Goal: Task Accomplishment & Management: Use online tool/utility

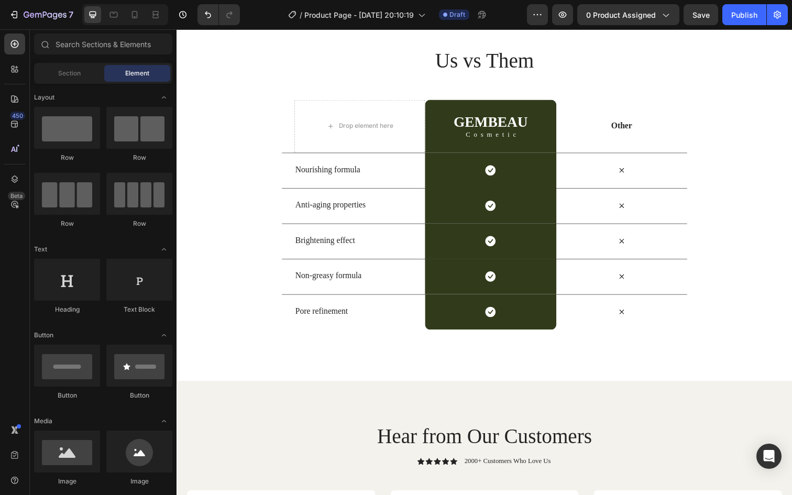
scroll to position [2130, 0]
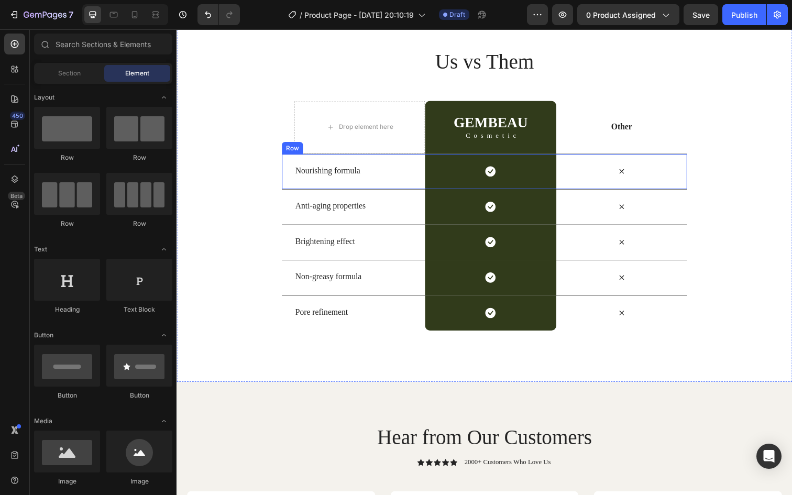
click at [343, 175] on p "Nourishing formula" at bounding box center [364, 173] width 132 height 11
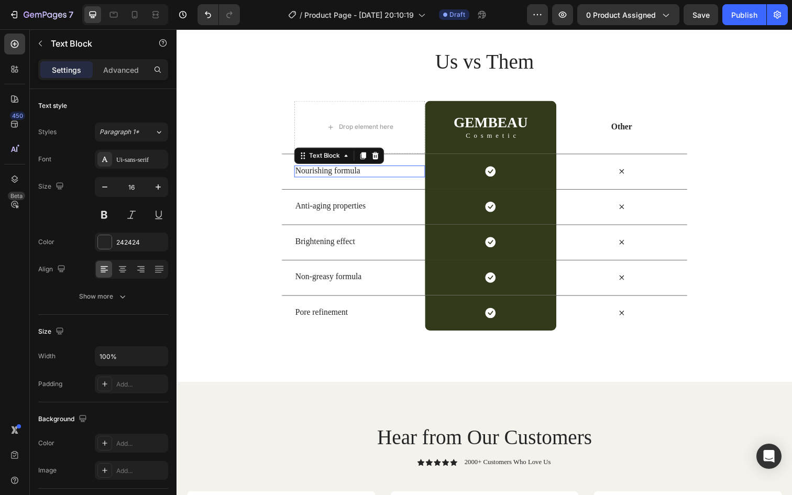
click at [343, 175] on p "Nourishing formula" at bounding box center [364, 173] width 132 height 11
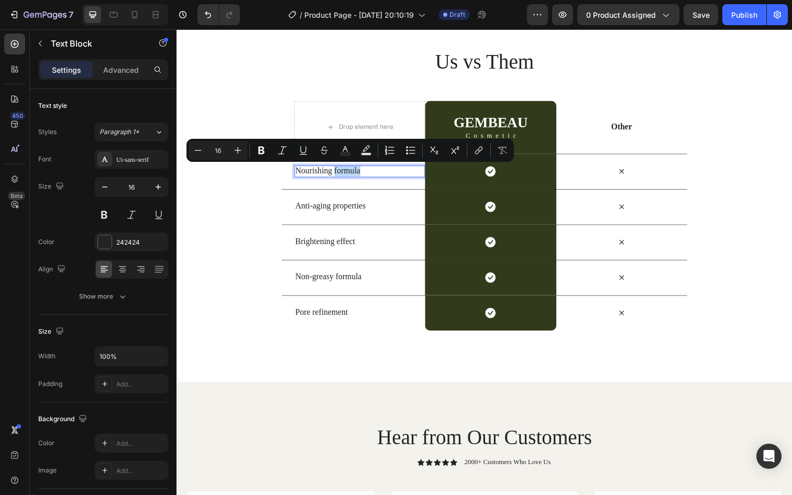
click at [367, 175] on p "Nourishing formula" at bounding box center [364, 173] width 132 height 11
click at [375, 175] on p "Nourishing formula" at bounding box center [364, 173] width 132 height 11
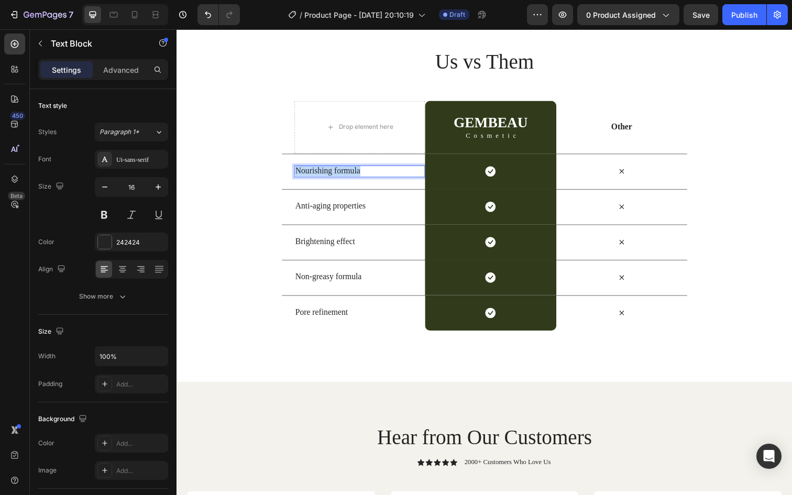
drag, startPoint x: 375, startPoint y: 175, endPoint x: 296, endPoint y: 171, distance: 79.2
click at [296, 171] on div "Nourishing formula Text Block 0 Icon Row Icon Row" at bounding box center [491, 174] width 414 height 36
click at [346, 211] on p "Anti-aging properties" at bounding box center [364, 209] width 132 height 11
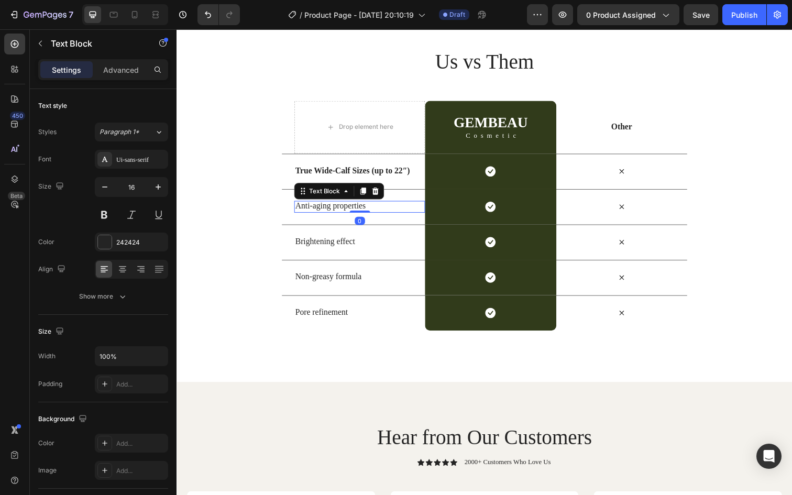
click at [373, 210] on p "Anti-aging properties" at bounding box center [364, 209] width 132 height 11
drag, startPoint x: 369, startPoint y: 210, endPoint x: 299, endPoint y: 211, distance: 69.7
click at [299, 211] on p "Anti-aging properties" at bounding box center [364, 209] width 132 height 11
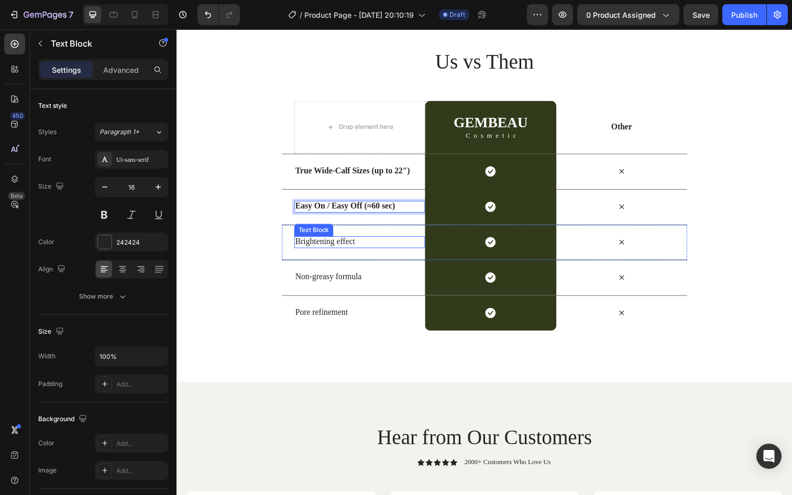
click at [344, 244] on p "Brightening effect" at bounding box center [364, 246] width 132 height 11
click at [368, 245] on p "Brightening effect" at bounding box center [364, 246] width 132 height 11
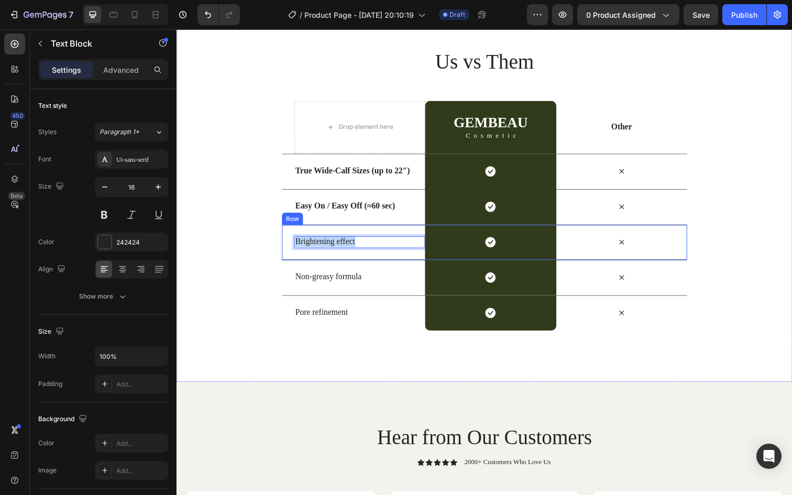
drag, startPoint x: 369, startPoint y: 247, endPoint x: 292, endPoint y: 246, distance: 77.6
click at [292, 246] on div "Brightening effect Text Block 0 Icon Row Icon Row" at bounding box center [491, 247] width 414 height 36
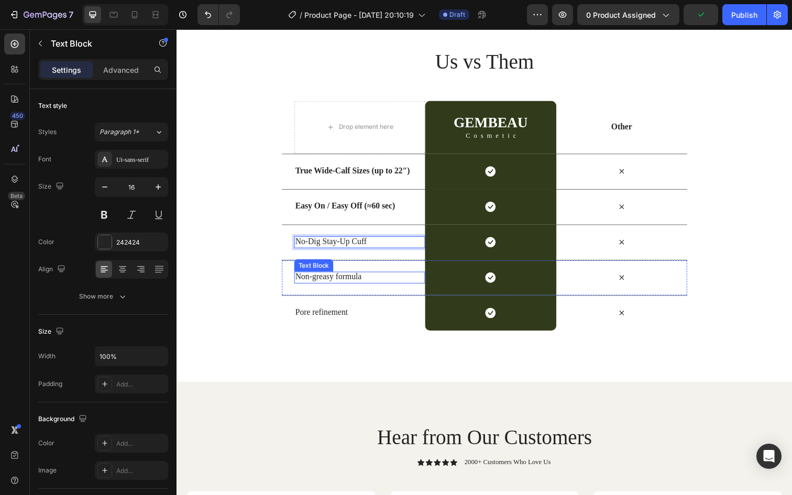
click at [359, 286] on p "Non-greasy formula" at bounding box center [364, 282] width 132 height 11
click at [380, 283] on p "Non-greasy formula" at bounding box center [364, 282] width 132 height 11
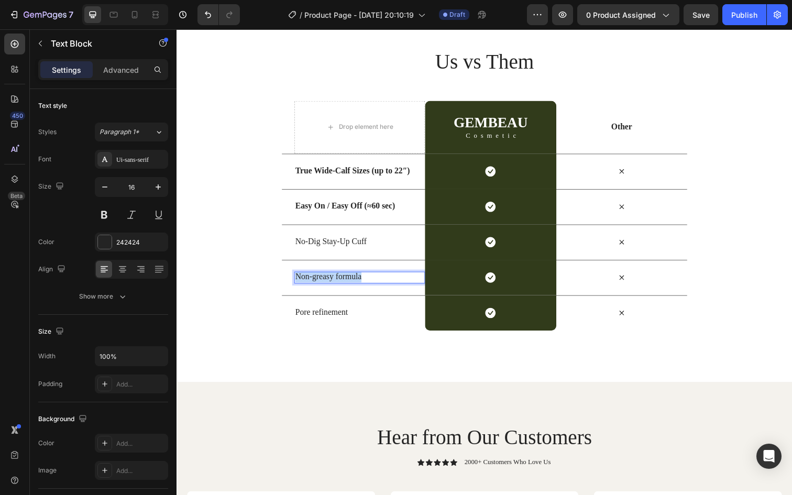
drag, startPoint x: 381, startPoint y: 282, endPoint x: 297, endPoint y: 281, distance: 83.9
click at [297, 281] on div "Non-greasy formula" at bounding box center [364, 283] width 134 height 12
click at [355, 320] on p "Pore refinement" at bounding box center [364, 318] width 132 height 11
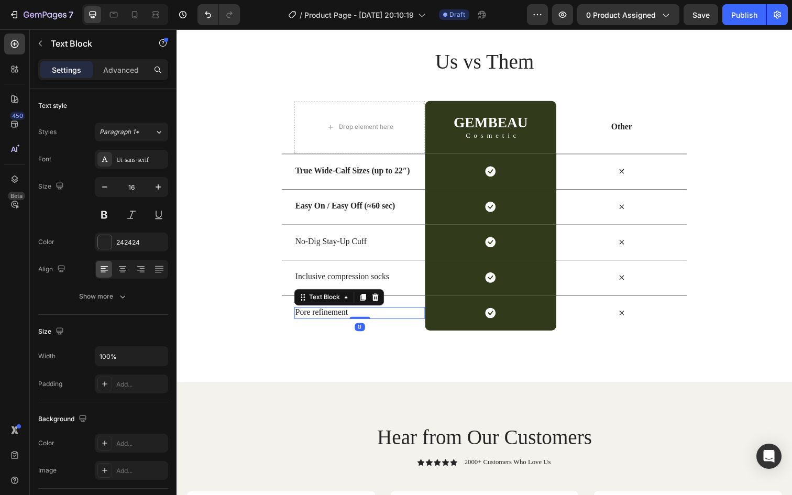
click at [366, 321] on p "Pore refinement" at bounding box center [364, 318] width 132 height 11
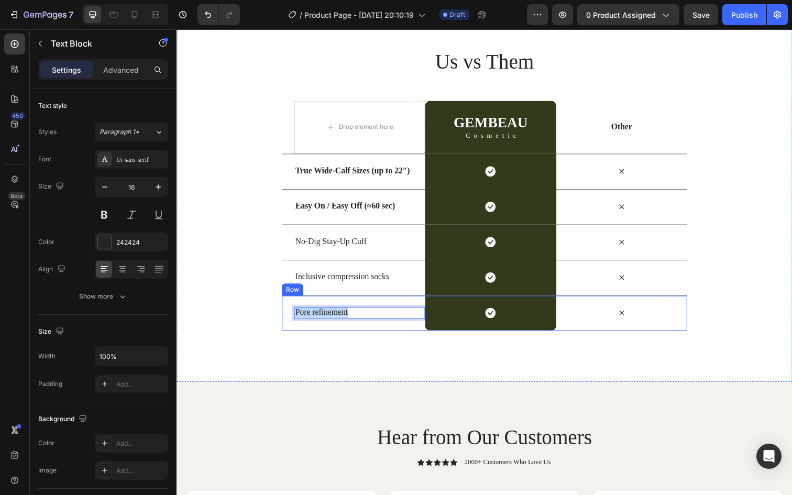
drag, startPoint x: 370, startPoint y: 321, endPoint x: 295, endPoint y: 320, distance: 74.9
click at [295, 320] on div "Pore refinement Text Block 0 Icon Row Icon Row" at bounding box center [491, 319] width 414 height 36
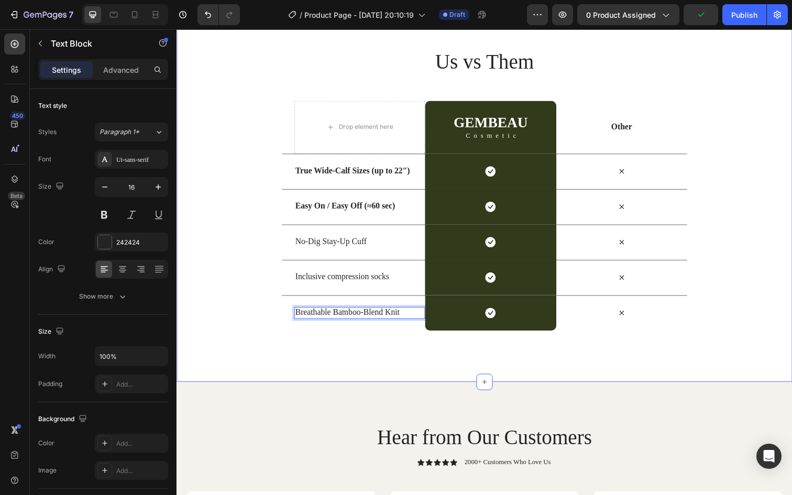
click at [330, 365] on div "Us vs Them Heading Row Drop element here GEMBEAU Heading Cosmetic Text Block Ro…" at bounding box center [491, 192] width 629 height 394
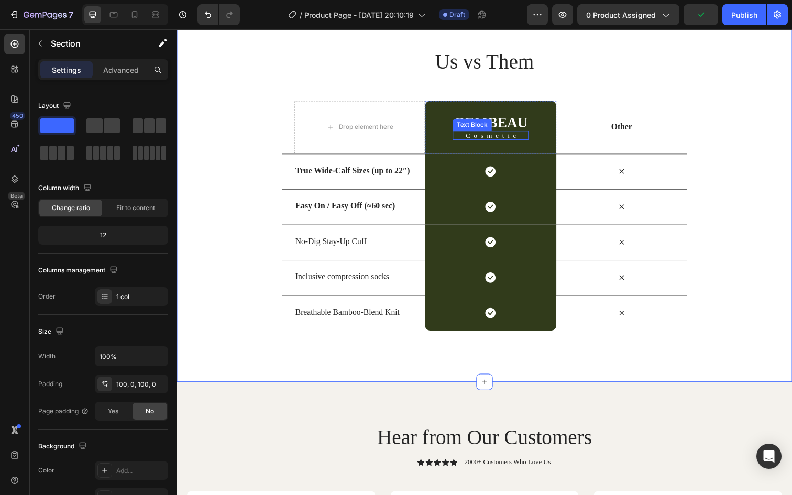
click at [500, 134] on p "Cosmetic" at bounding box center [500, 137] width 72 height 7
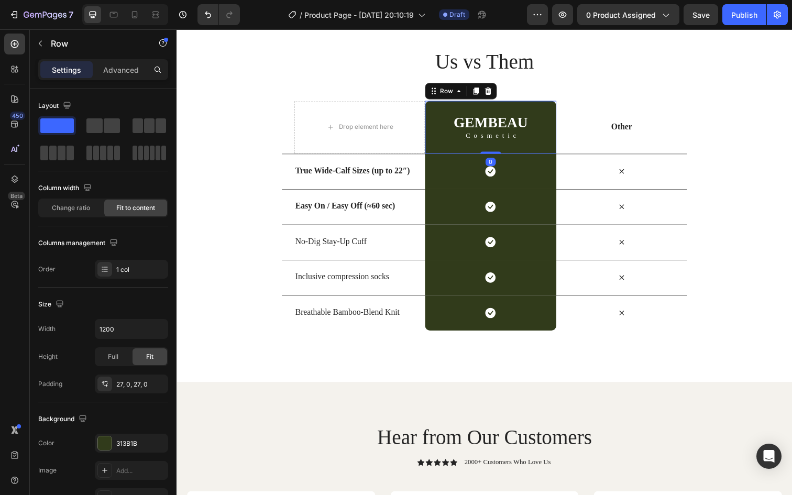
click at [439, 125] on div "GEMBEAU Heading Cosmetic Text Block Row 0" at bounding box center [497, 129] width 134 height 54
click at [482, 123] on h2 "GEMBEAU" at bounding box center [498, 124] width 78 height 17
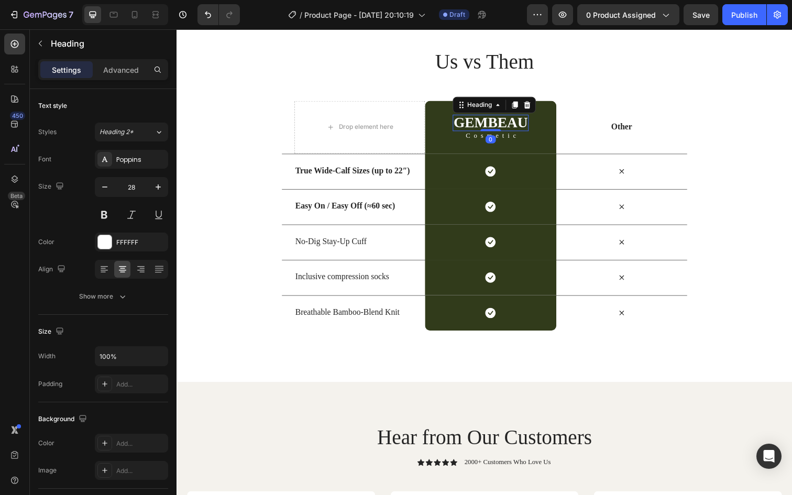
click at [532, 123] on h2 "GEMBEAU" at bounding box center [498, 124] width 78 height 17
drag, startPoint x: 533, startPoint y: 124, endPoint x: 460, endPoint y: 123, distance: 72.9
click at [460, 123] on p "GEMBEAU" at bounding box center [498, 124] width 76 height 15
click at [526, 134] on p "Cosmetic" at bounding box center [499, 137] width 69 height 7
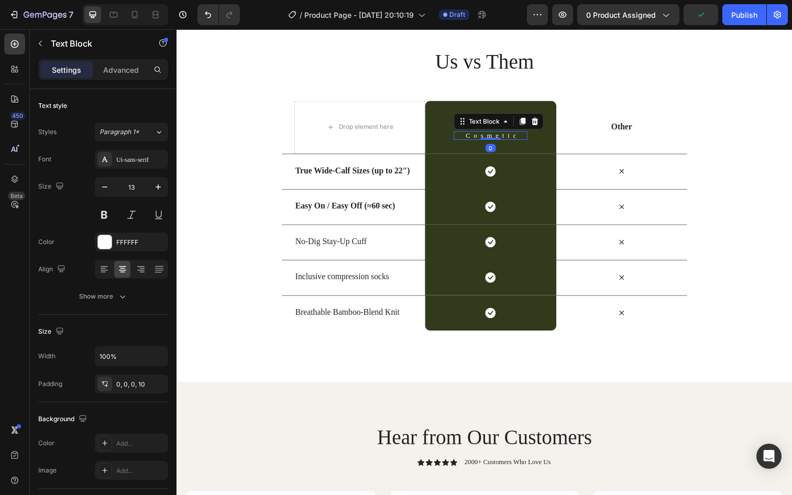
click at [530, 137] on p "Cosmetic" at bounding box center [499, 137] width 69 height 7
click at [531, 137] on p "Cosmetic" at bounding box center [499, 137] width 69 height 7
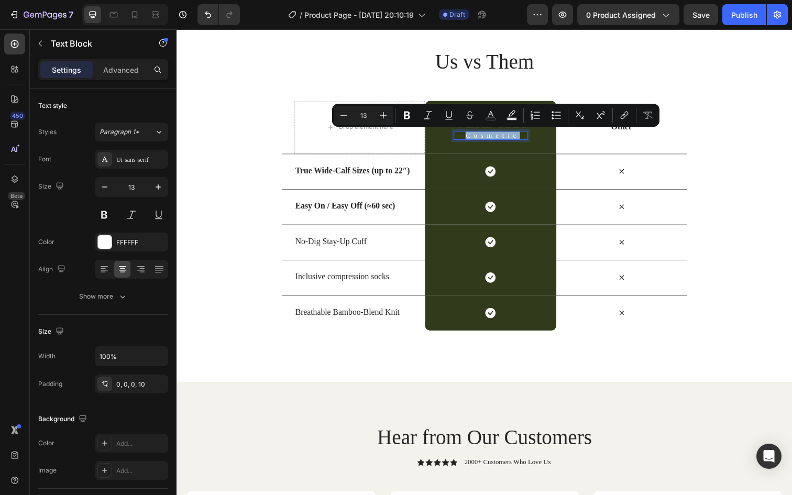
drag, startPoint x: 530, startPoint y: 137, endPoint x: 473, endPoint y: 135, distance: 56.6
click at [473, 135] on p "Cosmetic" at bounding box center [499, 137] width 69 height 7
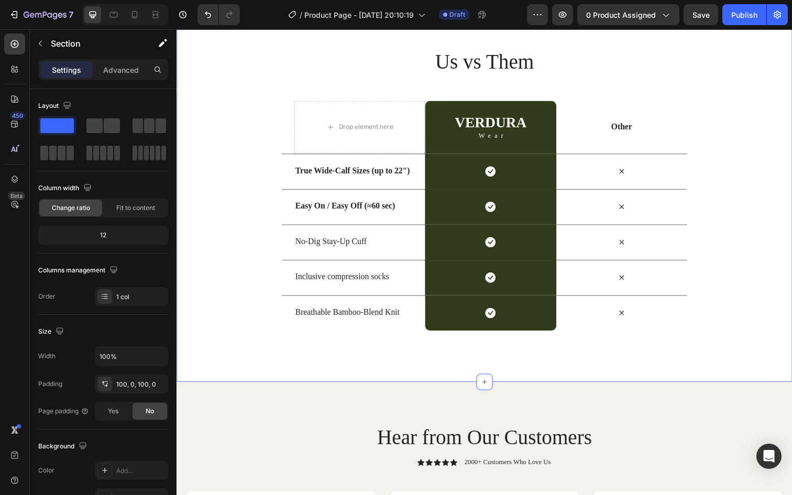
click at [775, 110] on div "Us vs Them Heading Row Drop element here VERDURA Heading Wear Text Block Row Ot…" at bounding box center [491, 192] width 629 height 289
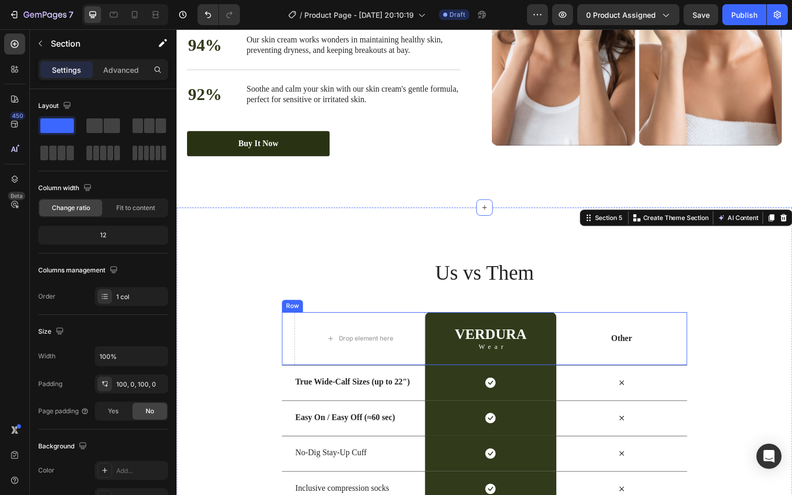
scroll to position [1981, 0]
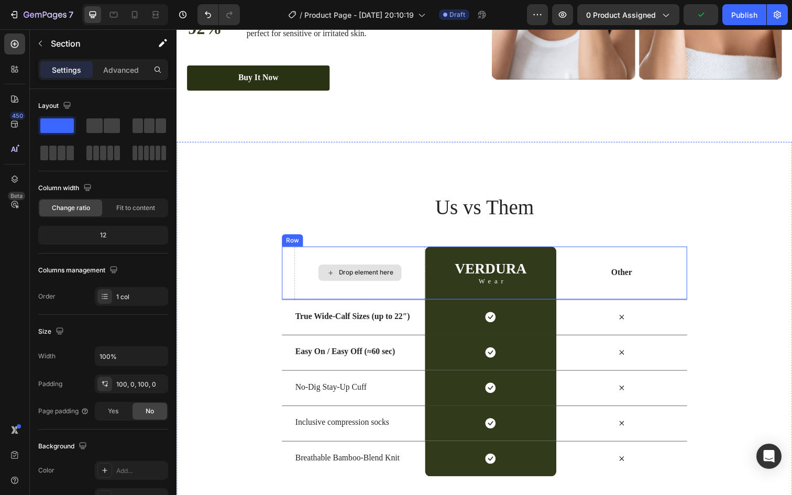
click at [349, 279] on div "Drop element here" at bounding box center [370, 278] width 56 height 8
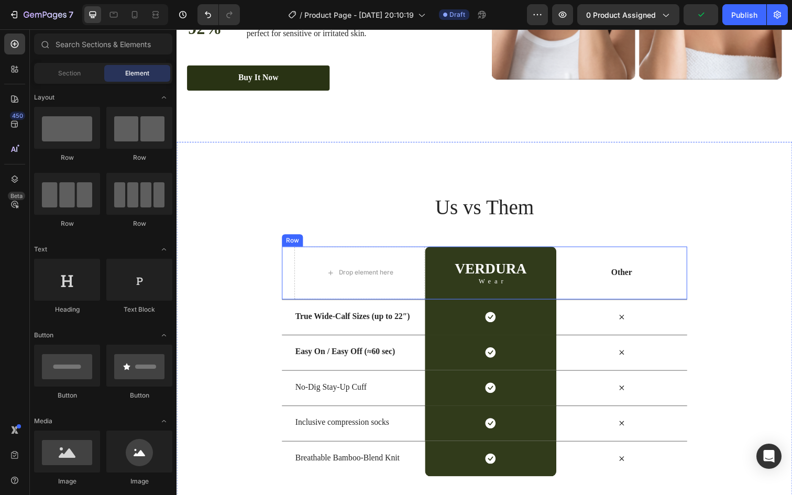
click at [634, 286] on div "Other Text Block" at bounding box center [631, 278] width 134 height 54
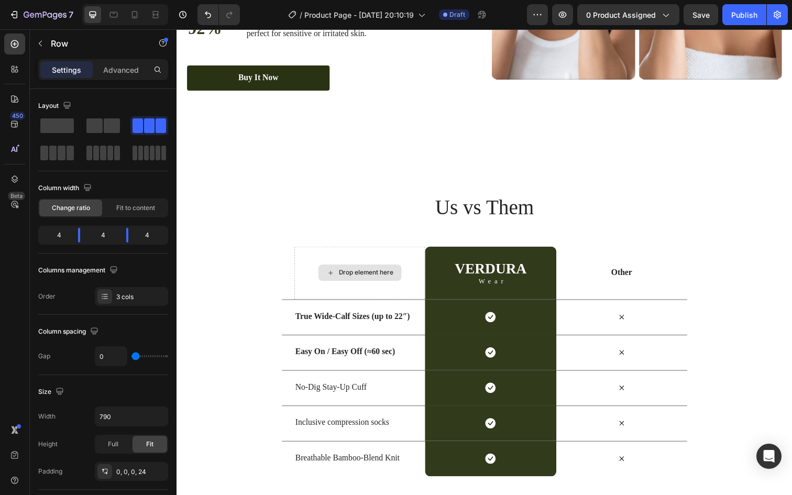
click at [372, 283] on div "Drop element here" at bounding box center [363, 277] width 85 height 17
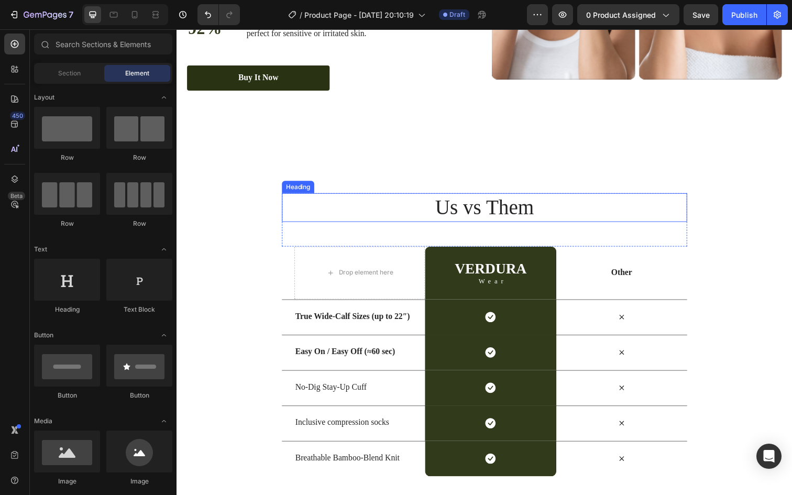
click at [496, 209] on h2 "Us vs Them" at bounding box center [491, 211] width 414 height 29
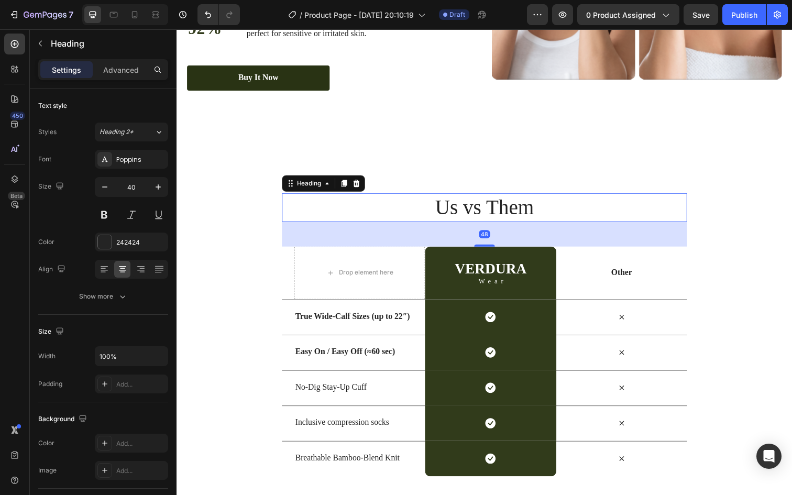
click at [515, 206] on h2 "Us vs Them" at bounding box center [491, 211] width 414 height 29
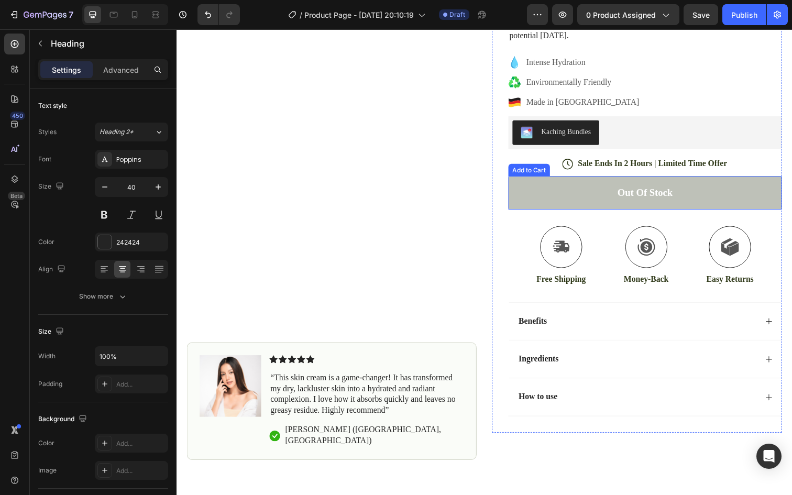
scroll to position [144, 0]
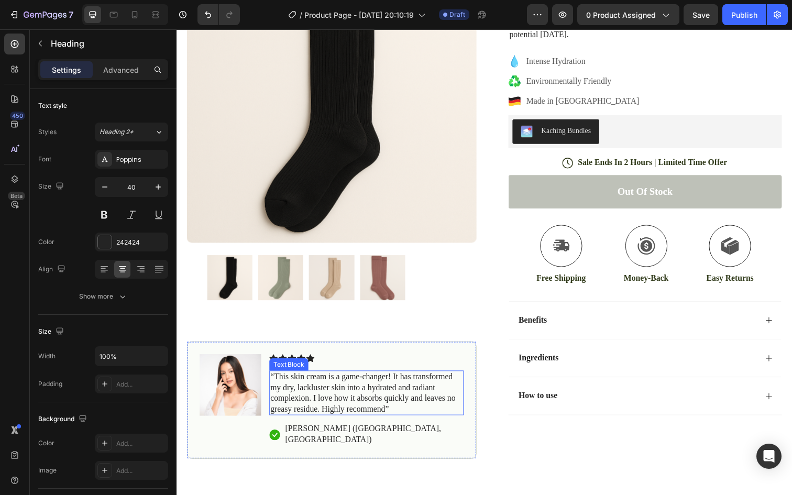
click at [328, 409] on p "“This skin cream is a game-changer! It has transformed my dry, lackluster skin …" at bounding box center [371, 400] width 197 height 43
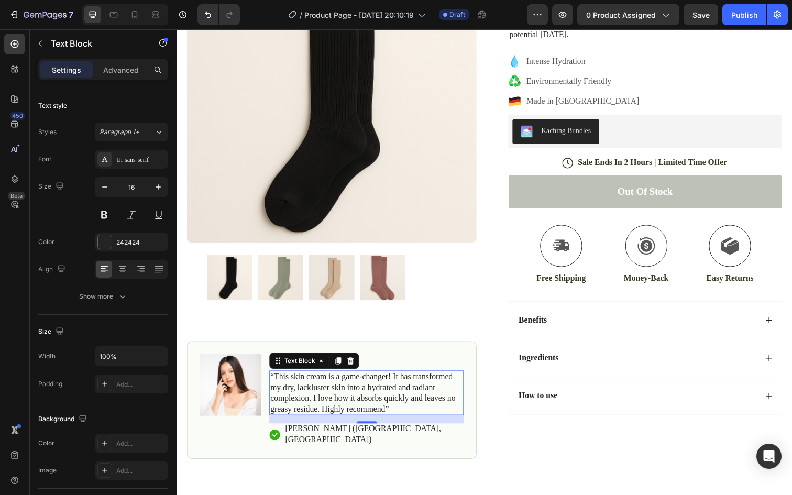
click at [349, 422] on p "“This skin cream is a game-changer! It has transformed my dry, lackluster skin …" at bounding box center [371, 400] width 197 height 43
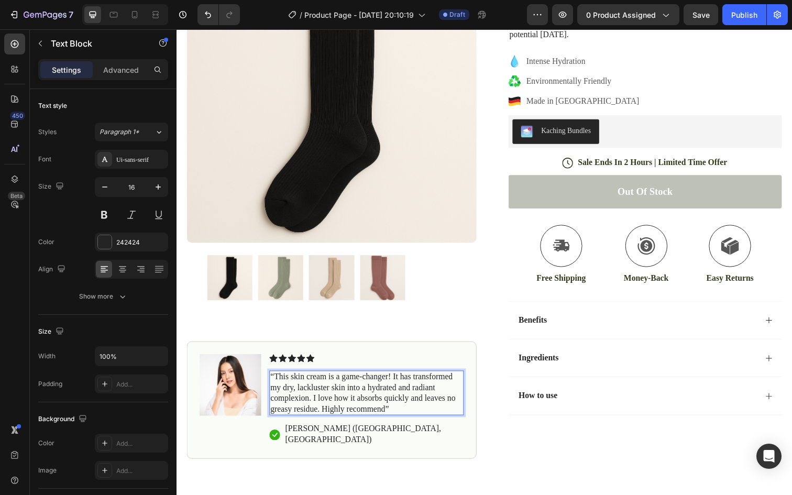
click at [400, 422] on p "“This skin cream is a game-changer! It has transformed my dry, lackluster skin …" at bounding box center [371, 400] width 197 height 43
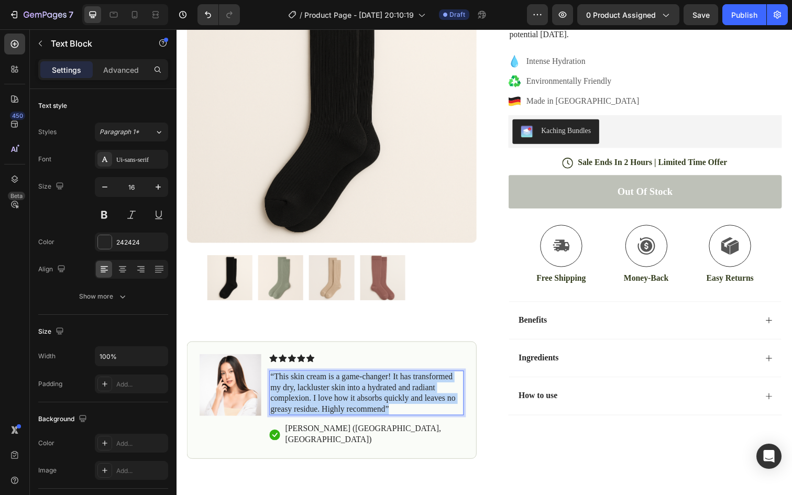
drag, startPoint x: 400, startPoint y: 428, endPoint x: 271, endPoint y: 395, distance: 133.0
click at [271, 395] on div "“This skin cream is a game-changer! It has transformed my dry, lackluster skin …" at bounding box center [370, 401] width 199 height 46
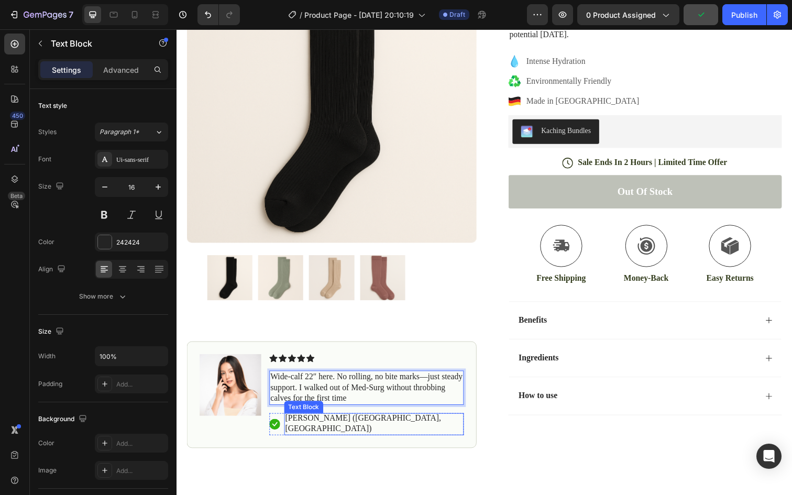
click at [352, 443] on p "Hannah N. (Houston, USA)" at bounding box center [378, 432] width 181 height 22
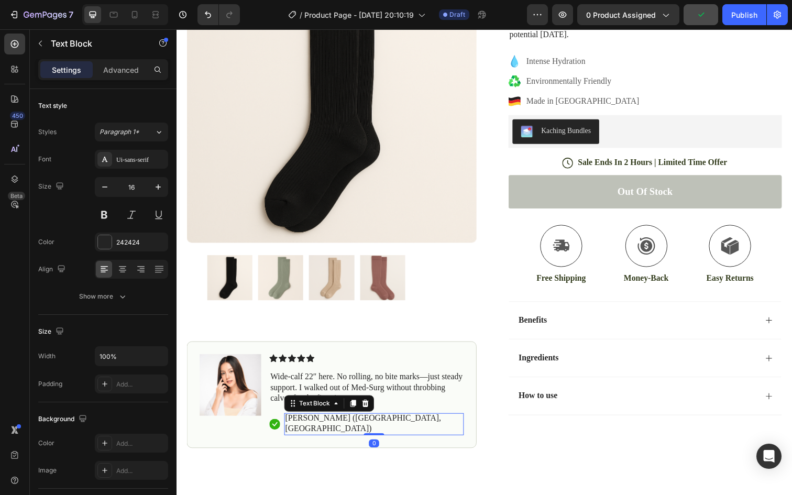
click at [380, 443] on p "Hannah N. (Houston, USA)" at bounding box center [378, 432] width 181 height 22
drag, startPoint x: 380, startPoint y: 452, endPoint x: 287, endPoint y: 449, distance: 93.3
click at [287, 444] on div "Hannah N. (Houston, USA)" at bounding box center [378, 432] width 183 height 23
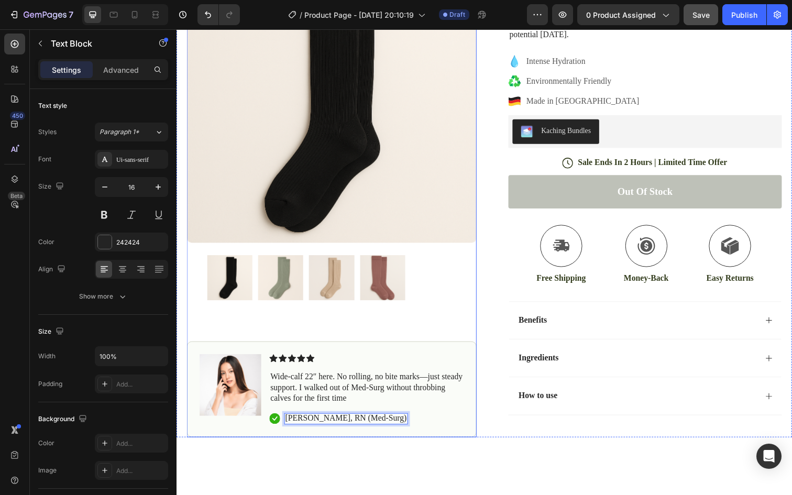
click at [440, 352] on div "Product Images Image Icon Icon Icon Icon Icon Icon List Wide-calf 22″ here. No …" at bounding box center [335, 198] width 296 height 495
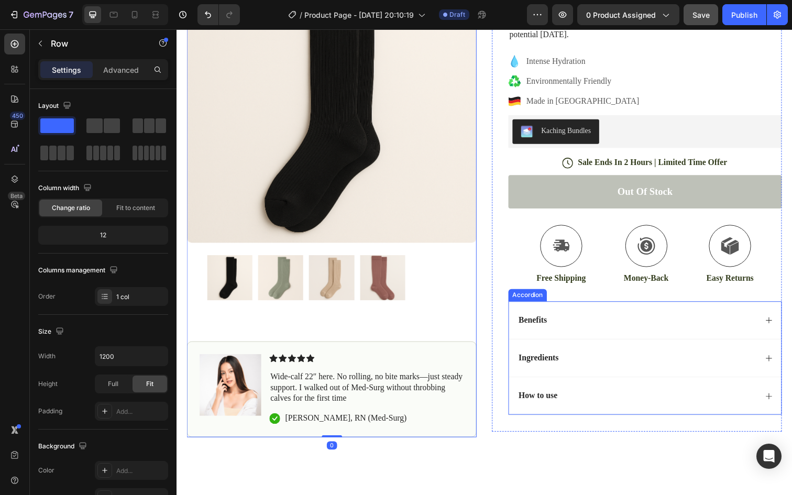
click at [532, 342] on div "Benefits" at bounding box center [655, 326] width 278 height 39
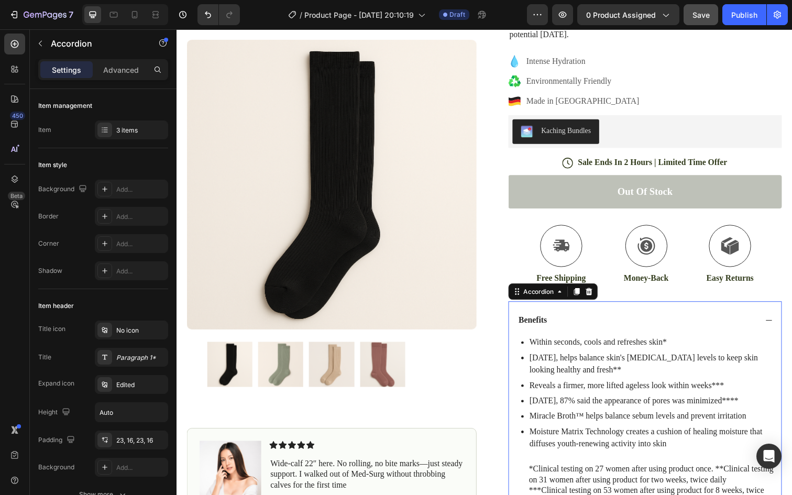
click at [601, 332] on div "Benefits" at bounding box center [647, 327] width 245 height 14
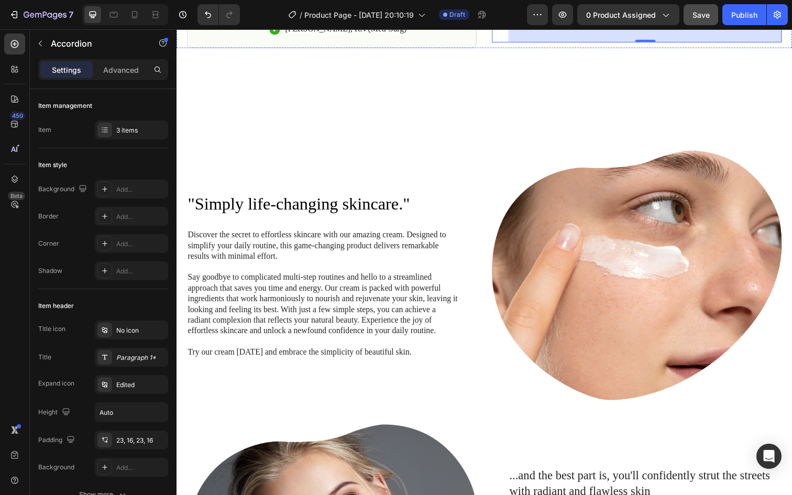
scroll to position [0, 0]
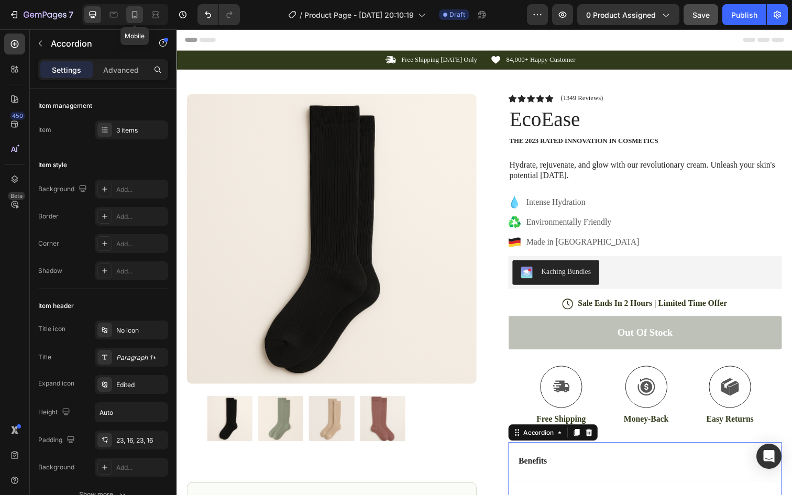
click at [135, 17] on icon at bounding box center [134, 14] width 10 height 10
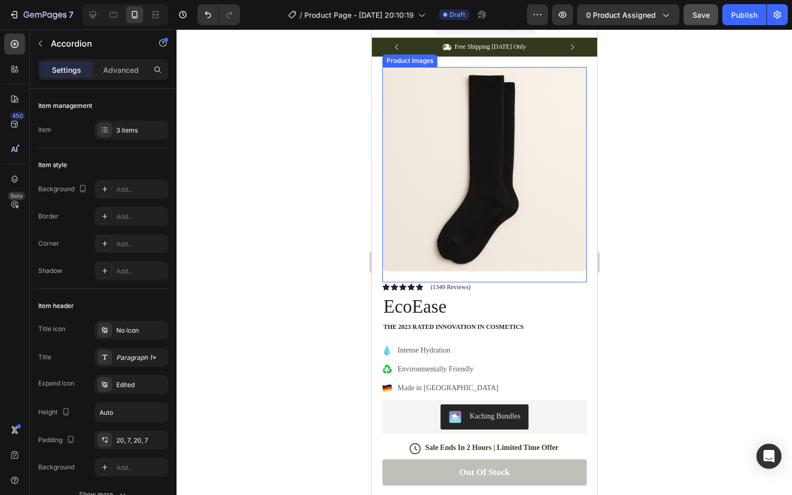
scroll to position [7, 0]
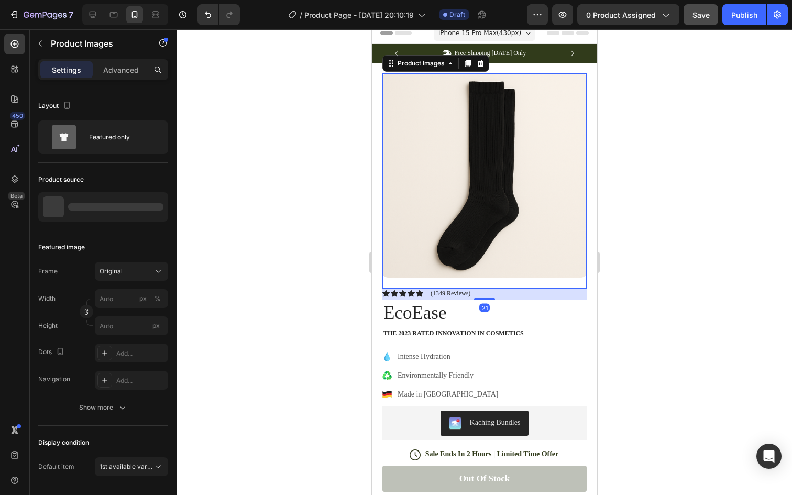
click at [496, 206] on img at bounding box center [484, 175] width 204 height 204
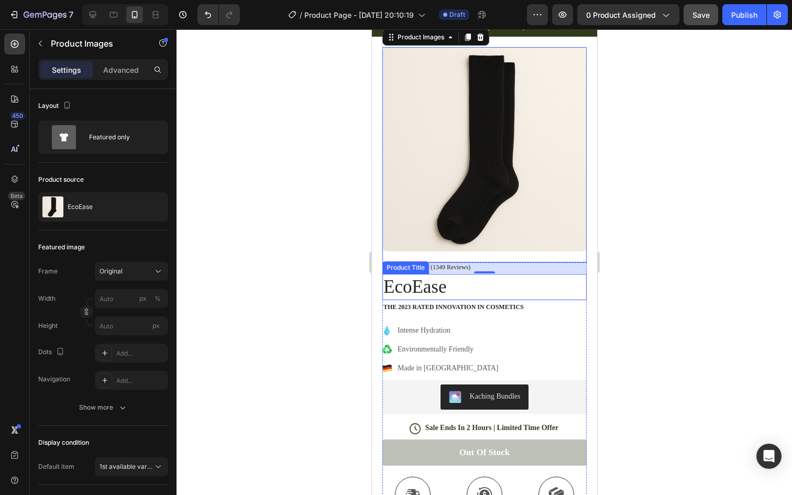
scroll to position [48, 0]
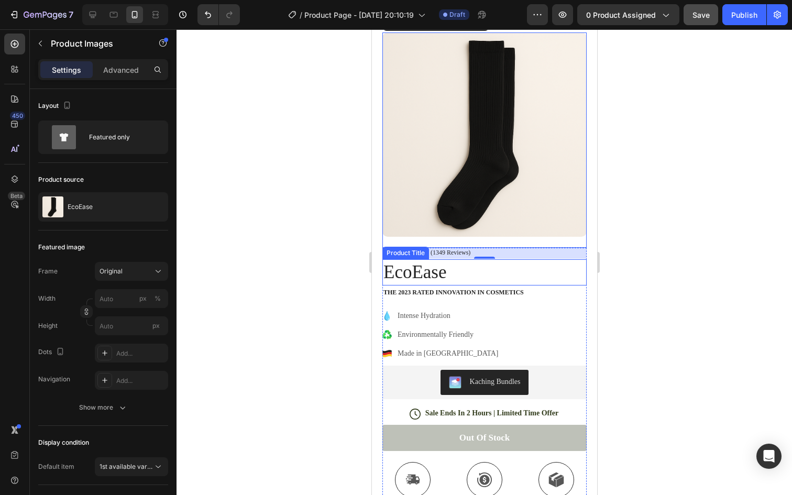
click at [455, 276] on h1 "EcoEase" at bounding box center [484, 272] width 204 height 26
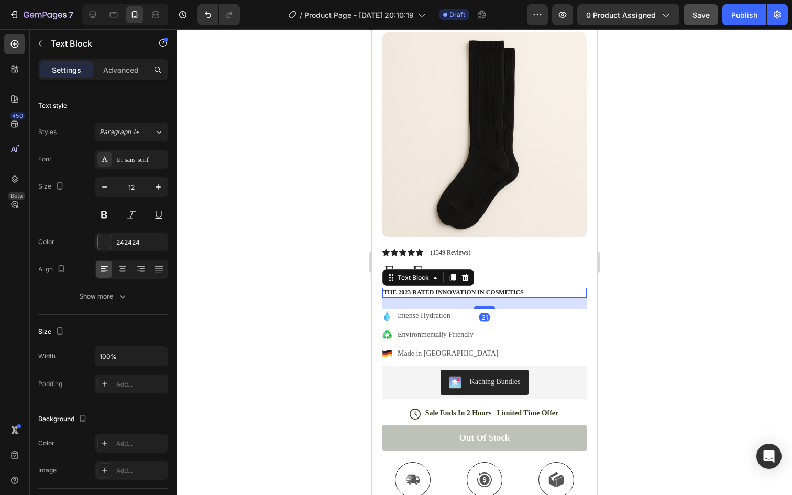
click at [452, 290] on p "The 2023 Rated Innovation in Cosmetics" at bounding box center [484, 293] width 202 height 8
click at [452, 291] on p "The 2023 Rated Innovation in Cosmetics" at bounding box center [484, 293] width 202 height 8
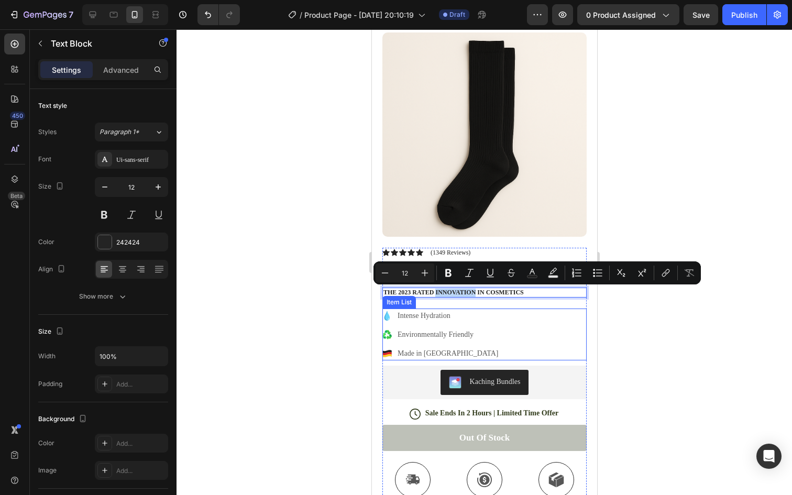
click at [443, 318] on p "Intense Hydration" at bounding box center [447, 315] width 101 height 11
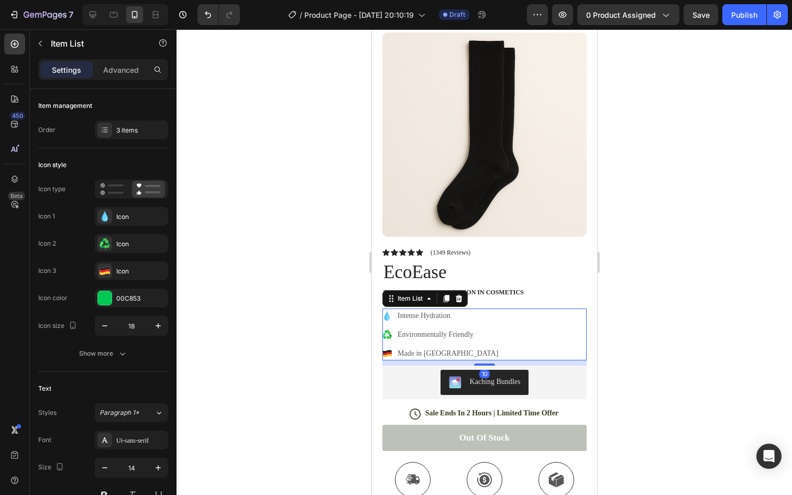
click at [452, 318] on p "Intense Hydration" at bounding box center [447, 315] width 101 height 11
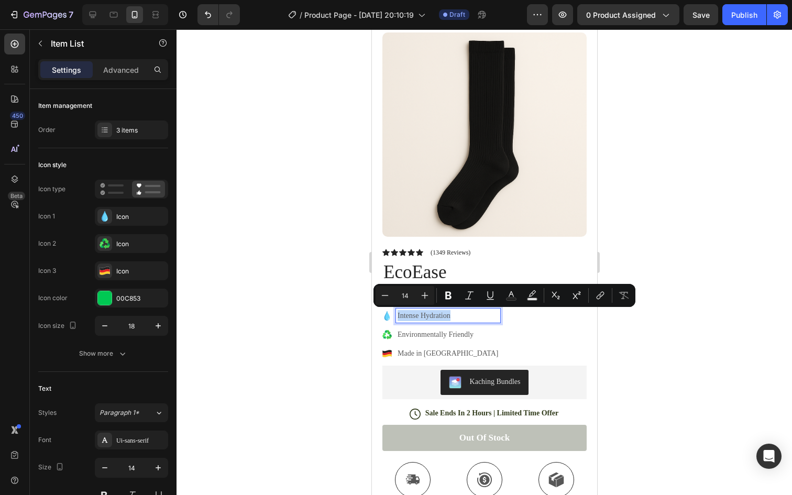
drag, startPoint x: 457, startPoint y: 316, endPoint x: 394, endPoint y: 315, distance: 62.9
click at [394, 315] on div "Intense Hydration" at bounding box center [441, 316] width 118 height 14
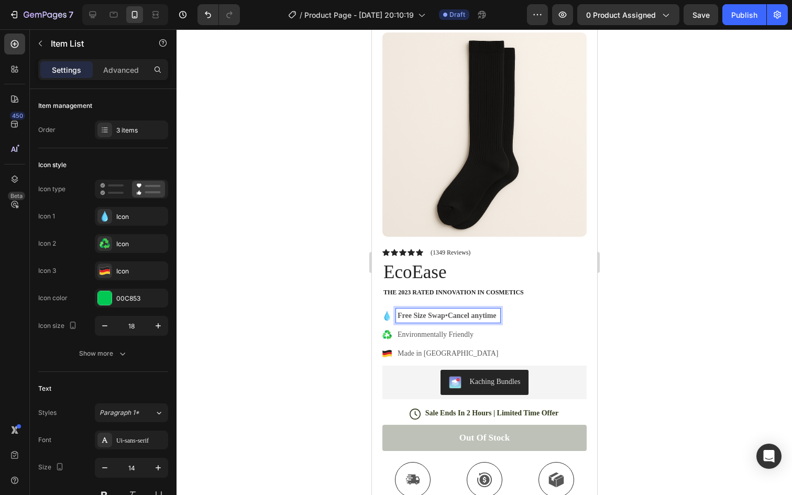
click at [454, 334] on p "Environmentally Friendly" at bounding box center [447, 334] width 101 height 11
drag, startPoint x: 485, startPoint y: 334, endPoint x: 396, endPoint y: 334, distance: 89.1
click at [396, 334] on div "Environmentally Friendly" at bounding box center [448, 335] width 104 height 14
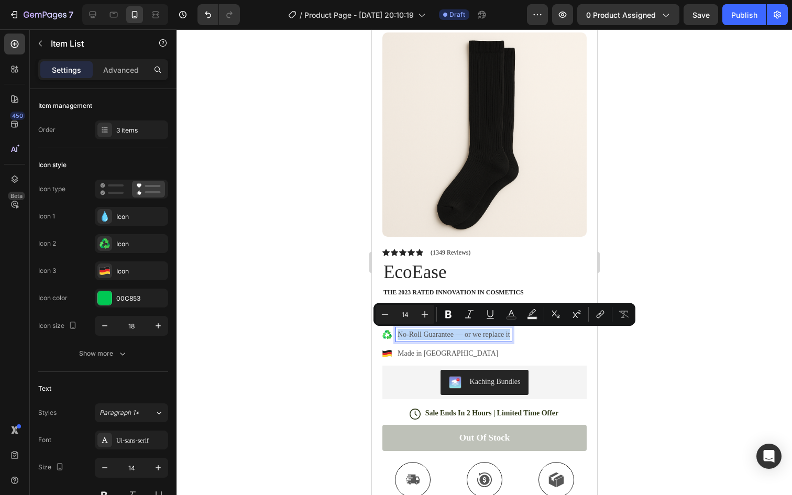
drag, startPoint x: 509, startPoint y: 336, endPoint x: 397, endPoint y: 336, distance: 112.7
click at [396, 336] on div "No-Roll Guarantee — or we replace it" at bounding box center [454, 335] width 116 height 14
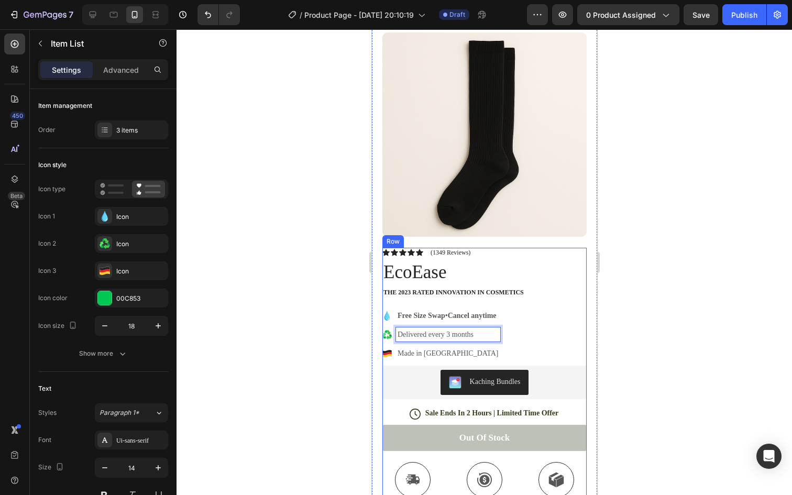
scroll to position [0, 0]
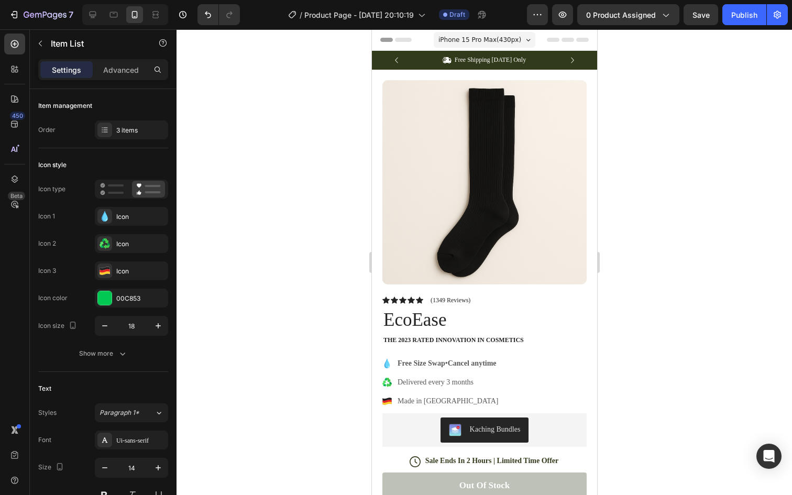
click at [512, 42] on span "iPhone 15 Pro Max ( 430 px)" at bounding box center [479, 40] width 83 height 10
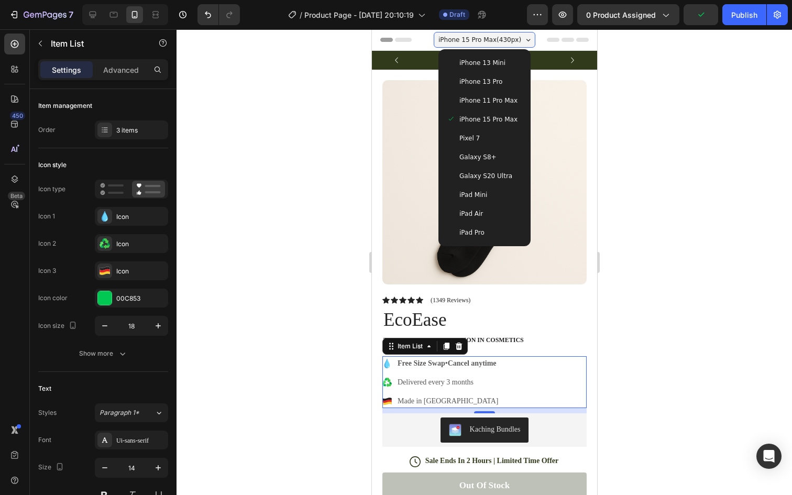
click at [628, 118] on div at bounding box center [485, 262] width 616 height 466
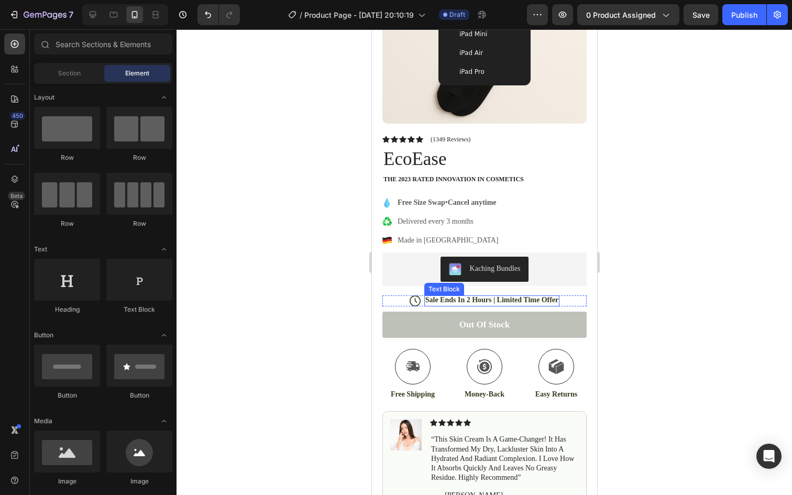
scroll to position [162, 0]
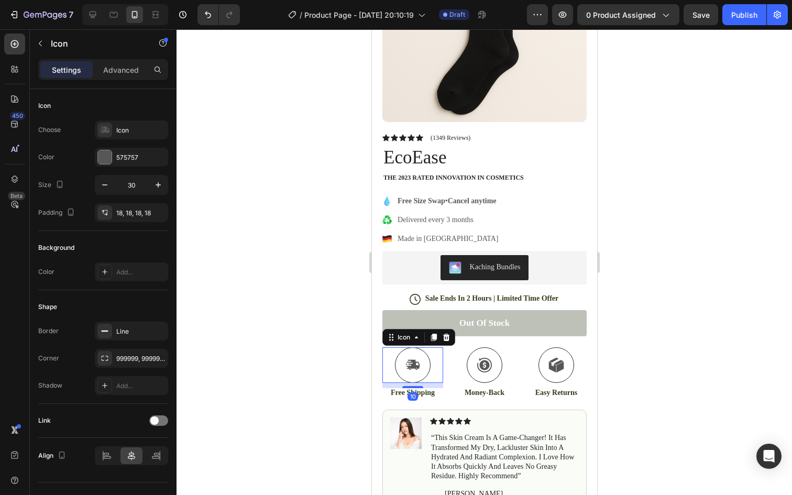
click at [409, 365] on icon at bounding box center [412, 365] width 15 height 16
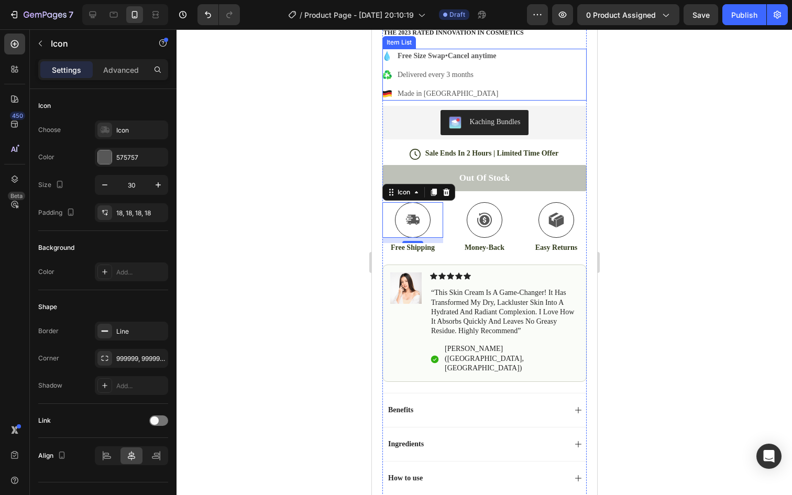
scroll to position [341, 0]
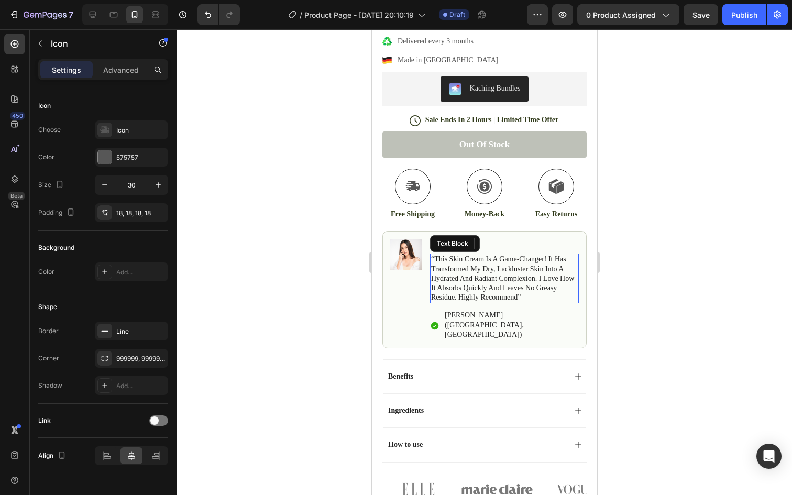
click at [491, 289] on p "“this skin cream is a game-changer! it has transformed my dry, lackluster skin …" at bounding box center [504, 279] width 147 height 48
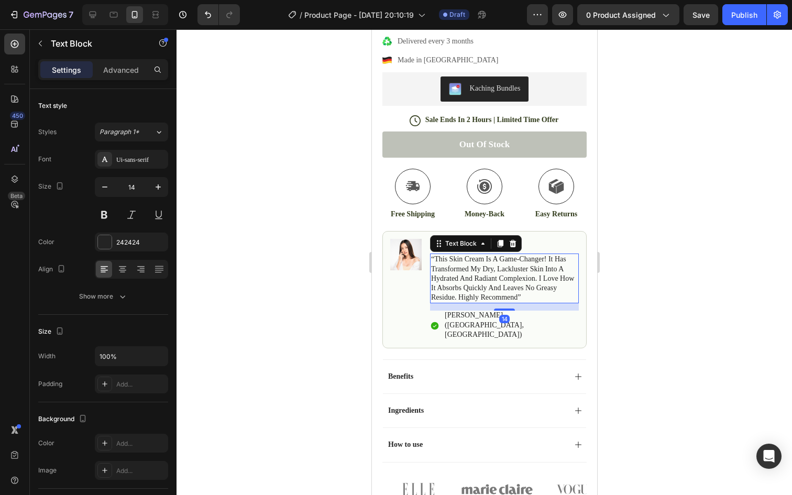
click at [527, 296] on p "“this skin cream is a game-changer! it has transformed my dry, lackluster skin …" at bounding box center [504, 279] width 147 height 48
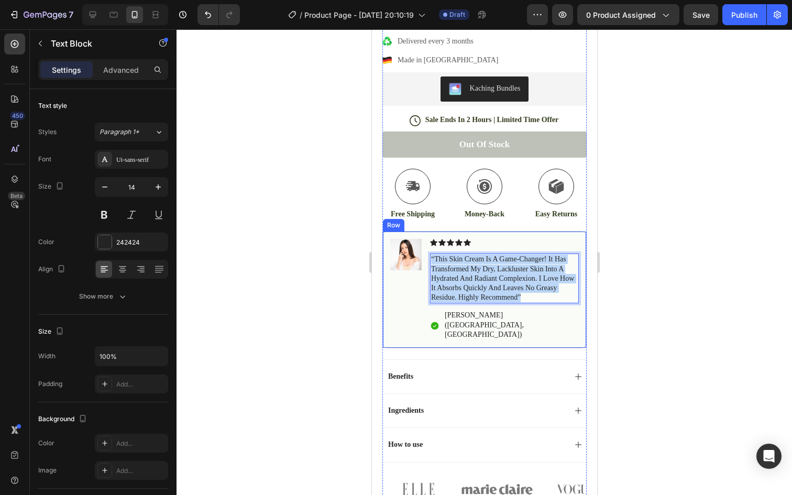
drag, startPoint x: 527, startPoint y: 296, endPoint x: 428, endPoint y: 259, distance: 106.1
click at [428, 259] on div "Image Icon Icon Icon Icon Icon Icon List “this skin cream is a game-changer! it…" at bounding box center [484, 289] width 204 height 117
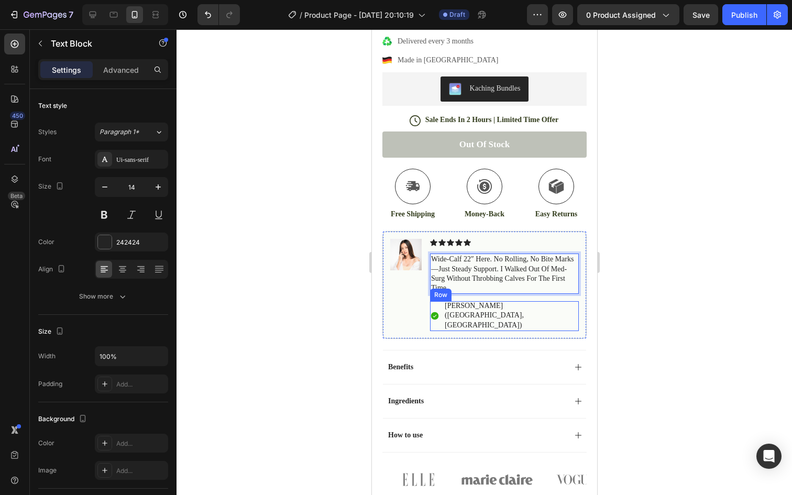
click at [543, 309] on div "Icon Hannah N. (Houston, USA) Text Block Row" at bounding box center [504, 316] width 149 height 30
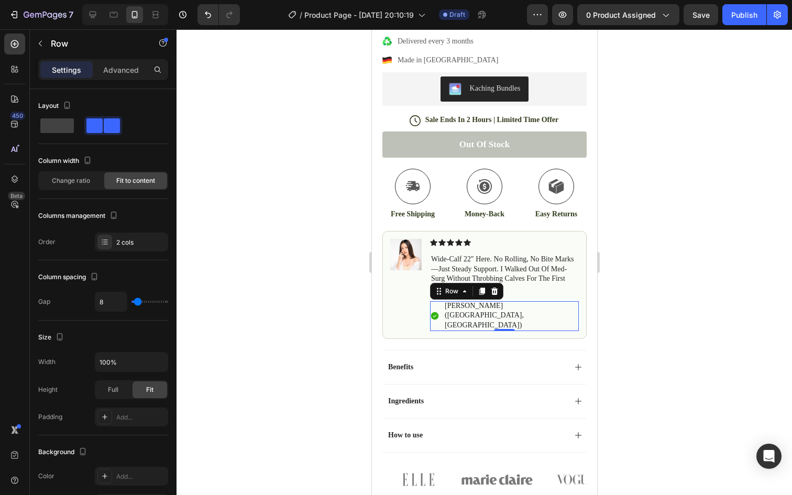
click at [541, 306] on div "Icon Hannah N. (Houston, USA) Text Block Row 0" at bounding box center [504, 316] width 149 height 30
click at [545, 306] on div "Icon Hannah N. (Houston, USA) Text Block Row 0" at bounding box center [504, 316] width 149 height 30
click at [531, 306] on div "Icon Hannah N. (Houston, USA) Text Block Row 0" at bounding box center [504, 316] width 149 height 30
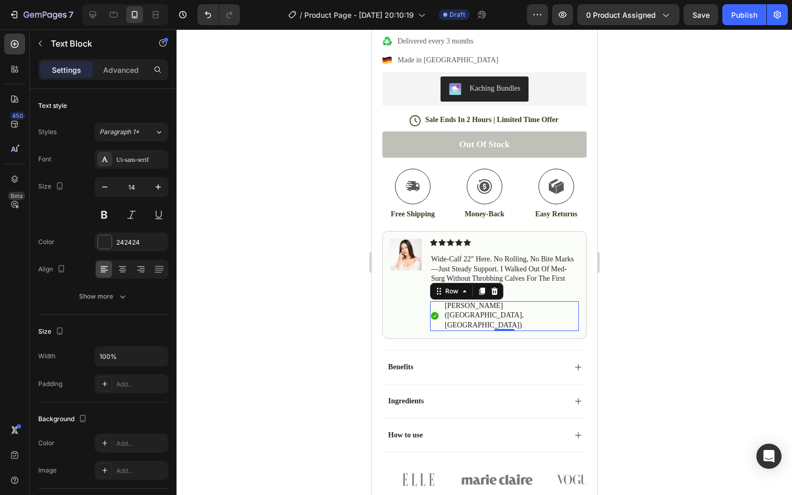
click at [525, 306] on p "Hannah N. (Houston, USA)" at bounding box center [510, 315] width 133 height 29
click at [526, 306] on div "Hannah N. (Houston, USA)" at bounding box center [510, 316] width 135 height 30
drag, startPoint x: 526, startPoint y: 306, endPoint x: 444, endPoint y: 306, distance: 81.8
click at [444, 306] on div "Hannah N. (Houston, USA)" at bounding box center [510, 316] width 135 height 30
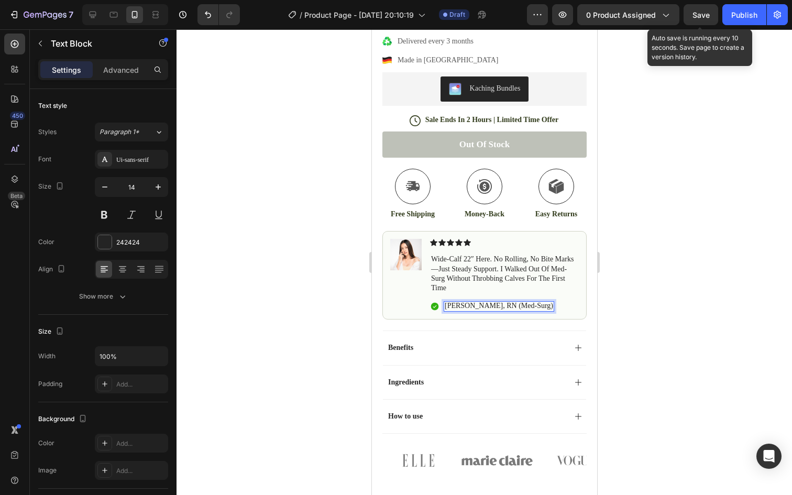
click at [698, 15] on span "Save" at bounding box center [701, 14] width 17 height 9
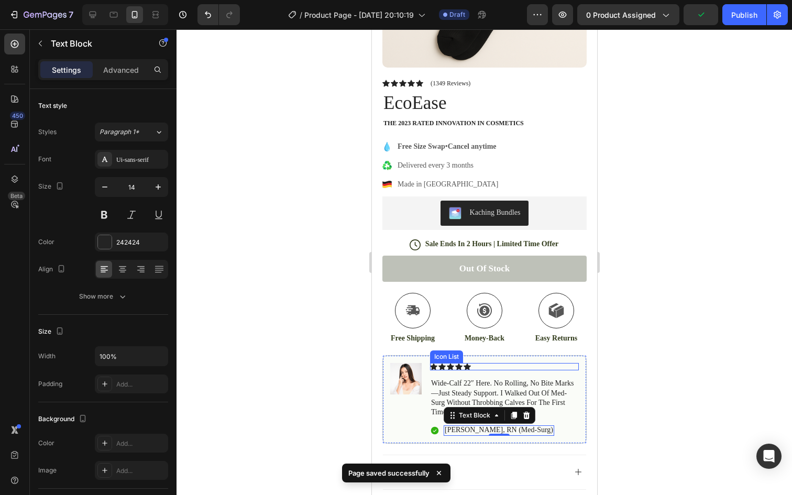
scroll to position [215, 0]
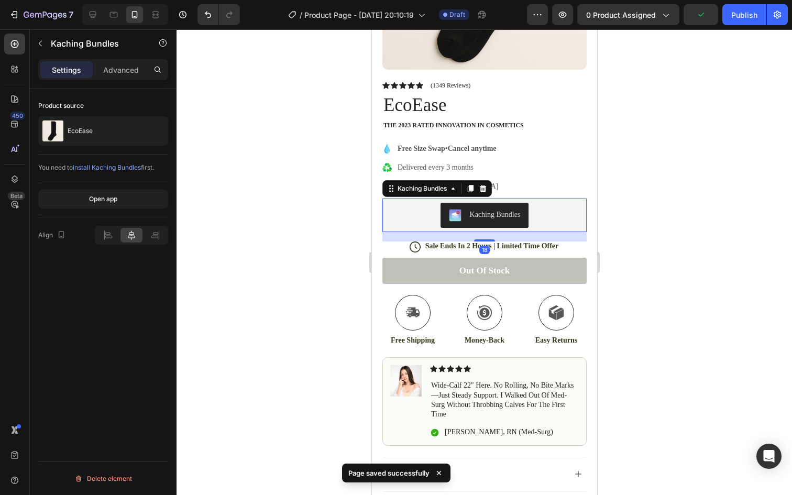
click at [513, 219] on div "Kaching Bundles" at bounding box center [495, 214] width 51 height 11
click at [104, 206] on button "Open app" at bounding box center [103, 199] width 130 height 19
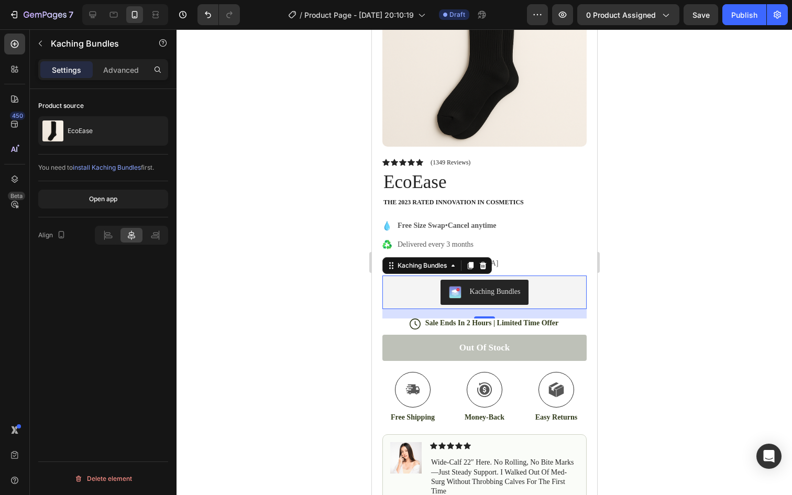
scroll to position [0, 0]
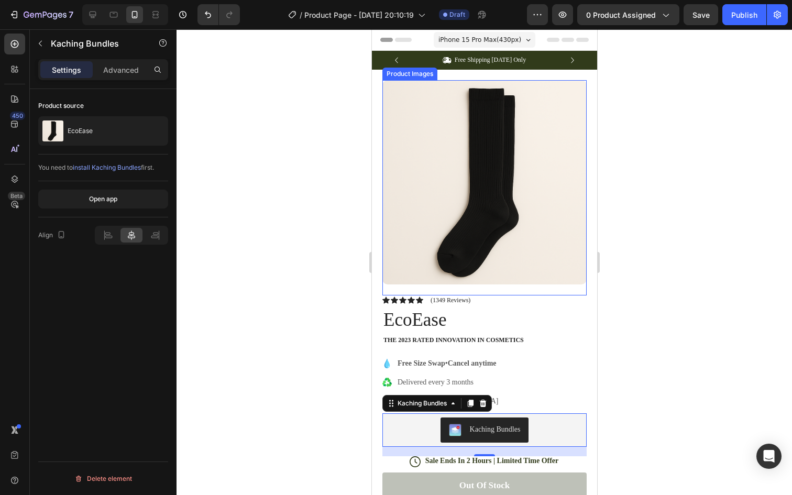
click at [536, 215] on img at bounding box center [484, 182] width 204 height 204
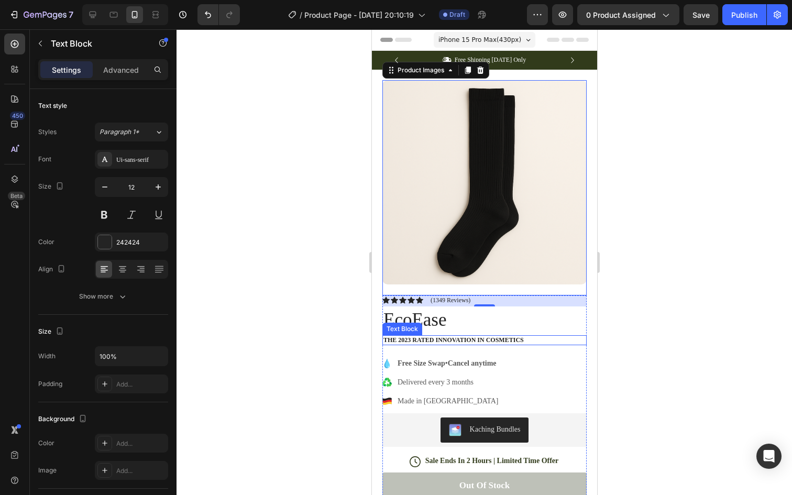
click at [526, 339] on p "The 2023 Rated Innovation in Cosmetics" at bounding box center [484, 340] width 202 height 8
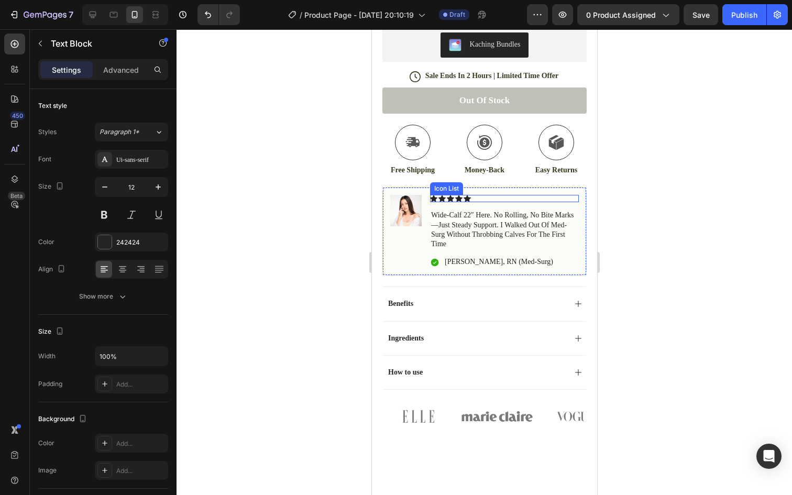
scroll to position [391, 0]
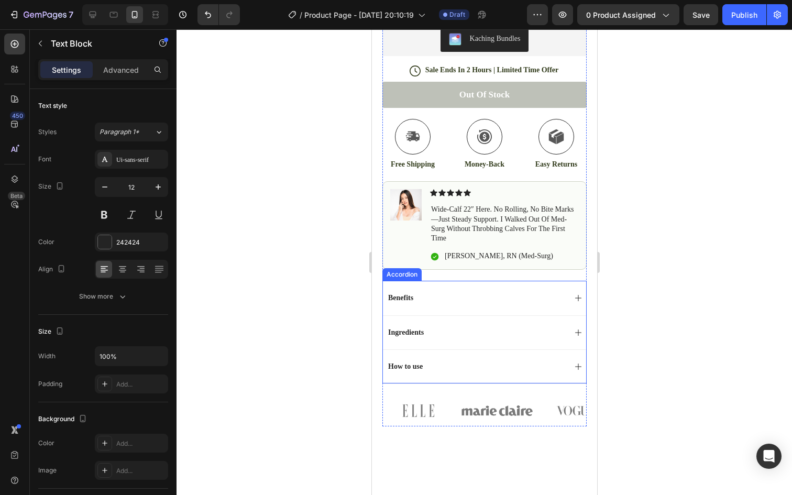
click at [476, 304] on div "Benefits" at bounding box center [475, 298] width 179 height 13
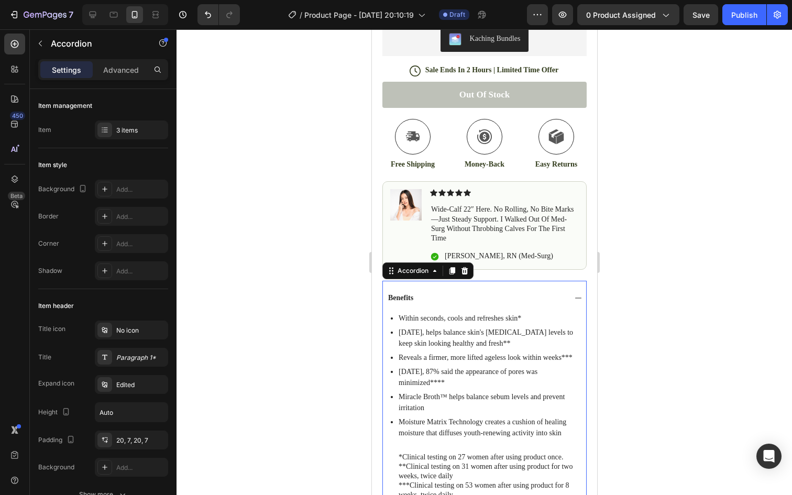
click at [475, 304] on div "Benefits" at bounding box center [475, 298] width 179 height 13
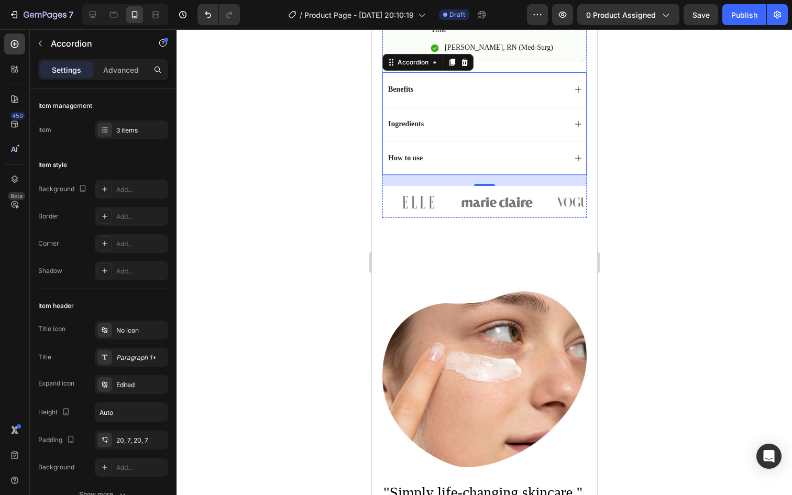
scroll to position [778, 0]
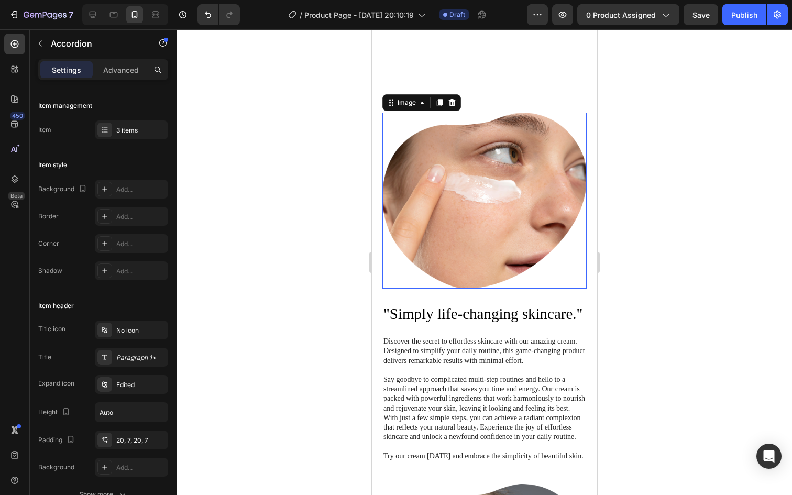
click at [487, 239] on img at bounding box center [484, 201] width 204 height 176
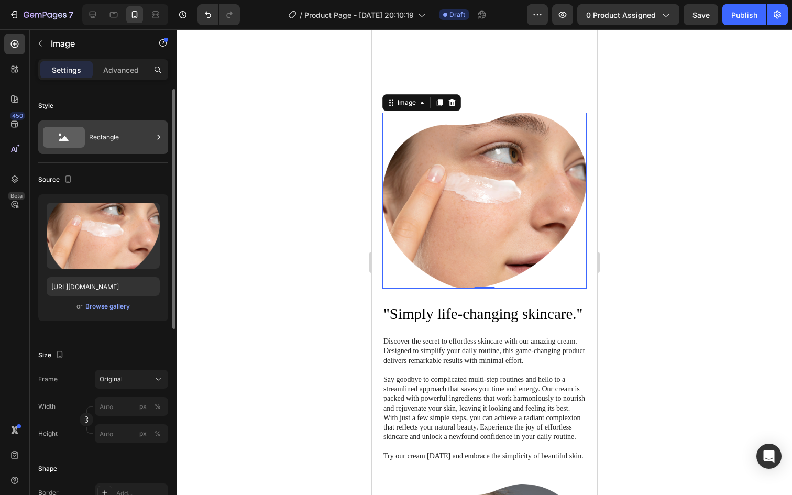
click at [121, 143] on div "Rectangle" at bounding box center [121, 137] width 64 height 24
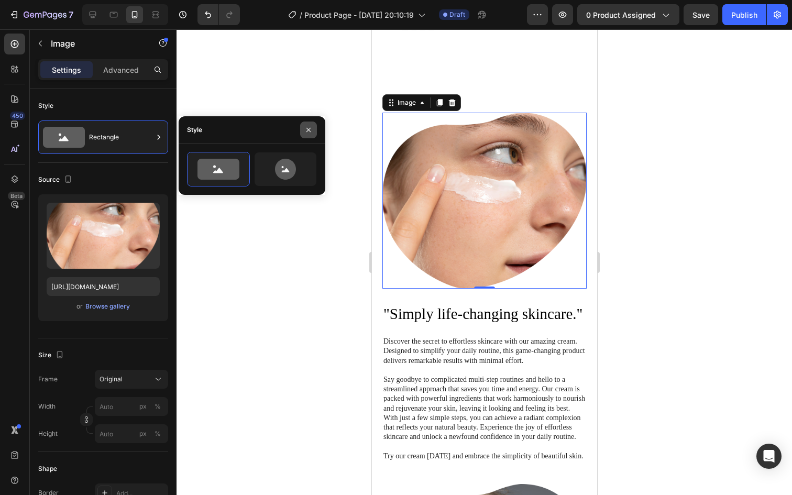
click at [313, 129] on button "button" at bounding box center [308, 130] width 17 height 17
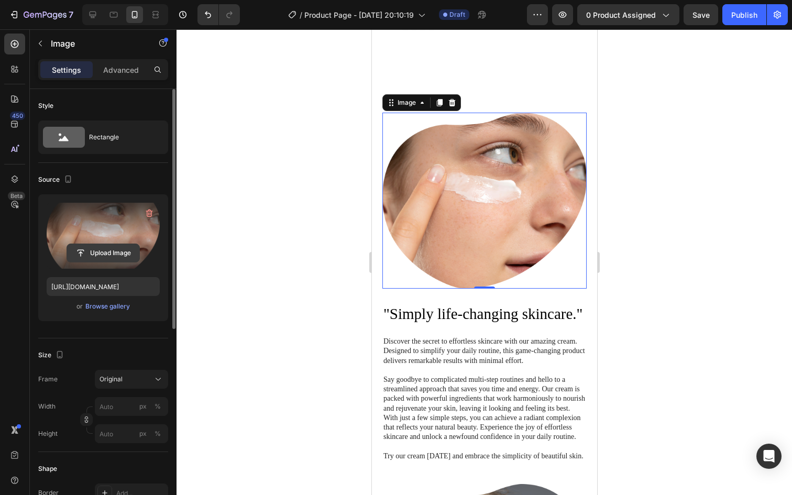
click at [125, 249] on input "file" at bounding box center [103, 253] width 72 height 18
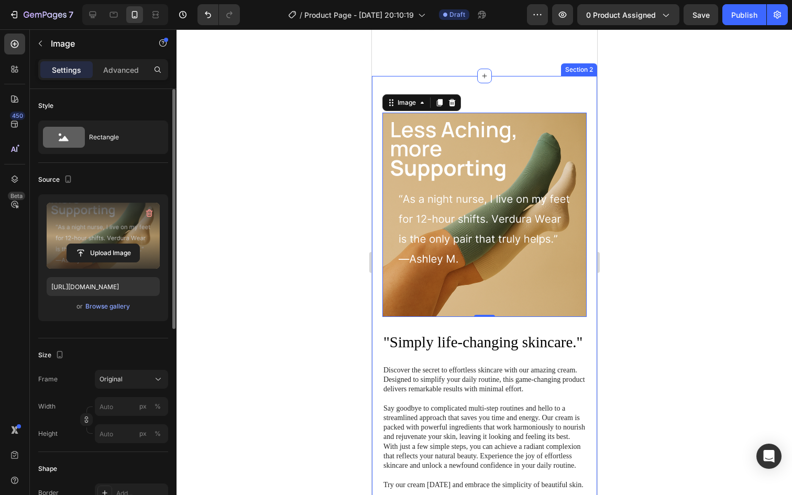
scroll to position [793, 0]
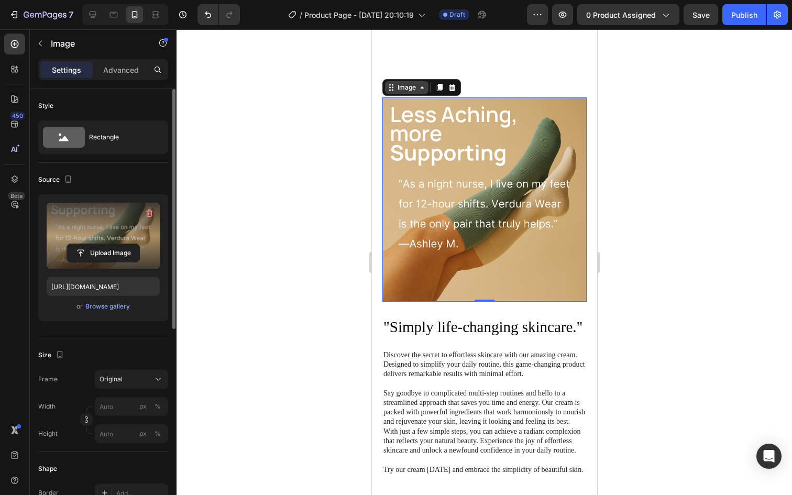
click at [397, 90] on div "Image" at bounding box center [406, 87] width 23 height 9
click at [395, 93] on div "Image" at bounding box center [406, 87] width 43 height 13
click at [116, 254] on input "file" at bounding box center [103, 253] width 72 height 18
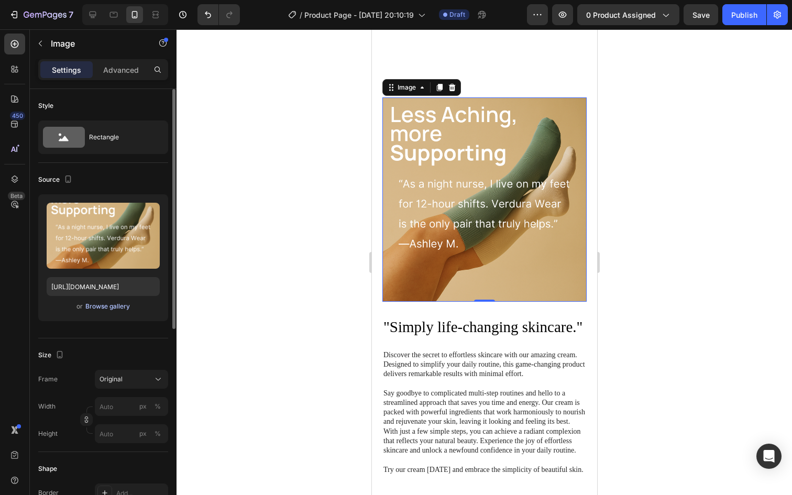
click at [99, 307] on div "Browse gallery" at bounding box center [107, 306] width 45 height 9
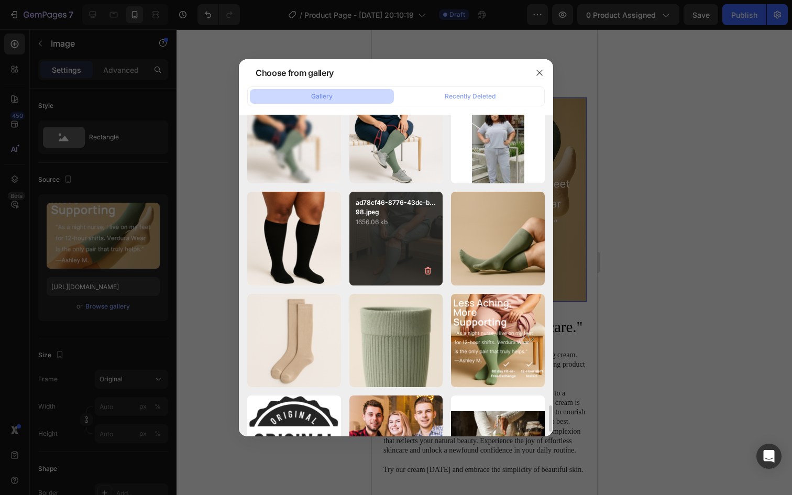
scroll to position [3503, 0]
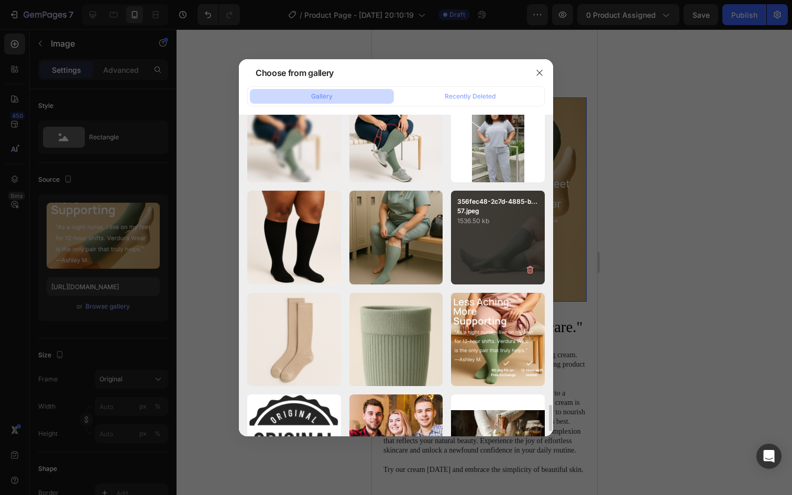
click at [501, 219] on p "1536.50 kb" at bounding box center [498, 221] width 81 height 10
type input "https://cdn.shopify.com/s/files/1/0774/1099/2363/files/gempages_579693025656046…"
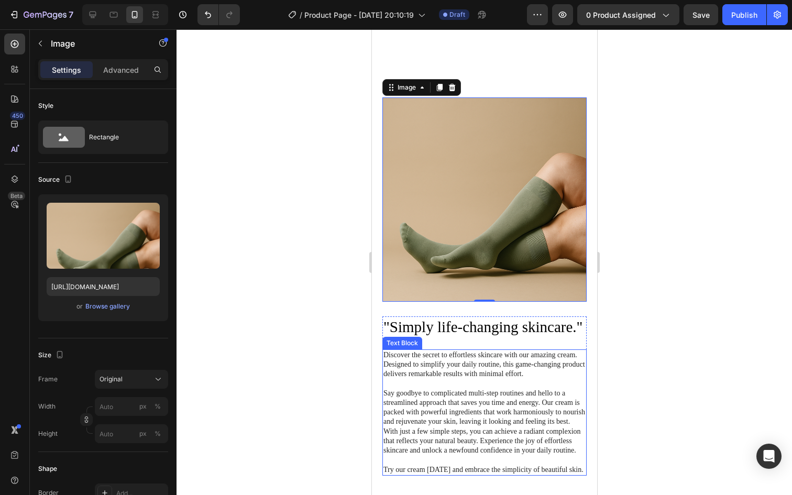
scroll to position [865, 0]
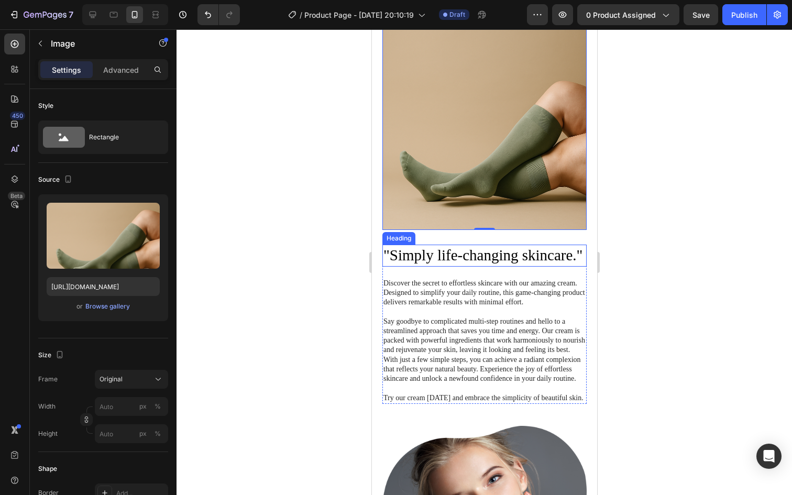
click at [523, 262] on h2 ""Simply life-changing skincare."" at bounding box center [484, 256] width 204 height 22
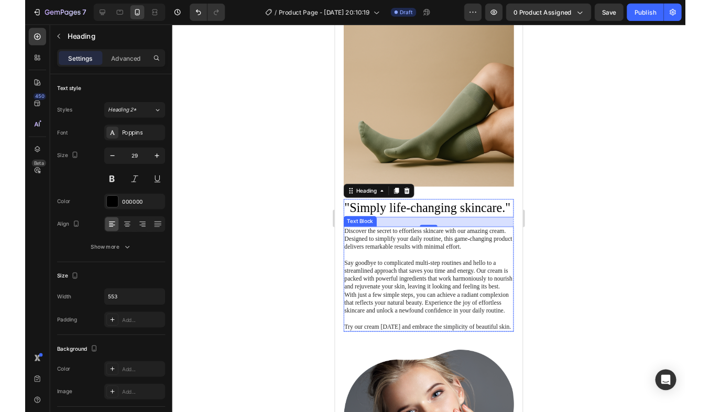
scroll to position [872, 0]
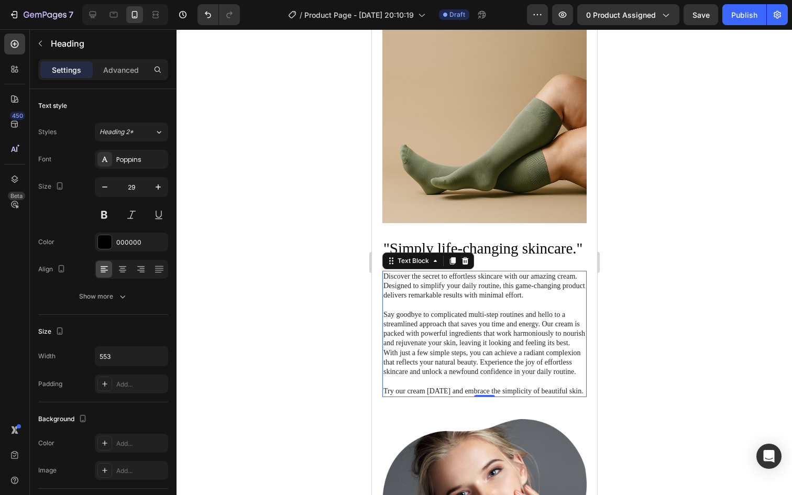
click at [478, 296] on p "Discover the secret to effortless skincare with our amazing cream. Designed to …" at bounding box center [484, 286] width 202 height 29
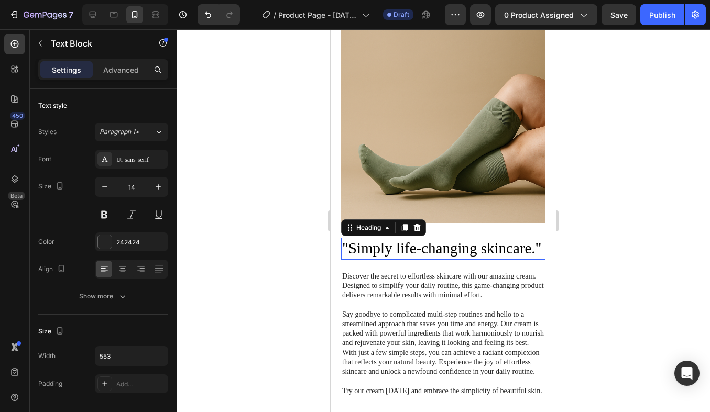
click at [445, 245] on h2 ""Simply life-changing skincare."" at bounding box center [443, 249] width 204 height 22
click at [543, 248] on h2 ""Simply life-changing skincare."" at bounding box center [443, 249] width 204 height 22
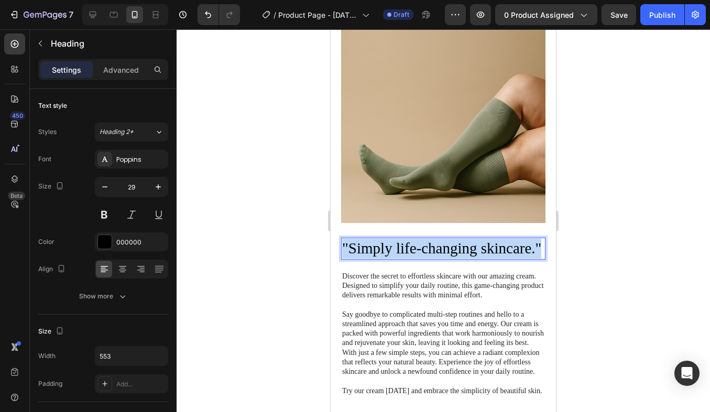
drag, startPoint x: 543, startPoint y: 248, endPoint x: 344, endPoint y: 245, distance: 198.6
click at [344, 245] on p ""Simply life-changing skincare."" at bounding box center [443, 249] width 202 height 20
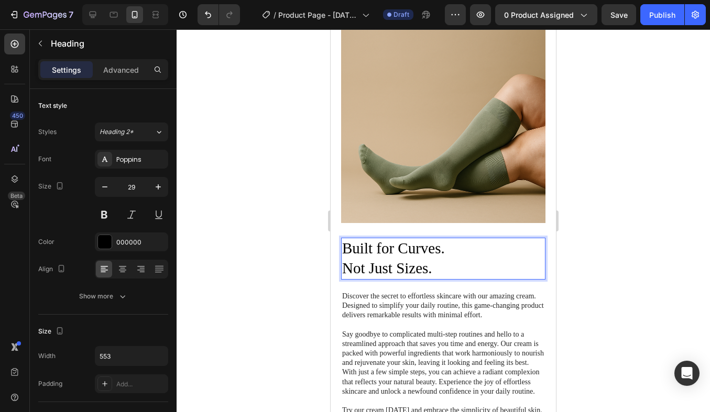
click at [342, 266] on p "Built for Curves. Not Just Sizes." at bounding box center [443, 258] width 202 height 39
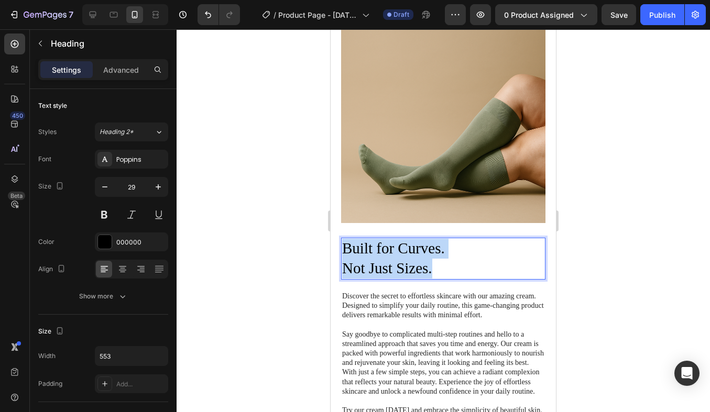
drag, startPoint x: 512, startPoint y: 254, endPoint x: 475, endPoint y: 259, distance: 37.6
click at [475, 260] on p "Built for Curves. Not Just Sizes." at bounding box center [443, 258] width 202 height 39
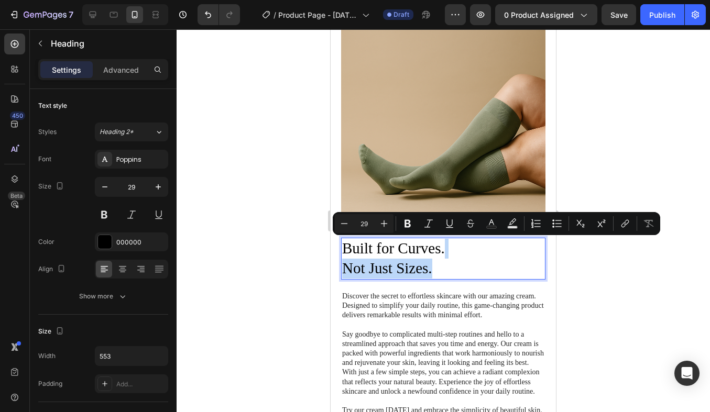
click at [474, 265] on p "Built for Curves. Not Just Sizes." at bounding box center [443, 258] width 202 height 39
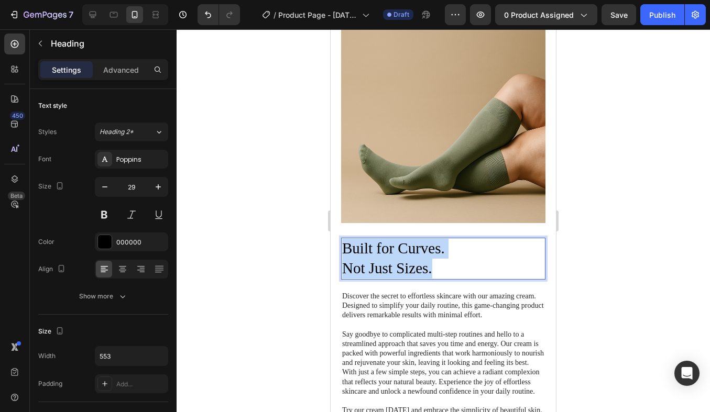
drag, startPoint x: 474, startPoint y: 265, endPoint x: 325, endPoint y: 231, distance: 152.7
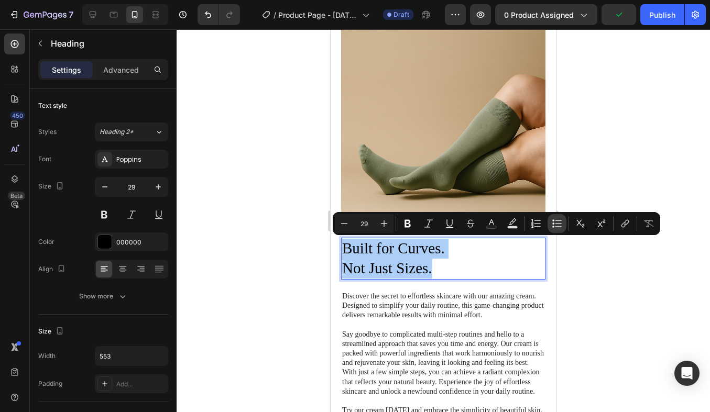
click at [557, 227] on icon "Editor contextual toolbar" at bounding box center [559, 226] width 6 height 1
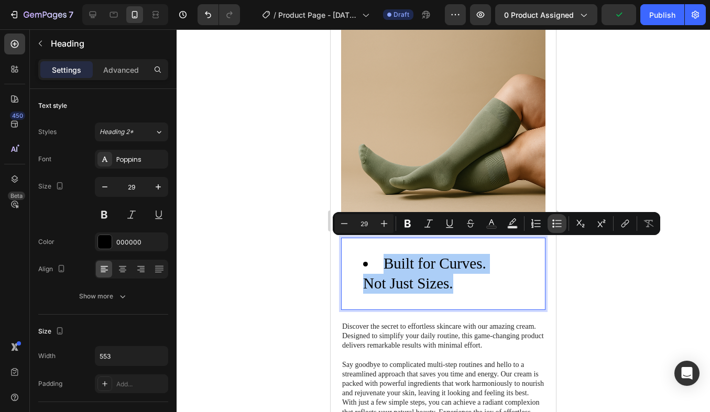
click at [557, 227] on icon "Editor contextual toolbar" at bounding box center [559, 226] width 6 height 1
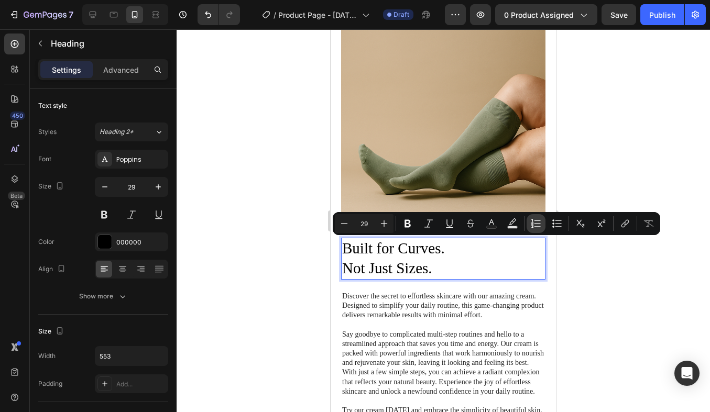
click at [535, 229] on button "Numbered List" at bounding box center [536, 223] width 19 height 19
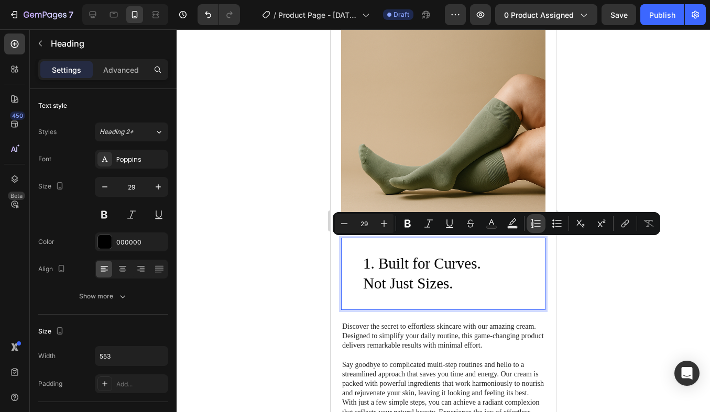
click at [535, 229] on button "Numbered List" at bounding box center [536, 223] width 19 height 19
type input "29"
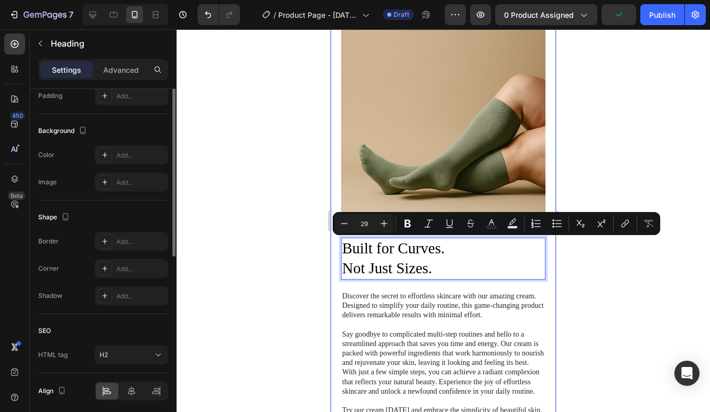
scroll to position [327, 0]
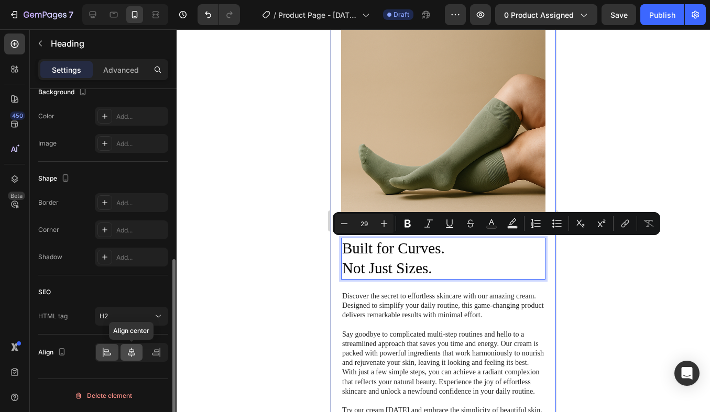
click at [134, 355] on icon at bounding box center [131, 352] width 10 height 10
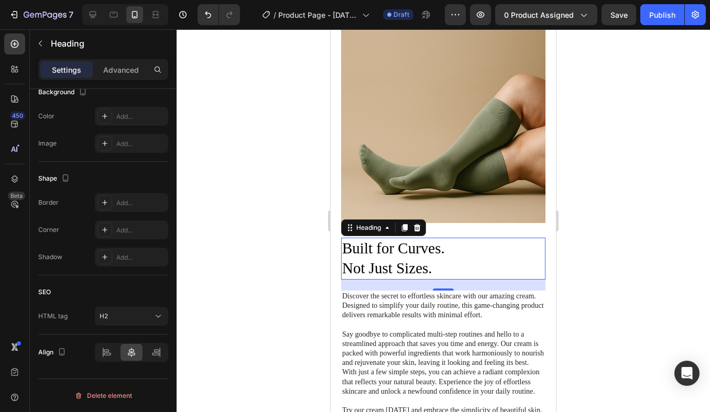
click at [455, 250] on p "Built for Curves. Not Just Sizes." at bounding box center [443, 258] width 202 height 39
click at [133, 355] on icon at bounding box center [131, 352] width 7 height 9
click at [450, 264] on p "Built for Curves. Not Just Sizes." at bounding box center [443, 258] width 202 height 39
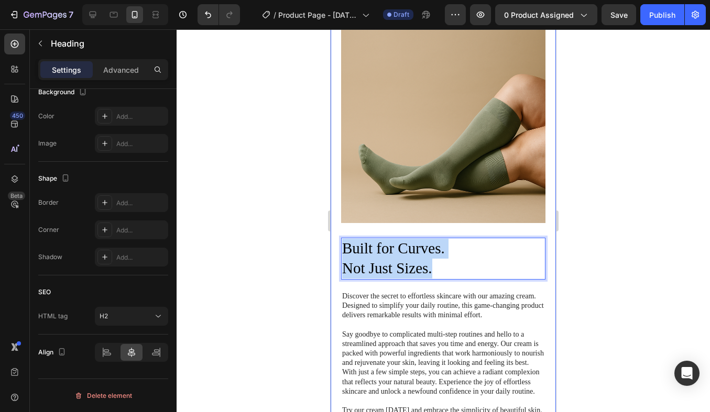
drag, startPoint x: 448, startPoint y: 263, endPoint x: 320, endPoint y: 240, distance: 129.5
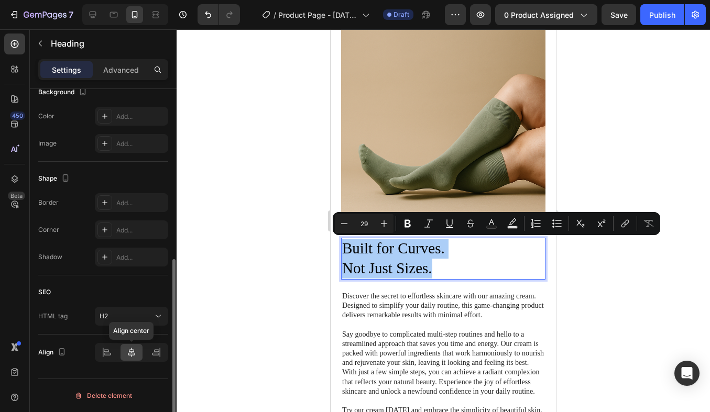
click at [131, 352] on icon at bounding box center [131, 352] width 7 height 9
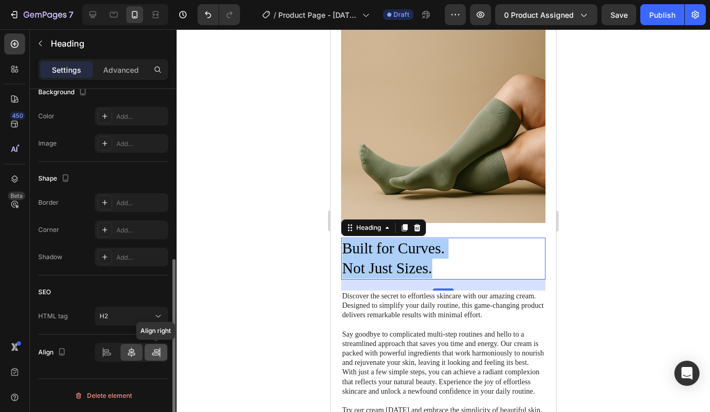
click at [157, 353] on icon at bounding box center [155, 354] width 7 height 3
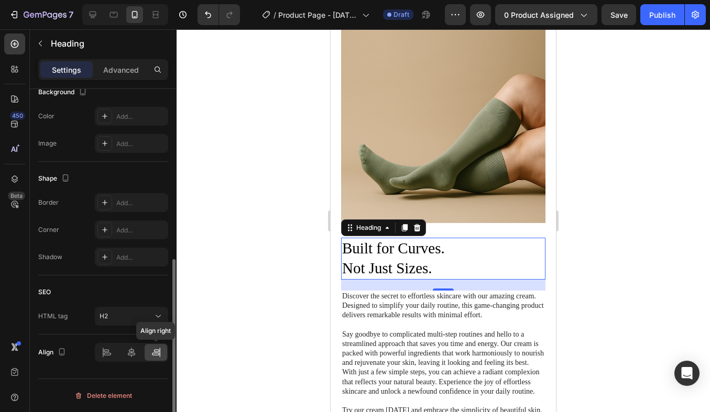
click at [156, 353] on icon at bounding box center [155, 354] width 7 height 3
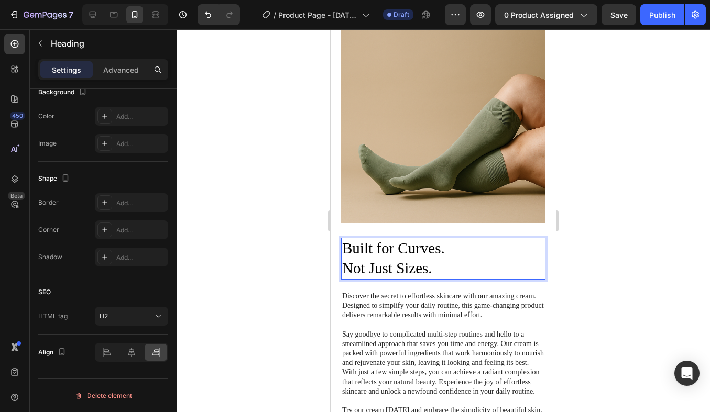
click at [449, 256] on p "Built for Curves. Not Just Sizes." at bounding box center [443, 258] width 202 height 39
click at [445, 256] on p "Built for Curves. Not Just Sizes." at bounding box center [443, 258] width 202 height 39
click at [545, 267] on h2 "Built for Curves. Not Just Sizes." at bounding box center [443, 258] width 204 height 41
click at [517, 257] on p "Built for Curves. Not Just Sizes." at bounding box center [443, 258] width 202 height 39
click at [510, 269] on p "Built for Curves. Not Just Sizes." at bounding box center [443, 258] width 202 height 39
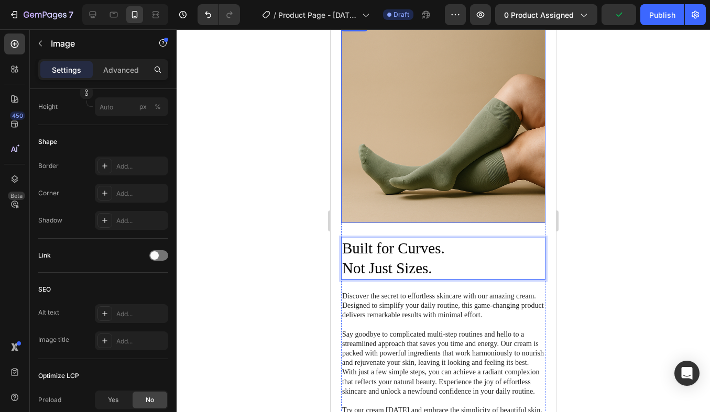
click at [535, 139] on img at bounding box center [443, 121] width 204 height 204
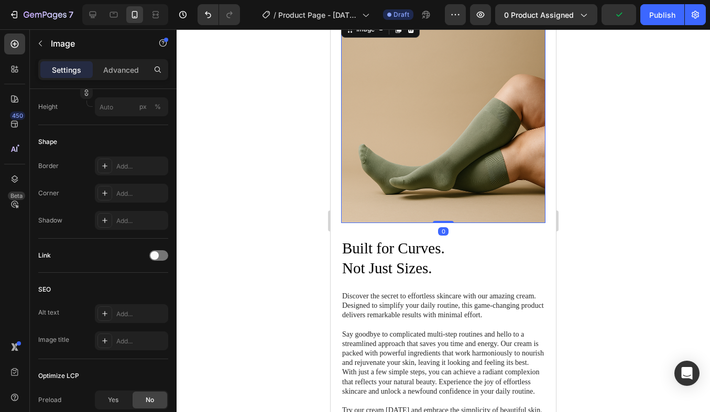
scroll to position [0, 0]
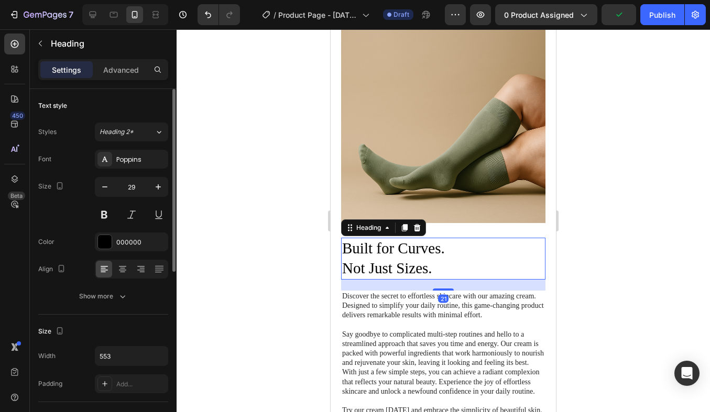
click at [488, 243] on p "Built for Curves. Not Just Sizes." at bounding box center [443, 258] width 202 height 39
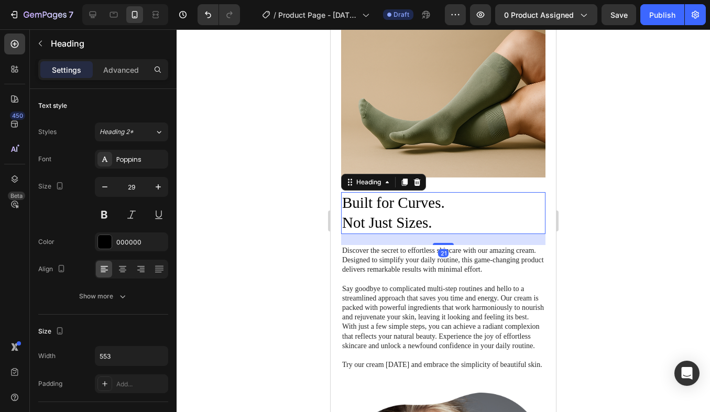
scroll to position [924, 0]
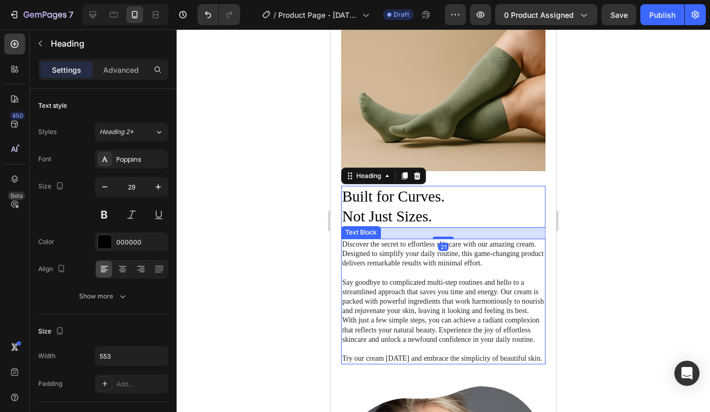
click at [484, 254] on p "Discover the secret to effortless skincare with our amazing cream. Designed to …" at bounding box center [443, 254] width 202 height 29
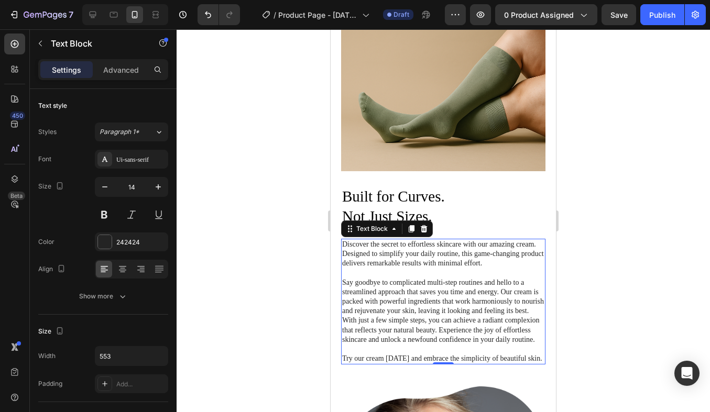
click at [487, 330] on p "Say goodbye to complicated multi-step routines and hello to a streamlined appro…" at bounding box center [443, 311] width 202 height 67
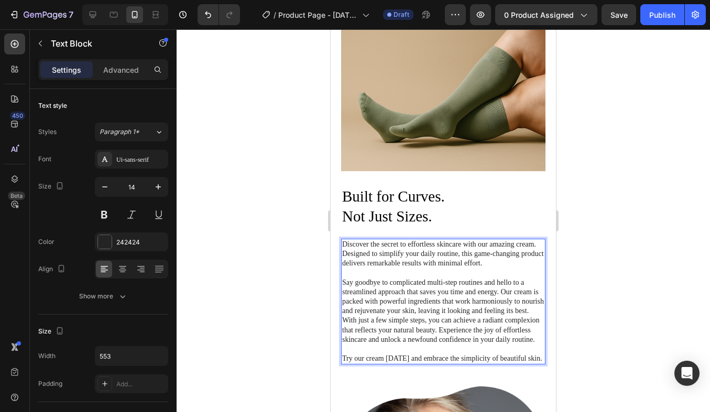
click at [530, 353] on p "Rich Text Editor. Editing area: main" at bounding box center [443, 349] width 202 height 9
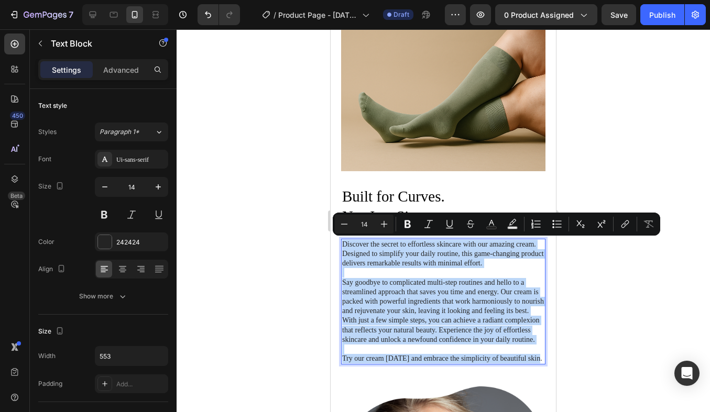
drag, startPoint x: 537, startPoint y: 358, endPoint x: 341, endPoint y: 242, distance: 228.2
click at [341, 241] on div "Built for Curves. Not Just Sizes. Heading Discover the secret to effortless ski…" at bounding box center [443, 359] width 225 height 859
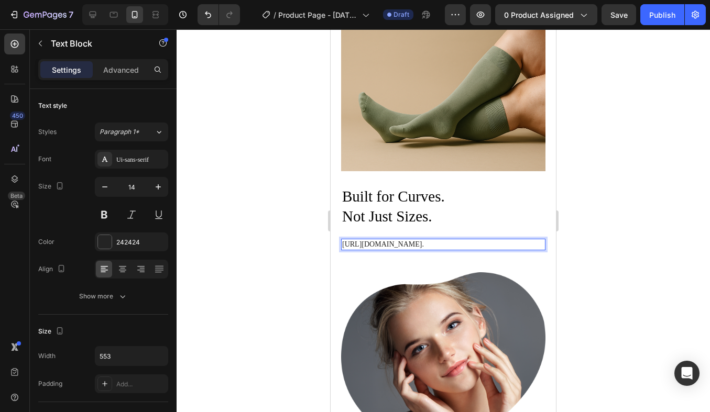
click at [376, 249] on p "https://chatgpt.com/c/68aa1579-5098-8327-b3df-e81f4e593236#:~:text=Built%20arou…" at bounding box center [443, 244] width 202 height 9
drag, startPoint x: 430, startPoint y: 311, endPoint x: 337, endPoint y: 242, distance: 115.4
click at [337, 242] on div "Built for Curves. Not Just Sizes. Heading https://chatgpt.com/c/68aa1579-5098-8…" at bounding box center [443, 302] width 225 height 745
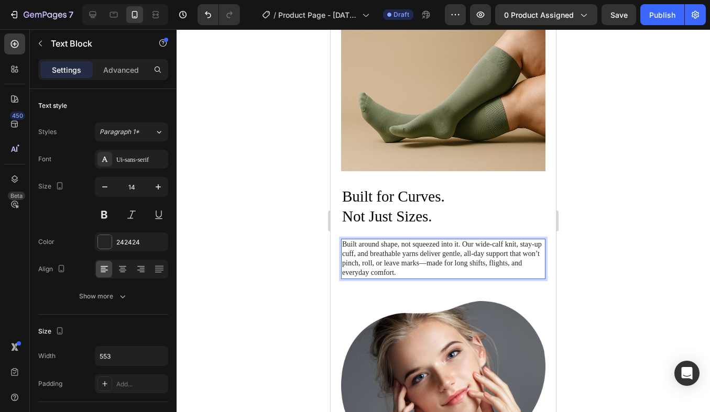
click at [628, 228] on div at bounding box center [444, 220] width 534 height 383
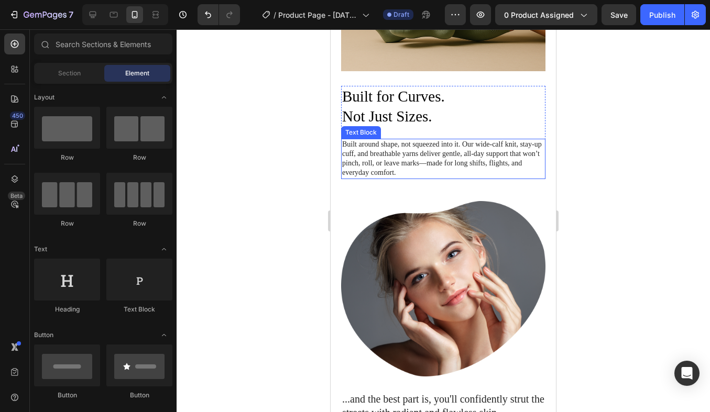
scroll to position [944, 0]
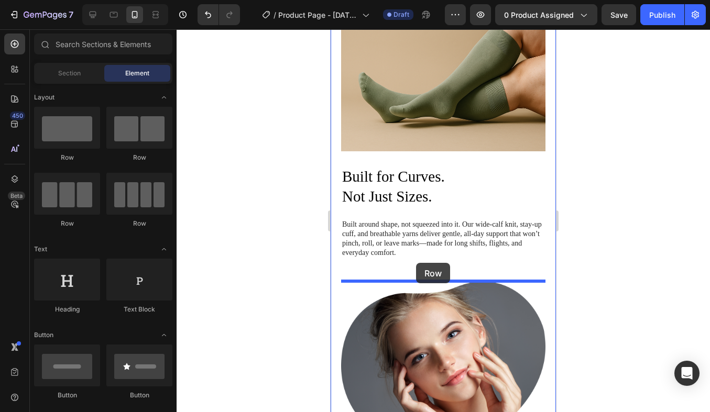
drag, startPoint x: 410, startPoint y: 168, endPoint x: 416, endPoint y: 261, distance: 93.5
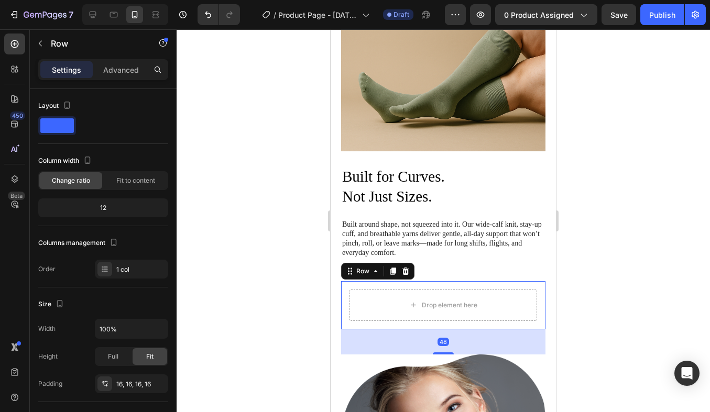
scroll to position [974, 0]
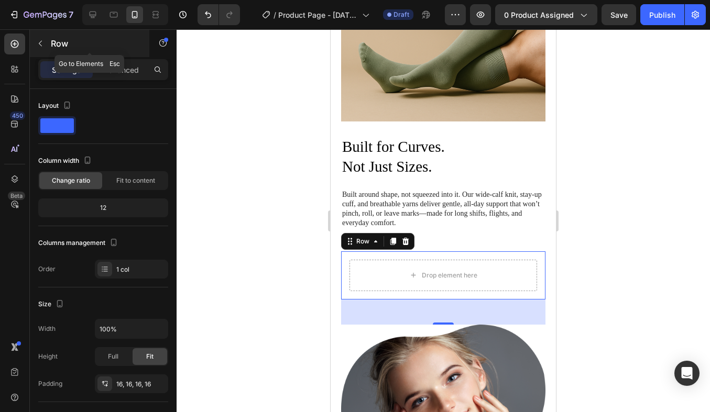
click at [40, 39] on icon "button" at bounding box center [40, 43] width 8 height 8
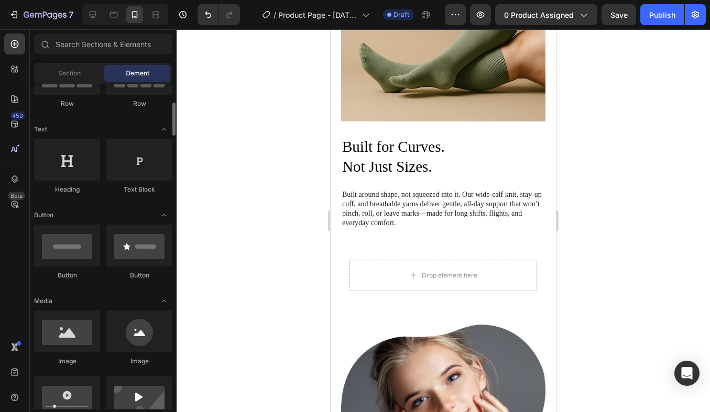
scroll to position [127, 0]
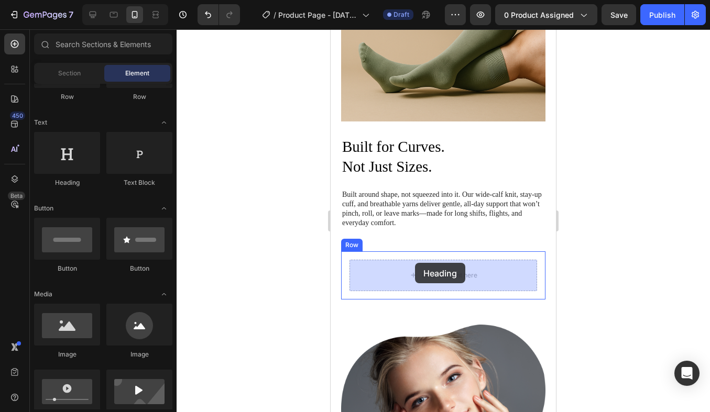
drag, startPoint x: 406, startPoint y: 186, endPoint x: 416, endPoint y: 264, distance: 78.2
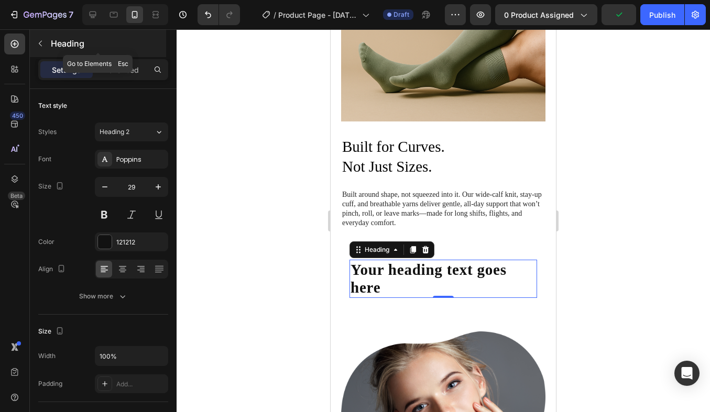
click at [39, 42] on icon "button" at bounding box center [40, 43] width 8 height 8
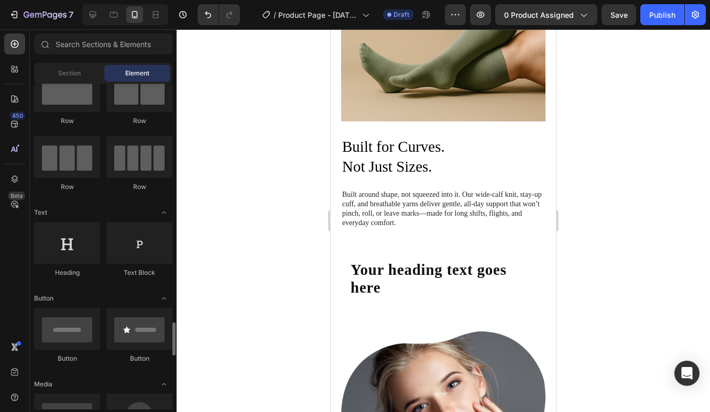
scroll to position [0, 0]
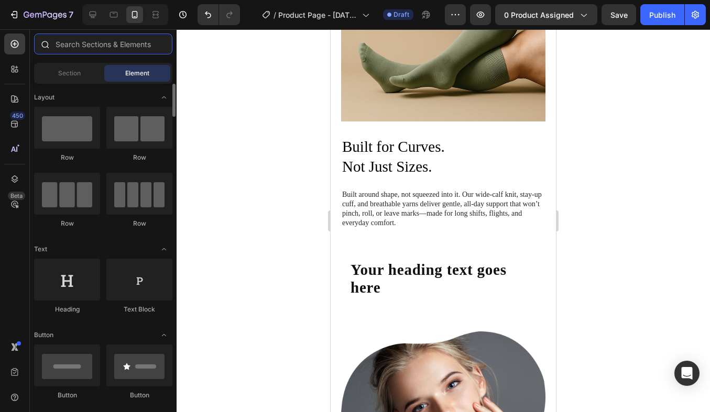
click at [107, 50] on input "text" at bounding box center [103, 44] width 138 height 21
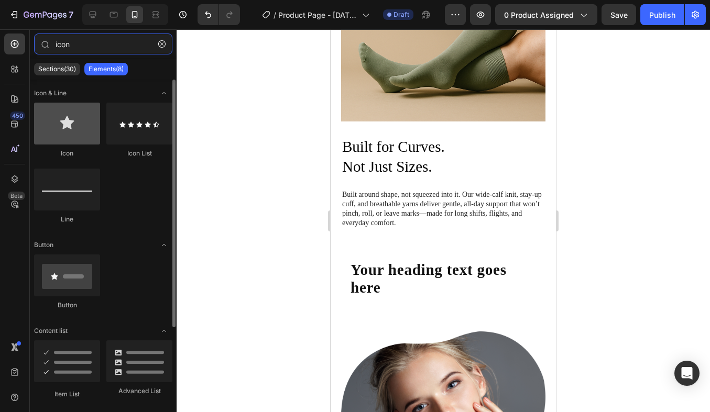
type input "icon"
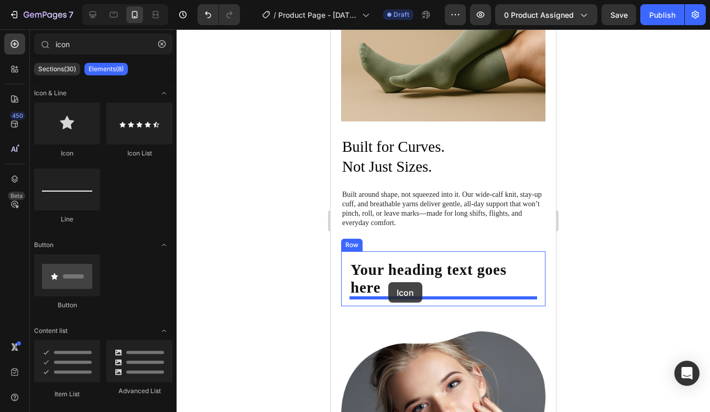
drag, startPoint x: 406, startPoint y: 167, endPoint x: 388, endPoint y: 282, distance: 116.7
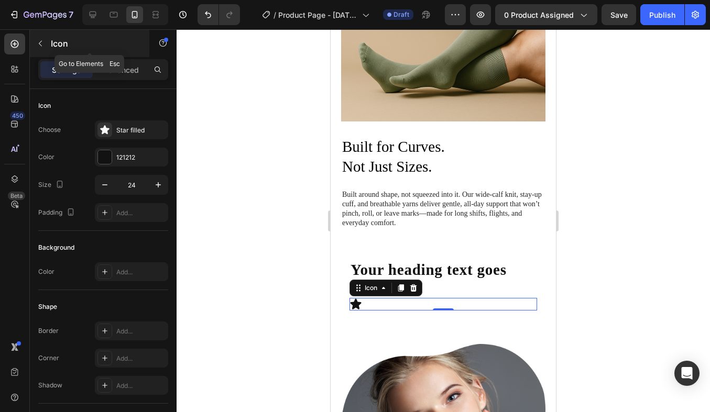
click at [48, 43] on button "button" at bounding box center [40, 43] width 17 height 17
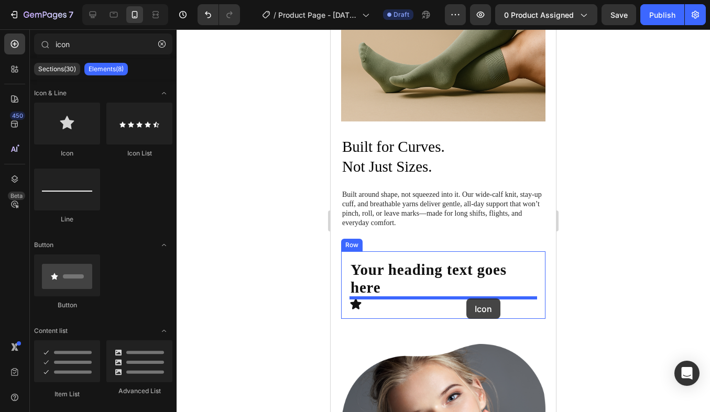
drag, startPoint x: 393, startPoint y: 173, endPoint x: 466, endPoint y: 299, distance: 145.2
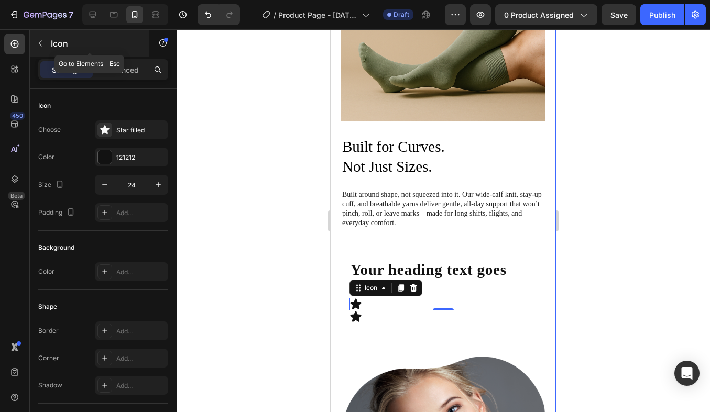
click at [49, 38] on div "Icon" at bounding box center [89, 43] width 119 height 27
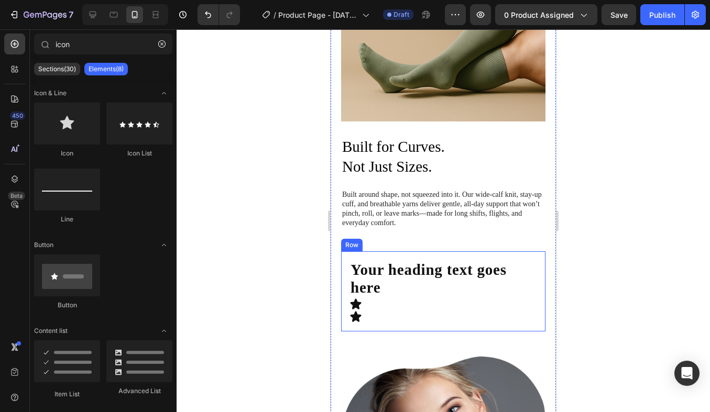
click at [346, 270] on div "Your heading text goes here Heading Icon Icon Row" at bounding box center [443, 292] width 204 height 81
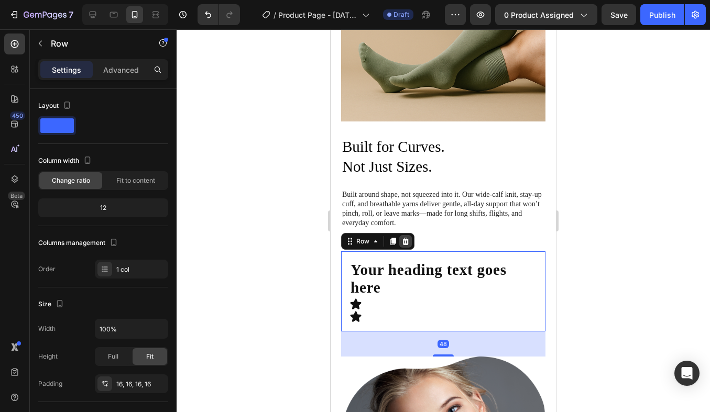
click at [408, 243] on icon at bounding box center [405, 240] width 7 height 7
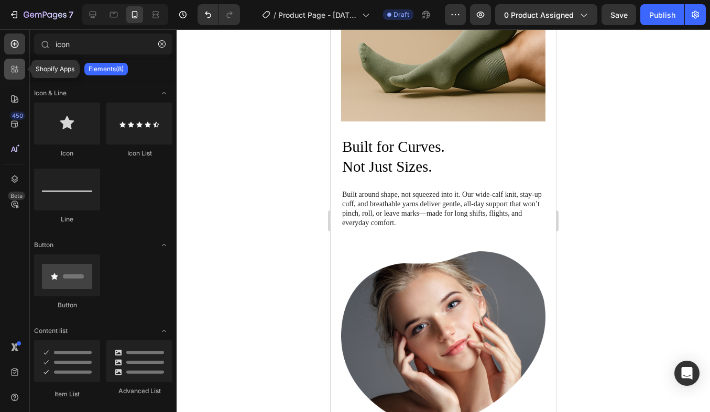
click at [21, 68] on div at bounding box center [14, 69] width 21 height 21
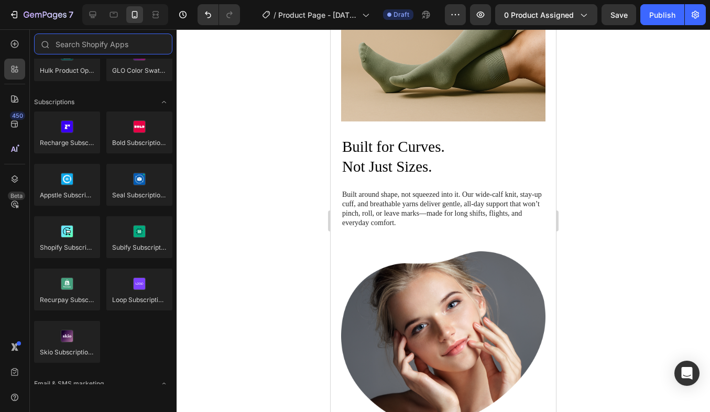
scroll to position [1648, 0]
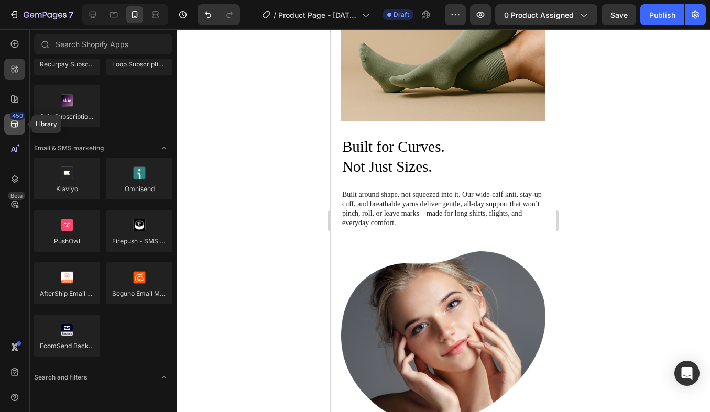
click at [17, 131] on div "450" at bounding box center [14, 124] width 21 height 21
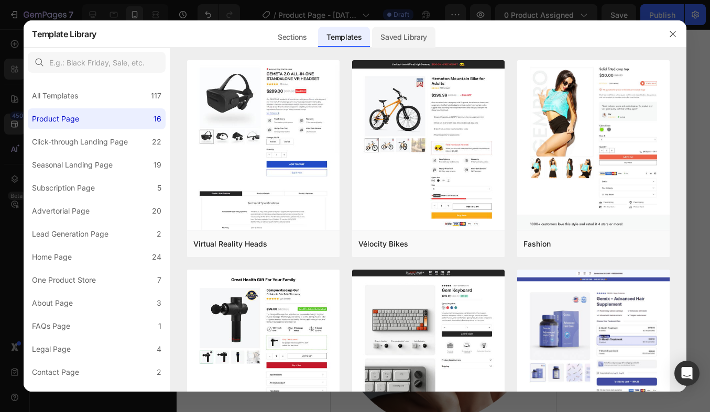
click at [417, 40] on div "Saved Library" at bounding box center [403, 37] width 63 height 21
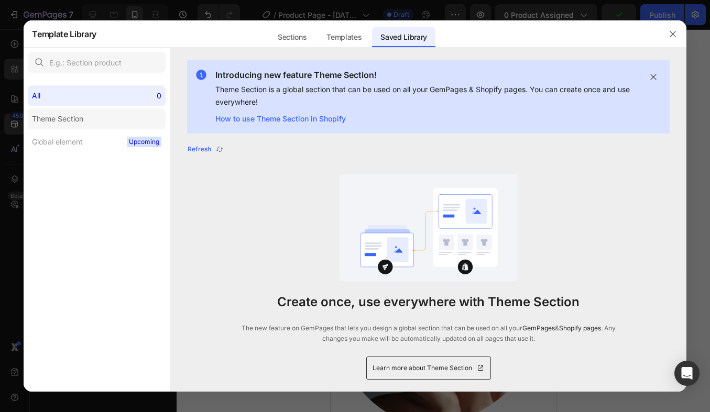
click at [105, 122] on label "Theme Section" at bounding box center [97, 118] width 138 height 21
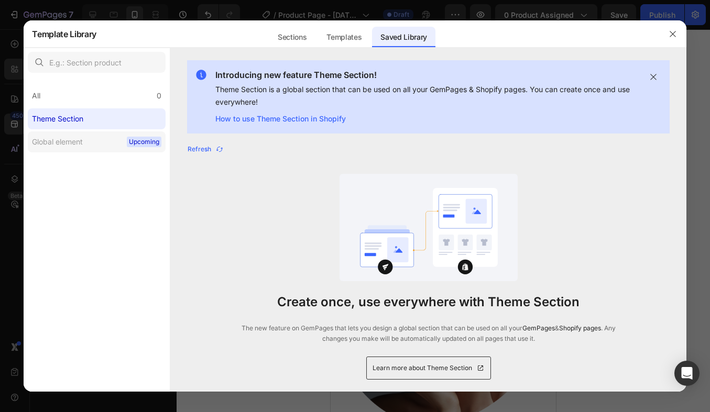
click at [98, 142] on label "Global element Upcoming" at bounding box center [97, 142] width 138 height 21
click at [102, 92] on div "All 0" at bounding box center [97, 95] width 138 height 21
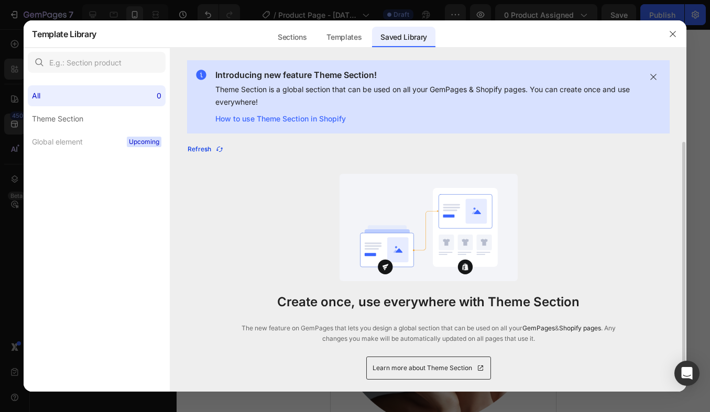
click at [192, 156] on button "Refresh" at bounding box center [205, 149] width 37 height 15
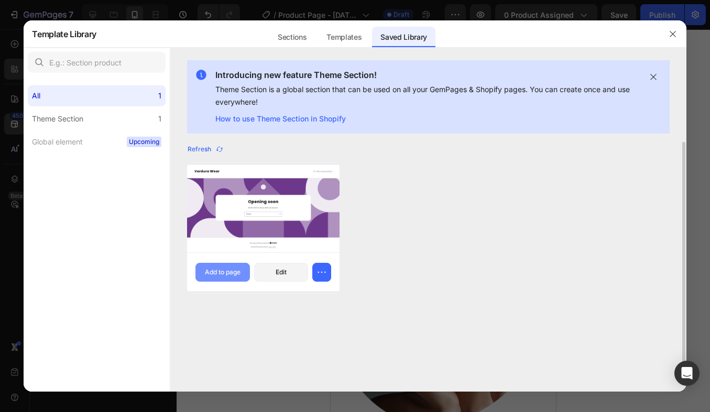
click at [223, 277] on div "Add to page" at bounding box center [223, 272] width 36 height 9
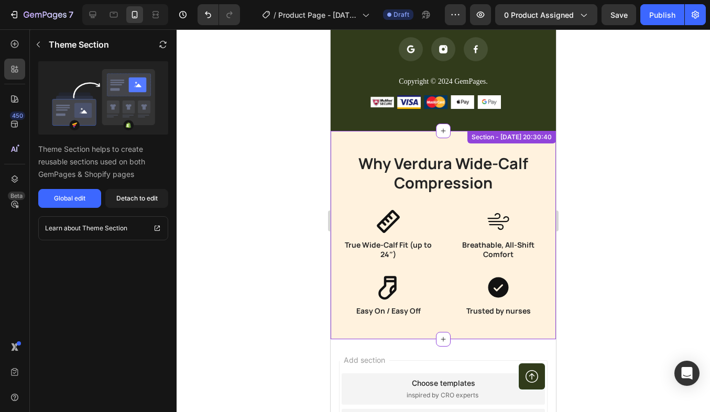
scroll to position [3655, 0]
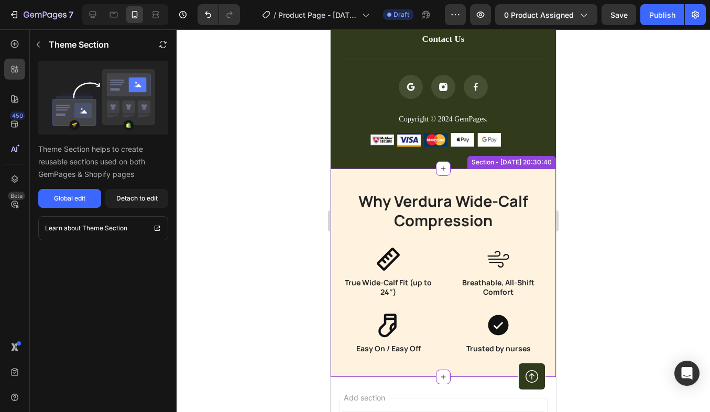
click at [374, 178] on div "Why Verdura Wide-Calf Compression Heading Icon True Wide-Calf Fit (up to 24″) H…" at bounding box center [443, 273] width 225 height 209
click at [541, 187] on div "Why Verdura Wide-Calf Compression Heading Icon True Wide-Calf Fit (up to 24″) H…" at bounding box center [443, 273] width 225 height 209
click at [349, 185] on div "Why Verdura Wide-Calf Compression Heading Icon True Wide-Calf Fit (up to 24″) H…" at bounding box center [443, 273] width 225 height 209
drag, startPoint x: 442, startPoint y: 168, endPoint x: 430, endPoint y: 25, distance: 143.5
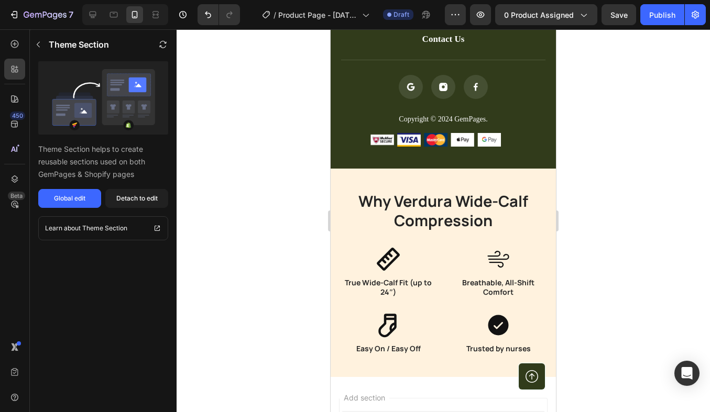
click at [38, 53] on div "Theme Section" at bounding box center [92, 44] width 125 height 29
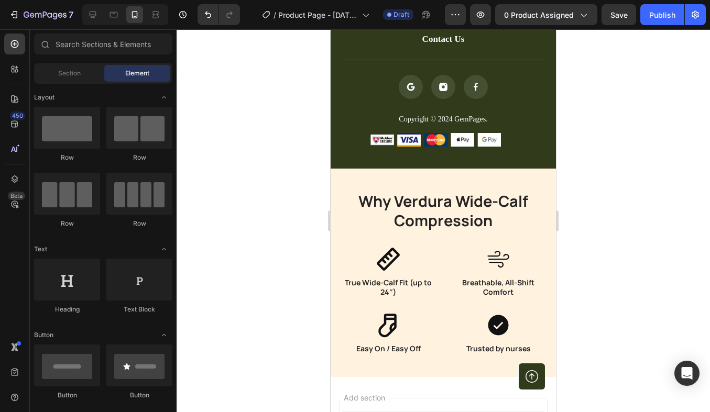
scroll to position [1648, 0]
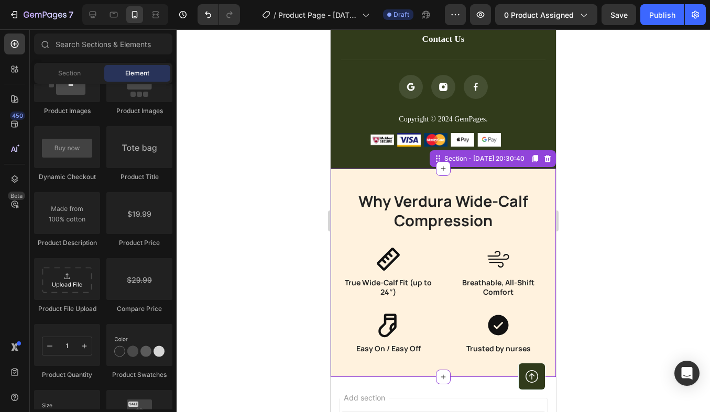
click at [345, 207] on h2 "Why Verdura Wide-Calf Compression" at bounding box center [443, 211] width 204 height 41
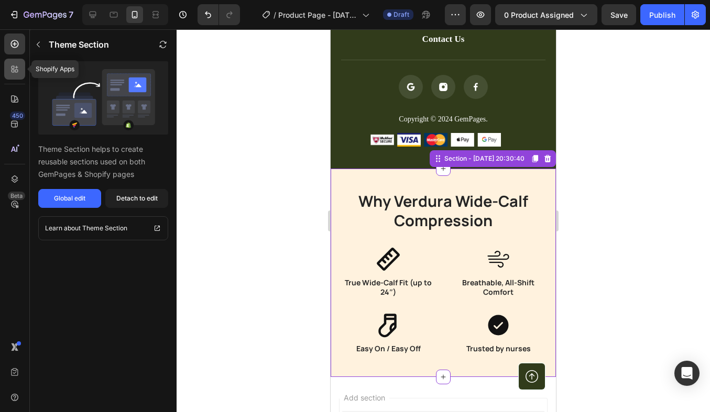
click at [14, 72] on icon at bounding box center [13, 71] width 3 height 3
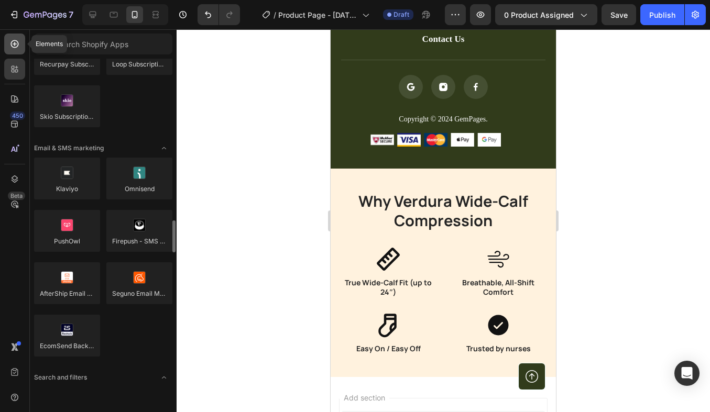
click at [13, 48] on icon at bounding box center [14, 44] width 10 height 10
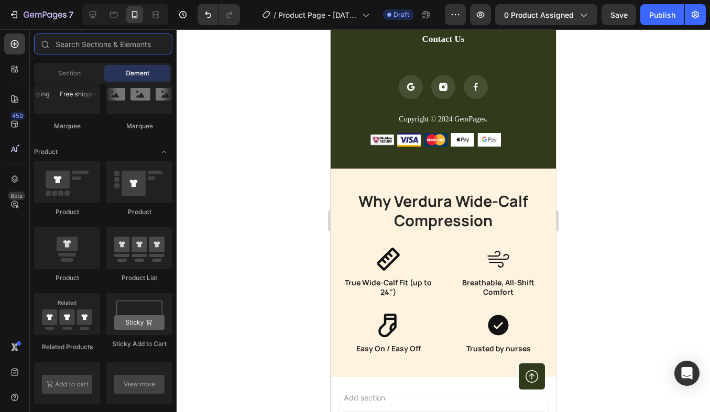
scroll to position [1001, 0]
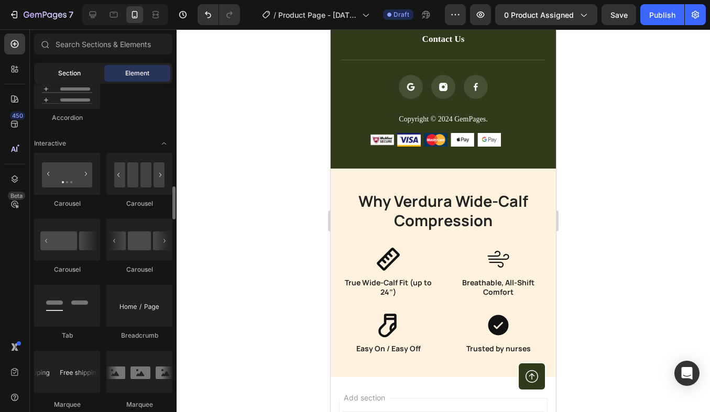
click at [81, 78] on div "Section" at bounding box center [69, 73] width 66 height 17
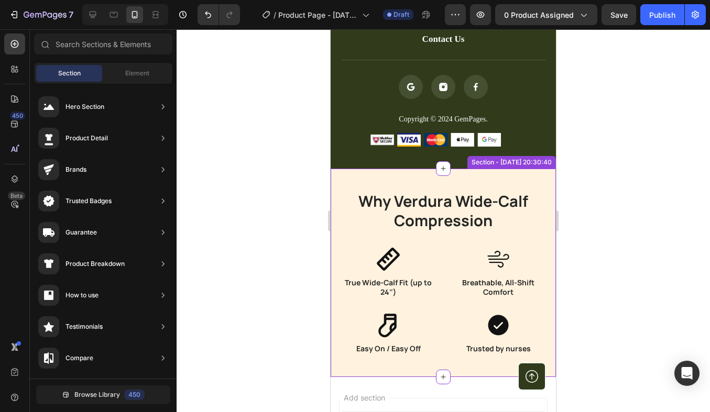
click at [381, 194] on h2 "Why Verdura Wide-Calf Compression" at bounding box center [443, 211] width 204 height 41
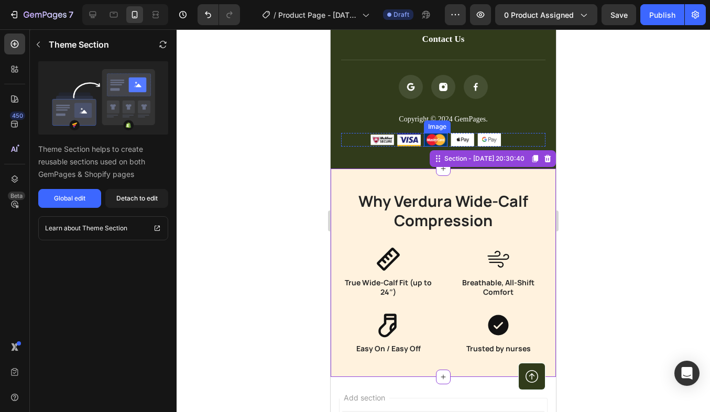
drag, startPoint x: 443, startPoint y: 170, endPoint x: 443, endPoint y: 145, distance: 25.2
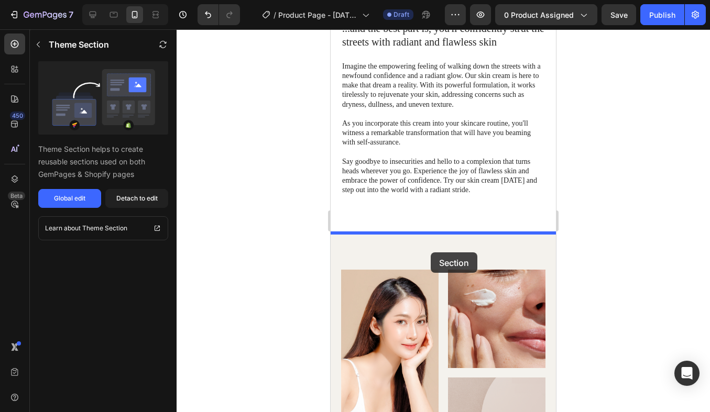
scroll to position [1435, 0]
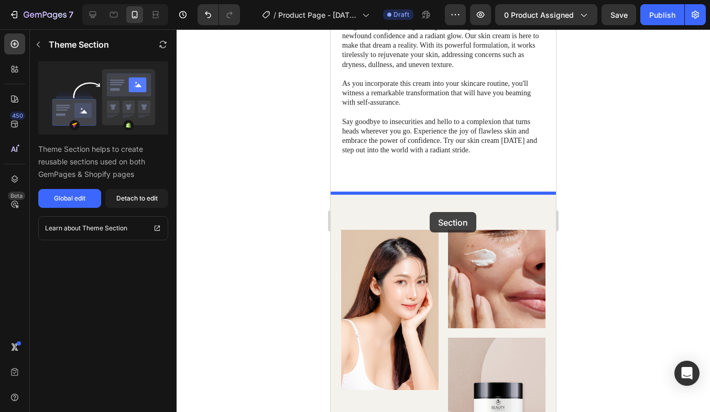
drag, startPoint x: 434, startPoint y: 160, endPoint x: 427, endPoint y: 192, distance: 32.3
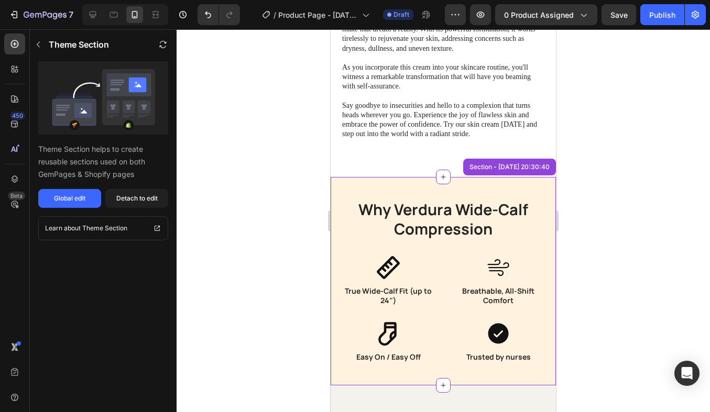
scroll to position [1443, 0]
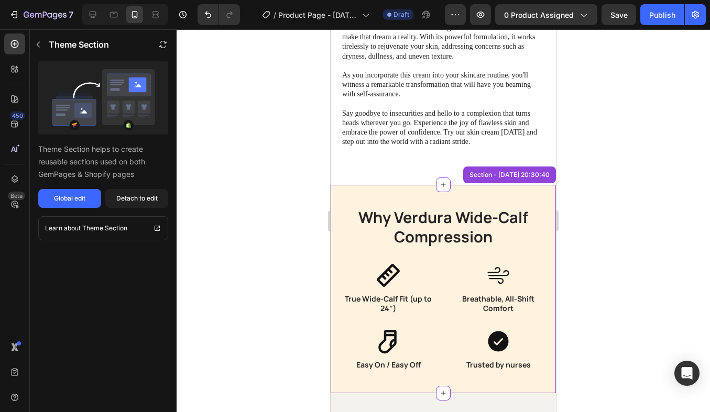
click at [647, 176] on div at bounding box center [444, 220] width 534 height 383
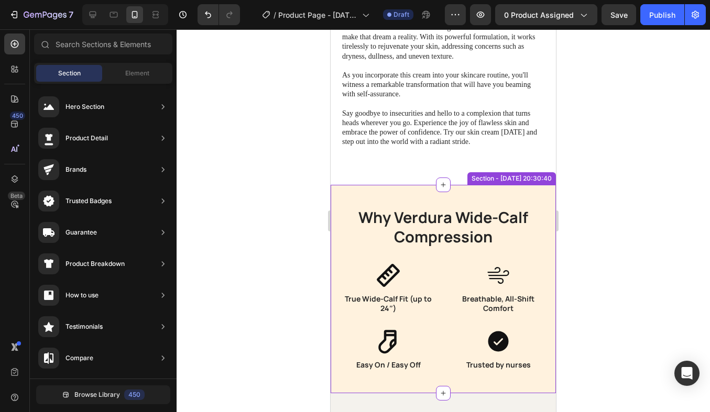
click at [525, 195] on div "Why Verdura Wide-Calf Compression Heading Icon True Wide-Calf Fit (up to 24″) H…" at bounding box center [443, 289] width 225 height 209
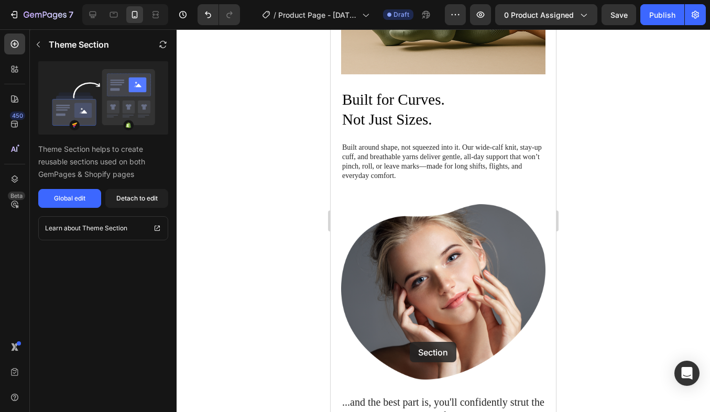
scroll to position [1144, 0]
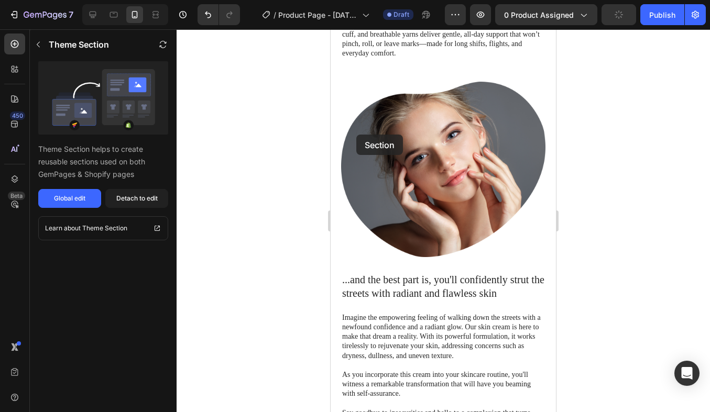
drag, startPoint x: 440, startPoint y: 174, endPoint x: 353, endPoint y: 133, distance: 95.6
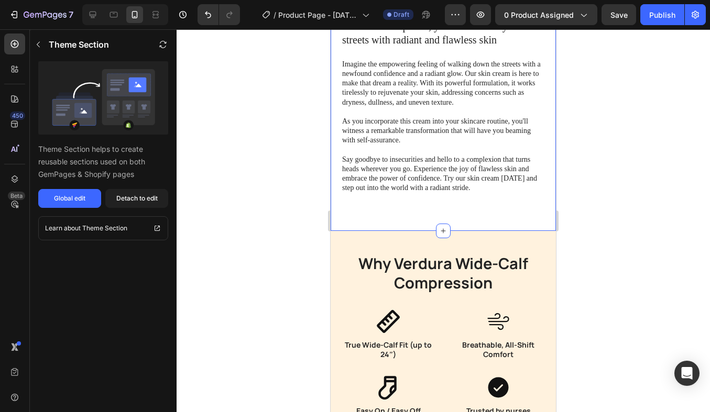
scroll to position [1533, 0]
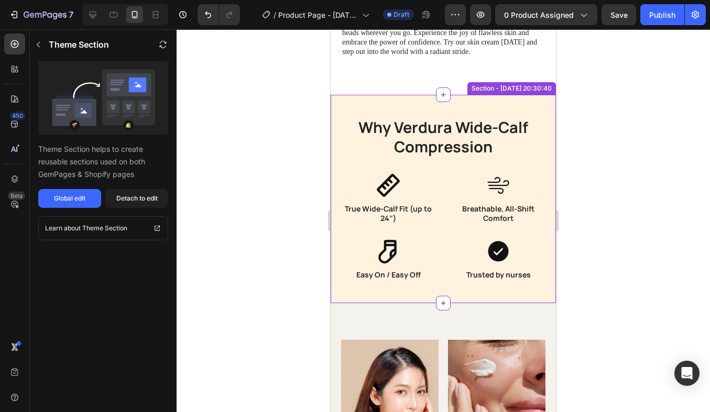
click at [497, 113] on div "Why Verdura Wide-Calf Compression Heading Icon True Wide-Calf Fit (up to 24″) H…" at bounding box center [443, 199] width 225 height 209
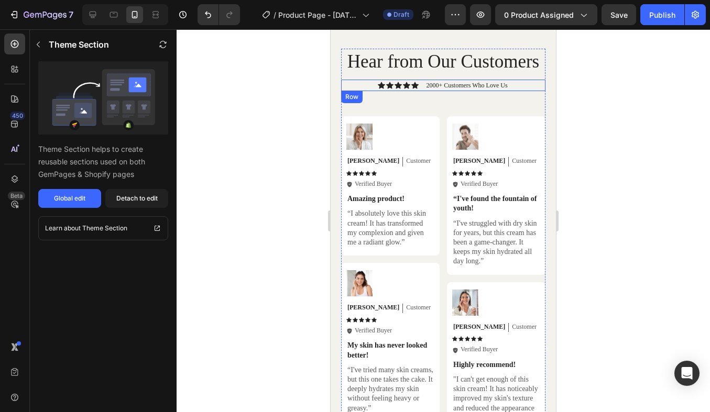
scroll to position [3371, 0]
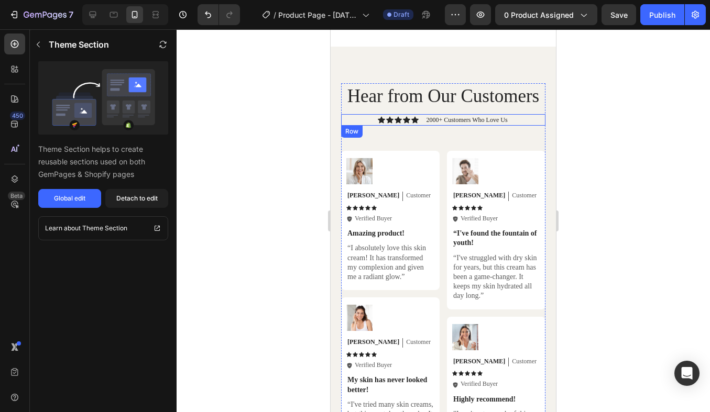
click at [356, 65] on div "Hear from Our Customers Heading Icon Icon Icon Icon Icon Icon List 2000+ Custom…" at bounding box center [443, 358] width 225 height 622
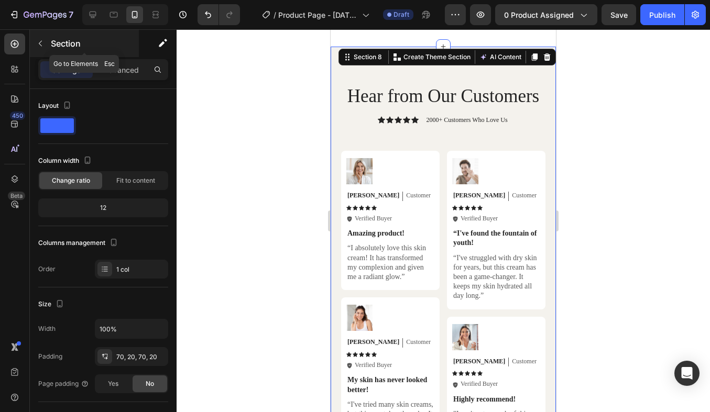
click at [35, 42] on button "button" at bounding box center [40, 43] width 17 height 17
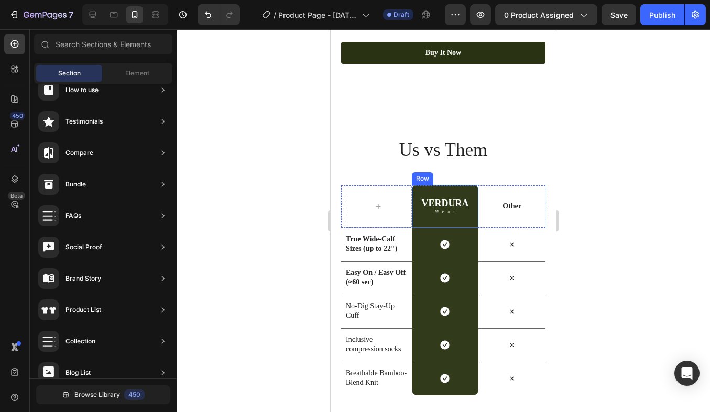
scroll to position [2986, 0]
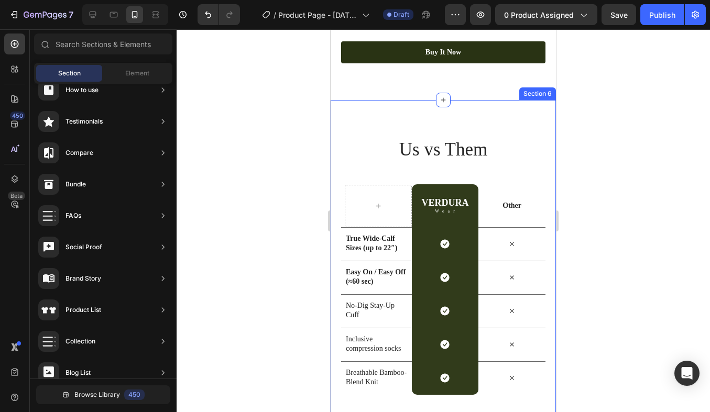
click at [334, 156] on div "Us vs Them Heading Row VERDURA Heading Wear Text Block Row Other Text Block Row…" at bounding box center [443, 266] width 225 height 332
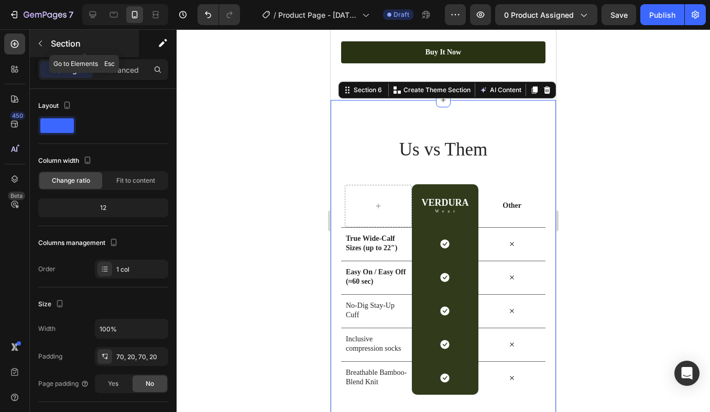
click at [44, 49] on button "button" at bounding box center [40, 43] width 17 height 17
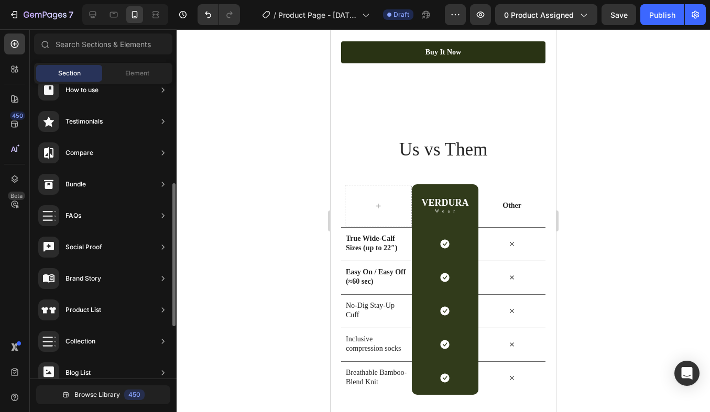
scroll to position [0, 0]
click at [88, 395] on span "Browse Library" at bounding box center [97, 394] width 46 height 9
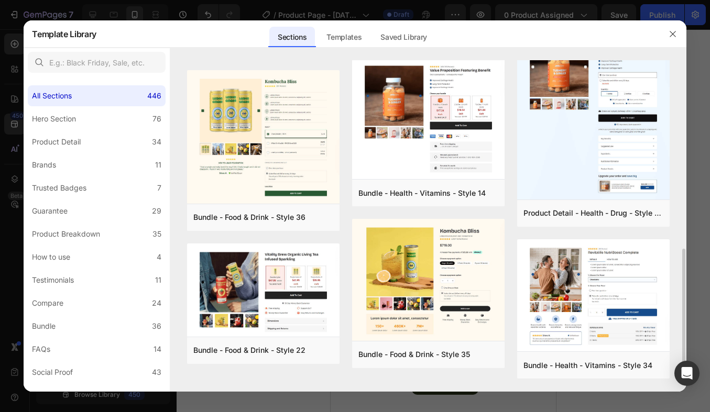
scroll to position [644, 0]
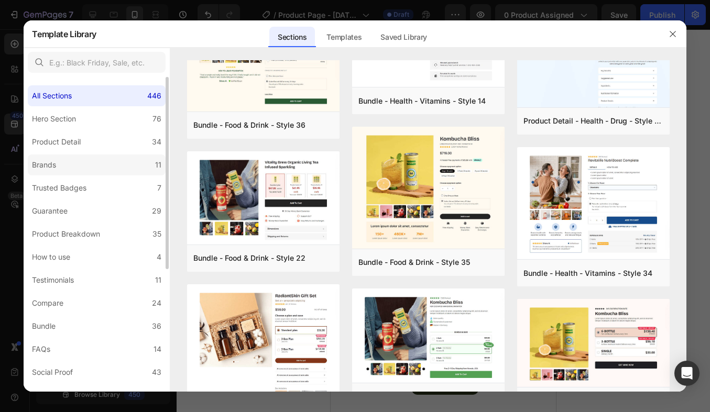
click at [118, 174] on label "Brands 11" at bounding box center [97, 165] width 138 height 21
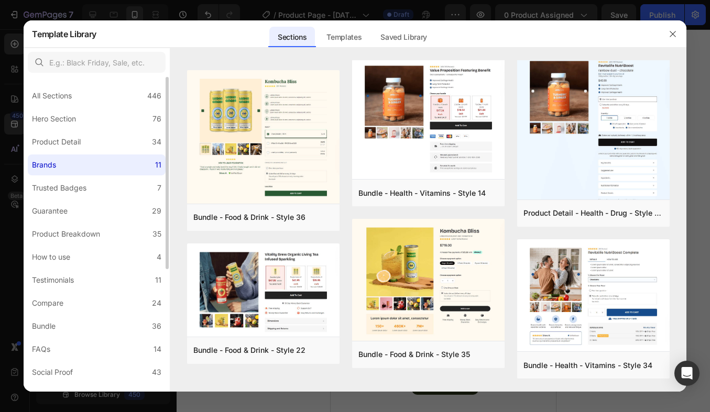
scroll to position [0, 0]
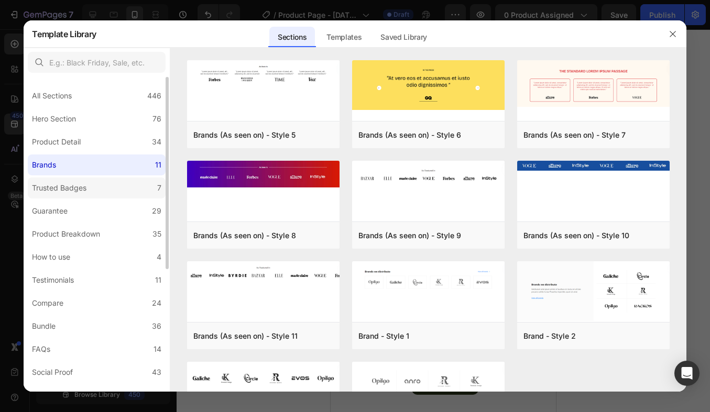
click at [117, 197] on label "Trusted Badges 7" at bounding box center [97, 188] width 138 height 21
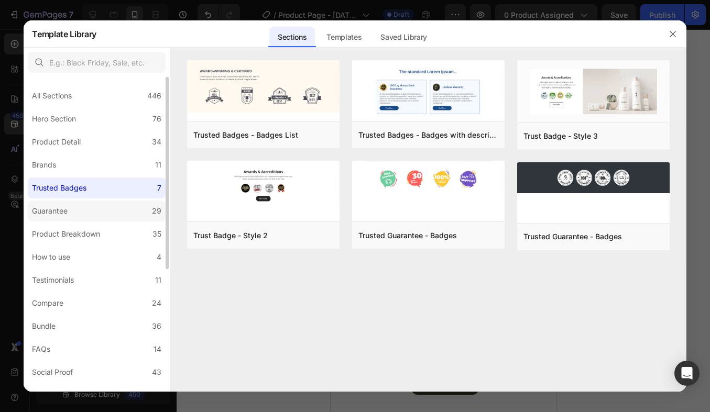
click at [59, 216] on div "Guarantee" at bounding box center [50, 211] width 36 height 13
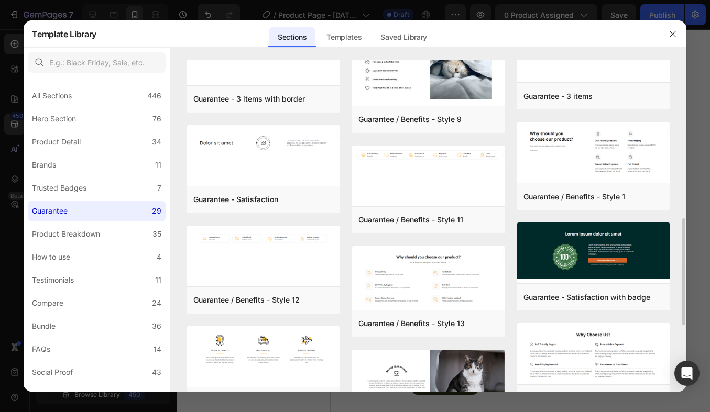
scroll to position [682, 0]
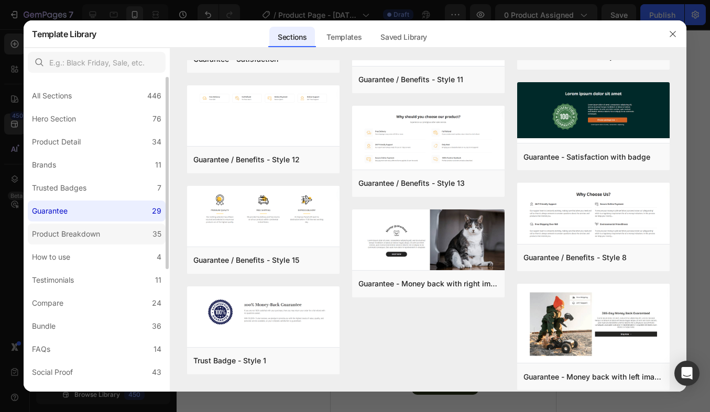
click at [117, 224] on label "Product Breakdown 35" at bounding box center [97, 234] width 138 height 21
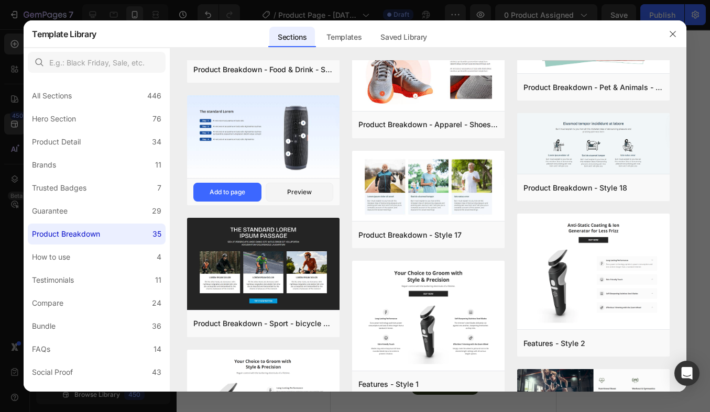
scroll to position [0, 0]
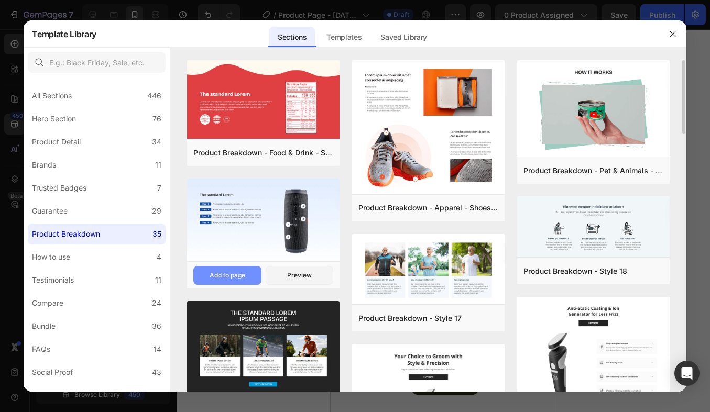
click at [249, 275] on button "Add to page" at bounding box center [227, 275] width 68 height 19
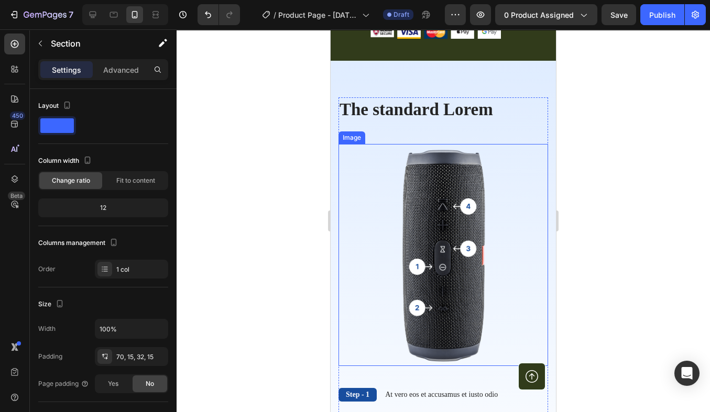
scroll to position [4166, 0]
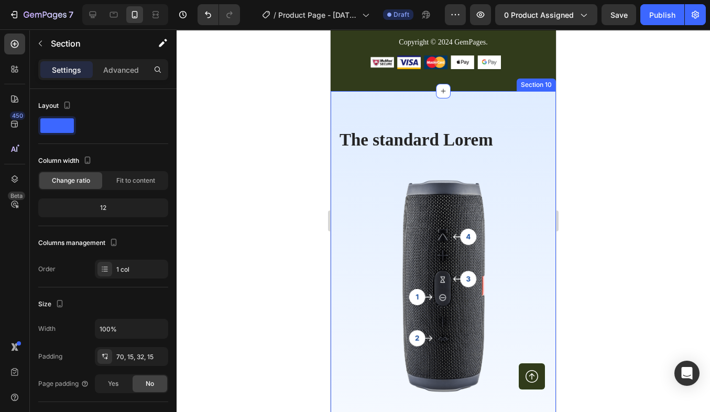
click at [429, 102] on div "The standard Lorem Heading Step - 1 Text Block At vero eos et accusamus et iust…" at bounding box center [443, 332] width 225 height 482
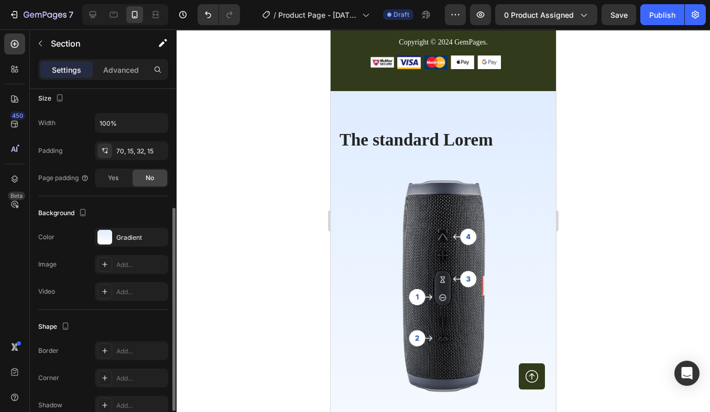
scroll to position [220, 0]
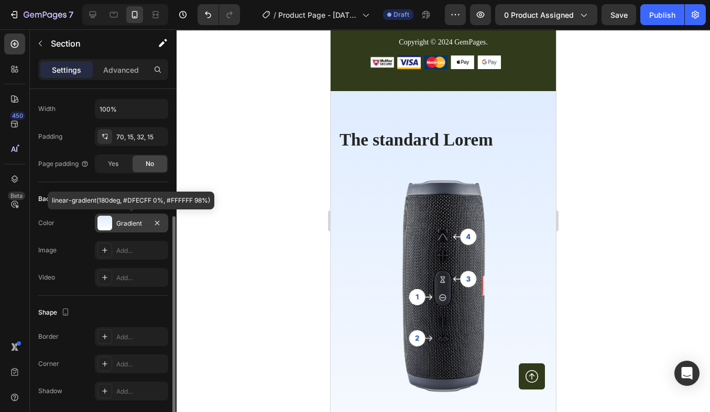
click at [102, 227] on div at bounding box center [104, 223] width 15 height 15
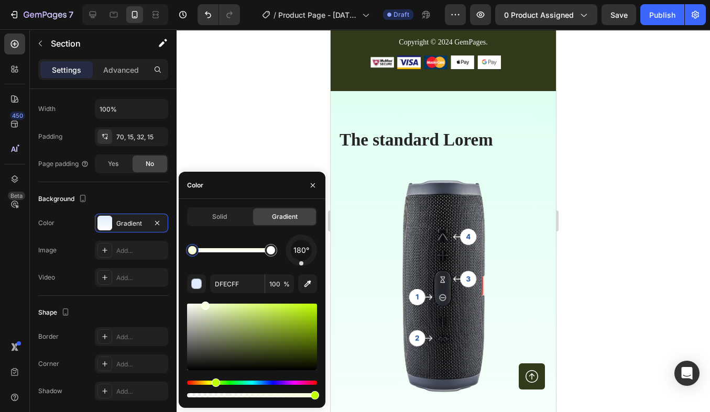
drag, startPoint x: 243, startPoint y: 383, endPoint x: 214, endPoint y: 383, distance: 28.8
click at [214, 383] on div "Hue" at bounding box center [252, 383] width 130 height 4
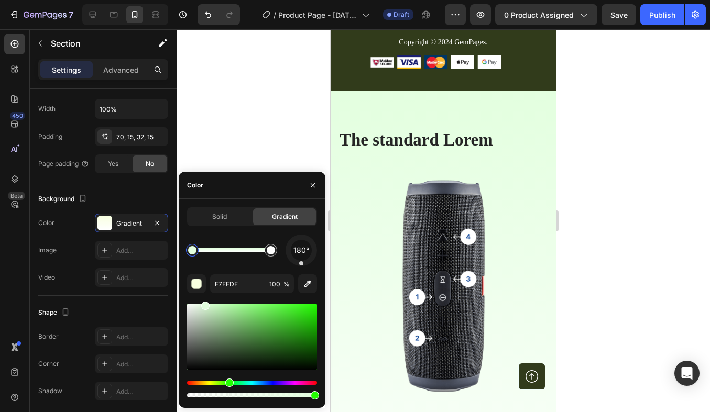
click at [228, 383] on div "Hue" at bounding box center [229, 383] width 8 height 8
type input "E3FFDF"
click at [471, 241] on img at bounding box center [444, 286] width 210 height 222
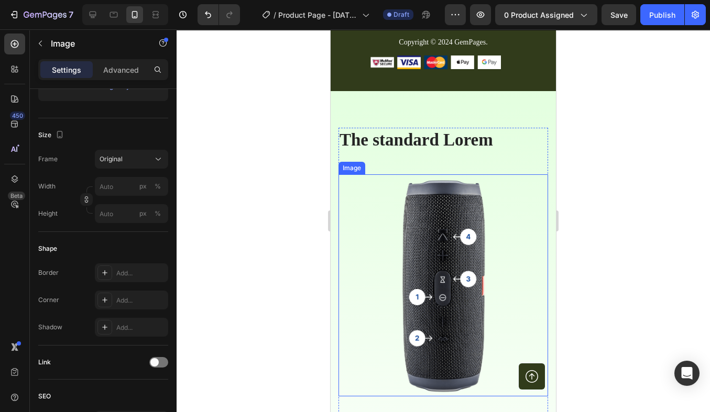
scroll to position [0, 0]
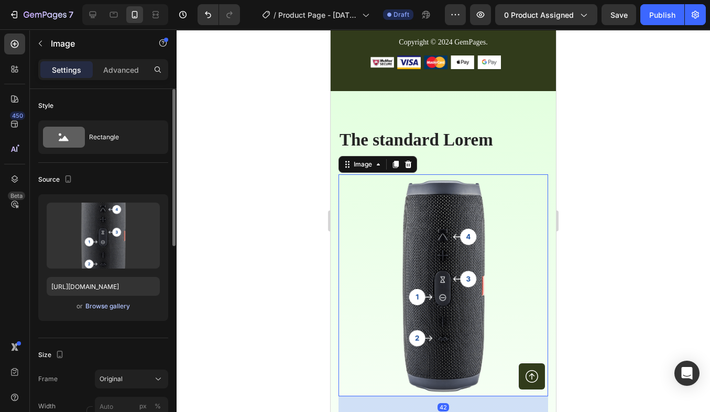
click at [110, 304] on div "Browse gallery" at bounding box center [107, 306] width 45 height 9
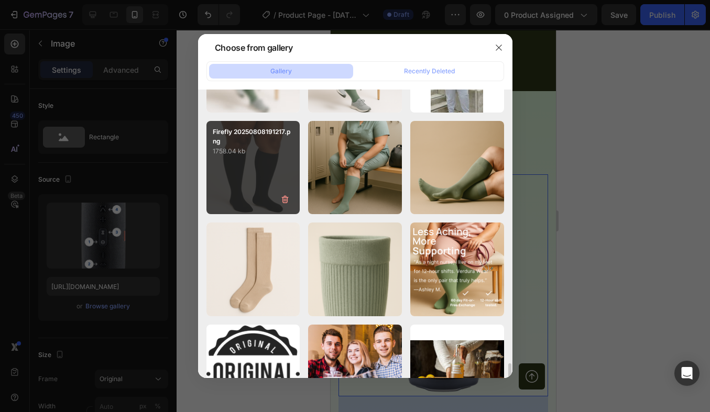
scroll to position [3686, 0]
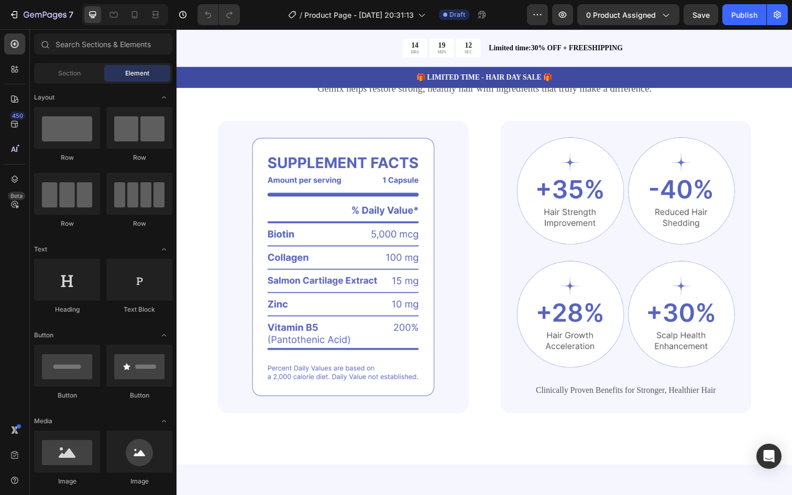
scroll to position [687, 0]
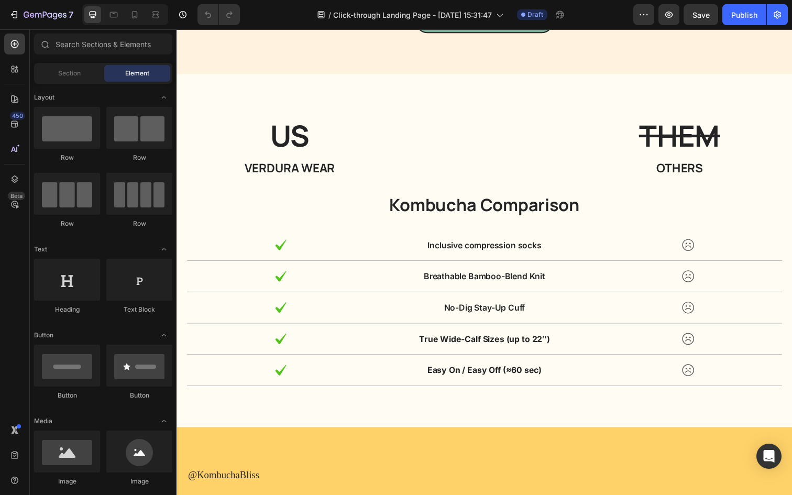
scroll to position [4244, 0]
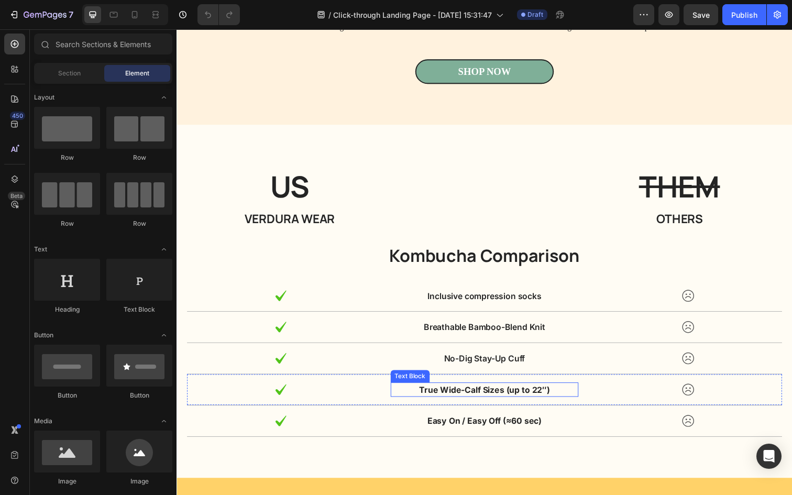
click at [562, 398] on p "True Wide-Calf Sizes (up to 22″)" at bounding box center [491, 397] width 190 height 13
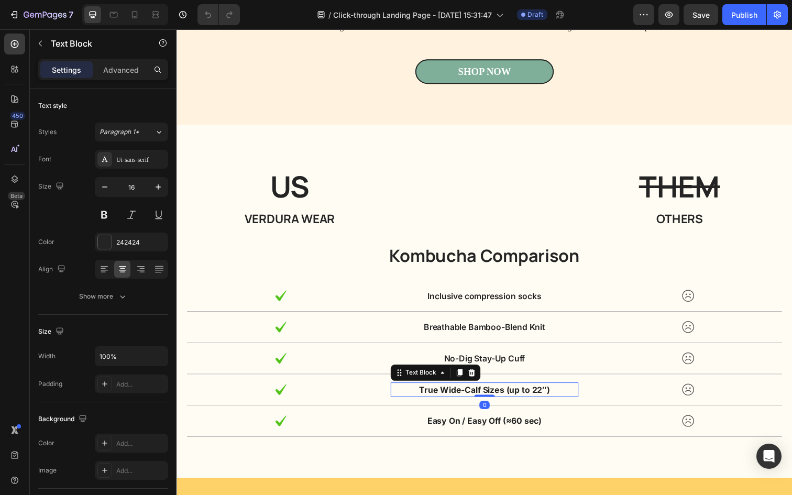
click at [562, 398] on p "True Wide-Calf Sizes (up to 22″)" at bounding box center [491, 397] width 190 height 13
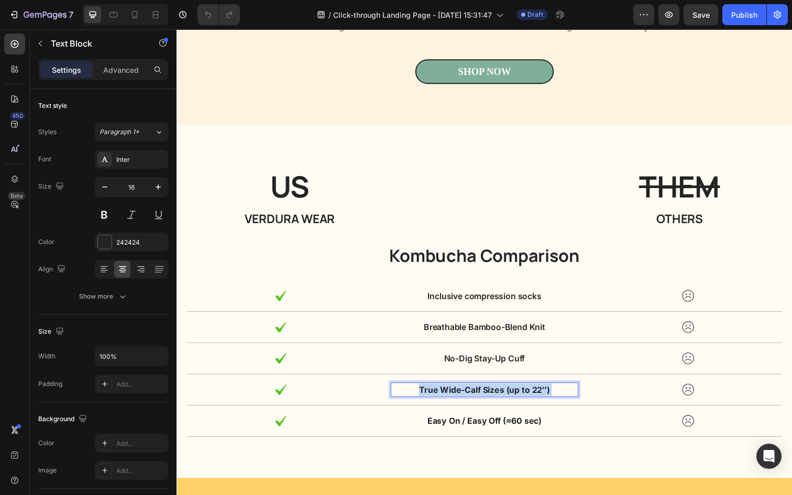
drag, startPoint x: 565, startPoint y: 398, endPoint x: 447, endPoint y: 401, distance: 118.5
click at [447, 401] on p "True Wide-Calf Sizes (up to 22″)" at bounding box center [491, 397] width 190 height 13
click at [422, 397] on p "True Wide-Calf Sizes (up to 22″)" at bounding box center [491, 397] width 190 height 13
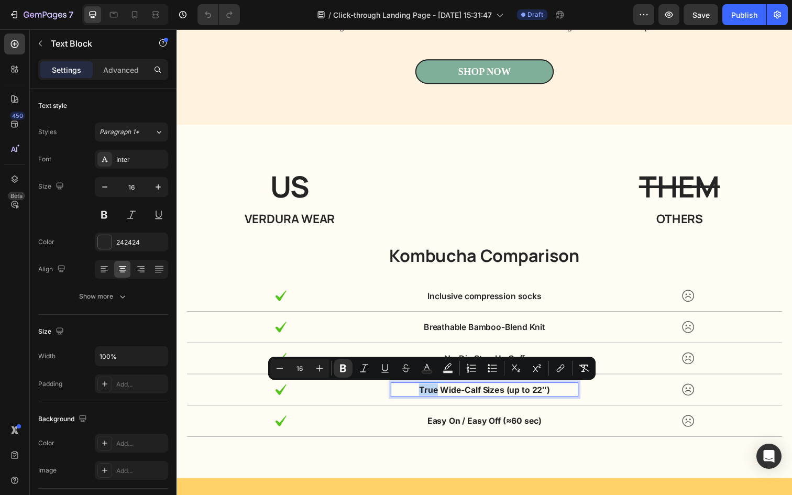
click at [427, 397] on strong "True Wide-Calf Sizes (up to 22″)" at bounding box center [491, 397] width 134 height 10
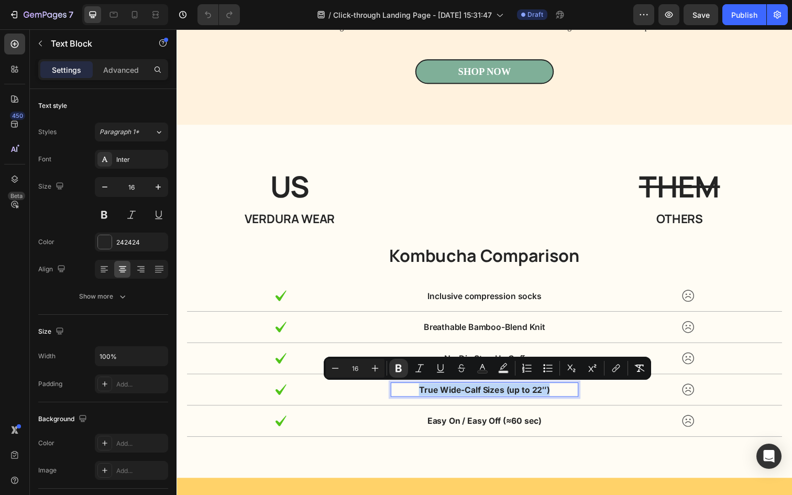
drag, startPoint x: 425, startPoint y: 396, endPoint x: 572, endPoint y: 397, distance: 147.3
click at [576, 398] on p "True Wide-Calf Sizes (up to 22″)" at bounding box center [491, 397] width 190 height 13
copy strong "True Wide-Calf Sizes (up to 22″)"
click at [499, 433] on strong "Easy On / Easy Off (≈60 sec)" at bounding box center [490, 429] width 117 height 10
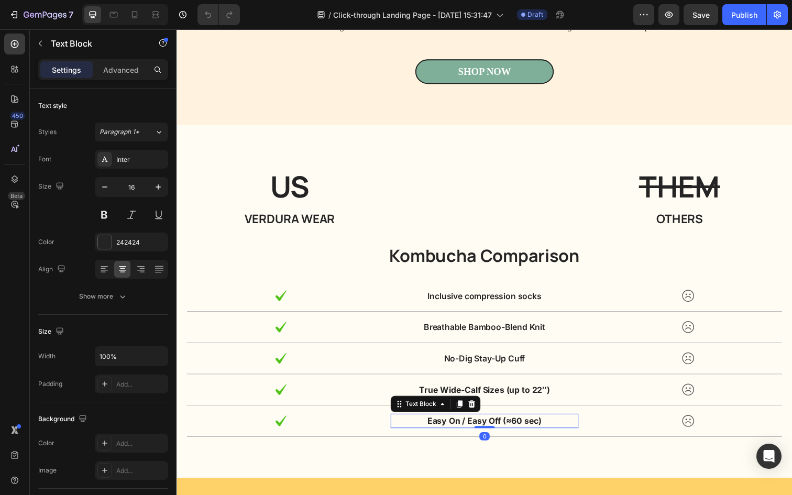
click at [548, 427] on strong "Easy On / Easy Off (≈60 sec)" at bounding box center [490, 429] width 117 height 10
drag, startPoint x: 552, startPoint y: 427, endPoint x: 432, endPoint y: 428, distance: 120.0
click at [432, 428] on p "Easy On / Easy Off (≈60 sec)" at bounding box center [491, 429] width 190 height 13
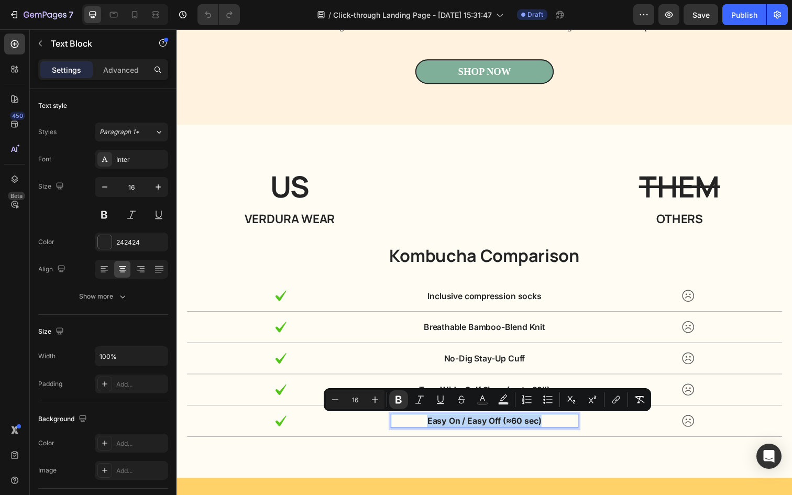
copy strong "Easy On / Easy Off (≈60 sec)"
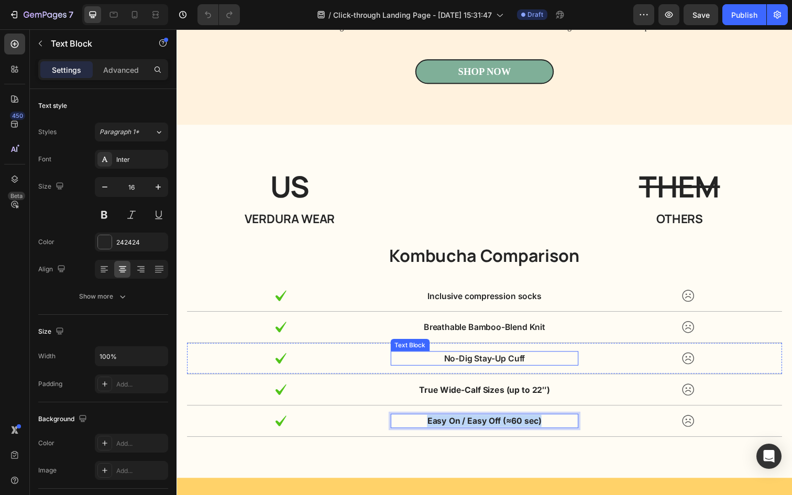
click at [520, 361] on p "No-Dig Stay-Up Cuff" at bounding box center [491, 365] width 190 height 13
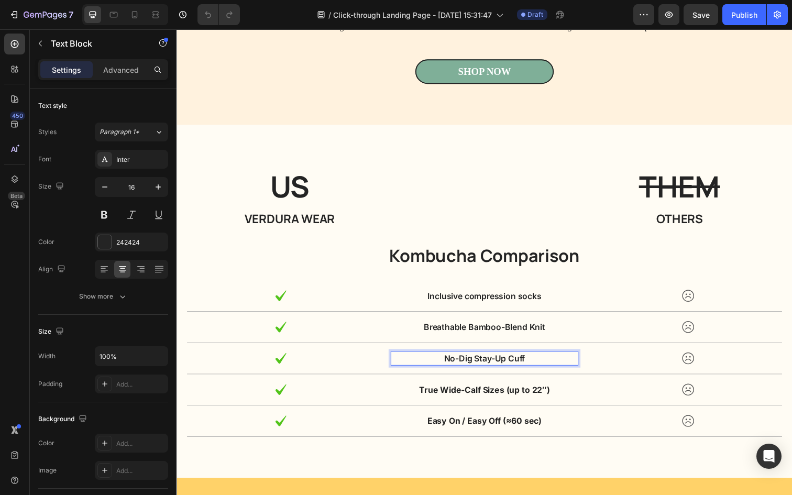
click at [552, 363] on p "No-Dig Stay-Up Cuff" at bounding box center [491, 365] width 190 height 13
drag, startPoint x: 552, startPoint y: 364, endPoint x: 441, endPoint y: 365, distance: 111.1
click at [441, 365] on p "No-Dig Stay-Up Cuff" at bounding box center [491, 365] width 190 height 13
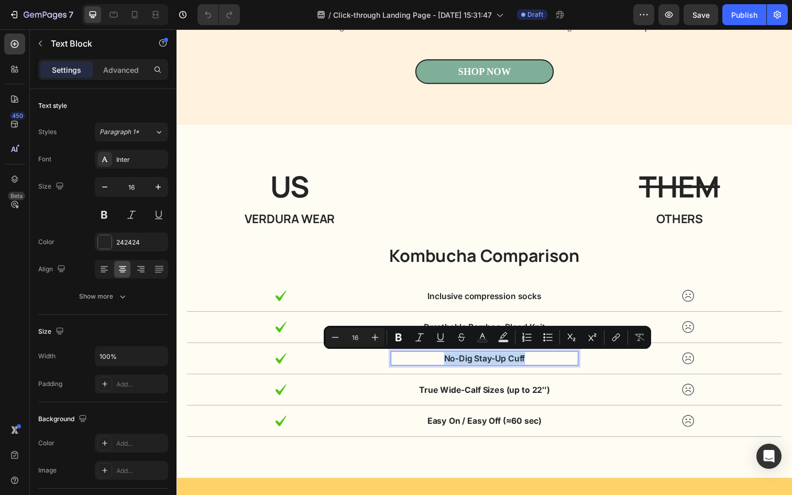
copy p "No-Dig Stay-Up Cuff"
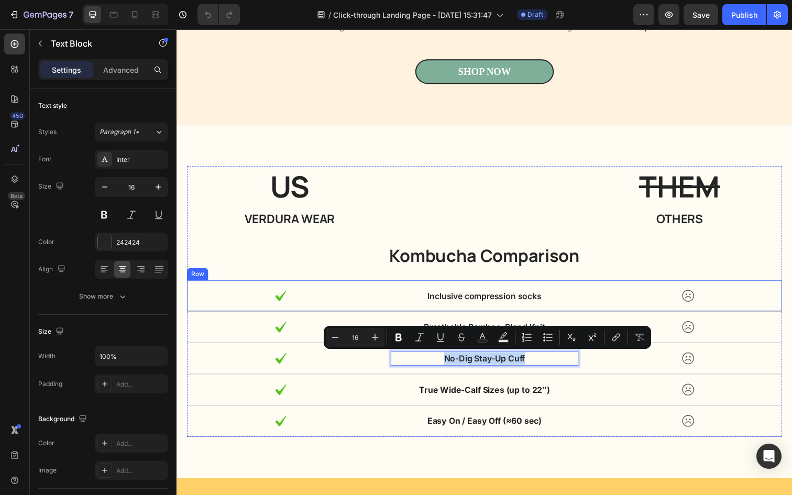
click at [520, 307] on p "Inclusive compression socks" at bounding box center [491, 301] width 190 height 13
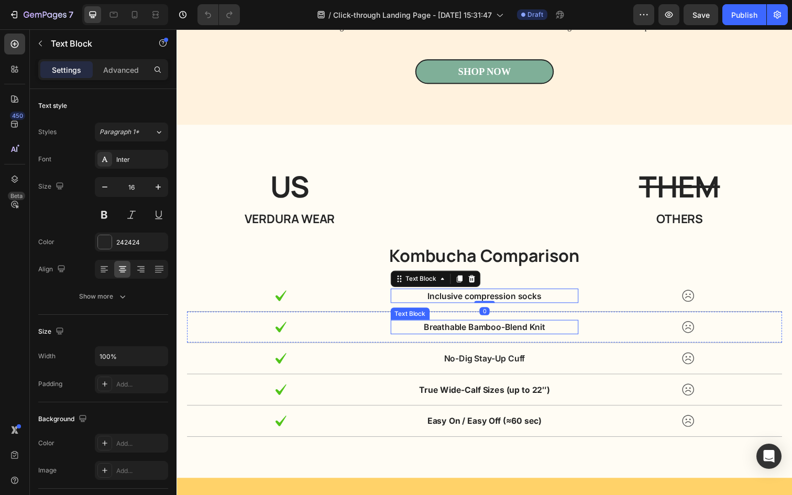
click at [551, 339] on p "Breathable Bamboo-Blend Knit" at bounding box center [491, 333] width 190 height 13
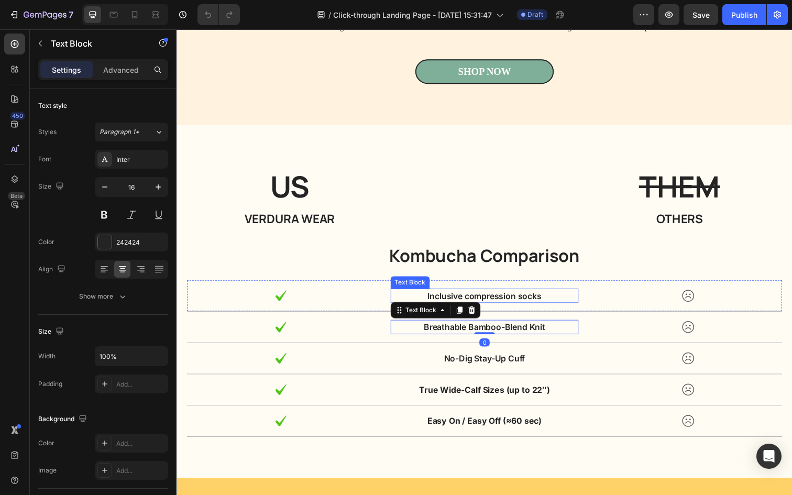
click at [547, 308] on div "Inclusive compression socks" at bounding box center [491, 301] width 192 height 15
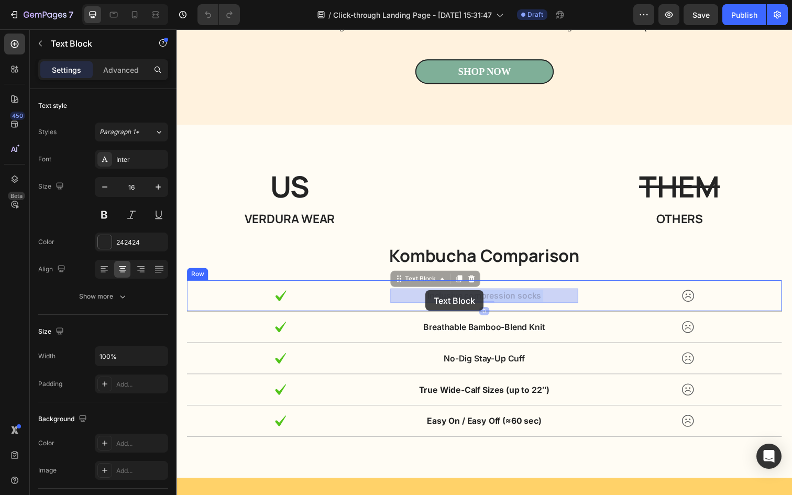
drag, startPoint x: 556, startPoint y: 303, endPoint x: 431, endPoint y: 296, distance: 125.5
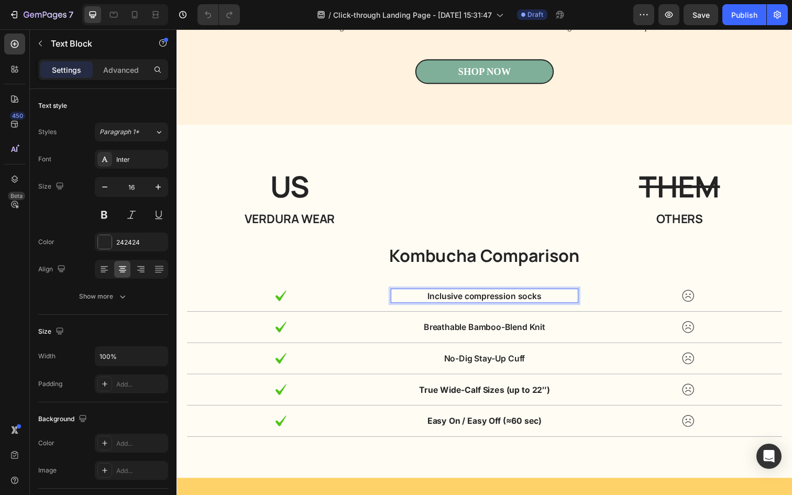
click at [555, 304] on p "Inclusive compression socks" at bounding box center [491, 301] width 190 height 13
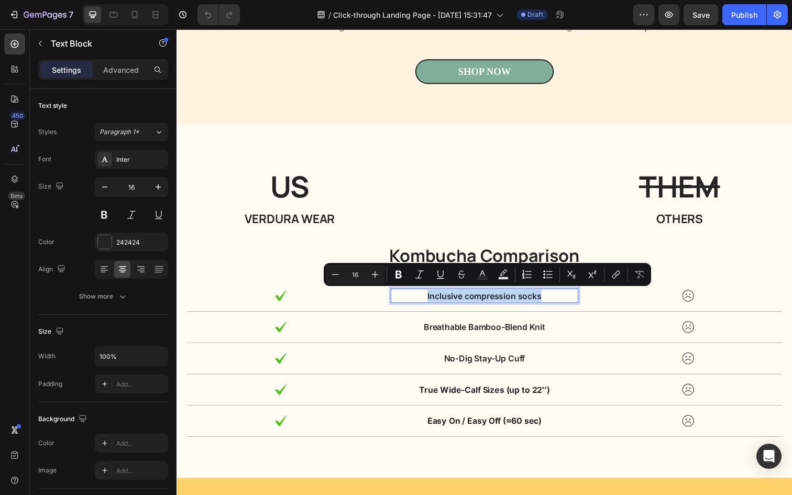
drag, startPoint x: 555, startPoint y: 303, endPoint x: 430, endPoint y: 303, distance: 124.7
click at [430, 303] on p "Inclusive compression socks" at bounding box center [491, 301] width 190 height 13
copy p "Inclusive compression socks"
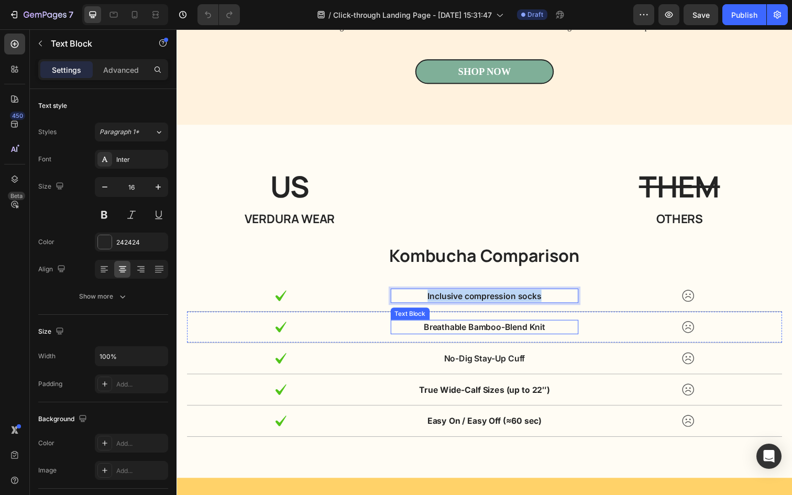
click at [515, 333] on p "Breathable Bamboo-Blend Knit" at bounding box center [491, 333] width 190 height 13
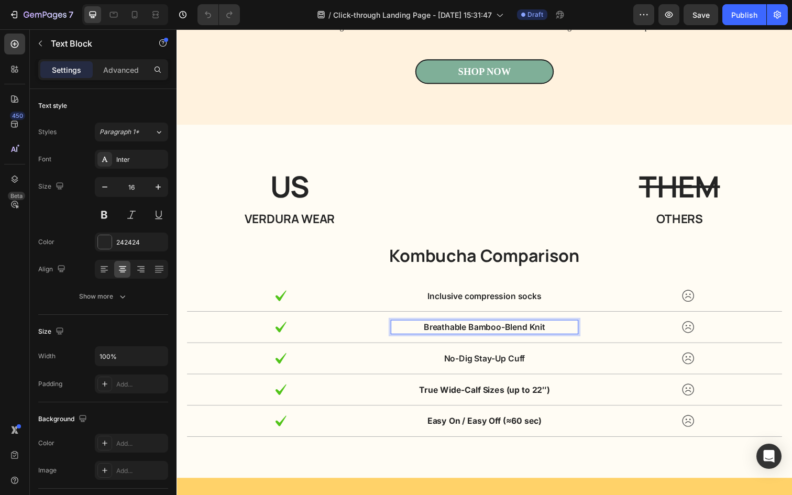
click at [570, 331] on p "Breathable Bamboo-Blend Knit" at bounding box center [491, 333] width 190 height 13
drag, startPoint x: 570, startPoint y: 334, endPoint x: 427, endPoint y: 330, distance: 142.6
click at [426, 330] on p "Breathable Bamboo-Blend Knit" at bounding box center [491, 333] width 190 height 13
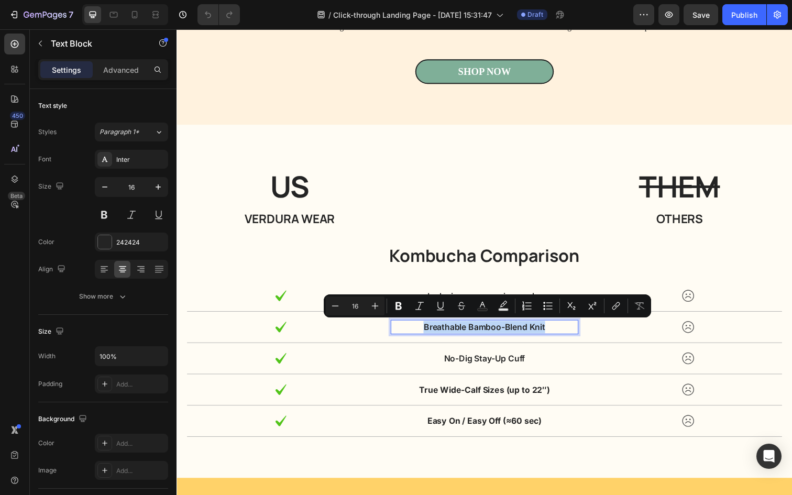
copy p "Breathable Bamboo-Blend Knit"
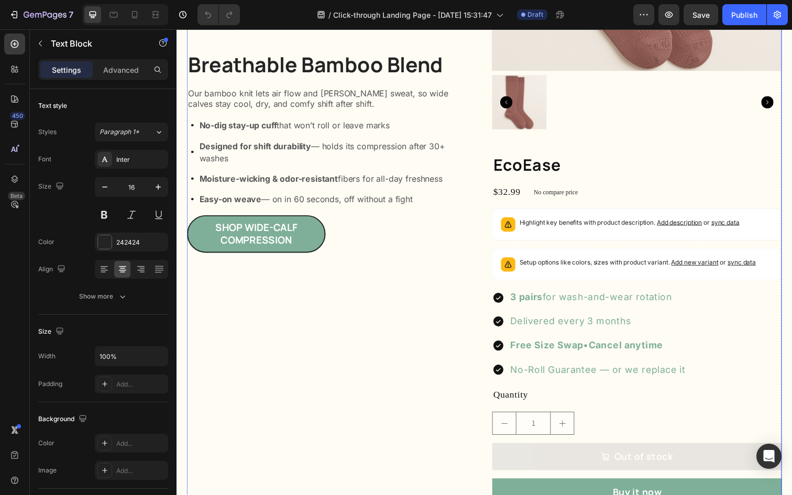
scroll to position [1608, 0]
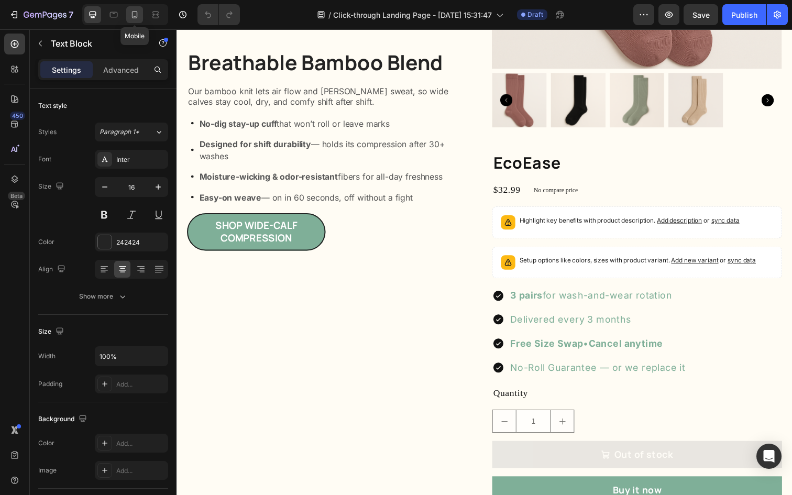
click at [138, 17] on icon at bounding box center [134, 14] width 10 height 10
type input "14"
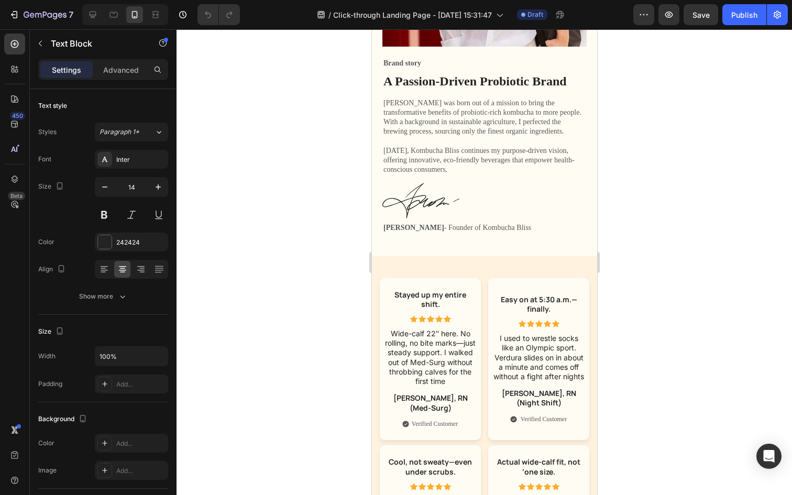
scroll to position [5502, 0]
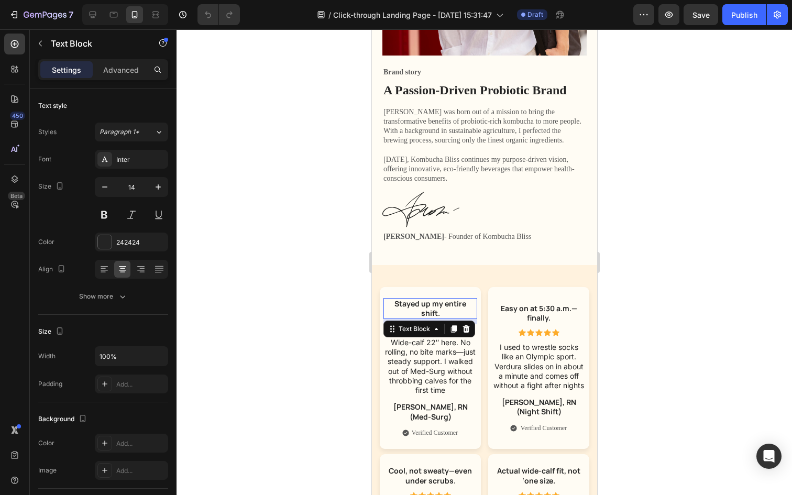
click at [429, 309] on p "Stayed up my entire shift." at bounding box center [430, 308] width 92 height 19
click at [452, 310] on p "Stayed up my entire shift." at bounding box center [430, 308] width 92 height 19
drag, startPoint x: 452, startPoint y: 314, endPoint x: 447, endPoint y: 312, distance: 6.0
click at [447, 312] on p "Stayed up my entire shift." at bounding box center [430, 308] width 92 height 19
drag, startPoint x: 447, startPoint y: 313, endPoint x: 393, endPoint y: 304, distance: 54.1
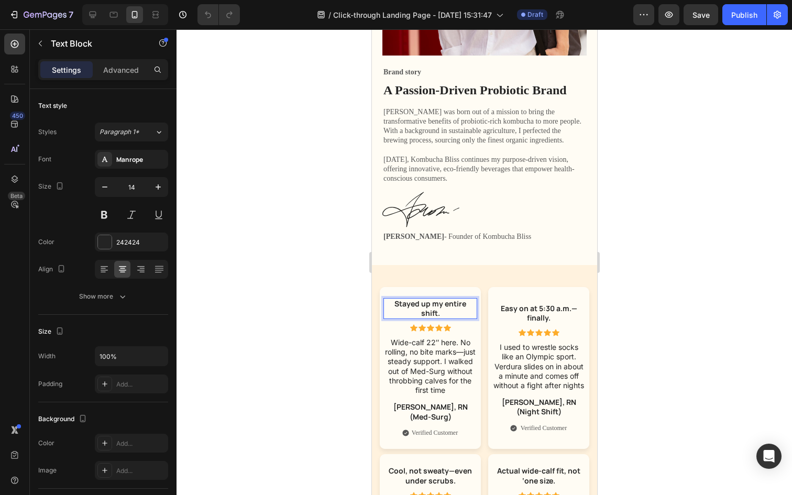
click at [393, 304] on p "Stayed up my entire shift." at bounding box center [430, 308] width 92 height 19
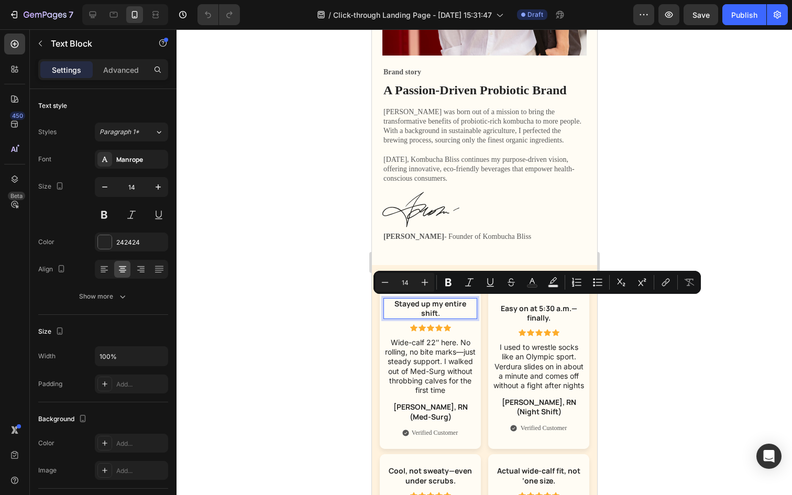
copy p "Stayed up my entire shift."
click at [418, 376] on p "Wide-calf 22″ here. No rolling, no bite marks—just steady support. I walked out…" at bounding box center [430, 366] width 92 height 57
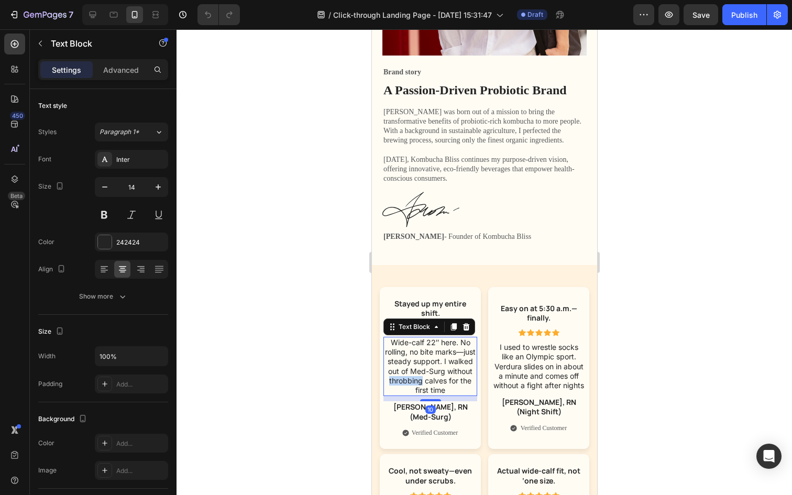
click at [418, 376] on p "Wide-calf 22″ here. No rolling, no bite marks—just steady support. I walked out…" at bounding box center [430, 366] width 92 height 57
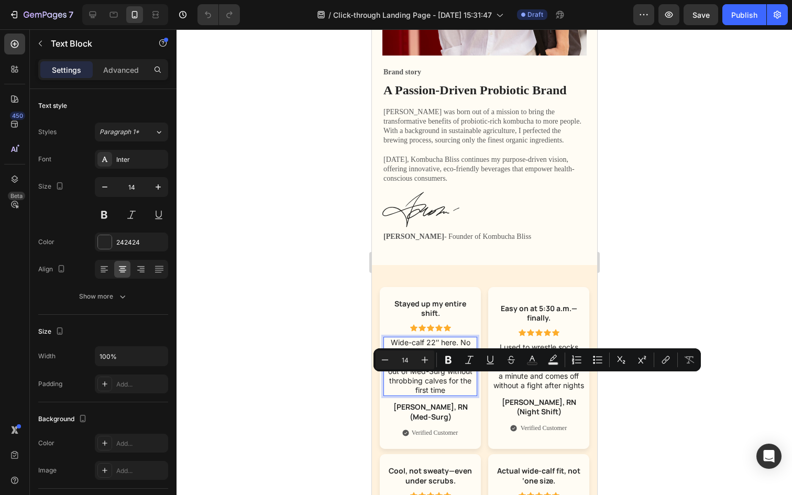
click at [460, 383] on p "Wide-calf 22″ here. No rolling, no bite marks—just steady support. I walked out…" at bounding box center [430, 366] width 92 height 57
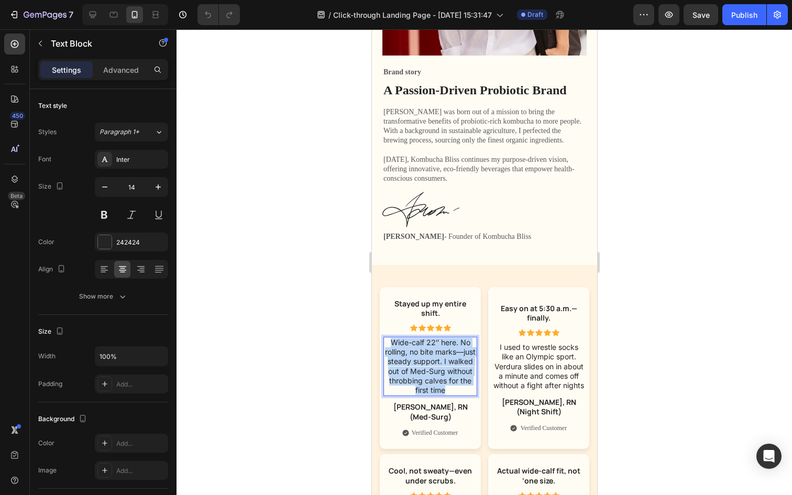
drag, startPoint x: 461, startPoint y: 389, endPoint x: 387, endPoint y: 343, distance: 86.7
click at [387, 343] on p "Wide-calf 22″ here. No rolling, no bite marks—just steady support. I walked out…" at bounding box center [430, 366] width 92 height 57
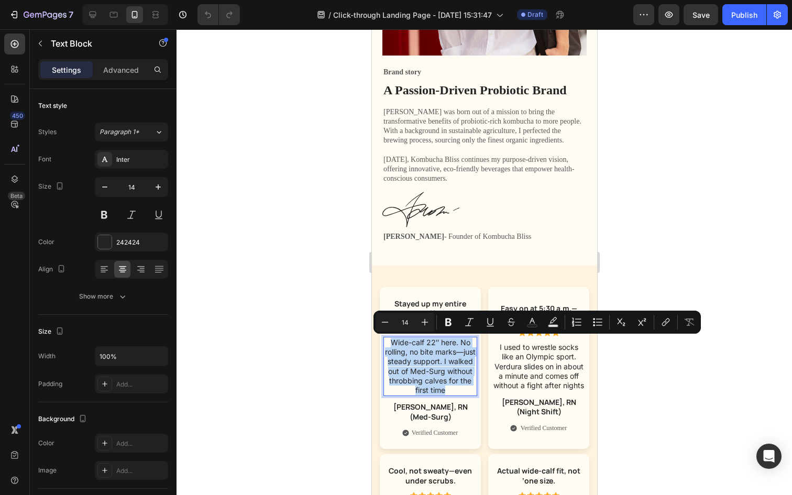
copy p "Wide-calf 22″ here. No rolling, no bite marks—just steady support. I walked out…"
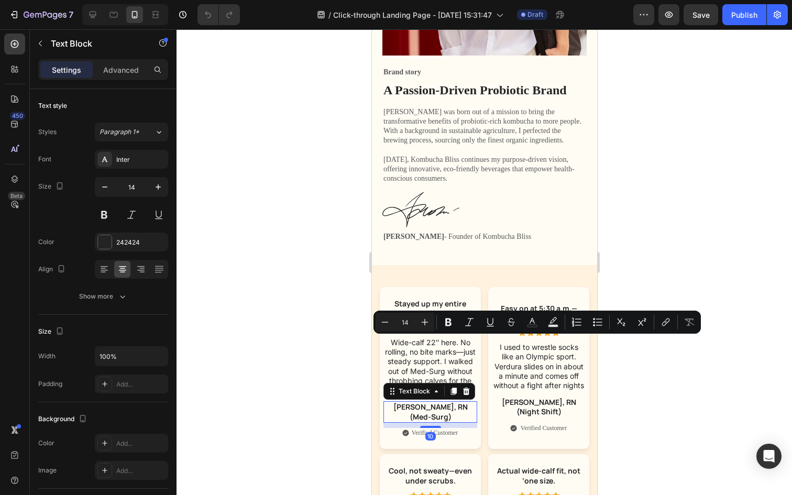
click at [397, 406] on p "[PERSON_NAME], RN (Med-Surg)" at bounding box center [430, 411] width 92 height 19
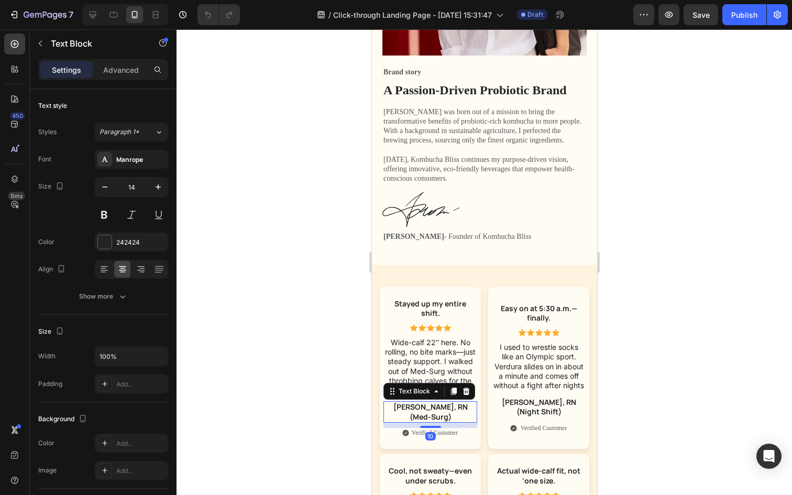
click at [472, 408] on p "[PERSON_NAME], RN (Med-Surg)" at bounding box center [430, 411] width 92 height 19
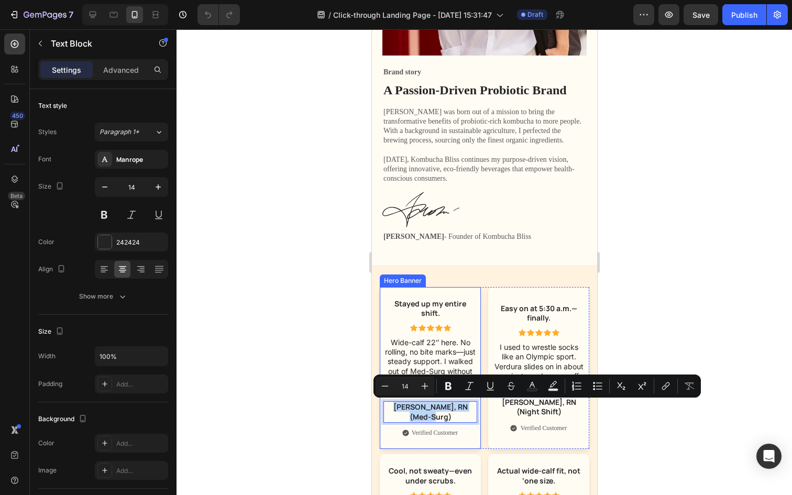
drag, startPoint x: 475, startPoint y: 409, endPoint x: 382, endPoint y: 407, distance: 92.8
click at [382, 407] on div "Stayed up my entire shift. Text Block Icon Icon Icon Icon Icon Icon List Wide-c…" at bounding box center [429, 368] width 101 height 162
copy p "[PERSON_NAME], RN (Med-Surg)"
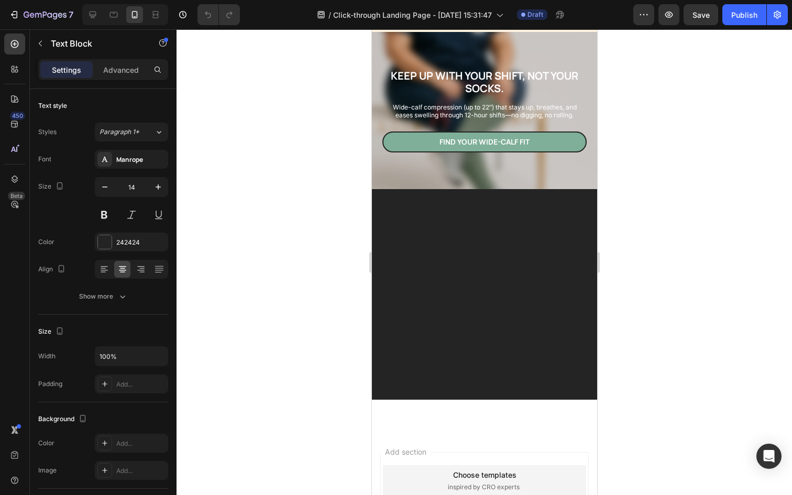
type input "16"
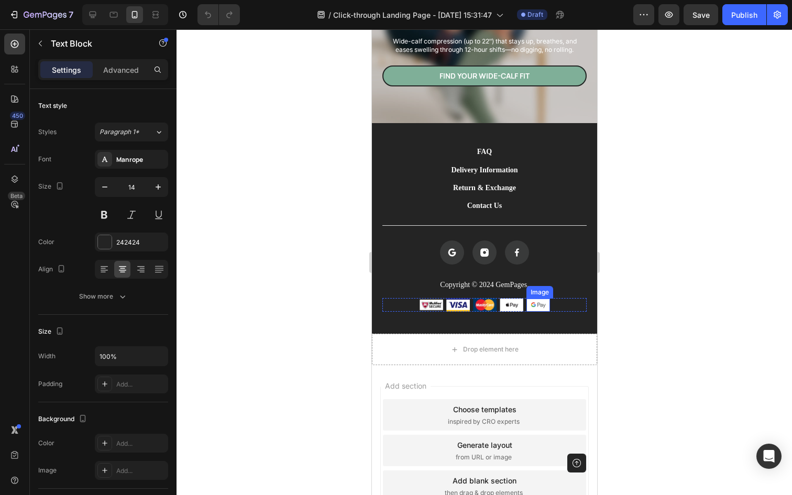
scroll to position [6460, 0]
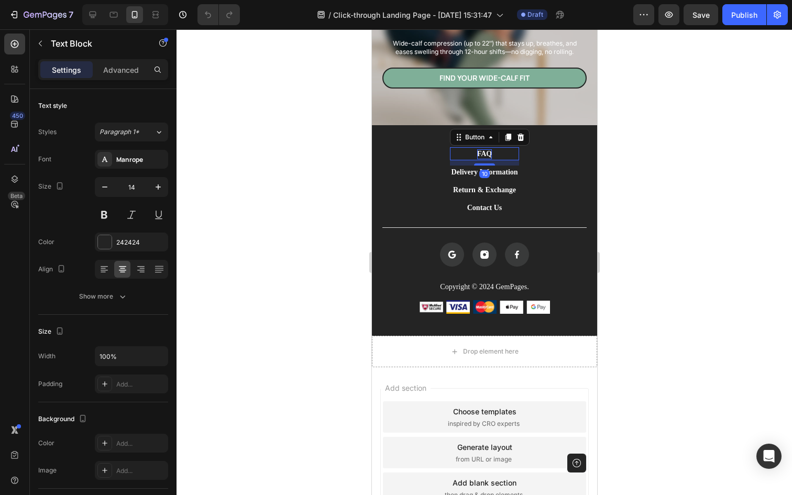
click at [487, 154] on div "FAQ" at bounding box center [484, 153] width 15 height 9
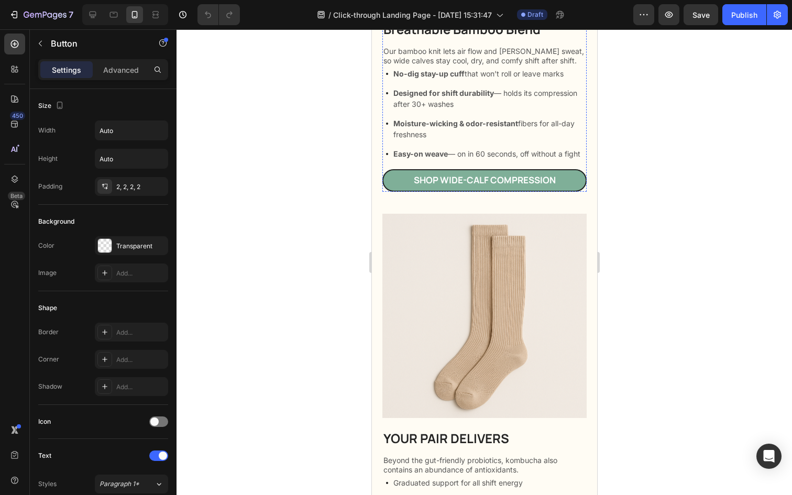
scroll to position [1776, 0]
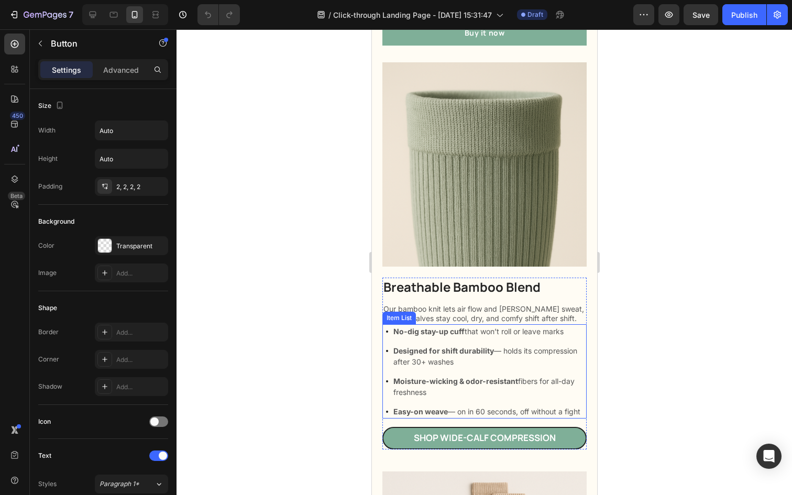
click at [551, 330] on p "No-dig stay-up cuff that won’t roll or leave marks" at bounding box center [489, 331] width 192 height 11
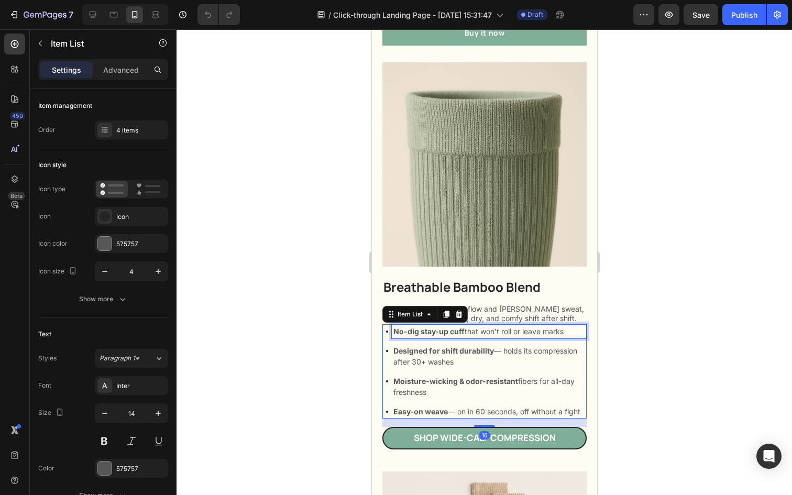
click at [562, 330] on p "No-dig stay-up cuff that won’t roll or leave marks" at bounding box center [489, 331] width 192 height 11
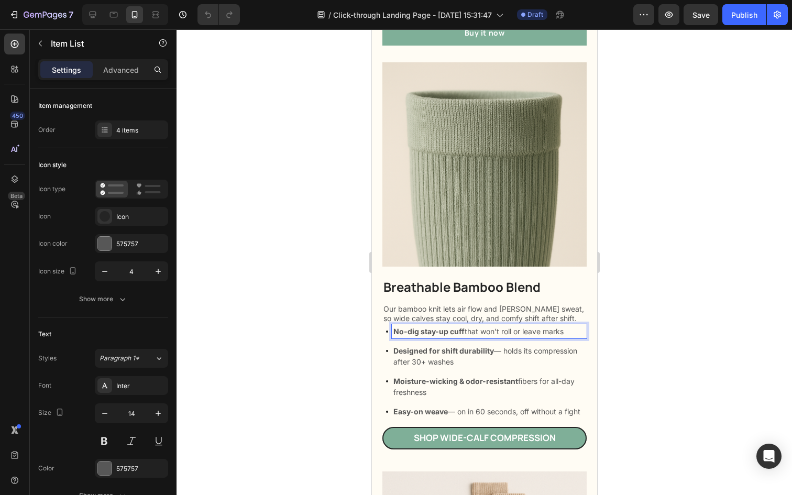
click at [568, 330] on p "No-dig stay-up cuff that won’t roll or leave marks" at bounding box center [489, 331] width 192 height 11
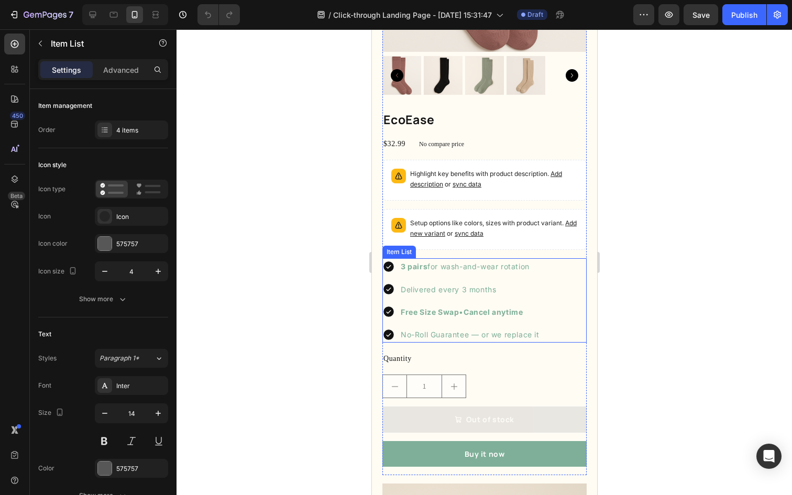
scroll to position [1342, 0]
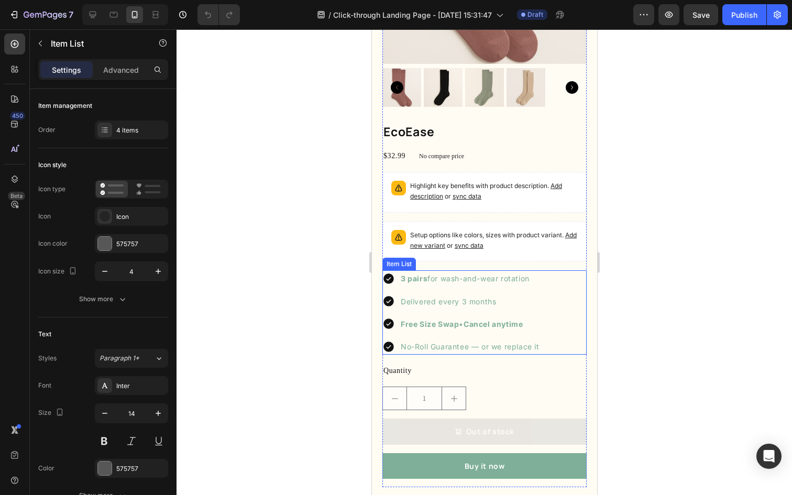
click at [523, 320] on strong "Cancel anytime" at bounding box center [492, 324] width 59 height 9
click at [530, 322] on p "Free Size Swap • Cancel anytime" at bounding box center [469, 324] width 139 height 13
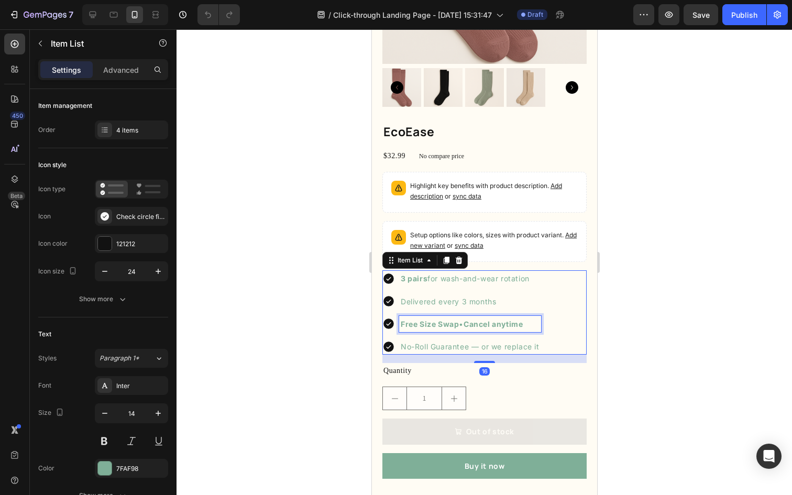
click at [530, 322] on p "Free Size Swap • Cancel anytime" at bounding box center [469, 324] width 139 height 13
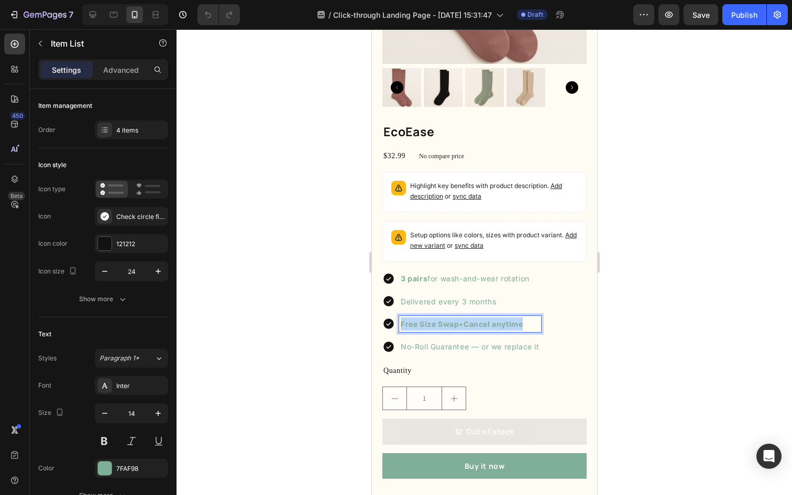
drag, startPoint x: 534, startPoint y: 324, endPoint x: 399, endPoint y: 320, distance: 134.8
click at [398, 320] on div "Free Size Swap • Cancel anytime" at bounding box center [461, 324] width 159 height 16
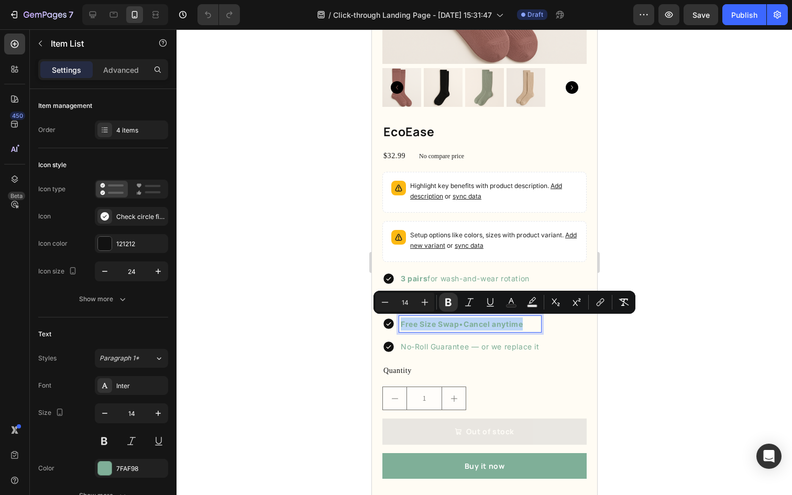
copy p "Free Size Swap • Cancel anytime"
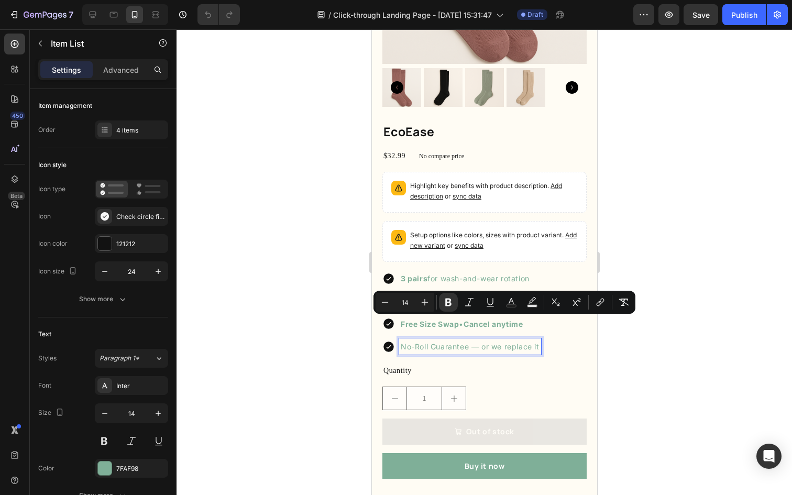
click at [419, 339] on div "No-Roll Guarantee — or we replace it" at bounding box center [470, 347] width 142 height 16
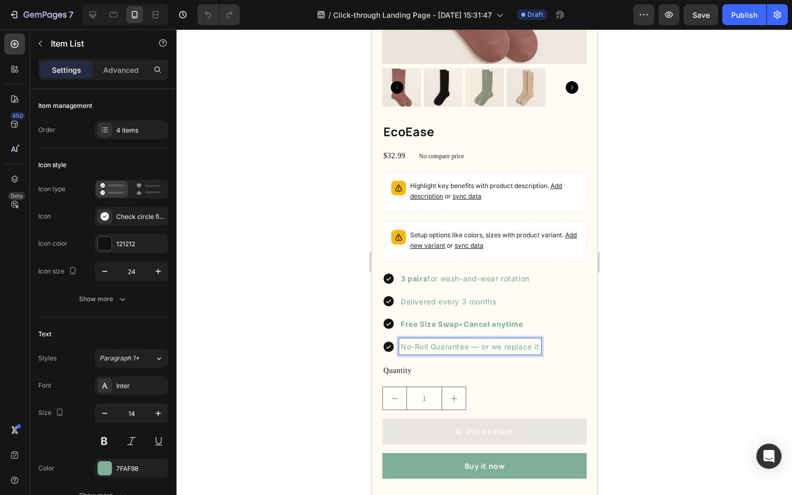
click at [424, 343] on p "No-Roll Guarantee — or we replace it" at bounding box center [469, 346] width 139 height 13
click at [539, 346] on p "No-Roll Guarantee — or we replace it" at bounding box center [469, 346] width 139 height 13
drag, startPoint x: 540, startPoint y: 346, endPoint x: 399, endPoint y: 344, distance: 141.0
click at [399, 344] on div "No-Roll Guarantee — or we replace it" at bounding box center [470, 347] width 142 height 16
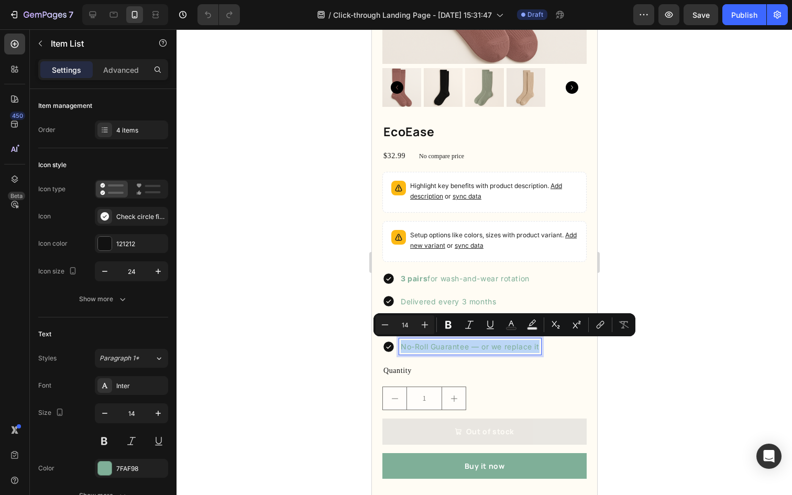
copy p "No-Roll Guarantee — or we replace it"
click at [561, 274] on div "3 pairs for wash-and-wear rotation Delivered every 3 months Free Size Swap • Ca…" at bounding box center [484, 312] width 204 height 84
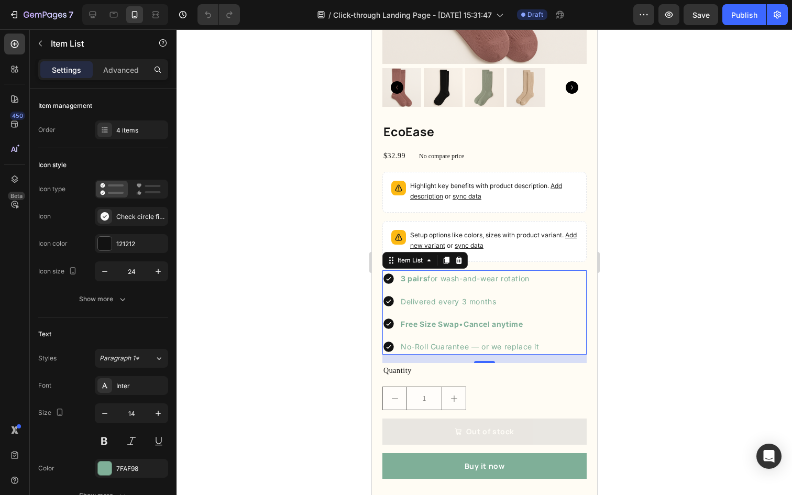
click at [513, 274] on p "3 pairs for wash-and-wear rotation" at bounding box center [469, 278] width 139 height 13
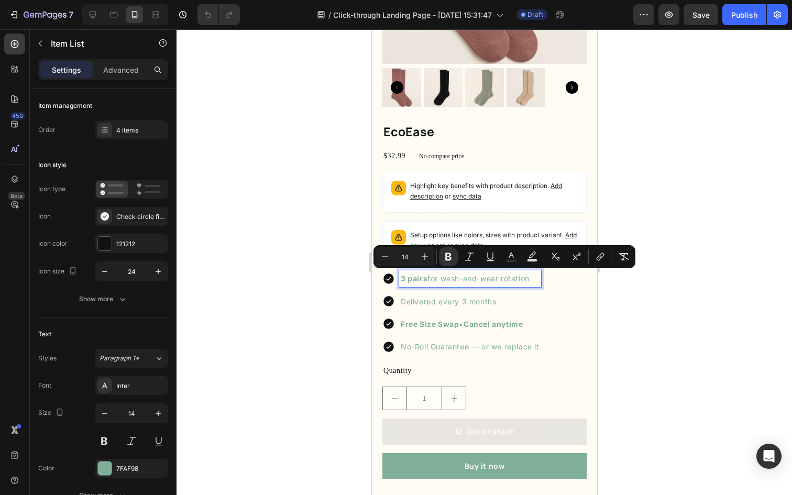
drag, startPoint x: 538, startPoint y: 281, endPoint x: 396, endPoint y: 277, distance: 142.1
click at [396, 277] on div "3 pairs for wash-and-wear rotation" at bounding box center [461, 278] width 159 height 16
click at [410, 301] on p "Delivered every 3 months" at bounding box center [469, 301] width 139 height 13
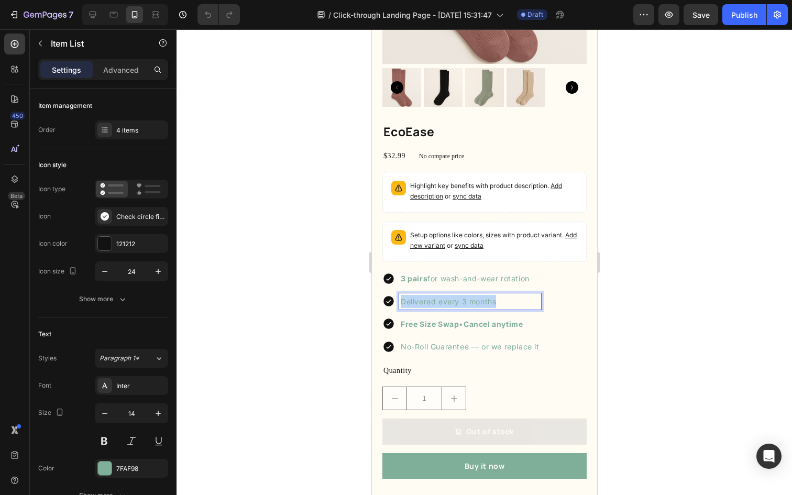
drag, startPoint x: 506, startPoint y: 299, endPoint x: 384, endPoint y: 299, distance: 121.6
click at [384, 299] on div "Delivered every 3 months" at bounding box center [461, 301] width 159 height 16
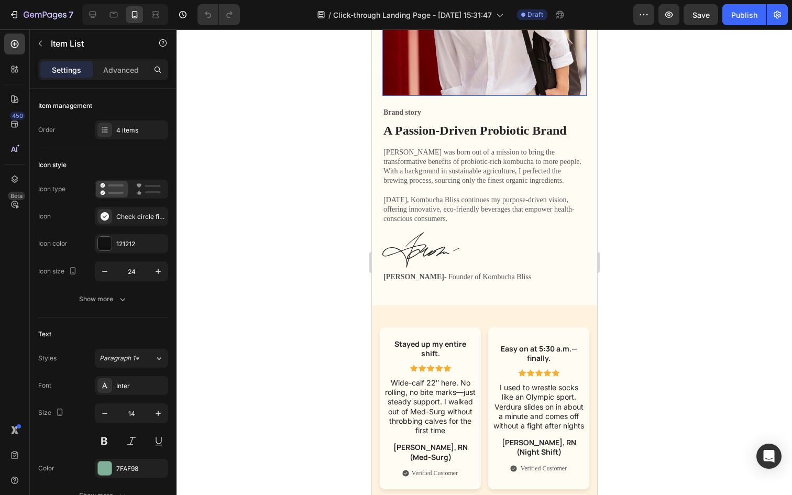
scroll to position [5562, 0]
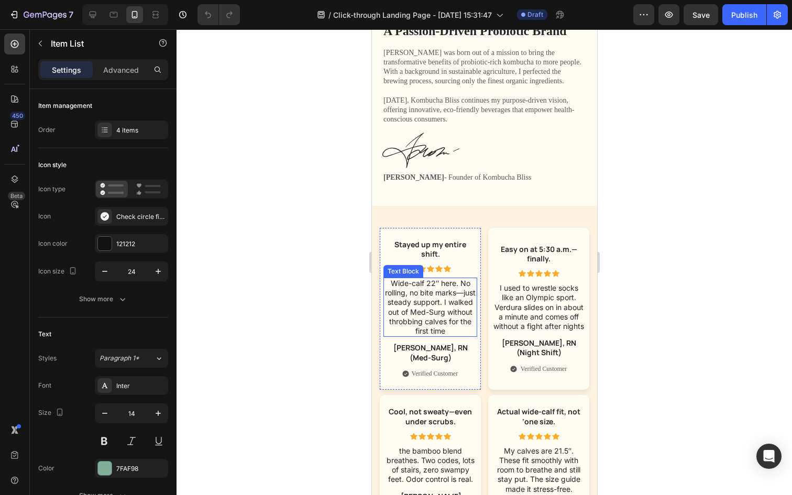
click at [441, 313] on p "Wide-calf 22″ here. No rolling, no bite marks—just steady support. I walked out…" at bounding box center [430, 307] width 92 height 57
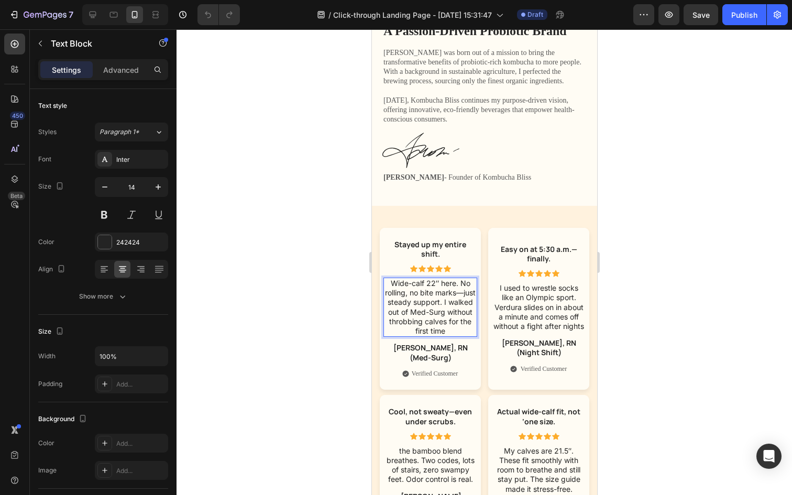
click at [459, 331] on p "Wide-calf 22″ here. No rolling, no bite marks—just steady support. I walked out…" at bounding box center [430, 307] width 92 height 57
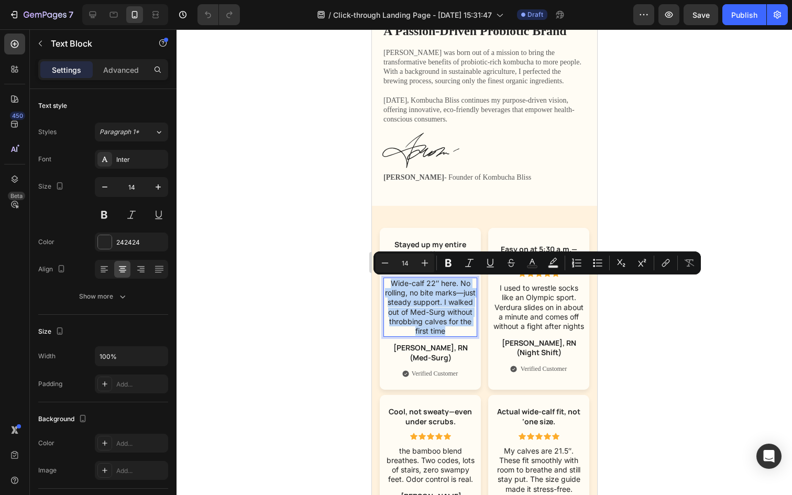
drag, startPoint x: 461, startPoint y: 331, endPoint x: 388, endPoint y: 287, distance: 85.4
click at [388, 287] on p "Wide-calf 22″ here. No rolling, no bite marks—just steady support. I walked out…" at bounding box center [430, 307] width 92 height 57
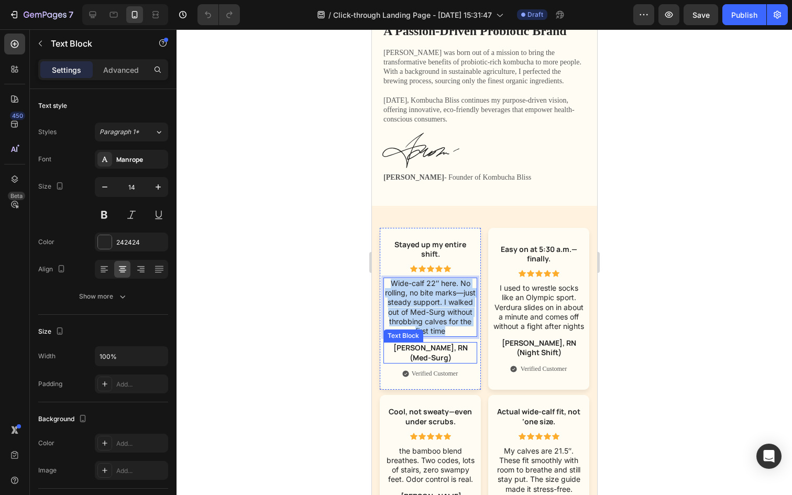
click at [458, 349] on p "[PERSON_NAME], RN (Med-Surg)" at bounding box center [430, 352] width 92 height 19
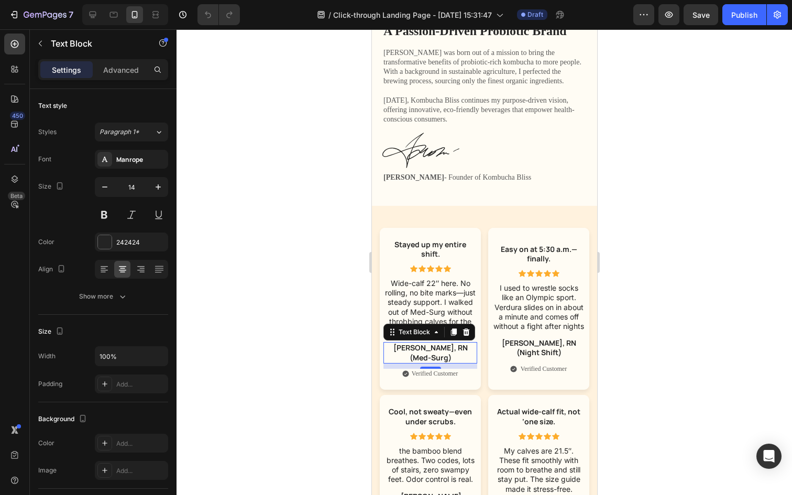
click at [473, 350] on p "[PERSON_NAME], RN (Med-Surg)" at bounding box center [430, 352] width 92 height 19
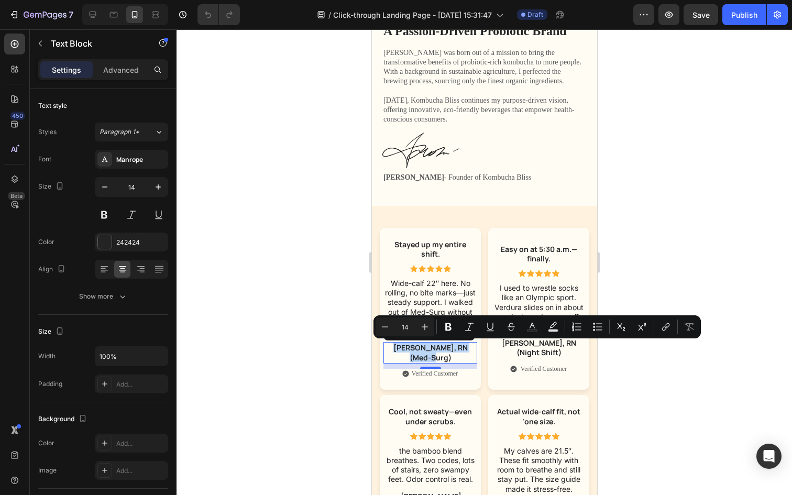
drag, startPoint x: 475, startPoint y: 351, endPoint x: 384, endPoint y: 351, distance: 91.2
click at [384, 351] on div "[PERSON_NAME], RN (Med-Surg)" at bounding box center [430, 352] width 94 height 21
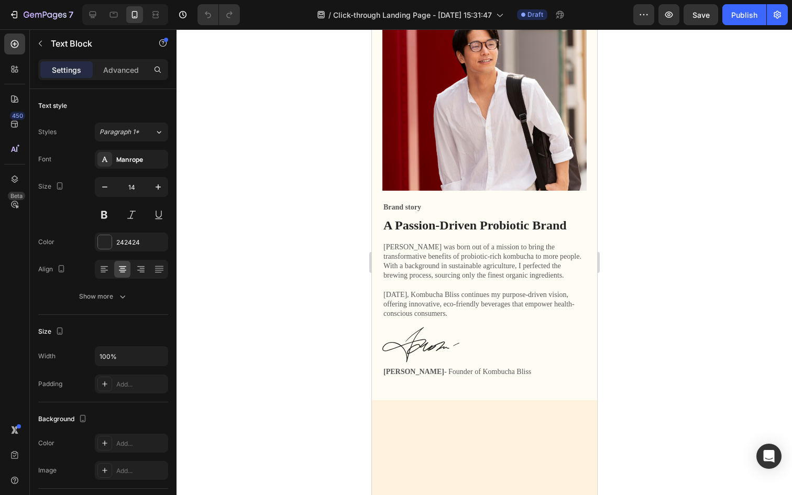
type input "16"
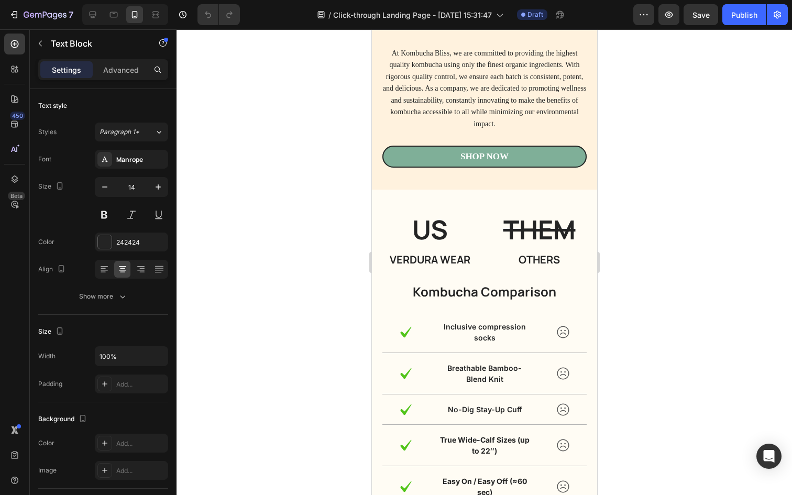
scroll to position [4133, 0]
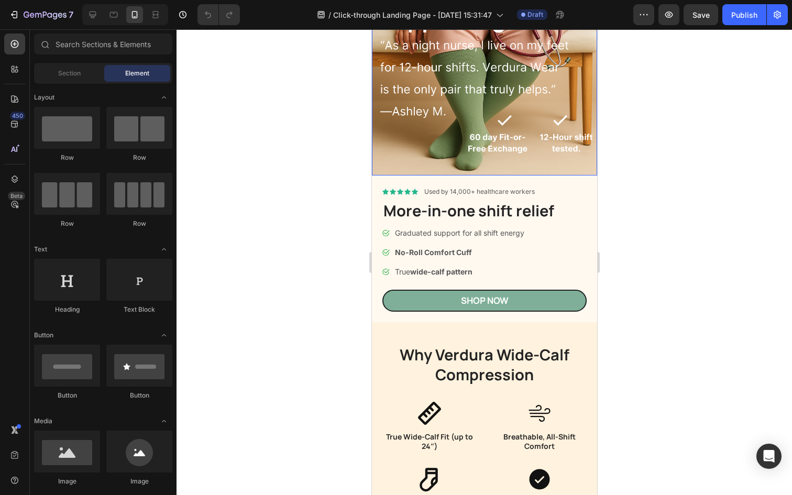
scroll to position [353, 0]
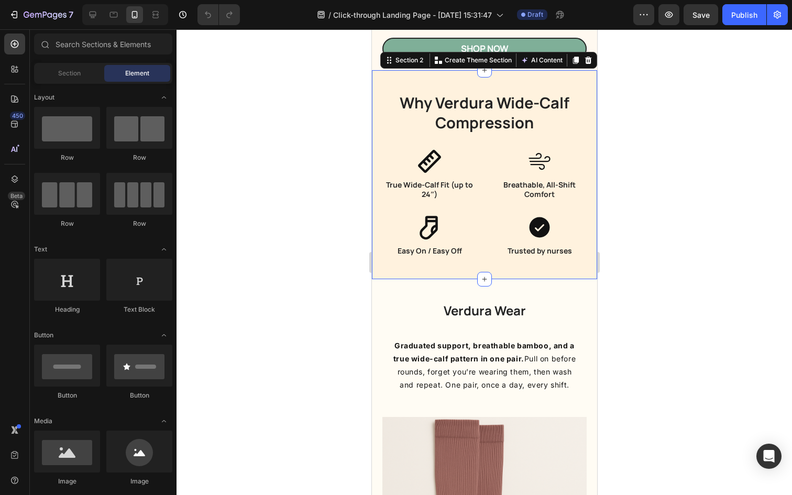
click at [573, 81] on div "Why Verdura Wide-Calf Compression Heading Icon True Wide-Calf Fit (up to 24″) H…" at bounding box center [484, 174] width 225 height 209
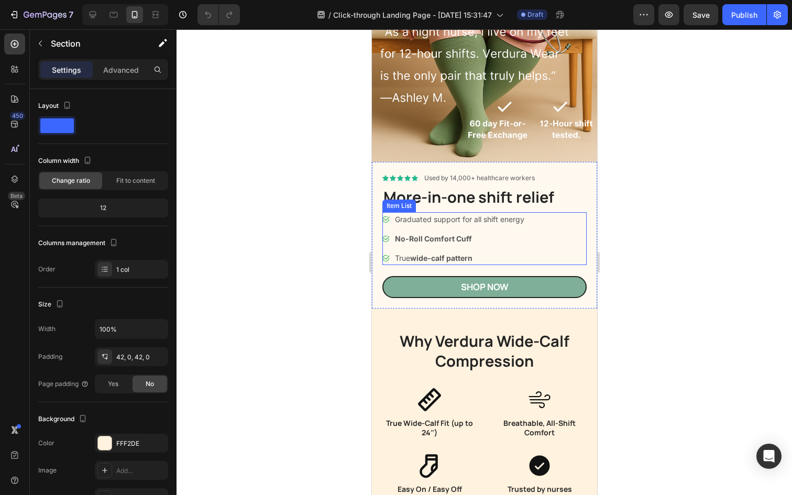
scroll to position [0, 0]
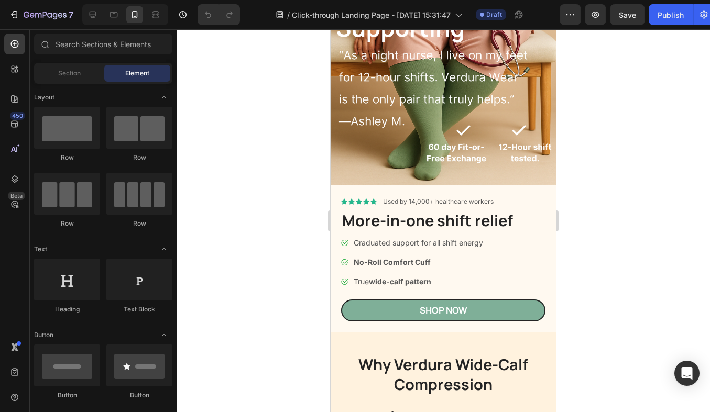
scroll to position [290, 0]
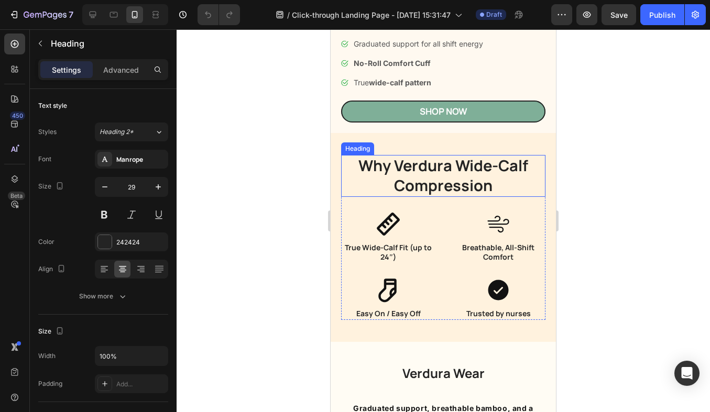
click at [347, 155] on h2 "Why Verdura Wide-Calf Compression" at bounding box center [443, 175] width 204 height 41
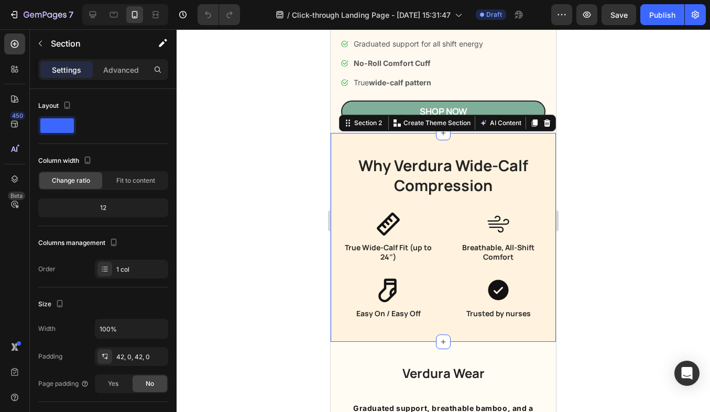
click at [331, 143] on div "Why Verdura Wide-Calf Compression Heading Icon True Wide-Calf Fit (up to 24″) H…" at bounding box center [443, 237] width 225 height 209
click at [50, 41] on div "Section" at bounding box center [84, 43] width 109 height 27
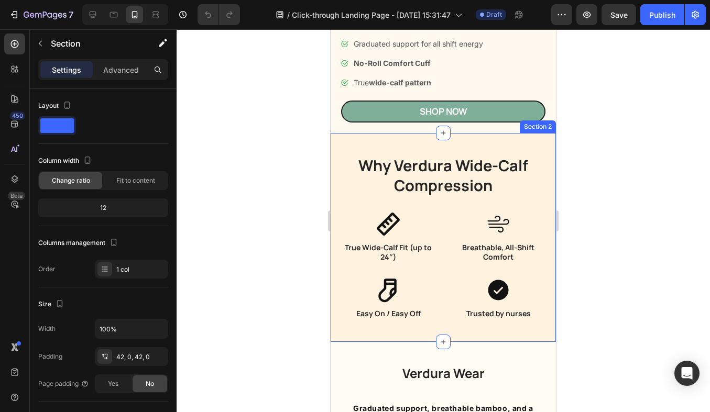
click at [374, 146] on div "Why Verdura Wide-Calf Compression Heading Icon True Wide-Calf Fit (up to 24″) H…" at bounding box center [443, 237] width 225 height 209
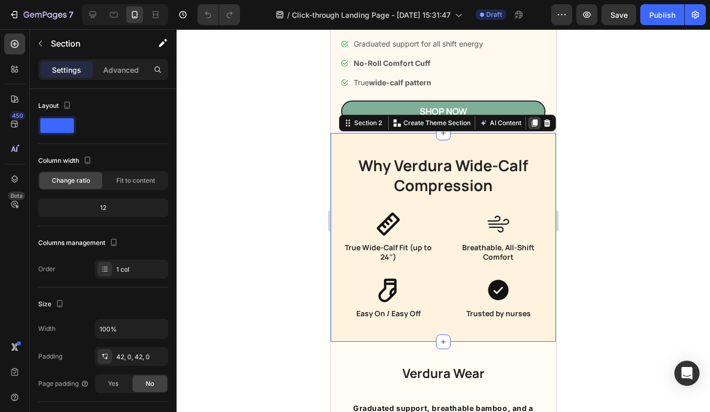
click at [535, 124] on icon at bounding box center [535, 123] width 6 height 7
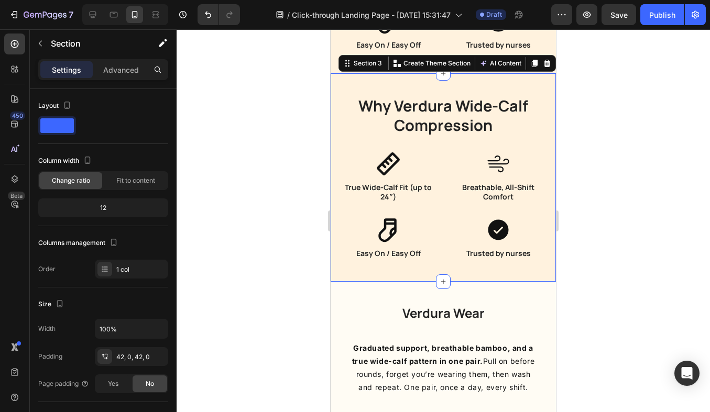
scroll to position [565, 0]
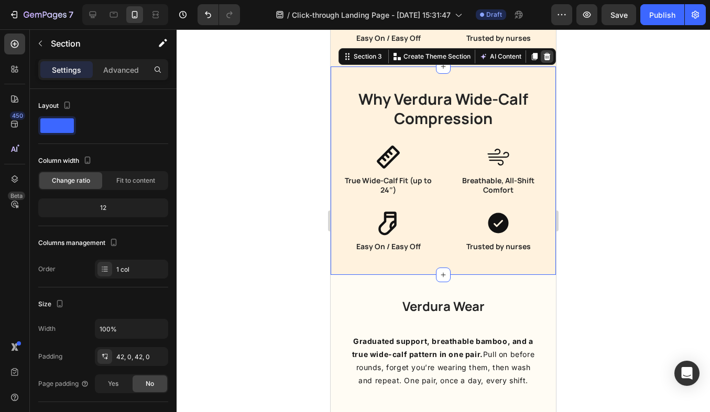
click at [550, 56] on icon at bounding box center [547, 56] width 8 height 8
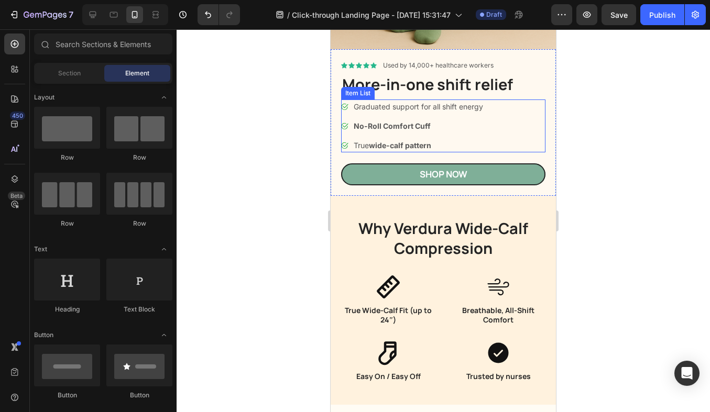
scroll to position [329, 0]
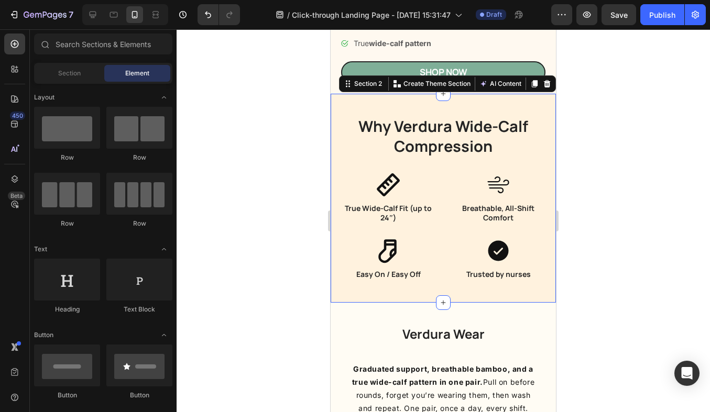
click at [339, 119] on div "Why Verdura Wide-Calf Compression Heading Icon True Wide-Calf Fit (up to 24″) H…" at bounding box center [443, 198] width 225 height 209
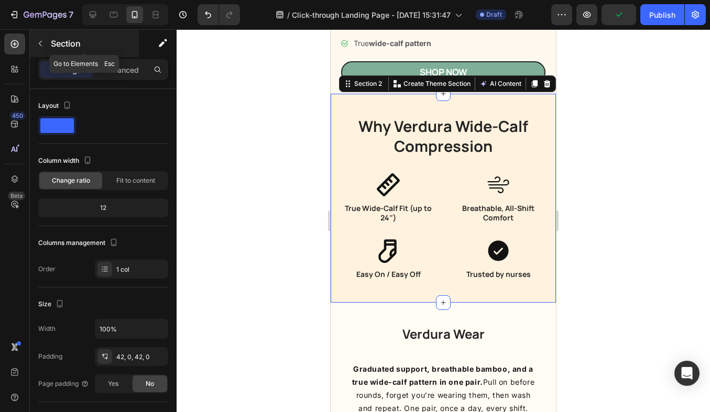
click at [46, 46] on button "button" at bounding box center [40, 43] width 17 height 17
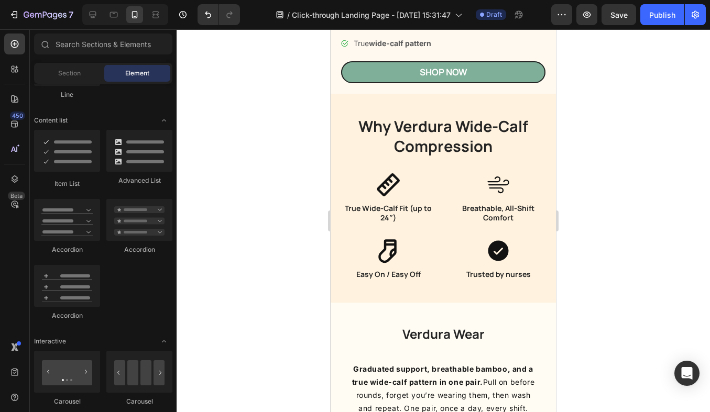
scroll to position [0, 0]
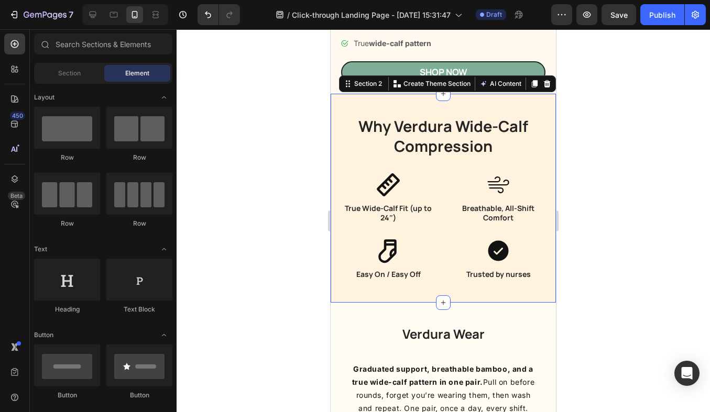
click at [335, 127] on div "Why Verdura Wide-Calf Compression Heading Icon True Wide-Calf Fit (up to 24″) H…" at bounding box center [443, 198] width 225 height 209
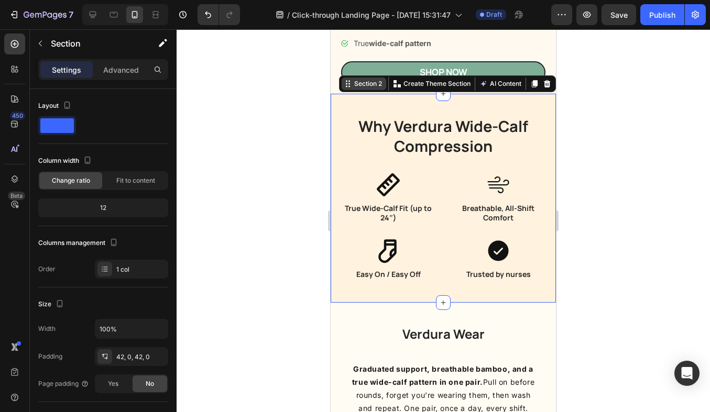
click at [350, 88] on div "Section 2" at bounding box center [364, 84] width 45 height 13
click at [347, 88] on div "Section 2" at bounding box center [364, 84] width 45 height 13
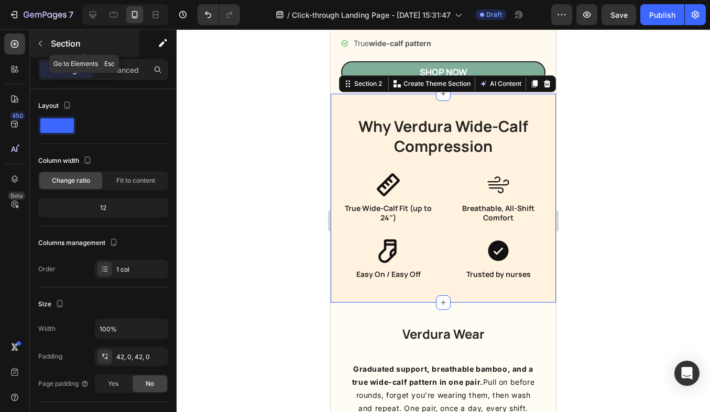
click at [46, 44] on button "button" at bounding box center [40, 43] width 17 height 17
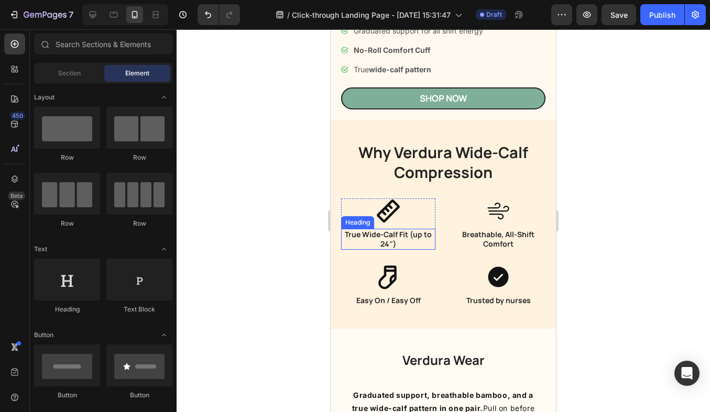
scroll to position [297, 0]
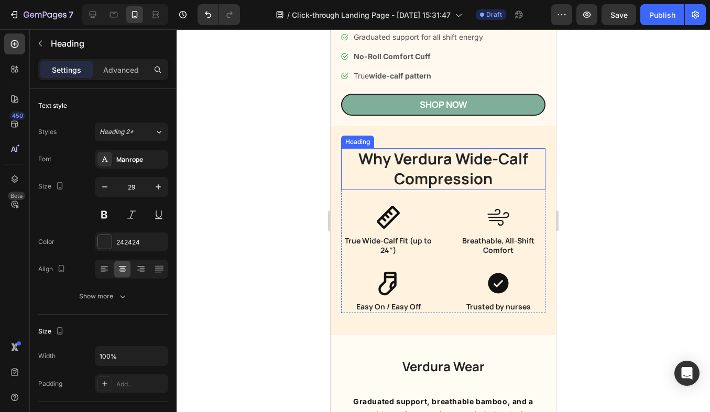
click at [410, 168] on h2 "Why Verdura Wide-Calf Compression" at bounding box center [443, 168] width 204 height 41
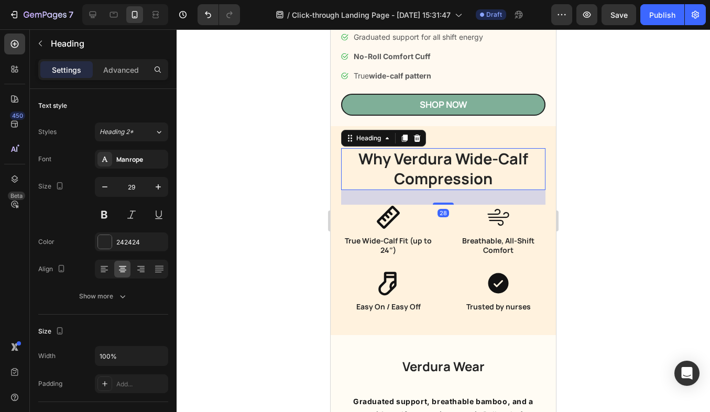
click at [396, 205] on icon at bounding box center [388, 217] width 25 height 25
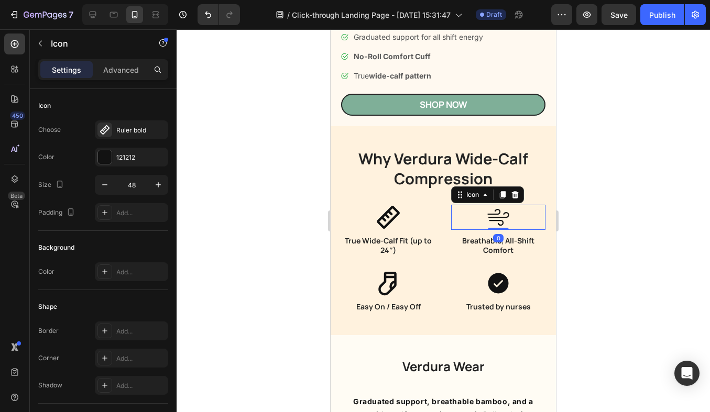
click at [502, 226] on icon at bounding box center [498, 217] width 25 height 25
click at [503, 287] on icon at bounding box center [498, 284] width 20 height 20
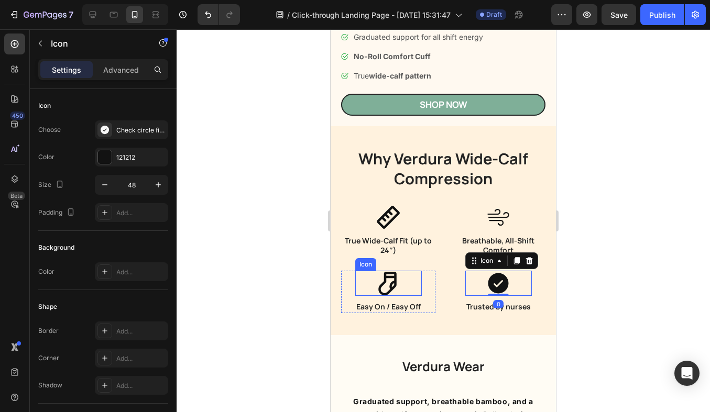
click at [394, 287] on icon at bounding box center [387, 285] width 18 height 24
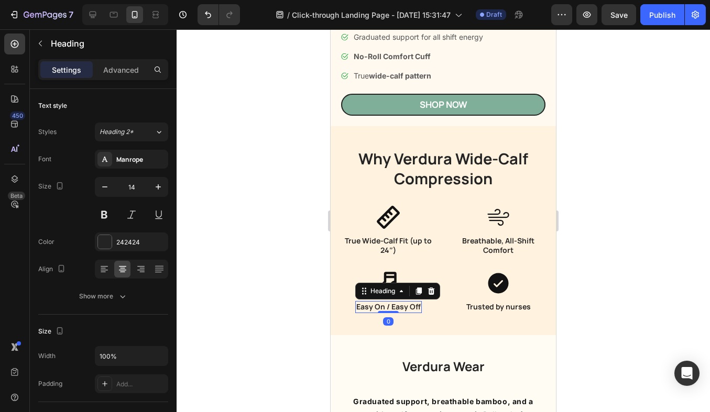
click at [394, 306] on h3 "Easy On / Easy Off" at bounding box center [388, 307] width 67 height 12
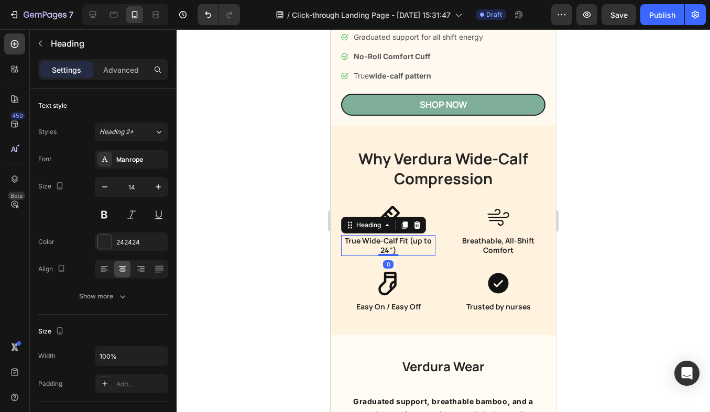
click at [408, 242] on h3 "True Wide-Calf Fit (up to 24″)" at bounding box center [388, 245] width 94 height 21
click at [499, 242] on h3 "Breathable, All-Shift Comfort" at bounding box center [498, 245] width 94 height 21
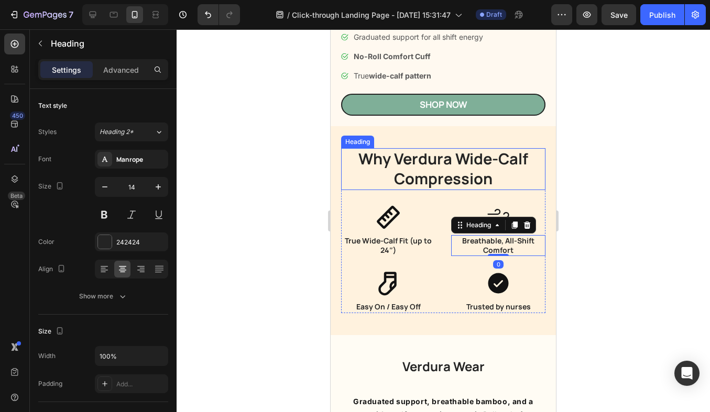
click at [407, 151] on h2 "Why Verdura Wide-Calf Compression" at bounding box center [443, 168] width 204 height 41
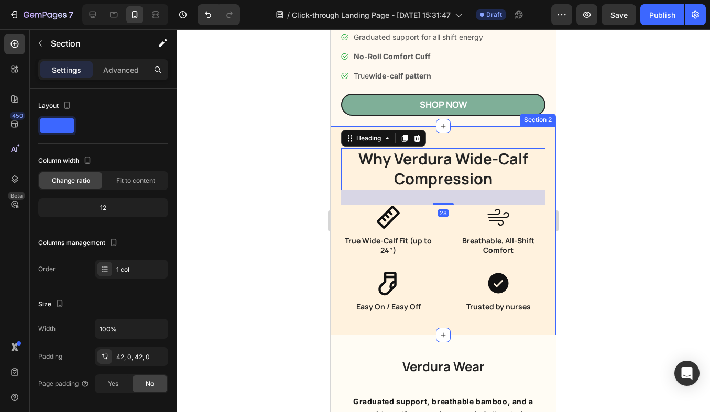
click at [438, 137] on div "Why Verdura Wide-Calf Compression Heading 28 Icon True Wide-Calf Fit (up to 24″…" at bounding box center [443, 230] width 225 height 209
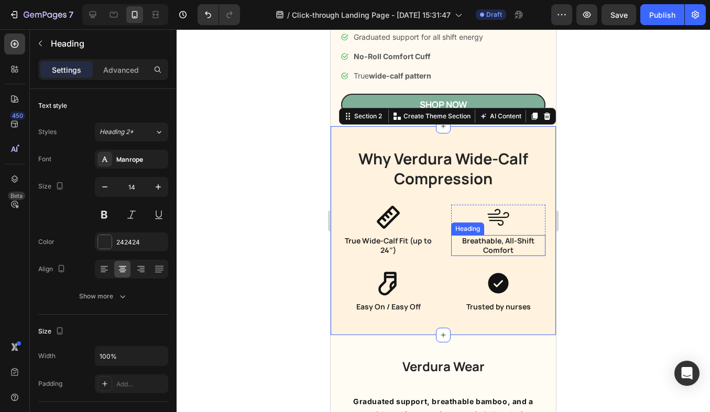
click at [471, 237] on h3 "Breathable, All-Shift Comfort" at bounding box center [498, 245] width 94 height 21
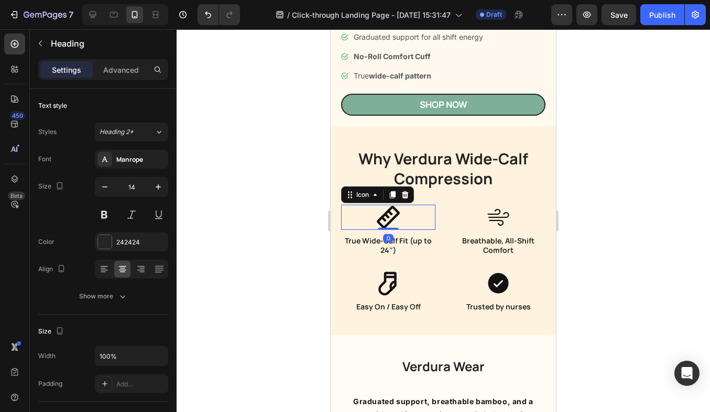
click at [426, 224] on div "Icon 0" at bounding box center [388, 217] width 94 height 25
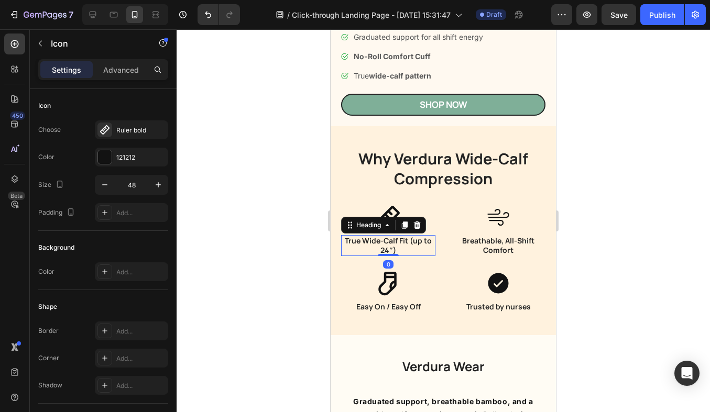
click at [434, 245] on h3 "True Wide-Calf Fit (up to 24″)" at bounding box center [388, 245] width 94 height 21
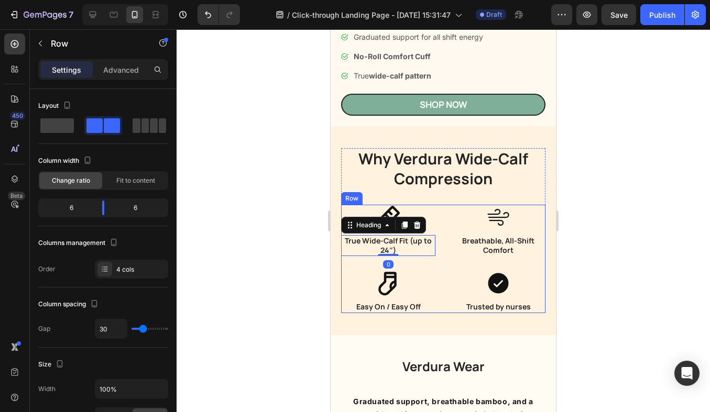
click at [447, 226] on div "Icon True Wide-Calf Fit (up to 24″) Heading 0 Row Icon Breathable, All-Shift Co…" at bounding box center [443, 259] width 204 height 108
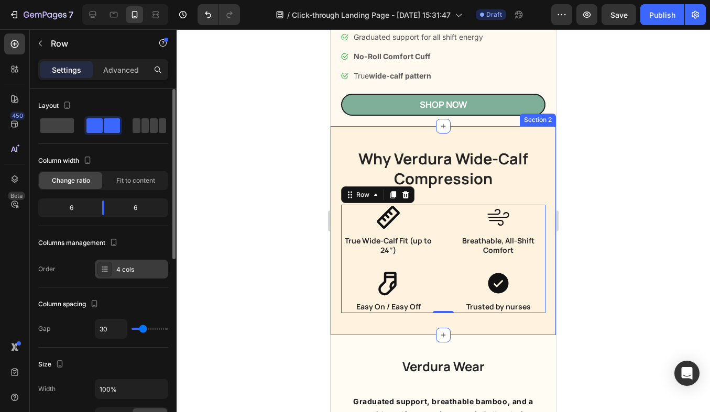
click at [104, 270] on icon at bounding box center [105, 269] width 8 height 8
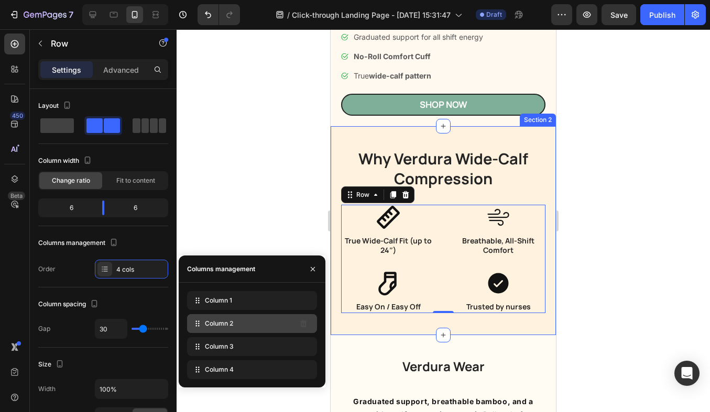
click at [259, 321] on div "Column 2" at bounding box center [252, 323] width 130 height 19
click at [200, 328] on icon at bounding box center [197, 324] width 10 height 10
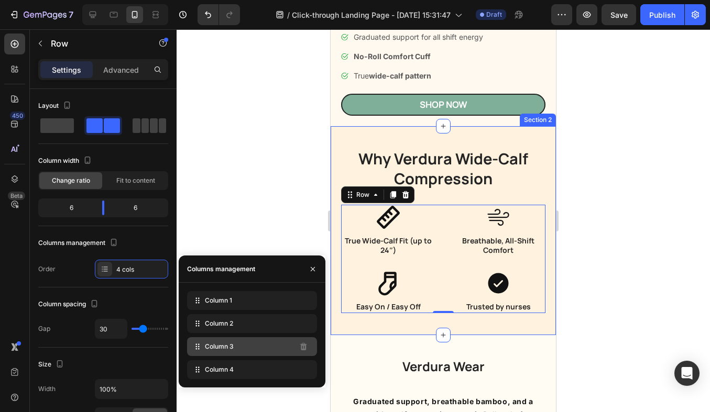
click at [196, 344] on icon at bounding box center [197, 345] width 2 height 2
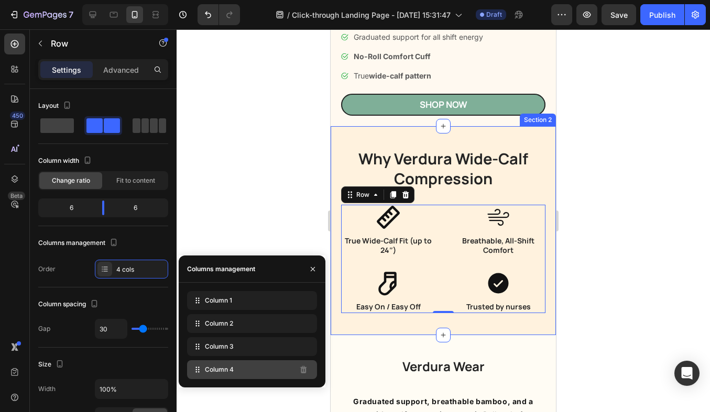
click at [197, 372] on icon at bounding box center [197, 370] width 10 height 10
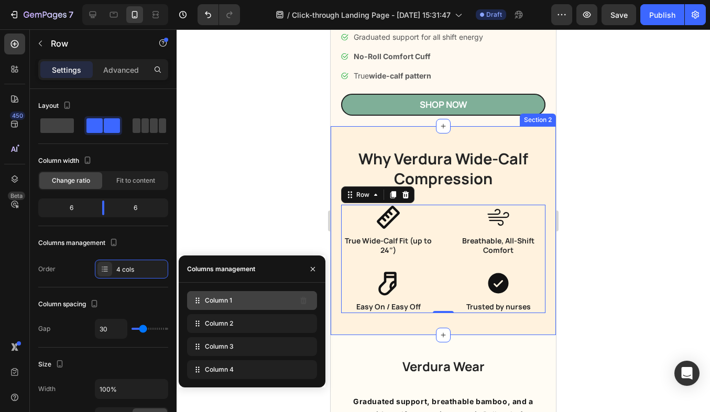
click at [198, 302] on icon at bounding box center [197, 301] width 10 height 10
click at [247, 188] on div at bounding box center [444, 220] width 534 height 383
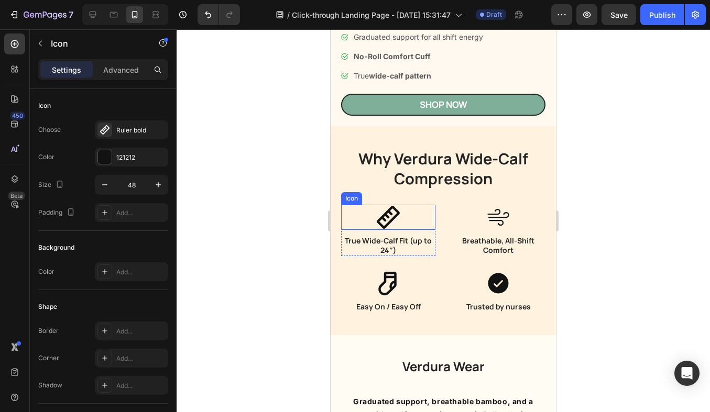
click at [380, 226] on icon at bounding box center [388, 217] width 25 height 25
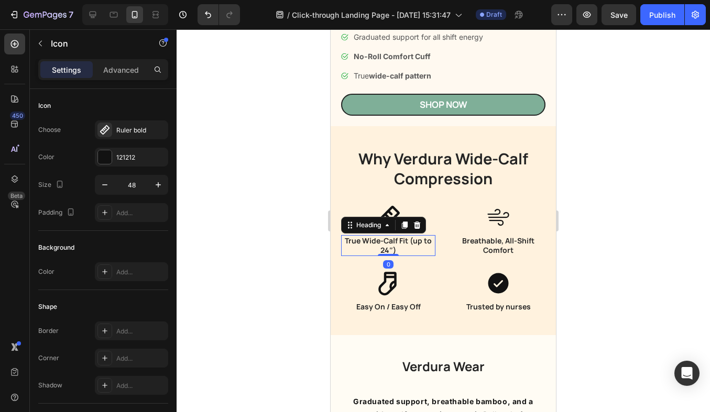
click at [432, 246] on h3 "True Wide-Calf Fit (up to 24″)" at bounding box center [388, 245] width 94 height 21
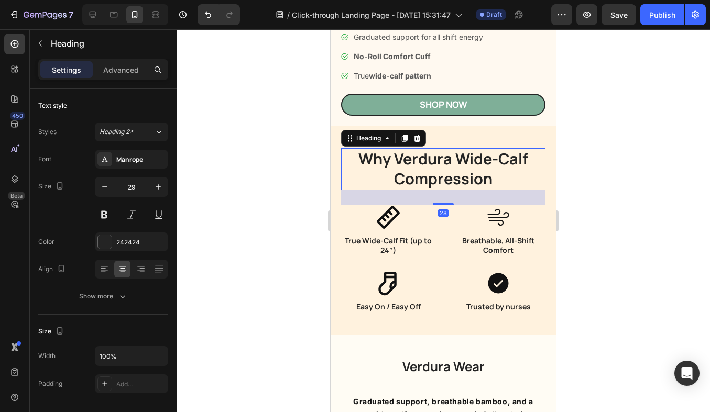
click at [360, 179] on h2 "Why Verdura Wide-Calf Compression" at bounding box center [443, 168] width 204 height 41
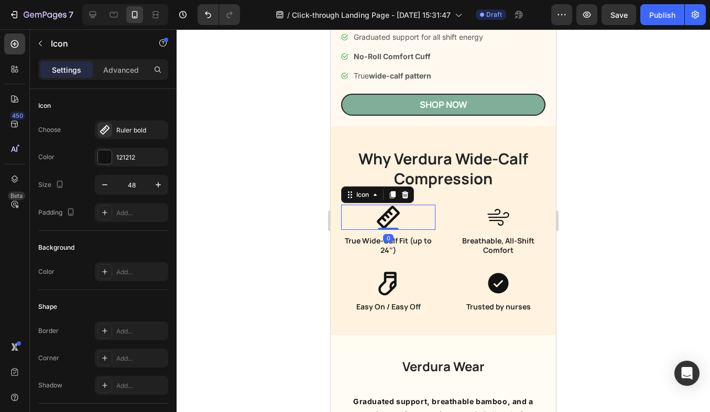
click at [357, 210] on div "Icon 0" at bounding box center [388, 217] width 94 height 25
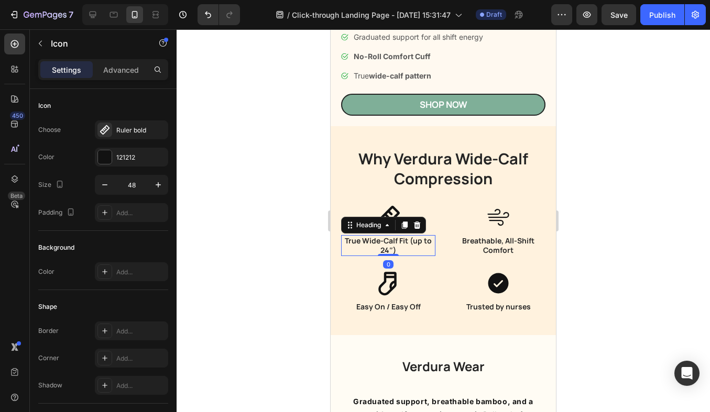
click at [357, 249] on h3 "True Wide-Calf Fit (up to 24″)" at bounding box center [388, 245] width 94 height 21
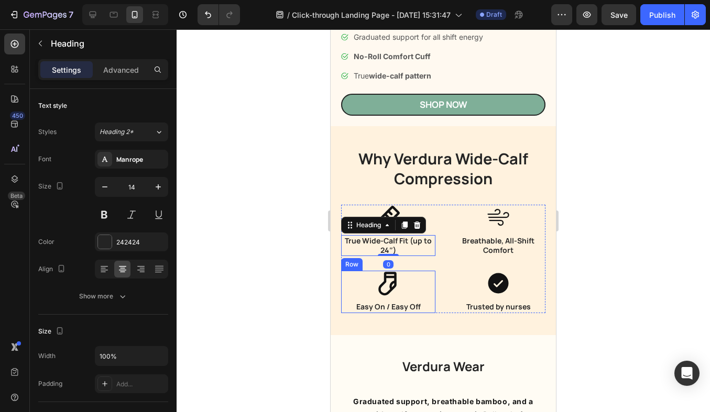
click at [345, 280] on div "Icon Easy On / Easy Off Heading Row" at bounding box center [388, 292] width 94 height 42
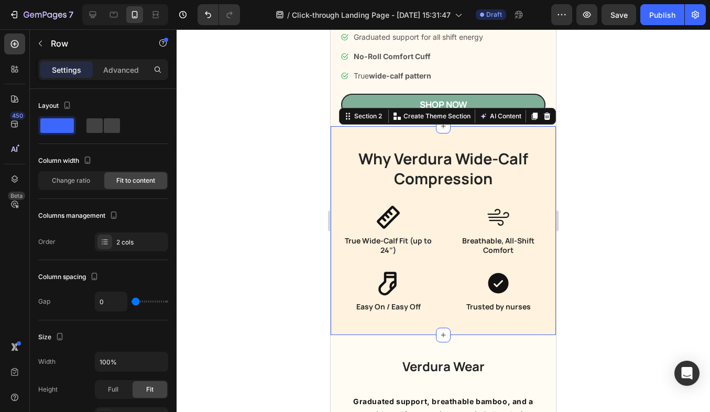
click at [340, 246] on div "Why Verdura Wide-Calf Compression Heading Icon True Wide-Calf Fit (up to 24″) H…" at bounding box center [443, 230] width 225 height 209
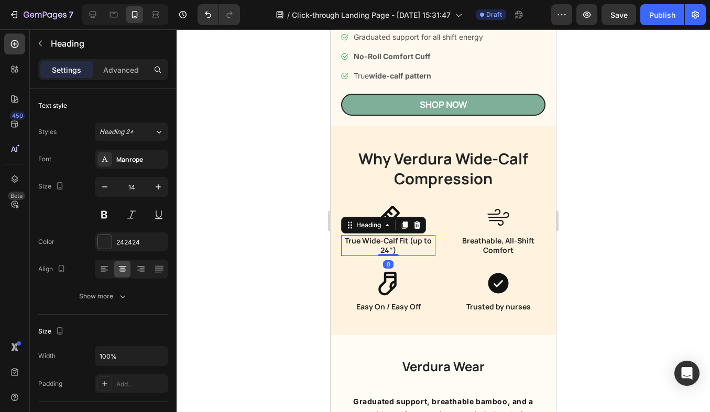
click at [349, 246] on h3 "True Wide-Calf Fit (up to 24″)" at bounding box center [388, 245] width 94 height 21
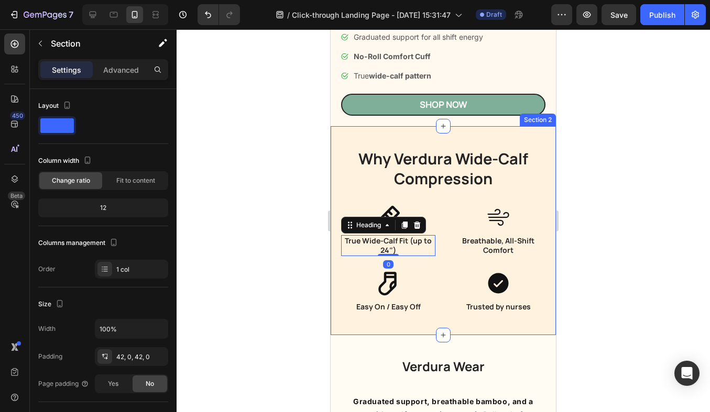
click at [335, 187] on div "Why Verdura Wide-Calf Compression Heading Icon True Wide-Calf Fit (up to 24″) H…" at bounding box center [443, 230] width 225 height 209
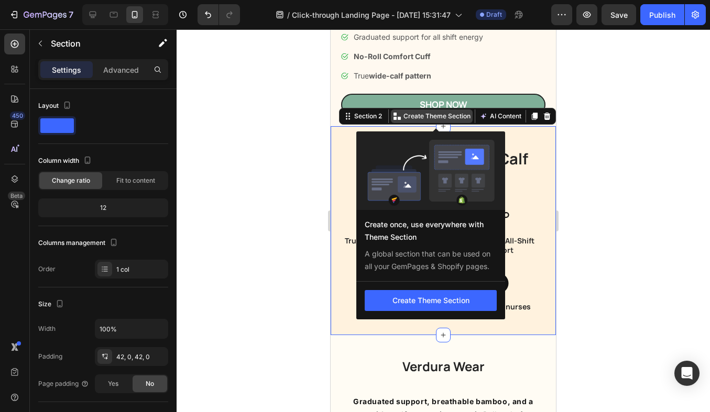
click at [444, 113] on p "Create Theme Section" at bounding box center [437, 116] width 67 height 9
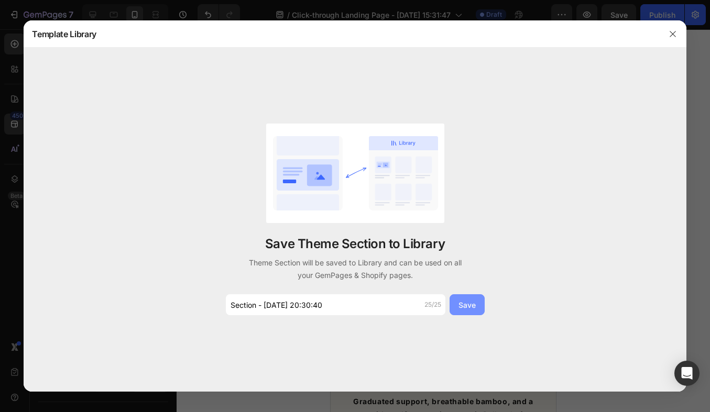
click at [462, 310] on div "Save" at bounding box center [467, 305] width 17 height 11
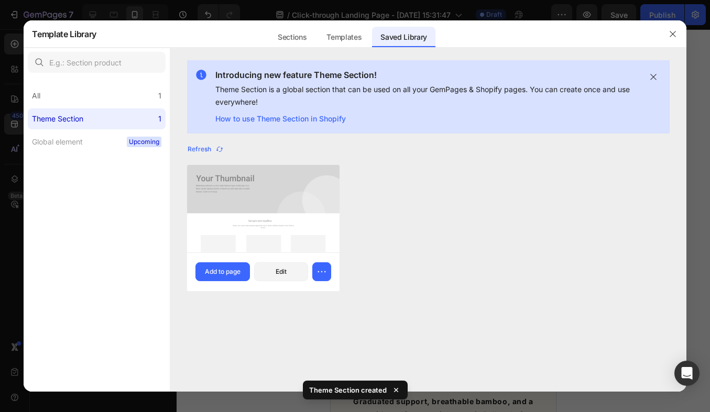
click at [278, 224] on img at bounding box center [263, 208] width 153 height 87
click at [299, 196] on img at bounding box center [263, 208] width 153 height 87
click at [360, 41] on div "Templates" at bounding box center [344, 37] width 52 height 21
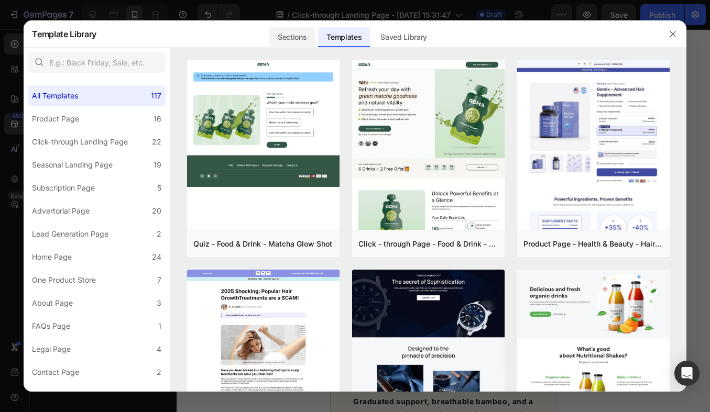
click at [297, 35] on div "Sections" at bounding box center [292, 37] width 46 height 21
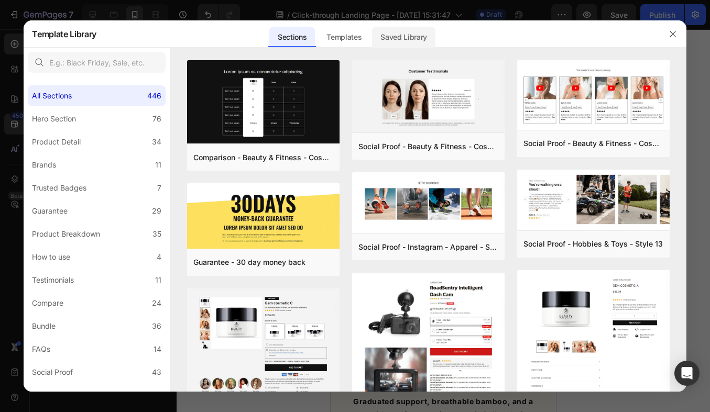
click at [400, 38] on div "Saved Library" at bounding box center [403, 37] width 63 height 21
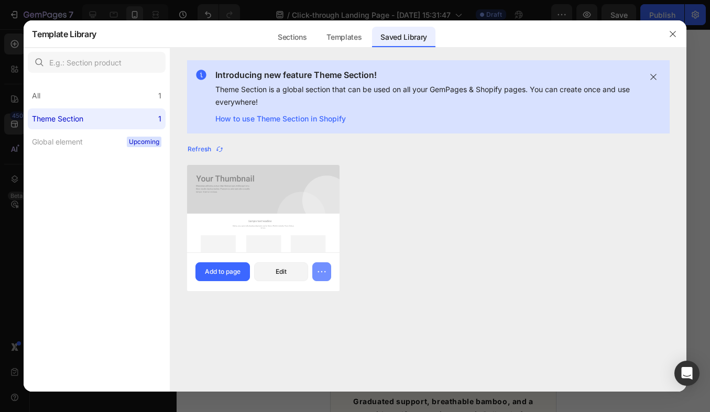
click at [327, 274] on icon "button" at bounding box center [322, 272] width 10 height 10
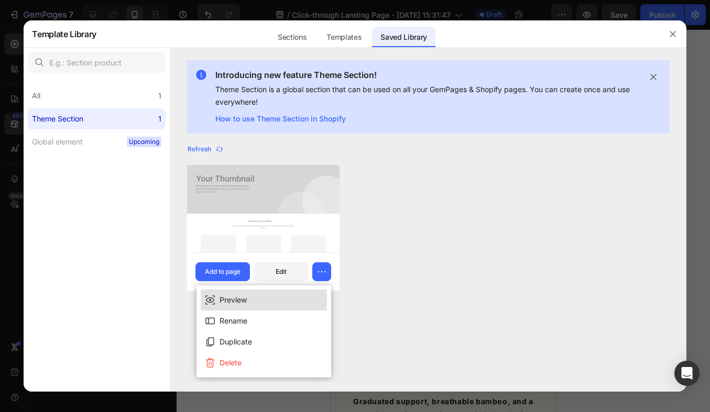
click at [306, 296] on button "Preview" at bounding box center [264, 300] width 126 height 21
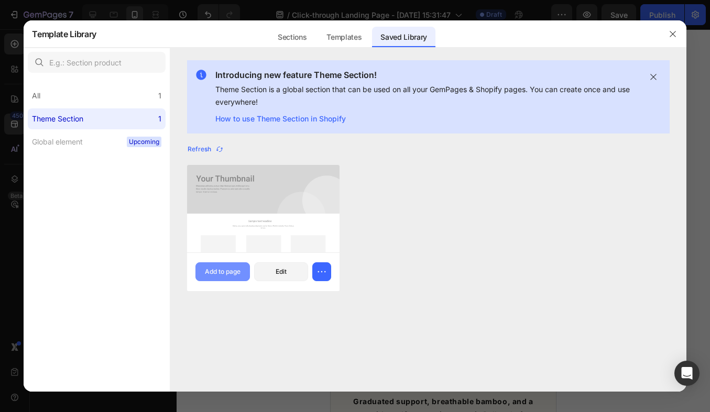
click at [245, 276] on button "Add to page" at bounding box center [222, 272] width 54 height 19
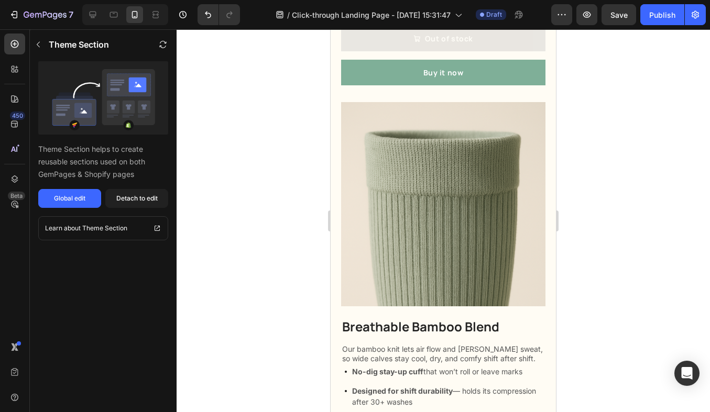
scroll to position [1903, 0]
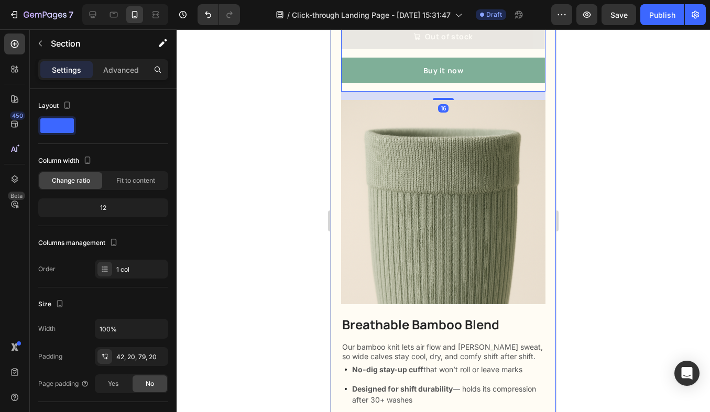
click at [336, 107] on div "Breathable Bamboo Blend Heading Our bamboo knit lets air flow and wicks sweat, …" at bounding box center [443, 219] width 225 height 1554
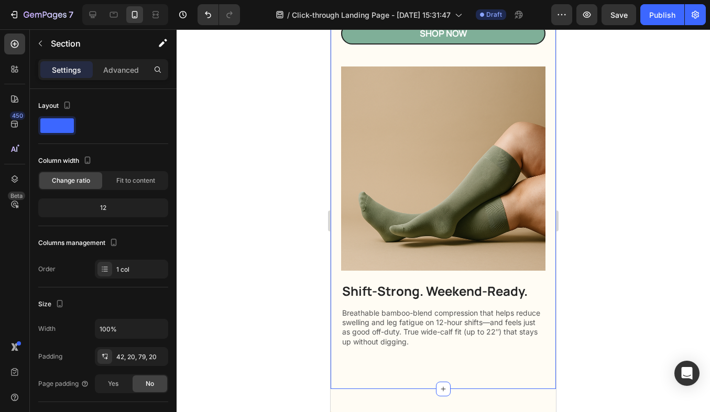
scroll to position [2582, 0]
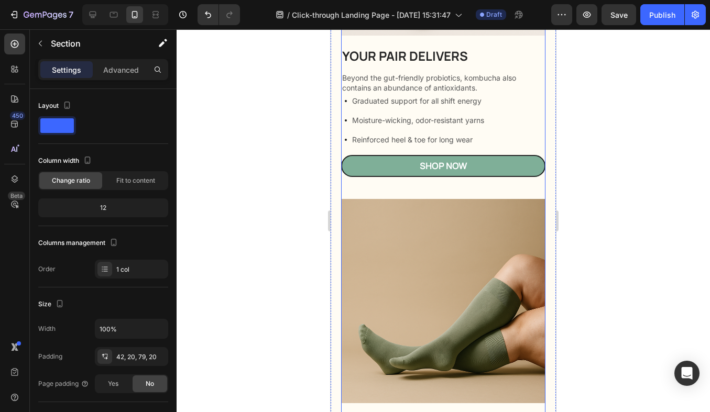
scroll to position [2572, 0]
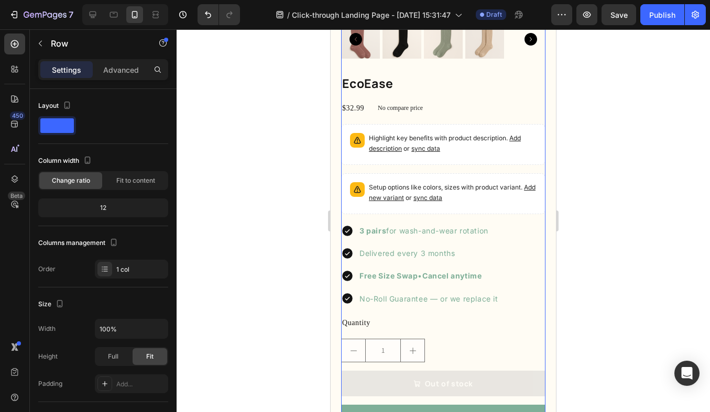
scroll to position [1562, 0]
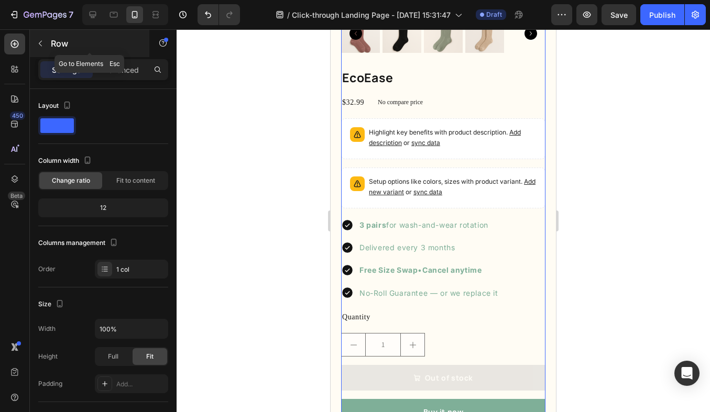
click at [37, 45] on icon "button" at bounding box center [40, 43] width 8 height 8
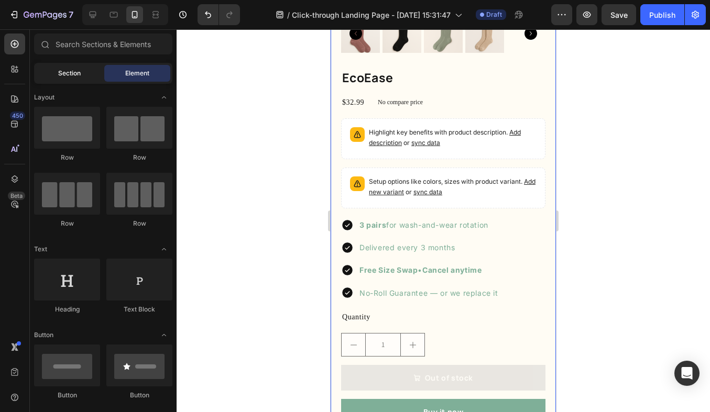
click at [61, 70] on span "Section" at bounding box center [69, 73] width 23 height 9
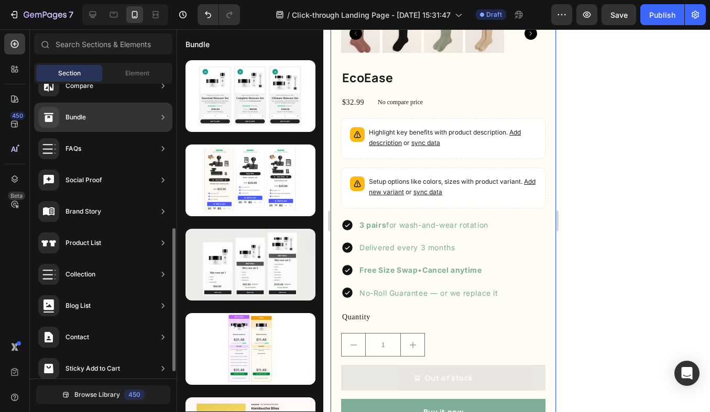
scroll to position [313, 0]
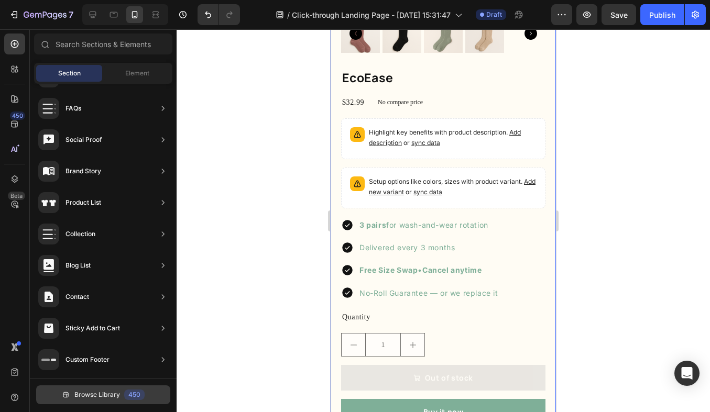
click at [84, 400] on button "Browse Library 450" at bounding box center [103, 395] width 134 height 19
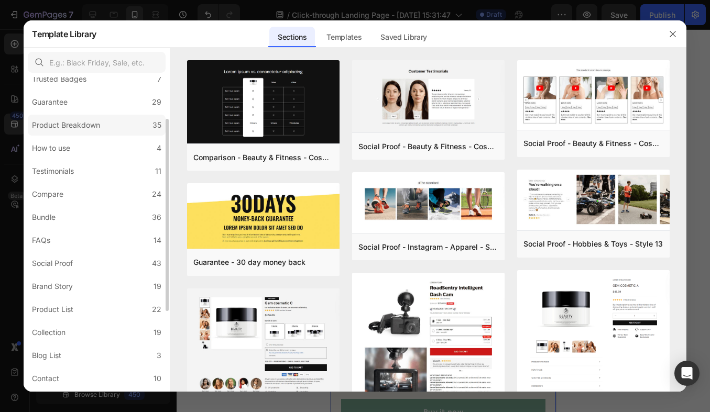
scroll to position [126, 0]
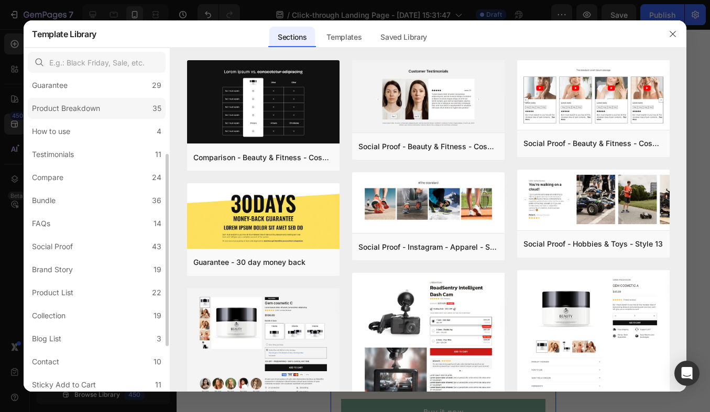
click at [114, 243] on label "Social Proof 43" at bounding box center [97, 246] width 138 height 21
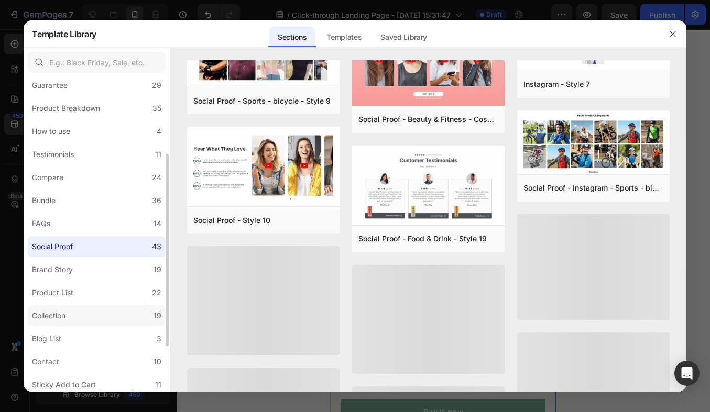
scroll to position [292, 0]
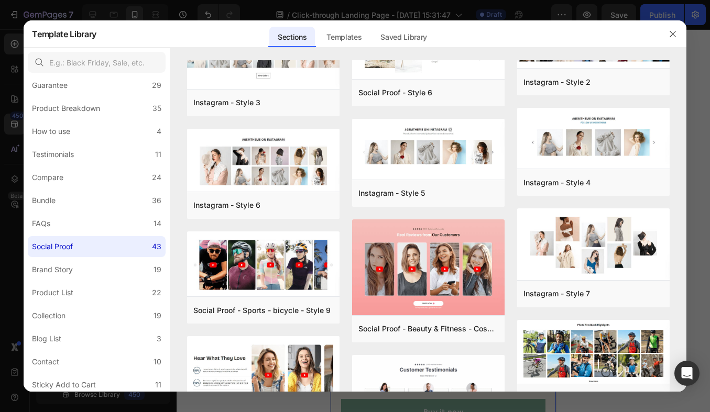
click at [71, 8] on div at bounding box center [355, 206] width 710 height 412
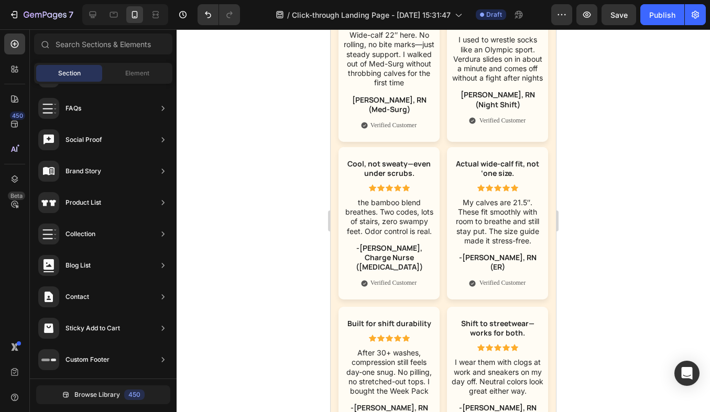
scroll to position [5732, 0]
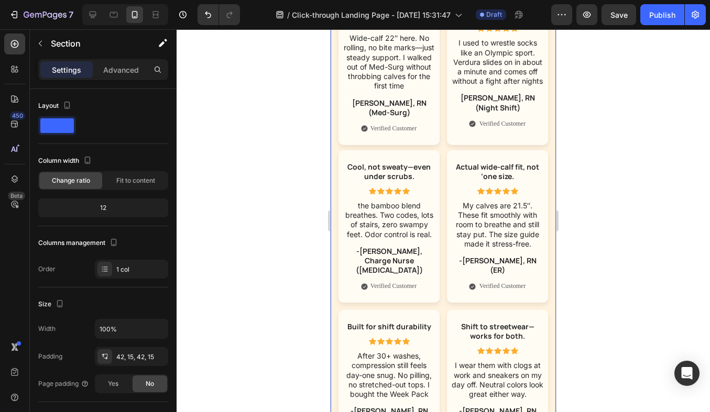
click at [387, 210] on div "Stayed up my entire shift. Text Block Icon Icon Icon Icon Icon Icon List Wide-c…" at bounding box center [443, 306] width 225 height 690
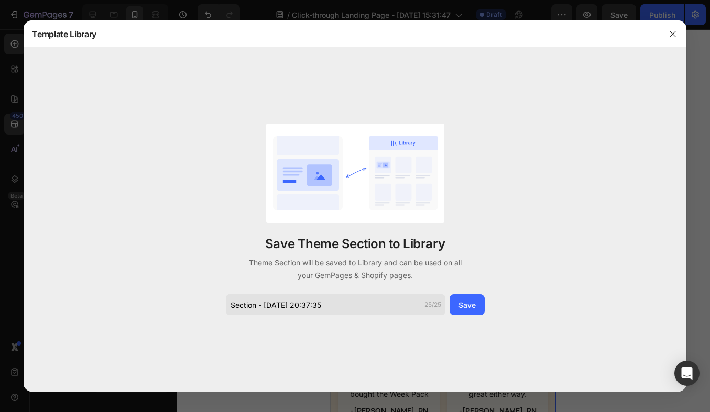
drag, startPoint x: 471, startPoint y: 304, endPoint x: 334, endPoint y: 311, distance: 137.0
click at [333, 311] on div "Section - Aug 26 20:37:35 25/25 Save" at bounding box center [355, 305] width 259 height 21
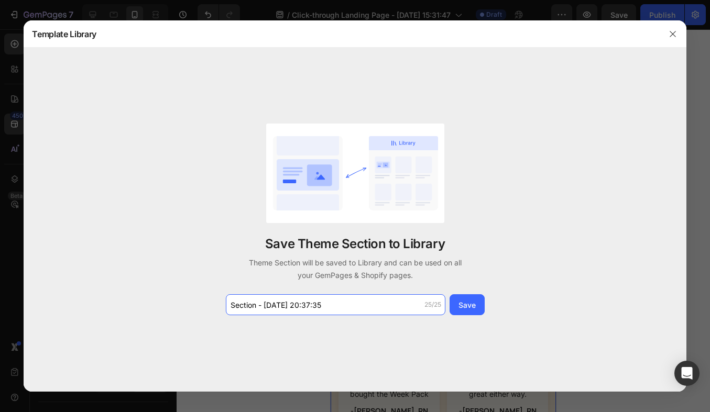
drag, startPoint x: 340, startPoint y: 310, endPoint x: 189, endPoint y: 297, distance: 151.0
click at [192, 299] on div "Save Theme Section to Library Theme Section will be saved to Library and can be…" at bounding box center [355, 220] width 663 height 344
drag, startPoint x: 336, startPoint y: 304, endPoint x: 136, endPoint y: 299, distance: 200.8
click at [136, 299] on div "Save Theme Section to Library Theme Section will be saved to Library and can be…" at bounding box center [355, 220] width 663 height 344
type input "Reviews Nurse persona"
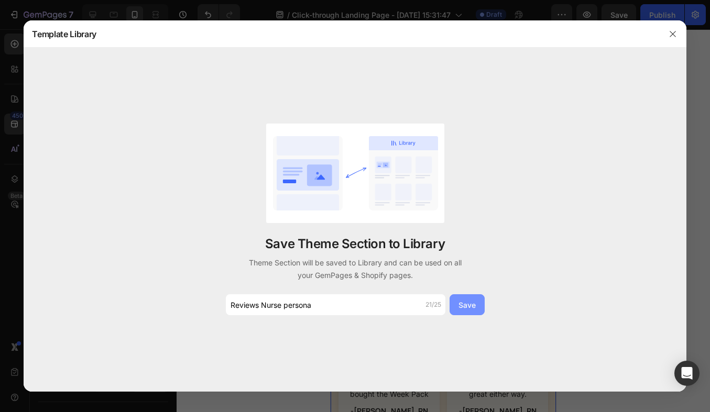
click at [467, 301] on div "Save" at bounding box center [467, 305] width 17 height 11
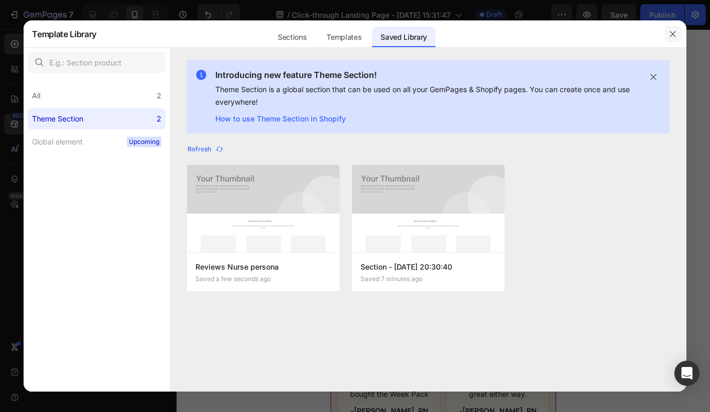
click at [674, 31] on icon "button" at bounding box center [673, 34] width 6 height 6
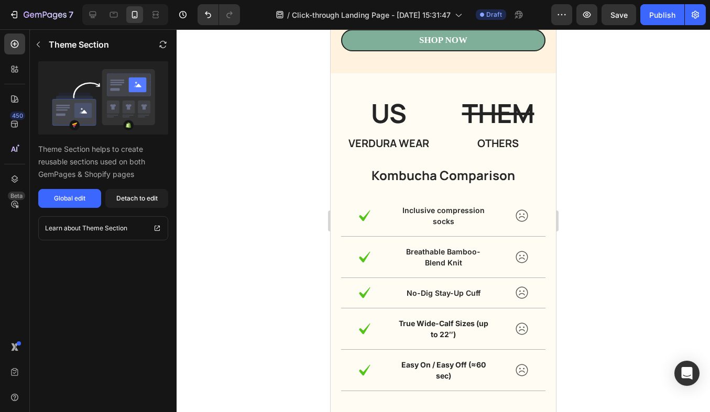
scroll to position [4550, 0]
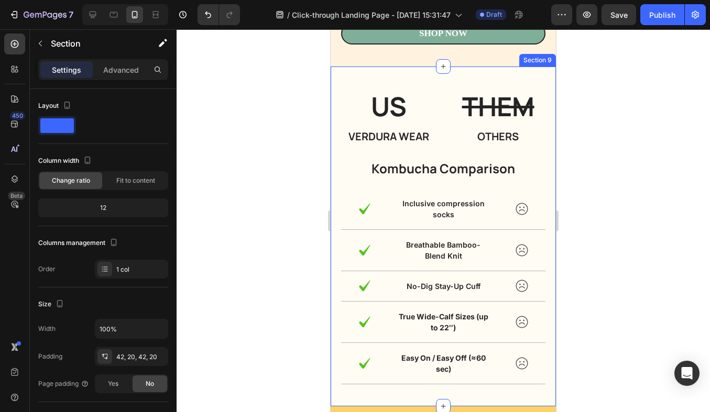
click at [340, 78] on div "US Heading Verdura Wear Heading THEM Heading others Heading Row Kombucha Compar…" at bounding box center [443, 237] width 225 height 340
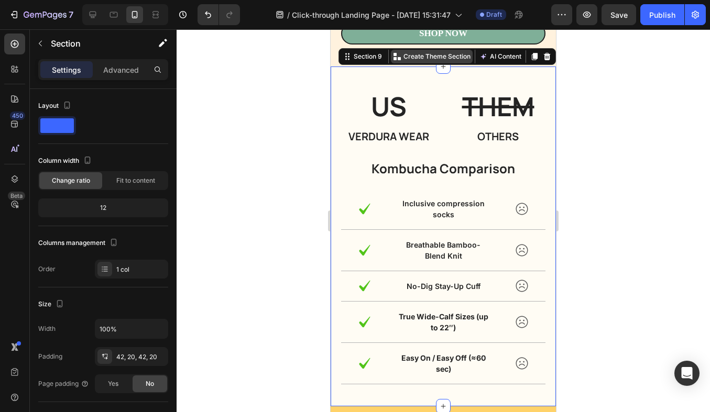
click at [396, 56] on icon at bounding box center [397, 56] width 8 height 8
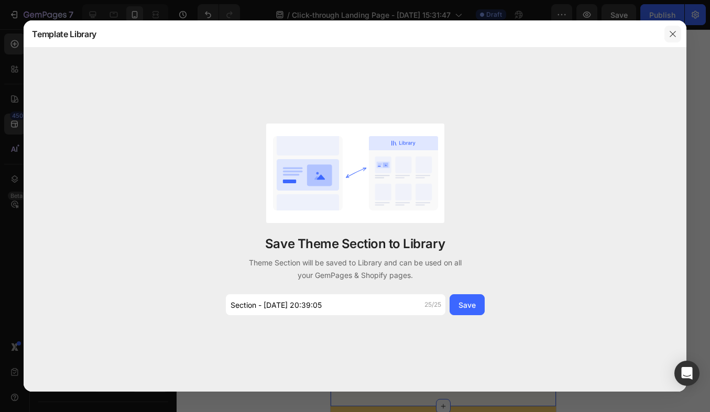
click at [670, 30] on icon "button" at bounding box center [673, 34] width 8 height 8
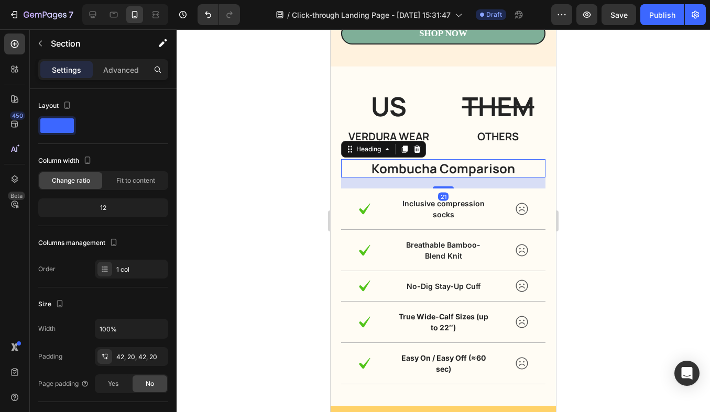
click at [442, 161] on h2 "Kombucha Comparison" at bounding box center [443, 168] width 204 height 18
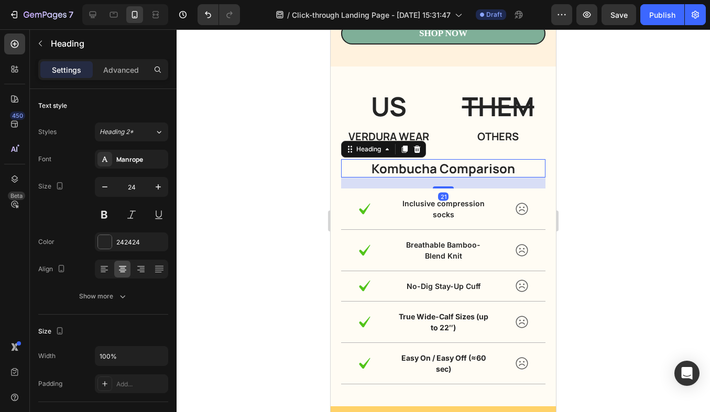
click at [429, 168] on h2 "Kombucha Comparison" at bounding box center [443, 168] width 204 height 18
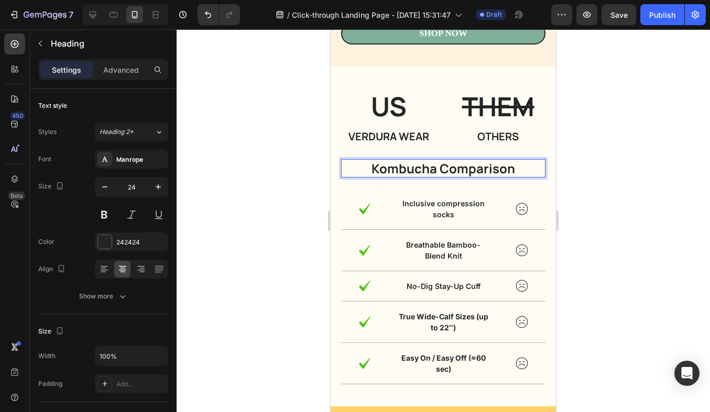
click at [436, 169] on p "Kombucha Comparison" at bounding box center [443, 168] width 202 height 16
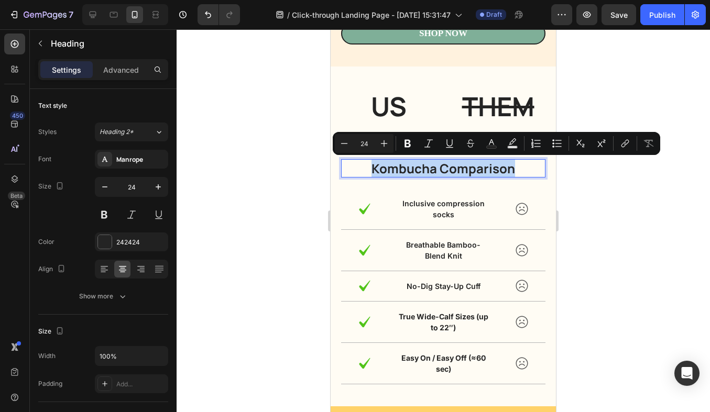
drag, startPoint x: 530, startPoint y: 167, endPoint x: 371, endPoint y: 168, distance: 158.8
click at [371, 168] on p "Kombucha Comparison" at bounding box center [443, 168] width 202 height 16
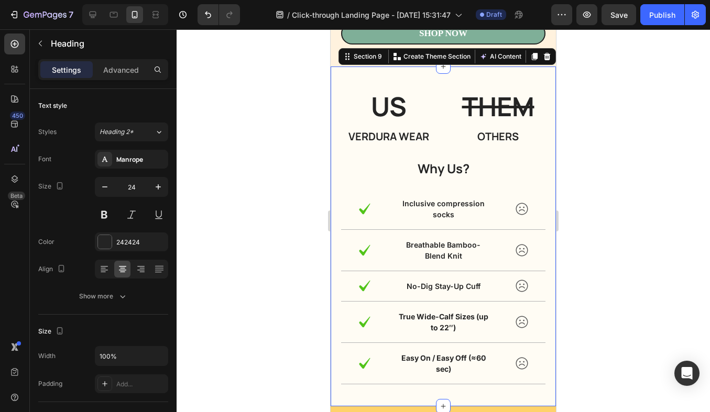
click at [338, 78] on div "US Heading Verdura Wear Heading THEM Heading others Heading Row Why Us? Heading…" at bounding box center [443, 237] width 225 height 340
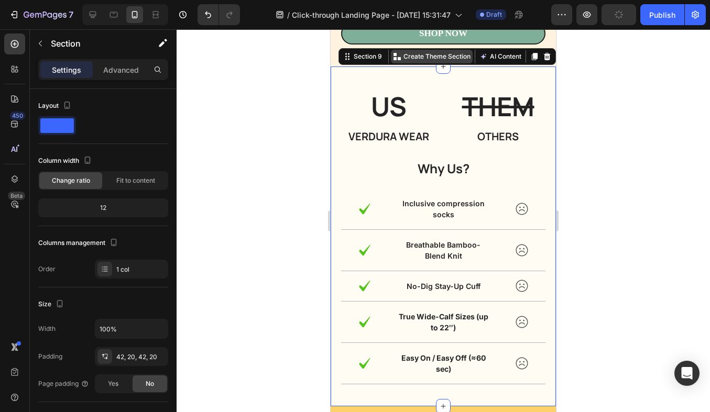
click at [400, 58] on icon at bounding box center [399, 58] width 3 height 3
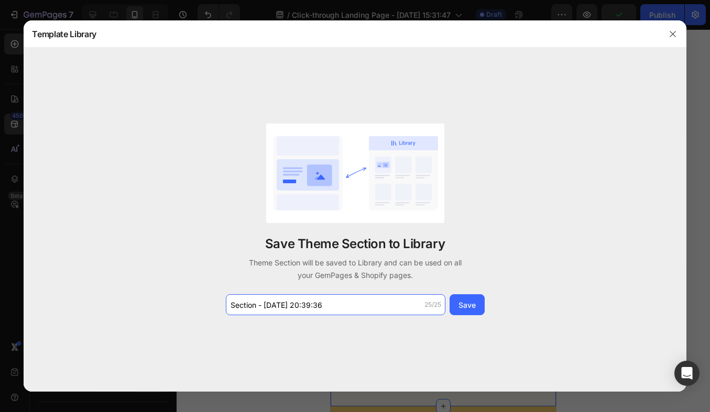
drag, startPoint x: 390, startPoint y: 312, endPoint x: 154, endPoint y: 300, distance: 236.7
click at [154, 300] on div "Save Theme Section to Library Theme Section will be saved to Library and can be…" at bounding box center [355, 220] width 663 height 344
drag, startPoint x: 336, startPoint y: 312, endPoint x: 213, endPoint y: 300, distance: 123.7
click at [219, 304] on div "Save Theme Section to Library Theme Section will be saved to Library and can be…" at bounding box center [355, 220] width 663 height 344
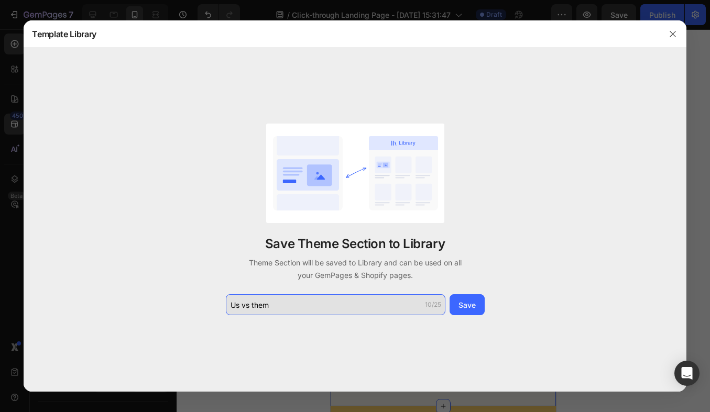
click at [253, 307] on input "Us vs them" at bounding box center [336, 305] width 220 height 21
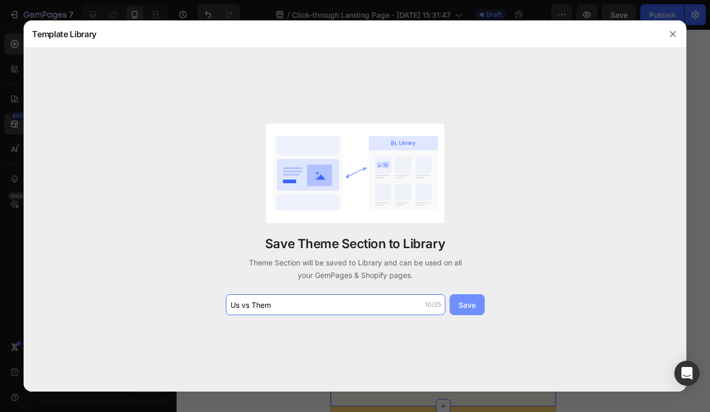
type input "Us vs Them"
click at [470, 306] on div "Save" at bounding box center [467, 305] width 17 height 11
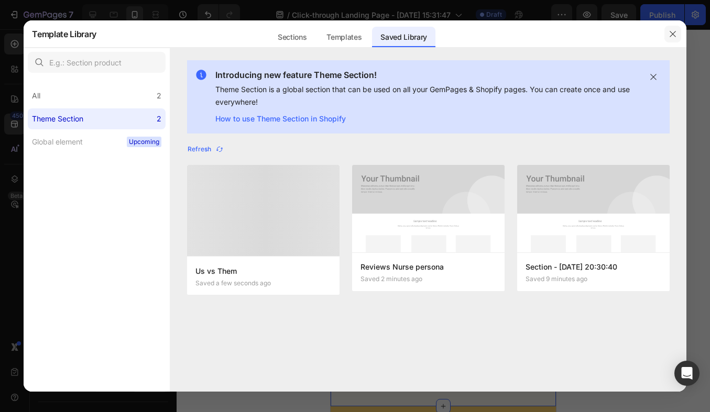
click at [668, 26] on button "button" at bounding box center [673, 34] width 17 height 17
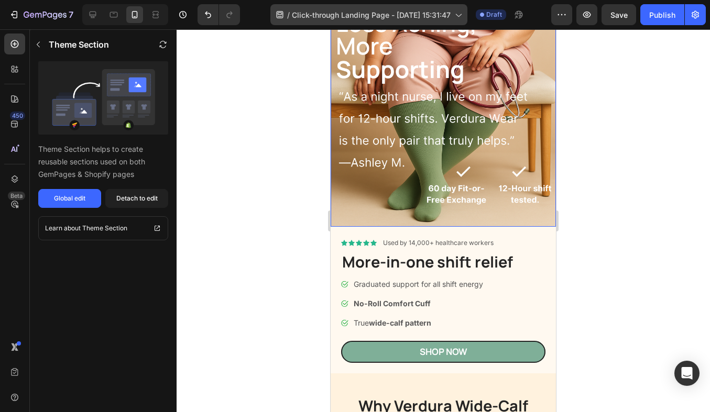
scroll to position [51, 0]
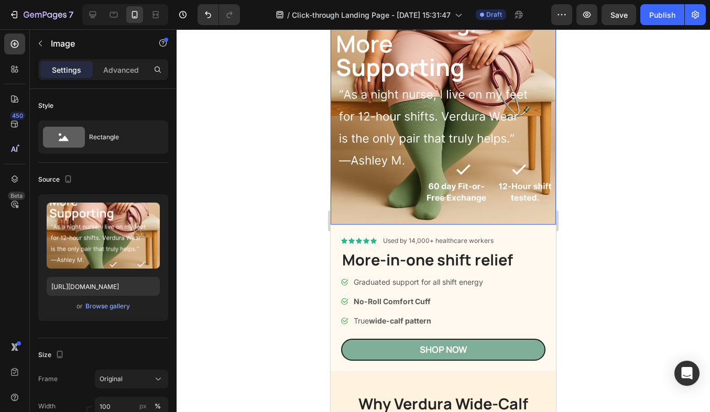
click at [449, 192] on img at bounding box center [443, 111] width 225 height 225
click at [433, 185] on img at bounding box center [443, 111] width 225 height 225
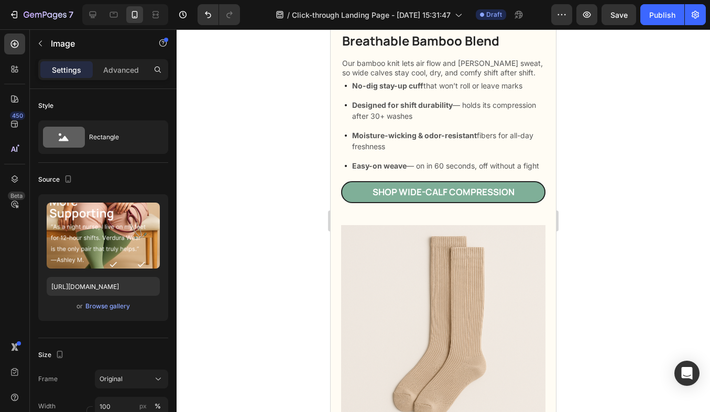
scroll to position [1972, 0]
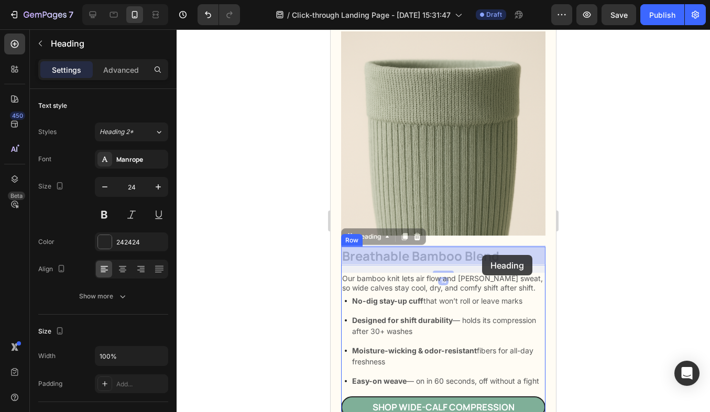
drag, startPoint x: 508, startPoint y: 255, endPoint x: 481, endPoint y: 256, distance: 27.3
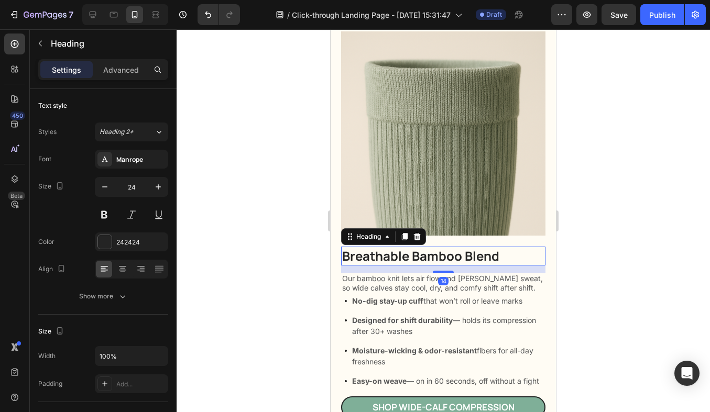
click at [499, 256] on h2 "Breathable Bamboo Blend" at bounding box center [443, 256] width 204 height 18
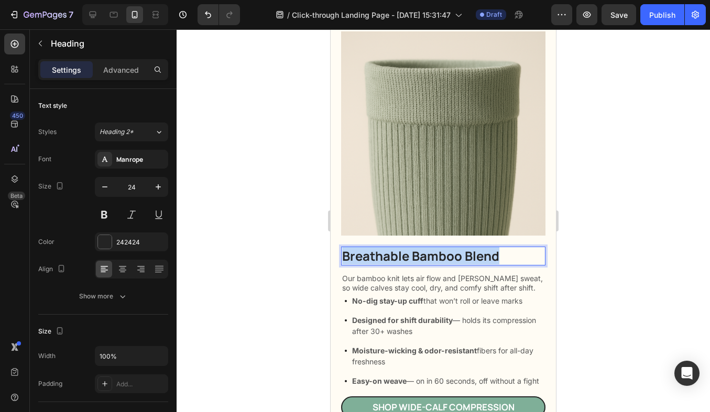
drag, startPoint x: 512, startPoint y: 256, endPoint x: 344, endPoint y: 253, distance: 167.7
click at [344, 253] on p "Breathable Bamboo Blend" at bounding box center [443, 256] width 202 height 16
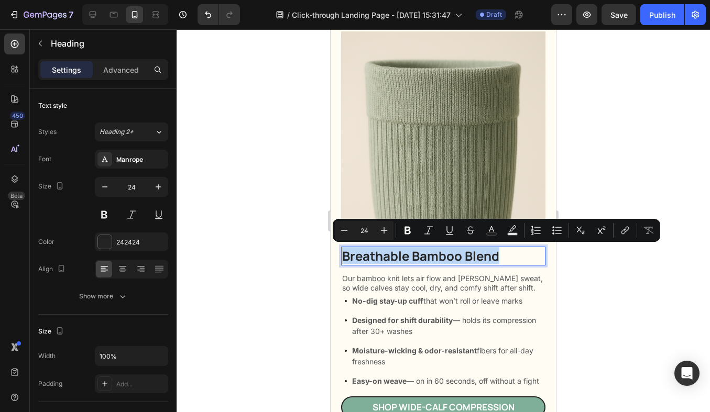
copy p "Breathable Bamboo Blend"
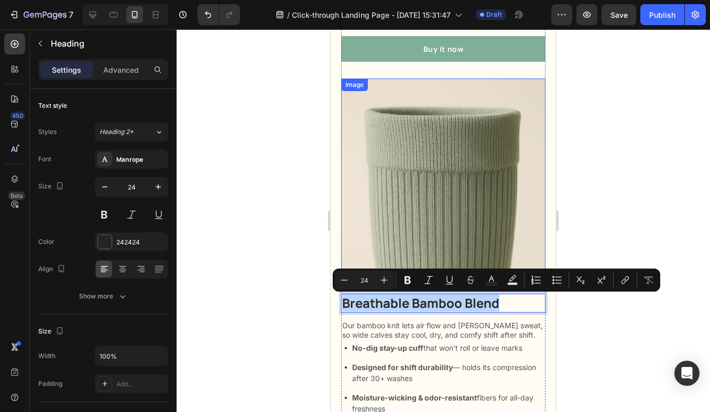
scroll to position [1929, 0]
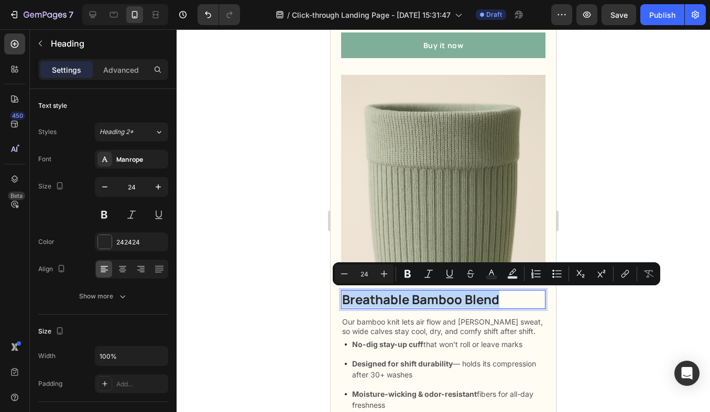
copy p "Breathable Bamboo Blend"
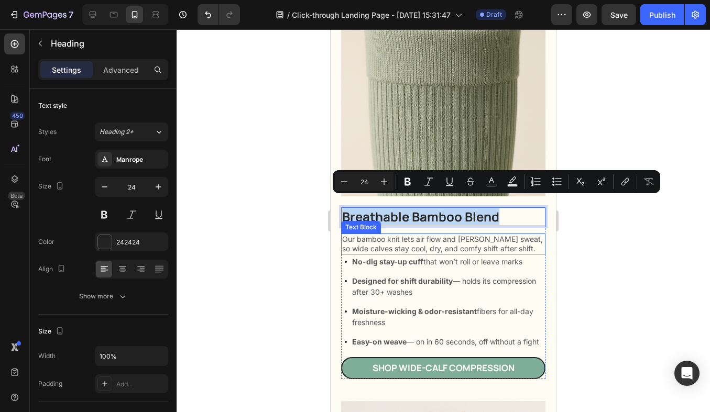
scroll to position [2022, 0]
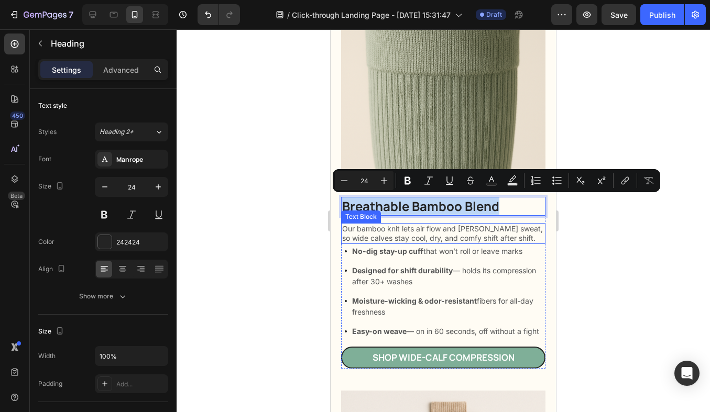
click at [373, 233] on p "Our bamboo knit lets air flow and [PERSON_NAME] sweat, so wide calves stay cool…" at bounding box center [443, 233] width 202 height 19
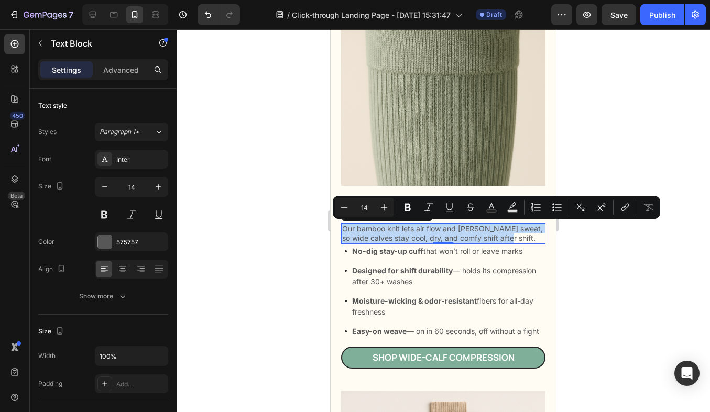
drag, startPoint x: 515, startPoint y: 237, endPoint x: 343, endPoint y: 228, distance: 172.2
click at [343, 228] on p "Our bamboo knit lets air flow and [PERSON_NAME] sweat, so wide calves stay cool…" at bounding box center [443, 233] width 202 height 19
drag, startPoint x: 344, startPoint y: 227, endPoint x: 443, endPoint y: 306, distance: 126.5
click at [443, 306] on div "Breathable Bamboo Blend Heading Our bamboo knit lets air flow and wicks sweat, …" at bounding box center [443, 283] width 204 height 172
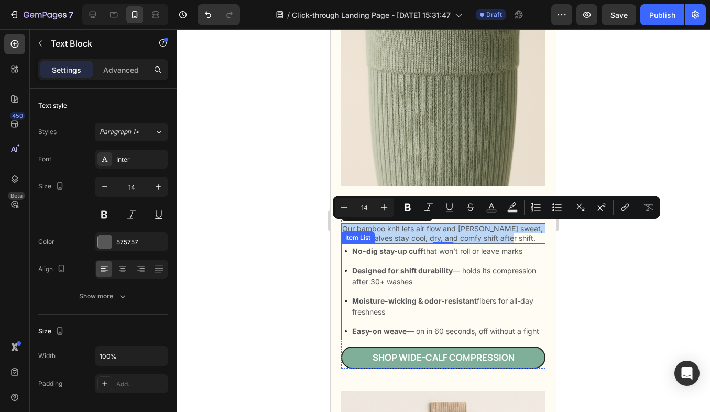
click at [474, 267] on p "Designed for shift durability — holds its compression after 30+ washes" at bounding box center [448, 276] width 192 height 22
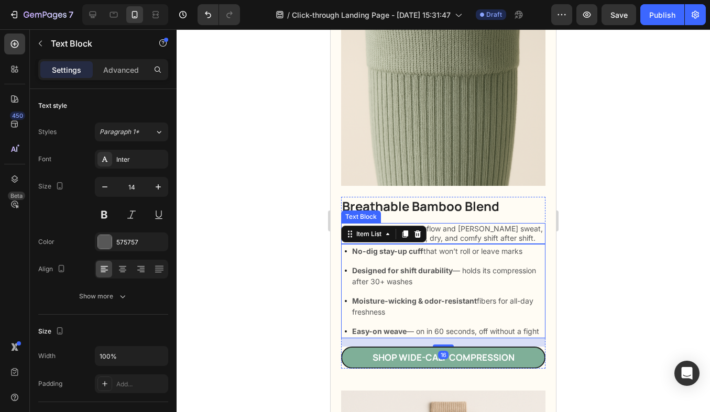
click at [505, 238] on p "Our bamboo knit lets air flow and [PERSON_NAME] sweat, so wide calves stay cool…" at bounding box center [443, 233] width 202 height 19
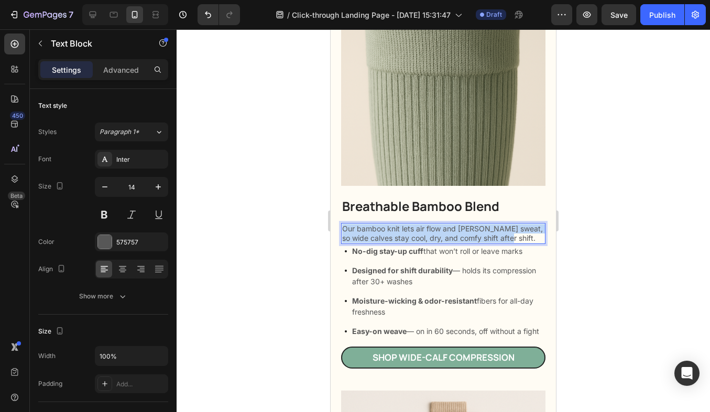
drag, startPoint x: 515, startPoint y: 237, endPoint x: 343, endPoint y: 228, distance: 172.2
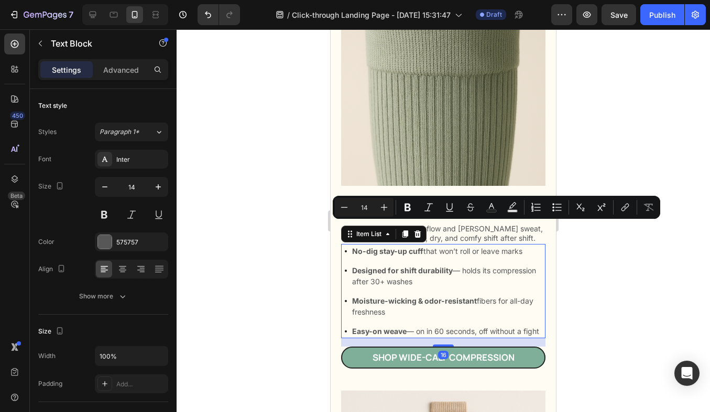
click at [445, 334] on p "Easy-on weave — on in 60 seconds, off without a fight" at bounding box center [448, 331] width 192 height 11
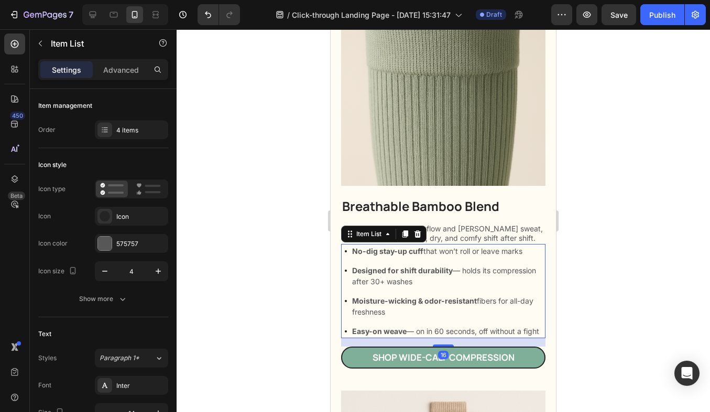
click at [349, 249] on div "No-dig stay-up cuff that won’t roll or leave marks" at bounding box center [445, 251] width 201 height 14
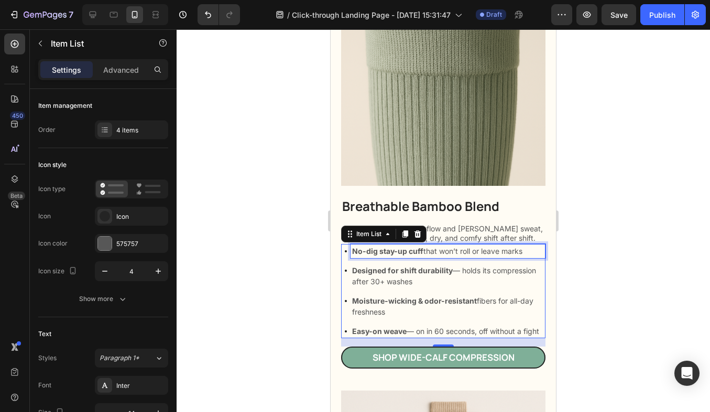
click at [351, 248] on div "No-dig stay-up cuff that won’t roll or leave marks" at bounding box center [448, 251] width 195 height 14
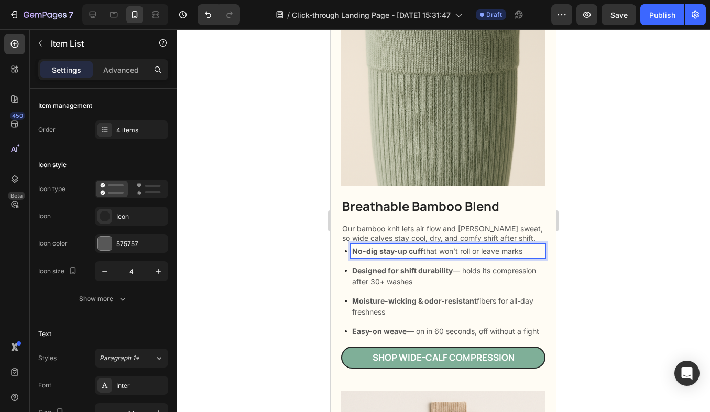
drag, startPoint x: 531, startPoint y: 252, endPoint x: 348, endPoint y: 250, distance: 182.9
click at [348, 250] on div "No-dig stay-up cuff that won’t roll or leave marks" at bounding box center [445, 251] width 201 height 14
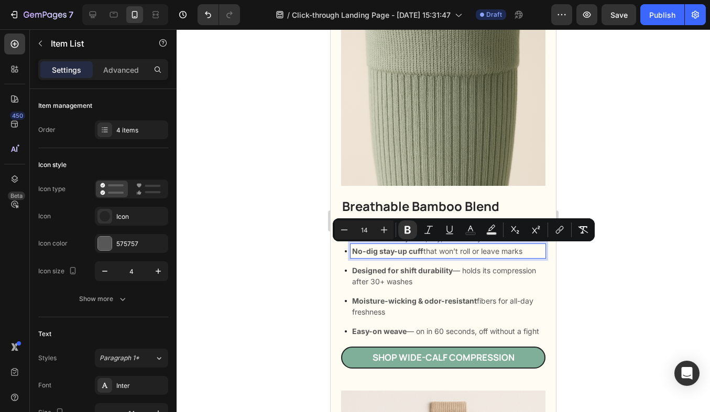
copy p "No-dig stay-up cuff that won’t roll or leave marks"
click at [425, 276] on p "Designed for shift durability — holds its compression after 30+ washes" at bounding box center [448, 276] width 192 height 22
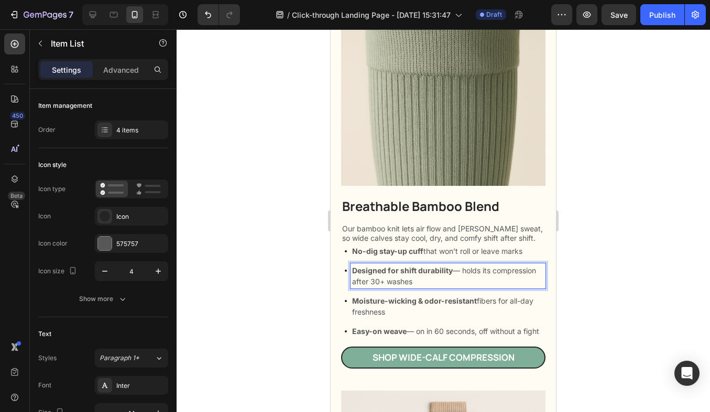
drag, startPoint x: 430, startPoint y: 283, endPoint x: 346, endPoint y: 265, distance: 85.2
click at [346, 265] on div "Designed for shift durability — holds its compression after 30+ washes" at bounding box center [445, 276] width 201 height 25
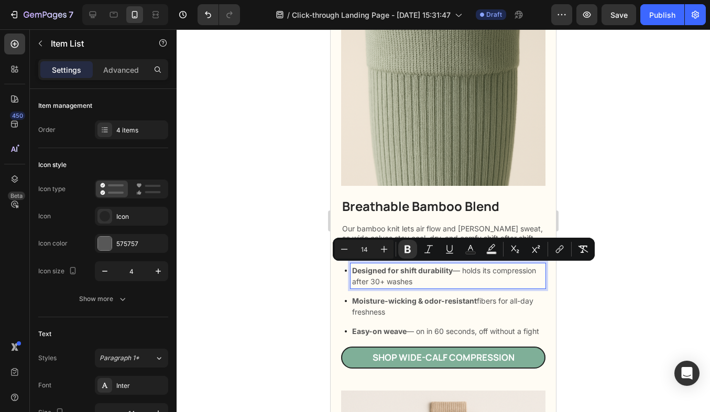
copy p "Designed for shift durability — holds its compression after 30+ washes"
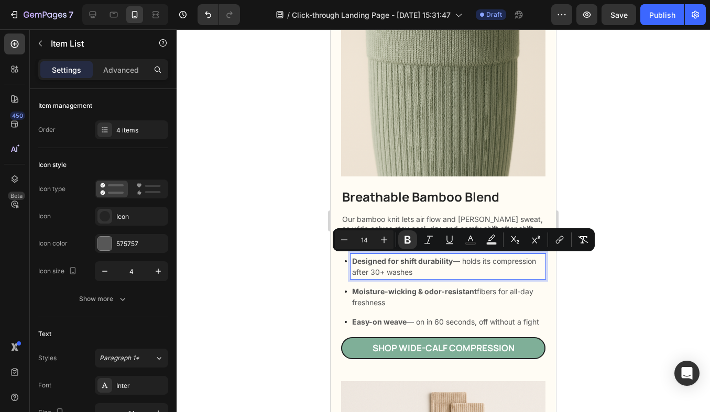
click at [410, 297] on p "Moisture-wicking & odor-resistant fibers for all-day freshness" at bounding box center [448, 297] width 192 height 22
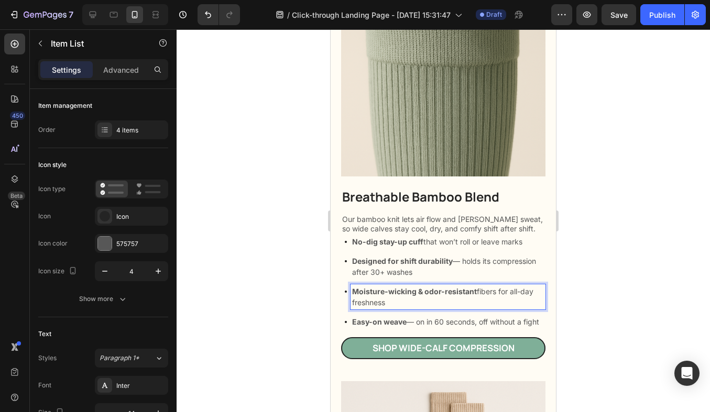
drag, startPoint x: 399, startPoint y: 299, endPoint x: 336, endPoint y: 287, distance: 63.6
click at [336, 287] on div "Breathable Bamboo Blend Heading Our bamboo knit lets air flow and wicks sweat, …" at bounding box center [443, 193] width 225 height 1758
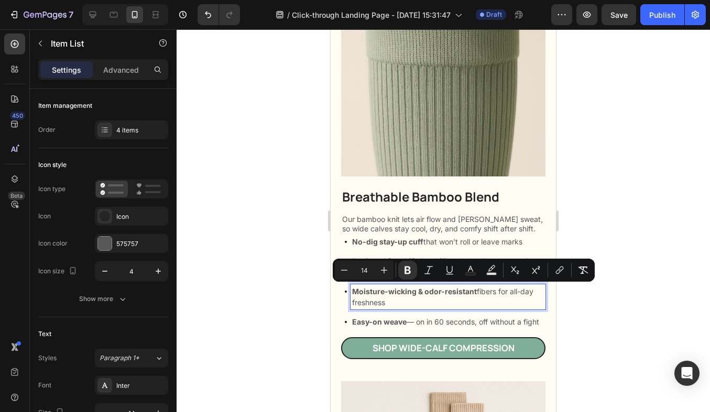
copy p "Moisture-wicking & odor-resistant fibers for all-day freshness"
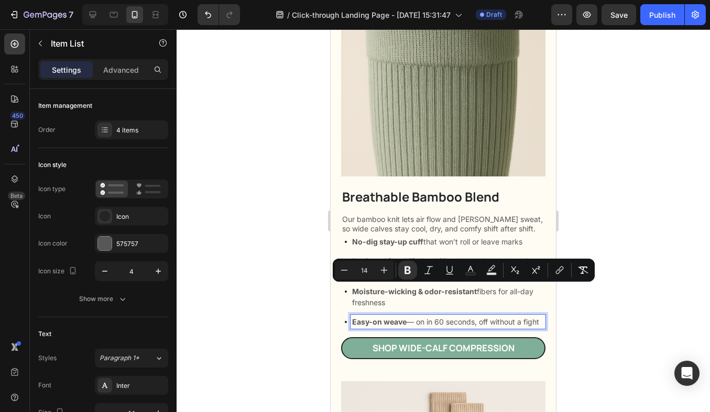
click at [449, 321] on p "Easy-on weave — on in 60 seconds, off without a fight" at bounding box center [448, 322] width 192 height 11
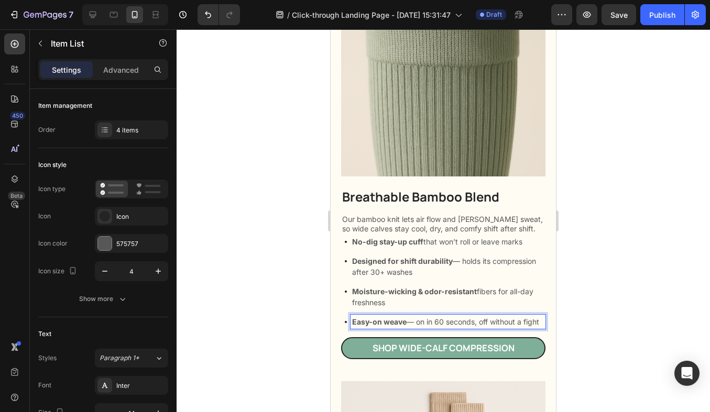
drag, startPoint x: 543, startPoint y: 322, endPoint x: 351, endPoint y: 324, distance: 192.4
click at [351, 324] on div "Easy-on weave — on in 60 seconds, off without a fight" at bounding box center [448, 322] width 195 height 14
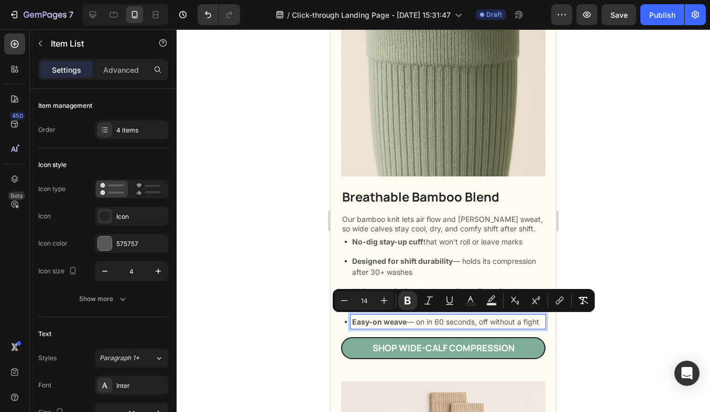
copy p "Easy-on weave — on in 60 seconds, off without a fight"
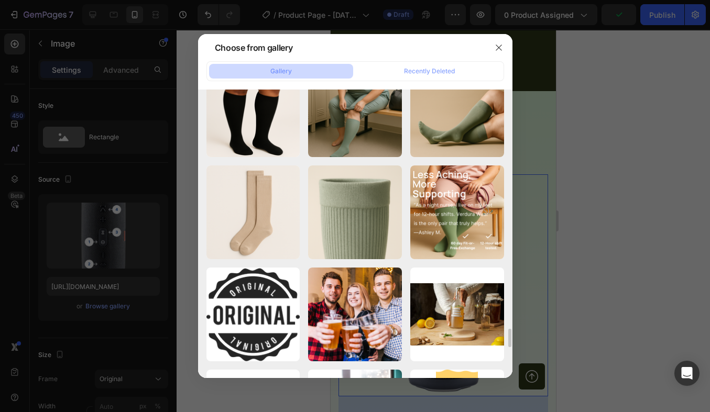
scroll to position [3582, 0]
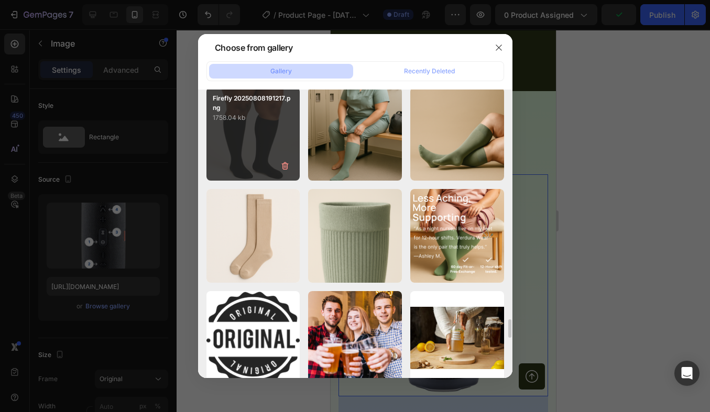
click at [277, 154] on div "Firefly 20250808191217.png 1758.04 kb" at bounding box center [253, 135] width 94 height 94
type input "[URL][DOMAIN_NAME]"
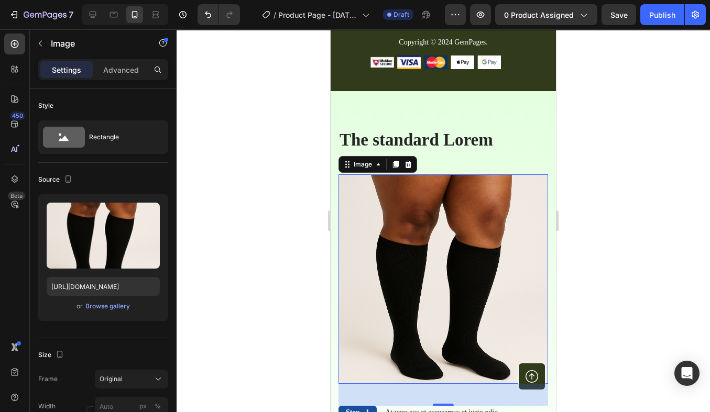
click at [612, 145] on div at bounding box center [444, 220] width 534 height 383
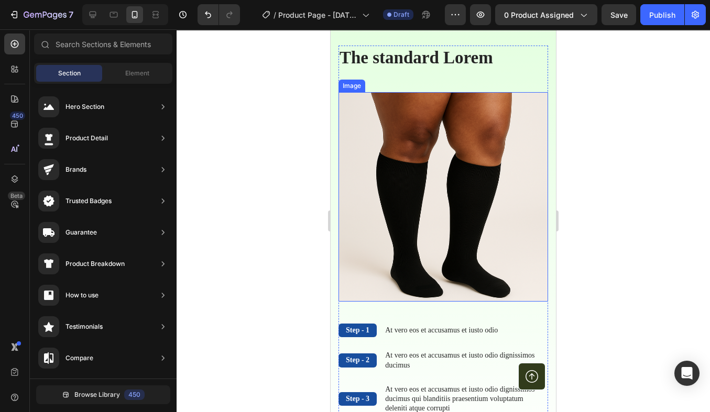
scroll to position [4189, 0]
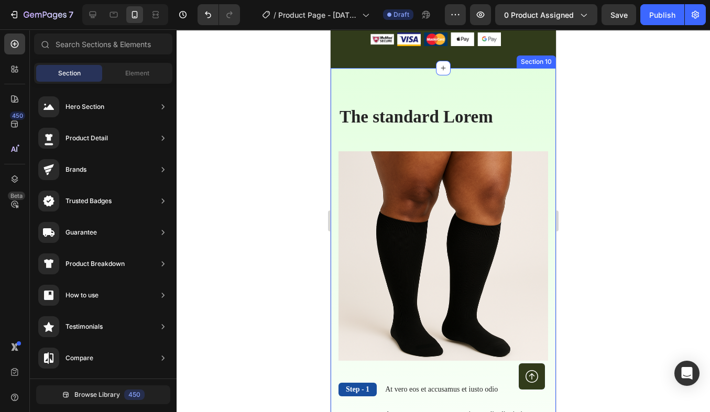
click at [508, 90] on div "The standard Lorem Heading Step - 1 Text Block At vero eos et accusamus et iust…" at bounding box center [443, 303] width 225 height 470
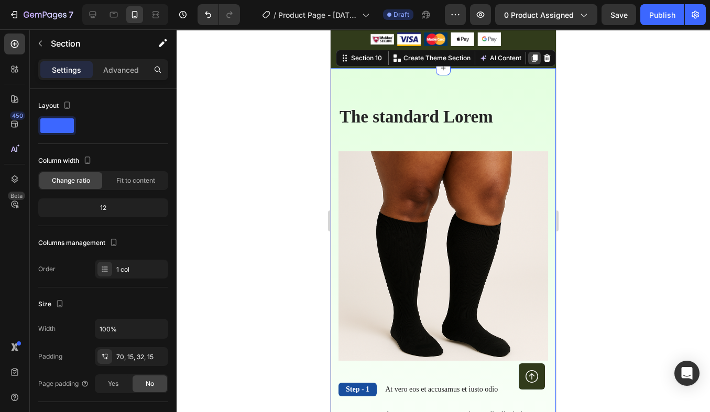
click at [530, 59] on icon at bounding box center [534, 58] width 8 height 8
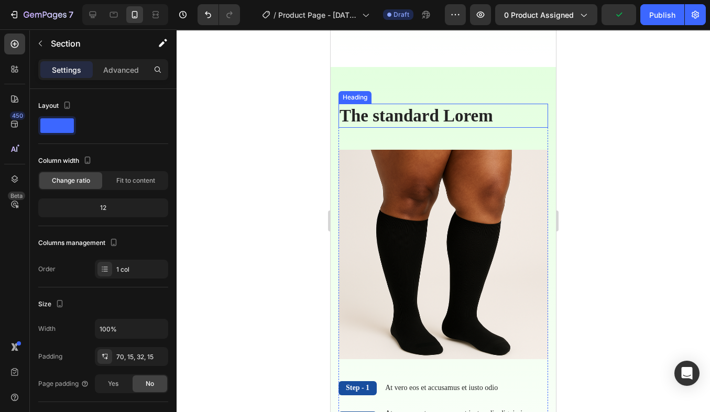
scroll to position [4661, 0]
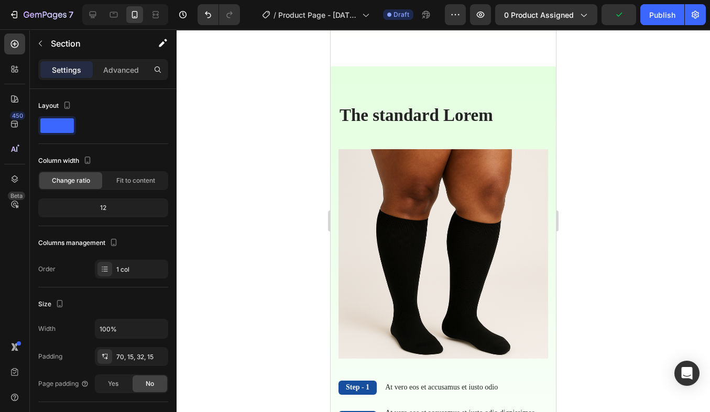
click at [534, 89] on div "The standard Lorem Heading Step - 1 Text Block At vero eos et accusamus et iust…" at bounding box center [443, 302] width 225 height 470
click at [542, 80] on div "The standard Lorem Heading Step - 1 Text Block At vero eos et accusamus et iust…" at bounding box center [443, 302] width 225 height 470
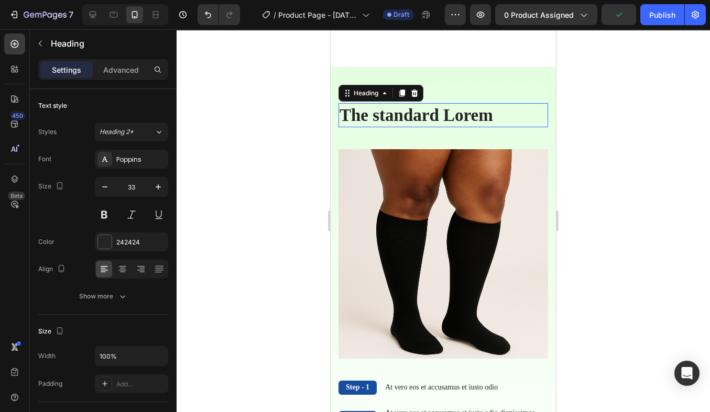
click at [525, 106] on h2 "The standard Lorem" at bounding box center [444, 115] width 210 height 25
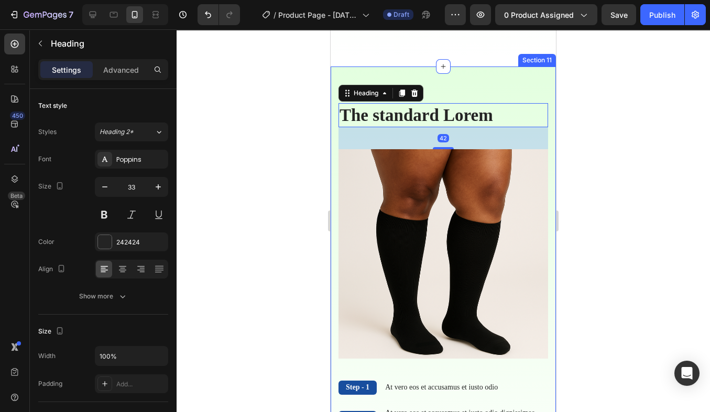
click at [527, 88] on div "The standard Lorem Heading Step - 1 Text Block At vero eos et accusamus et iust…" at bounding box center [443, 302] width 225 height 470
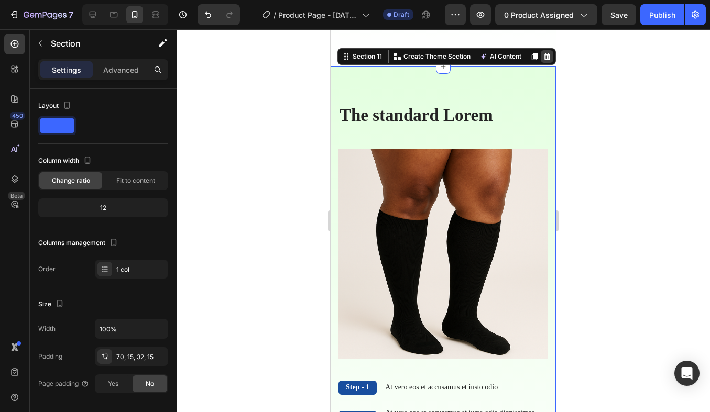
click at [551, 55] on icon at bounding box center [547, 56] width 8 height 8
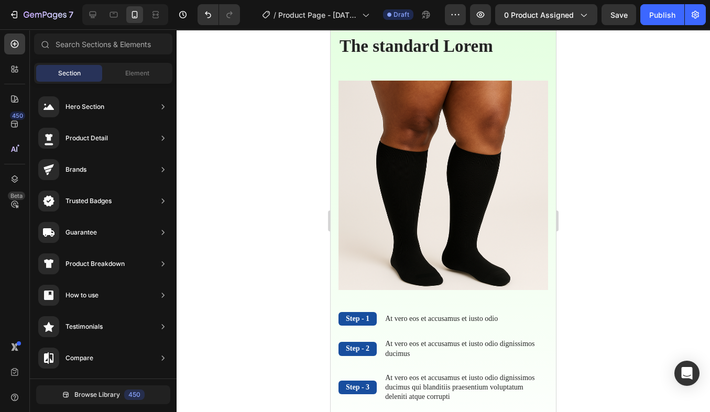
scroll to position [4192, 0]
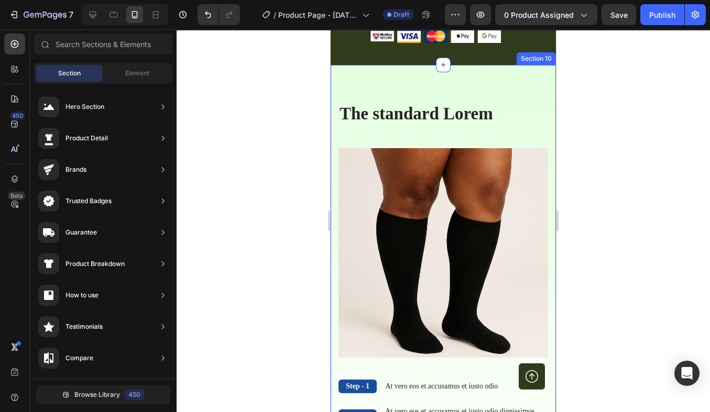
click at [529, 100] on div "The standard Lorem Heading Step - 1 Text Block At vero eos et accusamus et iust…" at bounding box center [443, 300] width 225 height 470
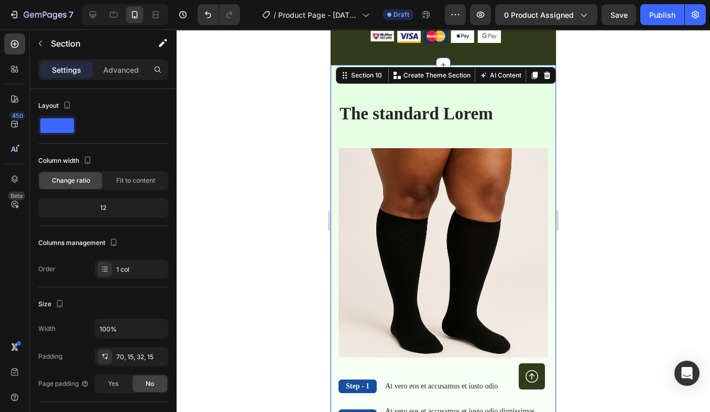
drag, startPoint x: 546, startPoint y: 80, endPoint x: 537, endPoint y: 85, distance: 10.6
click at [546, 80] on div at bounding box center [547, 75] width 13 height 13
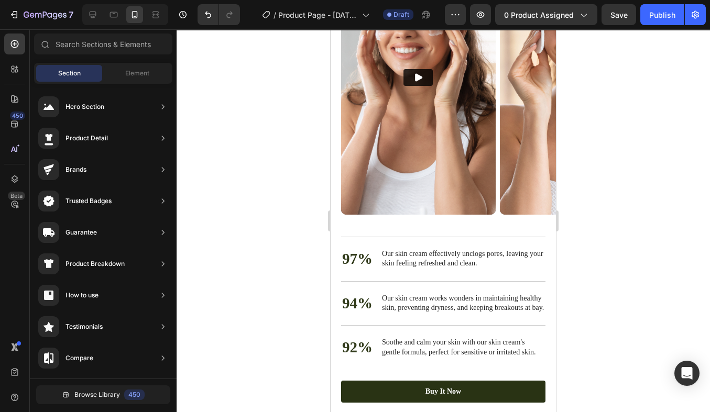
scroll to position [2973, 0]
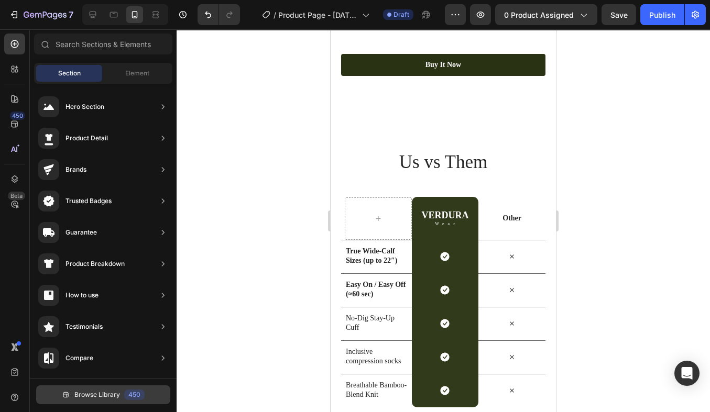
click at [100, 391] on span "Browse Library" at bounding box center [97, 394] width 46 height 9
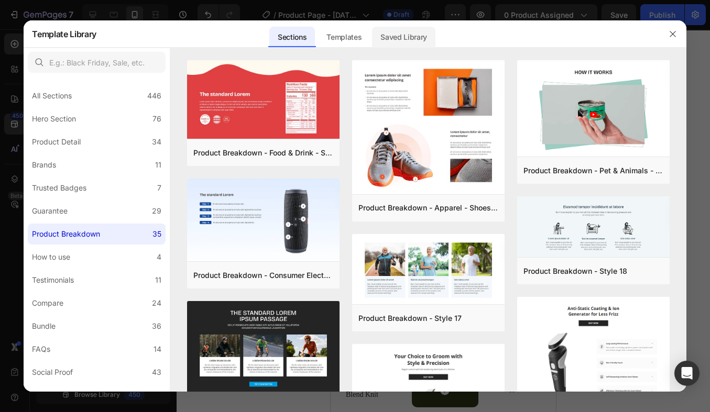
click at [413, 42] on div "Saved Library" at bounding box center [403, 37] width 63 height 21
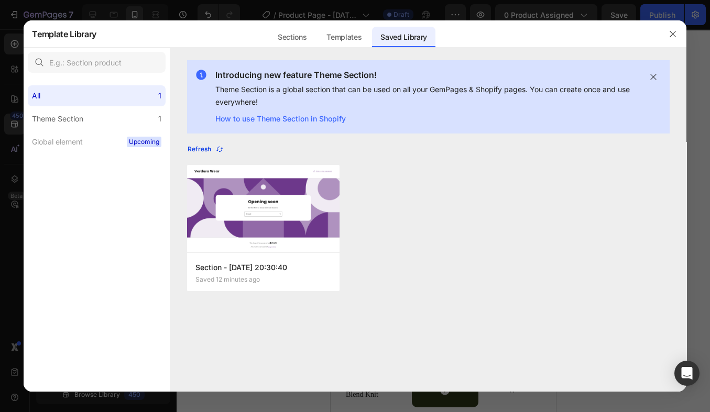
click at [216, 147] on icon "button" at bounding box center [219, 149] width 8 height 8
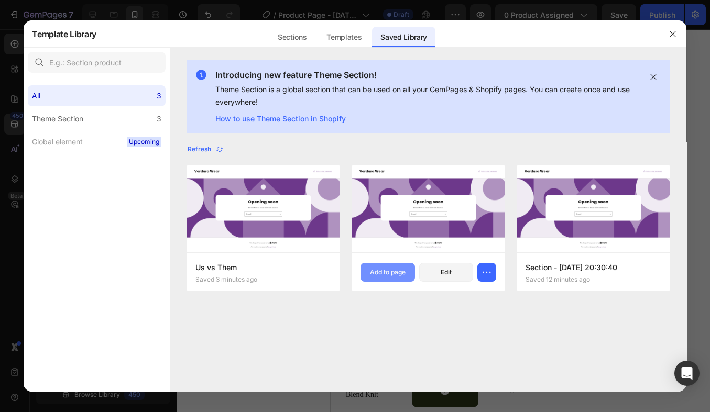
click at [393, 279] on button "Add to page" at bounding box center [388, 272] width 54 height 19
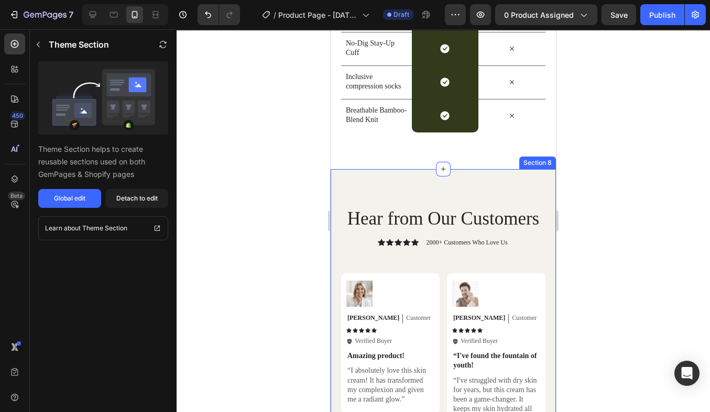
scroll to position [3244, 0]
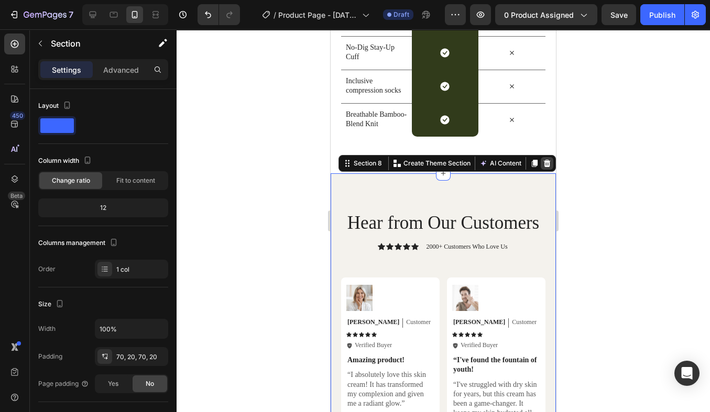
click at [546, 163] on icon at bounding box center [547, 163] width 8 height 8
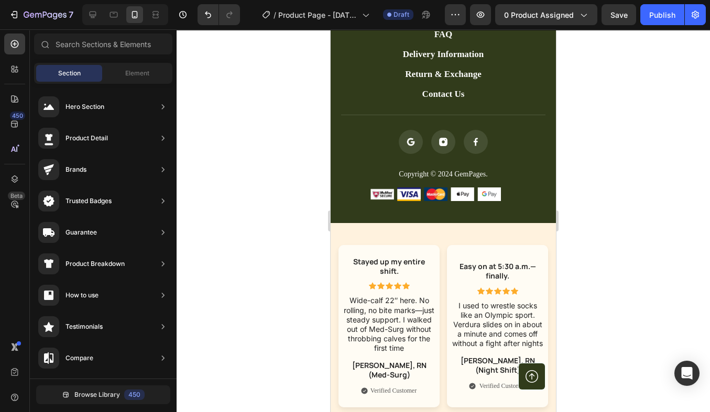
scroll to position [3309, 0]
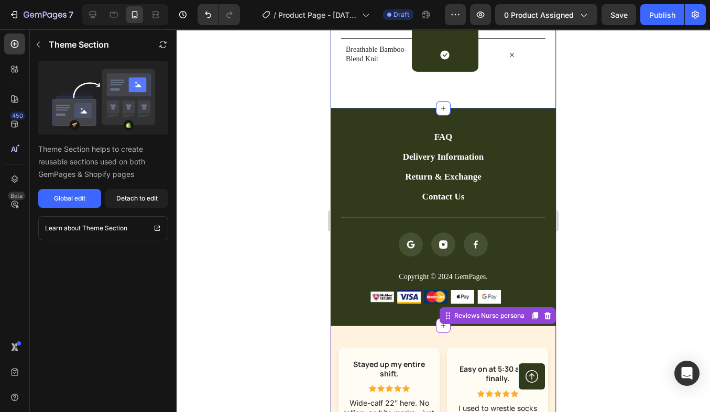
drag, startPoint x: 447, startPoint y: 319, endPoint x: 428, endPoint y: 105, distance: 214.1
drag, startPoint x: 447, startPoint y: 318, endPoint x: 399, endPoint y: 102, distance: 221.5
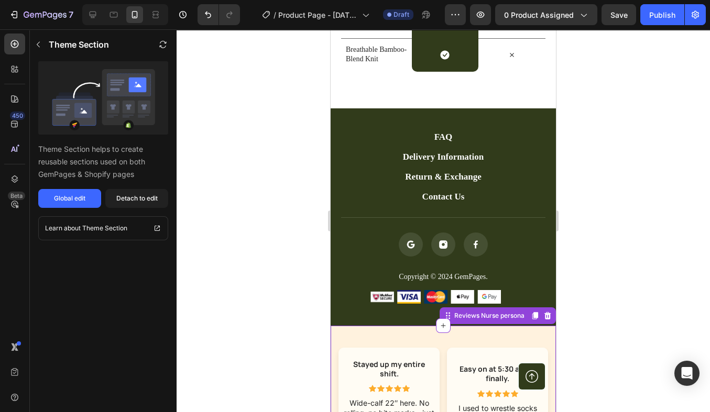
click at [613, 302] on div at bounding box center [444, 220] width 534 height 383
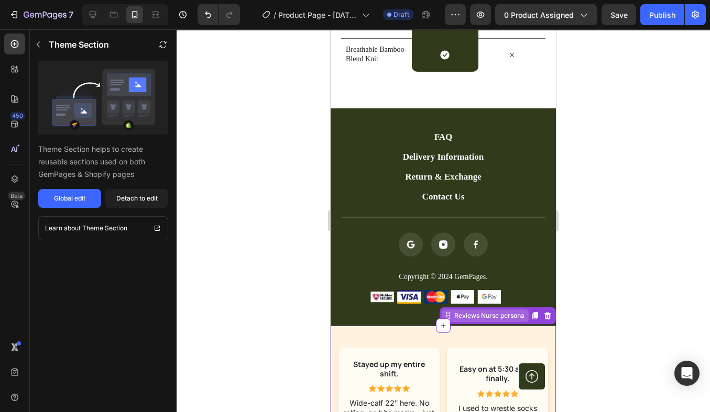
drag, startPoint x: 450, startPoint y: 317, endPoint x: 446, endPoint y: 321, distance: 5.9
drag, startPoint x: 446, startPoint y: 321, endPoint x: 415, endPoint y: 47, distance: 276.4
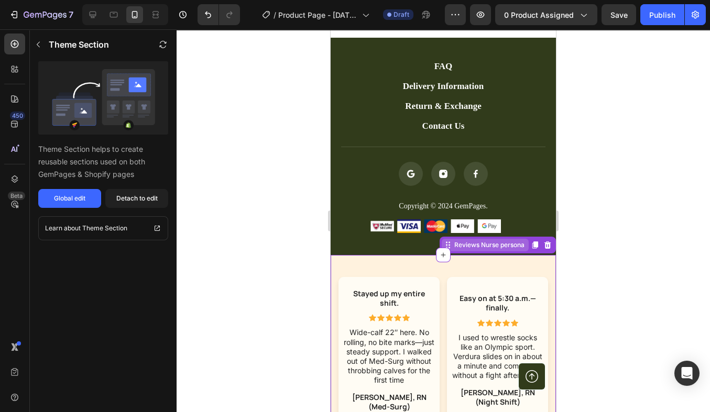
scroll to position [3452, 0]
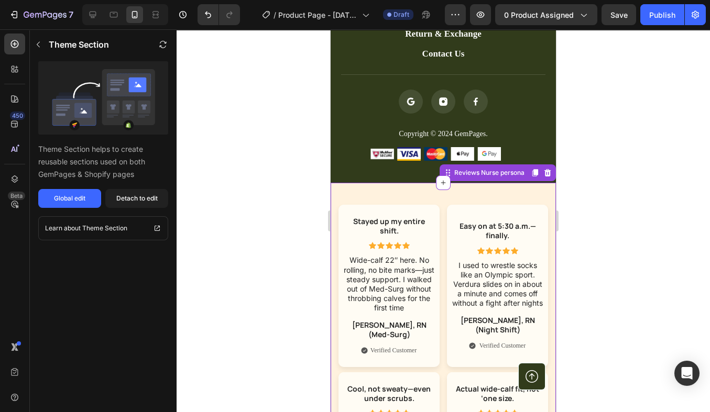
drag, startPoint x: 450, startPoint y: 176, endPoint x: 402, endPoint y: 29, distance: 153.8
drag, startPoint x: 72, startPoint y: 0, endPoint x: 603, endPoint y: 189, distance: 563.4
click at [603, 189] on div at bounding box center [444, 220] width 534 height 383
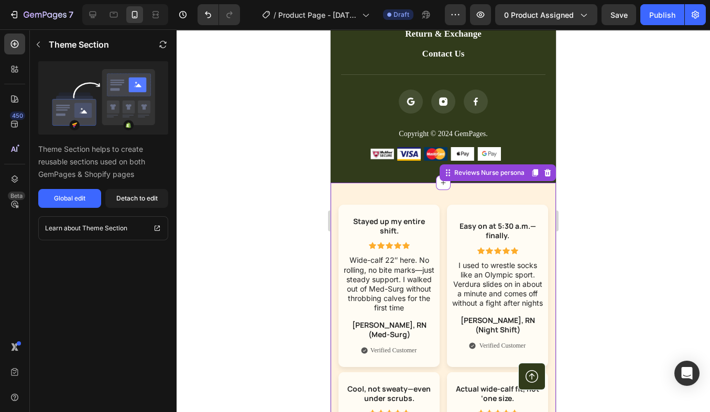
click at [603, 189] on div at bounding box center [444, 220] width 534 height 383
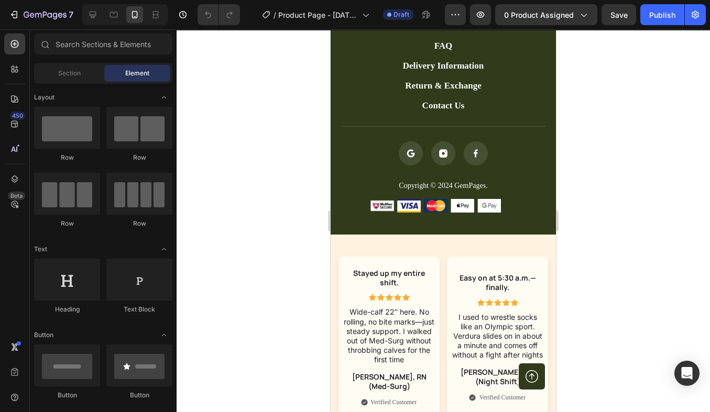
scroll to position [3337, 0]
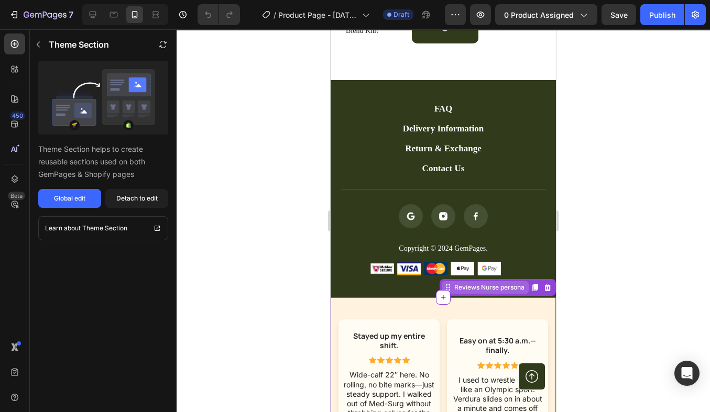
drag, startPoint x: 448, startPoint y: 290, endPoint x: 444, endPoint y: 285, distance: 6.4
click at [537, 284] on icon at bounding box center [535, 288] width 8 height 8
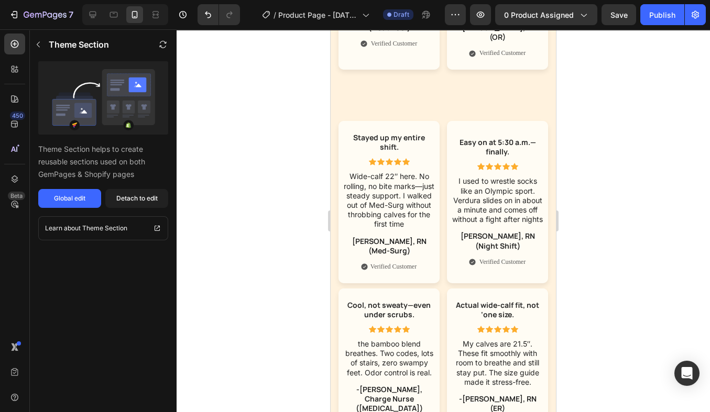
scroll to position [4176, 0]
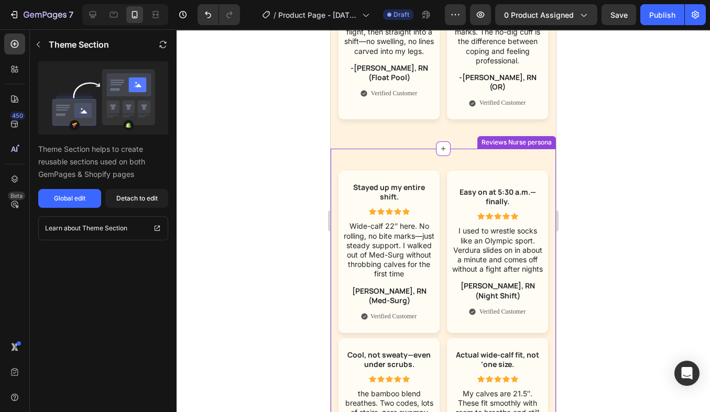
click at [441, 145] on icon at bounding box center [443, 149] width 8 height 8
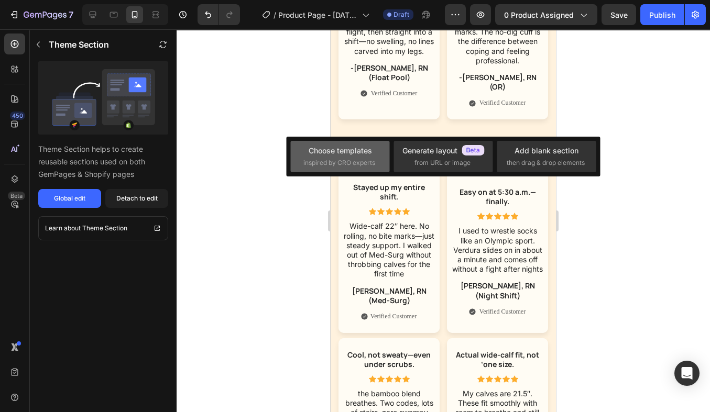
click at [362, 165] on span "inspired by CRO experts" at bounding box center [339, 162] width 72 height 9
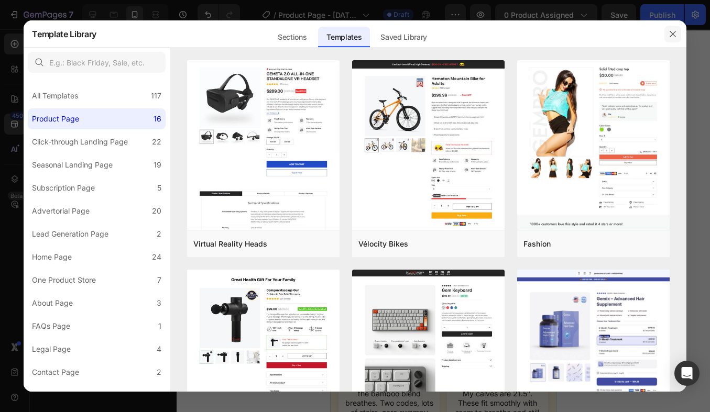
click at [668, 36] on button "button" at bounding box center [673, 34] width 17 height 17
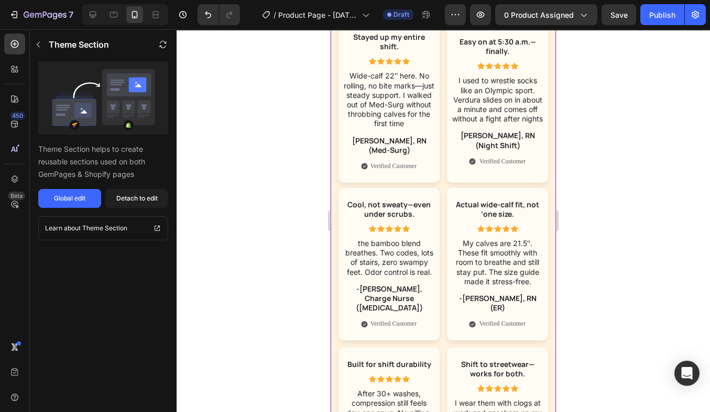
scroll to position [4071, 0]
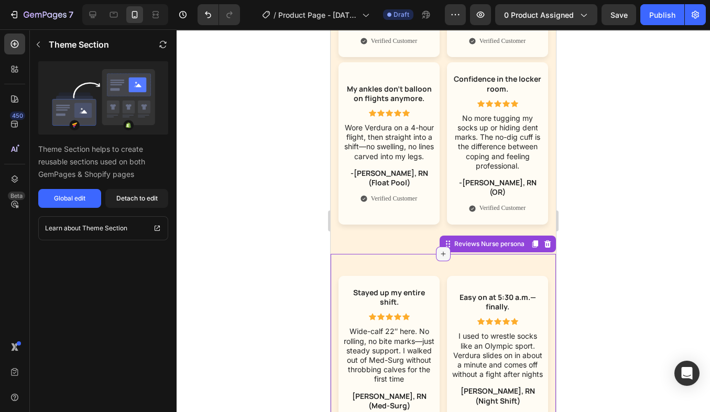
drag, startPoint x: 455, startPoint y: 220, endPoint x: 450, endPoint y: 226, distance: 8.2
drag, startPoint x: 447, startPoint y: 214, endPoint x: 449, endPoint y: 32, distance: 181.9
click at [51, 50] on p "Theme Section" at bounding box center [79, 44] width 60 height 13
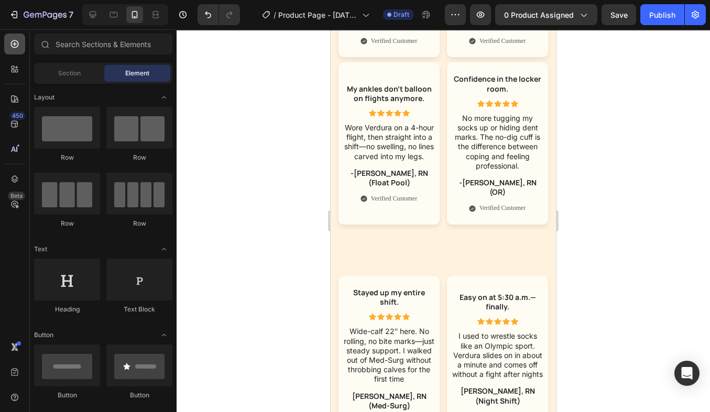
click at [19, 47] on icon at bounding box center [14, 44] width 10 height 10
click at [58, 78] on span "Section" at bounding box center [69, 73] width 23 height 9
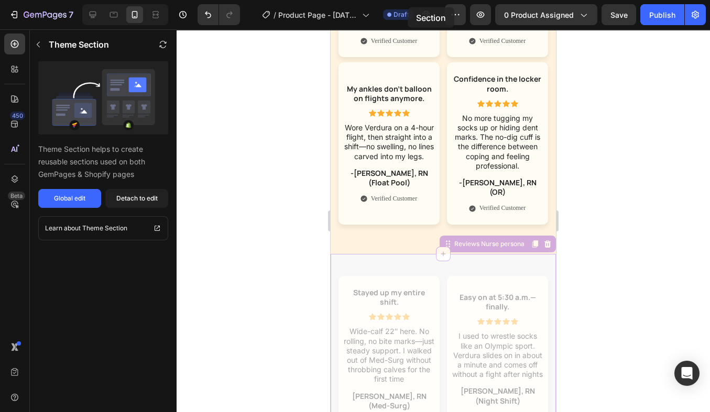
drag, startPoint x: 448, startPoint y: 217, endPoint x: 447, endPoint y: 144, distance: 73.4
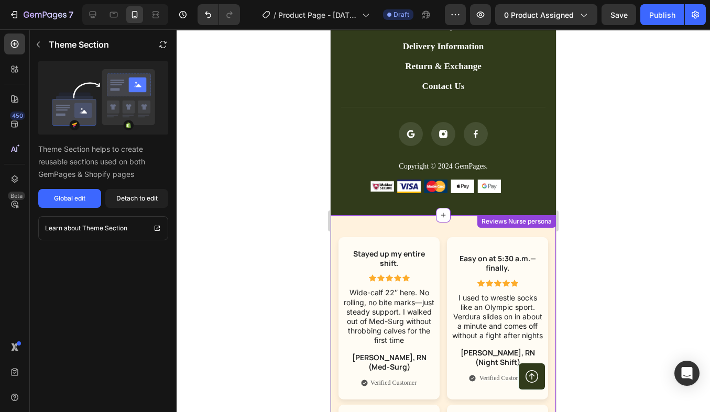
scroll to position [3366, 0]
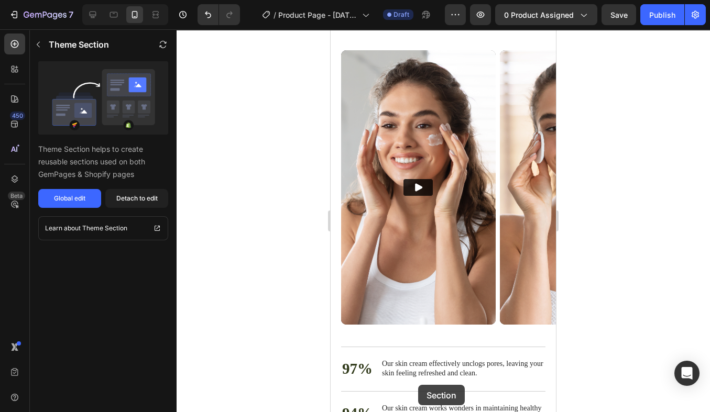
drag, startPoint x: 448, startPoint y: 258, endPoint x: 408, endPoint y: 402, distance: 149.0
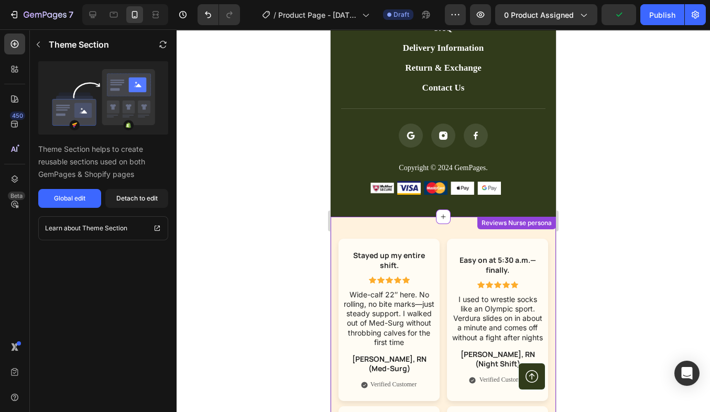
scroll to position [3969, 0]
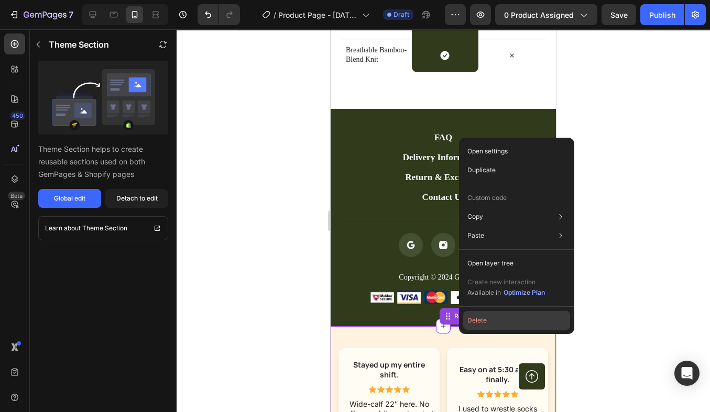
click at [477, 324] on button "Delete" at bounding box center [516, 320] width 107 height 19
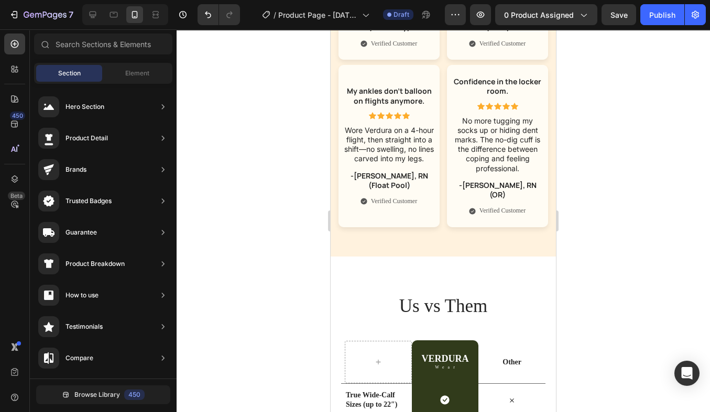
scroll to position [3644, 0]
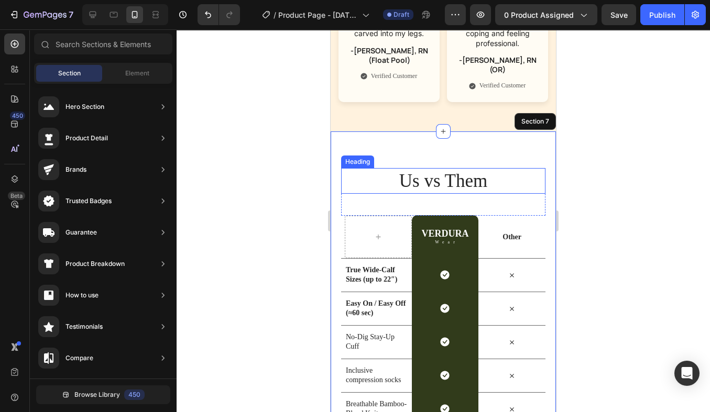
click at [444, 139] on div "Us vs Them Heading Row VERDURA Heading Wear Text Block Row Other Text Block Row…" at bounding box center [443, 298] width 225 height 332
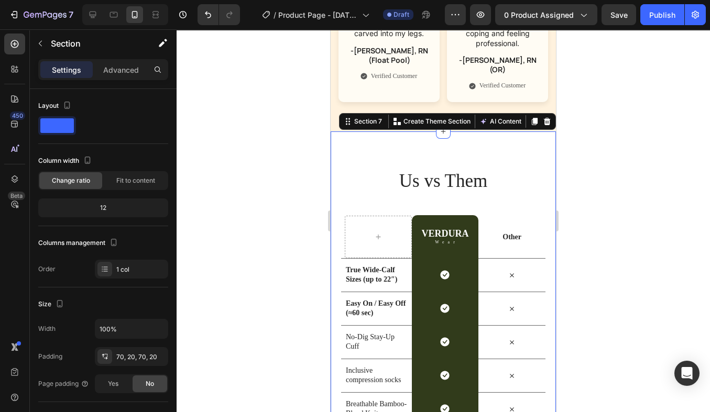
click at [479, 132] on div "Us vs Them Heading Row VERDURA Heading Wear Text Block Row Other Text Block Row…" at bounding box center [443, 298] width 225 height 332
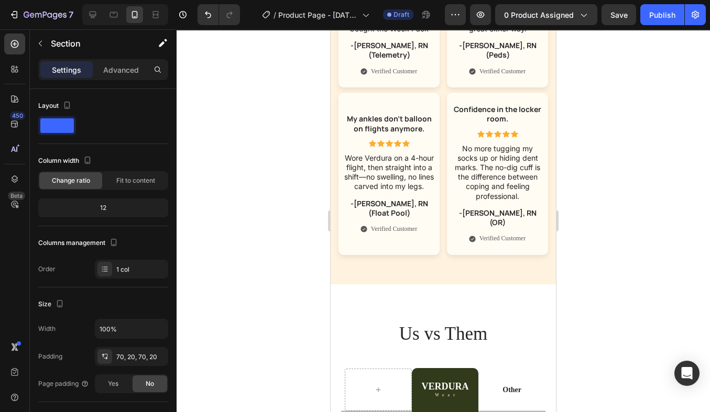
scroll to position [3628, 0]
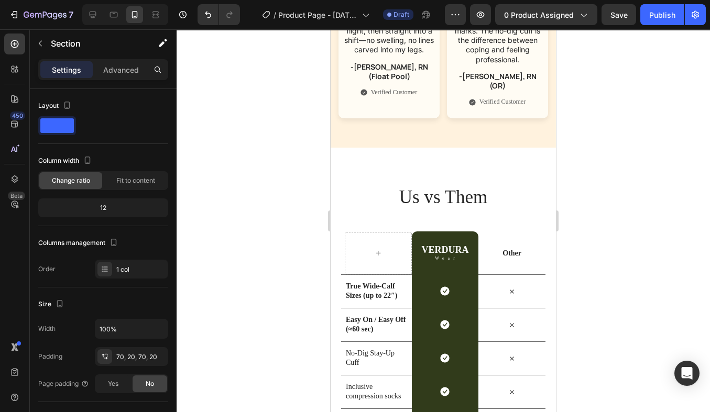
click at [476, 148] on div "Us vs Them Heading Row VERDURA Heading Wear Text Block Row Other Text Block Row…" at bounding box center [443, 314] width 225 height 332
click at [482, 148] on div "Us vs Them Heading Row VERDURA Heading Wear Text Block Row Other Text Block Row…" at bounding box center [443, 314] width 225 height 332
click at [472, 148] on div "Us vs Them Heading Row VERDURA Heading Wear Text Block Row Other Text Block Row…" at bounding box center [443, 314] width 225 height 332
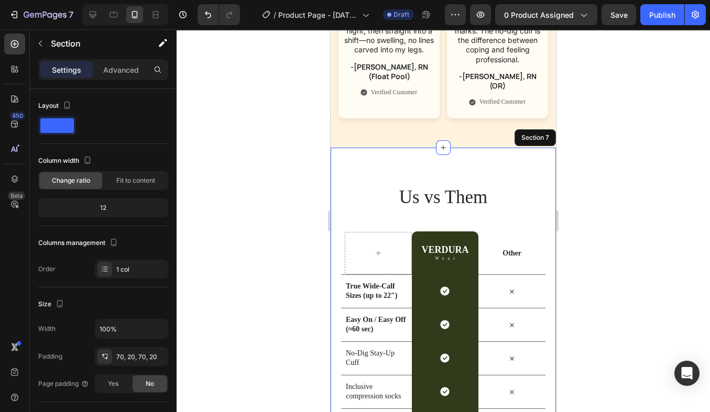
click at [472, 148] on div "Us vs Them Heading Row VERDURA Heading Wear Text Block Row Other Text Block Row…" at bounding box center [443, 314] width 225 height 332
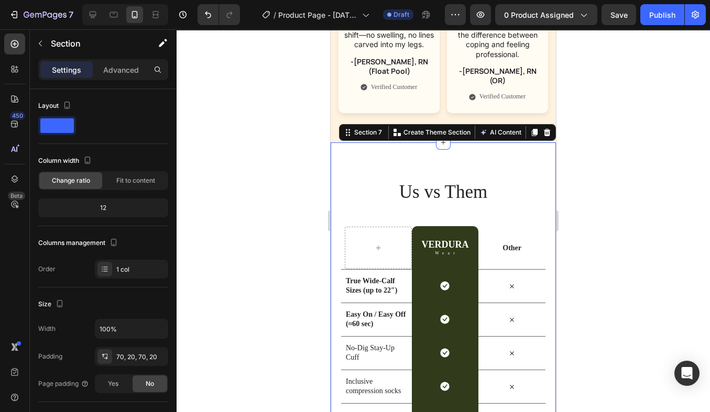
scroll to position [3633, 0]
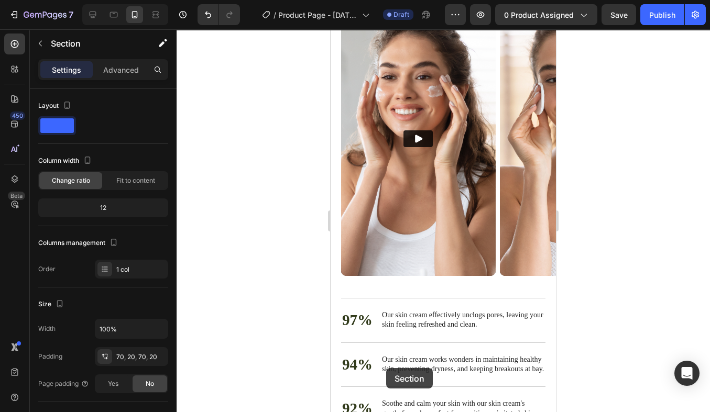
drag, startPoint x: 346, startPoint y: 104, endPoint x: 382, endPoint y: 365, distance: 263.3
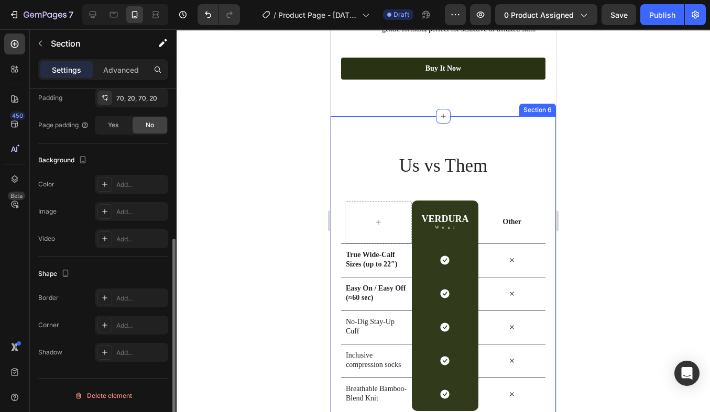
scroll to position [0, 0]
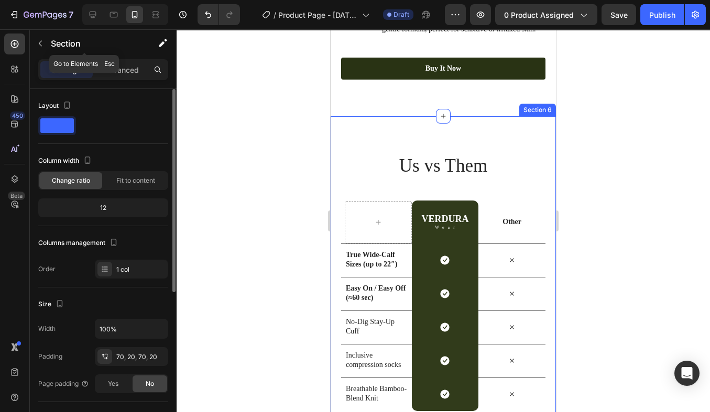
click at [49, 43] on div "Section" at bounding box center [84, 43] width 109 height 27
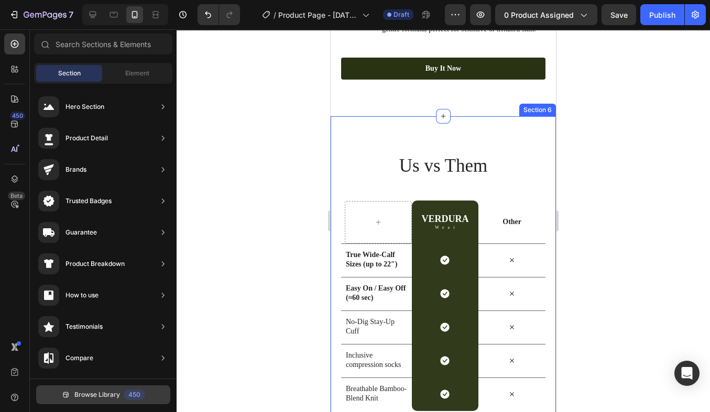
click at [80, 401] on button "Browse Library 450" at bounding box center [103, 395] width 134 height 19
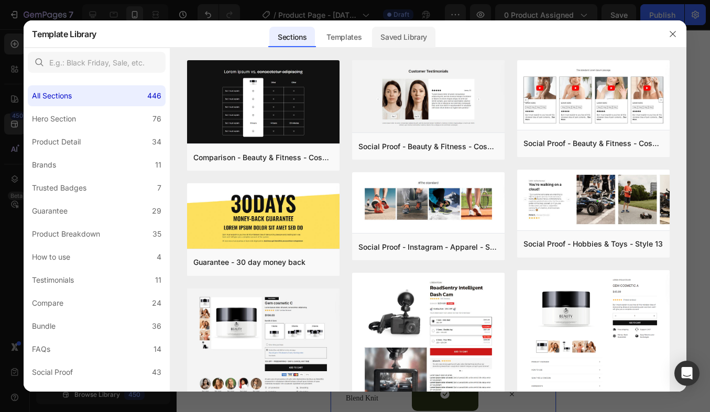
click at [408, 35] on div "Saved Library" at bounding box center [403, 37] width 63 height 21
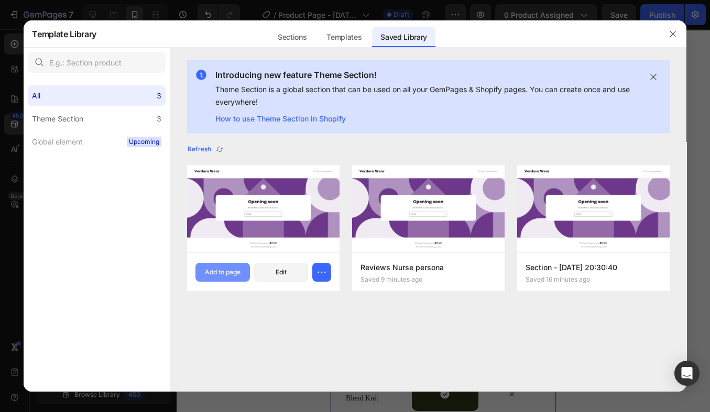
click at [227, 277] on div "Add to page" at bounding box center [223, 272] width 36 height 9
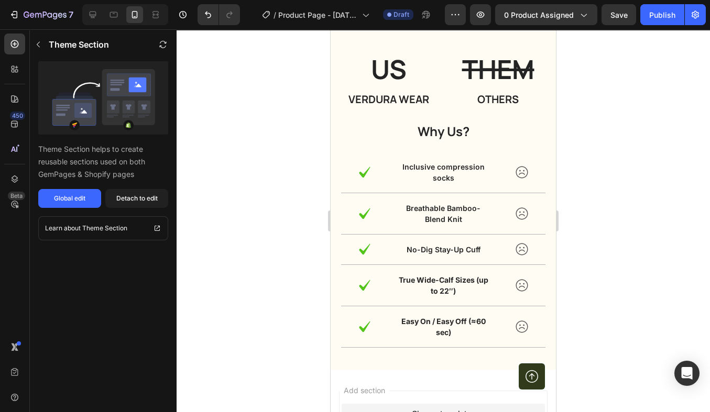
scroll to position [4140, 0]
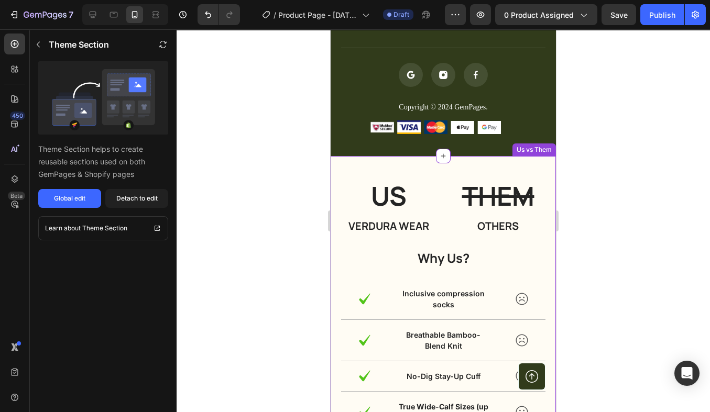
click at [480, 169] on div "US Heading Verdura Wear Heading THEM Heading others Heading Row Why Us? Heading…" at bounding box center [443, 326] width 225 height 340
click at [480, 162] on div "US Heading Verdura Wear Heading THEM Heading others Heading Row Why Us? Heading…" at bounding box center [443, 326] width 225 height 340
click at [474, 165] on div "US Heading Verdura Wear Heading THEM Heading others Heading Row Why Us? Heading…" at bounding box center [443, 326] width 225 height 340
click at [615, 163] on div at bounding box center [444, 220] width 534 height 383
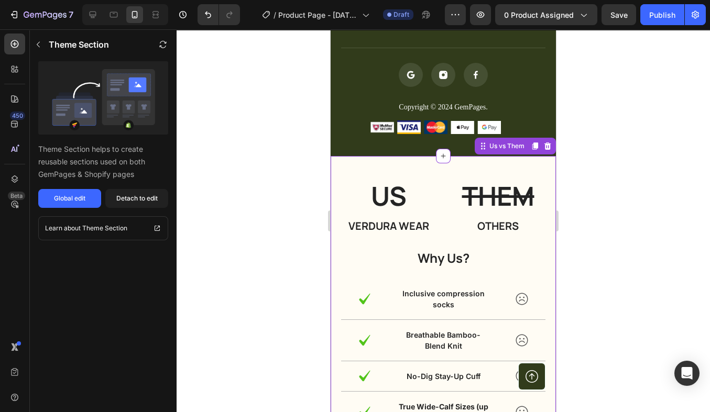
click at [497, 171] on div "US Heading Verdura Wear Heading THEM Heading others Heading Row Why Us? Heading…" at bounding box center [443, 326] width 225 height 340
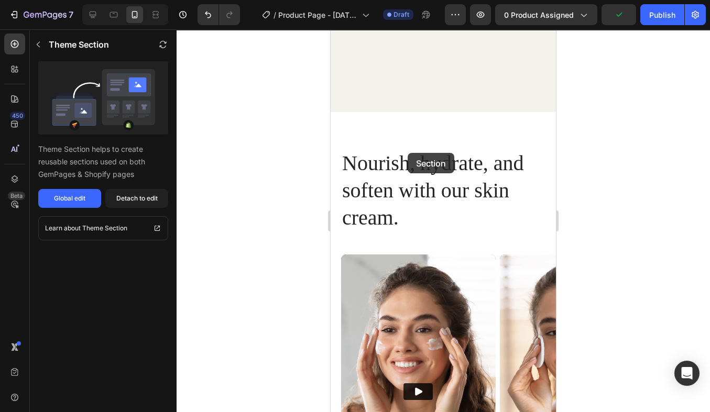
drag, startPoint x: 483, startPoint y: 150, endPoint x: 395, endPoint y: 447, distance: 309.6
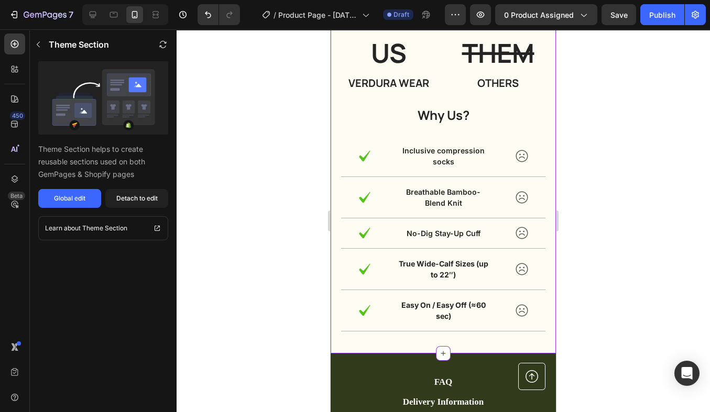
scroll to position [3854, 0]
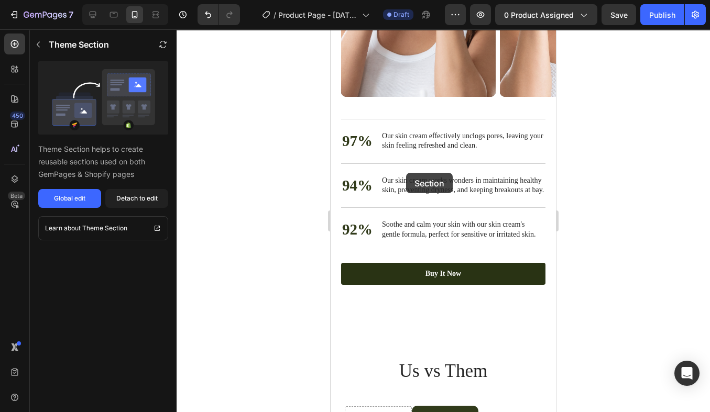
drag, startPoint x: 484, startPoint y: 216, endPoint x: 370, endPoint y: 437, distance: 248.9
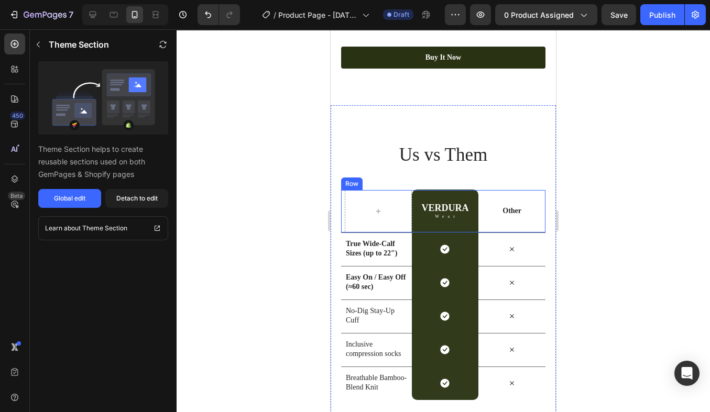
scroll to position [2891, 0]
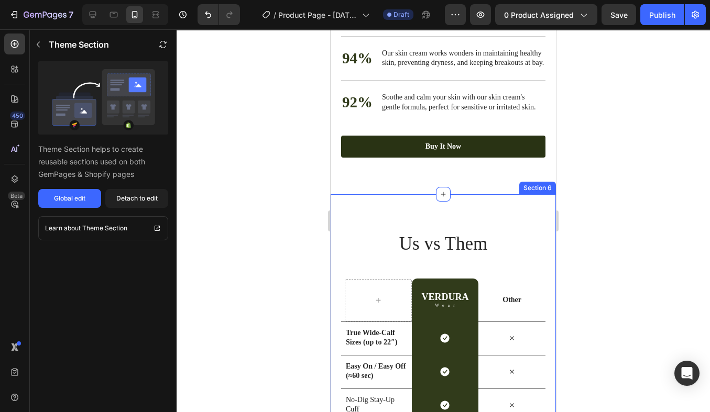
click at [335, 208] on div "Us vs Them Heading Row VERDURA Heading Wear Text Block Row Other Text Block Row…" at bounding box center [443, 360] width 225 height 332
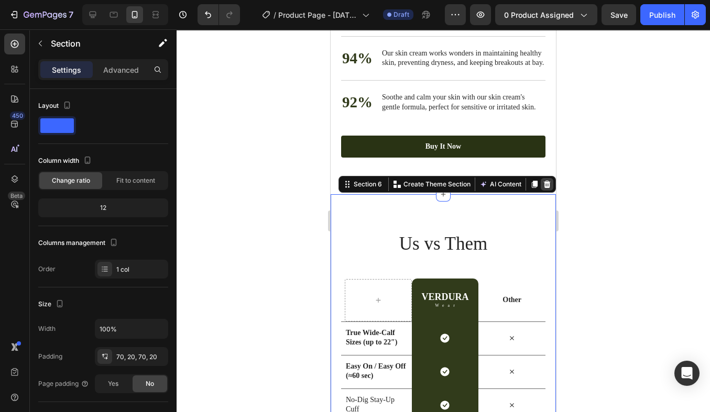
click at [546, 185] on icon at bounding box center [547, 184] width 8 height 8
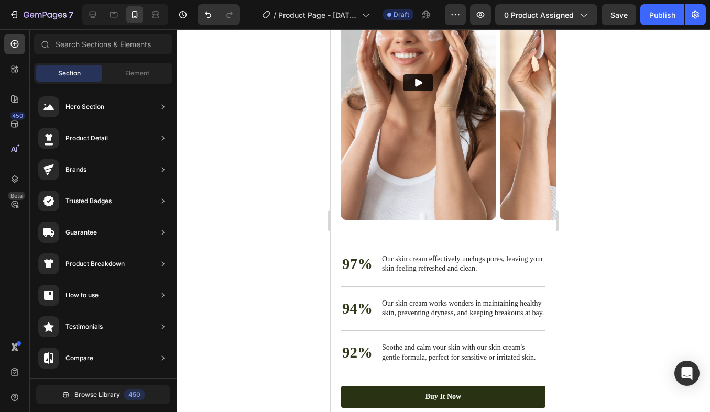
scroll to position [2621, 0]
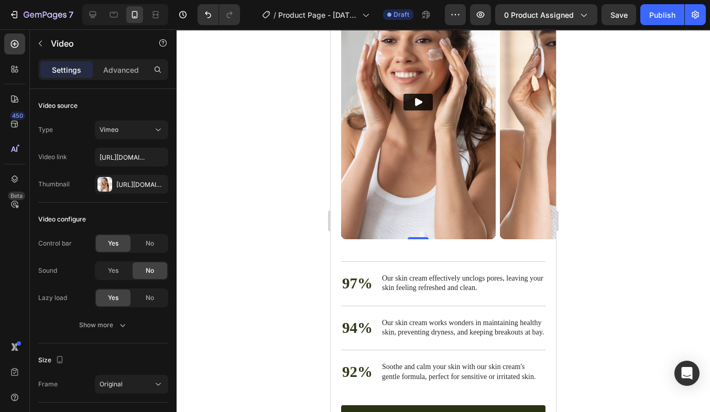
click at [415, 104] on icon "Play" at bounding box center [418, 102] width 10 height 10
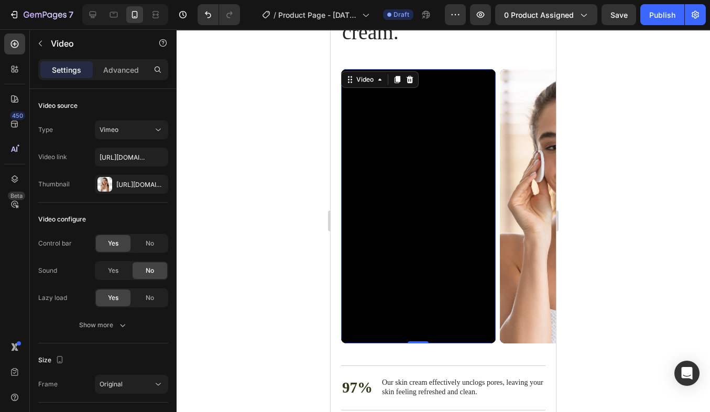
scroll to position [2509, 0]
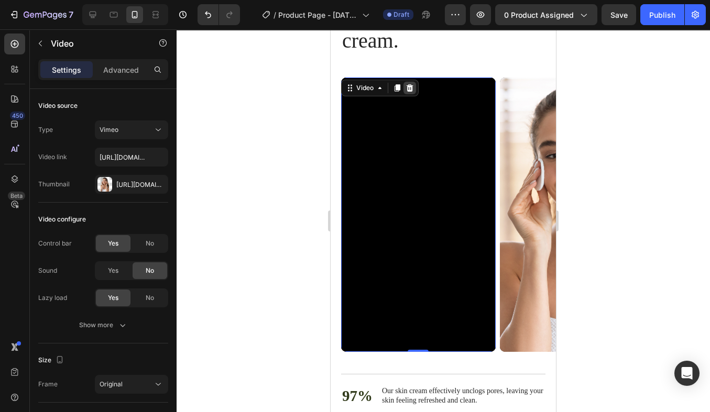
click at [411, 88] on icon at bounding box center [410, 88] width 8 height 8
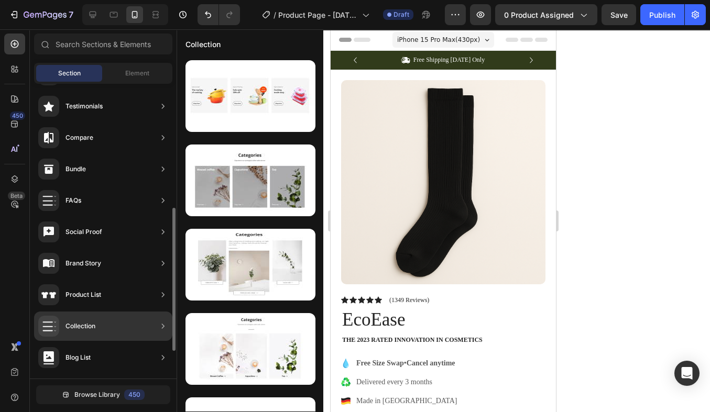
scroll to position [214, 0]
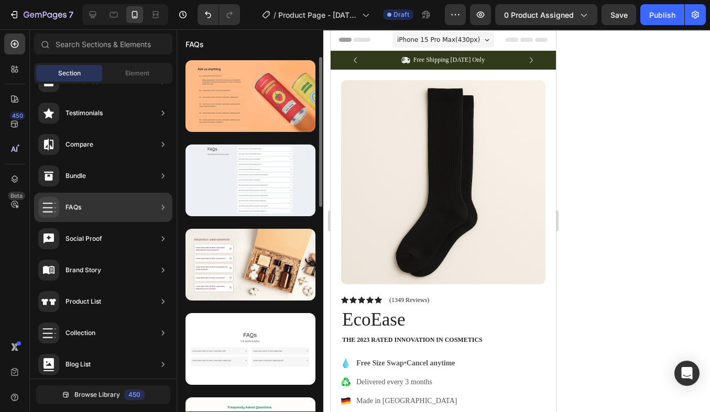
drag, startPoint x: 102, startPoint y: 213, endPoint x: 187, endPoint y: 217, distance: 85.5
click at [177, 217] on div "450 Beta Sections(18) Elements(84) Section Element Hero Section Product Detail …" at bounding box center [88, 220] width 177 height 383
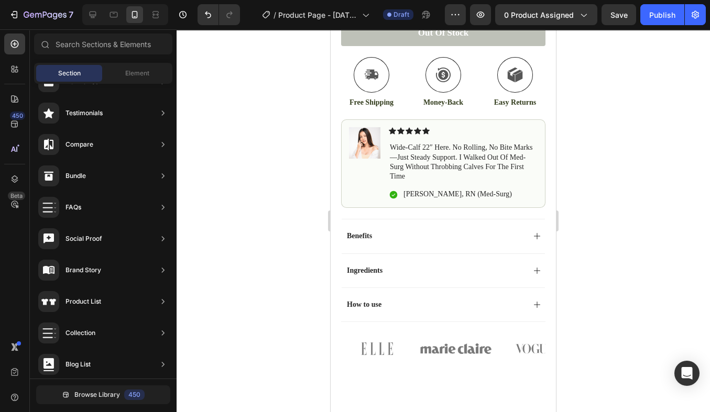
scroll to position [462, 0]
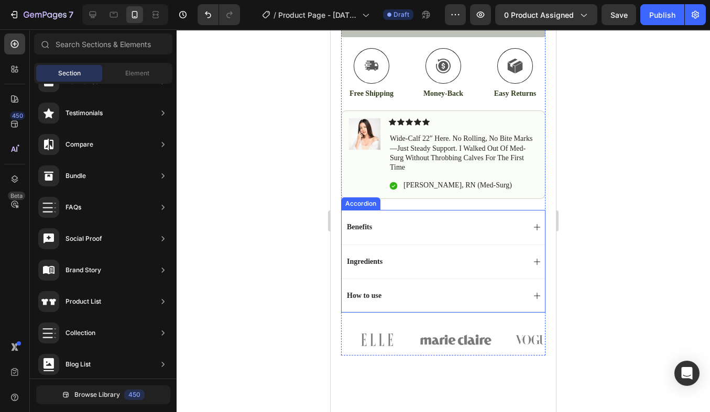
click at [411, 260] on div "Ingredients" at bounding box center [434, 262] width 179 height 13
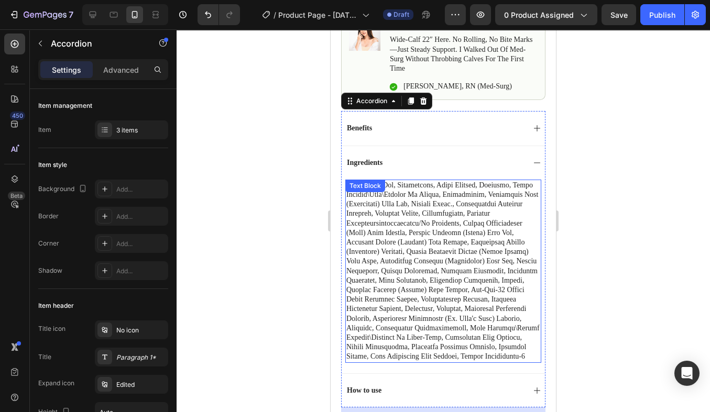
scroll to position [562, 0]
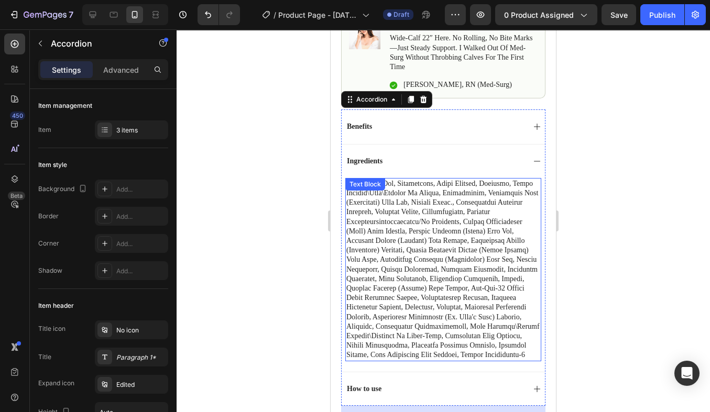
click at [401, 265] on p at bounding box center [443, 269] width 194 height 181
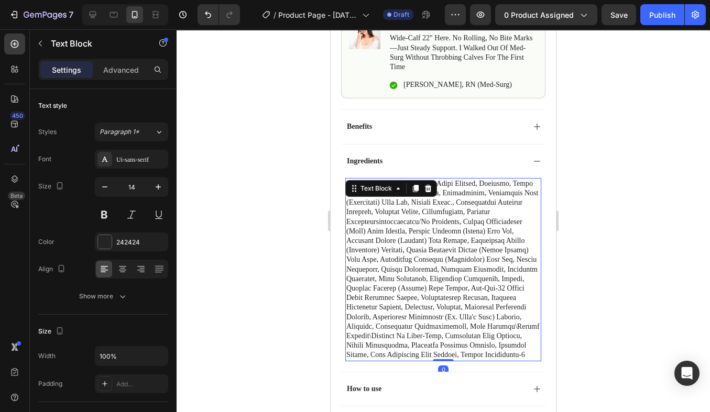
click at [502, 349] on p "Rich Text Editor. Editing area: main" at bounding box center [443, 269] width 194 height 181
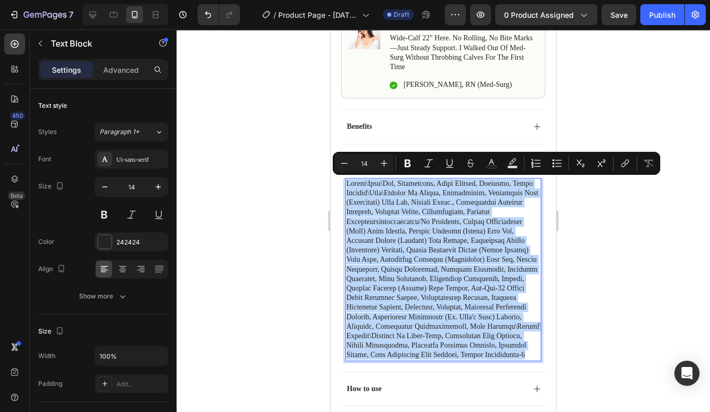
drag, startPoint x: 493, startPoint y: 353, endPoint x: 328, endPoint y: 172, distance: 244.8
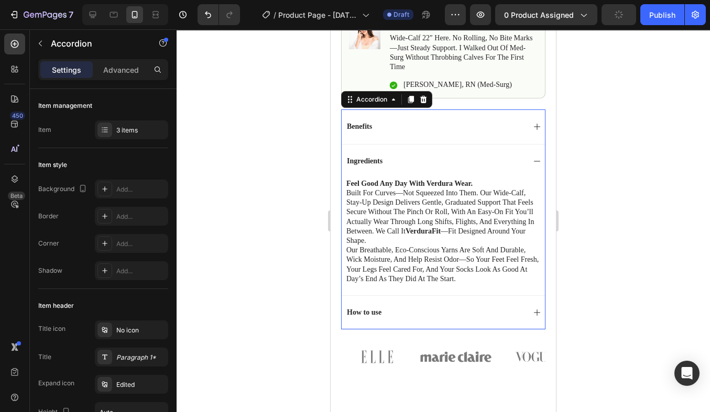
click at [403, 161] on div "Ingredients" at bounding box center [434, 161] width 179 height 13
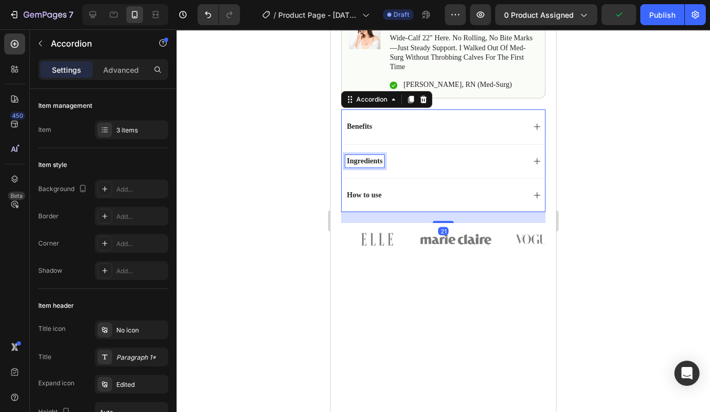
click at [380, 161] on p "Ingredients" at bounding box center [365, 161] width 36 height 9
click at [385, 163] on div "Ingredients" at bounding box center [434, 161] width 179 height 13
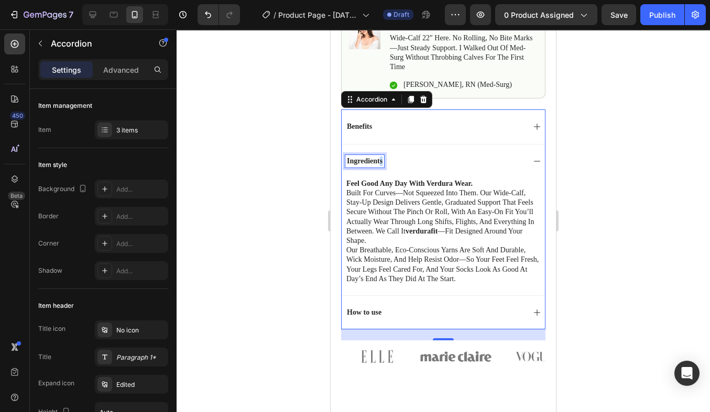
click at [381, 163] on p "Ingredients" at bounding box center [365, 161] width 36 height 9
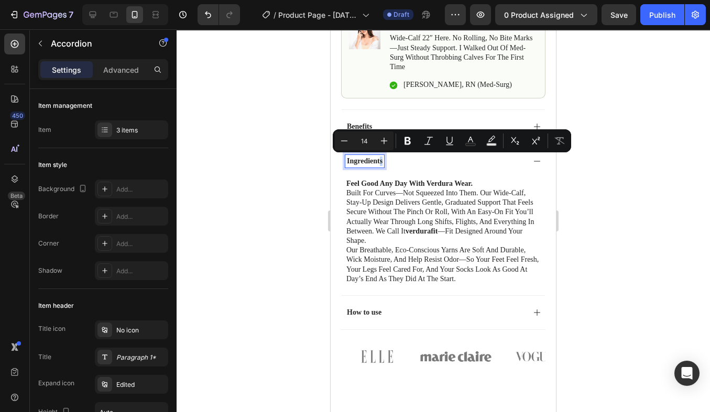
click at [383, 163] on div "Ingredients" at bounding box center [364, 161] width 39 height 13
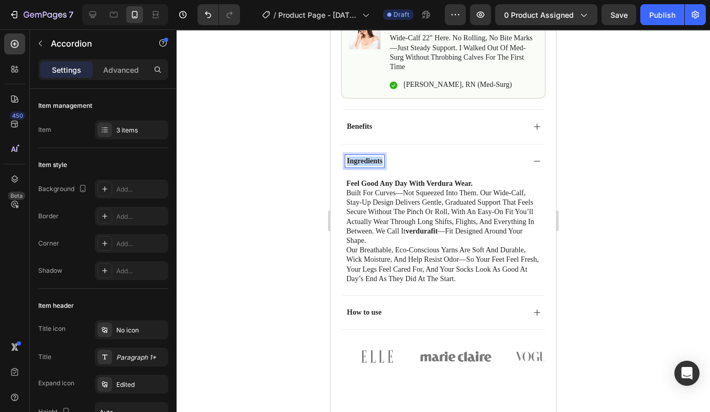
drag, startPoint x: 383, startPoint y: 163, endPoint x: 348, endPoint y: 161, distance: 34.6
click at [348, 161] on div "Ingredients" at bounding box center [364, 161] width 39 height 13
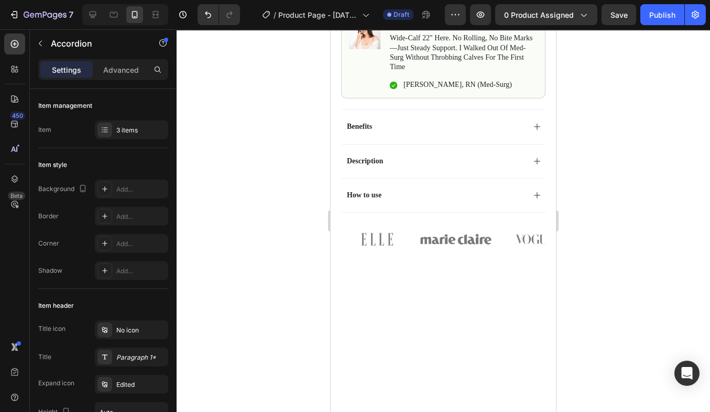
click at [404, 193] on div "How to use" at bounding box center [434, 195] width 179 height 13
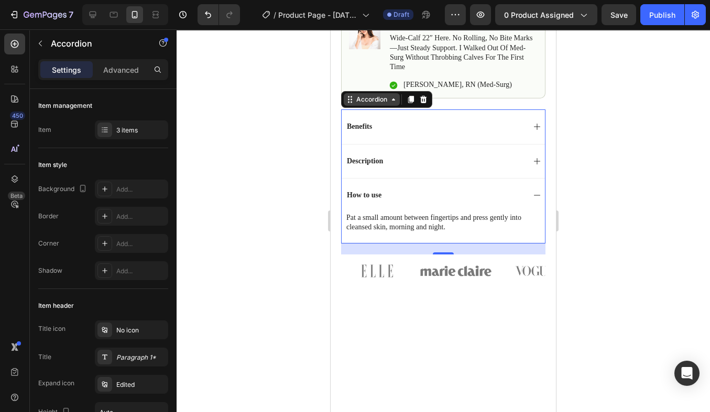
click at [351, 101] on icon at bounding box center [350, 99] width 8 height 8
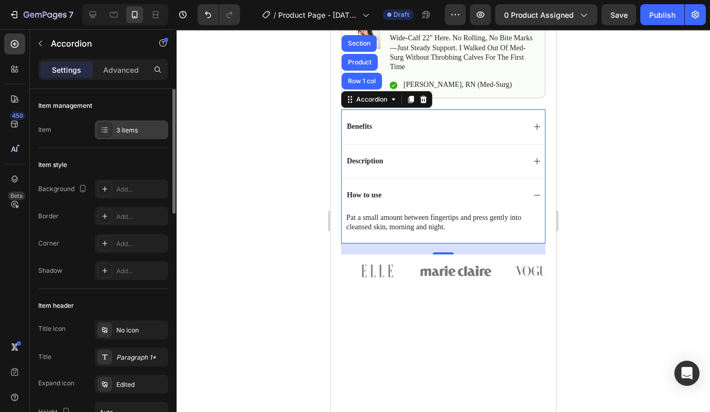
click at [137, 132] on div "3 items" at bounding box center [140, 130] width 49 height 9
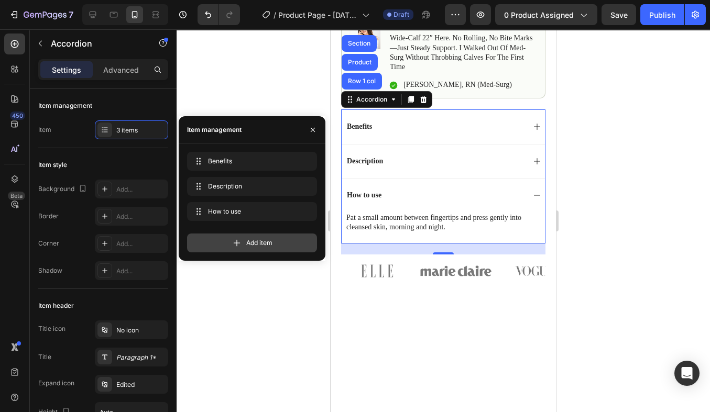
click at [255, 239] on span "Add item" at bounding box center [259, 242] width 26 height 9
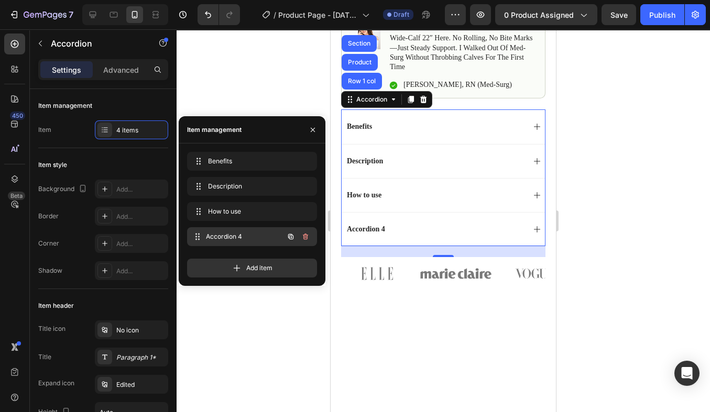
click at [235, 235] on span "Accordion 4" at bounding box center [245, 236] width 78 height 9
click at [393, 192] on div "How to use" at bounding box center [434, 195] width 179 height 13
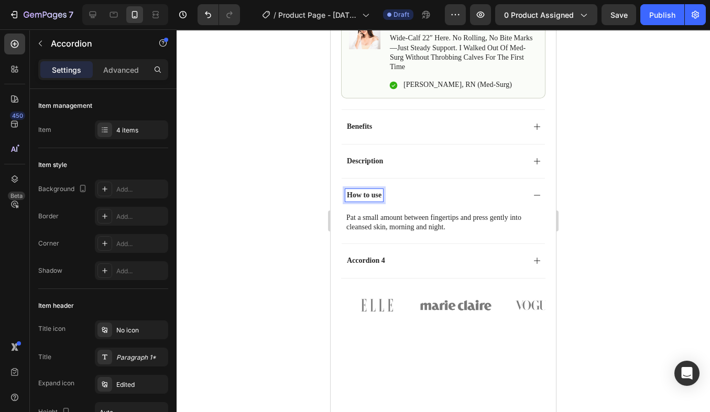
click at [378, 195] on p "How to use" at bounding box center [364, 195] width 35 height 9
drag, startPoint x: 381, startPoint y: 197, endPoint x: 346, endPoint y: 197, distance: 34.6
click at [347, 197] on p "How to use" at bounding box center [364, 195] width 35 height 9
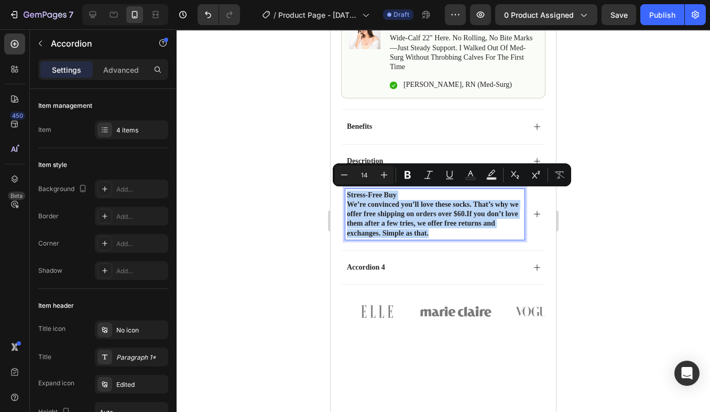
drag, startPoint x: 431, startPoint y: 230, endPoint x: 349, endPoint y: 195, distance: 89.9
click at [349, 195] on div "Stress-Free Buy We’re convinced you’ll love these socks. That’s why we offer fr…" at bounding box center [434, 214] width 179 height 51
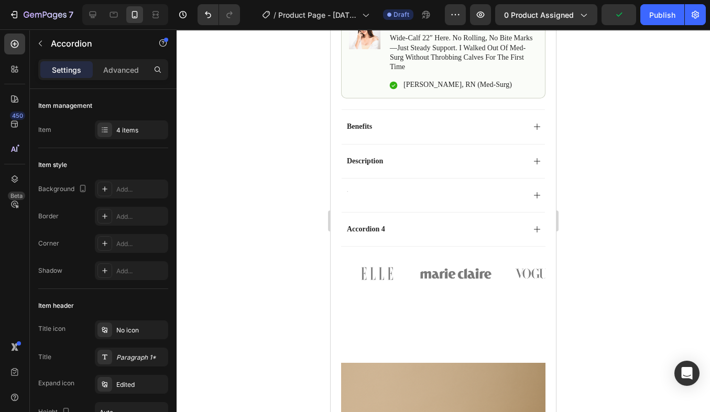
scroll to position [560, 0]
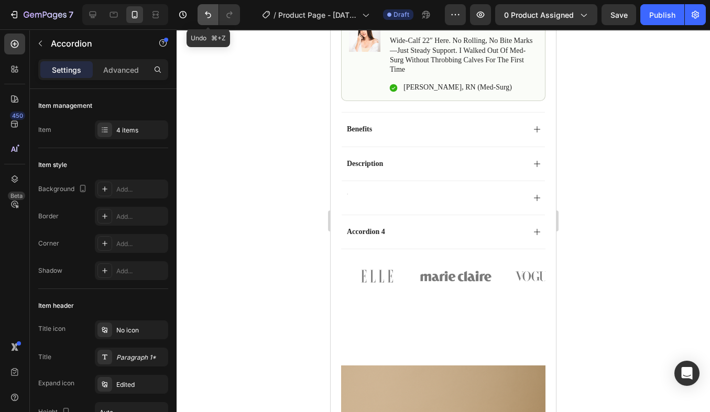
click at [205, 15] on icon "Undo/Redo" at bounding box center [208, 14] width 10 height 10
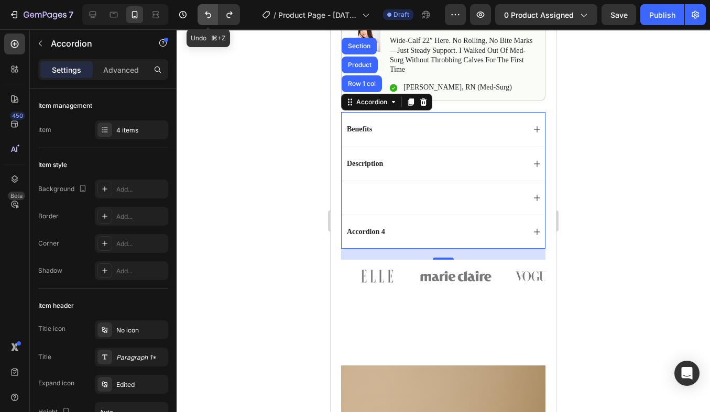
click at [206, 16] on icon "Undo/Redo" at bounding box center [208, 14] width 10 height 10
click at [303, 149] on div at bounding box center [444, 220] width 534 height 383
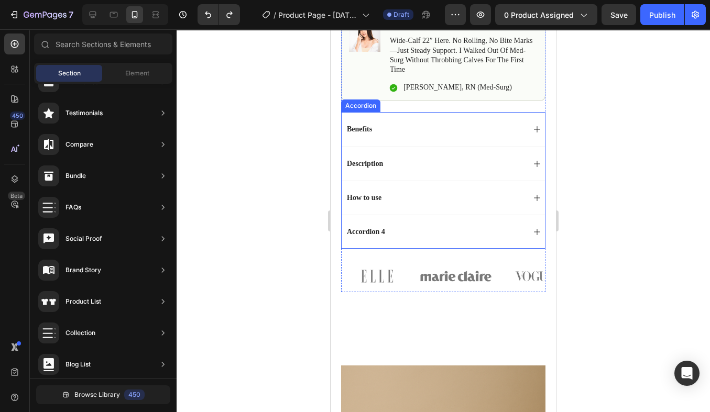
click at [448, 194] on div "How to use" at bounding box center [434, 198] width 179 height 13
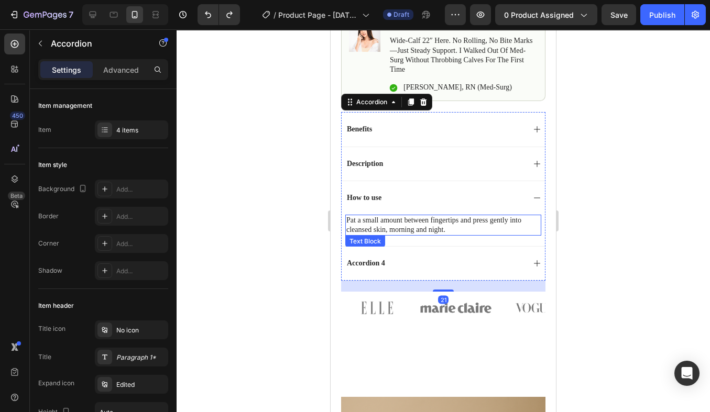
click at [407, 231] on p "Pat a small amount between fingertips and press gently into cleansed skin, morn…" at bounding box center [443, 225] width 194 height 19
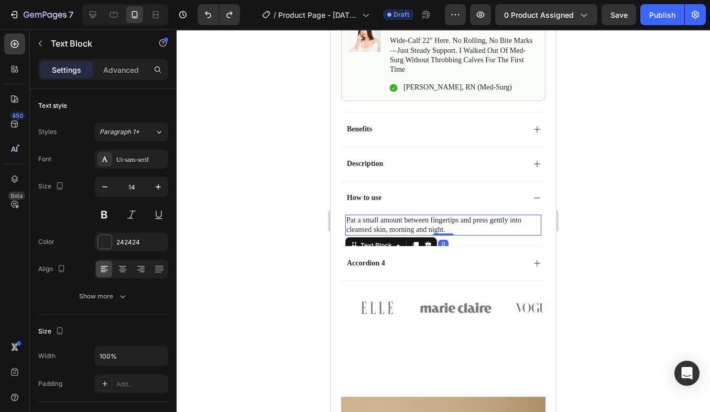
click at [448, 231] on p "Pat a small amount between fingertips and press gently into cleansed skin, morn…" at bounding box center [443, 225] width 194 height 19
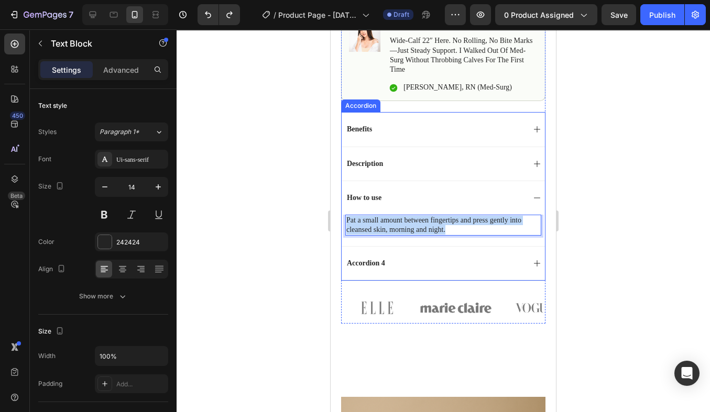
drag, startPoint x: 459, startPoint y: 231, endPoint x: 343, endPoint y: 220, distance: 116.9
click at [343, 220] on div "Pat a small amount between fingertips and press gently into cleansed skin, morn…" at bounding box center [443, 230] width 203 height 31
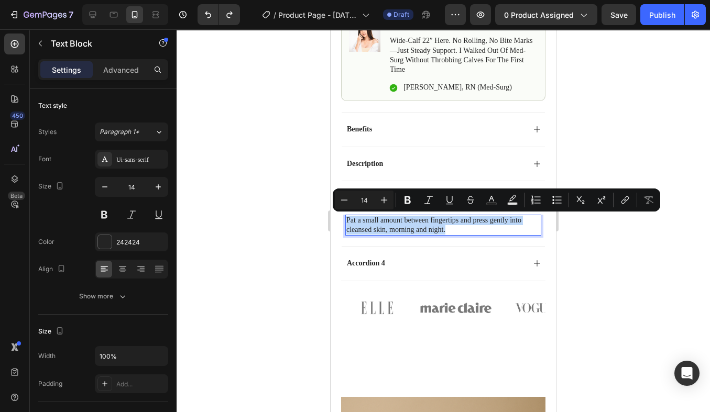
click at [376, 230] on p "Pat a small amount between fingertips and press gently into cleansed skin, morn…" at bounding box center [443, 225] width 194 height 19
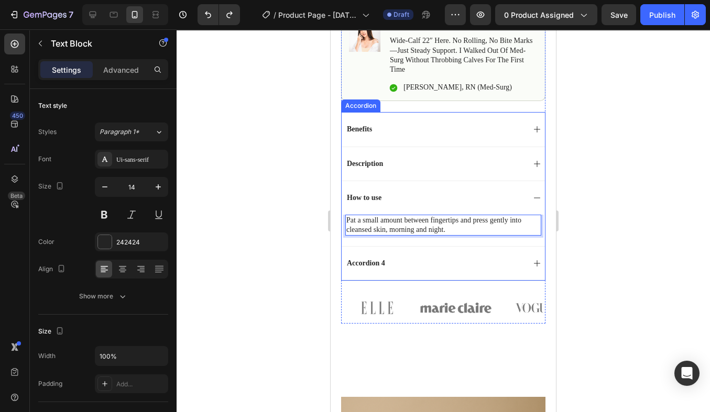
click at [369, 201] on p "How to use" at bounding box center [364, 197] width 35 height 9
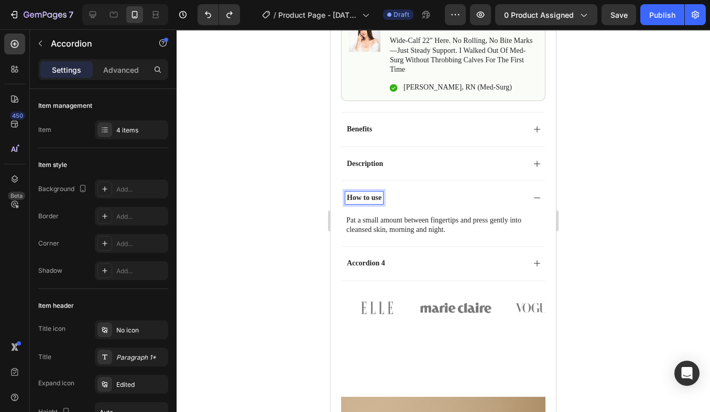
click at [381, 199] on p "How to use" at bounding box center [364, 197] width 35 height 9
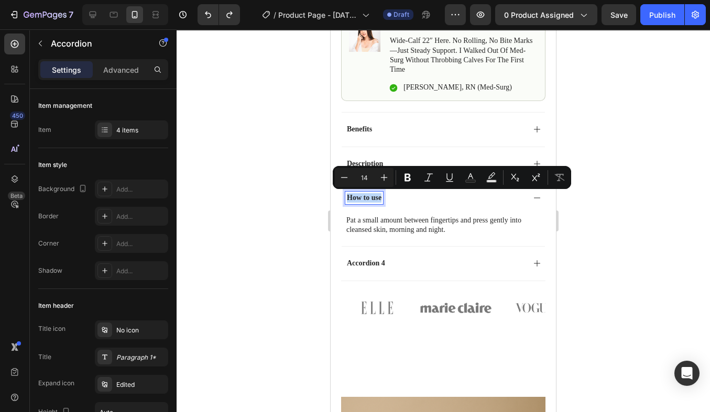
drag, startPoint x: 381, startPoint y: 199, endPoint x: 347, endPoint y: 198, distance: 33.6
click at [347, 198] on p "How to use" at bounding box center [364, 197] width 35 height 9
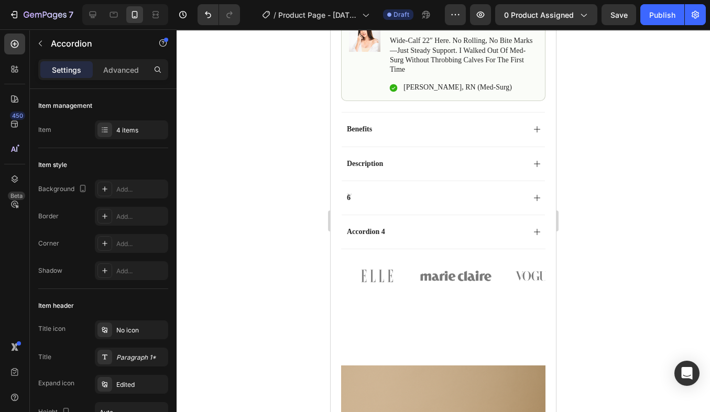
scroll to position [557, 0]
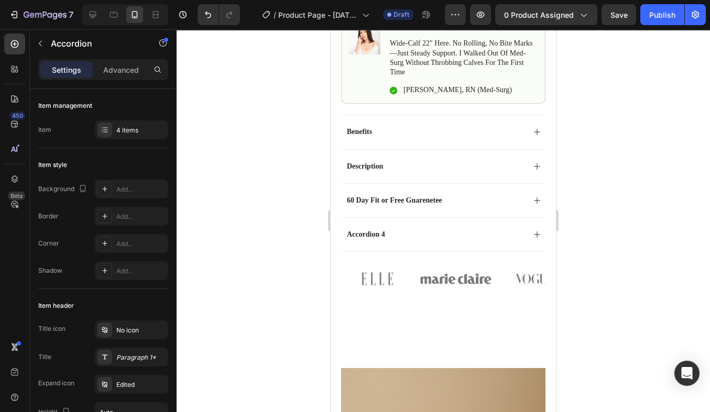
click at [490, 197] on div "60 Day Fit or Free Guarenetee" at bounding box center [434, 200] width 179 height 13
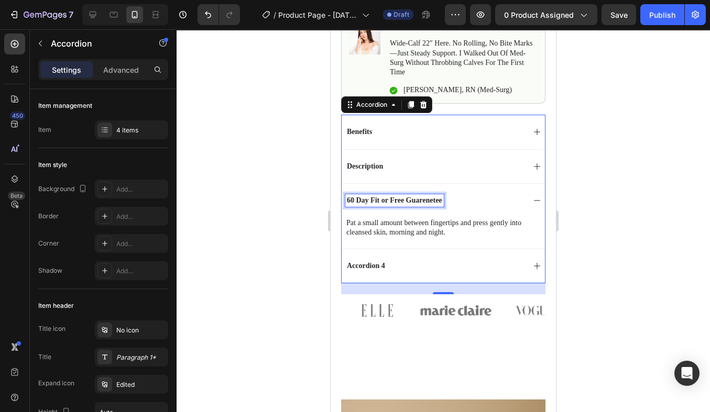
click at [434, 201] on p "60 Day Fit or Free Guarenetee" at bounding box center [394, 200] width 95 height 9
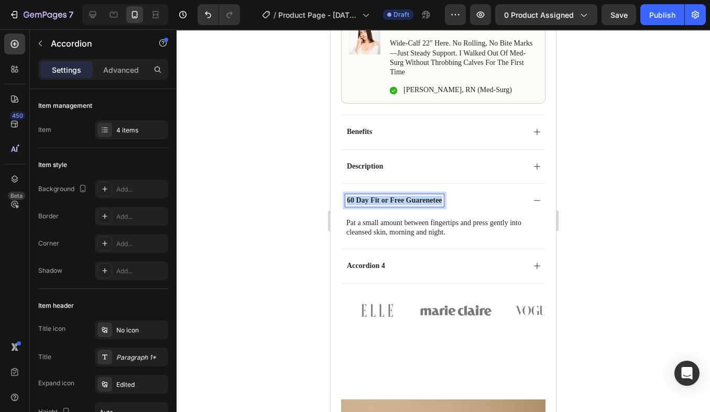
drag, startPoint x: 443, startPoint y: 202, endPoint x: 343, endPoint y: 197, distance: 100.2
click at [343, 197] on div "60 Day Fit or Free Guarenetee" at bounding box center [443, 200] width 203 height 34
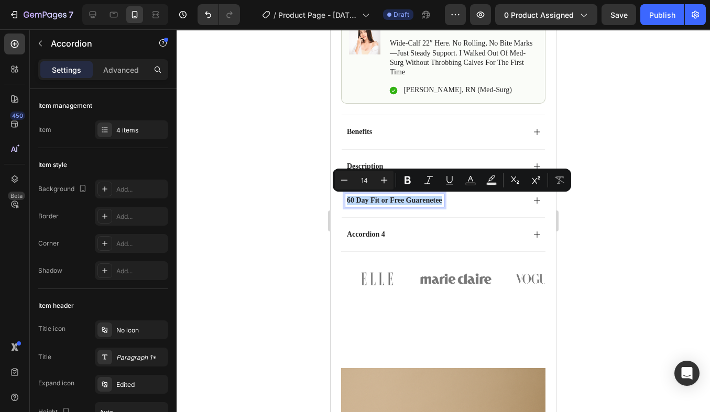
copy p "60 Day Fit or Free Guarenetee"
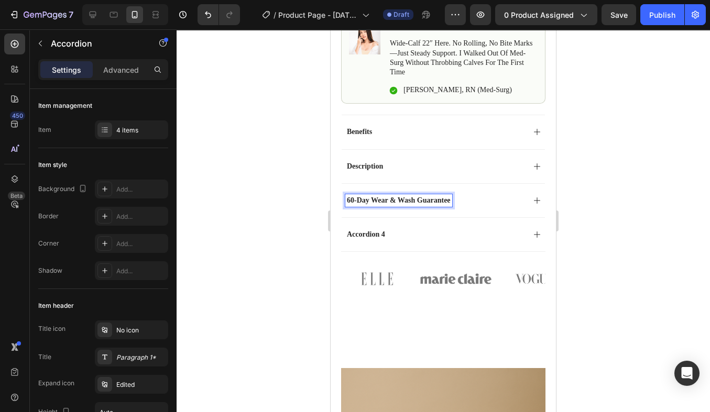
click at [515, 200] on div "60-Day Wear & Wash Guarantee" at bounding box center [434, 200] width 179 height 13
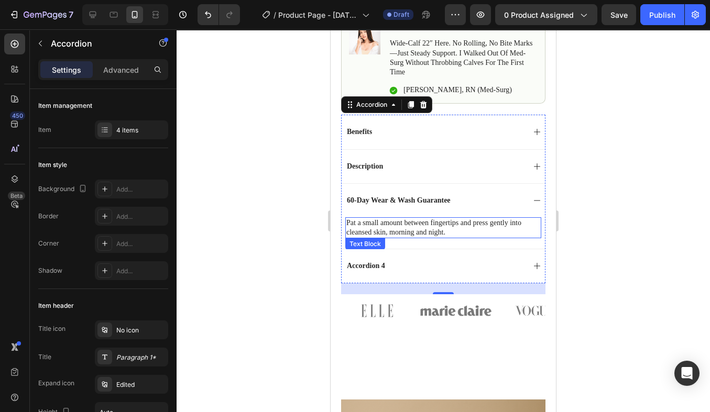
click at [437, 231] on p "Pat a small amount between fingertips and press gently into cleansed skin, morn…" at bounding box center [443, 228] width 194 height 19
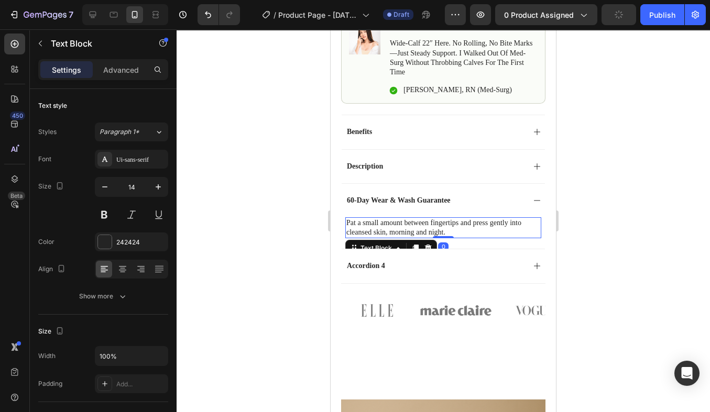
click at [469, 235] on p "Pat a small amount between fingertips and press gently into cleansed skin, morn…" at bounding box center [443, 228] width 194 height 19
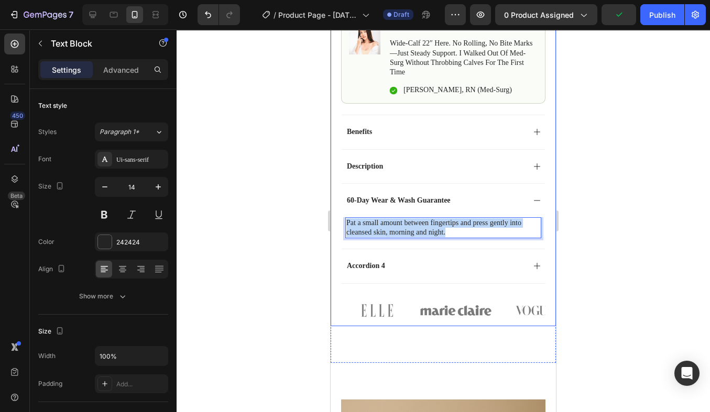
drag, startPoint x: 461, startPoint y: 235, endPoint x: 339, endPoint y: 225, distance: 122.5
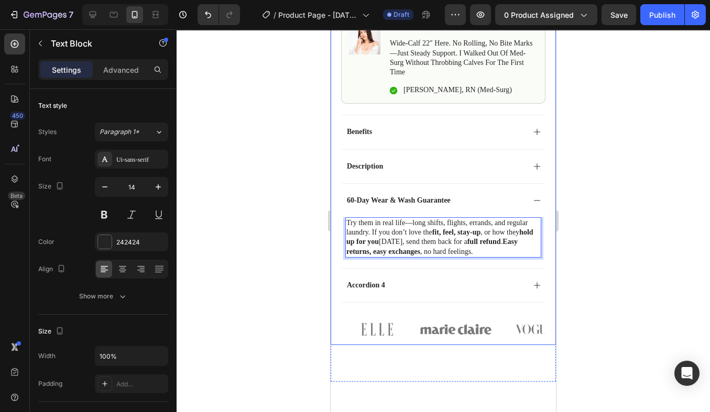
click at [302, 190] on div at bounding box center [444, 220] width 534 height 383
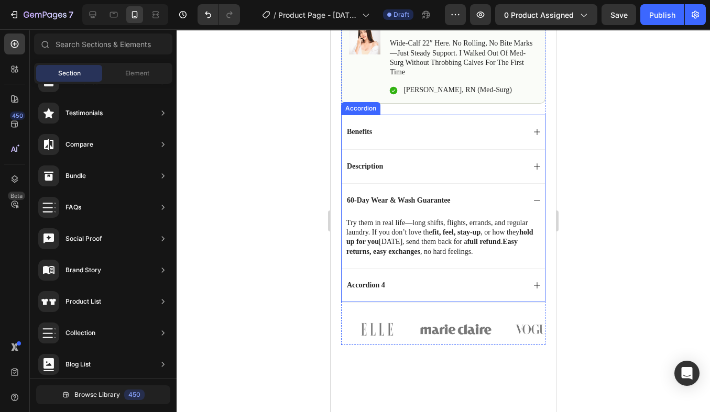
click at [358, 130] on p "Benefits" at bounding box center [359, 131] width 25 height 9
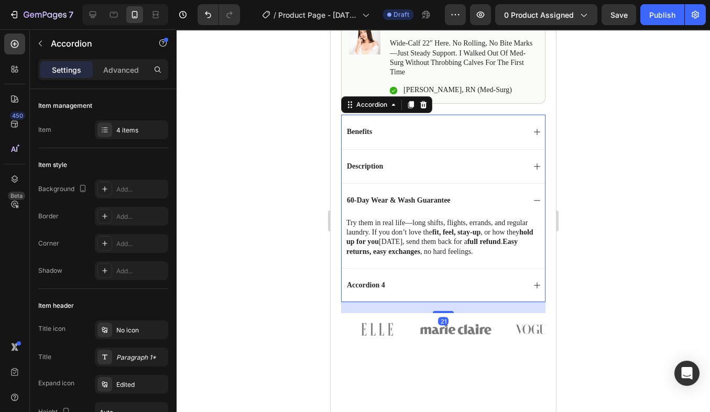
click at [388, 129] on div "Benefits" at bounding box center [434, 132] width 179 height 13
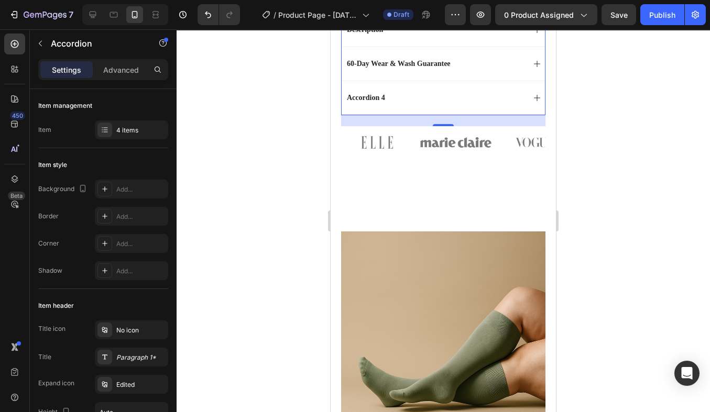
scroll to position [912, 0]
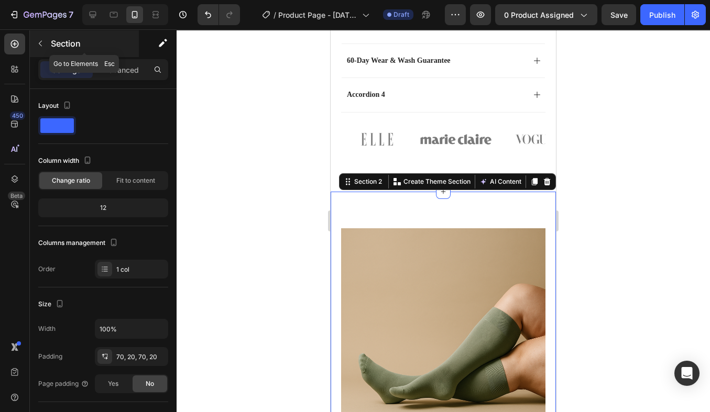
click at [53, 43] on p "Section" at bounding box center [94, 43] width 86 height 13
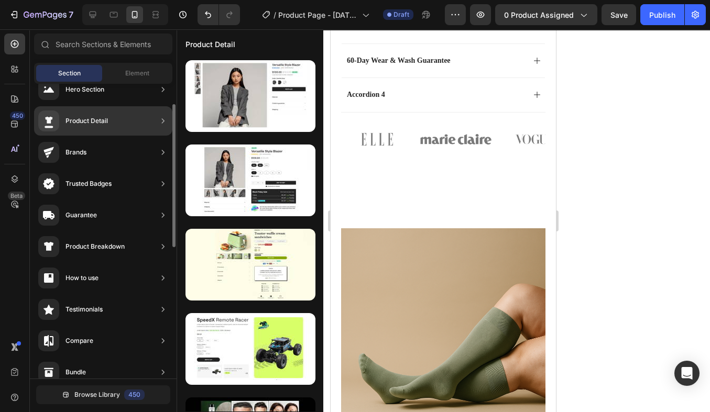
scroll to position [0, 0]
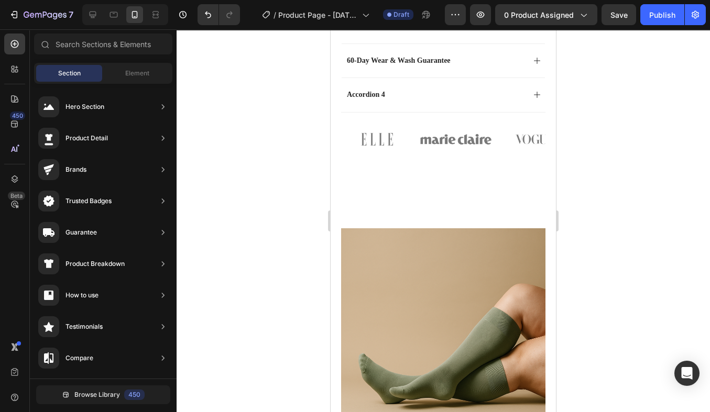
click at [147, 63] on div "Section Element" at bounding box center [103, 73] width 138 height 21
click at [142, 86] on div "Hero Section Product Detail Brands Trusted Badges Guarantee Product Breakdown H…" at bounding box center [103, 388] width 147 height 608
click at [142, 82] on div "Section Element" at bounding box center [103, 73] width 138 height 21
click at [142, 73] on span "Element" at bounding box center [137, 73] width 24 height 9
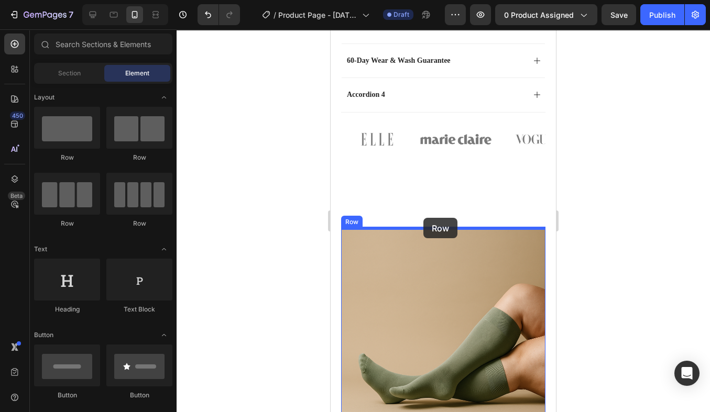
drag, startPoint x: 405, startPoint y: 219, endPoint x: 423, endPoint y: 216, distance: 18.5
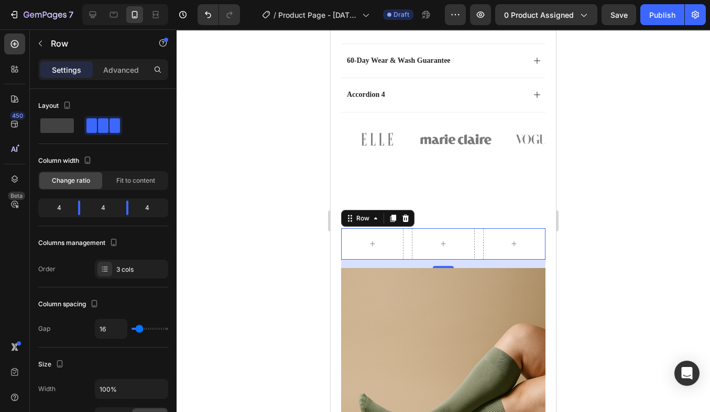
click at [408, 219] on icon at bounding box center [405, 218] width 8 height 8
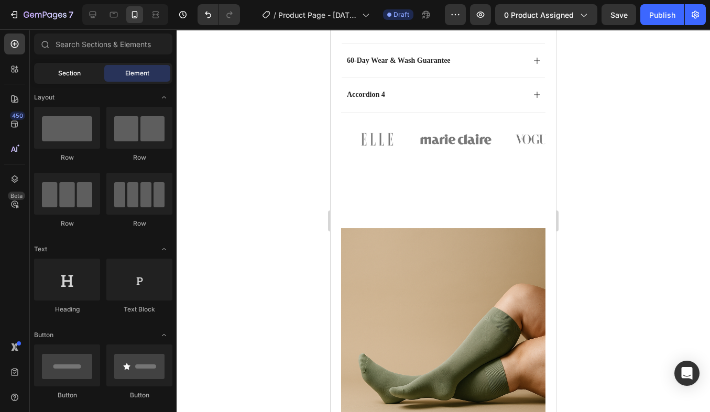
click at [66, 75] on span "Section" at bounding box center [69, 73] width 23 height 9
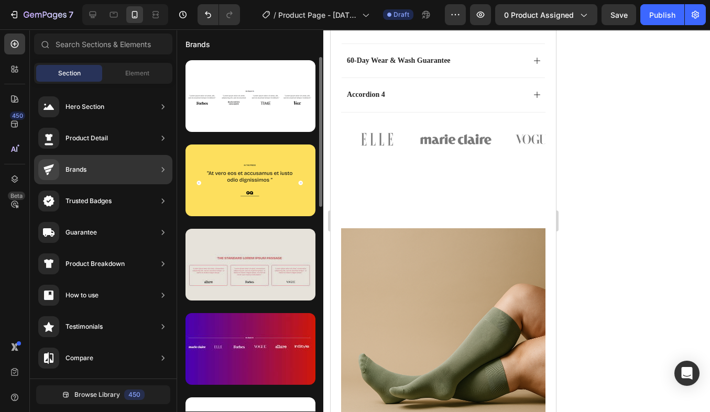
click at [236, 278] on div at bounding box center [251, 265] width 130 height 72
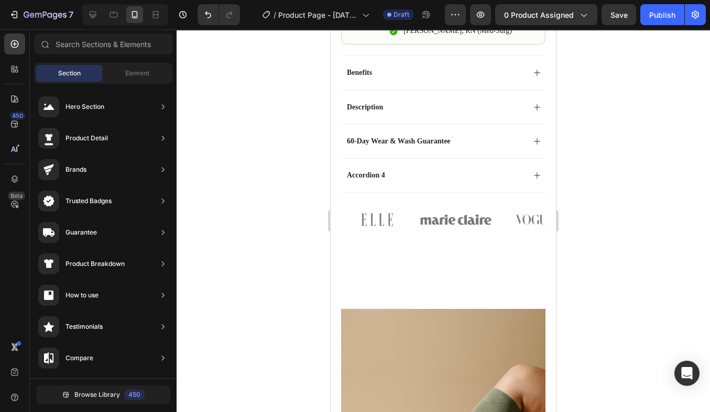
scroll to position [614, 0]
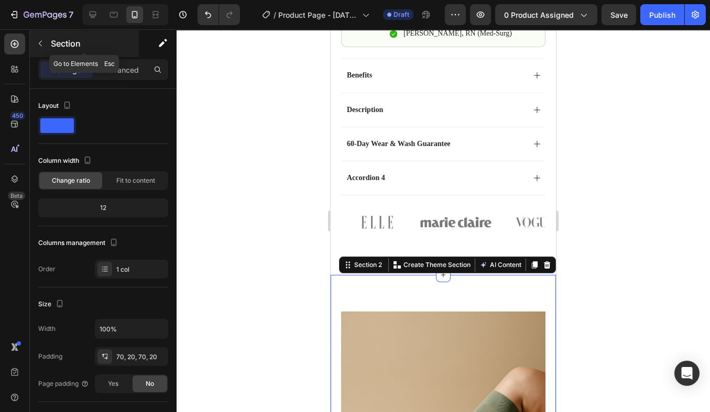
click at [47, 41] on button "button" at bounding box center [40, 43] width 17 height 17
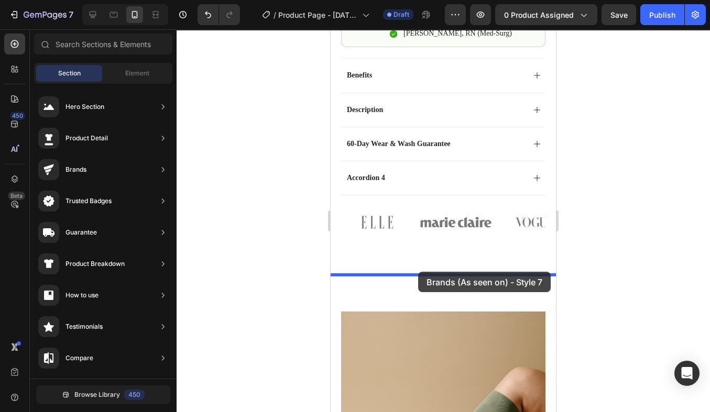
drag, startPoint x: 580, startPoint y: 297, endPoint x: 419, endPoint y: 272, distance: 162.8
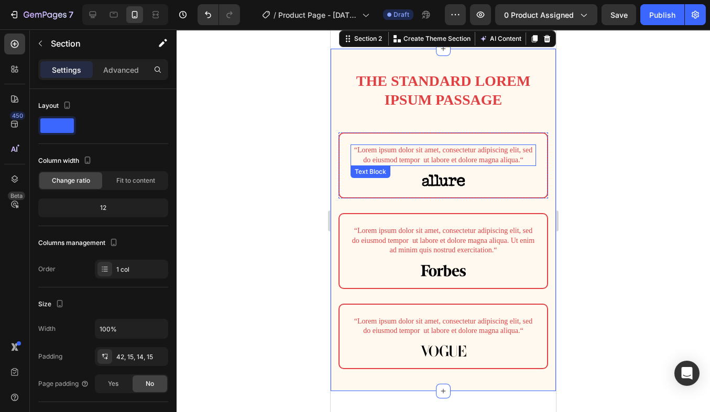
scroll to position [845, 0]
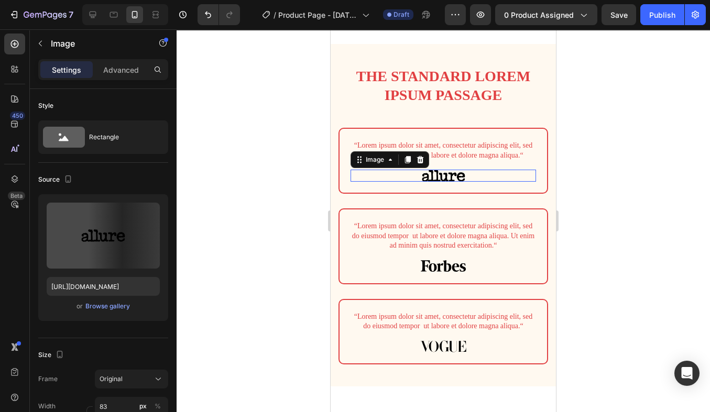
click at [442, 174] on img at bounding box center [443, 176] width 43 height 13
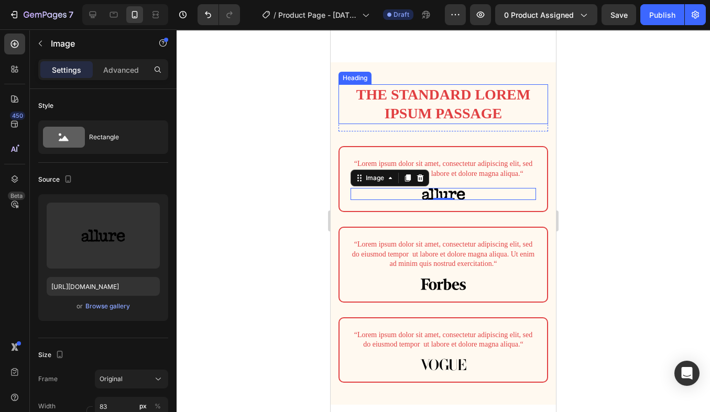
scroll to position [826, 0]
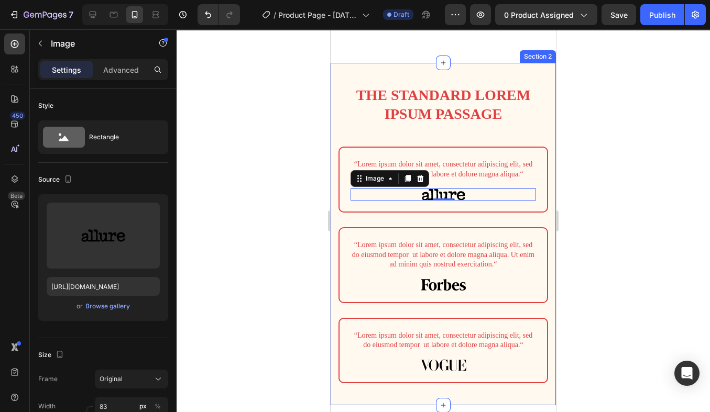
click at [451, 98] on h2 "The standard Lorem Ipsum passage" at bounding box center [444, 105] width 210 height 40
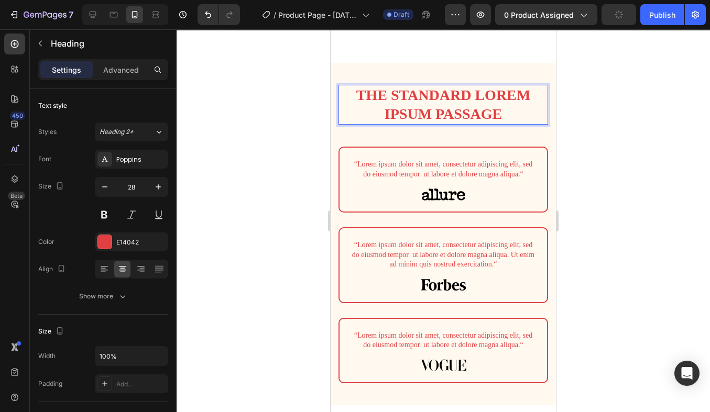
click at [509, 109] on h2 "The standard Lorem Ipsum passage" at bounding box center [444, 105] width 210 height 40
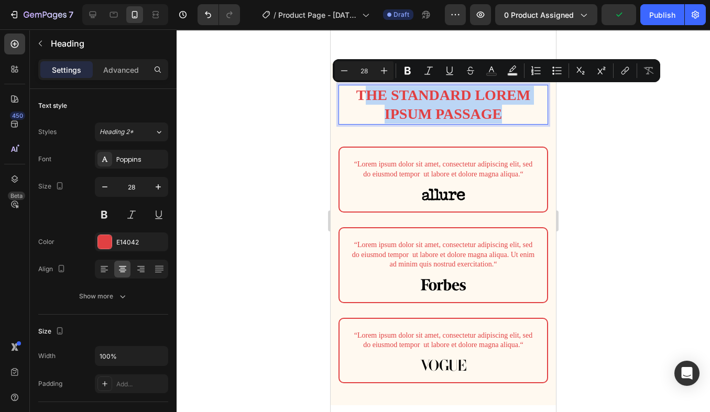
drag, startPoint x: 515, startPoint y: 113, endPoint x: 363, endPoint y: 88, distance: 154.6
click at [363, 89] on p "The standard Lorem Ipsum passage" at bounding box center [444, 105] width 208 height 38
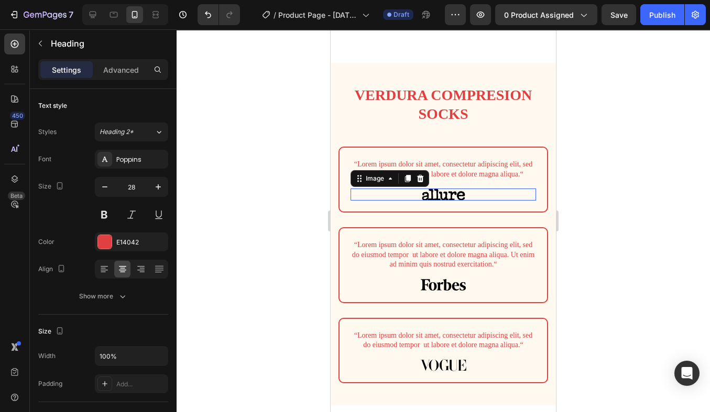
click at [503, 191] on div at bounding box center [444, 195] width 186 height 13
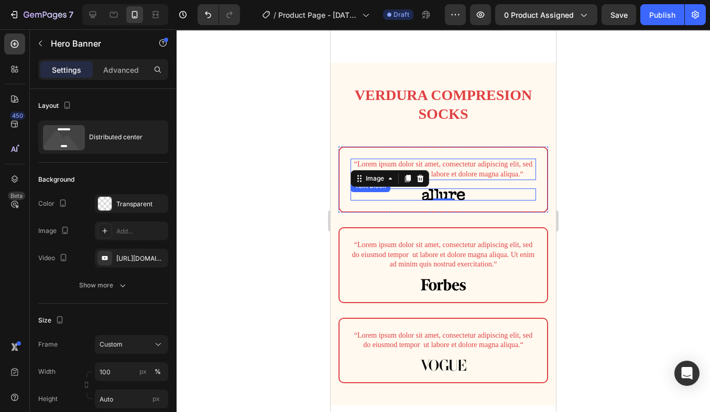
click at [435, 158] on div "“Lorem ipsum dolor sit amet, consectetur adipiscing elit, sed do eiusmod tempor…" at bounding box center [444, 180] width 208 height 64
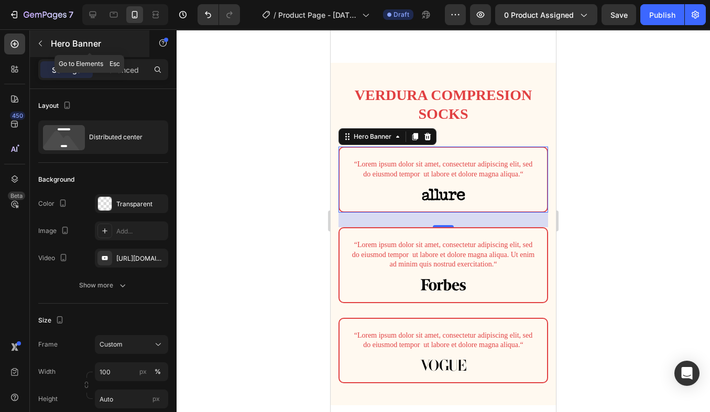
click at [34, 48] on button "button" at bounding box center [40, 43] width 17 height 17
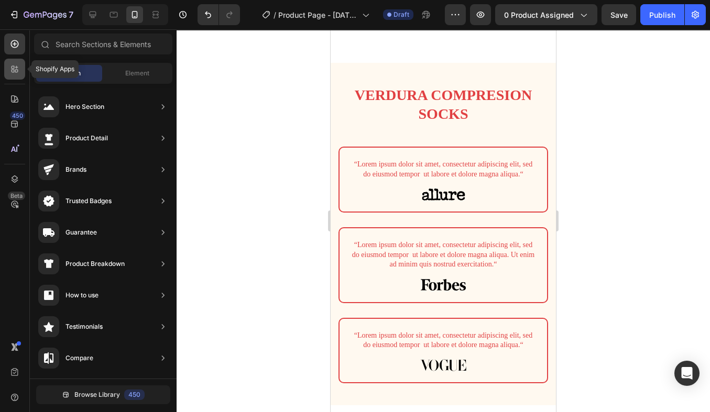
click at [17, 64] on icon at bounding box center [14, 69] width 10 height 10
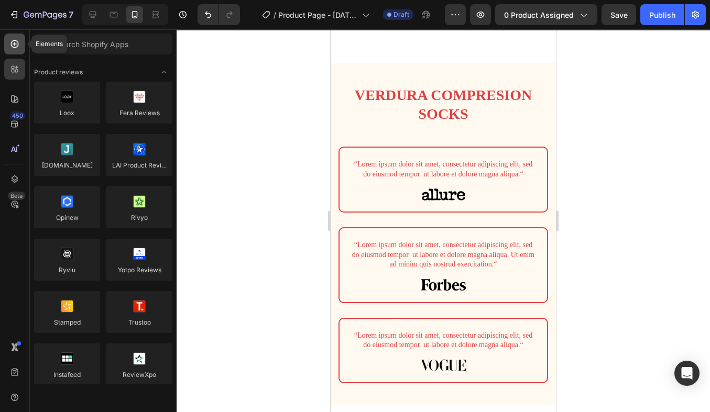
click at [17, 41] on icon at bounding box center [15, 44] width 8 height 8
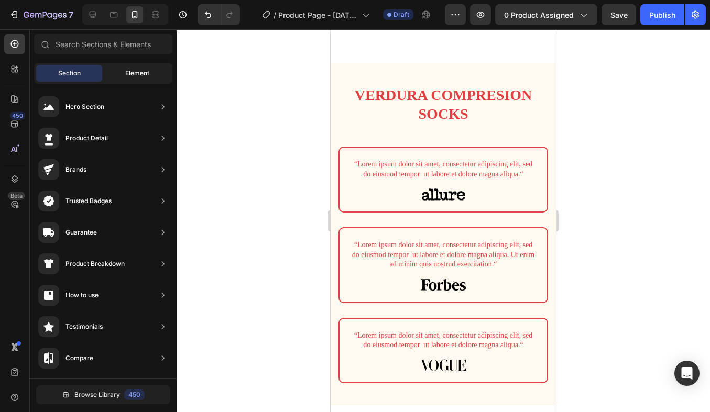
click at [123, 73] on div "Element" at bounding box center [137, 73] width 66 height 17
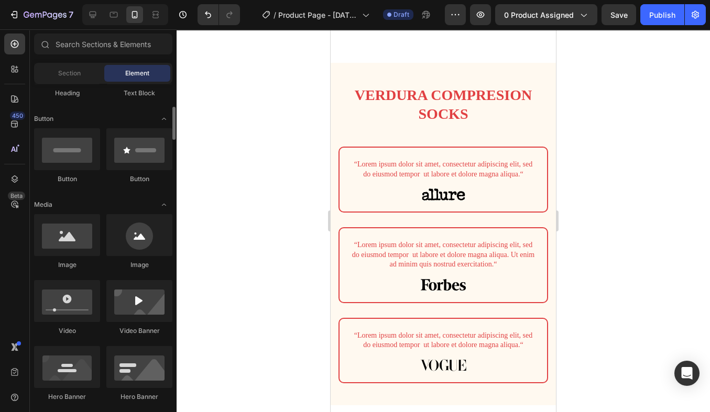
scroll to position [217, 0]
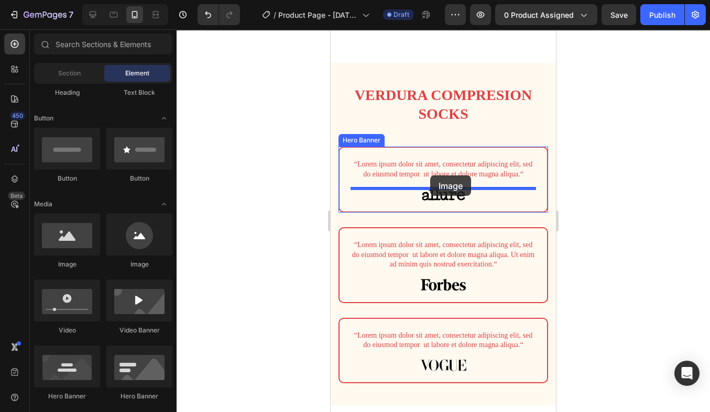
drag, startPoint x: 394, startPoint y: 265, endPoint x: 431, endPoint y: 175, distance: 98.0
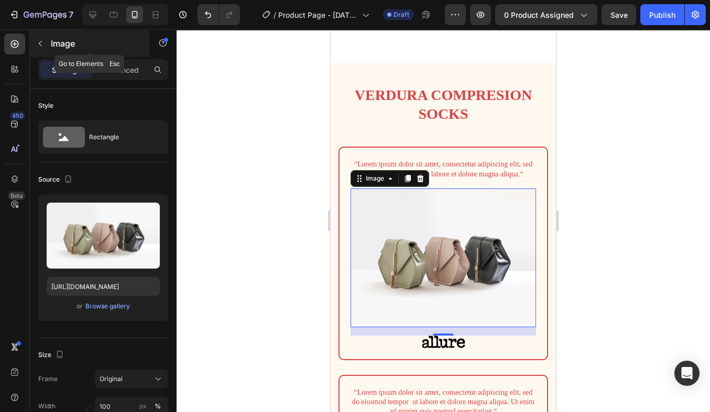
click at [45, 47] on button "button" at bounding box center [40, 43] width 17 height 17
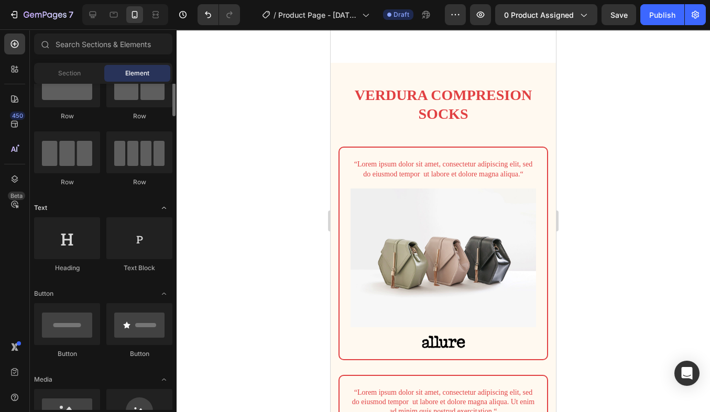
scroll to position [36, 0]
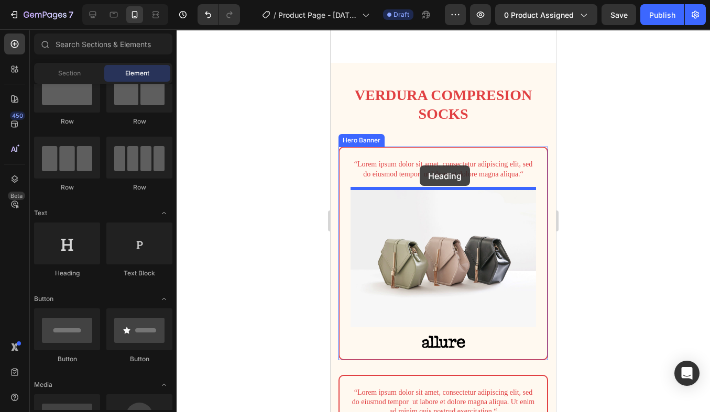
drag, startPoint x: 395, startPoint y: 284, endPoint x: 420, endPoint y: 166, distance: 120.5
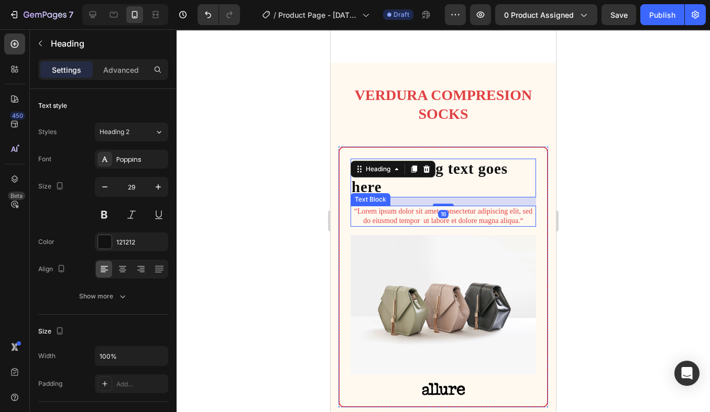
click at [431, 217] on p "“Lorem ipsum dolor sit amet, consectetur adipiscing elit, sed do eiusmod tempor…" at bounding box center [443, 216] width 183 height 19
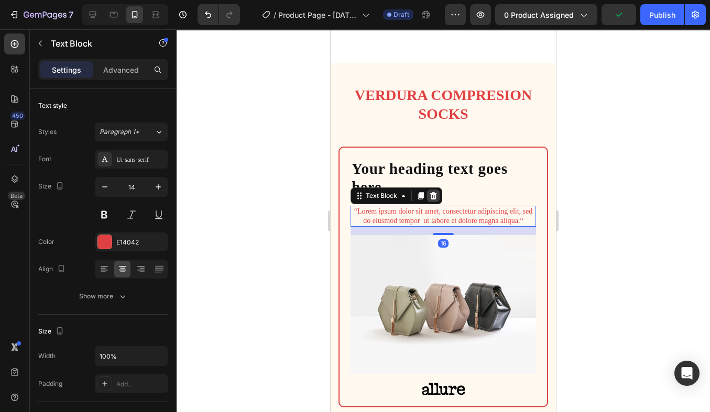
click at [433, 199] on icon at bounding box center [433, 195] width 7 height 7
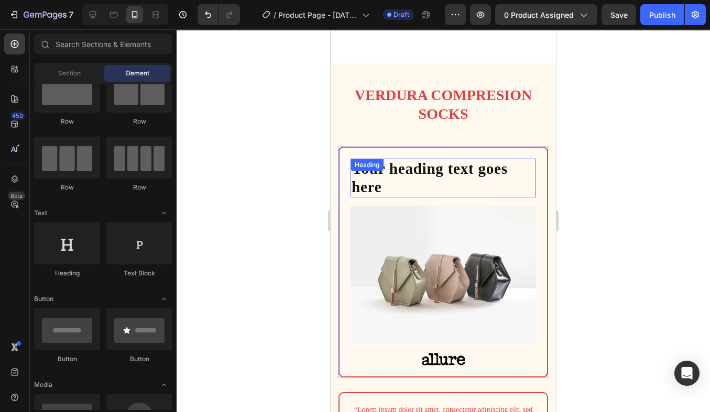
click at [417, 183] on h2 "Your heading text goes here" at bounding box center [444, 178] width 186 height 39
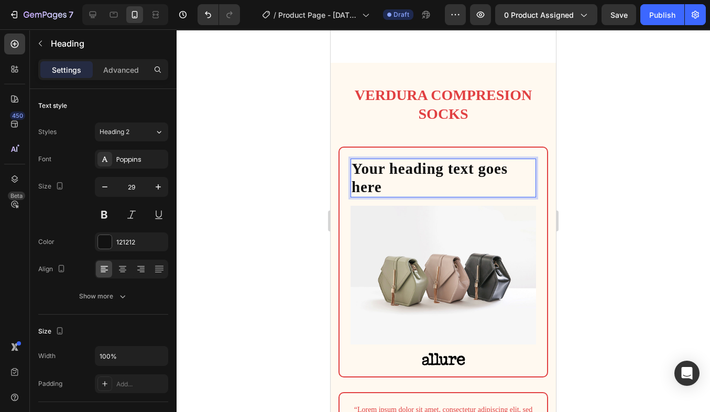
click at [417, 188] on h2 "Your heading text goes here" at bounding box center [444, 178] width 186 height 39
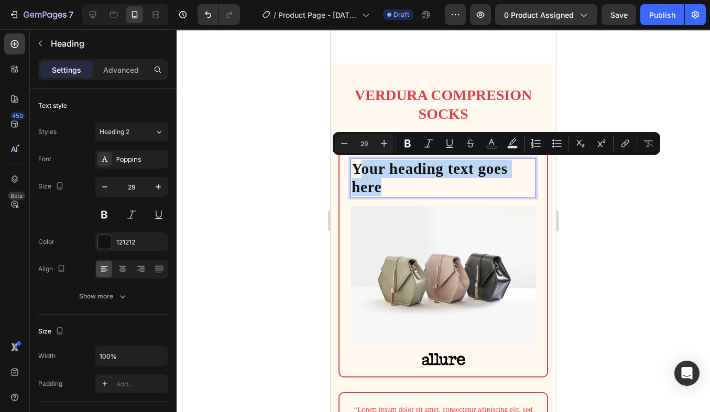
drag, startPoint x: 417, startPoint y: 188, endPoint x: 358, endPoint y: 167, distance: 62.3
click at [358, 167] on p "Your heading text goes here" at bounding box center [443, 178] width 183 height 37
click at [373, 177] on p "Your heading text goes here" at bounding box center [443, 178] width 183 height 37
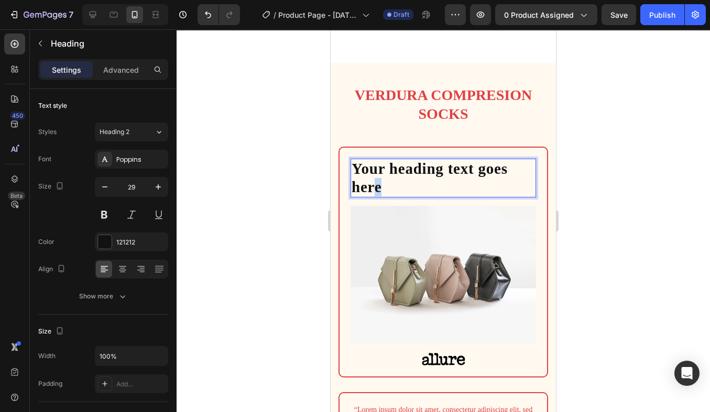
drag, startPoint x: 398, startPoint y: 188, endPoint x: 377, endPoint y: 184, distance: 21.3
click at [377, 184] on p "Your heading text goes here" at bounding box center [443, 178] width 183 height 37
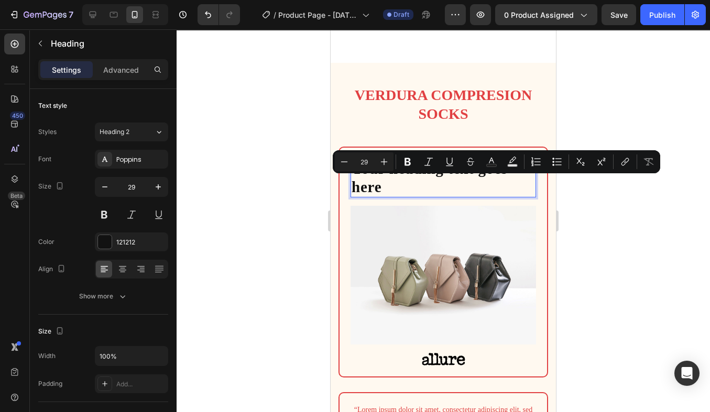
click at [372, 181] on p "Your heading text goes here" at bounding box center [443, 178] width 183 height 37
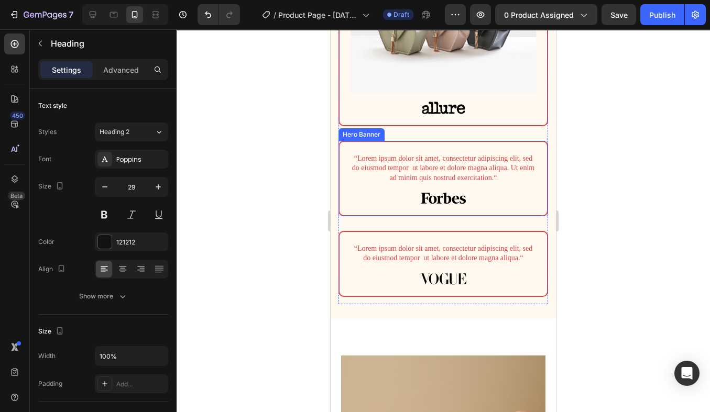
scroll to position [942, 0]
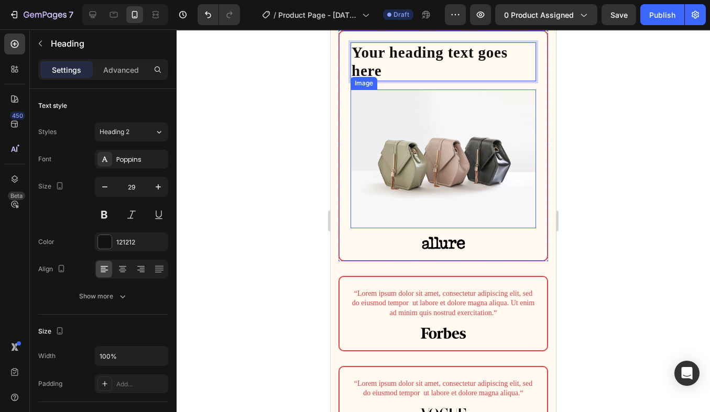
click at [389, 148] on img at bounding box center [444, 159] width 186 height 139
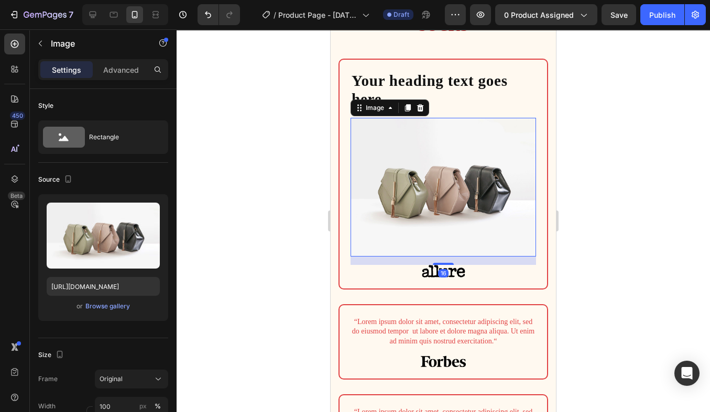
scroll to position [912, 0]
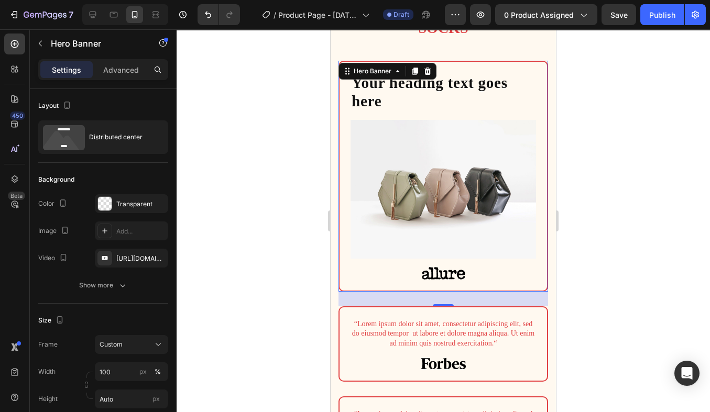
click at [498, 116] on div "Your heading text goes here Heading Image Image" at bounding box center [444, 176] width 186 height 207
click at [488, 94] on p "Your heading text goes here" at bounding box center [443, 92] width 183 height 37
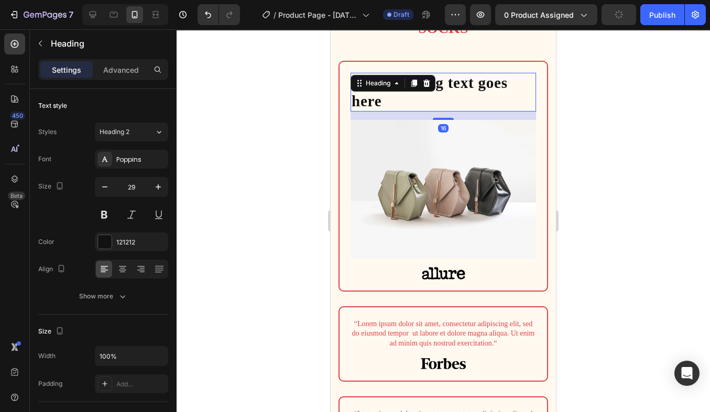
click at [483, 114] on div "16" at bounding box center [444, 116] width 186 height 8
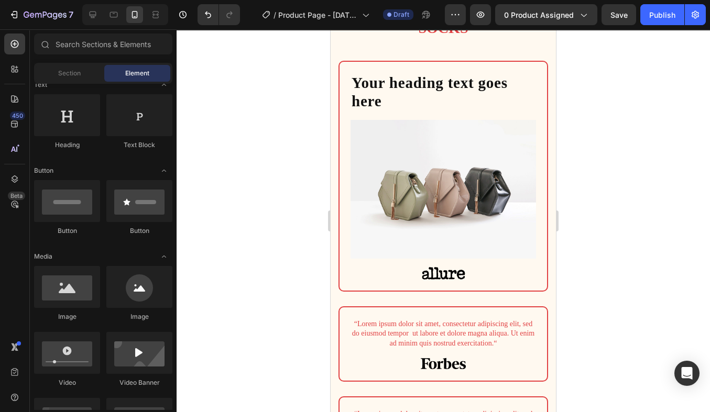
scroll to position [202, 0]
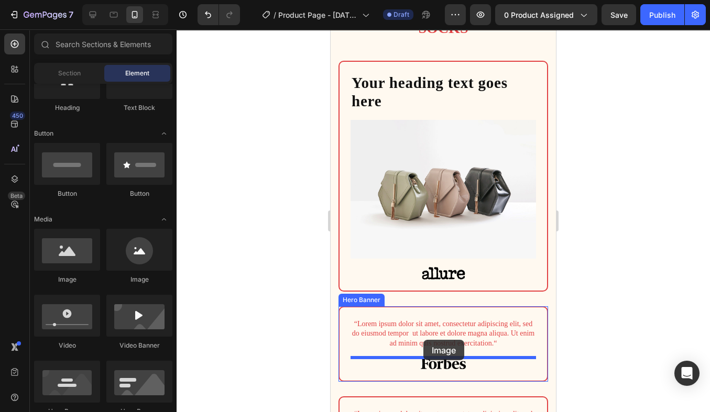
drag, startPoint x: 391, startPoint y: 282, endPoint x: 423, endPoint y: 340, distance: 66.2
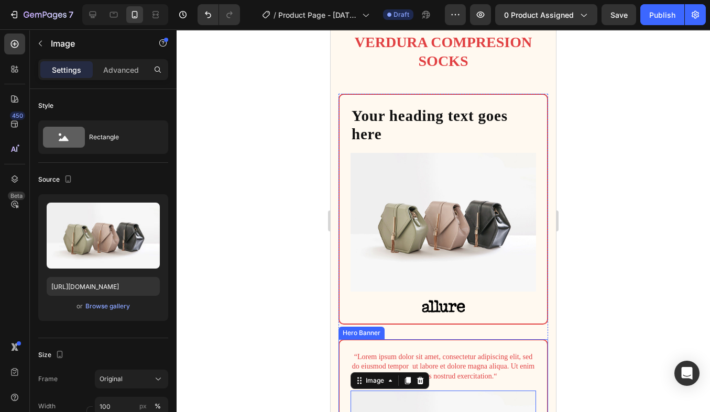
scroll to position [903, 0]
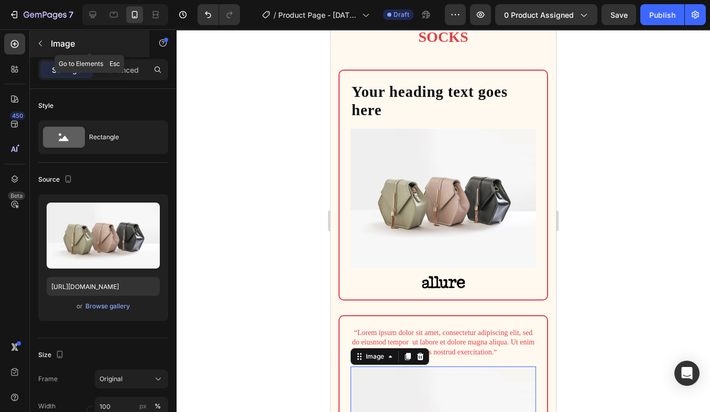
click at [42, 45] on icon "button" at bounding box center [40, 43] width 8 height 8
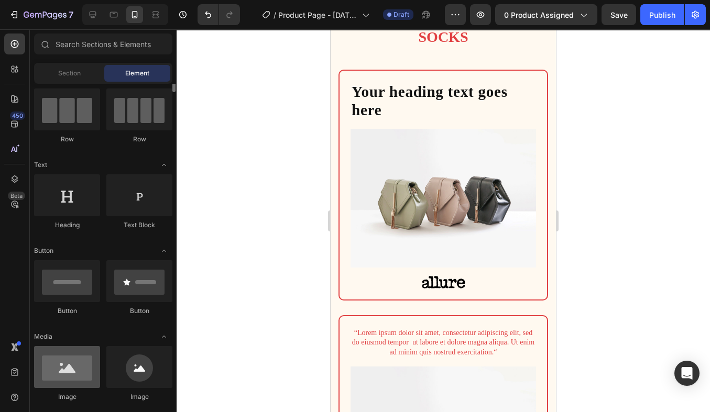
scroll to position [55, 0]
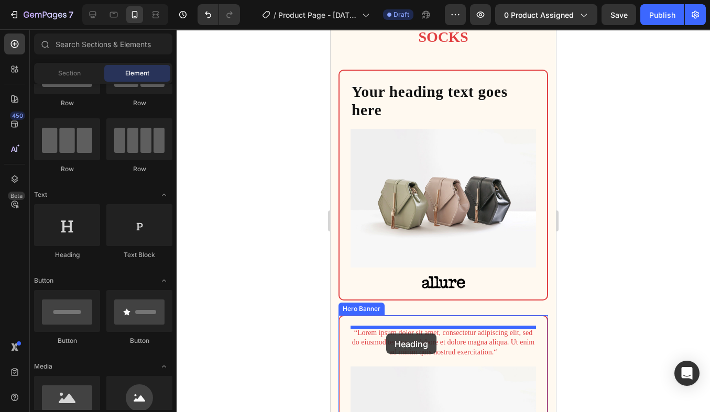
drag, startPoint x: 415, startPoint y: 262, endPoint x: 387, endPoint y: 334, distance: 77.7
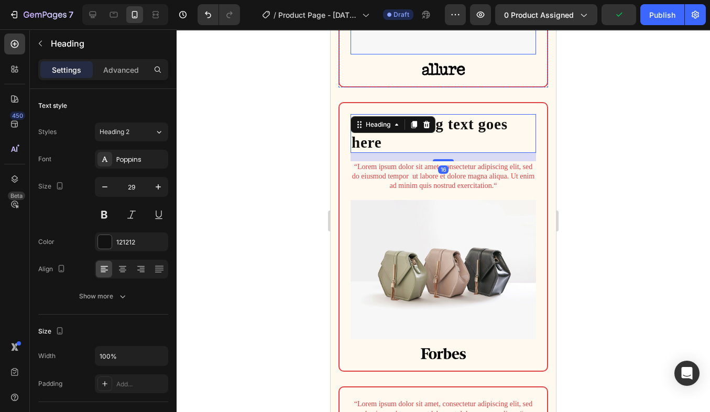
scroll to position [1154, 0]
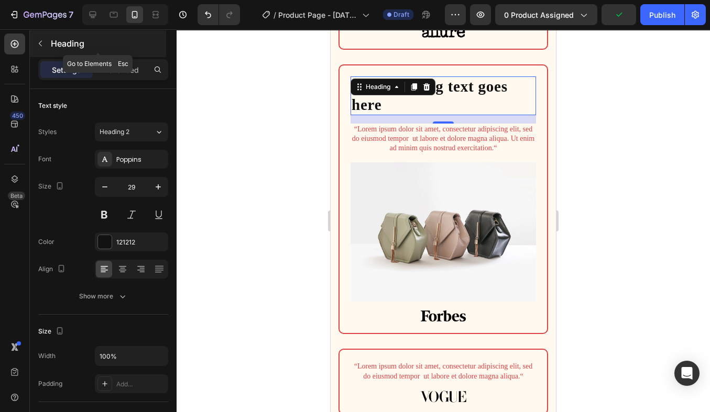
click at [43, 36] on button "button" at bounding box center [40, 43] width 17 height 17
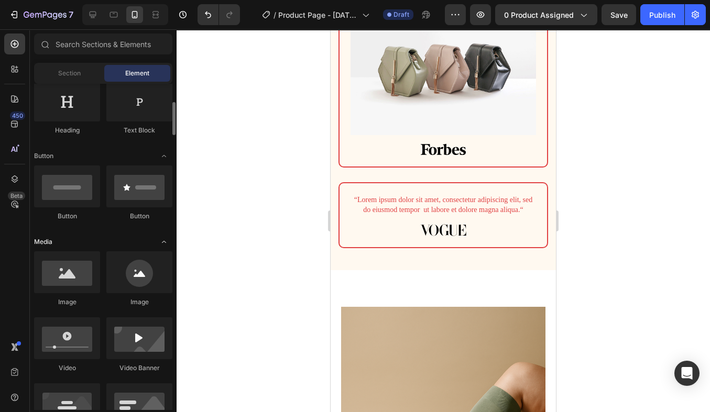
scroll to position [1323, 0]
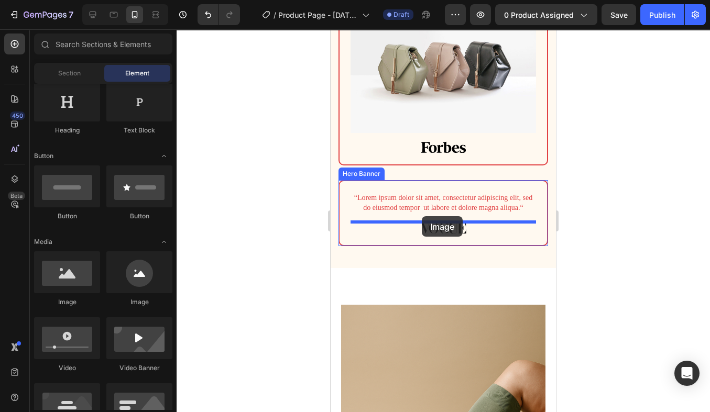
drag, startPoint x: 399, startPoint y: 304, endPoint x: 421, endPoint y: 213, distance: 93.7
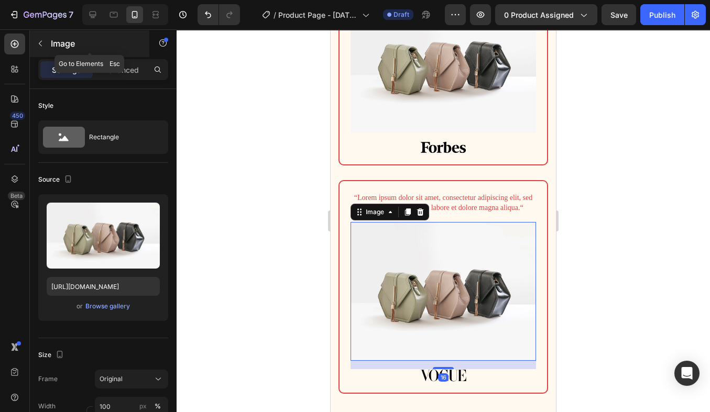
click at [50, 49] on div "Image" at bounding box center [89, 43] width 119 height 27
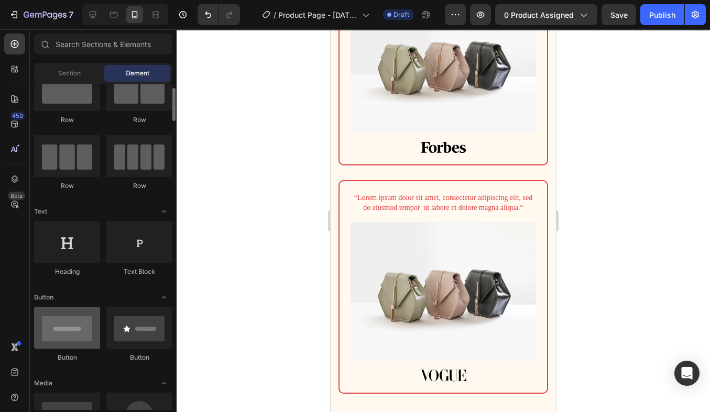
scroll to position [38, 0]
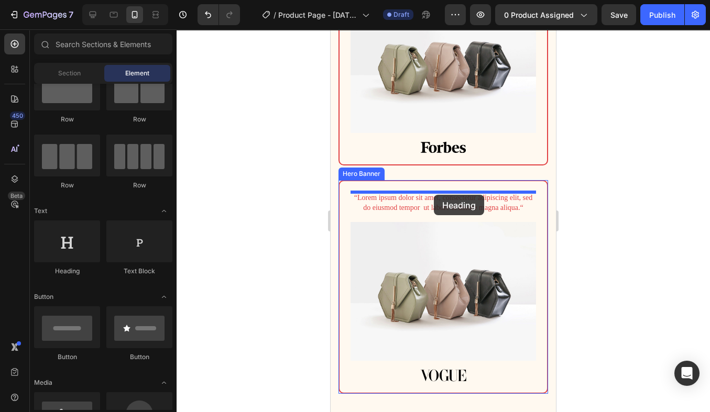
drag, startPoint x: 391, startPoint y: 278, endPoint x: 434, endPoint y: 192, distance: 96.3
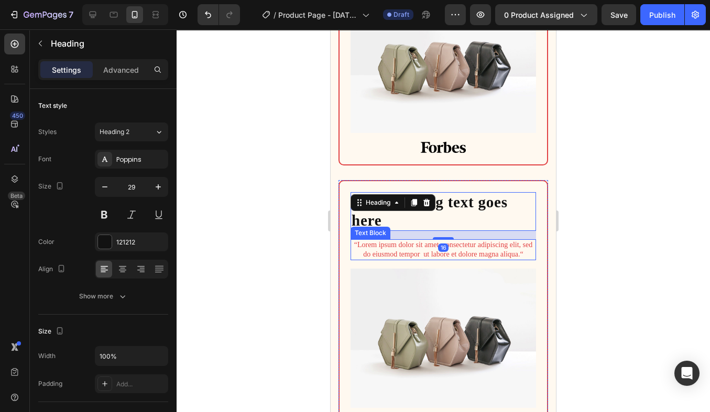
click at [421, 247] on p "“Lorem ipsum dolor sit amet, consectetur adipiscing elit, sed do eiusmod tempor…" at bounding box center [443, 250] width 183 height 19
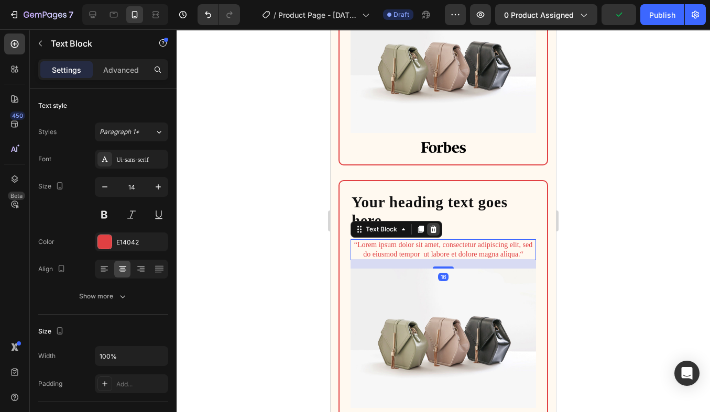
click at [438, 232] on div at bounding box center [433, 229] width 13 height 13
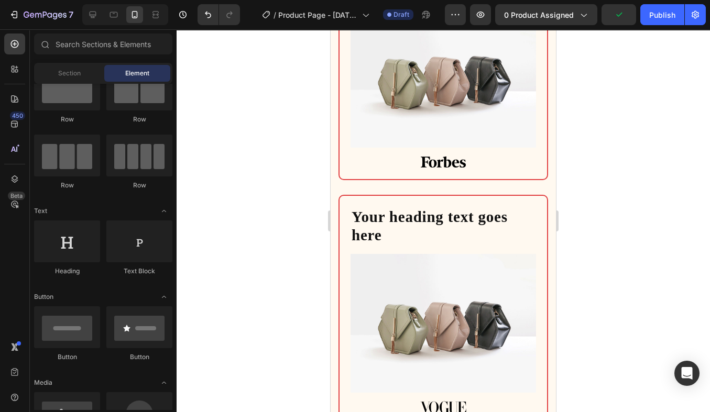
scroll to position [1294, 0]
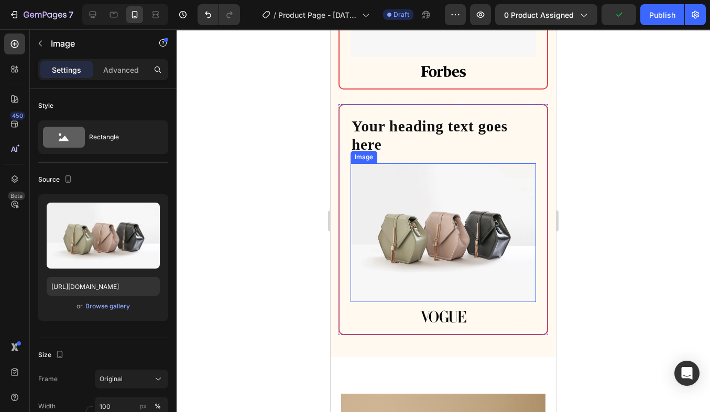
click at [450, 229] on img at bounding box center [444, 233] width 186 height 139
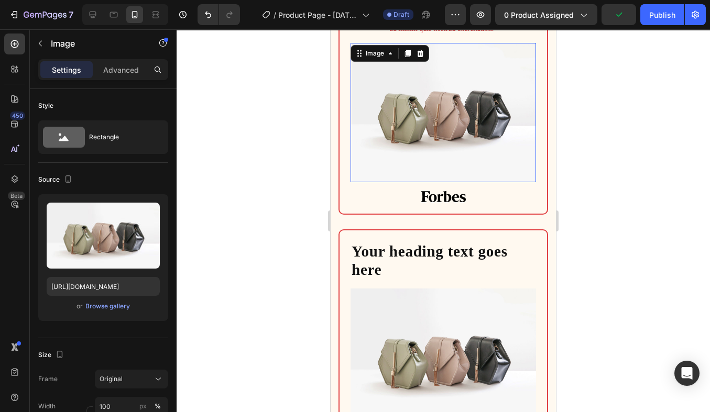
click at [458, 128] on img at bounding box center [444, 112] width 186 height 139
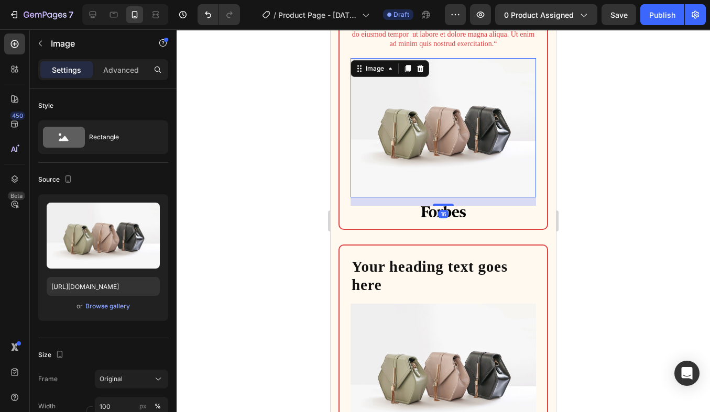
scroll to position [1258, 0]
click at [359, 72] on icon at bounding box center [359, 69] width 8 height 8
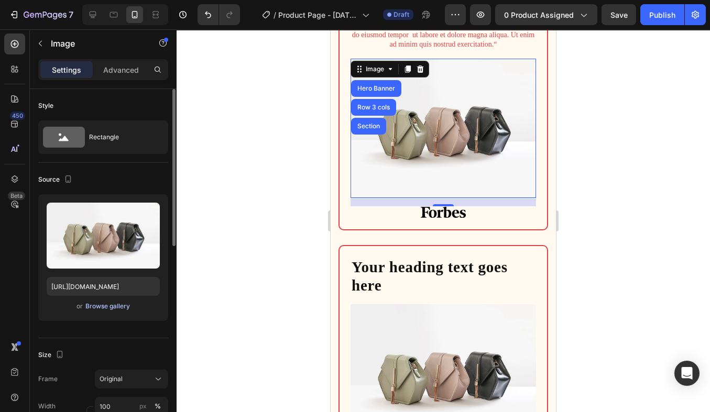
click at [111, 303] on div "Browse gallery" at bounding box center [107, 306] width 45 height 9
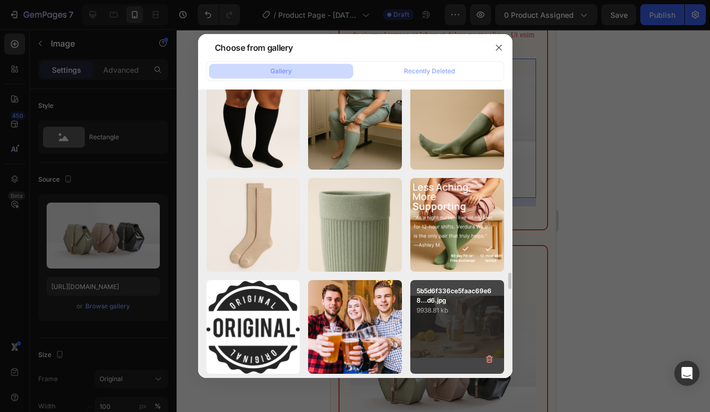
scroll to position [3557, 0]
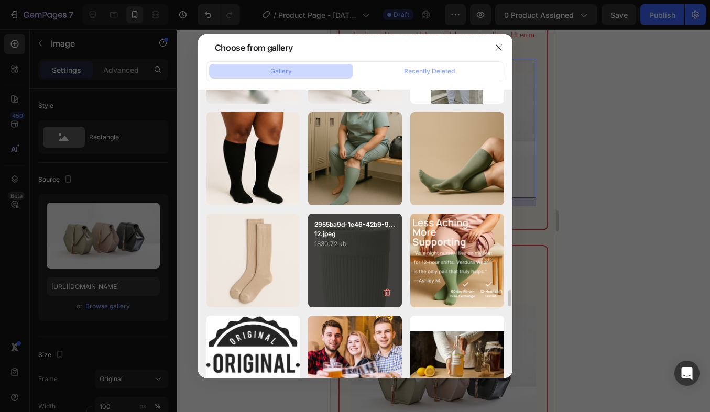
click at [361, 260] on div "2955ba9d-1e46-42b9-9...12.jpeg 1830.72 kb" at bounding box center [355, 261] width 94 height 94
type input "[URL][DOMAIN_NAME]"
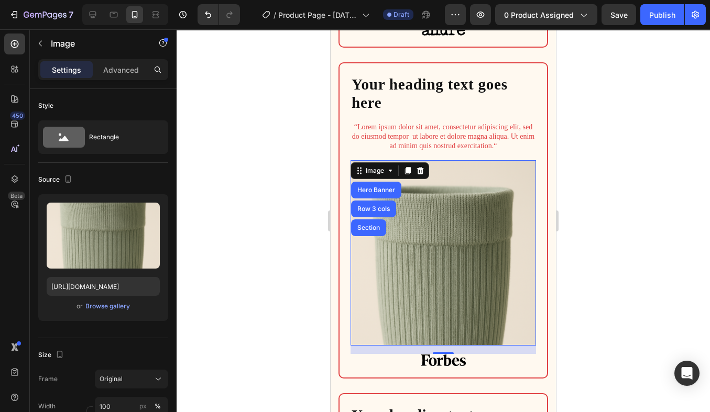
scroll to position [1143, 0]
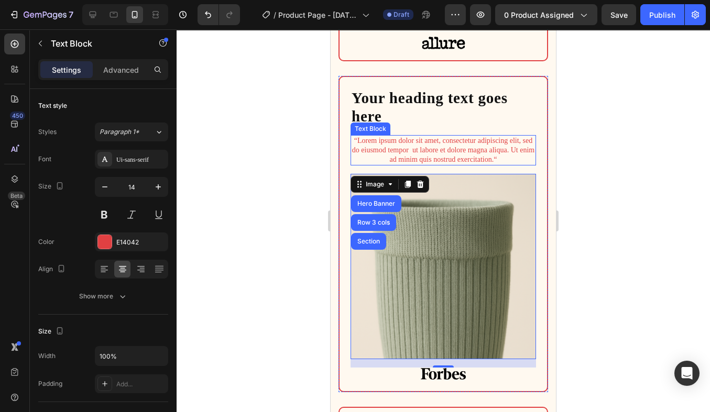
click at [451, 151] on p "“Lorem ipsum dolor sit amet, consectetur adipiscing elit, sed do eiusmod tempor…" at bounding box center [443, 150] width 183 height 29
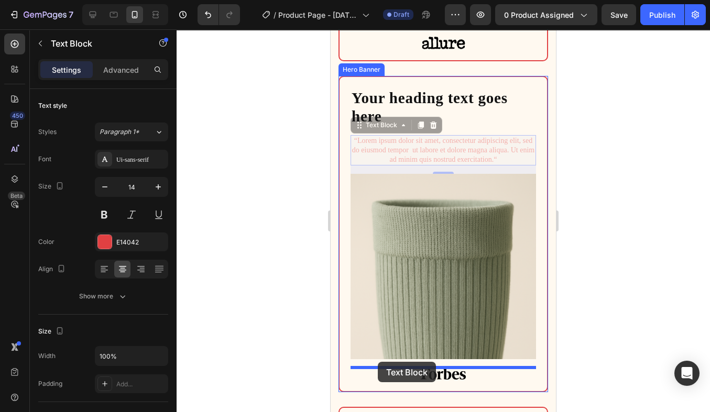
drag, startPoint x: 360, startPoint y: 128, endPoint x: 378, endPoint y: 362, distance: 235.0
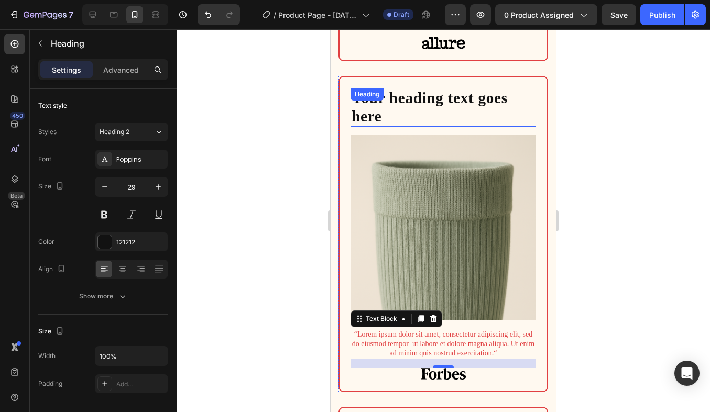
click at [433, 105] on div "Your heading text goes here Heading" at bounding box center [444, 107] width 186 height 39
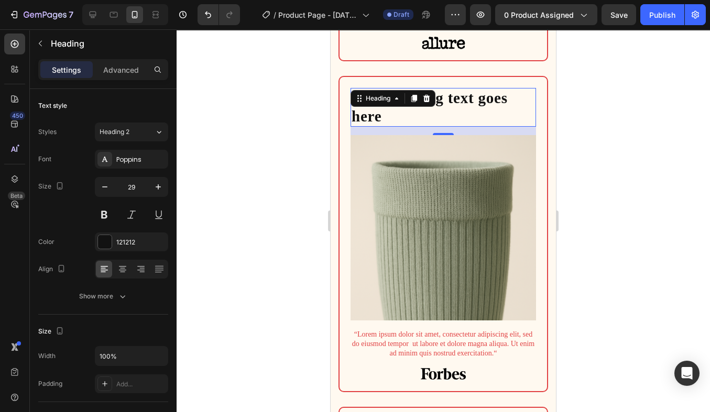
click at [455, 110] on h2 "Your heading text goes here" at bounding box center [444, 107] width 186 height 39
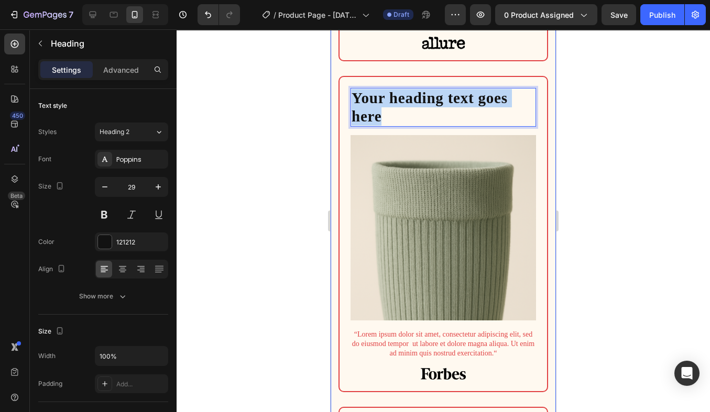
drag, startPoint x: 428, startPoint y: 118, endPoint x: 334, endPoint y: 89, distance: 98.3
click at [334, 89] on div "Verdura Compresion socks Heading Row Your heading text goes here Heading Image …" at bounding box center [443, 203] width 225 height 914
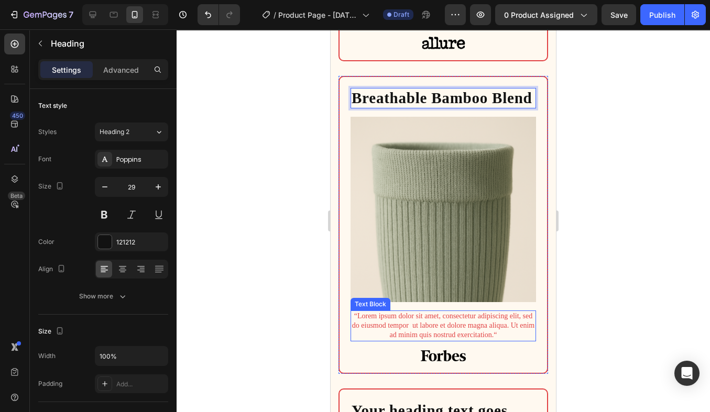
click at [442, 317] on p "“Lorem ipsum dolor sit amet, consectetur adipiscing elit, sed do eiusmod tempor…" at bounding box center [443, 326] width 183 height 29
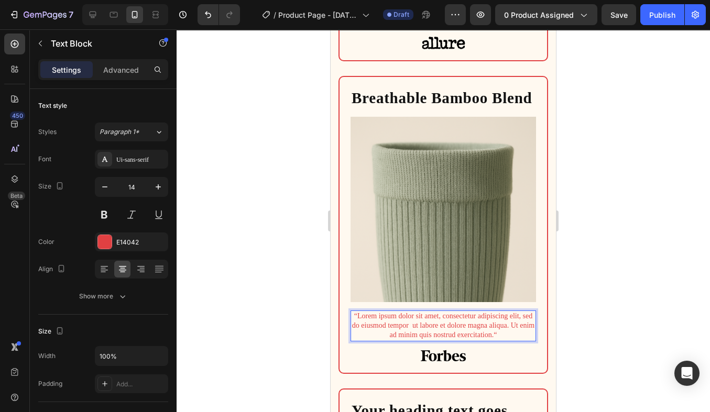
click at [477, 336] on p "“Lorem ipsum dolor sit amet, consectetur adipiscing elit, sed do eiusmod tempor…" at bounding box center [443, 326] width 183 height 29
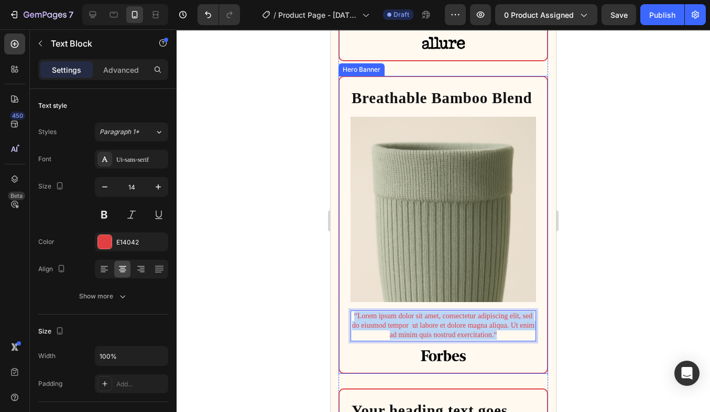
drag, startPoint x: 507, startPoint y: 334, endPoint x: 347, endPoint y: 312, distance: 161.3
click at [347, 312] on div "Breathable Bamboo Blend Heading Image “Lorem ipsum dolor sit amet, consectetur …" at bounding box center [444, 225] width 208 height 296
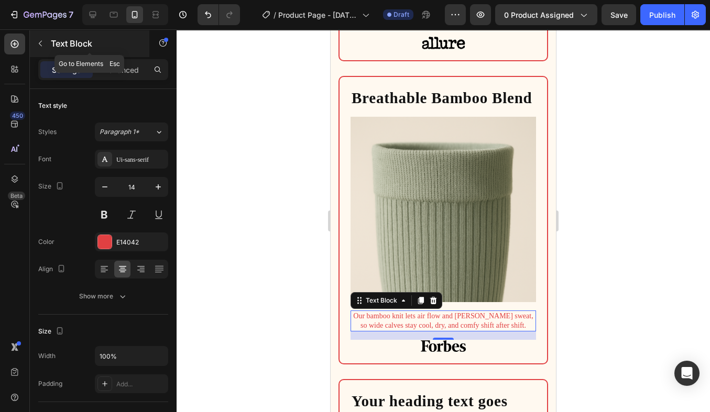
click at [44, 43] on icon "button" at bounding box center [40, 43] width 8 height 8
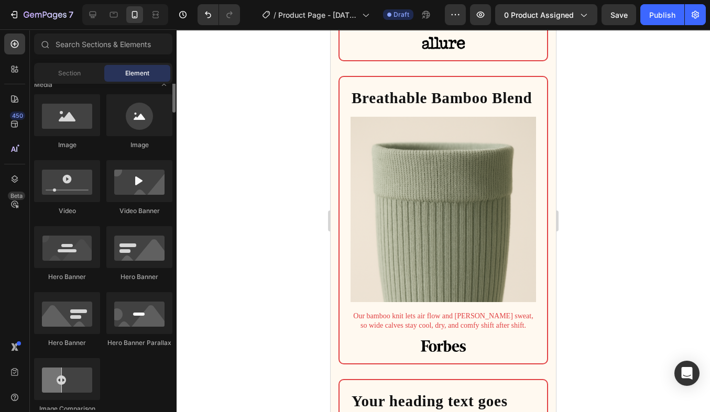
scroll to position [175, 0]
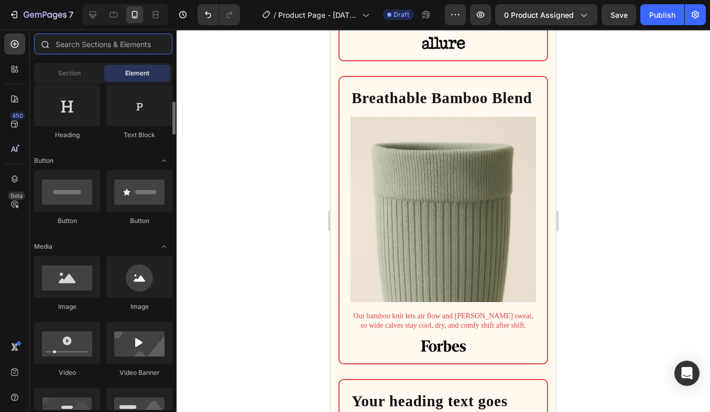
click at [93, 43] on input "text" at bounding box center [103, 44] width 138 height 21
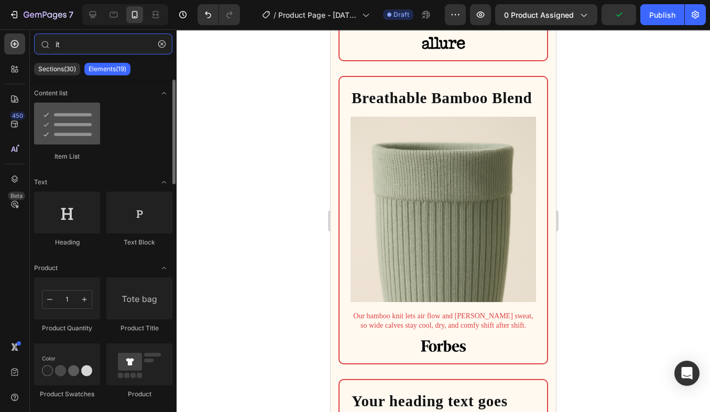
type input "it"
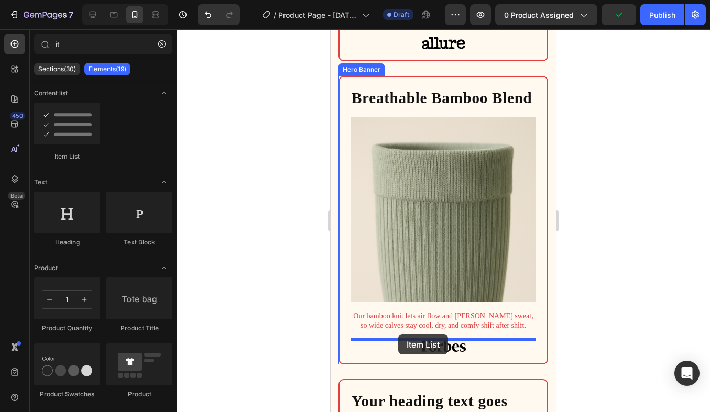
drag, startPoint x: 401, startPoint y: 169, endPoint x: 398, endPoint y: 334, distance: 165.6
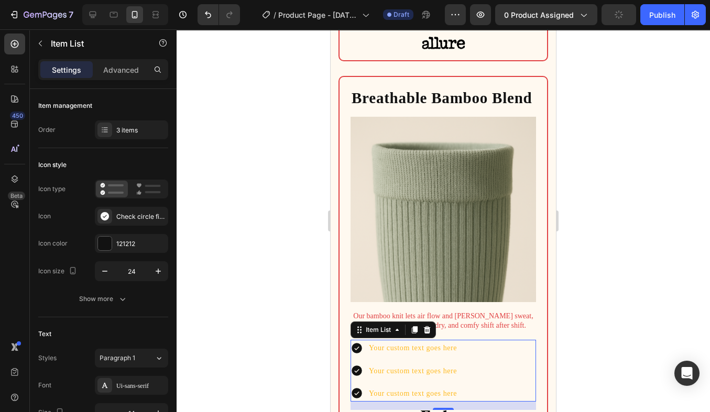
click at [396, 351] on div "Your custom text goes here" at bounding box center [412, 348] width 91 height 16
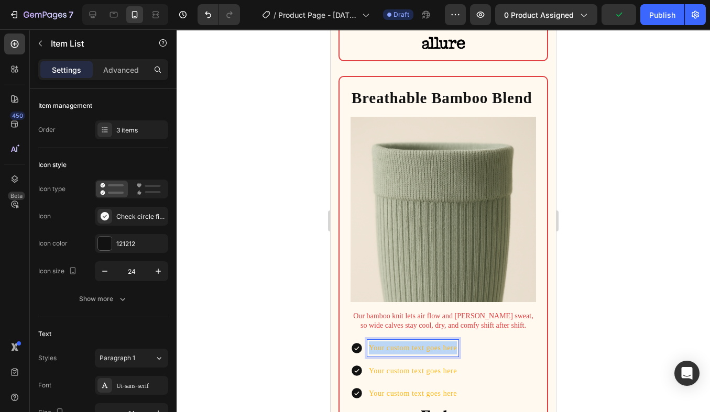
drag, startPoint x: 457, startPoint y: 350, endPoint x: 357, endPoint y: 347, distance: 99.6
click at [357, 347] on div "Your custom text goes here" at bounding box center [405, 348] width 108 height 16
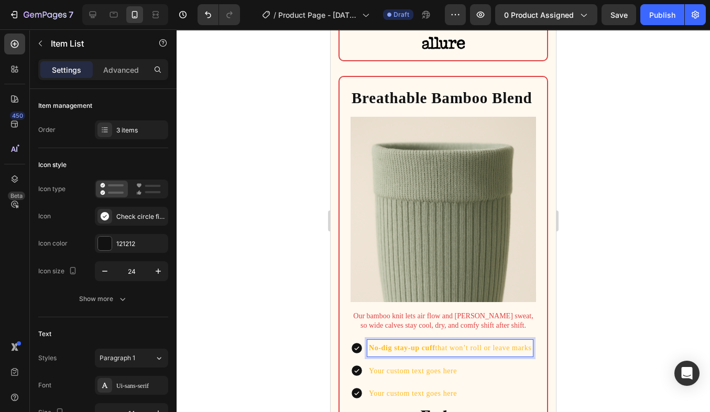
click at [436, 372] on p "Your custom text goes here" at bounding box center [450, 371] width 162 height 13
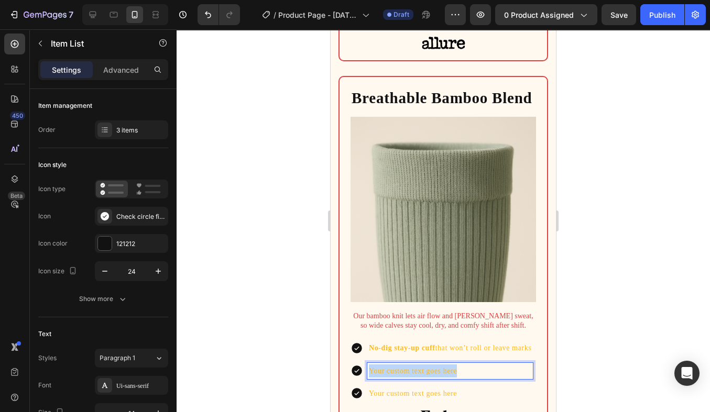
drag, startPoint x: 470, startPoint y: 373, endPoint x: 362, endPoint y: 373, distance: 108.0
click at [362, 373] on div "Your custom text goes here" at bounding box center [442, 371] width 182 height 16
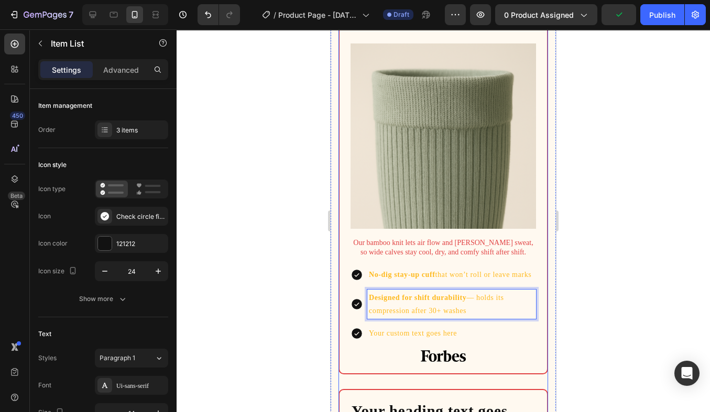
scroll to position [1219, 0]
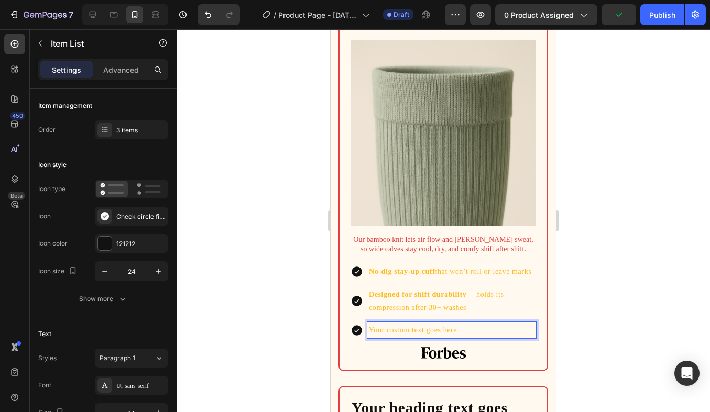
click at [467, 329] on p "Your custom text goes here" at bounding box center [452, 330] width 166 height 13
drag, startPoint x: 468, startPoint y: 332, endPoint x: 352, endPoint y: 332, distance: 116.3
click at [352, 332] on div "Your custom text goes here" at bounding box center [444, 330] width 186 height 16
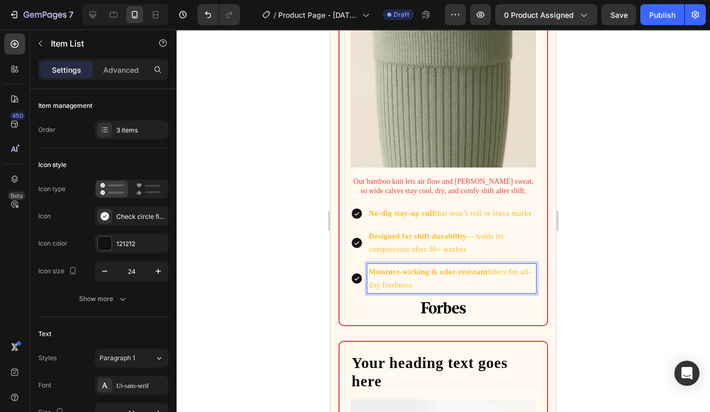
scroll to position [1281, 0]
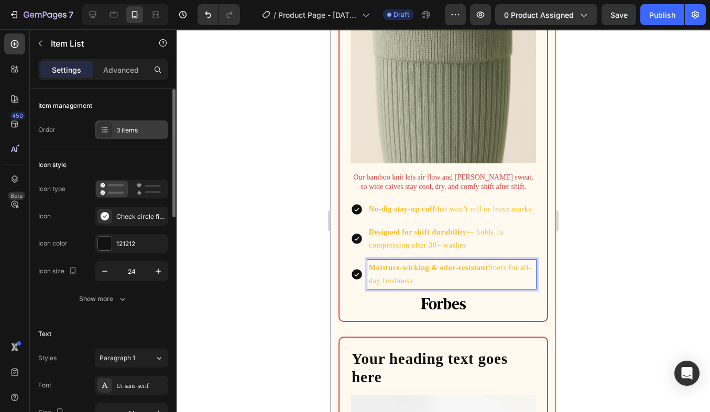
click at [130, 129] on div "3 items" at bounding box center [140, 130] width 49 height 9
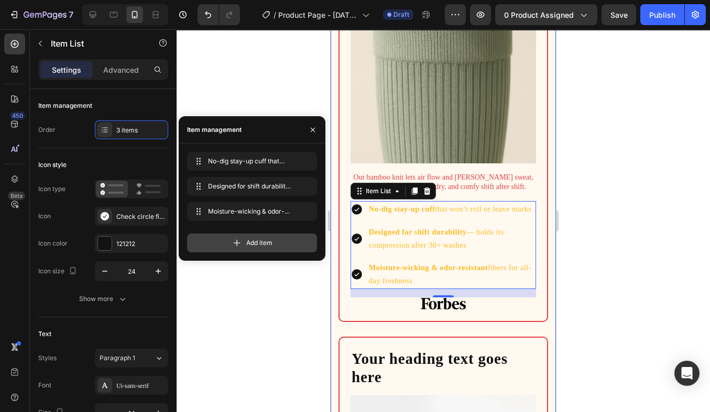
click at [225, 241] on div "Add item" at bounding box center [252, 243] width 130 height 19
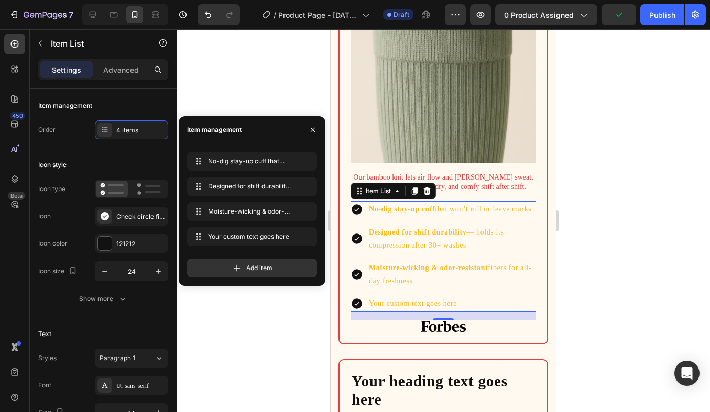
click at [398, 308] on div "Your custom text goes here" at bounding box center [451, 304] width 169 height 16
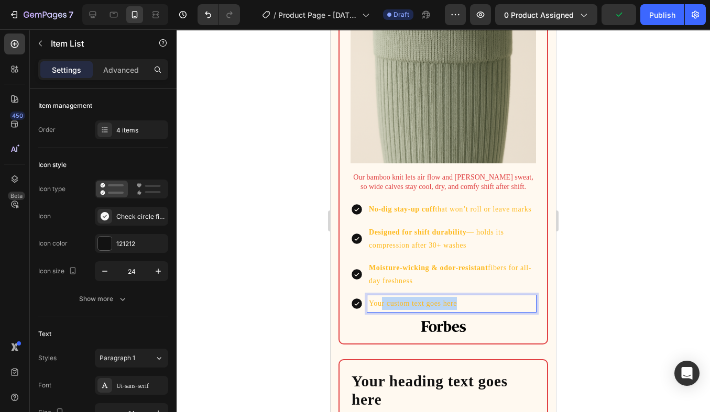
drag, startPoint x: 482, startPoint y: 310, endPoint x: 382, endPoint y: 300, distance: 100.0
click at [382, 300] on p "Your custom text goes here" at bounding box center [452, 303] width 166 height 13
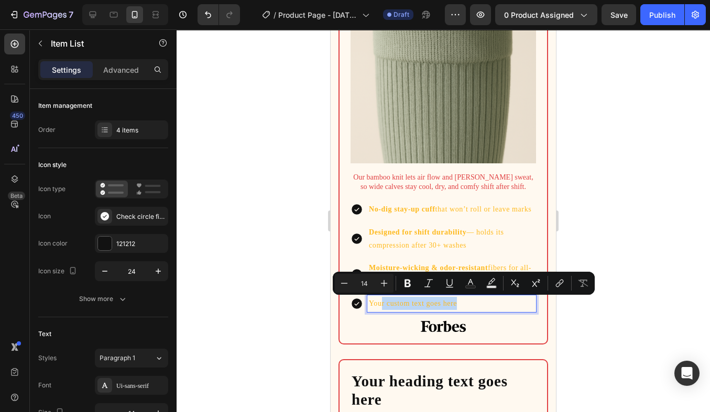
click at [471, 307] on p "Your custom text goes here" at bounding box center [452, 303] width 166 height 13
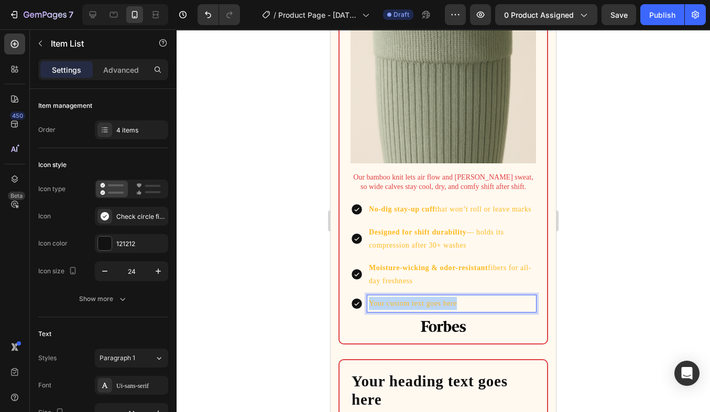
drag, startPoint x: 472, startPoint y: 305, endPoint x: 351, endPoint y: 304, distance: 121.1
click at [351, 305] on div "Your custom text goes here" at bounding box center [444, 304] width 186 height 16
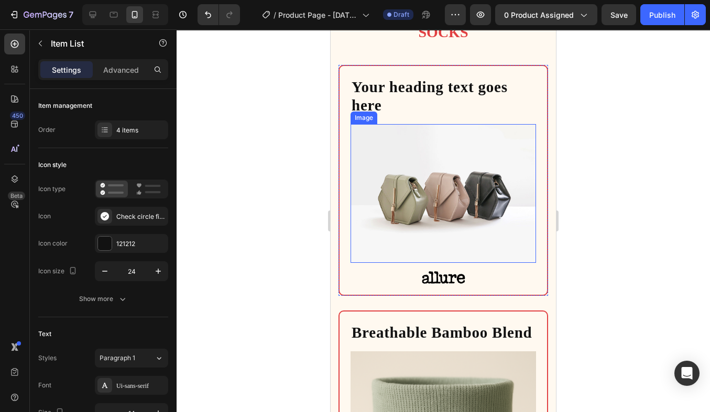
scroll to position [857, 0]
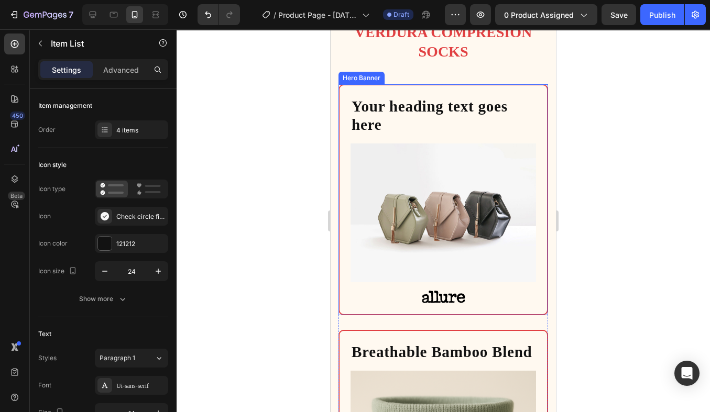
click at [405, 134] on p "Your heading text goes here" at bounding box center [443, 115] width 183 height 37
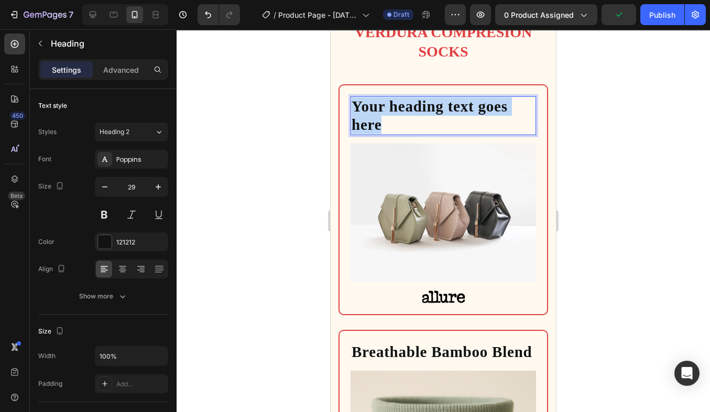
drag, startPoint x: 394, startPoint y: 160, endPoint x: 329, endPoint y: 131, distance: 71.3
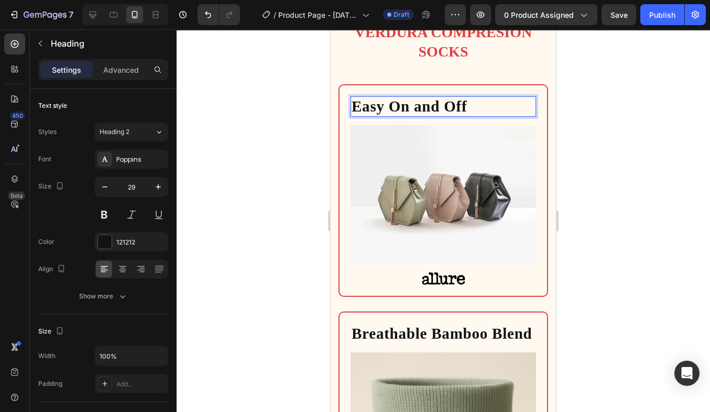
scroll to position [877, 0]
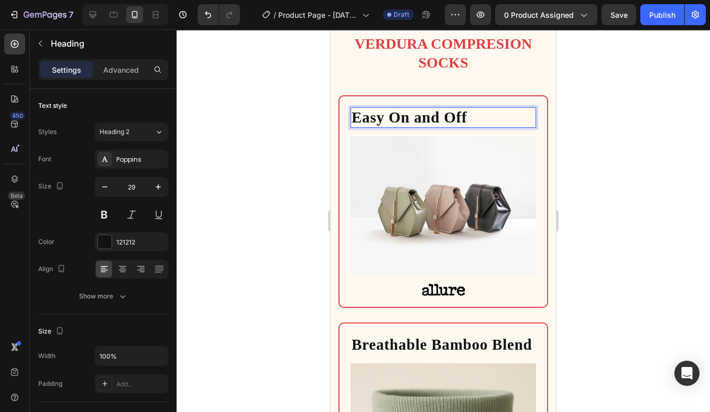
click at [434, 173] on img at bounding box center [444, 205] width 186 height 139
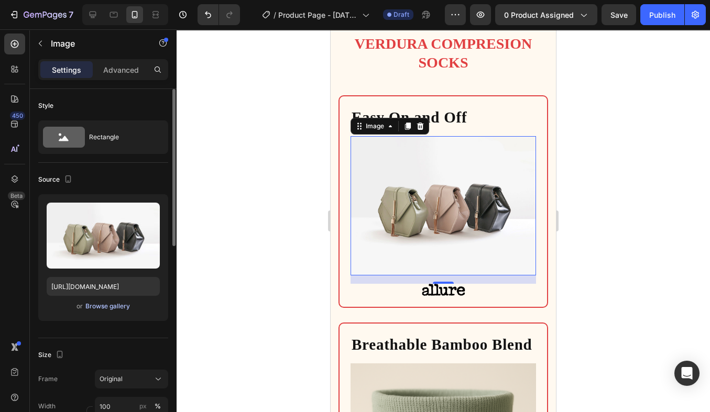
click at [103, 305] on div "Browse gallery" at bounding box center [107, 306] width 45 height 9
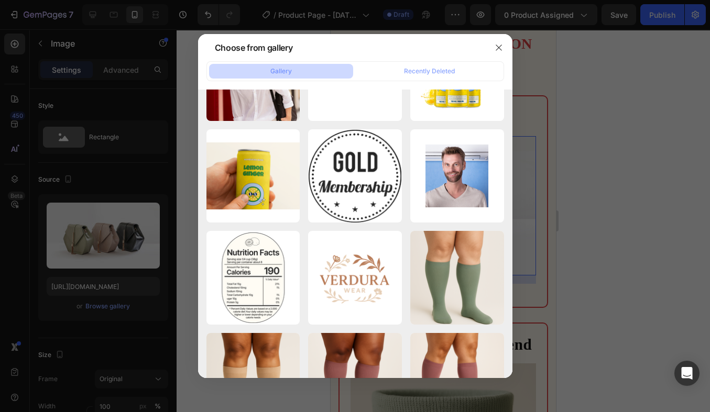
scroll to position [4821, 0]
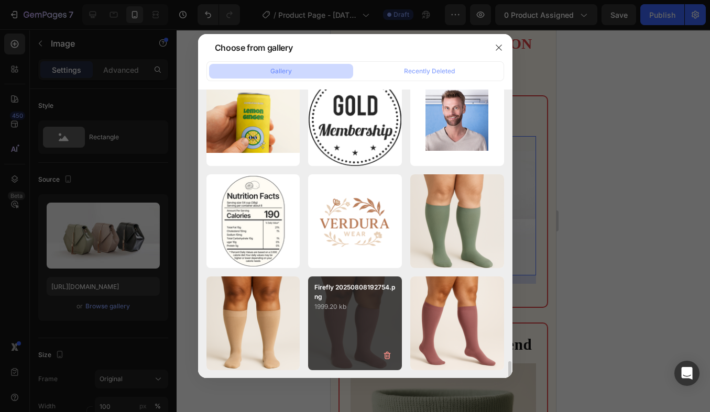
click at [372, 287] on p "Firefly 20250808192754.png" at bounding box center [354, 292] width 81 height 19
type input "https://cdn.shopify.com/s/files/1/0774/1099/2363/files/gempages_579693025656046…"
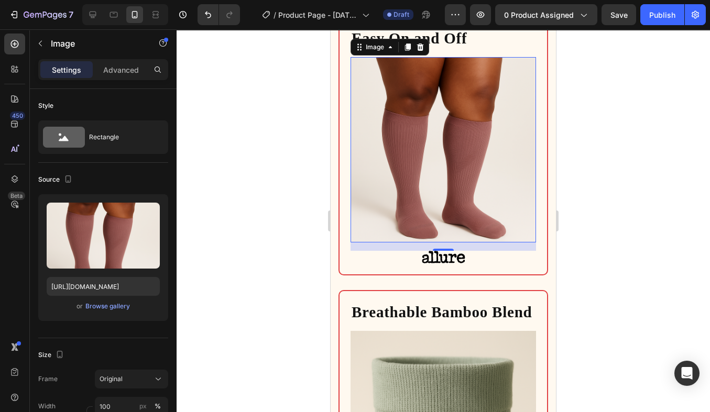
scroll to position [818, 0]
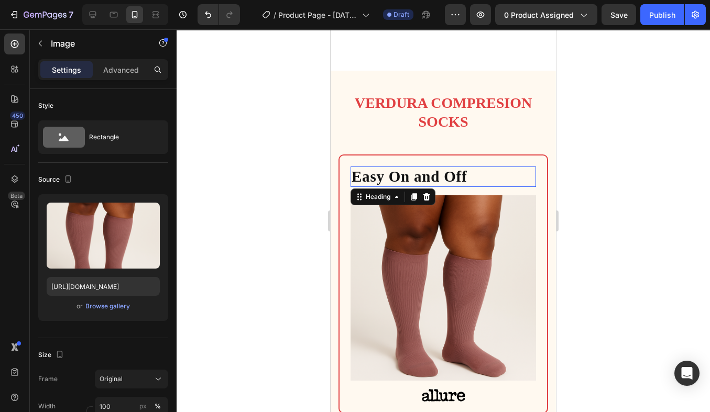
click at [460, 169] on p "Easy On and Off" at bounding box center [443, 177] width 183 height 18
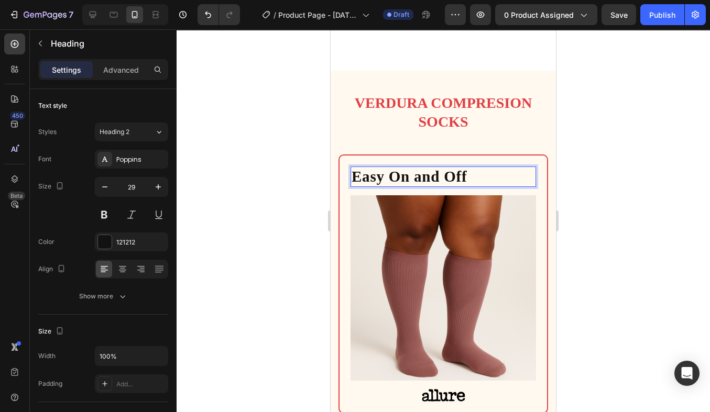
click at [386, 176] on p "Easy On and Off" at bounding box center [443, 177] width 183 height 18
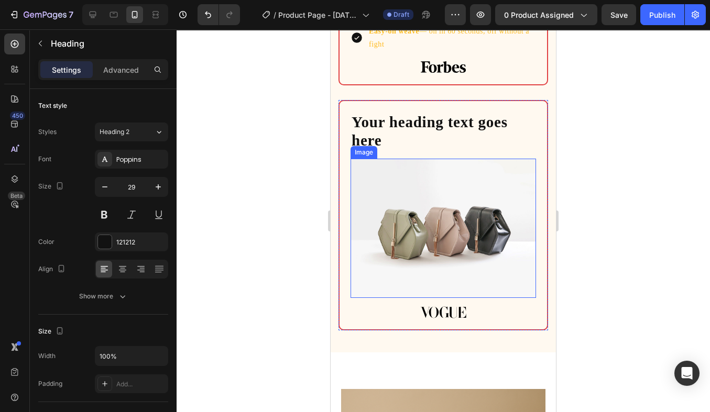
scroll to position [1565, 0]
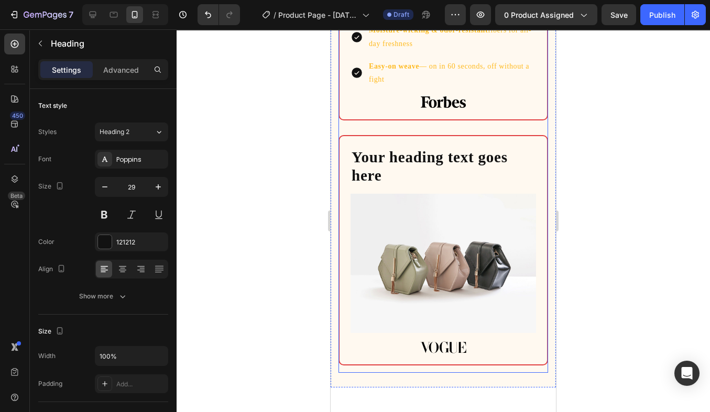
click at [402, 162] on h2 "Your heading text goes here" at bounding box center [444, 166] width 186 height 39
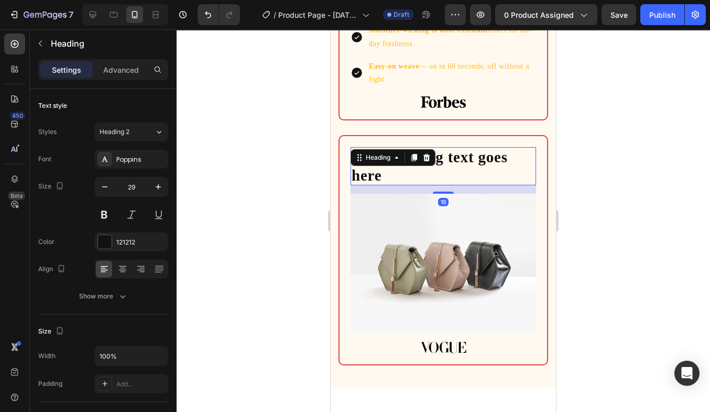
click at [390, 179] on h2 "Your heading text goes here" at bounding box center [444, 166] width 186 height 39
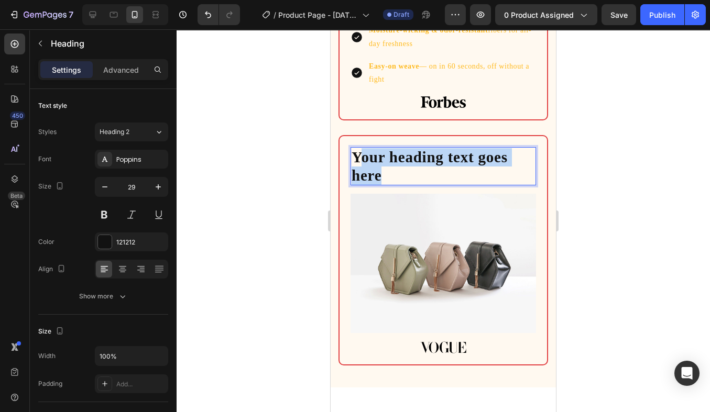
drag, startPoint x: 390, startPoint y: 179, endPoint x: 360, endPoint y: 159, distance: 36.8
click at [360, 159] on p "Your heading text goes here" at bounding box center [443, 166] width 183 height 37
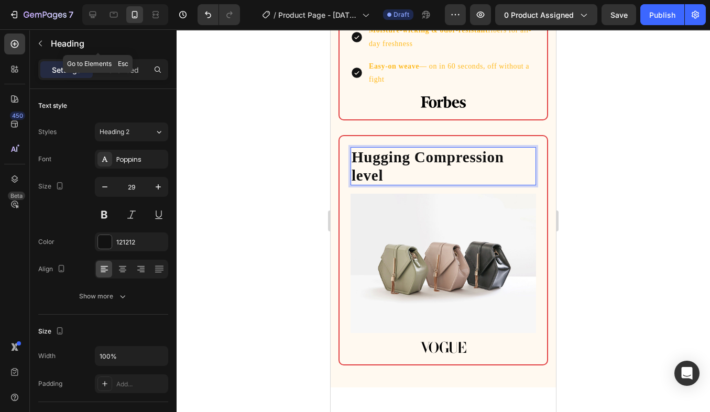
click at [34, 41] on button "button" at bounding box center [40, 43] width 17 height 17
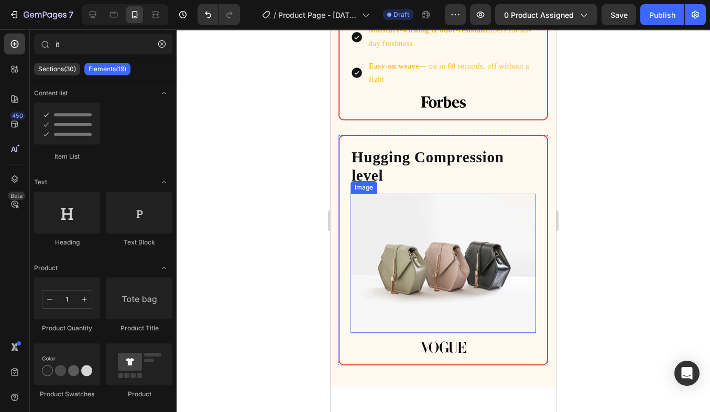
click at [414, 239] on img at bounding box center [444, 263] width 186 height 139
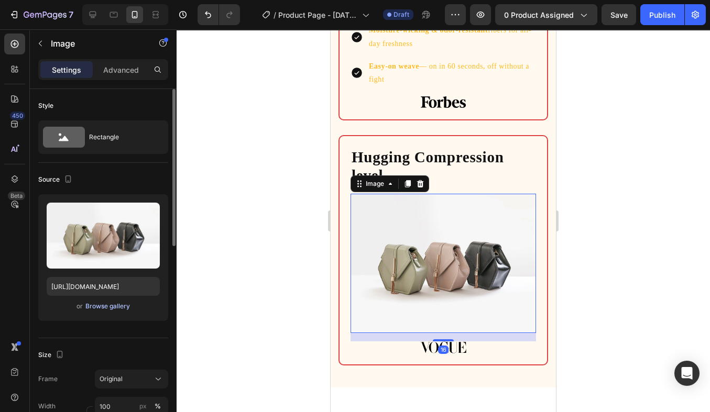
click at [98, 310] on div "Browse gallery" at bounding box center [107, 306] width 45 height 9
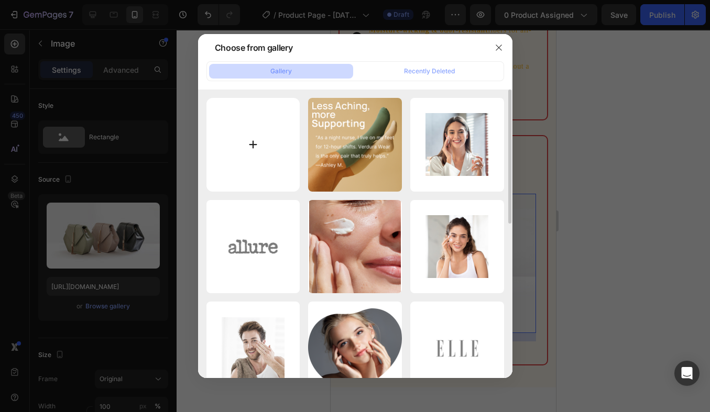
click at [252, 153] on input "file" at bounding box center [253, 145] width 94 height 94
type input "C:\fakepath\verdura_no_text.jpg"
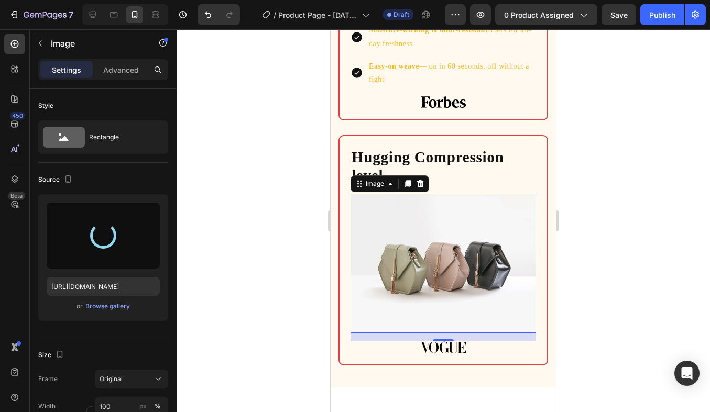
type input "[URL][DOMAIN_NAME]"
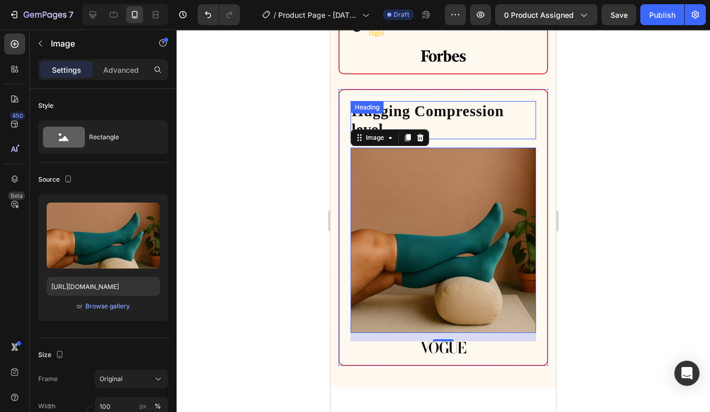
scroll to position [1615, 0]
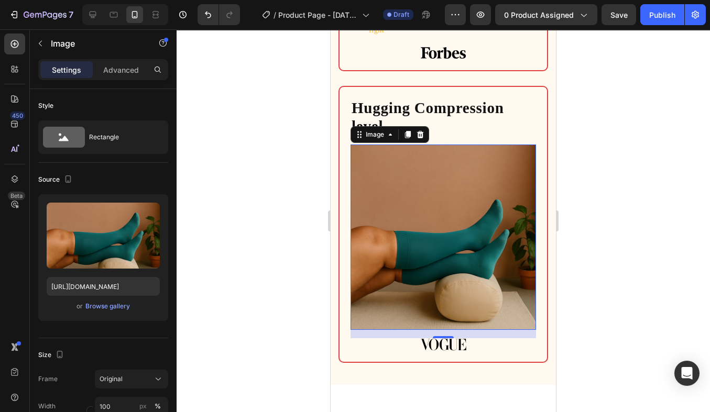
click at [585, 224] on div at bounding box center [444, 220] width 534 height 383
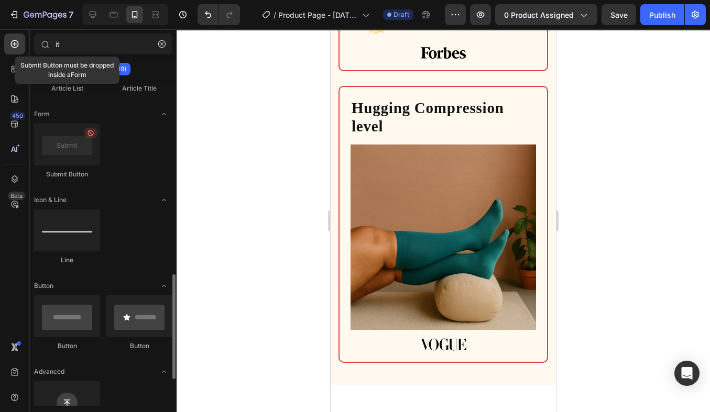
scroll to position [0, 0]
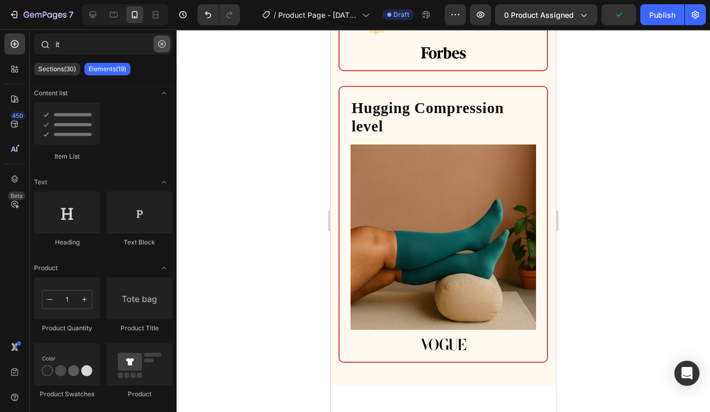
click at [163, 48] on button "button" at bounding box center [162, 44] width 17 height 17
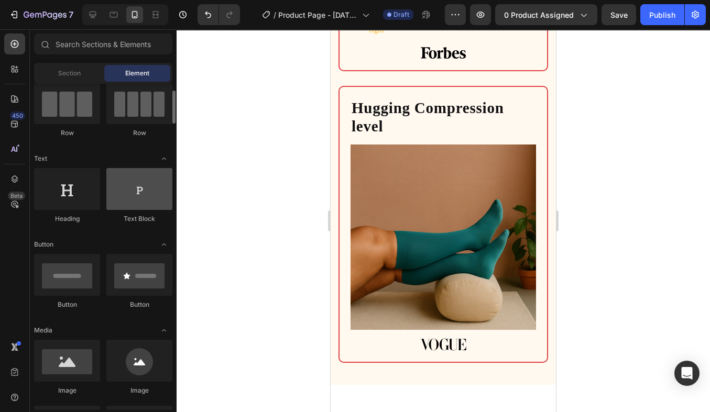
scroll to position [94, 0]
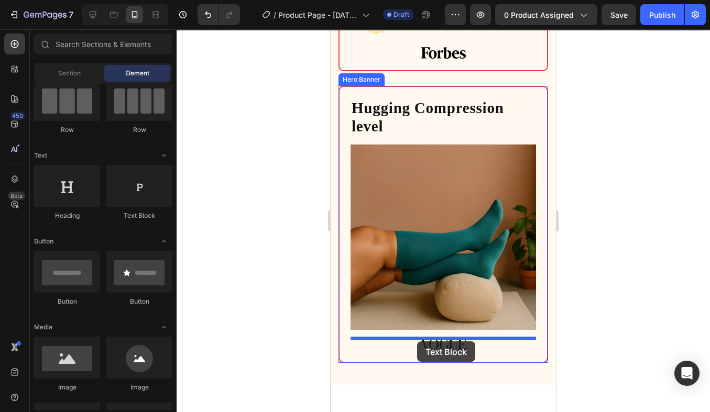
drag, startPoint x: 463, startPoint y: 216, endPoint x: 417, endPoint y: 342, distance: 133.3
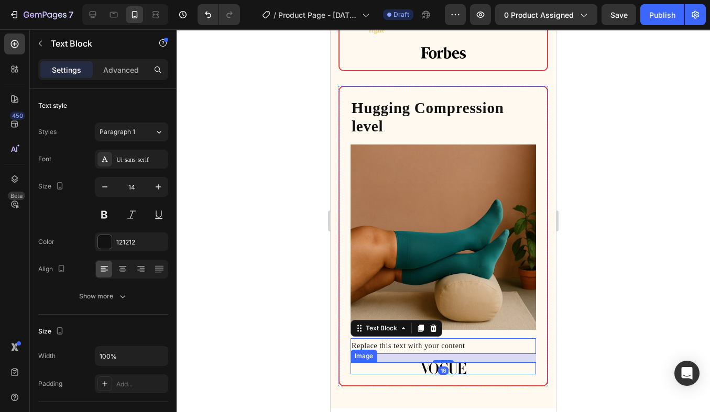
click at [458, 369] on img at bounding box center [443, 369] width 47 height 12
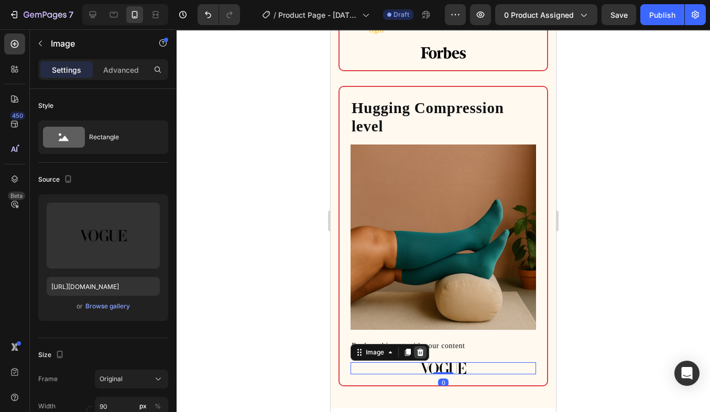
click at [417, 352] on icon at bounding box center [420, 353] width 8 height 8
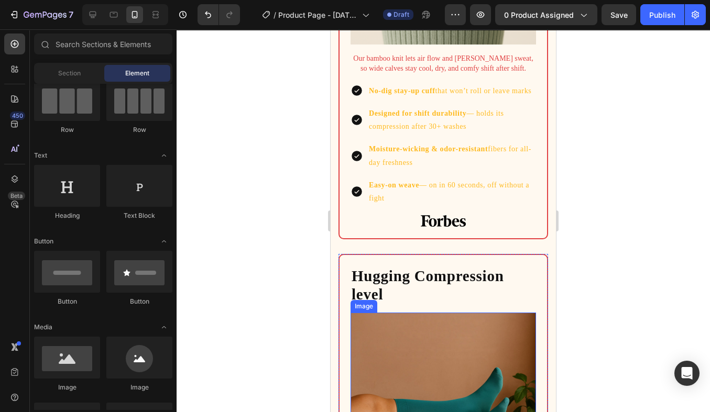
scroll to position [1427, 0]
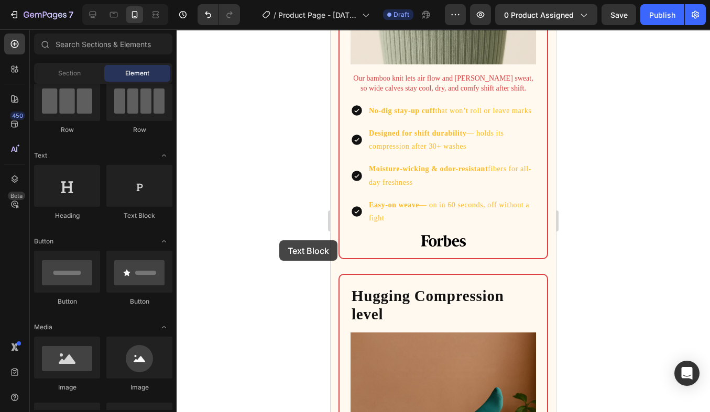
drag, startPoint x: 147, startPoint y: 191, endPoint x: 282, endPoint y: 239, distance: 142.9
click at [282, 0] on div "7 Version history / Product Page - Aug 26, 20:10:19 Draft Preview 0 product ass…" at bounding box center [355, 0] width 710 height 0
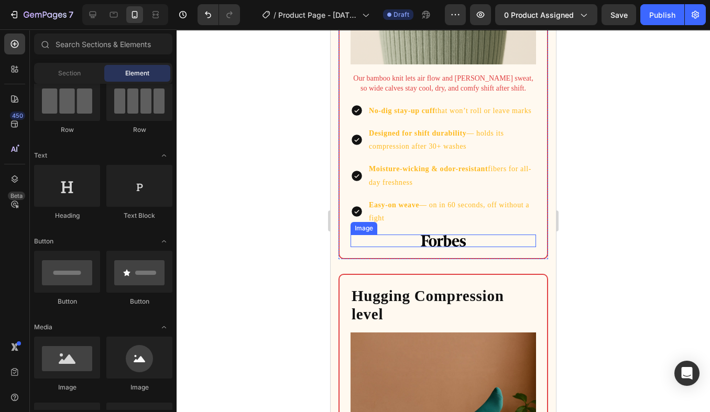
click at [453, 246] on img at bounding box center [443, 241] width 46 height 12
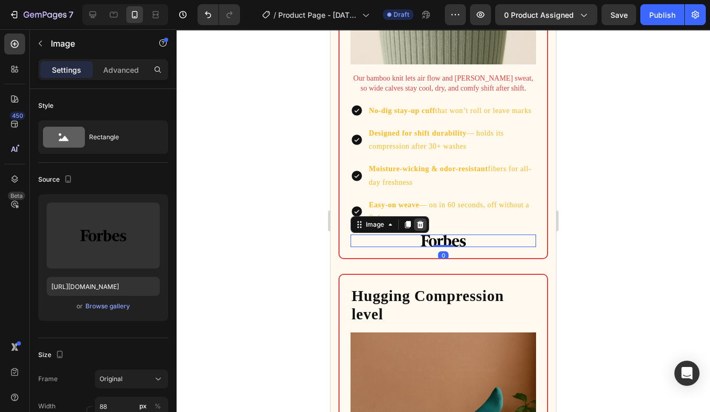
click at [418, 224] on icon at bounding box center [420, 225] width 8 height 8
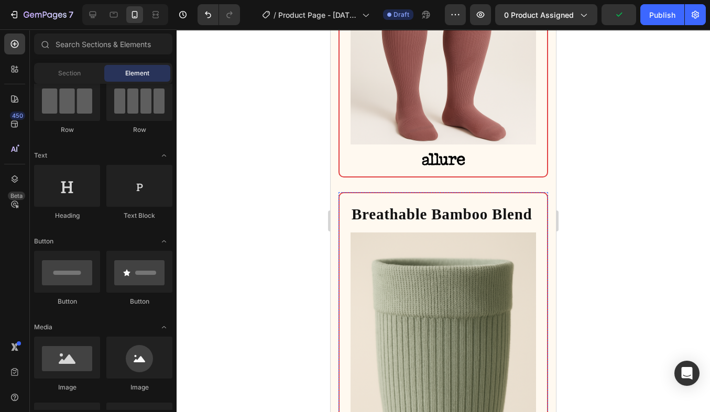
scroll to position [1011, 0]
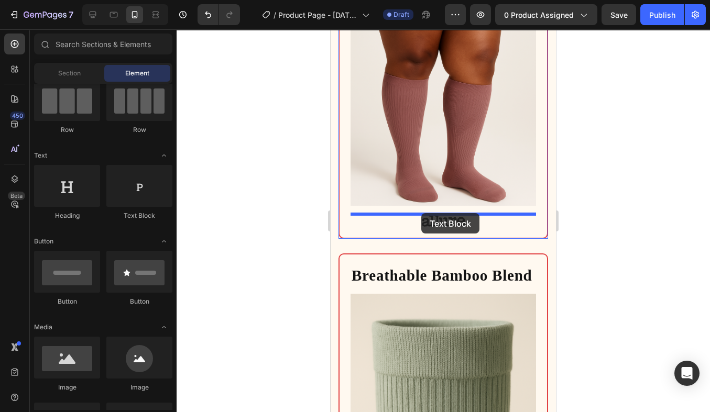
drag, startPoint x: 469, startPoint y: 231, endPoint x: 420, endPoint y: 213, distance: 52.4
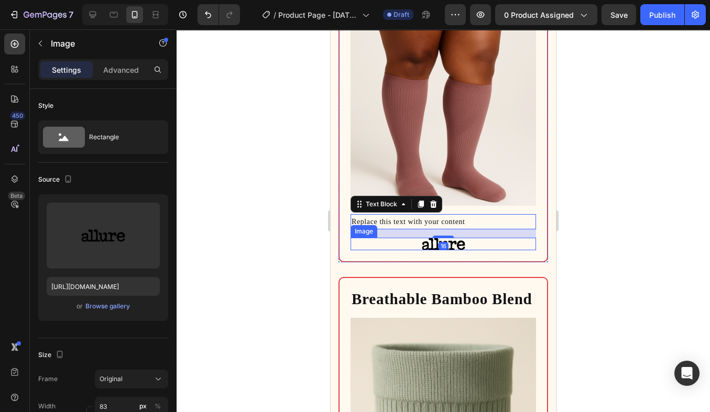
click at [437, 245] on img at bounding box center [443, 244] width 43 height 13
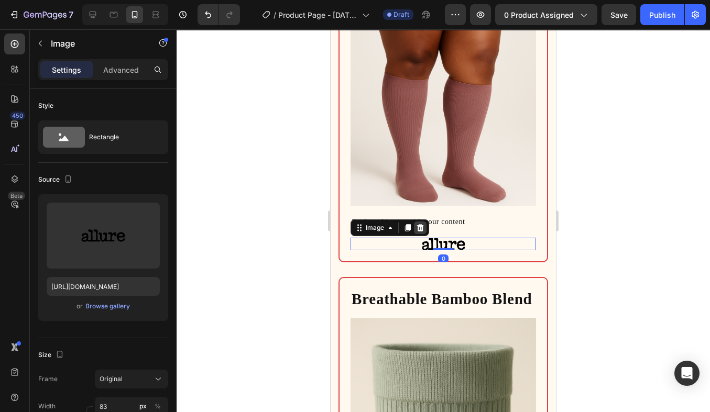
click at [418, 229] on icon at bounding box center [420, 227] width 7 height 7
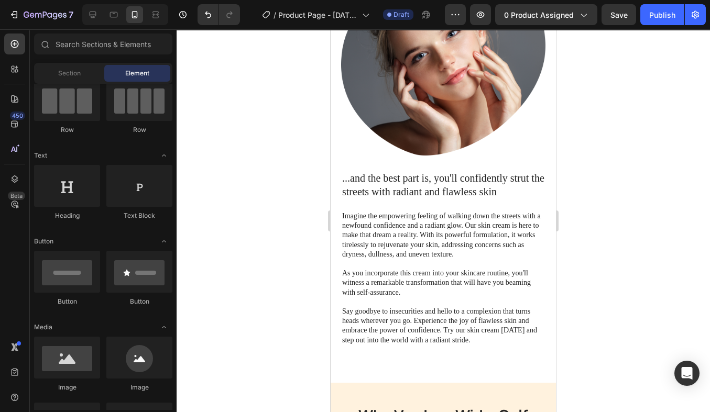
scroll to position [2363, 0]
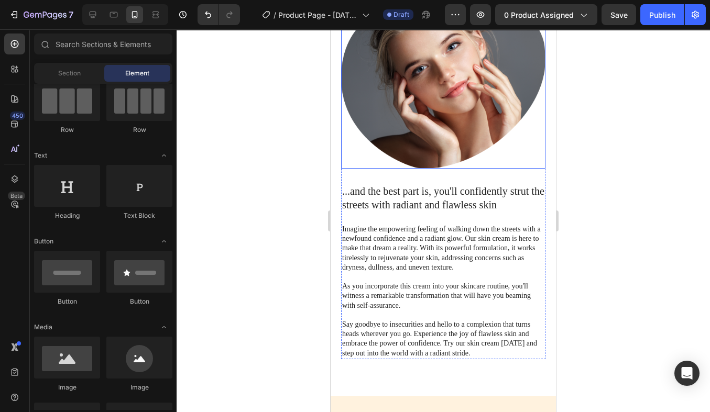
click at [345, 165] on img at bounding box center [443, 81] width 204 height 176
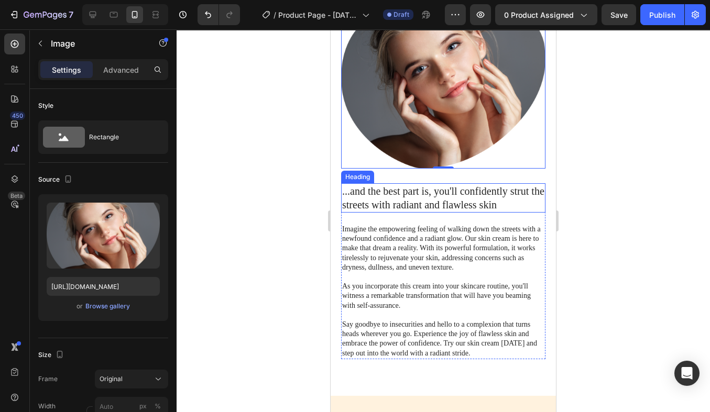
scroll to position [2138, 0]
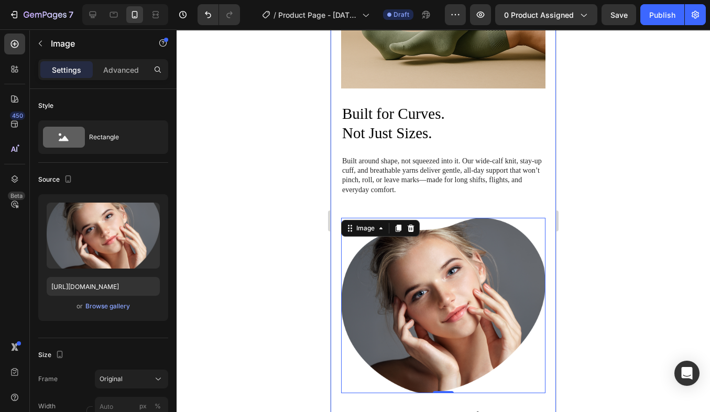
click at [339, 234] on div "Built for Curves. Not Just Sizes. Heading Built around shape, not squeezed into…" at bounding box center [443, 234] width 225 height 774
click at [366, 240] on img at bounding box center [443, 306] width 204 height 176
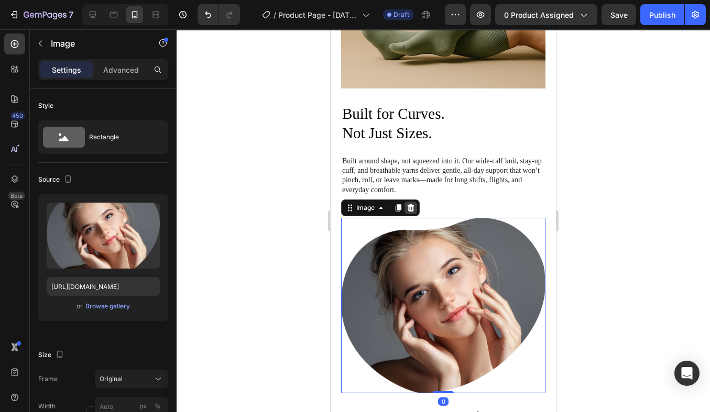
click at [414, 205] on icon at bounding box center [411, 208] width 8 height 8
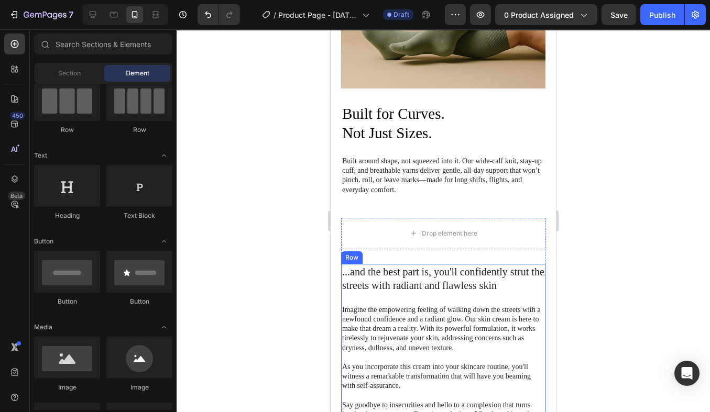
click at [420, 293] on div "...and the best part is, you'll confidently strut the streets with radiant and …" at bounding box center [443, 352] width 204 height 176
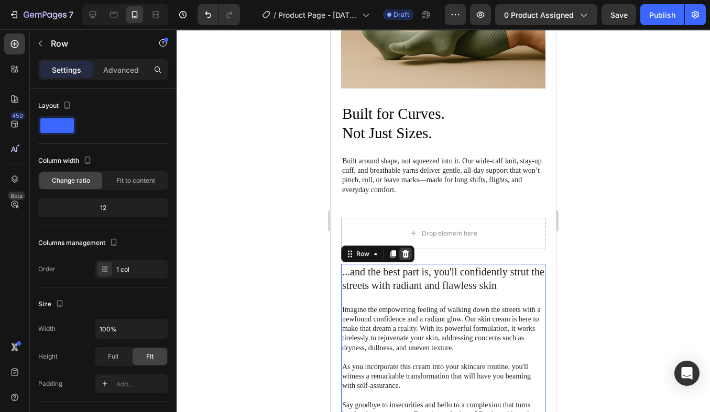
click at [408, 251] on icon at bounding box center [405, 254] width 8 height 8
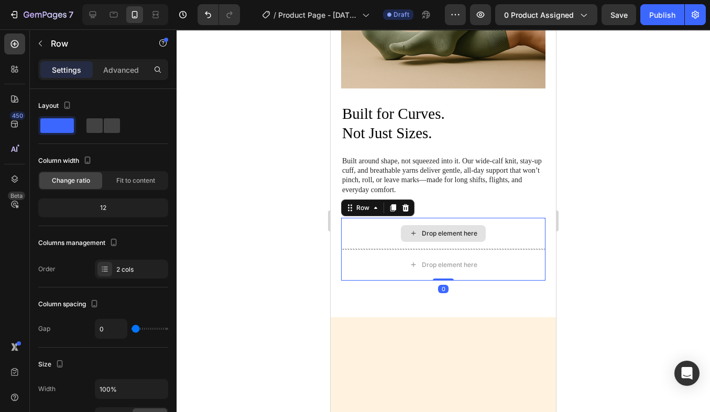
click at [486, 240] on div "Drop element here" at bounding box center [443, 233] width 204 height 31
click at [403, 212] on icon at bounding box center [405, 208] width 8 height 8
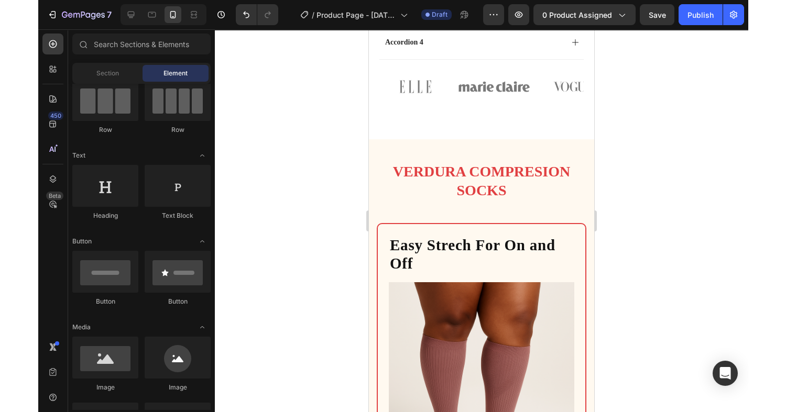
scroll to position [0, 0]
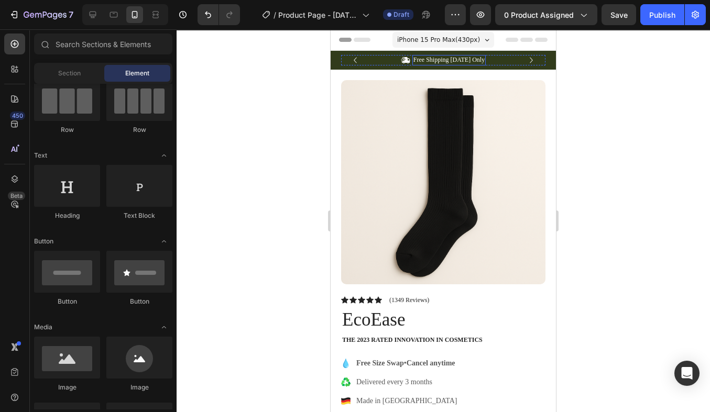
click at [466, 62] on p "Free Shipping [DATE] Only" at bounding box center [449, 60] width 71 height 8
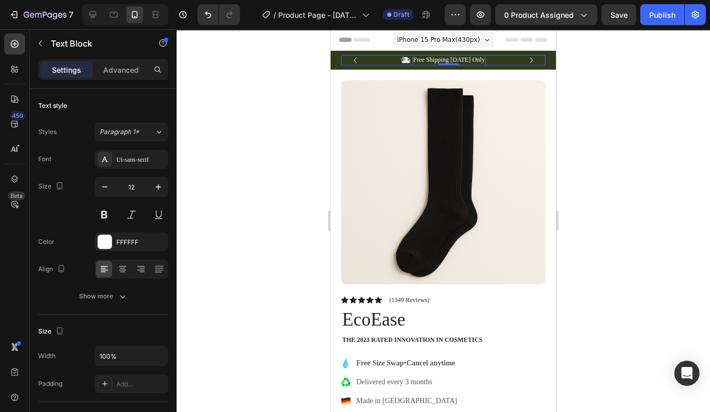
click at [368, 63] on div "Icon Free Shipping Today Only Text Block 0 Row" at bounding box center [443, 60] width 204 height 10
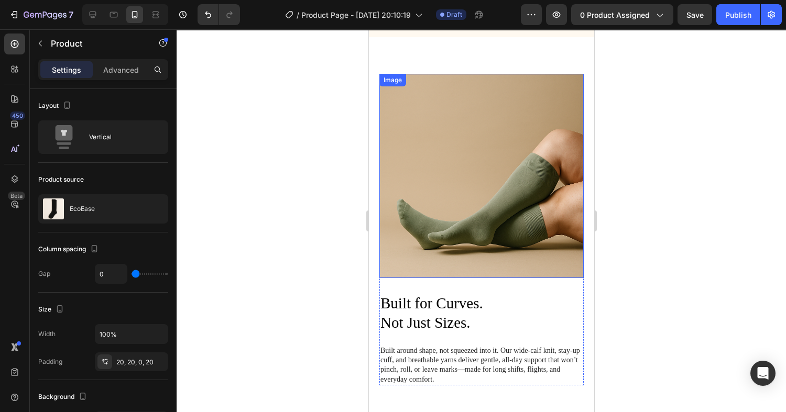
scroll to position [1919, 0]
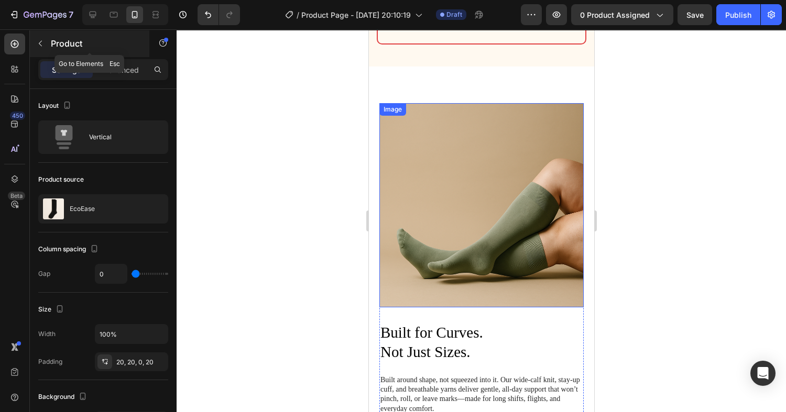
click at [42, 43] on icon "button" at bounding box center [40, 43] width 8 height 8
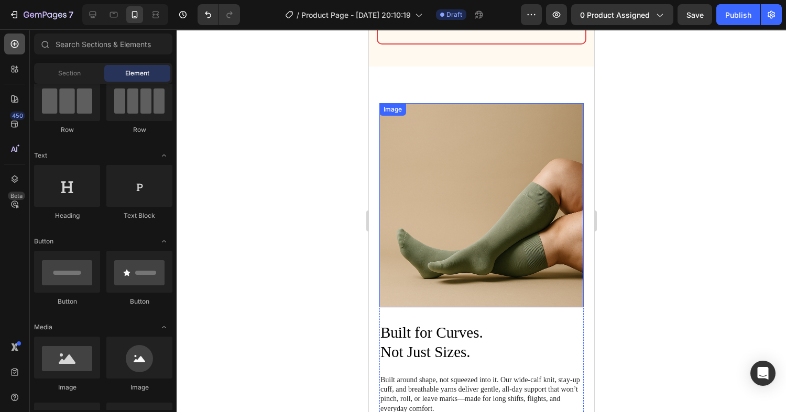
click at [16, 50] on div at bounding box center [14, 44] width 21 height 21
click at [19, 74] on icon at bounding box center [14, 69] width 10 height 10
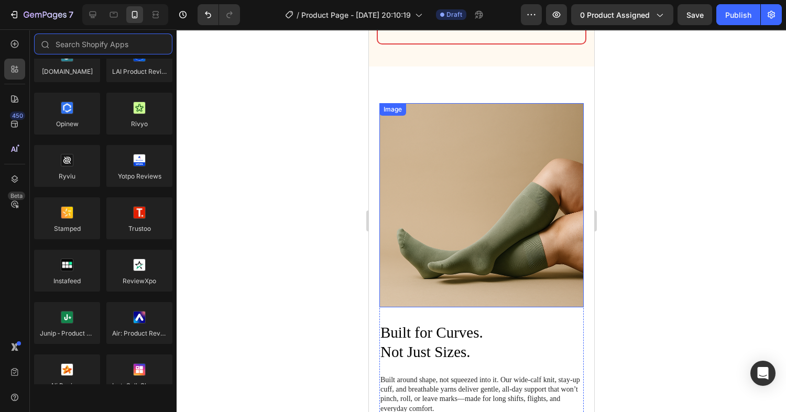
scroll to position [0, 0]
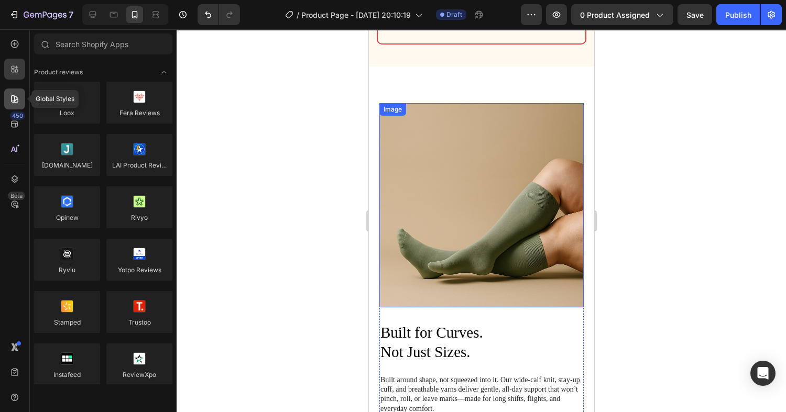
click at [16, 89] on div at bounding box center [14, 99] width 21 height 21
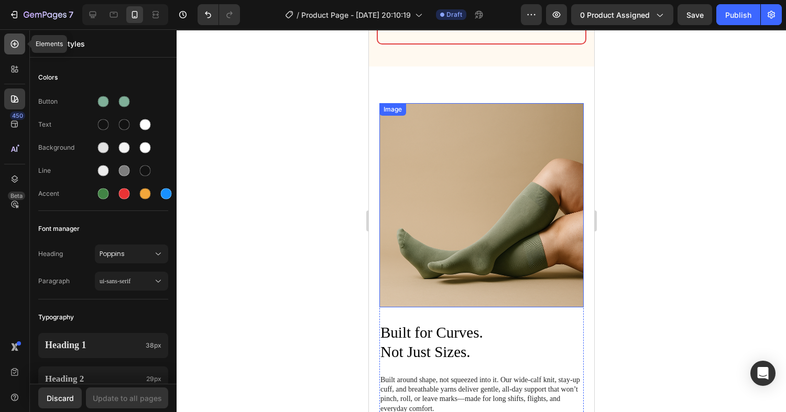
click at [20, 41] on div at bounding box center [14, 44] width 21 height 21
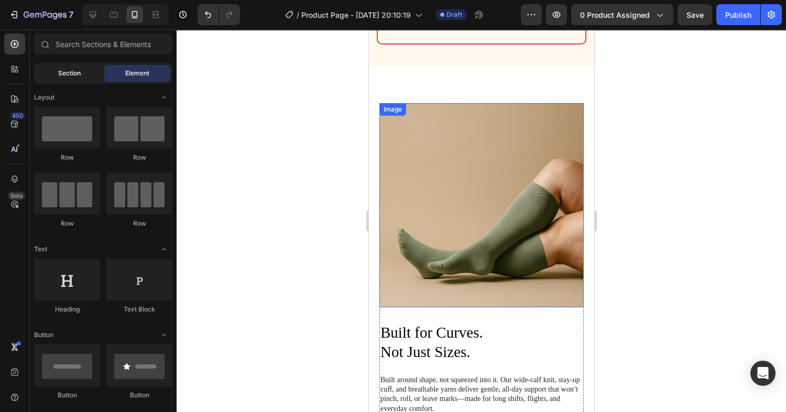
click at [50, 72] on div "Section" at bounding box center [69, 73] width 66 height 17
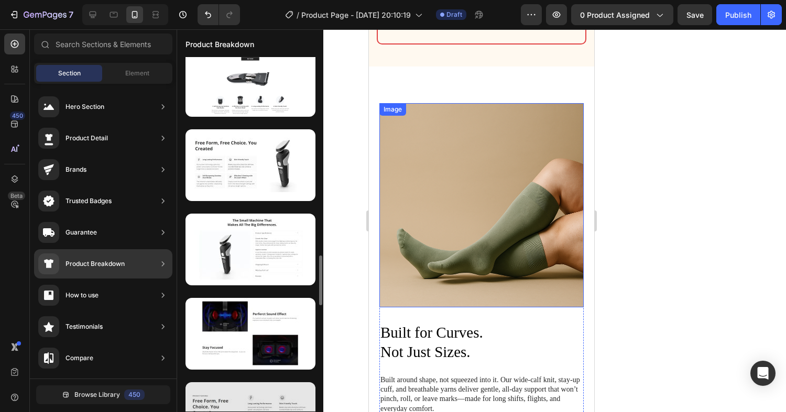
scroll to position [1212, 0]
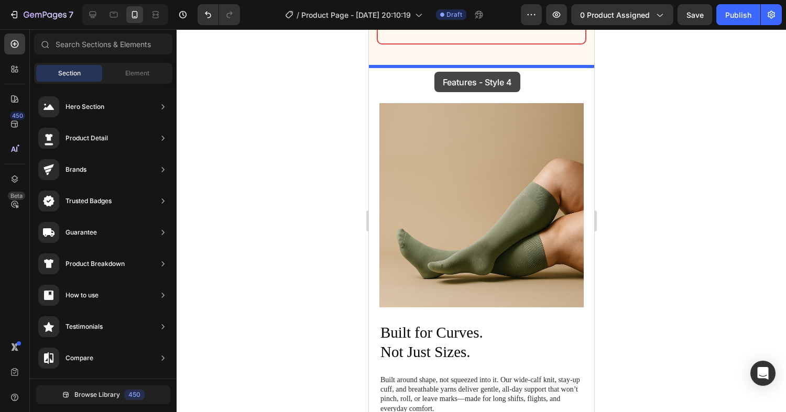
drag, startPoint x: 622, startPoint y: 266, endPoint x: 434, endPoint y: 72, distance: 270.2
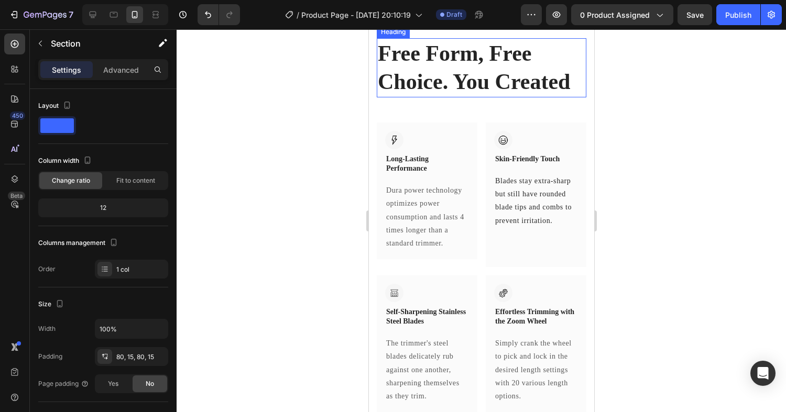
scroll to position [1922, 0]
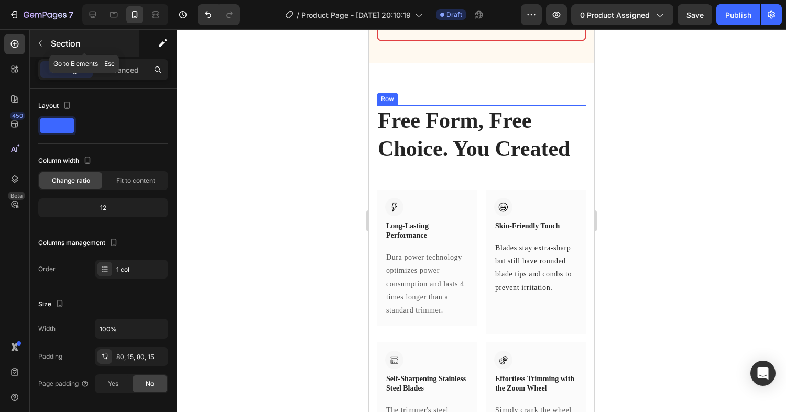
click at [47, 42] on button "button" at bounding box center [40, 43] width 17 height 17
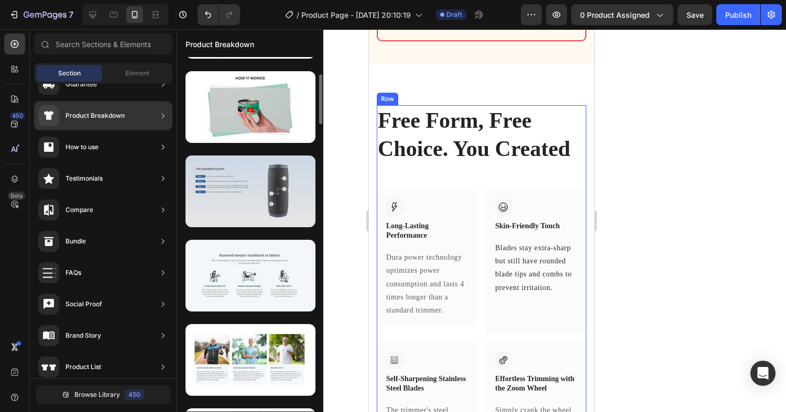
scroll to position [162, 0]
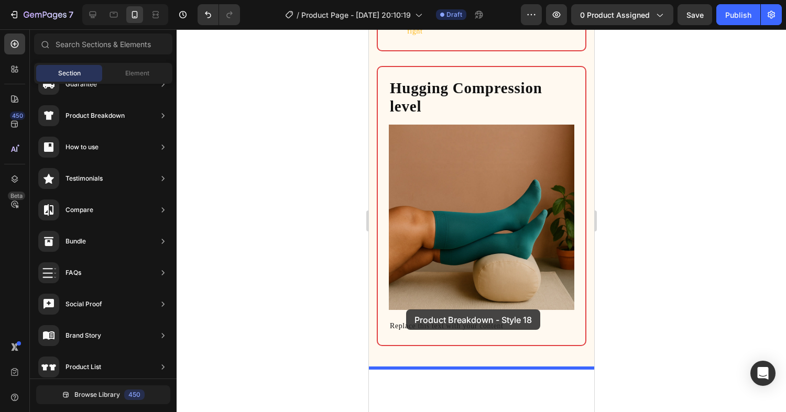
drag, startPoint x: 611, startPoint y: 288, endPoint x: 405, endPoint y: 312, distance: 207.3
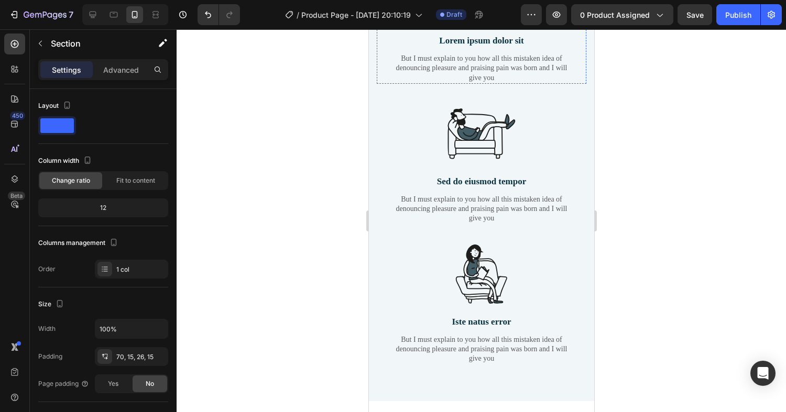
scroll to position [2094, 0]
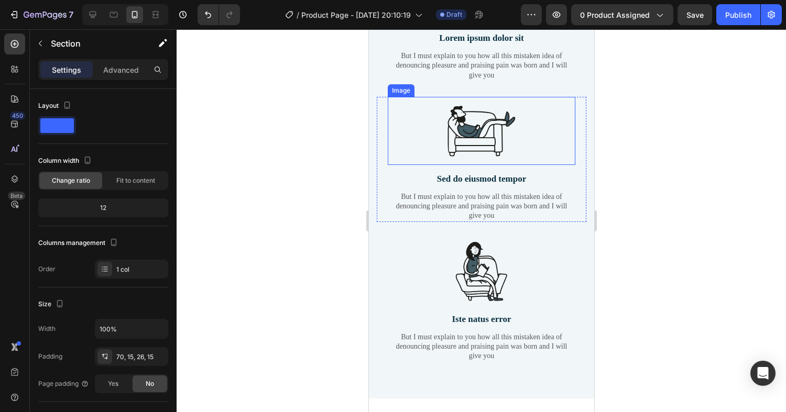
click at [471, 165] on img at bounding box center [481, 131] width 68 height 68
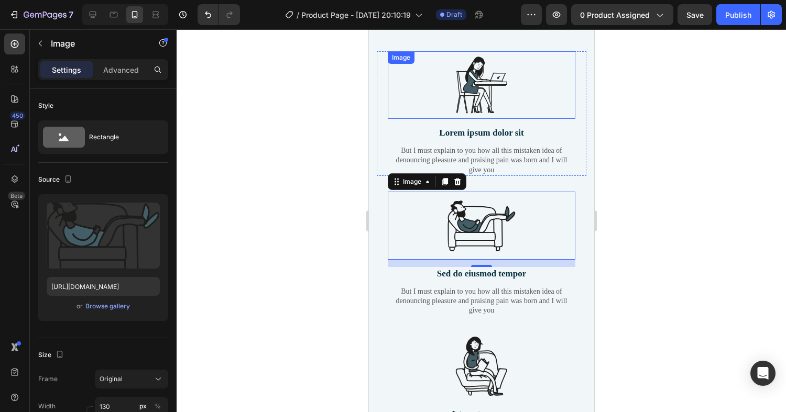
scroll to position [2016, 0]
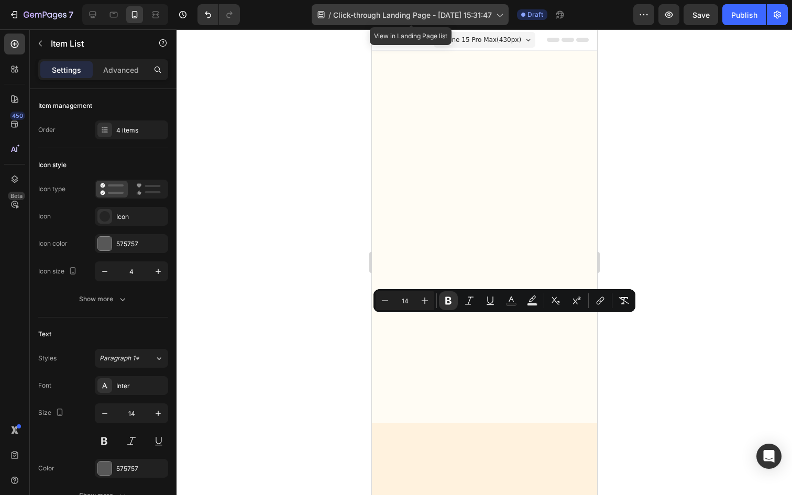
scroll to position [2031, 0]
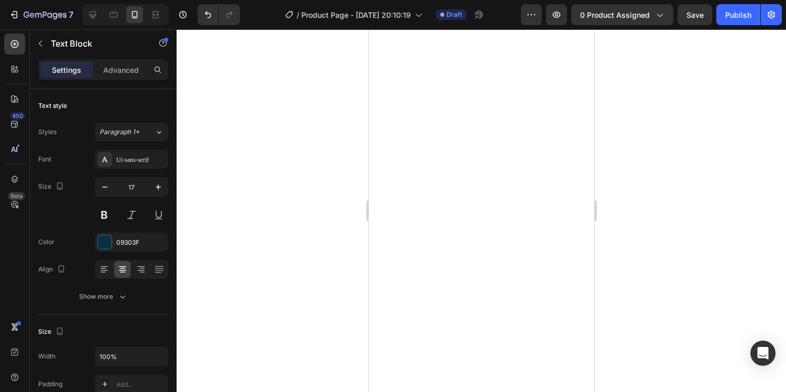
drag, startPoint x: 535, startPoint y: 295, endPoint x: 431, endPoint y: 295, distance: 103.8
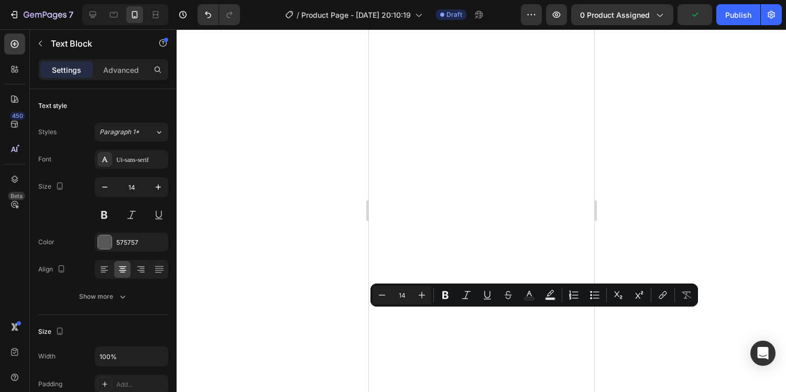
drag, startPoint x: 499, startPoint y: 333, endPoint x: 377, endPoint y: 313, distance: 124.3
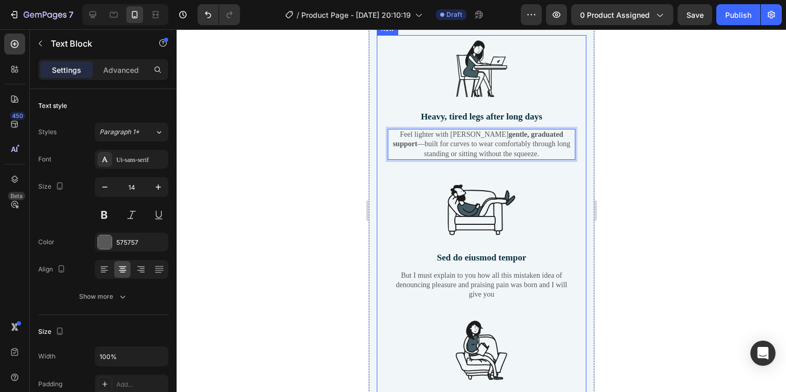
scroll to position [2105, 0]
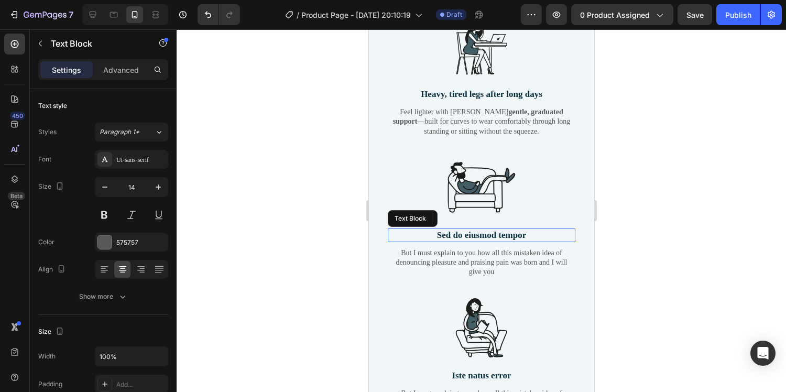
click at [495, 237] on p "Sed do eiusmod tempor" at bounding box center [481, 236] width 186 height 12
click at [524, 235] on p "Sed do eiusmod tempor" at bounding box center [481, 236] width 186 height 12
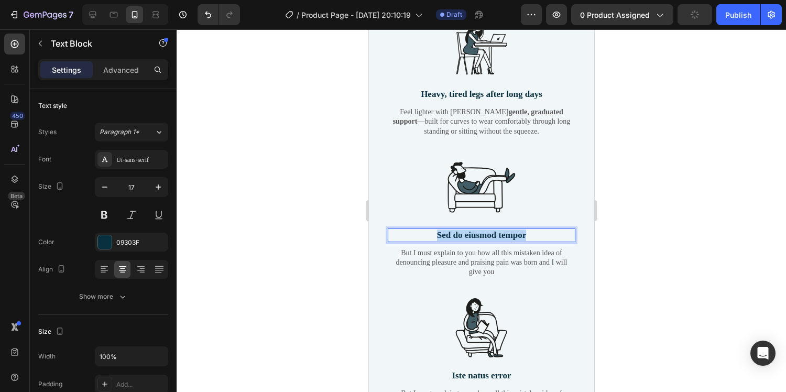
drag, startPoint x: 539, startPoint y: 234, endPoint x: 435, endPoint y: 233, distance: 103.8
click at [435, 233] on p "Sed do eiusmod tempor" at bounding box center [481, 236] width 186 height 12
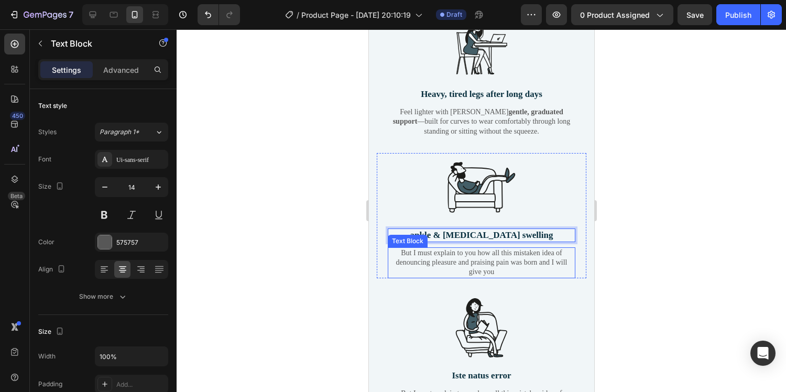
click at [481, 267] on p "But I must explain to you how all this mistaken idea of denouncing pleasure and…" at bounding box center [481, 262] width 186 height 29
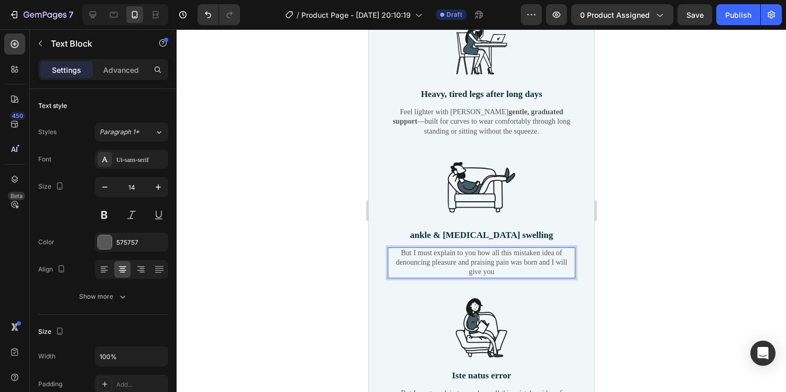
click at [506, 270] on p "But I must explain to you how all this mistaken idea of denouncing pleasure and…" at bounding box center [481, 262] width 186 height 29
drag, startPoint x: 505, startPoint y: 270, endPoint x: 386, endPoint y: 248, distance: 120.9
click at [386, 248] on div "Image ankle & [MEDICAL_DATA] swelling Text Block But I must explain to you how …" at bounding box center [481, 215] width 210 height 125
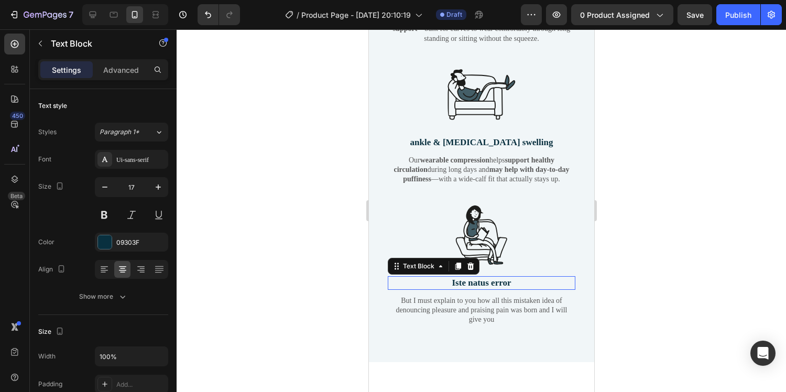
click at [486, 281] on p "Iste natus error" at bounding box center [481, 283] width 186 height 12
click at [518, 280] on p "Iste natus error" at bounding box center [481, 283] width 186 height 12
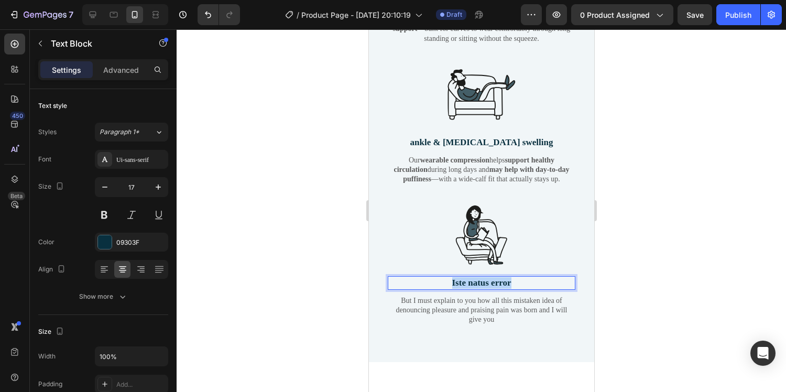
drag, startPoint x: 518, startPoint y: 280, endPoint x: 436, endPoint y: 278, distance: 82.3
click at [436, 278] on p "Iste natus error" at bounding box center [481, 283] width 186 height 12
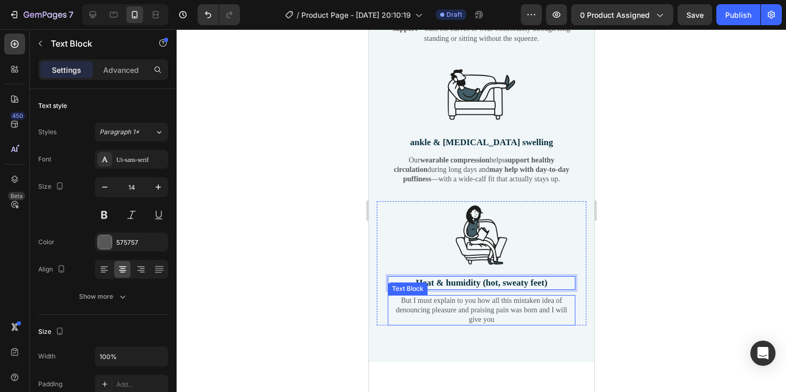
click at [516, 312] on p "But I must explain to you how all this mistaken idea of denouncing pleasure and…" at bounding box center [481, 310] width 186 height 29
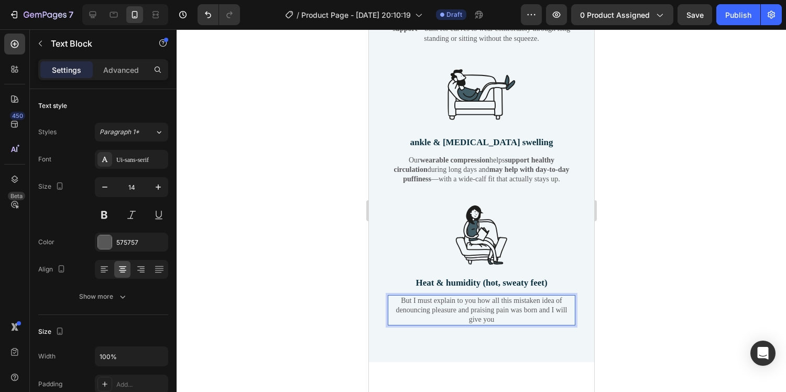
click at [495, 319] on p "But I must explain to you how all this mistaken idea of denouncing pleasure and…" at bounding box center [481, 310] width 186 height 29
drag, startPoint x: 501, startPoint y: 319, endPoint x: 396, endPoint y: 300, distance: 107.0
click at [396, 301] on p "But I must explain to you how all this mistaken idea of denouncing pleasure and…" at bounding box center [481, 310] width 186 height 29
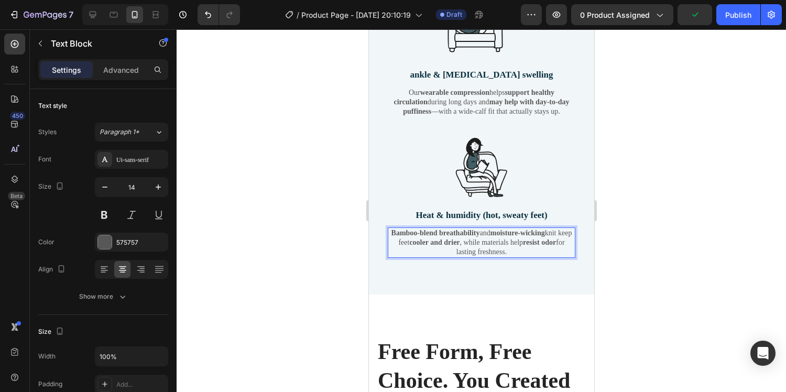
scroll to position [2275, 0]
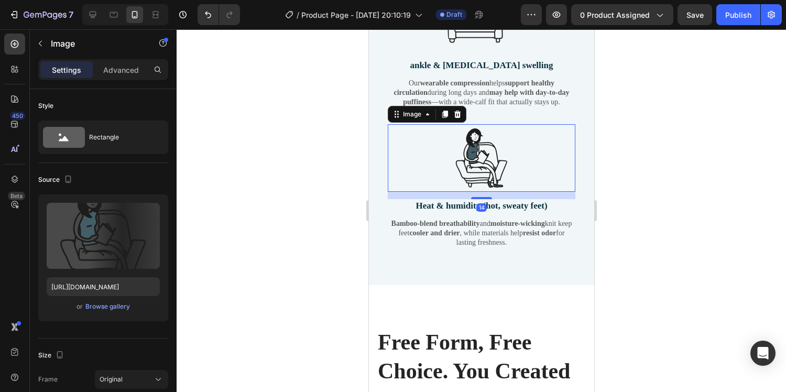
click at [395, 155] on div at bounding box center [481, 158] width 188 height 68
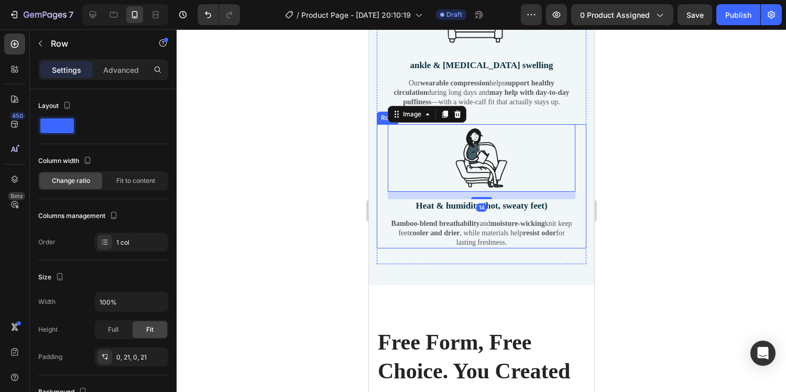
click at [381, 150] on div "Image 14 Heat & humidity (hot, sweaty feet) Text Block Bamboo-blend breathabili…" at bounding box center [481, 186] width 210 height 125
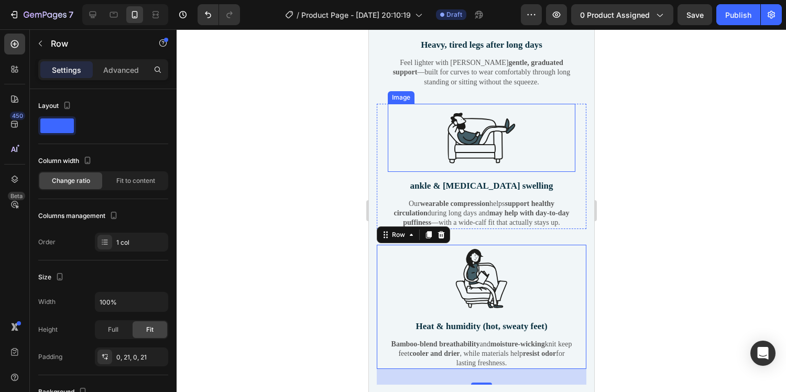
scroll to position [2251, 0]
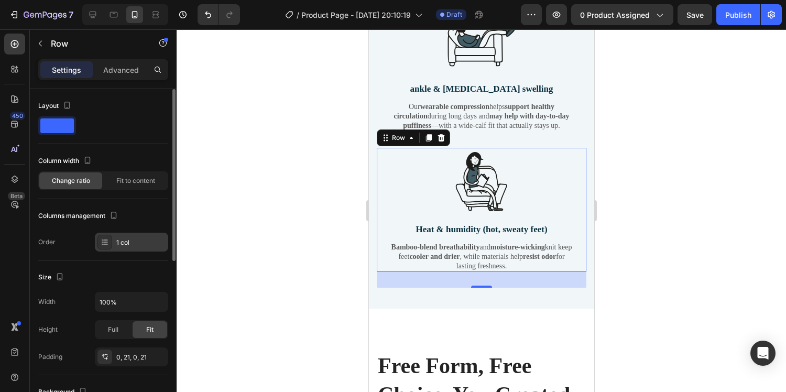
click at [112, 242] on div at bounding box center [104, 242] width 15 height 15
click at [305, 147] on div at bounding box center [482, 210] width 610 height 363
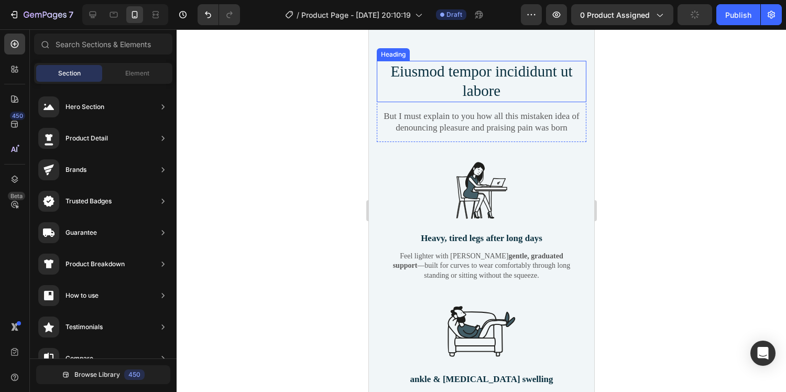
scroll to position [1885, 0]
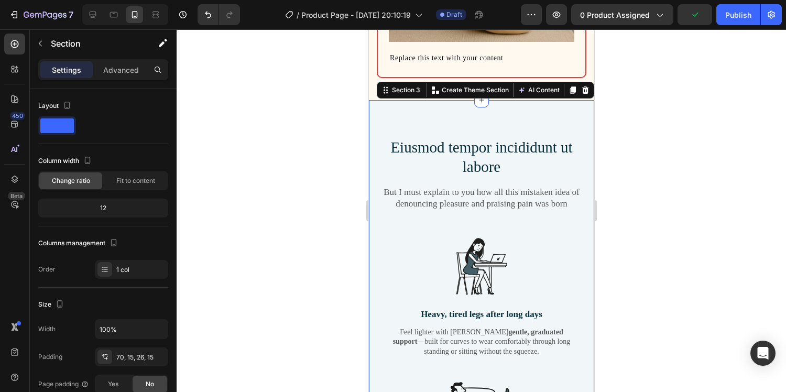
click at [385, 117] on div "Eiusmod tempor incididunt ut labore Heading But I must explain to you how all t…" at bounding box center [480, 387] width 225 height 575
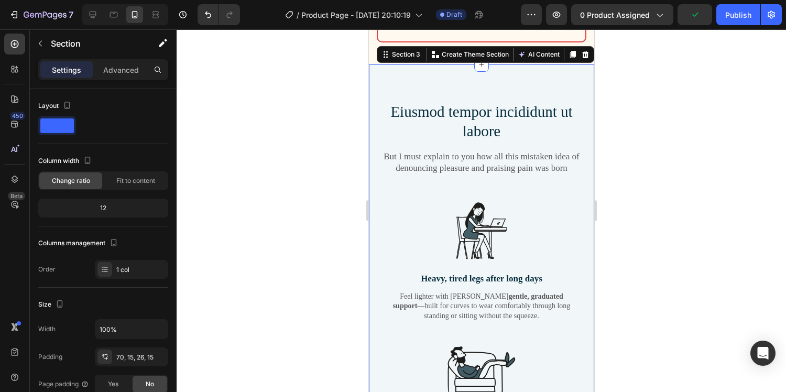
scroll to position [1921, 0]
click at [377, 186] on div "Eiusmod tempor incididunt ut labore Heading But I must explain to you how all t…" at bounding box center [481, 363] width 210 height 525
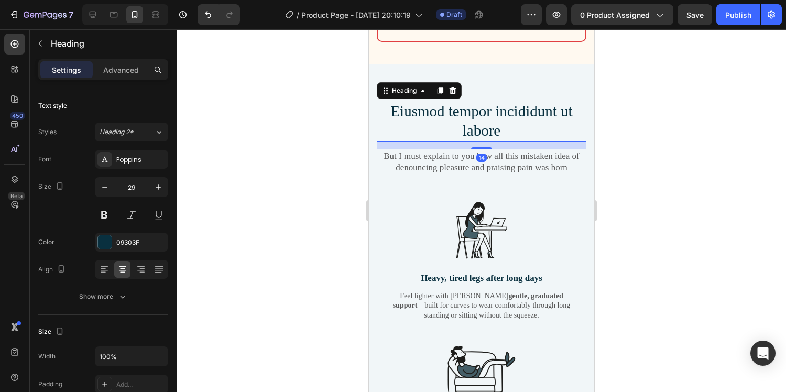
click at [465, 116] on h2 "Eiusmod tempor incididunt ut labore" at bounding box center [481, 121] width 210 height 41
click at [441, 92] on icon at bounding box center [440, 90] width 6 height 7
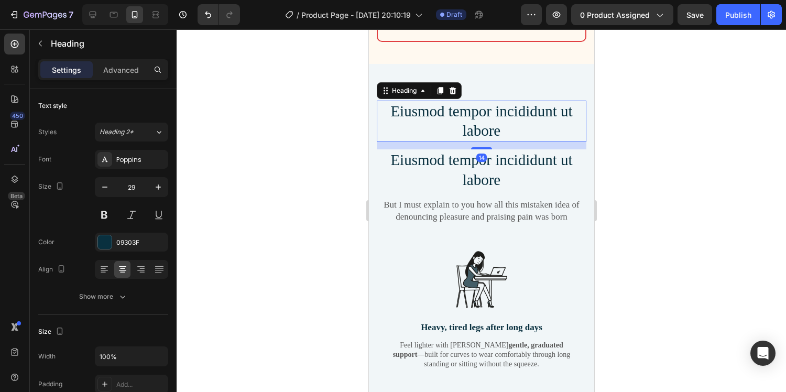
click at [445, 108] on h2 "Eiusmod tempor incididunt ut labore" at bounding box center [481, 121] width 210 height 41
click at [455, 93] on icon at bounding box center [452, 89] width 7 height 7
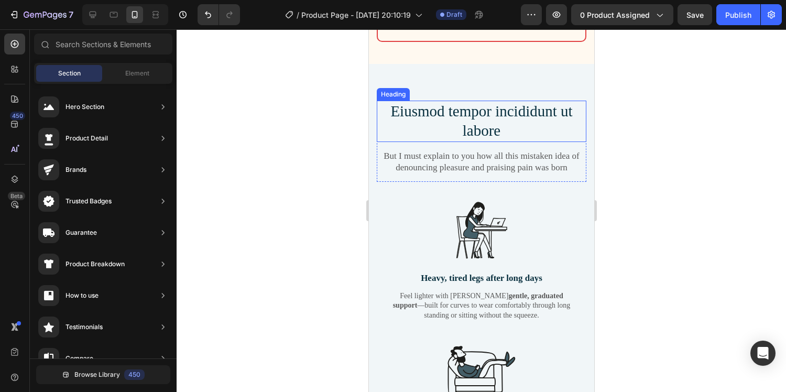
click at [462, 112] on h2 "Eiusmod tempor incididunt ut labore" at bounding box center [481, 121] width 210 height 41
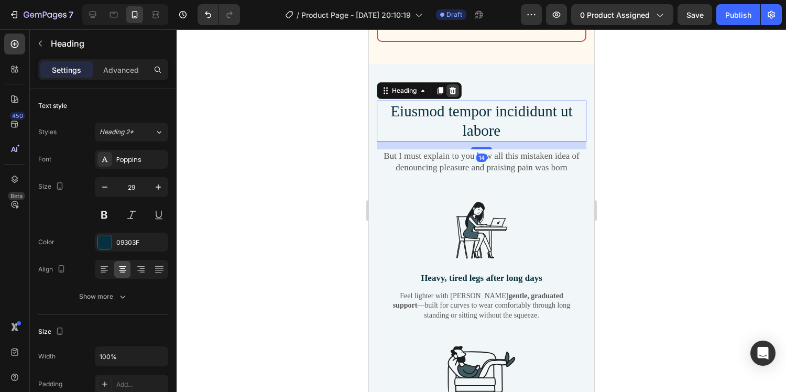
click at [455, 94] on icon at bounding box center [452, 90] width 8 height 8
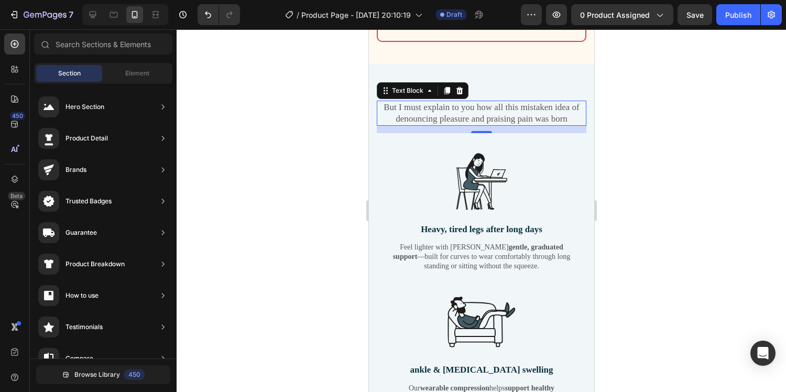
click at [461, 111] on p "But I must explain to you how all this mistaken idea of denouncing pleasure and…" at bounding box center [481, 113] width 208 height 23
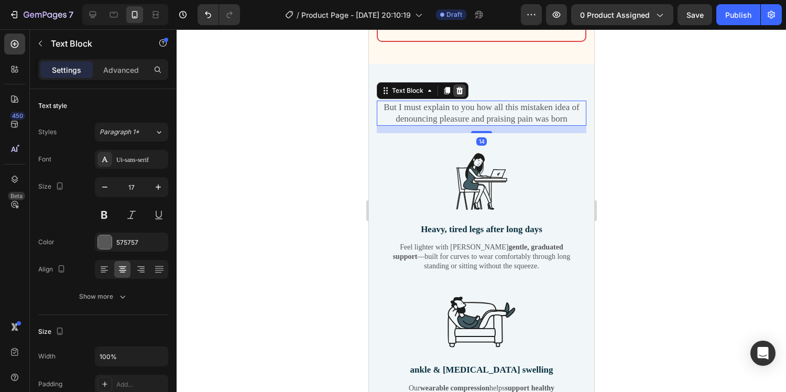
click at [459, 91] on icon at bounding box center [459, 89] width 7 height 7
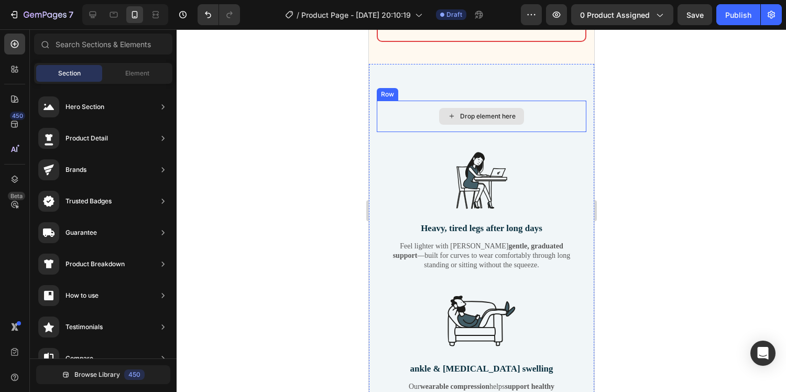
click at [459, 106] on div "Drop element here" at bounding box center [481, 116] width 210 height 31
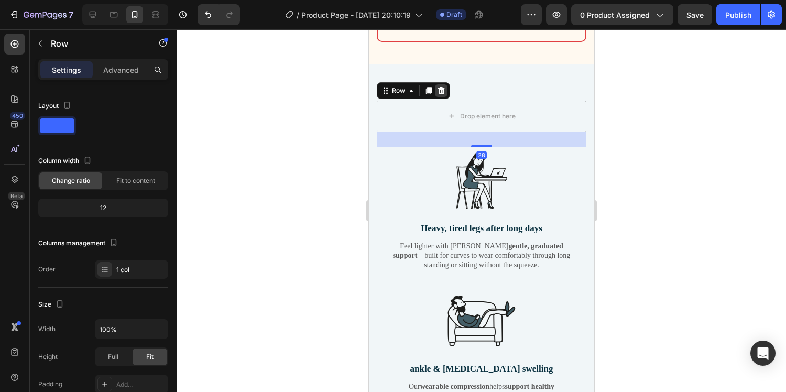
click at [443, 92] on icon at bounding box center [441, 90] width 8 height 8
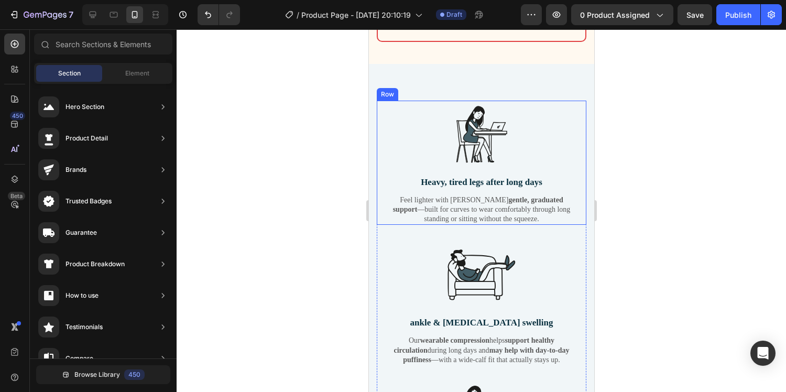
click at [383, 98] on div "Row" at bounding box center [386, 94] width 21 height 13
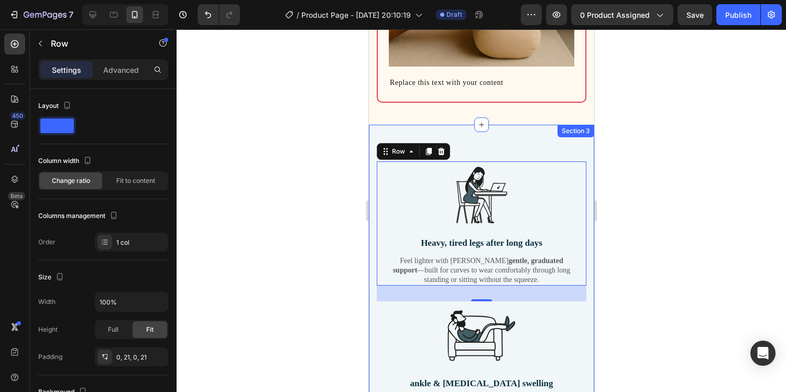
scroll to position [1855, 0]
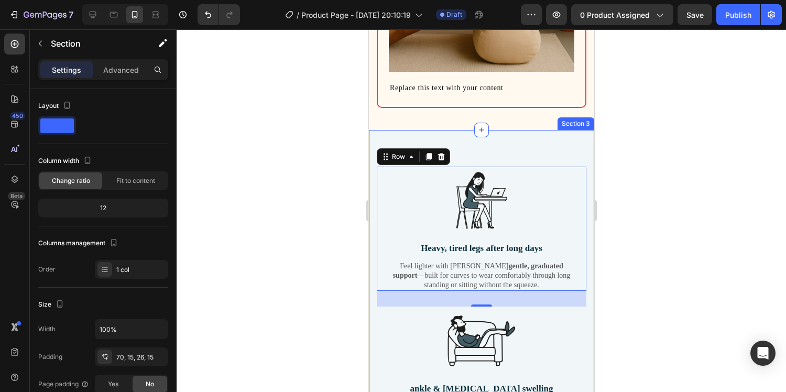
click at [377, 143] on div "Image Heavy, tired legs after long days Text Block Feel lighter with [PERSON_NA…" at bounding box center [480, 369] width 225 height 479
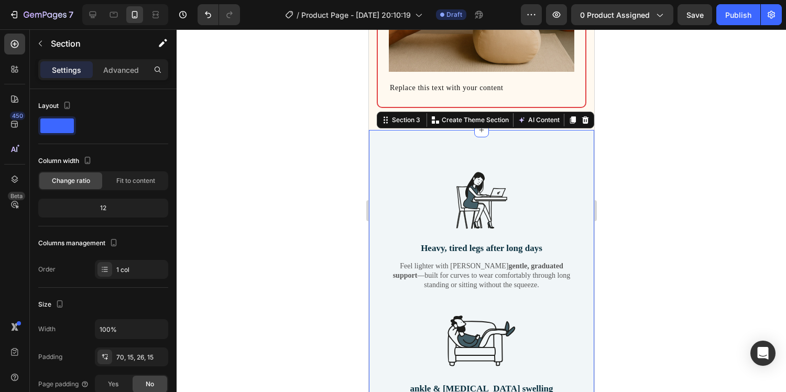
click at [387, 146] on div "Image Heavy, tired legs after long days Text Block Feel lighter with [PERSON_NA…" at bounding box center [480, 369] width 225 height 479
click at [506, 210] on img at bounding box center [481, 201] width 68 height 68
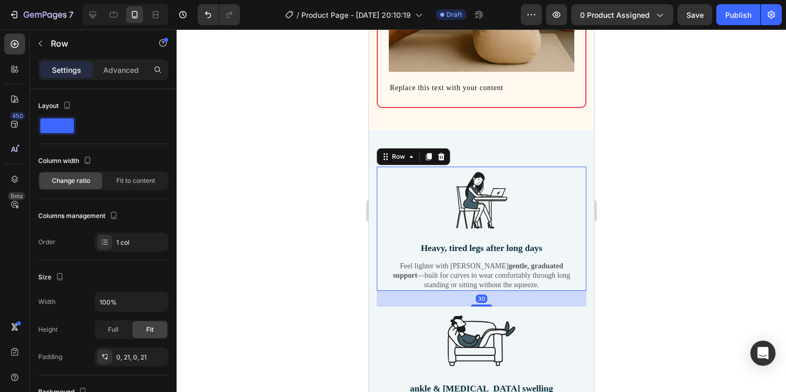
click at [581, 189] on div "Image Heavy, tired legs after long days Text Block Feel lighter with [PERSON_NA…" at bounding box center [481, 229] width 210 height 125
click at [428, 158] on icon at bounding box center [429, 156] width 6 height 7
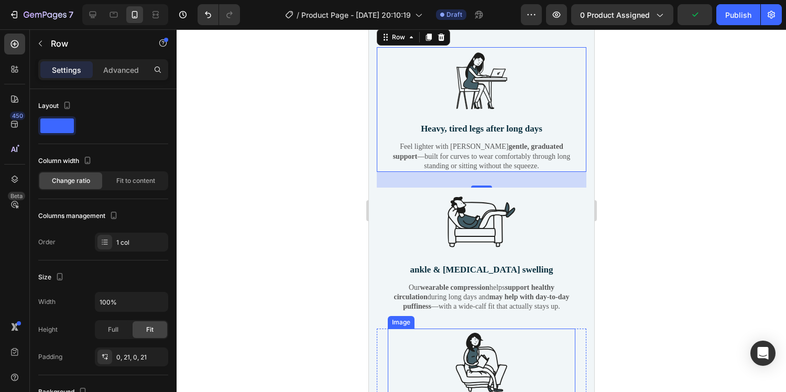
scroll to position [2055, 0]
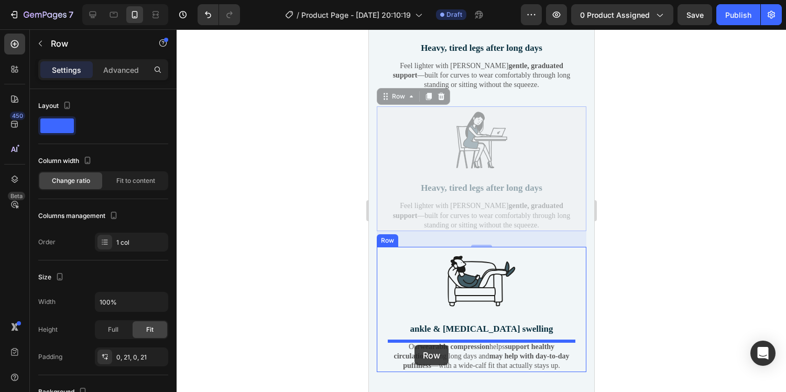
drag, startPoint x: 387, startPoint y: 100, endPoint x: 414, endPoint y: 345, distance: 246.3
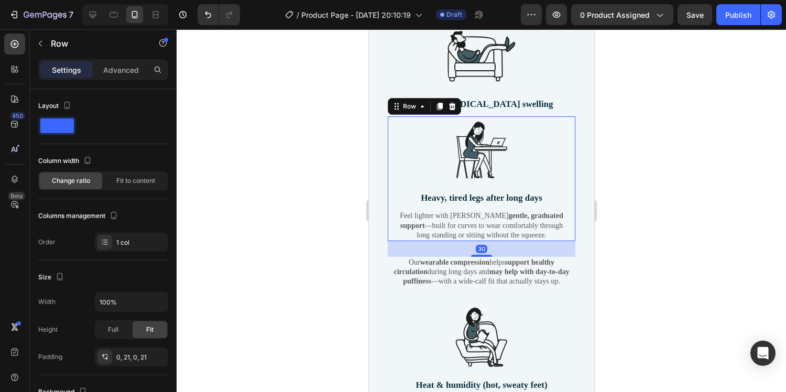
scroll to position [2140, 0]
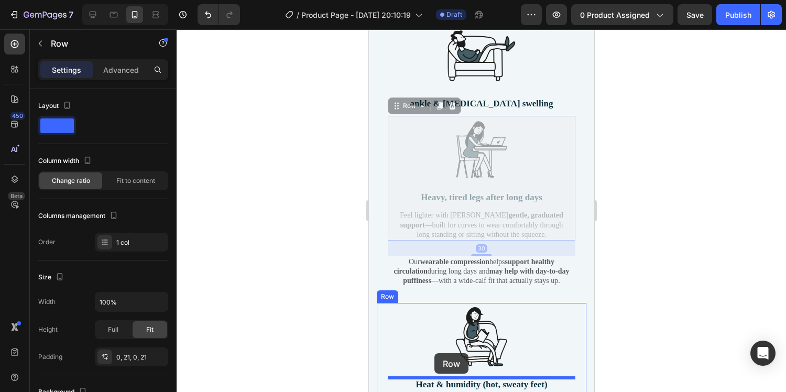
drag, startPoint x: 396, startPoint y: 107, endPoint x: 431, endPoint y: 363, distance: 258.7
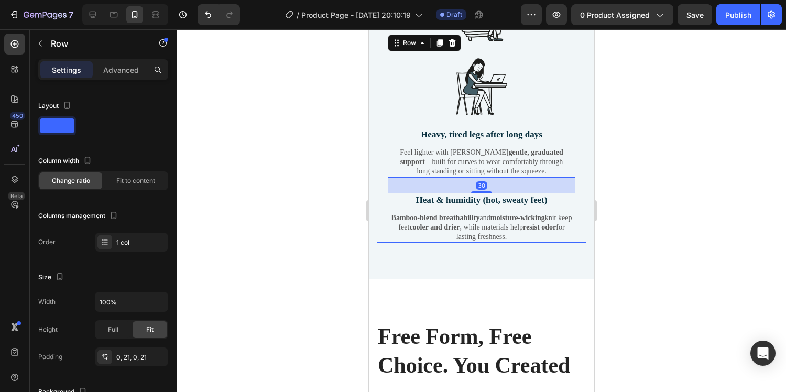
scroll to position [2332, 0]
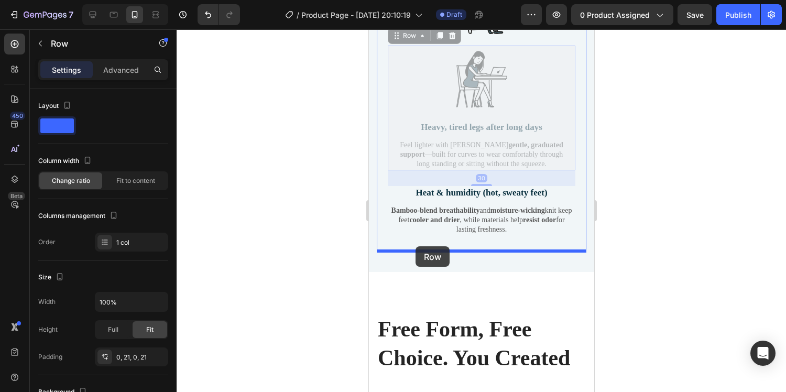
drag, startPoint x: 395, startPoint y: 38, endPoint x: 415, endPoint y: 243, distance: 205.9
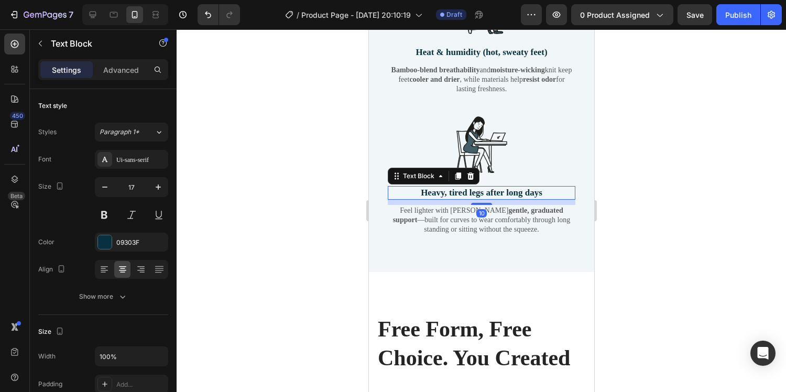
click at [472, 198] on p "Heavy, tired legs after long days" at bounding box center [481, 193] width 186 height 12
click at [551, 200] on div "10" at bounding box center [481, 202] width 188 height 5
click at [548, 190] on p "Heavy, tired legs after long days" at bounding box center [481, 193] width 186 height 12
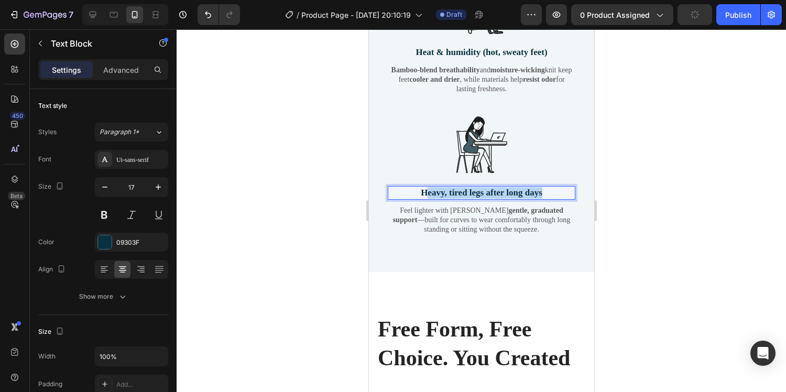
drag, startPoint x: 548, startPoint y: 191, endPoint x: 424, endPoint y: 191, distance: 123.7
click at [424, 191] on p "Heavy, tired legs after long days" at bounding box center [481, 193] width 186 height 12
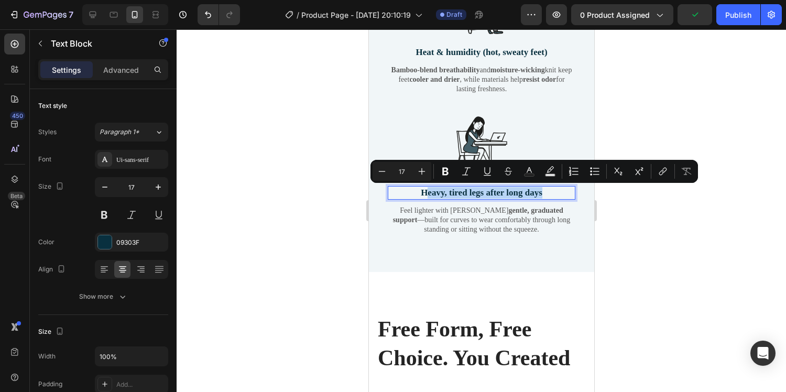
click at [545, 194] on p "Heavy, tired legs after long days" at bounding box center [481, 193] width 186 height 12
drag, startPoint x: 546, startPoint y: 193, endPoint x: 419, endPoint y: 193, distance: 127.4
click at [419, 193] on p "Heavy, tired legs after long days" at bounding box center [481, 193] width 186 height 12
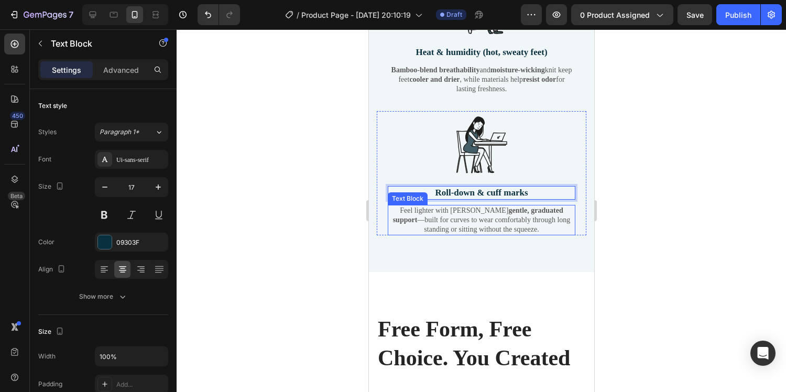
click at [492, 223] on p "Feel lighter with [PERSON_NAME] gentle, graduated support —built for curves to …" at bounding box center [481, 220] width 186 height 29
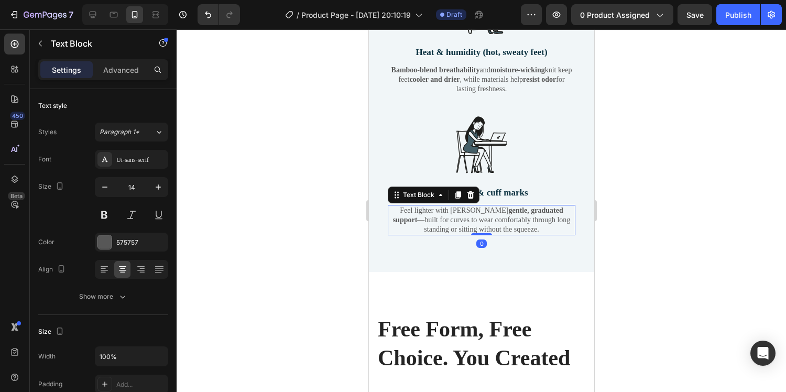
click at [519, 232] on p "Feel lighter with [PERSON_NAME] gentle, graduated support —built for curves to …" at bounding box center [481, 220] width 186 height 29
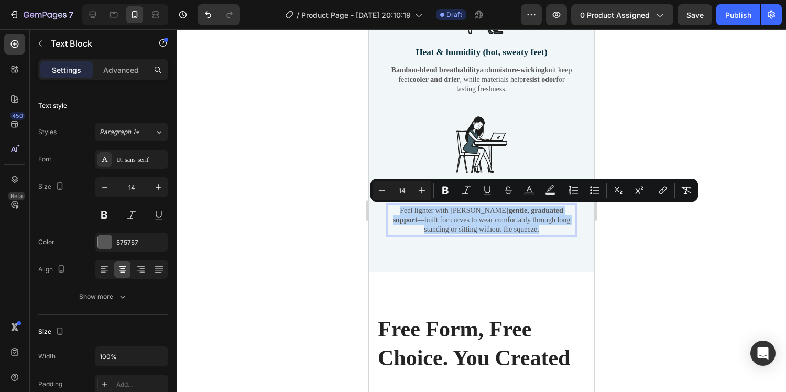
drag, startPoint x: 524, startPoint y: 232, endPoint x: 391, endPoint y: 210, distance: 135.0
click at [391, 210] on p "Feel lighter with [PERSON_NAME] gentle, graduated support —built for curves to …" at bounding box center [481, 220] width 186 height 29
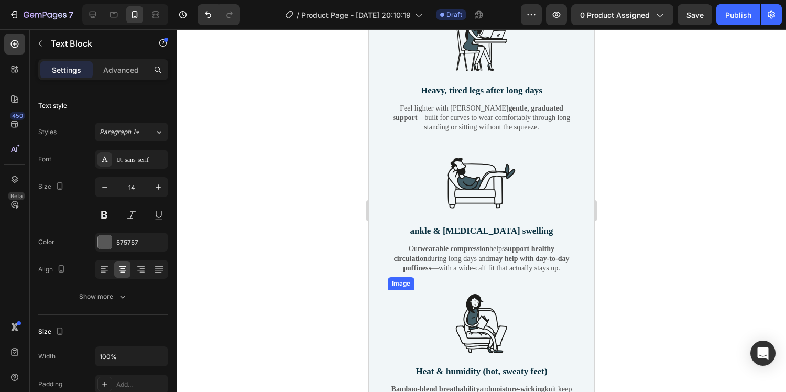
scroll to position [1976, 0]
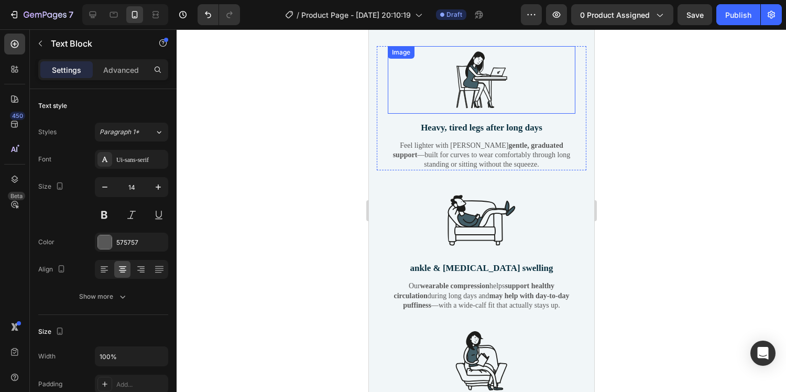
click at [485, 80] on img at bounding box center [481, 80] width 68 height 68
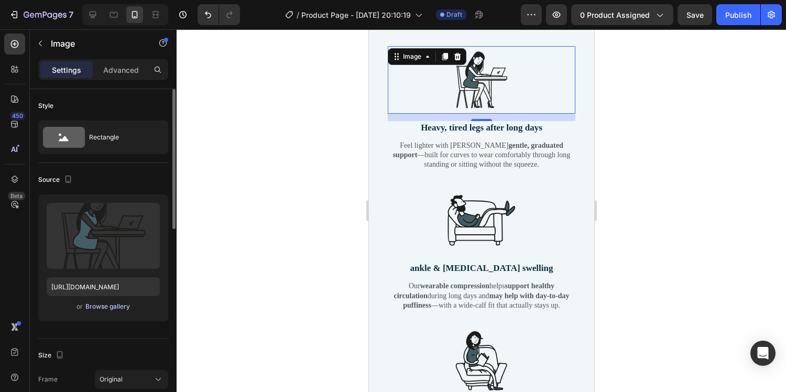
click at [99, 310] on div "Browse gallery" at bounding box center [107, 306] width 45 height 9
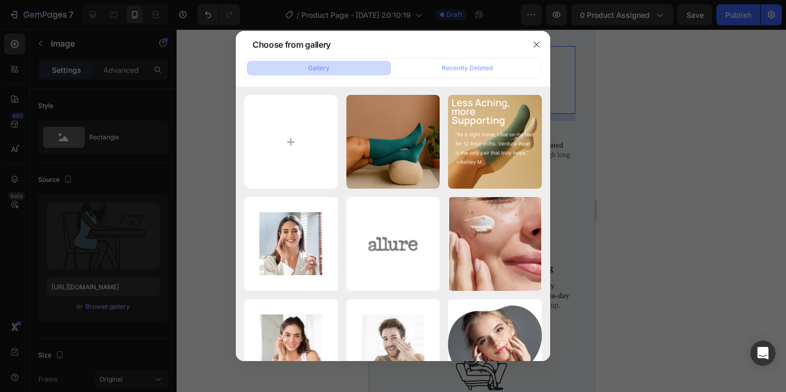
click at [623, 108] on div at bounding box center [393, 196] width 786 height 392
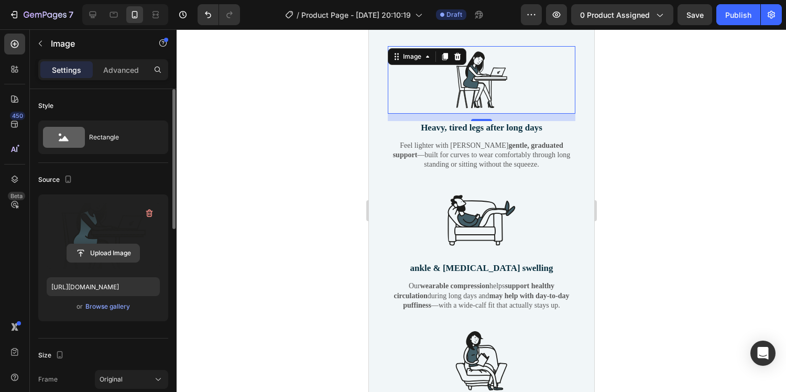
click at [104, 253] on input "file" at bounding box center [103, 253] width 72 height 18
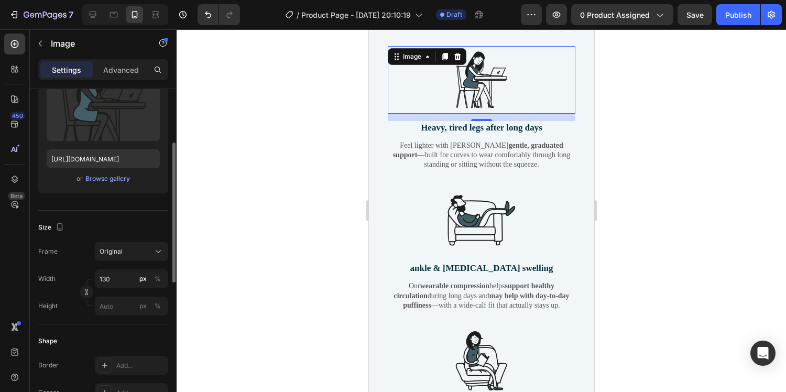
scroll to position [129, 0]
click at [118, 175] on div "Browse gallery" at bounding box center [107, 177] width 45 height 9
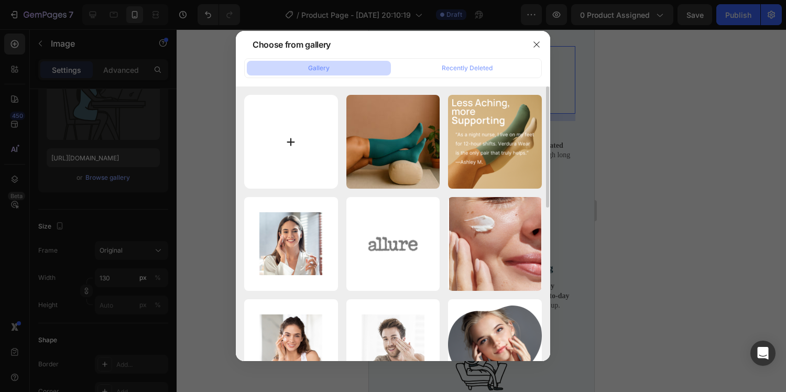
click at [273, 134] on input "file" at bounding box center [291, 142] width 94 height 94
type input "C:\fakepath\sore legs icon.png"
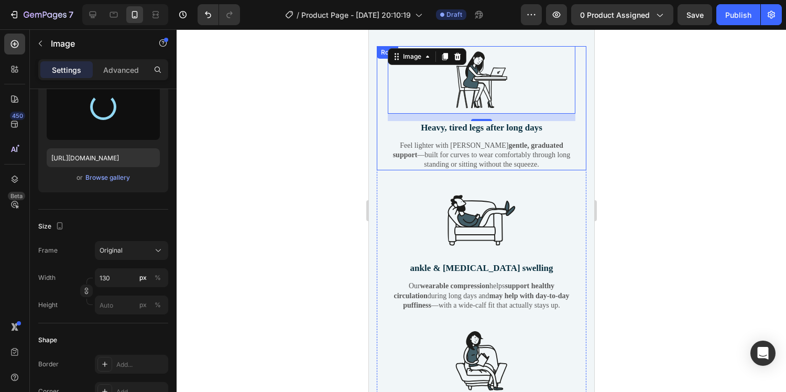
type input "[URL][DOMAIN_NAME]"
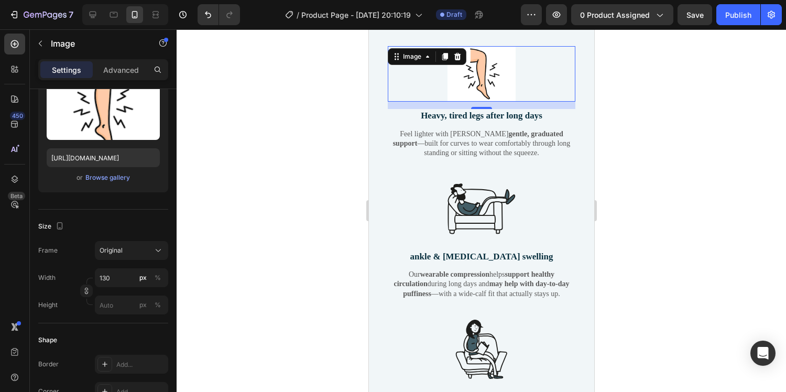
click at [657, 148] on div at bounding box center [482, 210] width 610 height 363
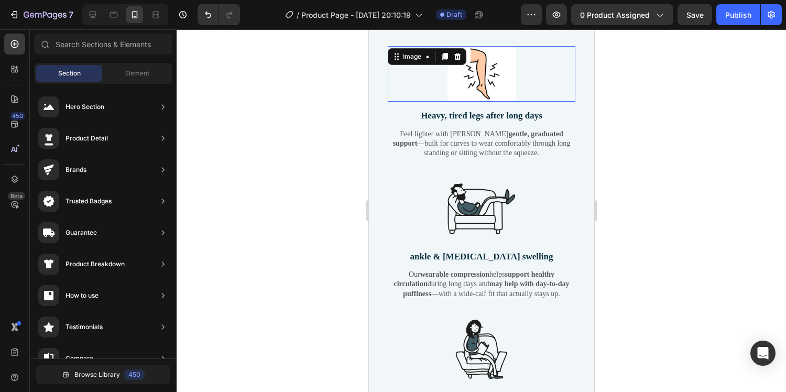
click at [504, 91] on img at bounding box center [481, 74] width 68 height 56
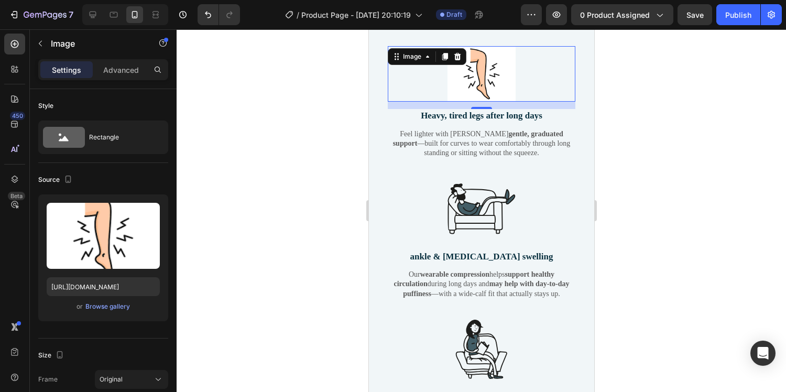
click at [670, 168] on div at bounding box center [482, 210] width 610 height 363
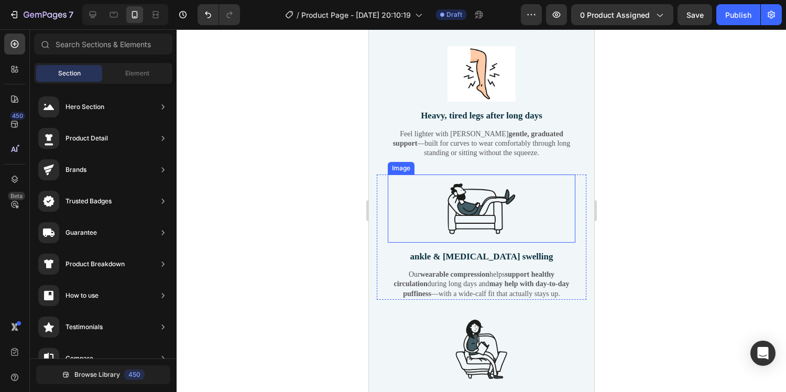
click at [482, 209] on img at bounding box center [481, 209] width 68 height 68
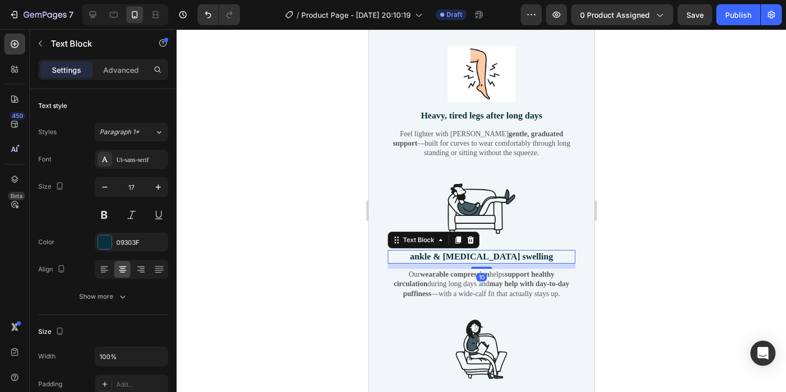
click at [520, 262] on p "ankle & [MEDICAL_DATA] swelling" at bounding box center [481, 257] width 186 height 12
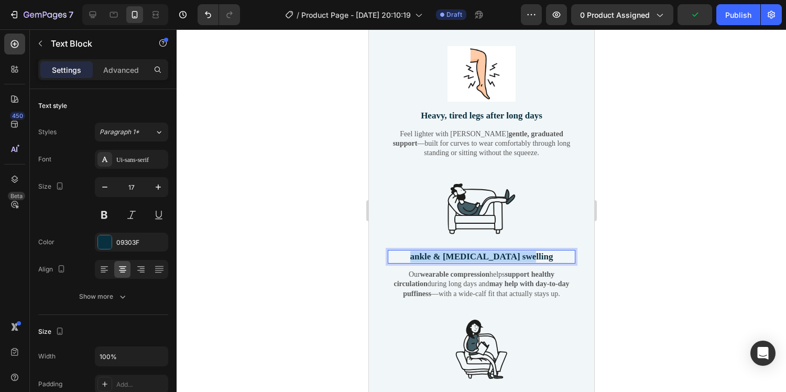
drag, startPoint x: 544, startPoint y: 257, endPoint x: 426, endPoint y: 257, distance: 117.9
click at [426, 257] on p "ankle & [MEDICAL_DATA] swelling" at bounding box center [481, 257] width 186 height 12
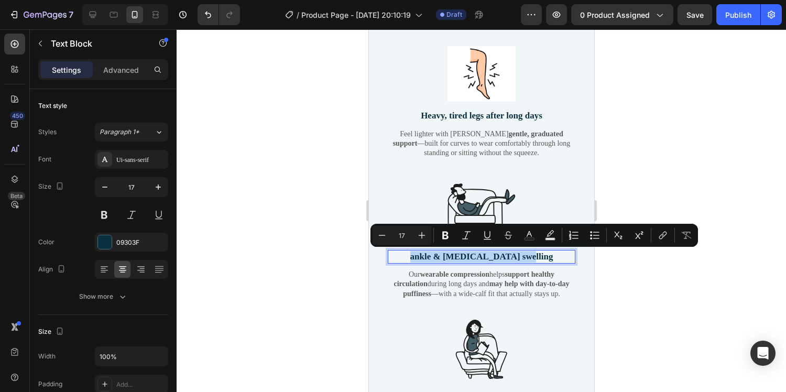
copy p "ankle & [MEDICAL_DATA] swelling"
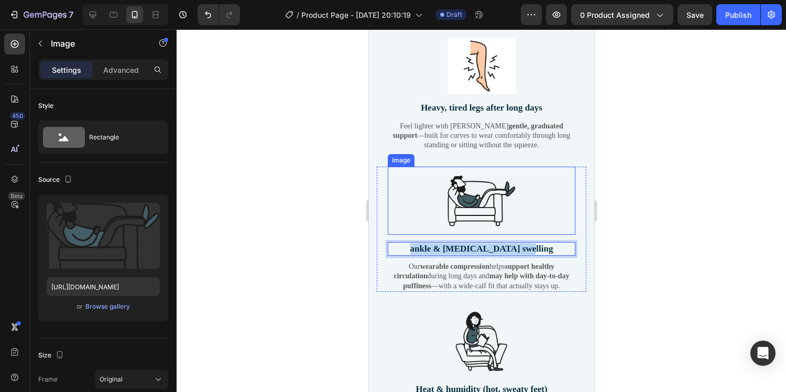
click at [480, 191] on img at bounding box center [481, 201] width 68 height 68
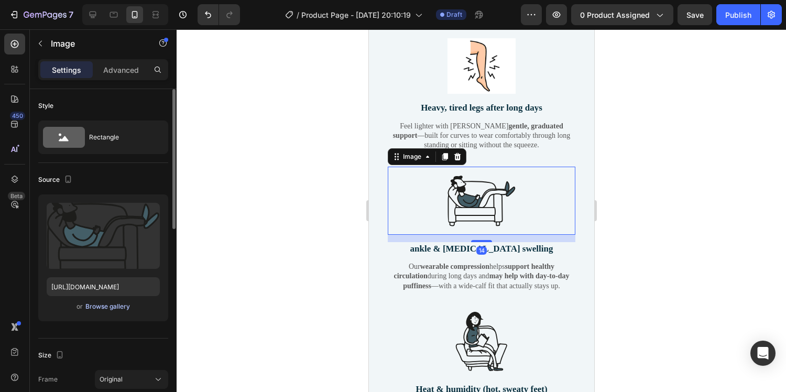
click at [105, 303] on div "Browse gallery" at bounding box center [107, 306] width 45 height 9
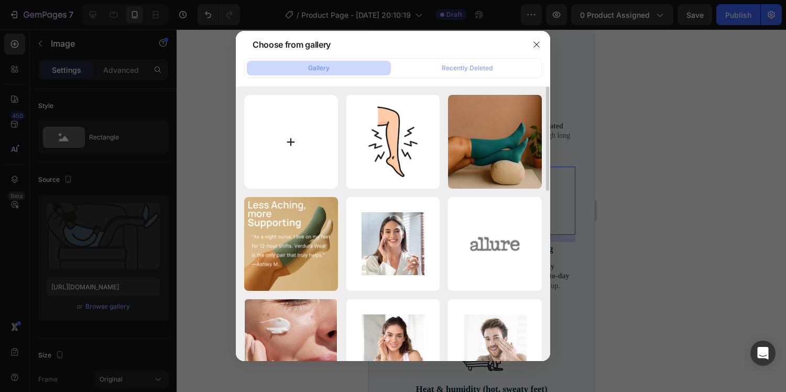
click at [303, 125] on input "file" at bounding box center [291, 142] width 94 height 94
type input "C:\fakepath\swollen ankles.png"
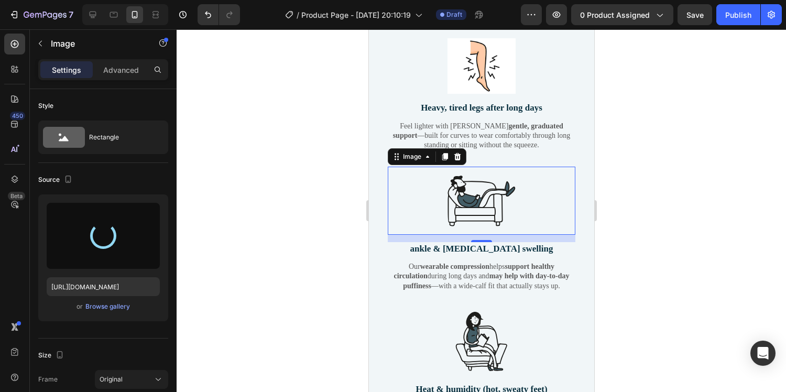
type input "[URL][DOMAIN_NAME]"
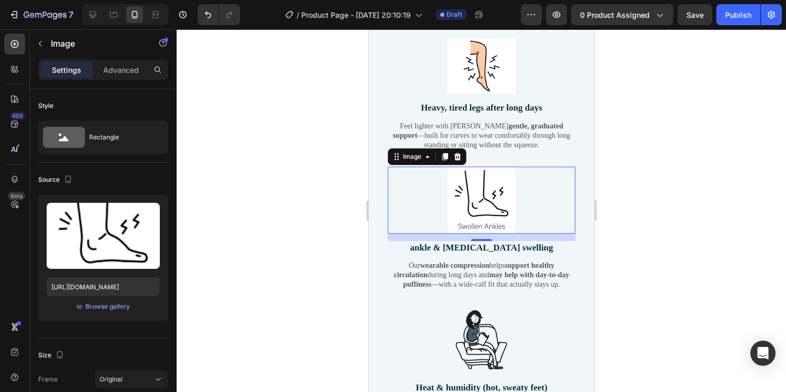
scroll to position [2049, 0]
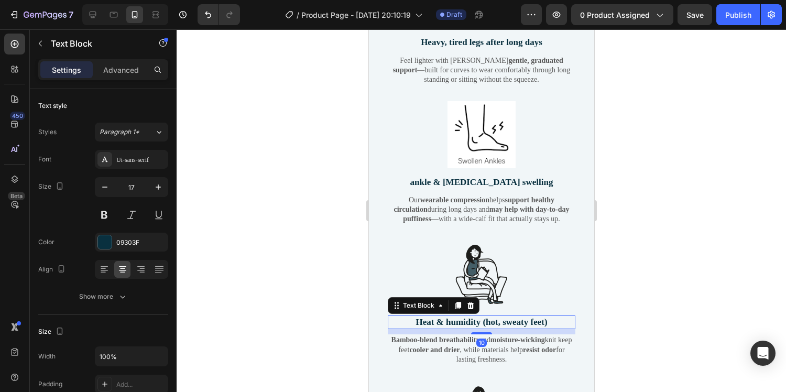
click at [507, 325] on p "Heat & humidity (hot, sweaty feet)" at bounding box center [481, 323] width 186 height 12
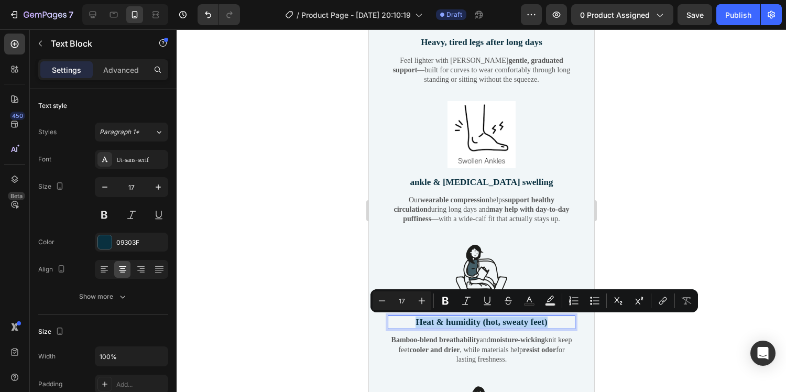
drag, startPoint x: 562, startPoint y: 323, endPoint x: 415, endPoint y: 321, distance: 147.8
click at [415, 321] on p "Heat & humidity (hot, sweaty feet)" at bounding box center [481, 323] width 186 height 12
copy p "Heat & humidity (hot, sweaty feet)"
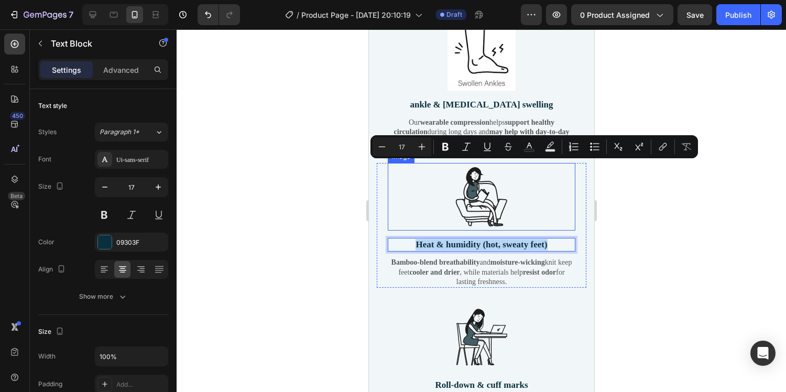
scroll to position [2203, 0]
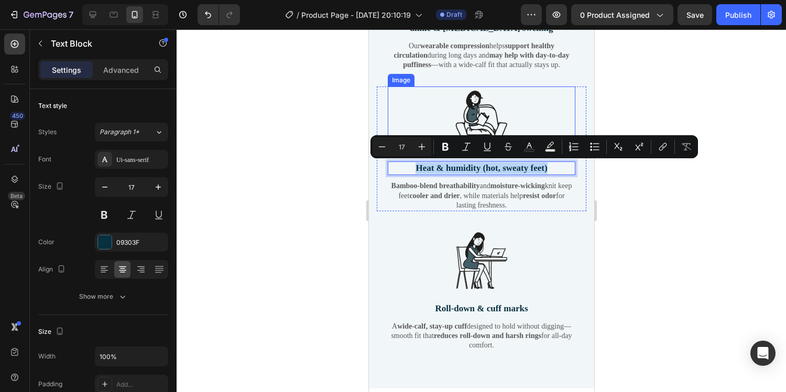
click at [484, 114] on img at bounding box center [481, 120] width 68 height 68
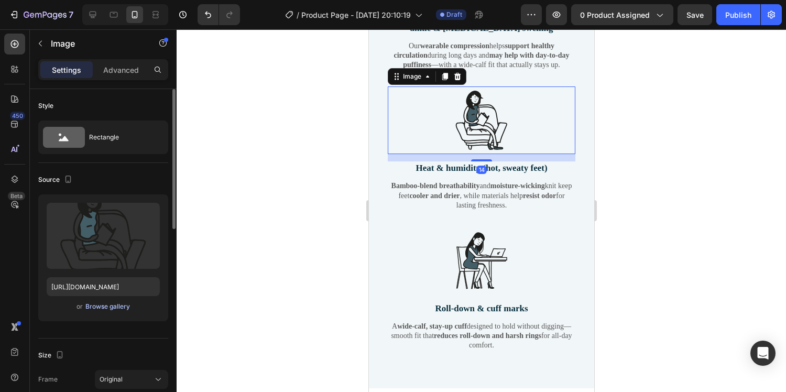
click at [111, 309] on div "Browse gallery" at bounding box center [107, 306] width 45 height 9
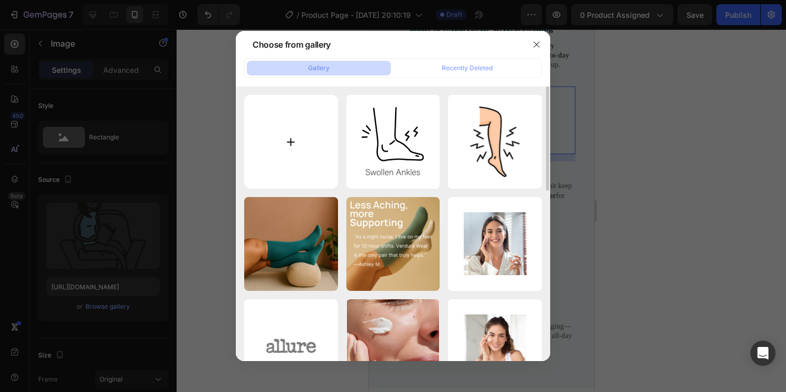
click at [319, 109] on input "file" at bounding box center [291, 142] width 94 height 94
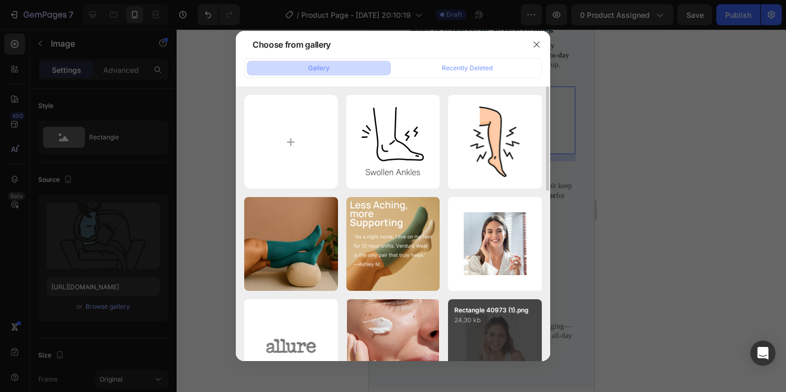
type input "C:\fakepath\sweaty feet.jpg"
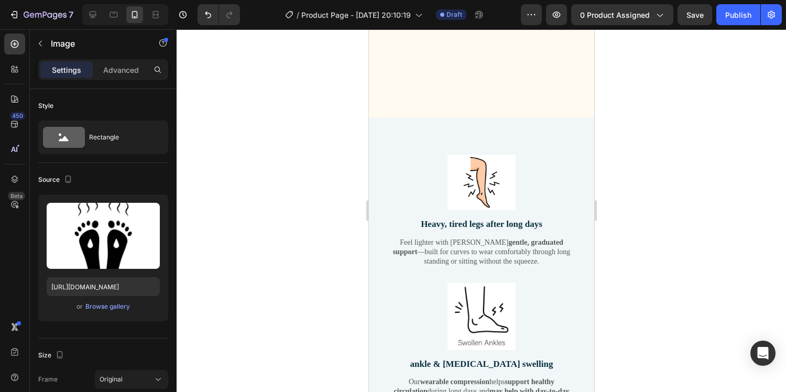
type input "https://cdn.shopify.com/s/files/1/0774/1099/2363/files/gempages_579693025656046…"
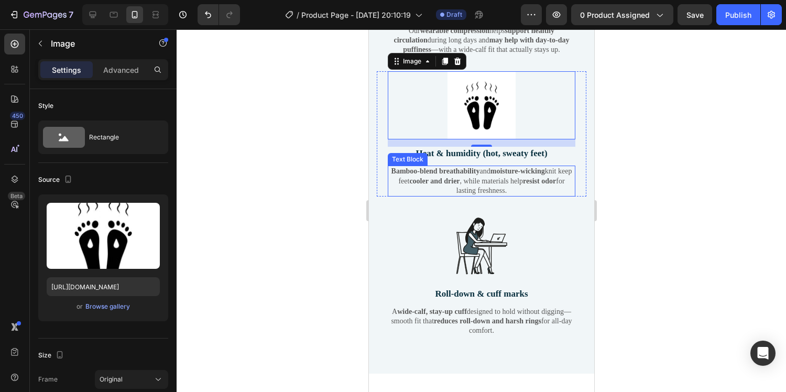
scroll to position [2249, 0]
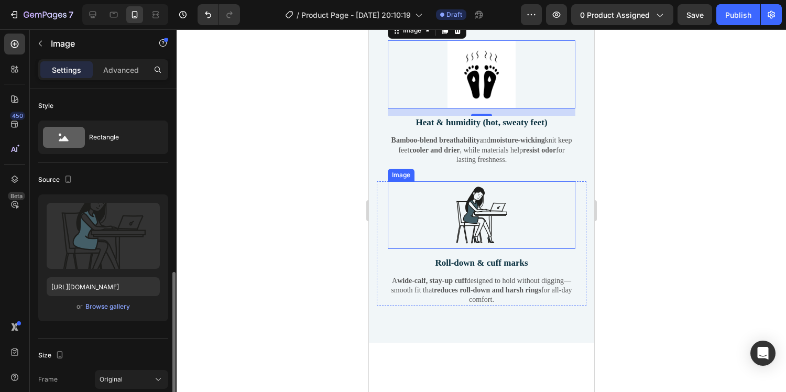
click at [474, 212] on img at bounding box center [481, 215] width 68 height 68
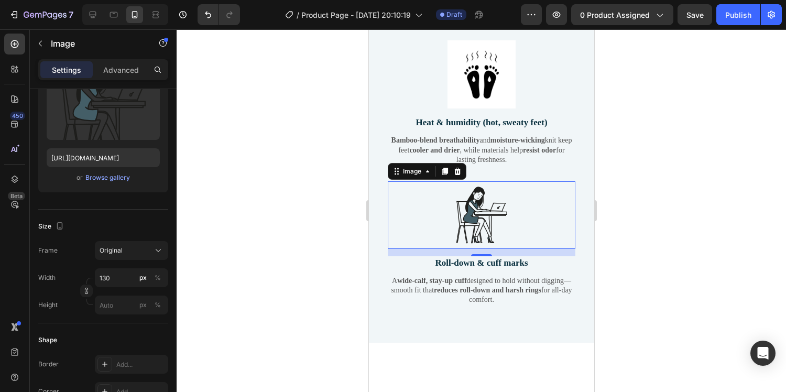
click at [479, 262] on div "14" at bounding box center [481, 264] width 10 height 8
click at [488, 264] on p "Roll-down & cuff marks" at bounding box center [481, 263] width 186 height 12
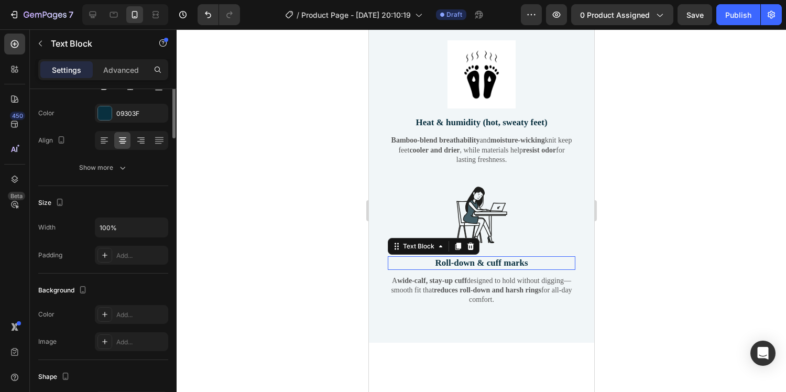
scroll to position [0, 0]
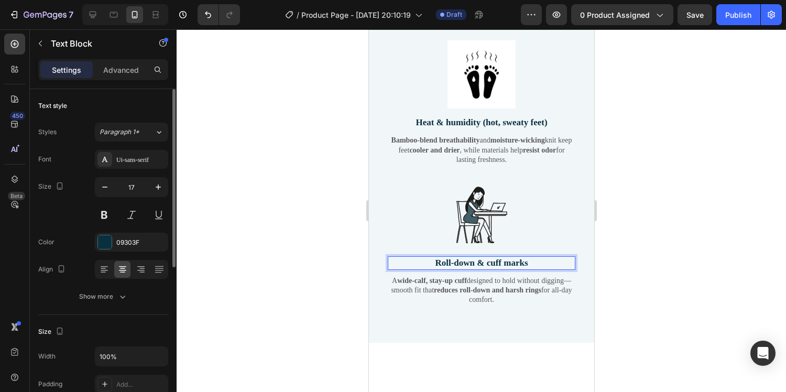
click at [538, 262] on p "Roll-down & cuff marks" at bounding box center [481, 263] width 186 height 12
drag, startPoint x: 538, startPoint y: 264, endPoint x: 427, endPoint y: 257, distance: 111.3
click at [427, 257] on p "Roll-down & cuff marks" at bounding box center [481, 263] width 186 height 12
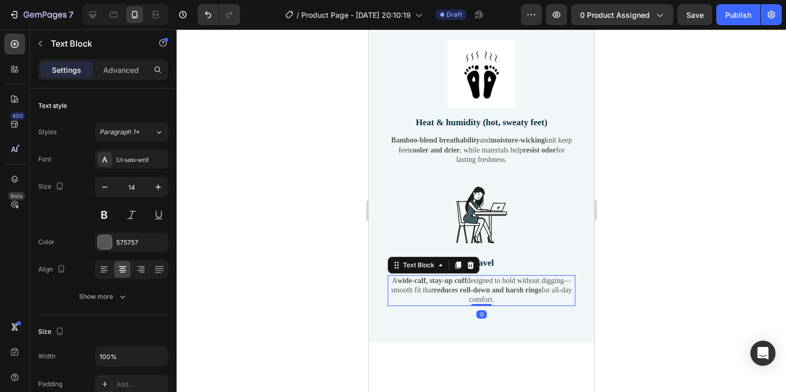
click at [496, 288] on strong "reduces roll-down and harsh rings" at bounding box center [486, 290] width 107 height 8
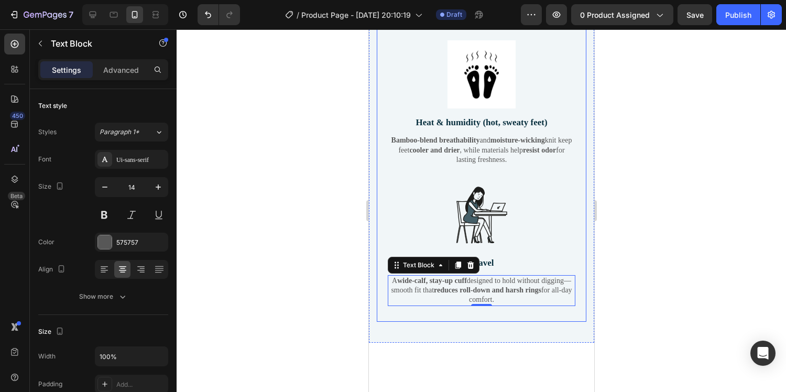
click at [473, 190] on img at bounding box center [481, 215] width 68 height 68
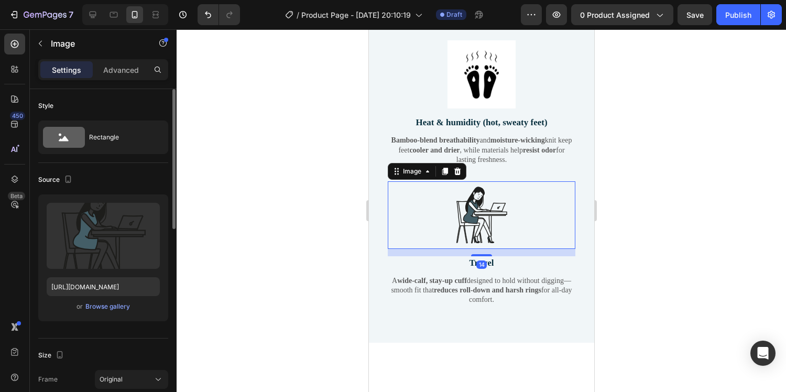
click at [110, 312] on div "or Browse gallery" at bounding box center [103, 306] width 113 height 13
click at [101, 307] on div "Browse gallery" at bounding box center [107, 306] width 45 height 9
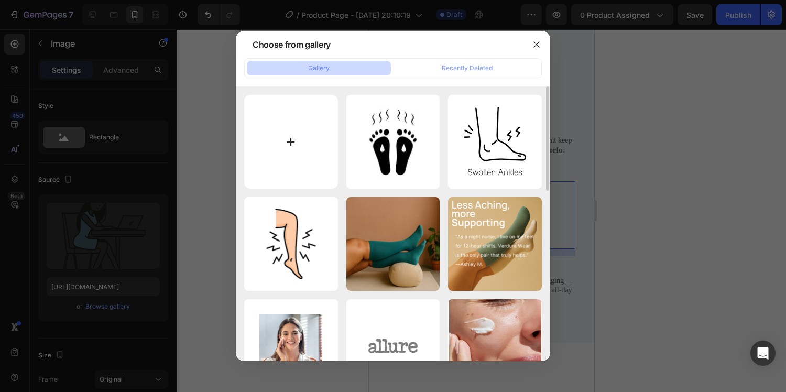
click at [306, 143] on input "file" at bounding box center [291, 142] width 94 height 94
type input "C:\fakepath\travel.png"
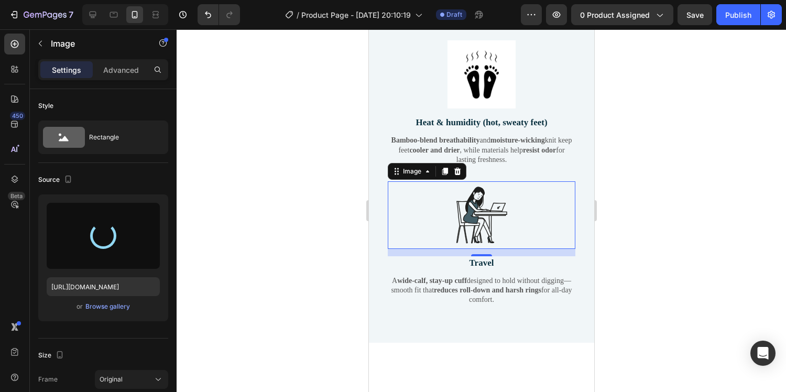
type input "https://cdn.shopify.com/s/files/1/0774/1099/2363/files/gempages_579693025656046…"
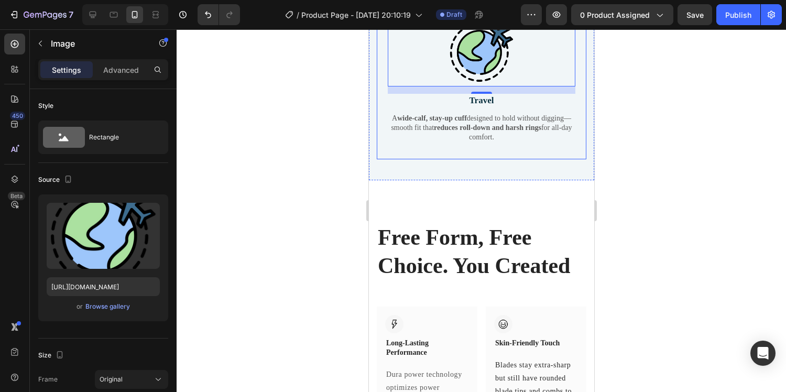
scroll to position [2398, 0]
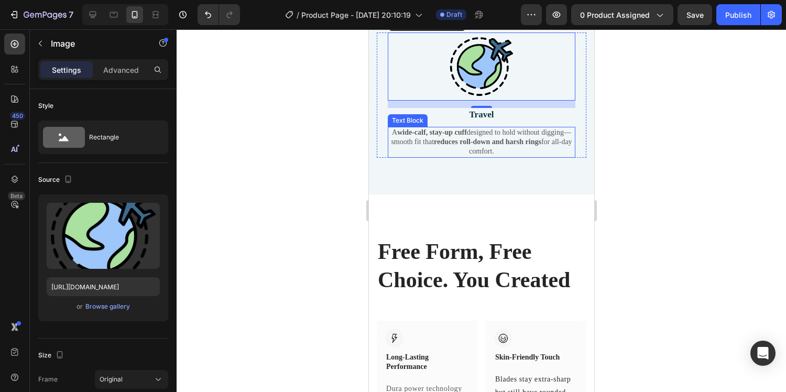
click at [469, 139] on strong "reduces roll-down and harsh rings" at bounding box center [486, 142] width 107 height 8
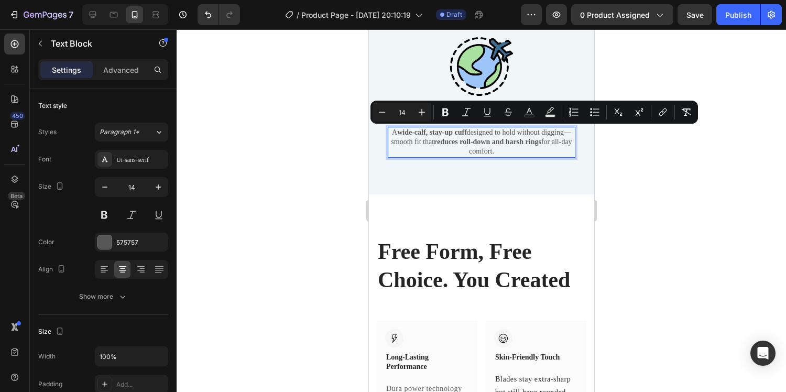
drag, startPoint x: 507, startPoint y: 150, endPoint x: 395, endPoint y: 127, distance: 115.0
click at [395, 128] on p "A wide-calf, stay-up cuff designed to hold without digging—smooth fit that redu…" at bounding box center [481, 142] width 186 height 29
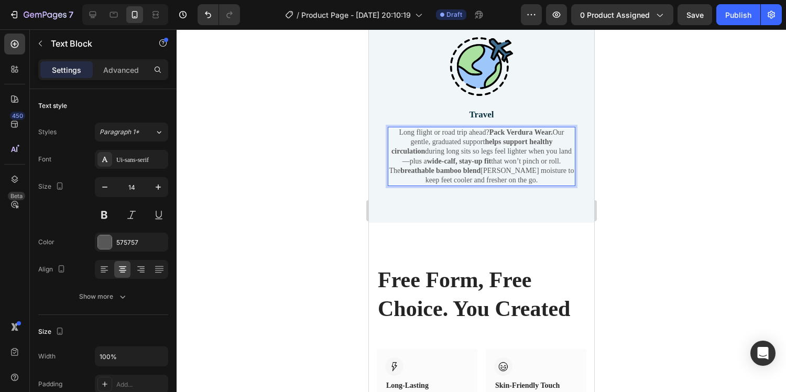
click at [641, 152] on div at bounding box center [482, 210] width 610 height 363
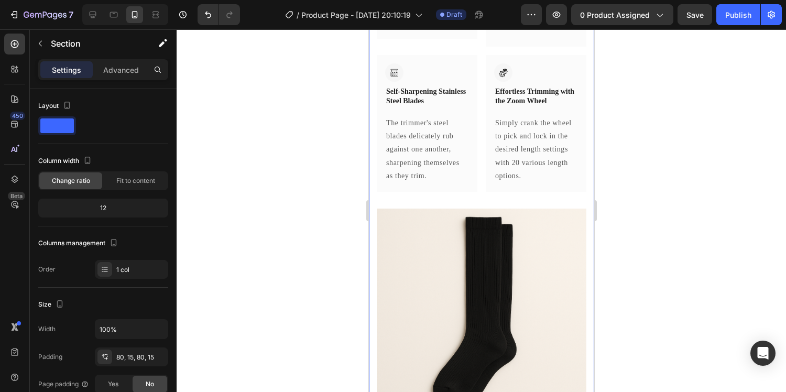
scroll to position [2844, 0]
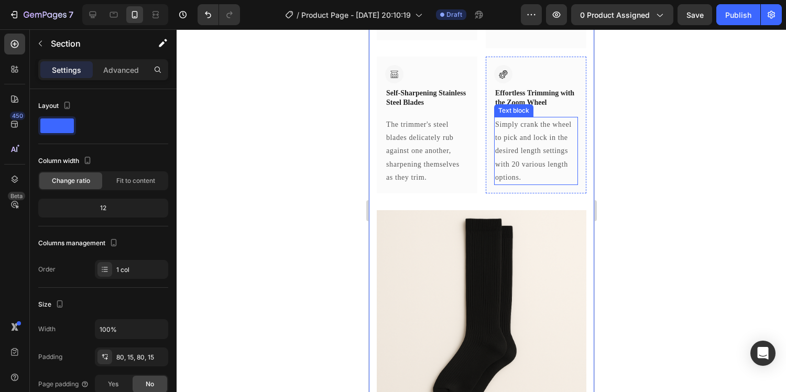
click at [549, 183] on div "Simply crank the wheel to pick and lock in the desired length settings with 20 …" at bounding box center [536, 151] width 84 height 68
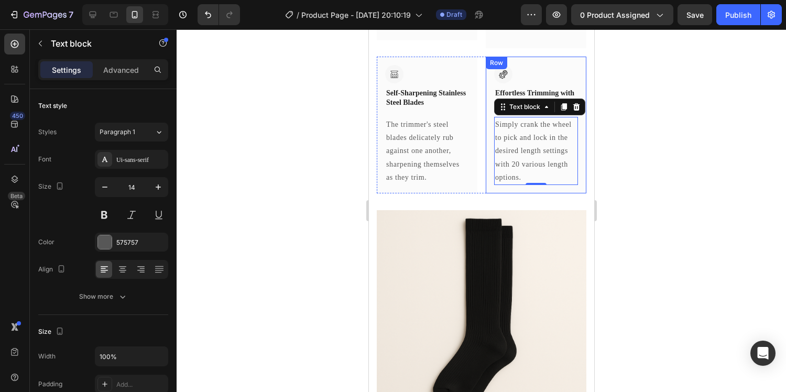
click at [477, 182] on div "Image Self-Sharpening Stainless Steel Blades Heading Row The trimmer's steel bl…" at bounding box center [481, 125] width 210 height 137
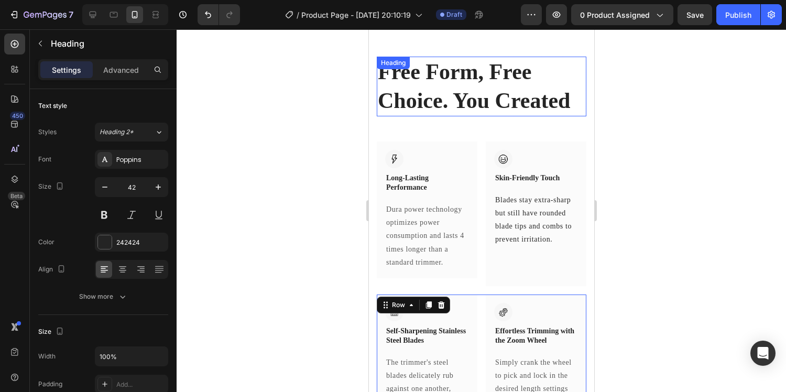
click at [472, 99] on p "Free Form, Free Choice. You Created" at bounding box center [481, 86] width 208 height 57
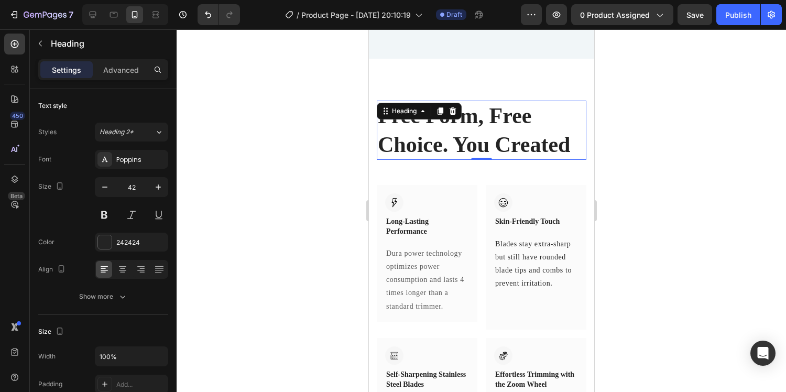
scroll to position [2557, 0]
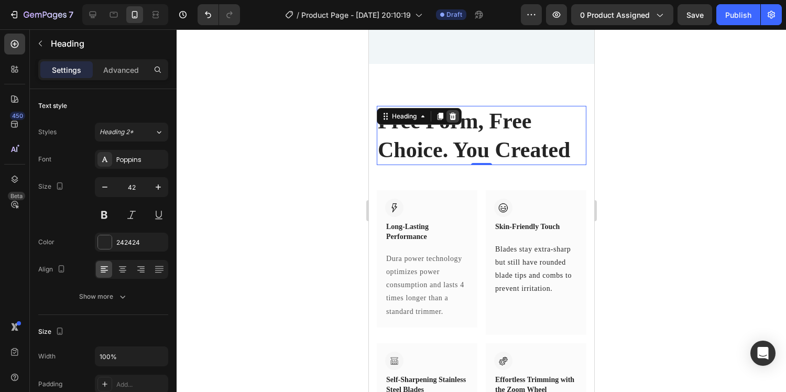
click at [453, 115] on icon at bounding box center [452, 116] width 7 height 7
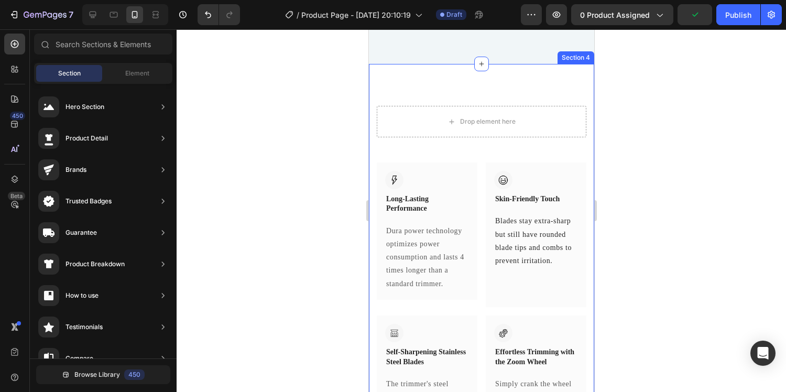
click at [457, 92] on div "Drop element here Row Image Long-Lasting Performance Heading Row Dura power tec…" at bounding box center [480, 392] width 225 height 657
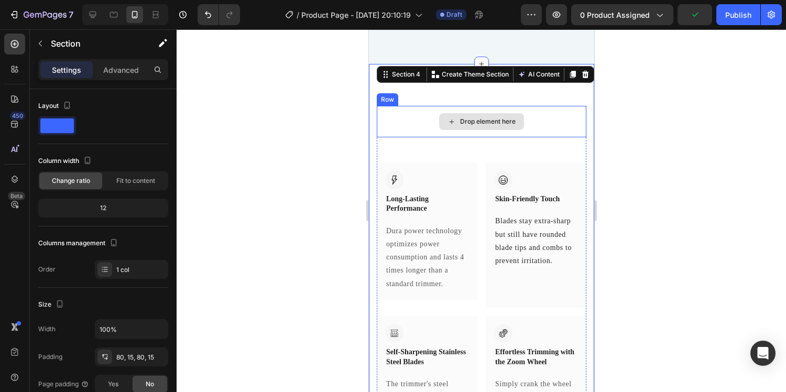
scroll to position [2763, 0]
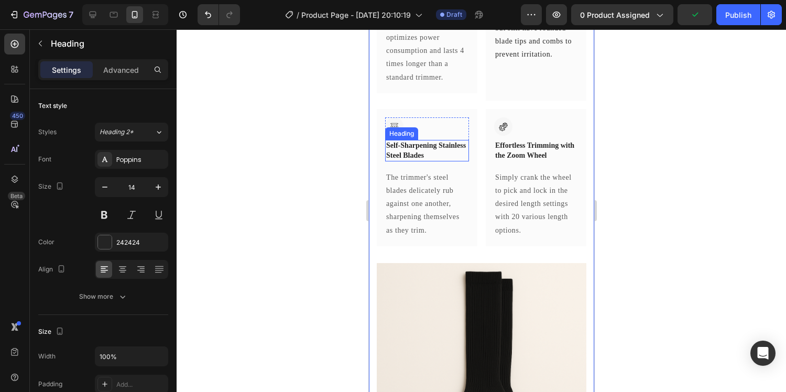
click at [438, 159] on p "Self-Sharpening Stainless Steel Blades" at bounding box center [427, 150] width 82 height 19
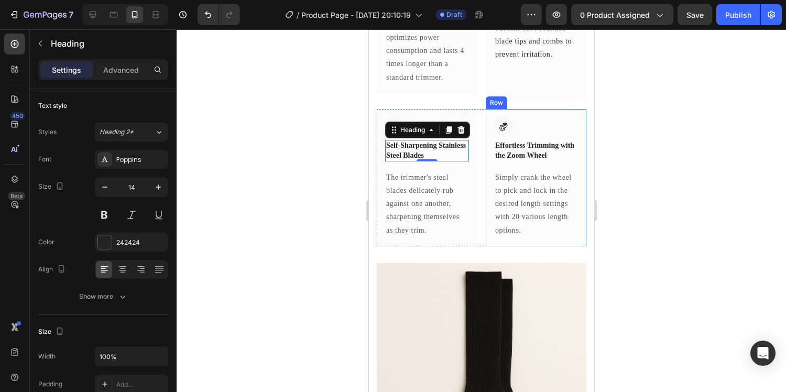
click at [529, 117] on div "Image Effortless Trimming with the Zoom Wheel Heading Row Simply crank the whee…" at bounding box center [535, 177] width 101 height 137
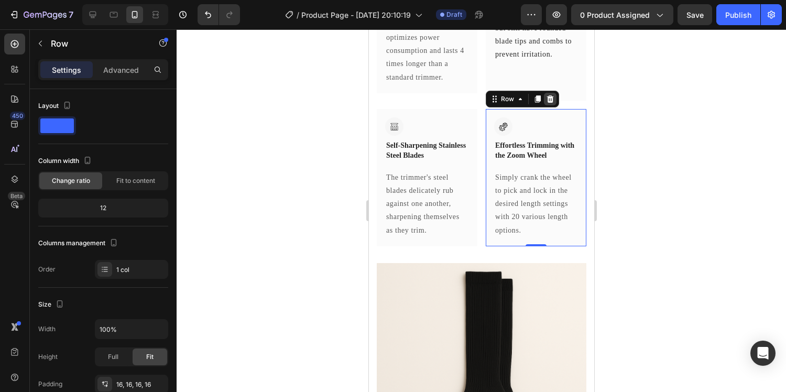
click at [546, 99] on icon at bounding box center [550, 99] width 8 height 8
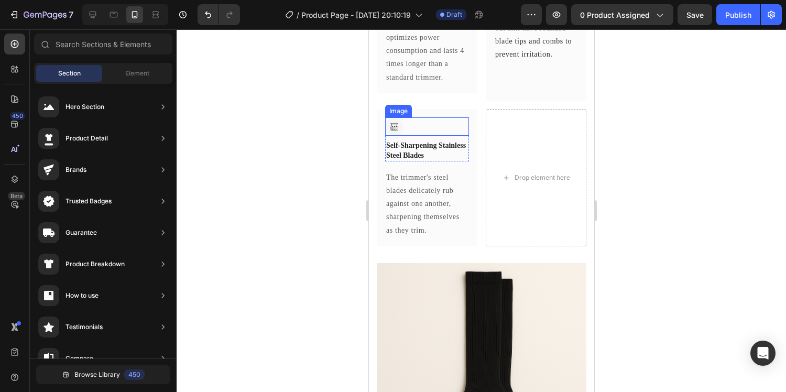
click at [465, 117] on div at bounding box center [427, 126] width 84 height 18
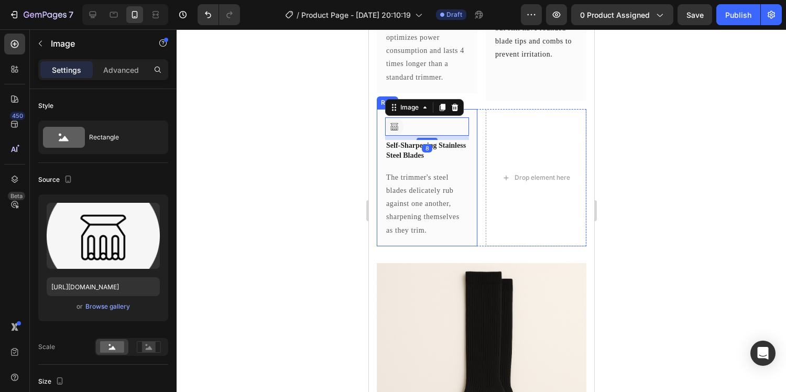
click at [466, 112] on div "Image 8 Self-Sharpening Stainless Steel Blades Heading Row The trimmer's steel …" at bounding box center [426, 177] width 101 height 137
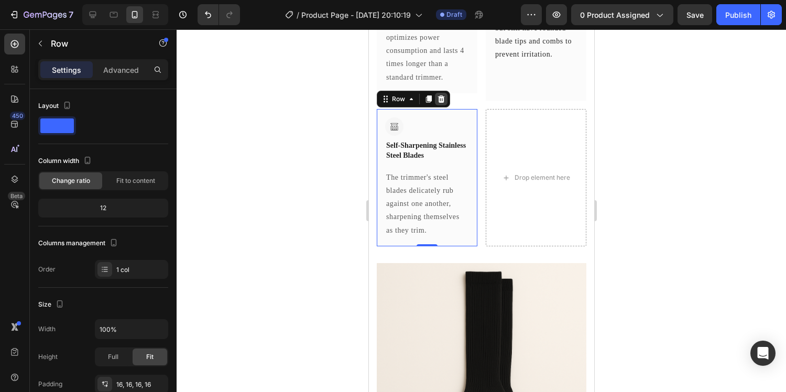
click at [443, 99] on icon at bounding box center [441, 99] width 8 height 8
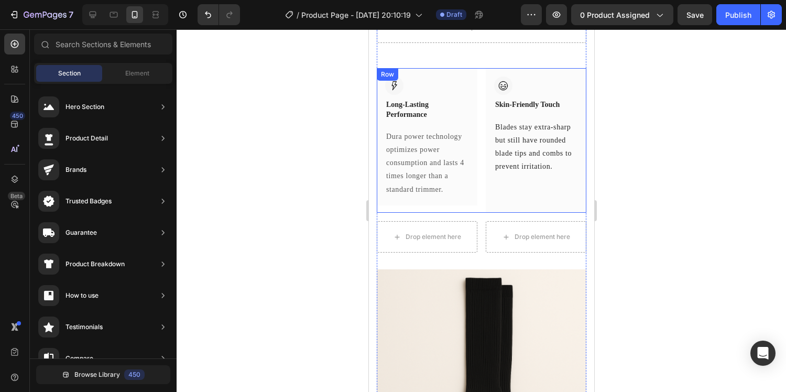
scroll to position [2609, 0]
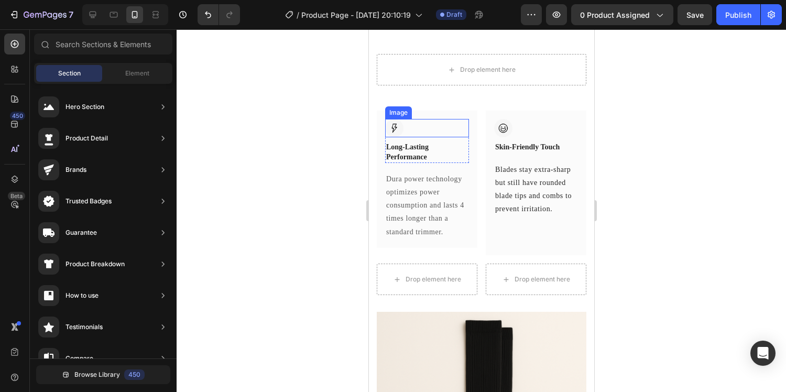
click at [465, 124] on div at bounding box center [427, 128] width 84 height 18
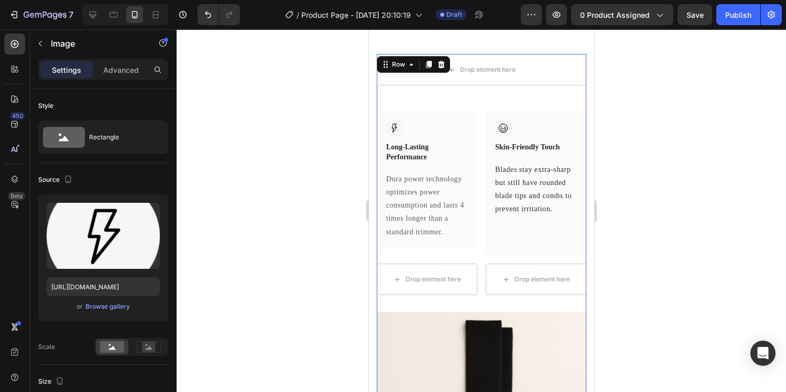
click at [474, 109] on div "Drop element here Row Image Long-Lasting Performance Heading Row Dura power tec…" at bounding box center [481, 183] width 210 height 258
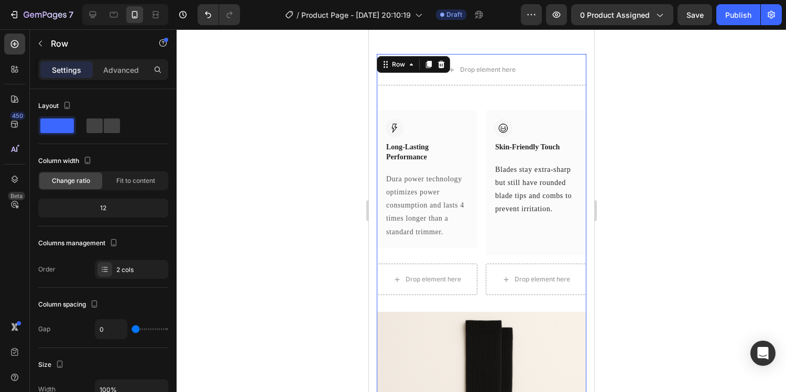
click at [473, 109] on div "Drop element here Row Image Long-Lasting Performance Heading Row Dura power tec…" at bounding box center [481, 183] width 210 height 258
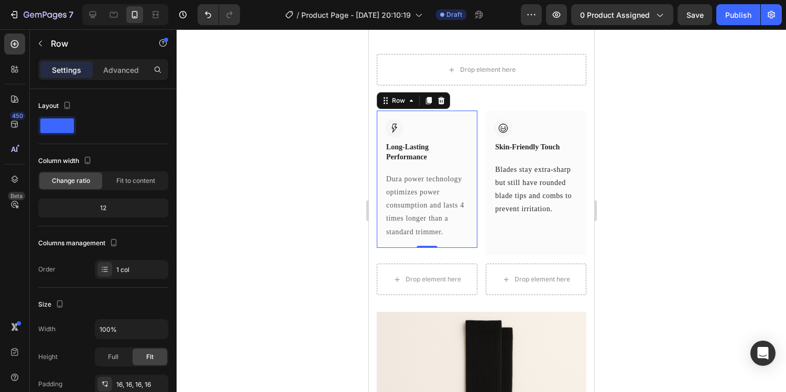
click at [472, 112] on div "Image Long-Lasting Performance Heading Row Dura power technology optimizes powe…" at bounding box center [426, 179] width 101 height 137
click at [438, 100] on icon at bounding box center [441, 100] width 7 height 7
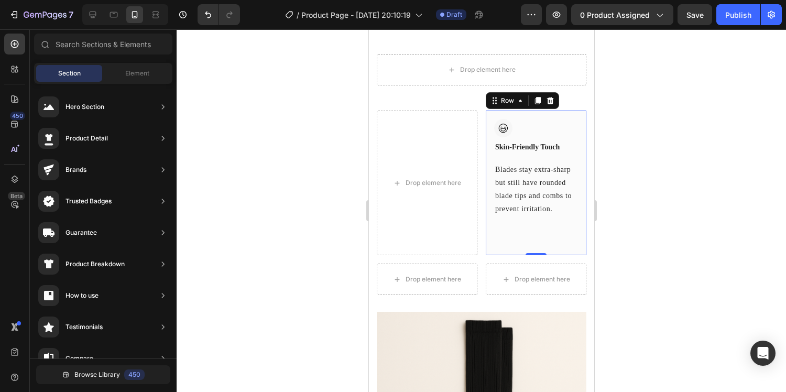
click at [558, 112] on div "Image Skin-Friendly Touch Heading Row Blades stay extra-sharp but still have ro…" at bounding box center [535, 183] width 101 height 145
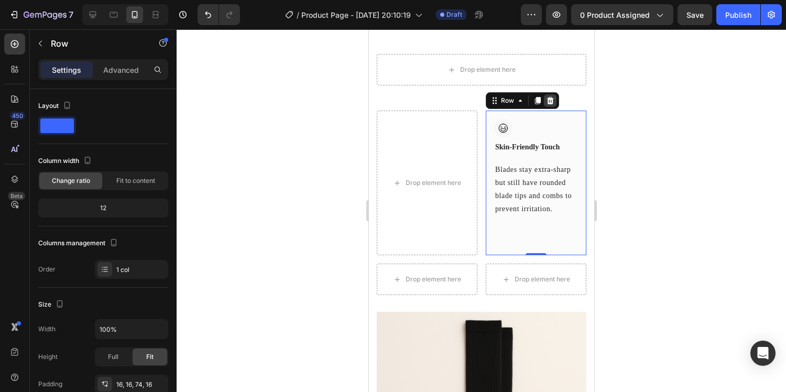
click at [551, 96] on icon at bounding box center [550, 100] width 8 height 8
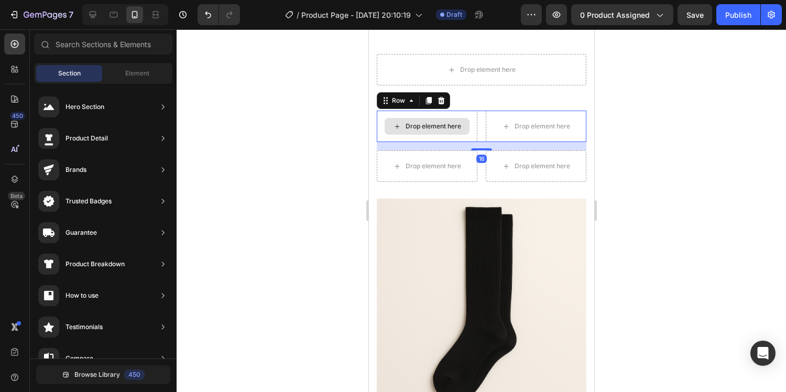
click at [469, 113] on div "Drop element here" at bounding box center [426, 126] width 101 height 31
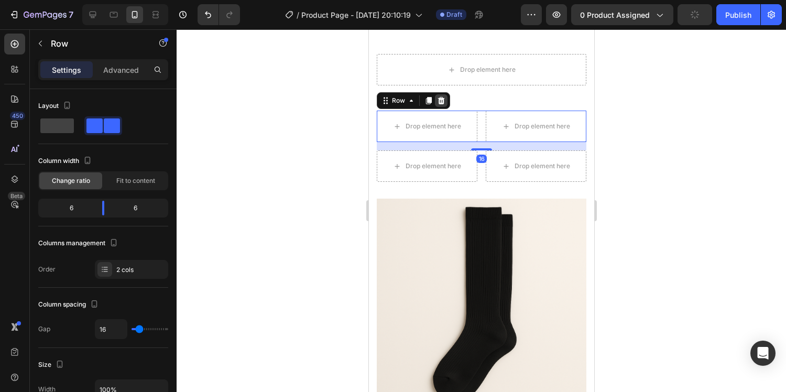
click at [445, 100] on div at bounding box center [440, 100] width 13 height 13
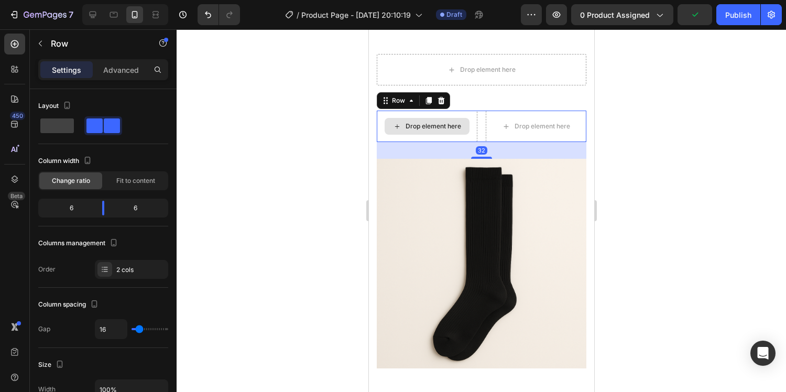
click at [469, 113] on div "Drop element here" at bounding box center [426, 126] width 101 height 31
click at [443, 96] on icon at bounding box center [441, 100] width 8 height 8
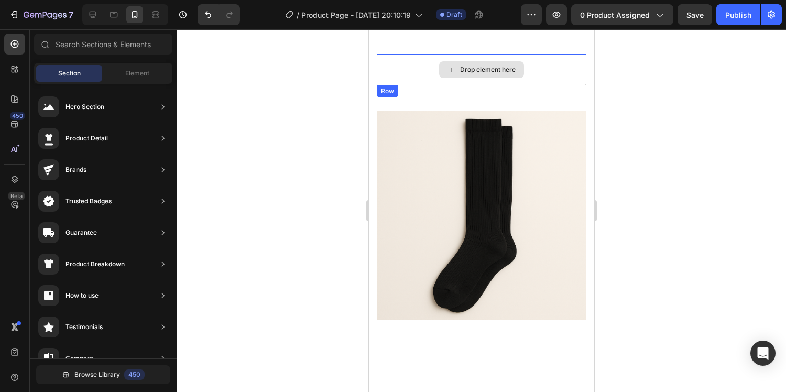
click at [428, 55] on div "Drop element here" at bounding box center [481, 69] width 210 height 31
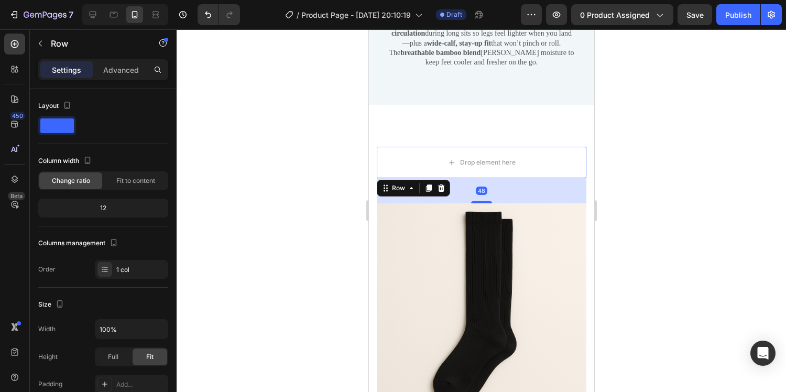
click at [633, 136] on div at bounding box center [482, 210] width 610 height 363
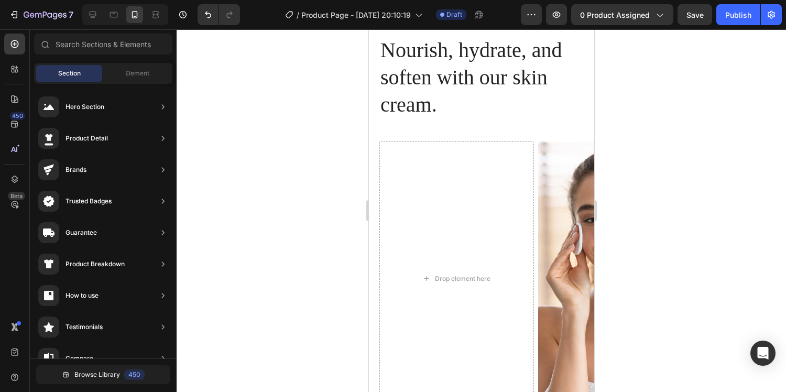
scroll to position [4034, 0]
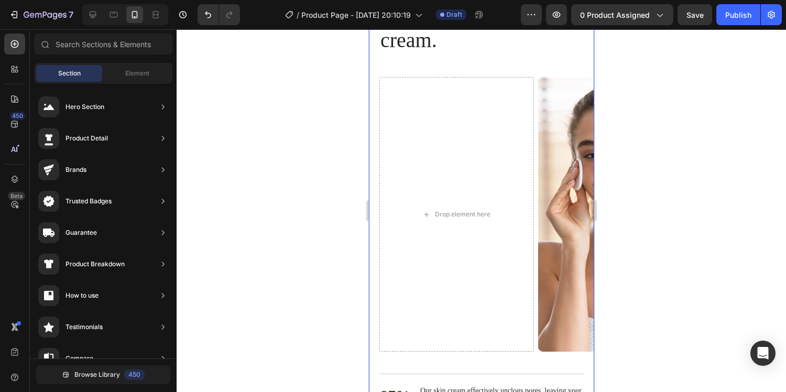
click at [407, 173] on div "Nourish, hydrate, and soften with our skin cream. Heading Nourish, hydrate, and…" at bounding box center [480, 255] width 225 height 642
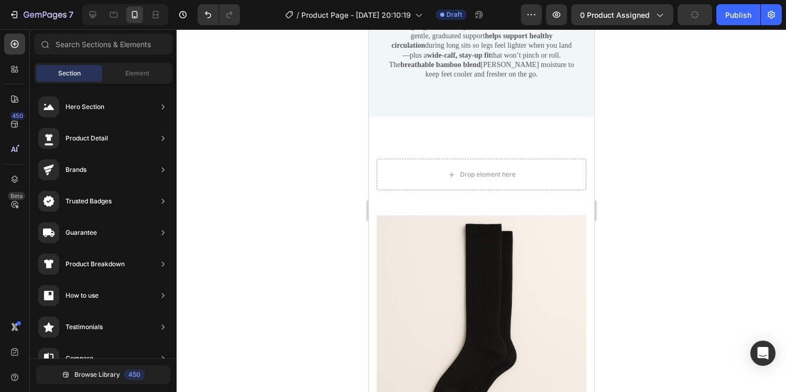
scroll to position [2521, 0]
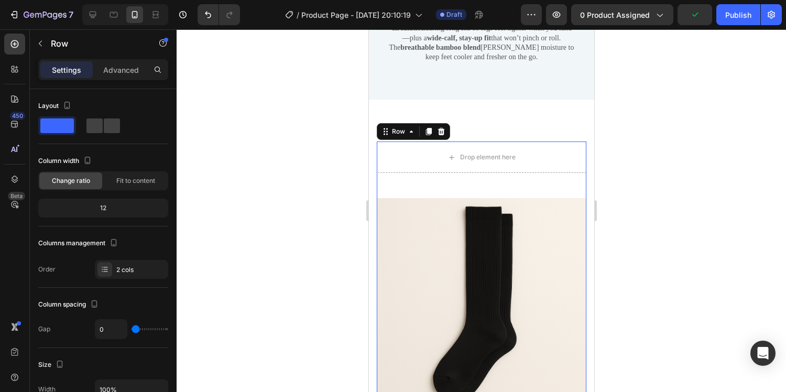
click at [512, 191] on div "Drop element here Row" at bounding box center [481, 170] width 210 height 57
click at [441, 133] on icon at bounding box center [441, 131] width 7 height 7
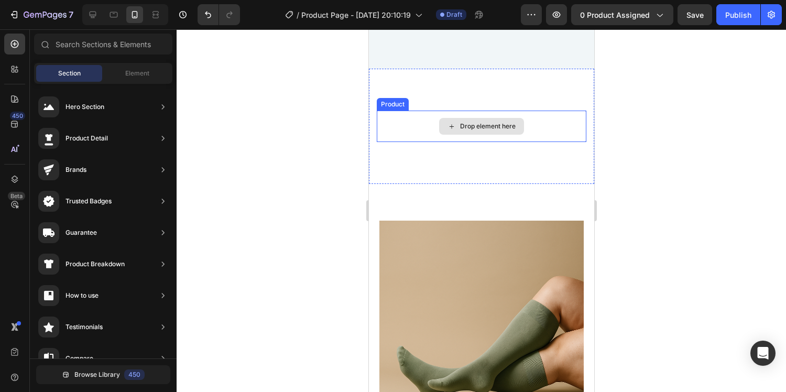
scroll to position [2555, 0]
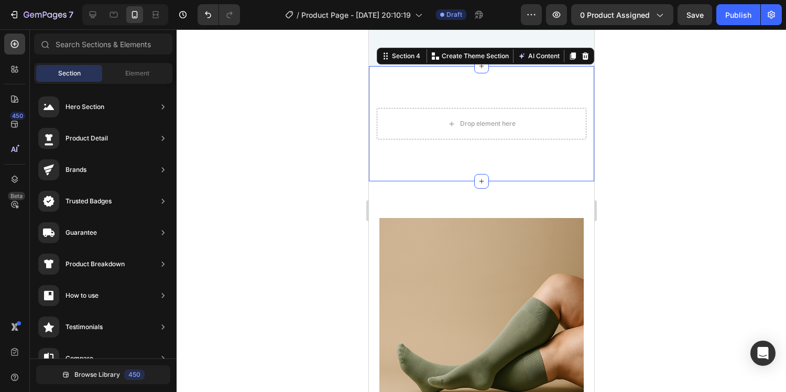
click at [442, 88] on div "Drop element here Product Section 4 Create Theme Section AI Content Write with …" at bounding box center [480, 123] width 225 height 115
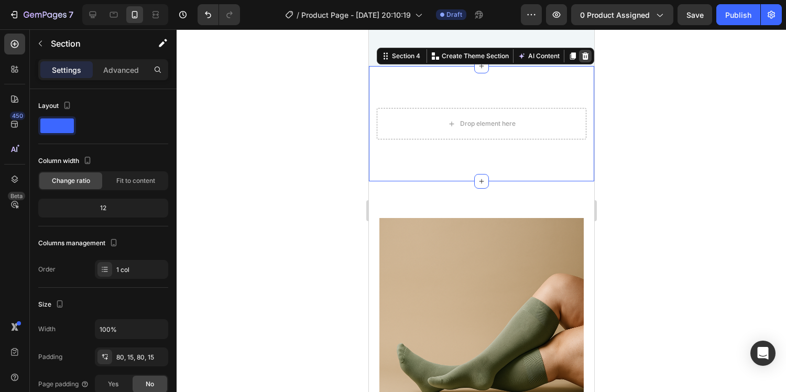
click at [585, 57] on icon at bounding box center [585, 55] width 7 height 7
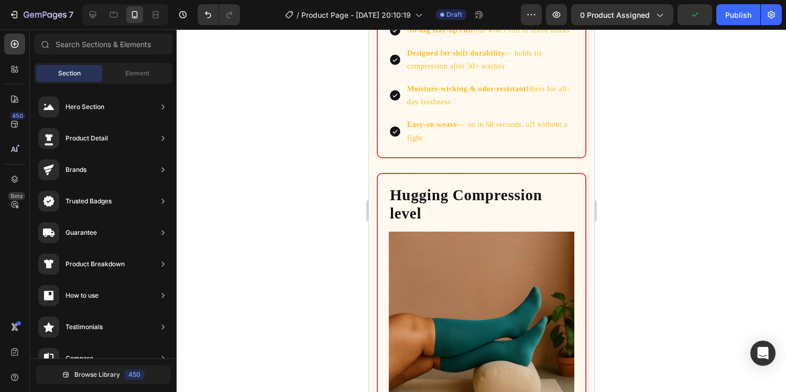
scroll to position [1511, 0]
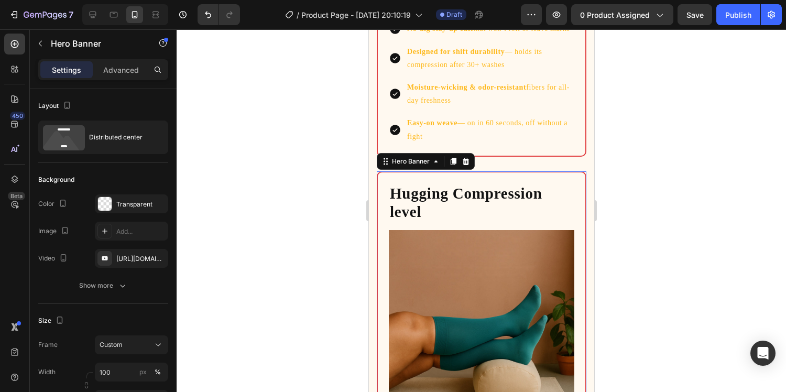
click at [559, 173] on div "Hugging Compression level Heading Image Replace this text with your content Tex…" at bounding box center [481, 311] width 208 height 278
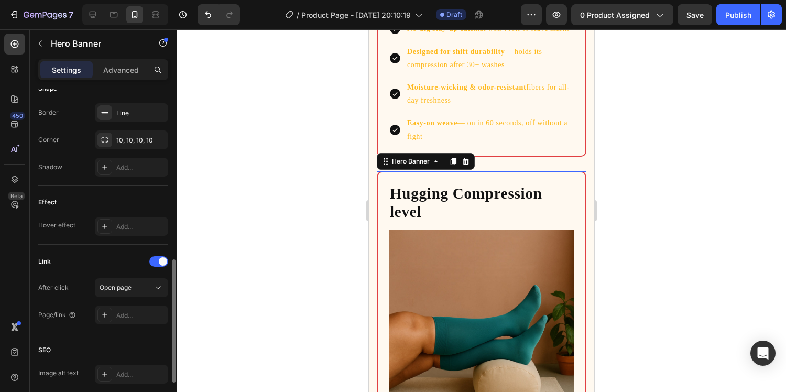
scroll to position [566, 0]
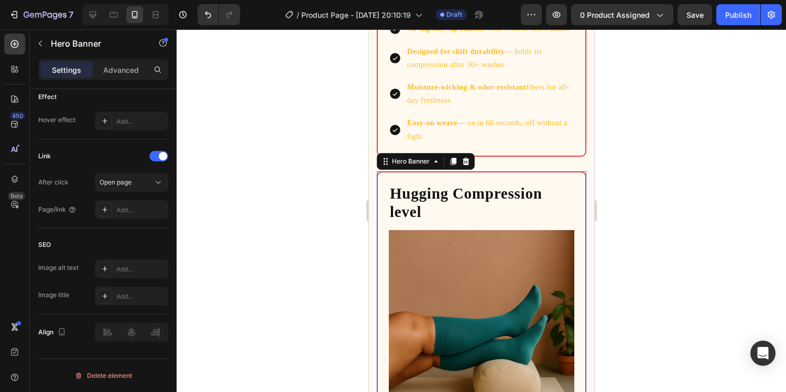
click at [385, 184] on div "Hugging Compression level Heading Image Replace this text with your content Tex…" at bounding box center [481, 311] width 208 height 278
click at [430, 194] on div "Hugging Compression level Heading" at bounding box center [481, 202] width 186 height 39
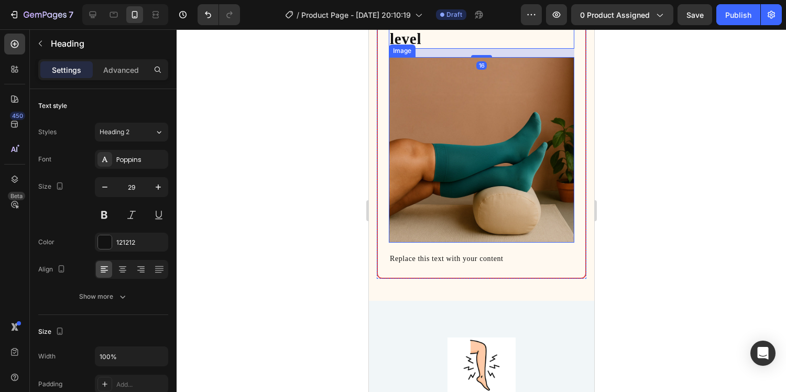
scroll to position [1707, 0]
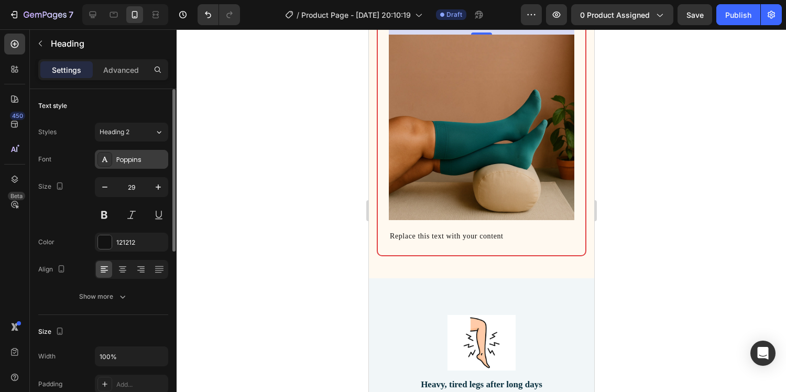
click at [115, 160] on div "Poppins" at bounding box center [131, 159] width 73 height 19
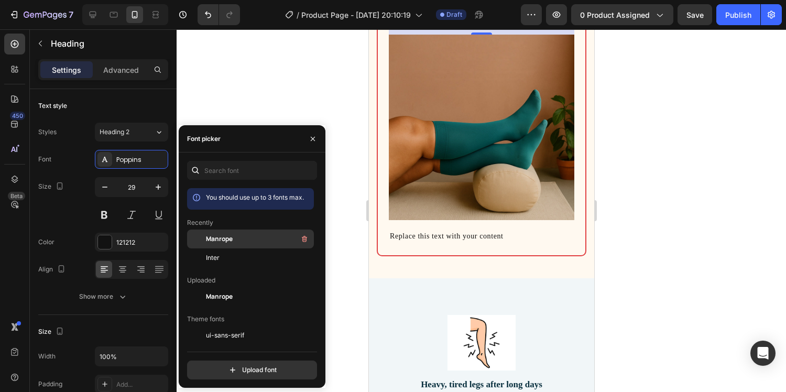
click at [226, 236] on span "Manrope" at bounding box center [219, 238] width 27 height 9
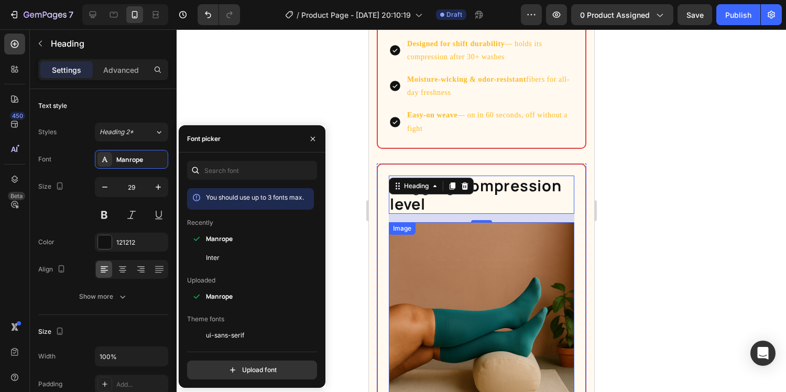
scroll to position [1467, 0]
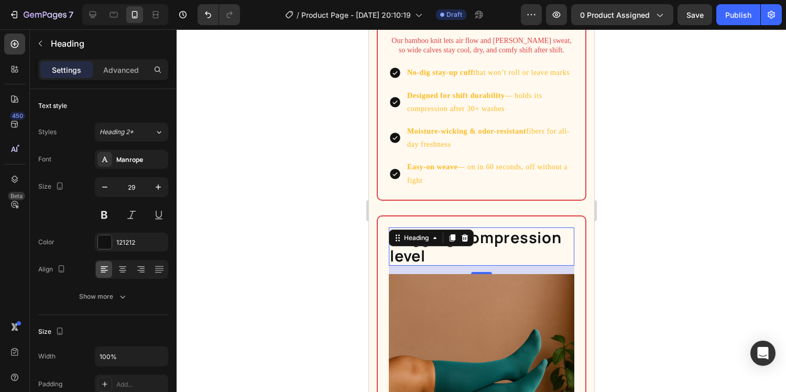
click at [513, 235] on h2 "Hugging Compression level" at bounding box center [481, 246] width 186 height 39
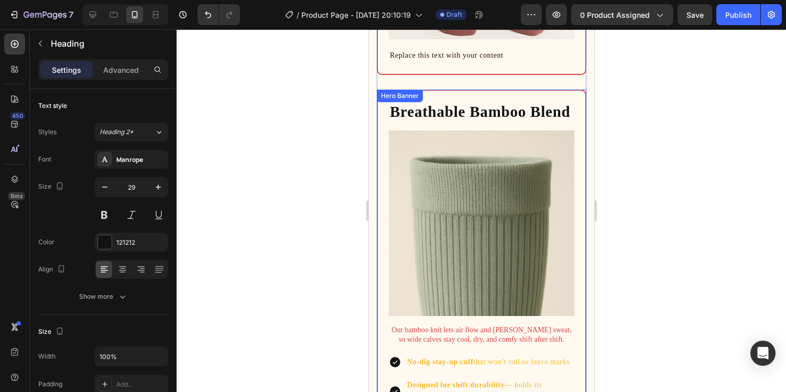
scroll to position [1104, 0]
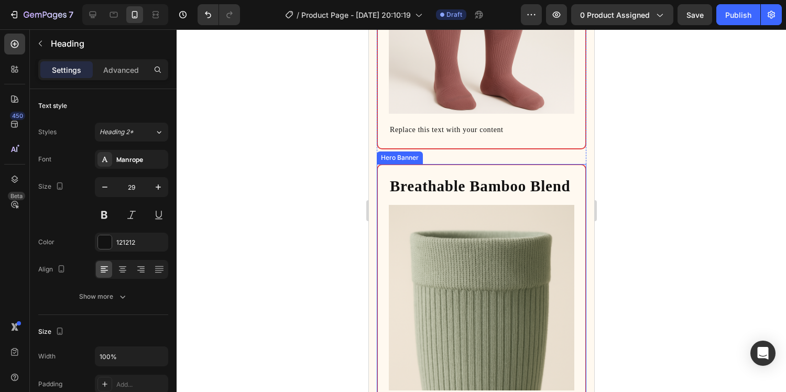
click at [481, 184] on h2 "Breathable Bamboo Blend" at bounding box center [481, 186] width 186 height 20
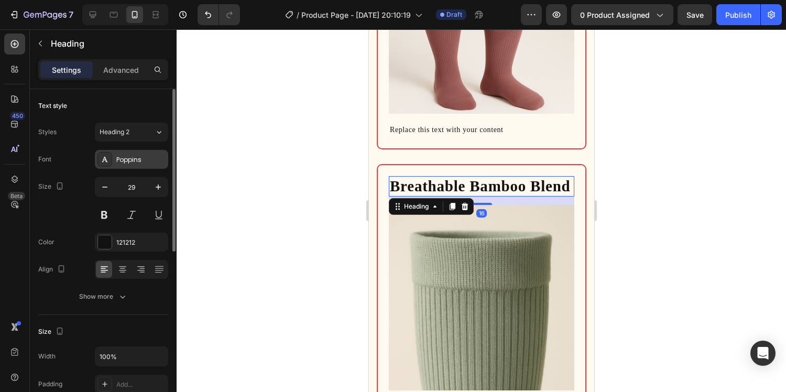
click at [128, 151] on div "Poppins" at bounding box center [131, 159] width 73 height 19
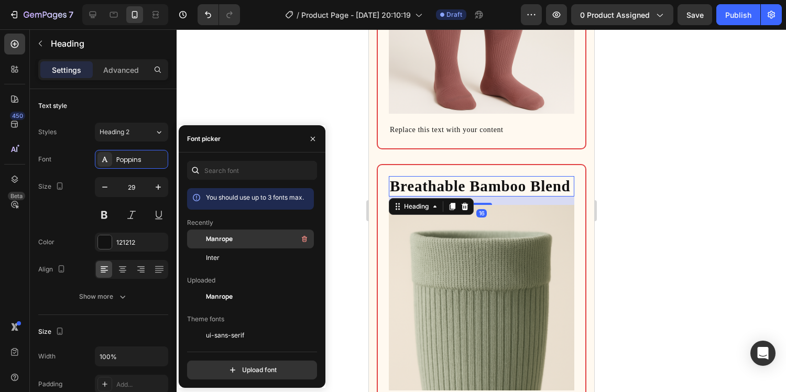
click at [246, 241] on div "Manrope" at bounding box center [259, 239] width 106 height 13
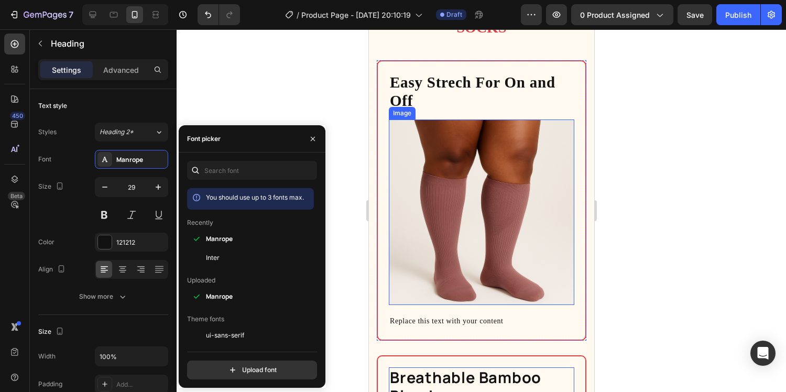
scroll to position [908, 0]
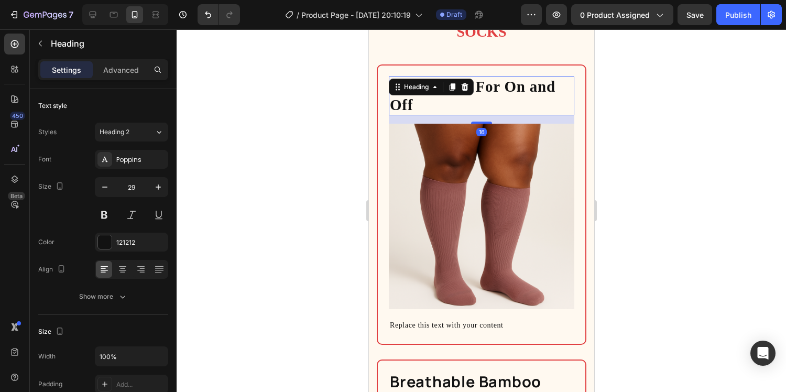
click at [465, 81] on div "Easy Strech For On and Off Heading 16" at bounding box center [481, 96] width 186 height 39
click at [124, 152] on div "Poppins" at bounding box center [131, 159] width 73 height 19
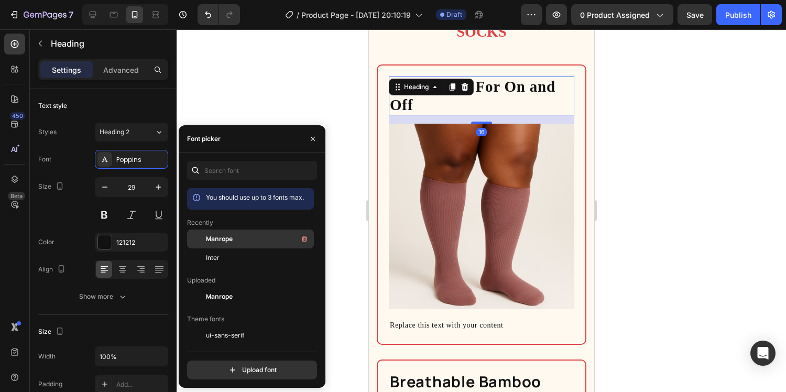
click at [222, 240] on span "Manrope" at bounding box center [219, 238] width 27 height 9
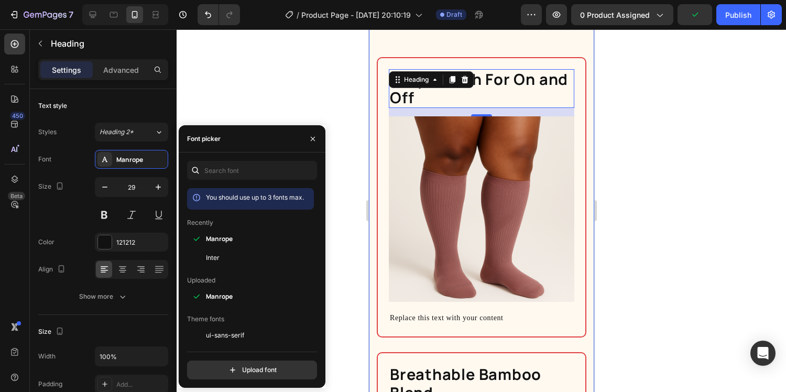
scroll to position [671, 0]
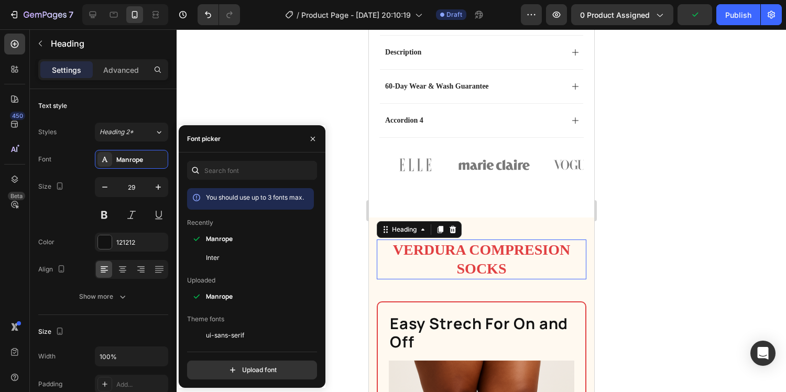
click at [465, 259] on h2 "Verdura Compresion socks" at bounding box center [481, 260] width 210 height 40
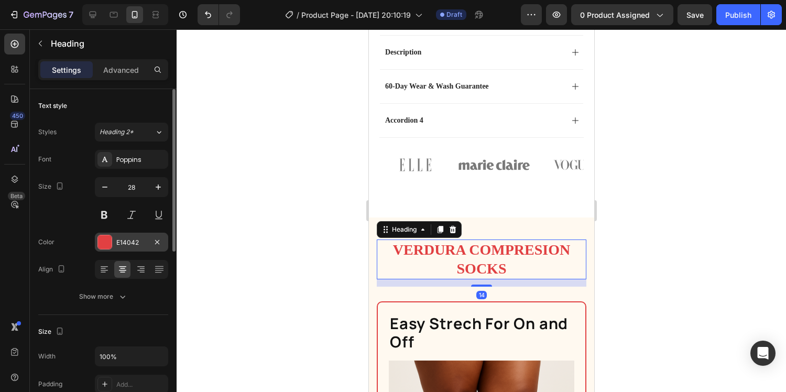
click at [116, 240] on div "E14042" at bounding box center [131, 242] width 30 height 9
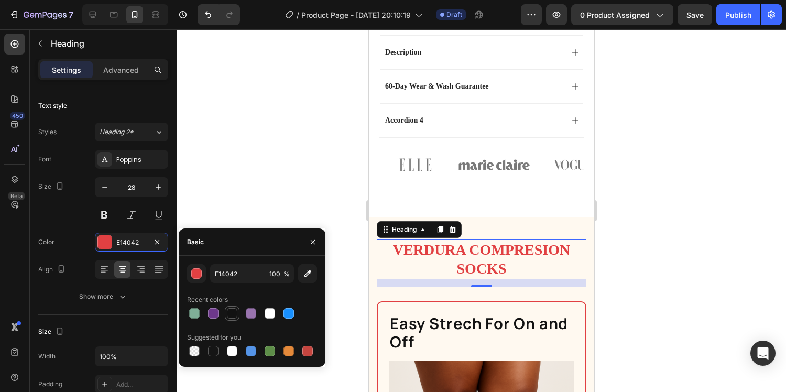
click at [235, 316] on div at bounding box center [232, 313] width 10 height 10
type input "121212"
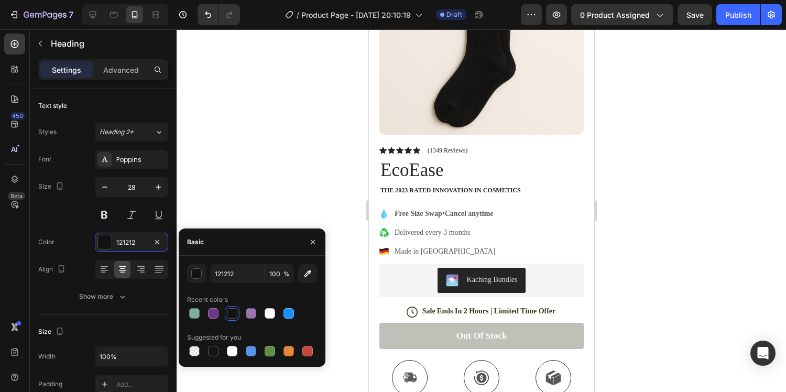
scroll to position [116, 0]
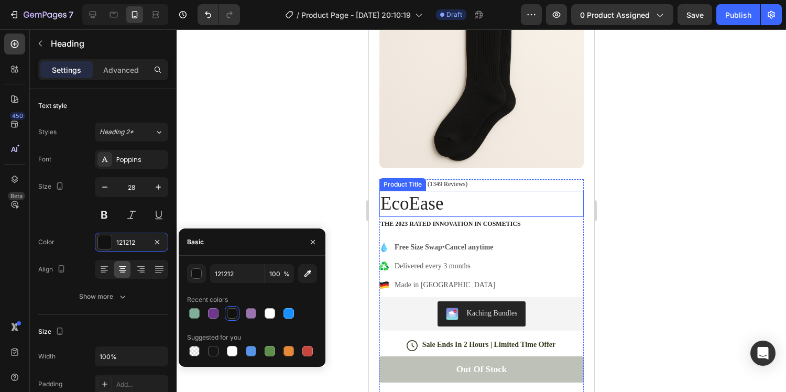
click at [416, 206] on h1 "EcoEase" at bounding box center [481, 204] width 204 height 26
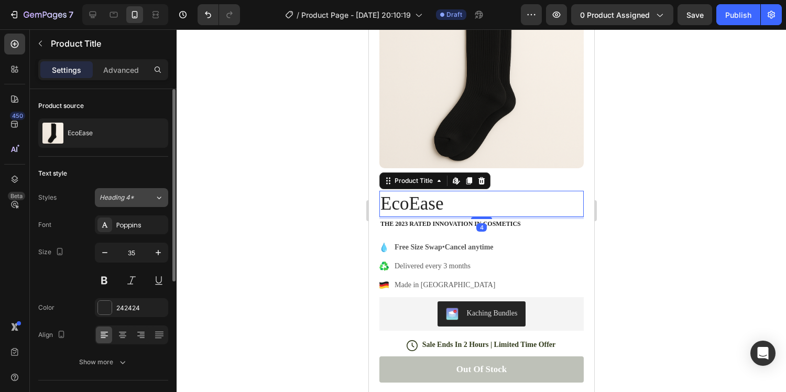
click at [127, 201] on span "Heading 4*" at bounding box center [117, 197] width 35 height 9
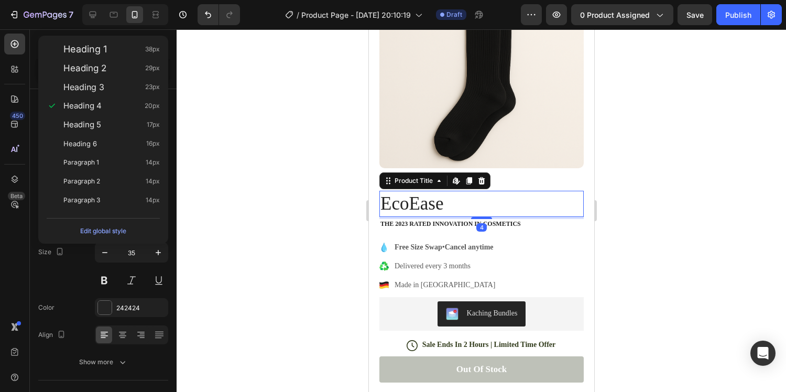
click at [259, 188] on div at bounding box center [482, 210] width 610 height 363
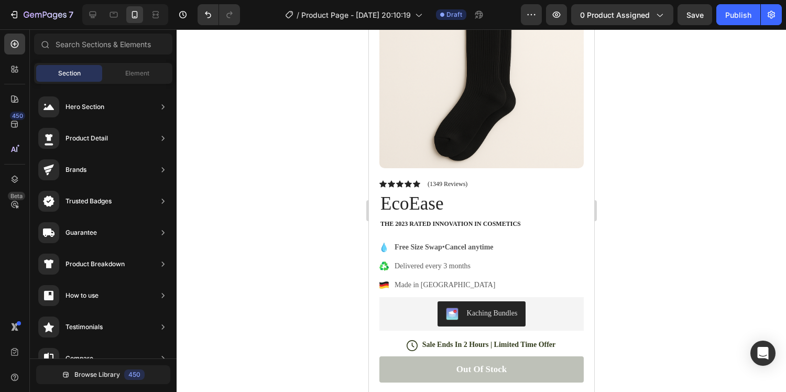
click at [759, 152] on div at bounding box center [482, 210] width 610 height 363
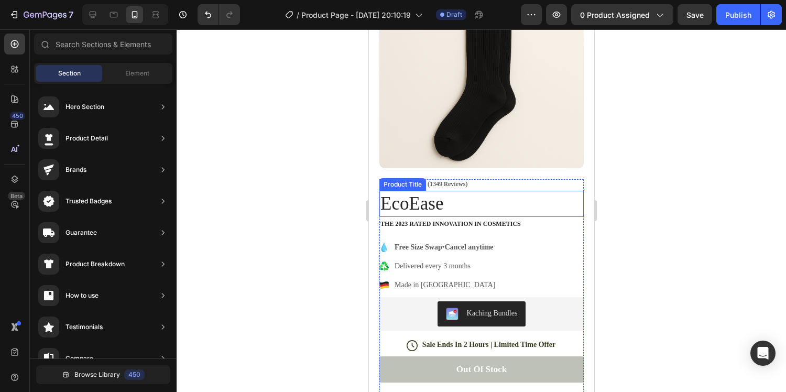
click at [454, 208] on h1 "EcoEase" at bounding box center [481, 204] width 204 height 26
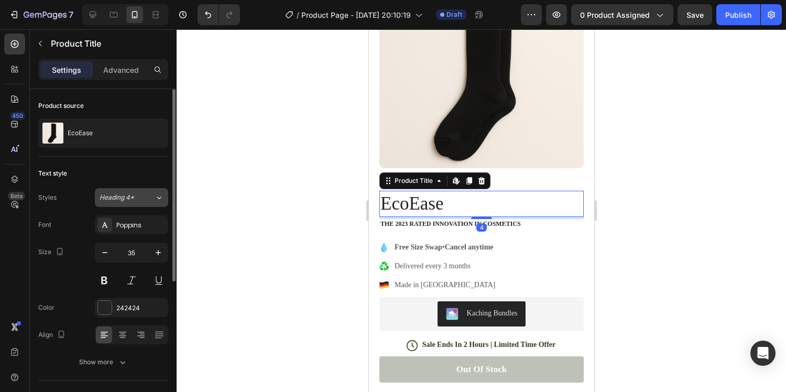
click at [124, 199] on span "Heading 4*" at bounding box center [117, 197] width 35 height 9
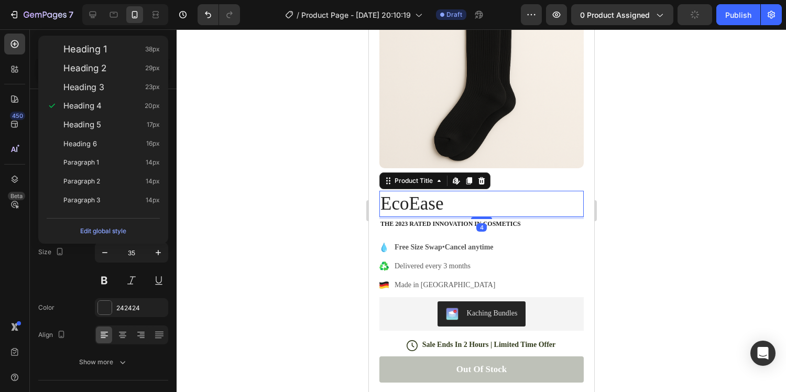
click at [227, 107] on div at bounding box center [482, 210] width 610 height 363
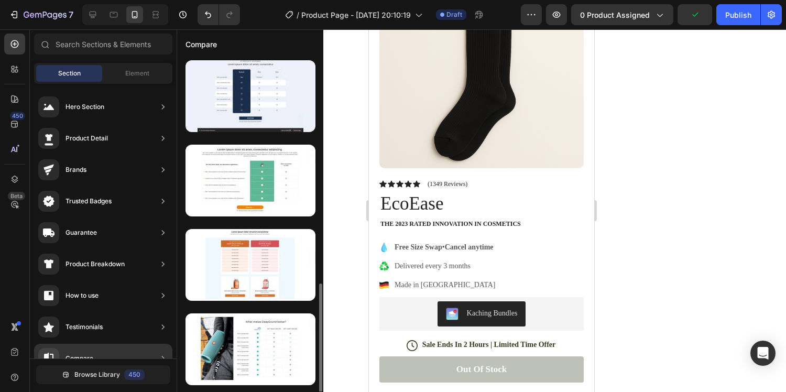
scroll to position [0, 0]
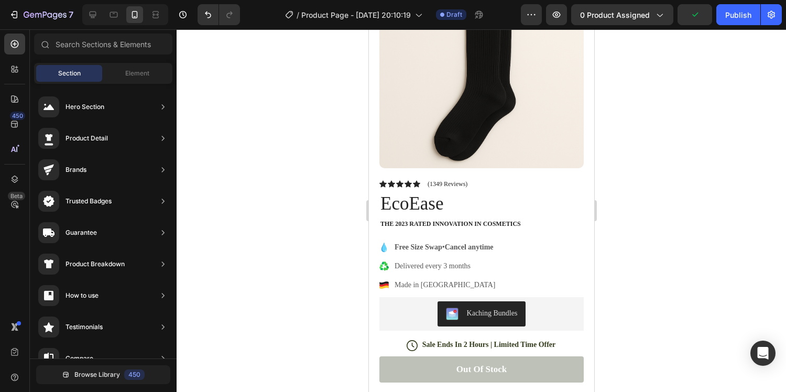
click at [711, 106] on div at bounding box center [482, 210] width 610 height 363
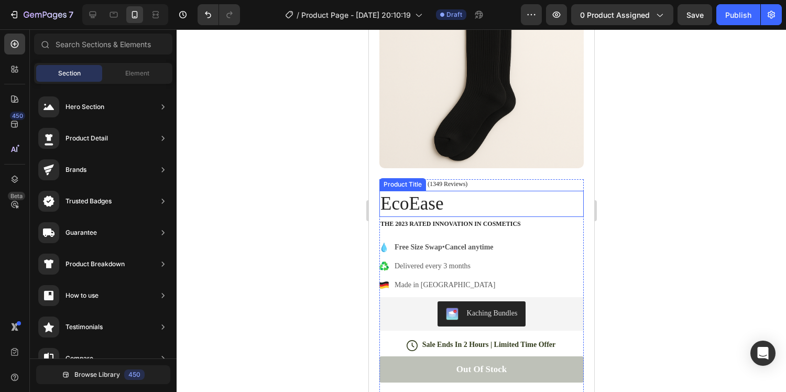
click at [434, 211] on h1 "EcoEase" at bounding box center [481, 204] width 204 height 26
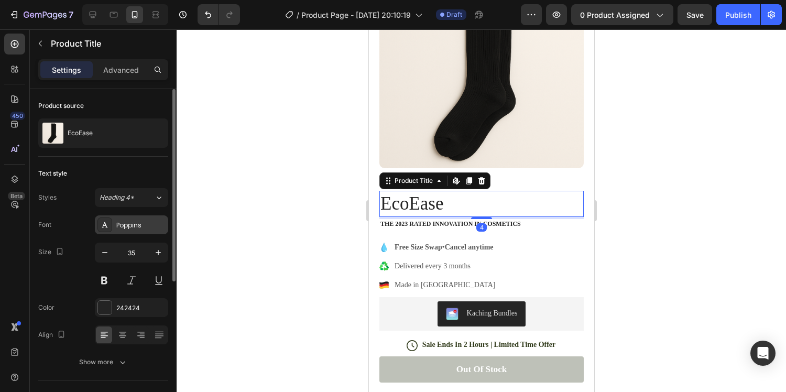
click at [130, 223] on div "Poppins" at bounding box center [140, 225] width 49 height 9
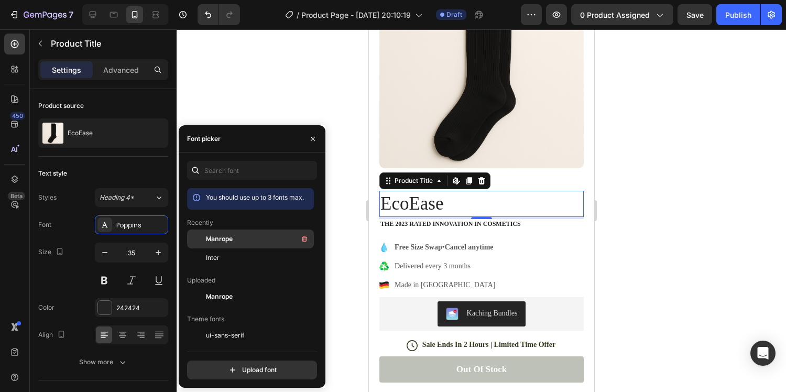
click at [231, 236] on span "Manrope" at bounding box center [219, 238] width 27 height 9
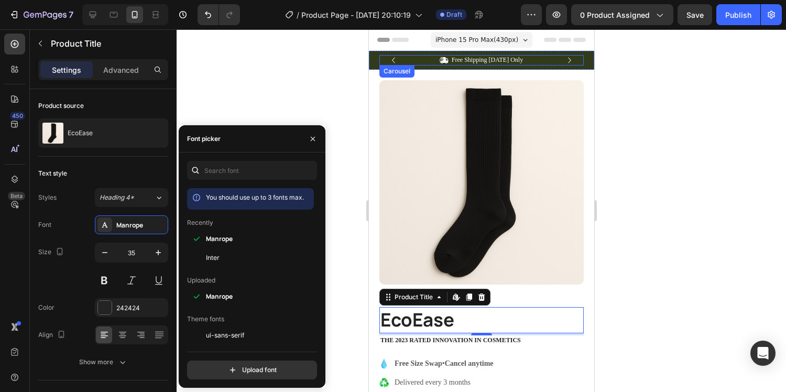
click at [568, 59] on icon "Carousel Next Arrow" at bounding box center [569, 61] width 12 height 12
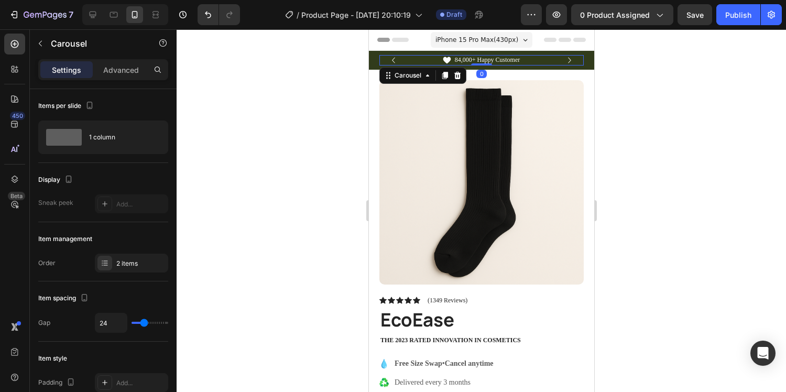
click at [391, 59] on icon "Carousel Back Arrow" at bounding box center [393, 61] width 12 height 12
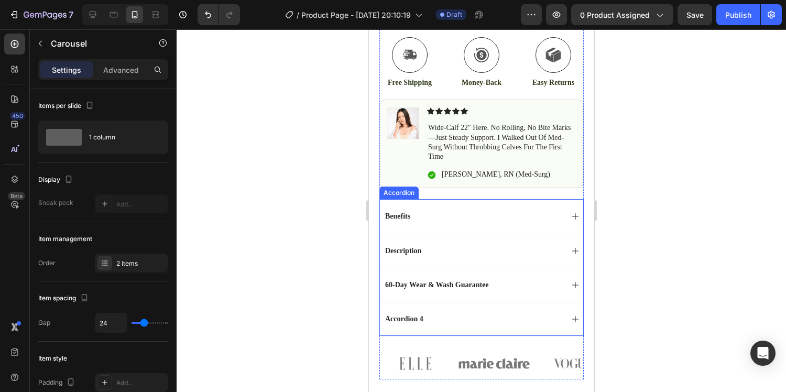
scroll to position [512, 0]
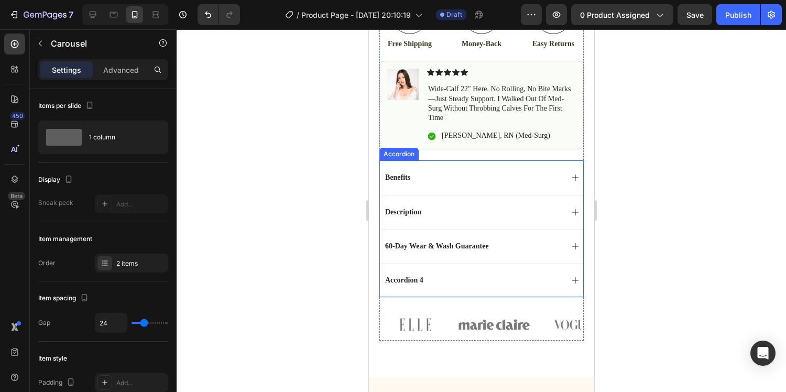
click at [444, 283] on div "Accordion 4" at bounding box center [472, 280] width 179 height 13
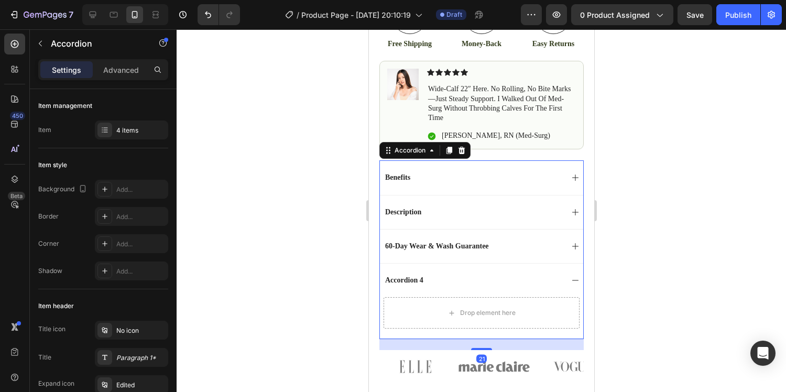
click at [414, 276] on p "Accordion 4" at bounding box center [404, 280] width 38 height 9
click at [425, 282] on div "Accordion 4" at bounding box center [472, 280] width 179 height 13
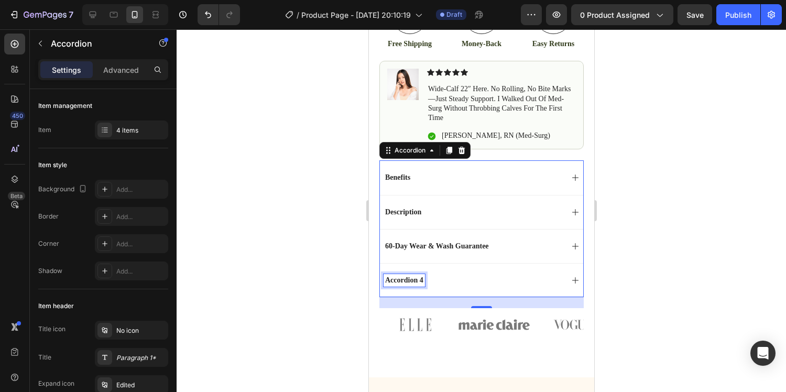
click at [421, 281] on p "Accordion 4" at bounding box center [404, 280] width 38 height 9
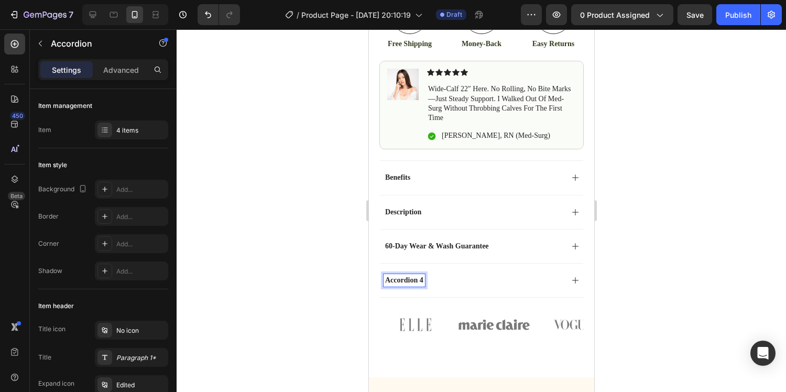
click at [428, 203] on div "Description" at bounding box center [480, 212] width 203 height 34
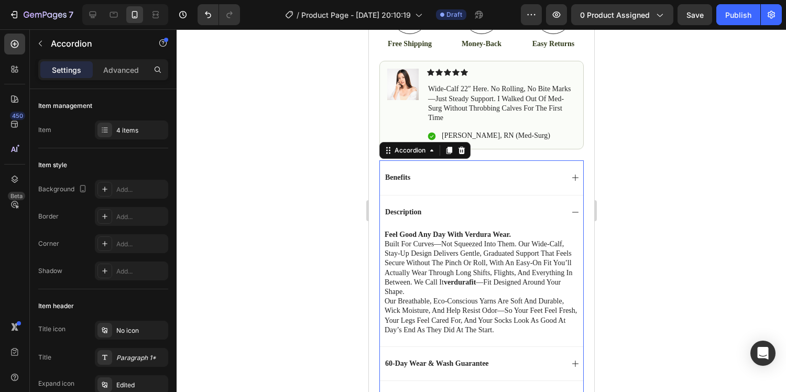
click at [429, 206] on div "Description" at bounding box center [472, 212] width 179 height 13
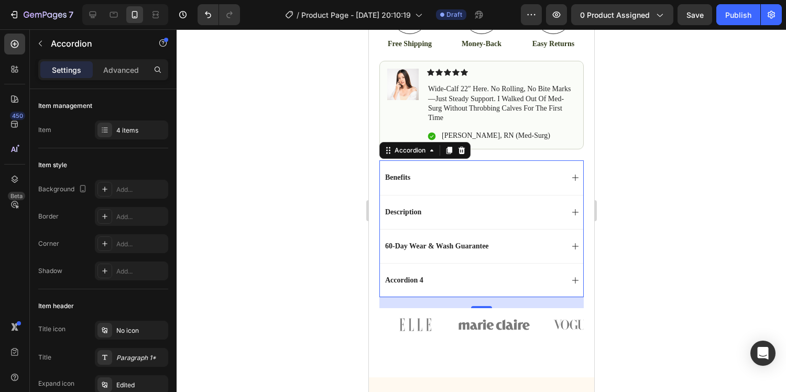
click at [432, 185] on div "Benefits" at bounding box center [480, 177] width 203 height 34
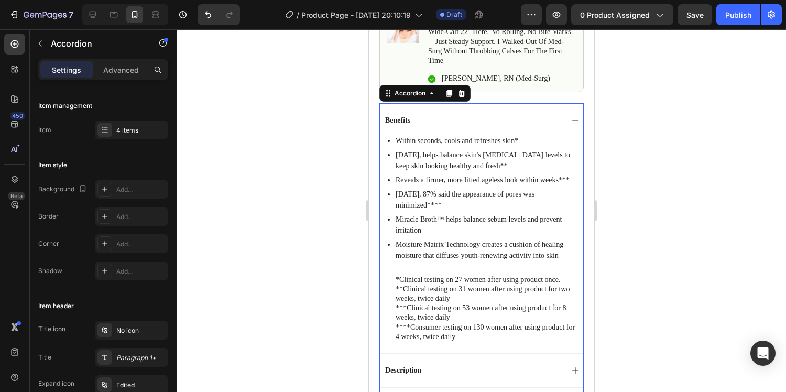
scroll to position [564, 0]
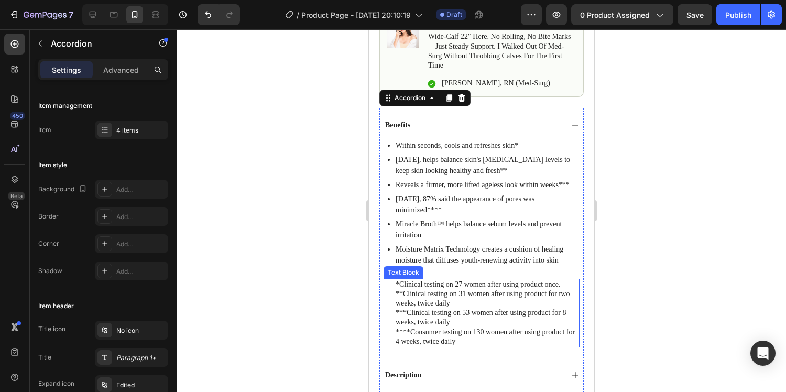
click at [449, 304] on p "*Clinical testing on 27 women after using product once. **Clinical testing on 3…" at bounding box center [486, 294] width 183 height 29
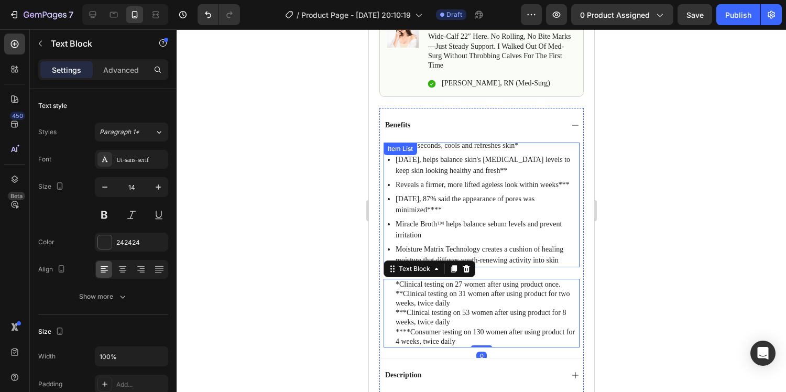
click at [473, 149] on p "Within seconds, cools and refreshes skin*" at bounding box center [486, 145] width 182 height 11
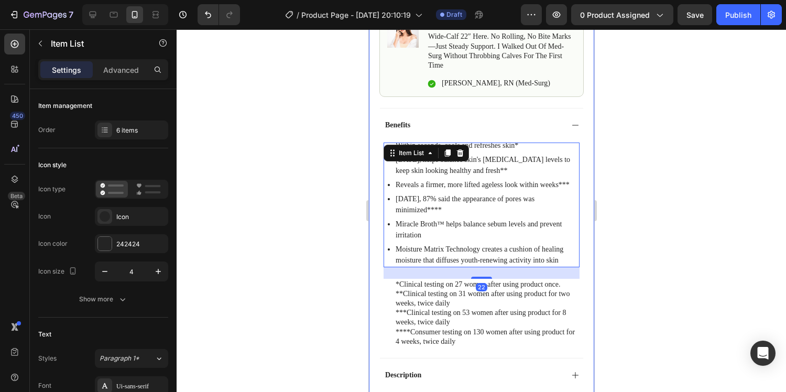
click at [630, 181] on div at bounding box center [482, 210] width 610 height 363
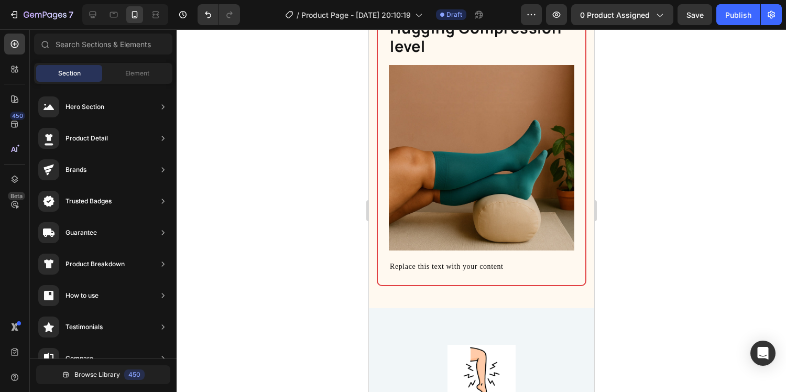
scroll to position [1912, 0]
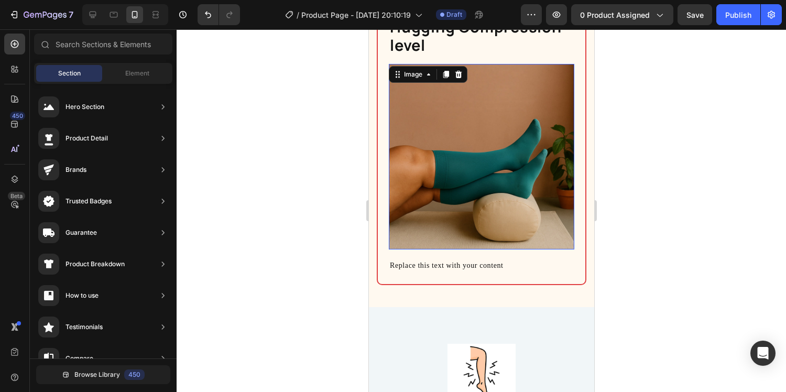
click at [488, 170] on img at bounding box center [481, 157] width 186 height 186
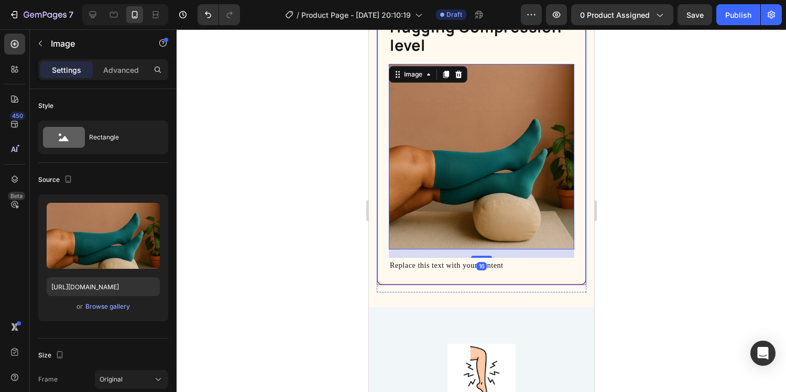
click at [377, 258] on div "Hugging Compression level Heading Image 16 Replace this text with your content …" at bounding box center [481, 145] width 208 height 278
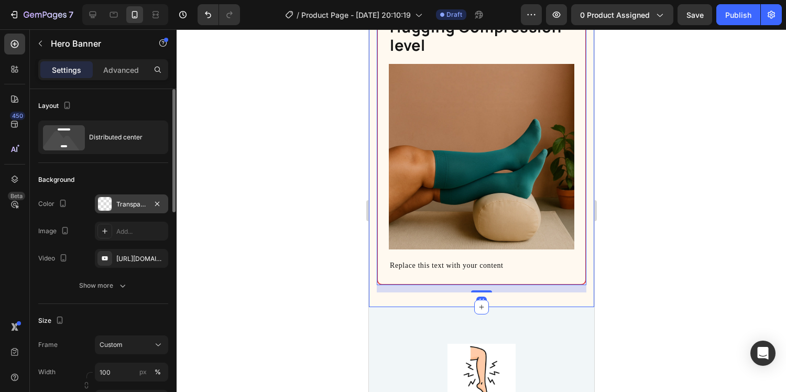
click at [123, 210] on div "Transparent" at bounding box center [131, 203] width 73 height 19
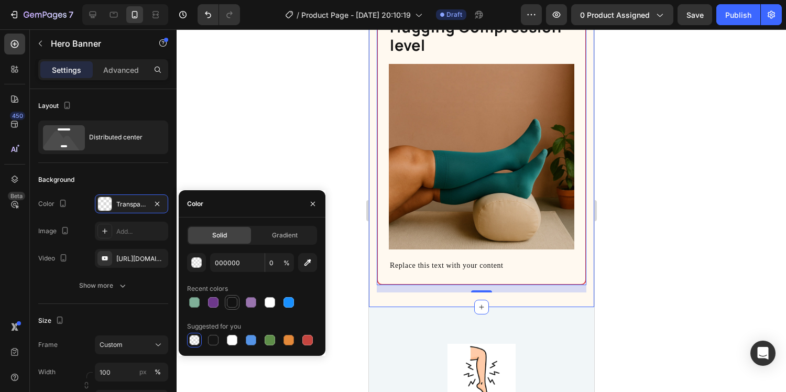
click at [237, 301] on div at bounding box center [232, 302] width 13 height 13
type input "121212"
type input "100"
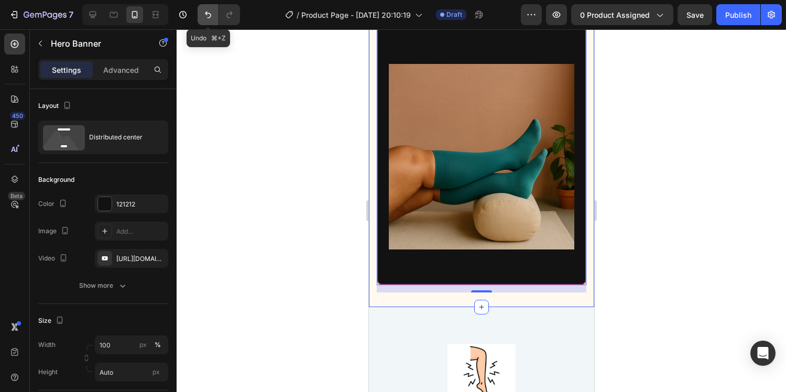
click at [212, 19] on icon "Undo/Redo" at bounding box center [208, 14] width 10 height 10
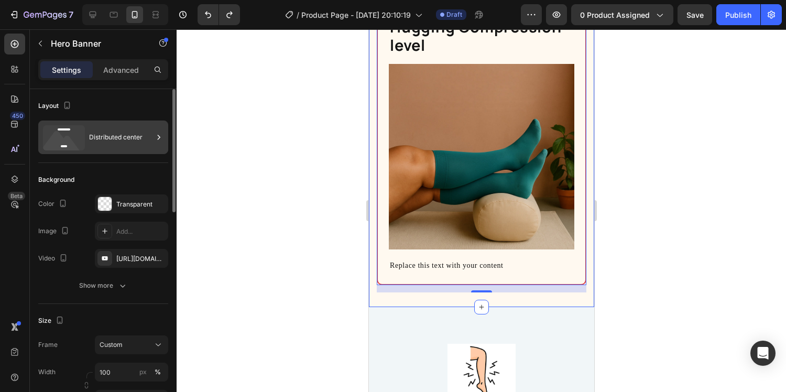
click at [103, 143] on div "Distributed center" at bounding box center [121, 137] width 64 height 24
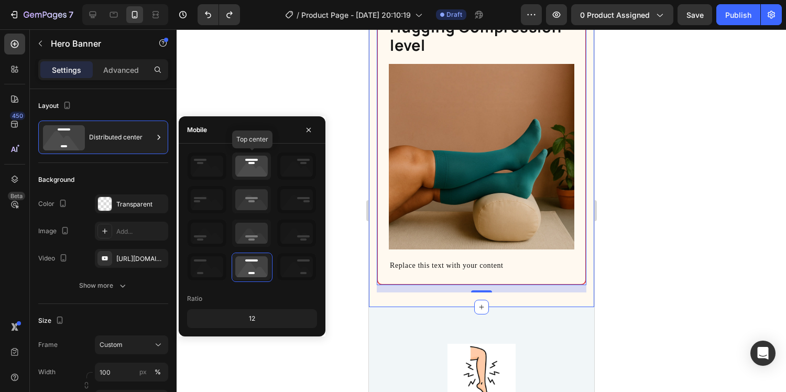
click at [246, 173] on icon at bounding box center [251, 166] width 39 height 27
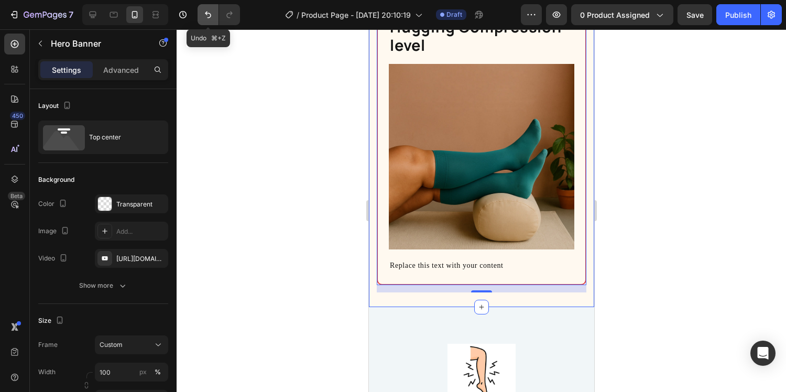
click at [210, 17] on icon "Undo/Redo" at bounding box center [208, 15] width 6 height 7
click at [198, 9] on button "Undo/Redo" at bounding box center [208, 14] width 21 height 21
click at [203, 13] on icon "Undo/Redo" at bounding box center [208, 14] width 10 height 10
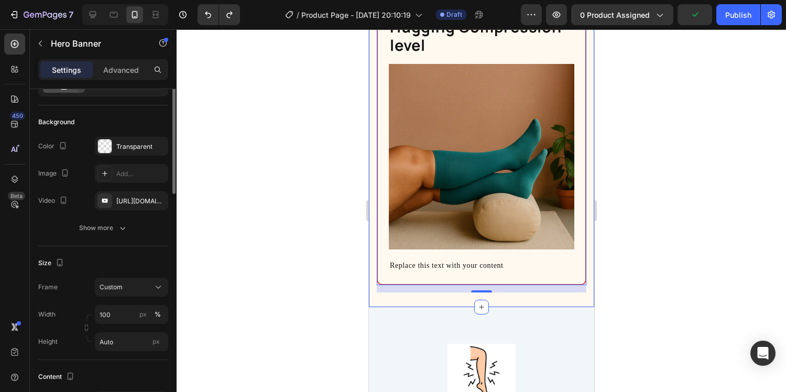
scroll to position [59, 0]
click at [86, 225] on div "Show more" at bounding box center [103, 226] width 49 height 10
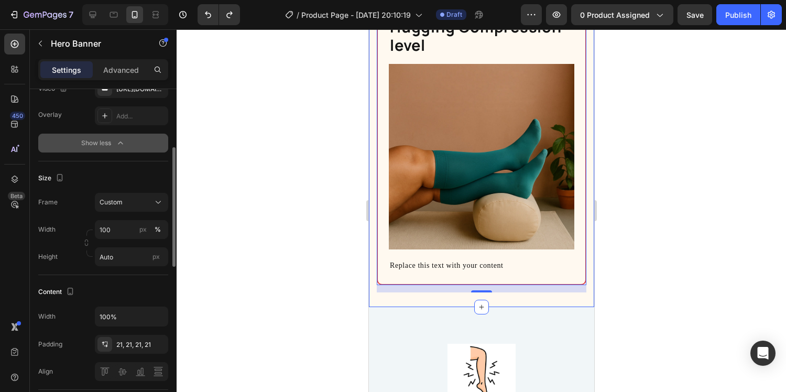
scroll to position [178, 0]
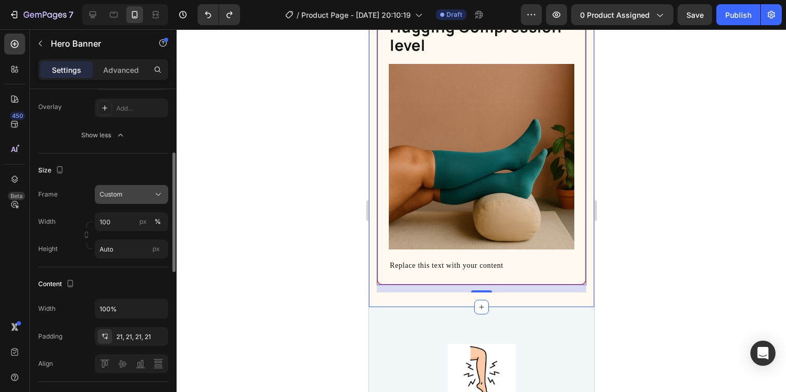
click at [117, 198] on span "Custom" at bounding box center [111, 194] width 23 height 9
click at [217, 179] on div at bounding box center [482, 210] width 610 height 363
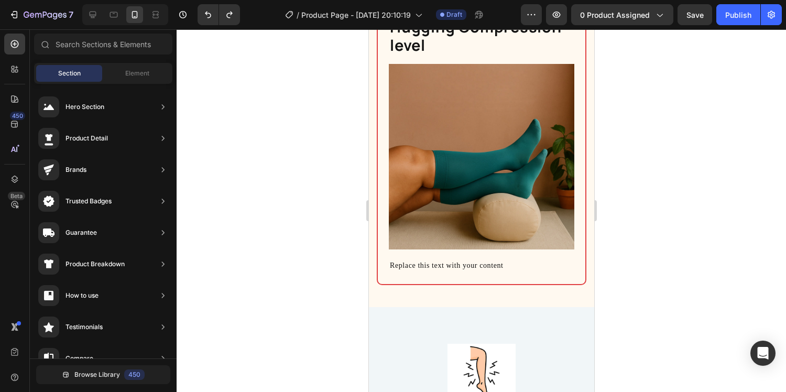
click at [742, 227] on div at bounding box center [482, 210] width 610 height 363
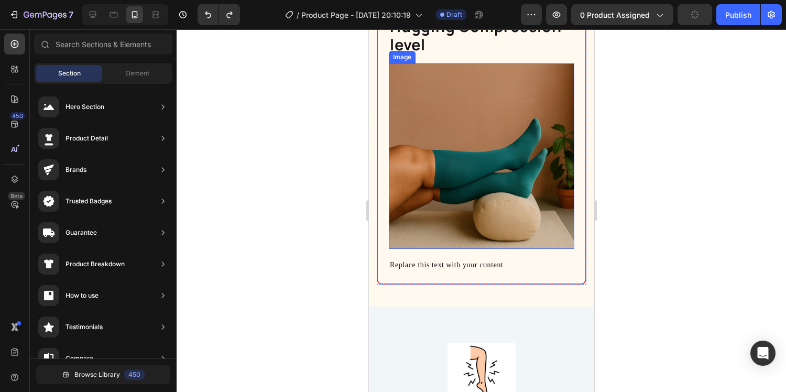
scroll to position [1920, 0]
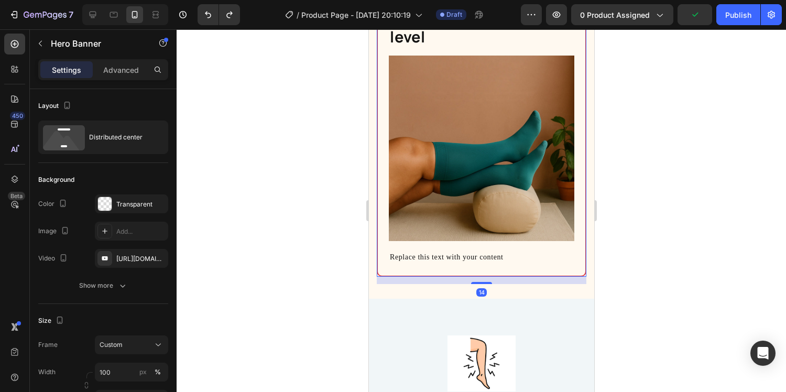
click at [410, 276] on div "Hugging Compression level Heading Image Replace this text with your content Tex…" at bounding box center [481, 136] width 210 height 280
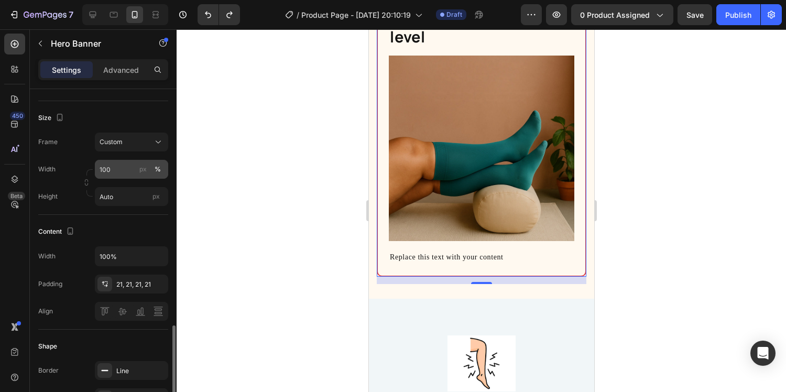
scroll to position [0, 0]
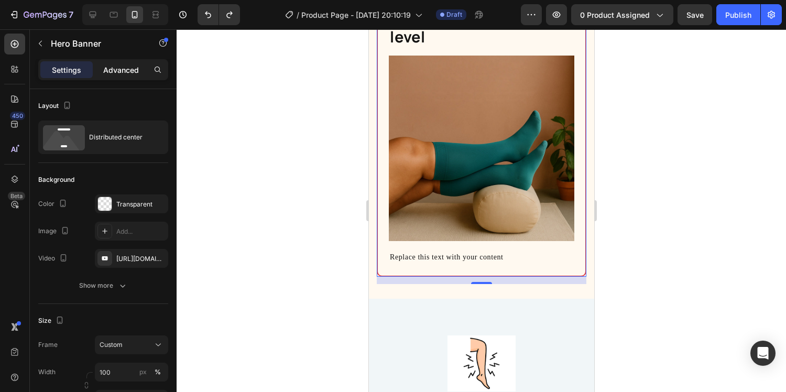
click at [110, 73] on p "Advanced" at bounding box center [121, 69] width 36 height 11
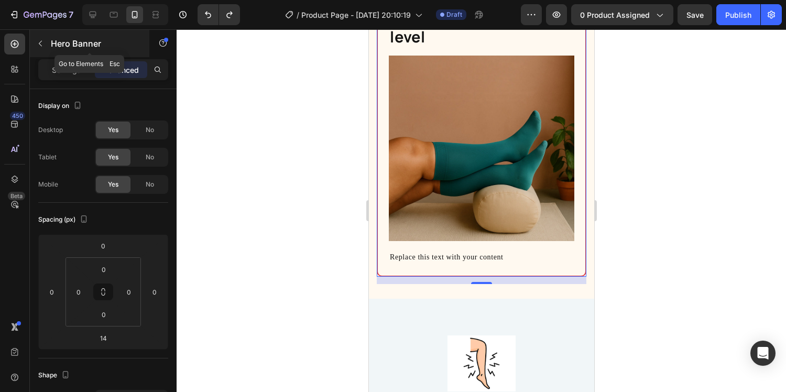
click at [49, 45] on div "Hero Banner" at bounding box center [89, 43] width 119 height 27
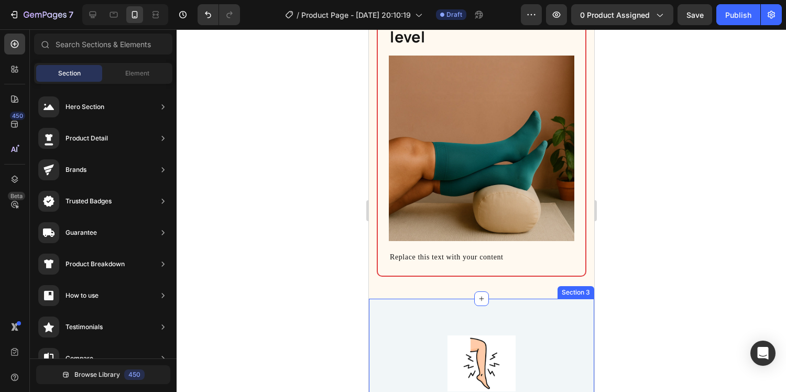
click at [574, 295] on div "Section 3" at bounding box center [575, 292] width 37 height 13
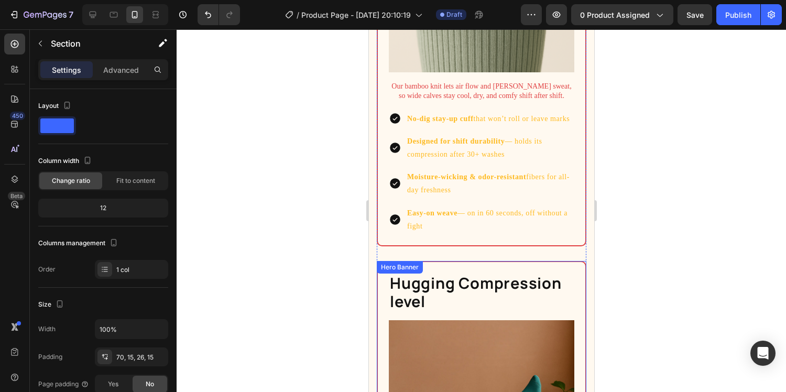
scroll to position [1633, 0]
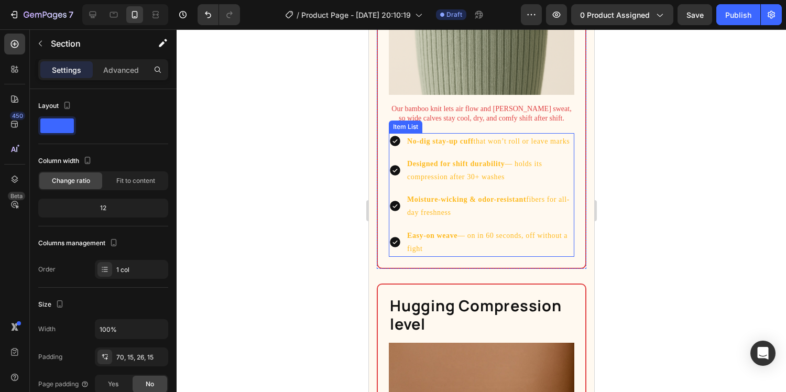
click at [498, 151] on div "No-dig stay-up cuff that won’t roll or leave marks Designed for shift durabilit…" at bounding box center [481, 195] width 186 height 124
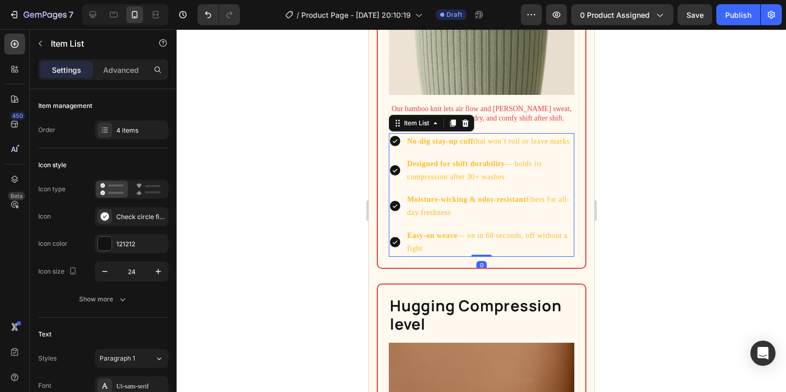
click at [422, 136] on p "No-dig stay-up cuff that won’t roll or leave marks" at bounding box center [490, 141] width 166 height 13
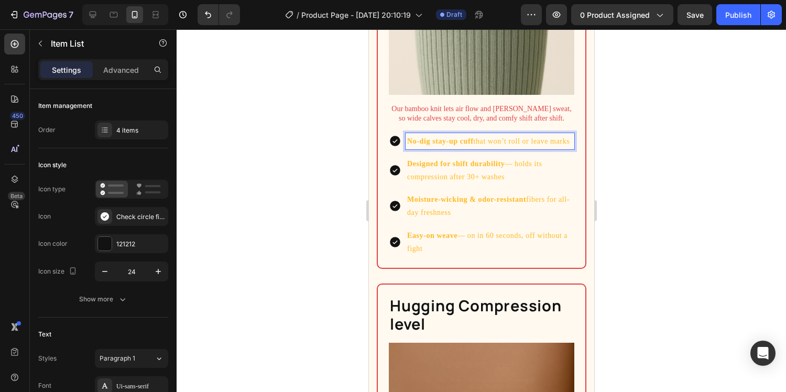
click at [570, 143] on p "No-dig stay-up cuff that won’t roll or leave marks" at bounding box center [490, 141] width 166 height 13
drag, startPoint x: 571, startPoint y: 143, endPoint x: 404, endPoint y: 143, distance: 167.7
click at [404, 143] on div "No-dig stay-up cuff that won’t roll or leave marks" at bounding box center [481, 141] width 186 height 16
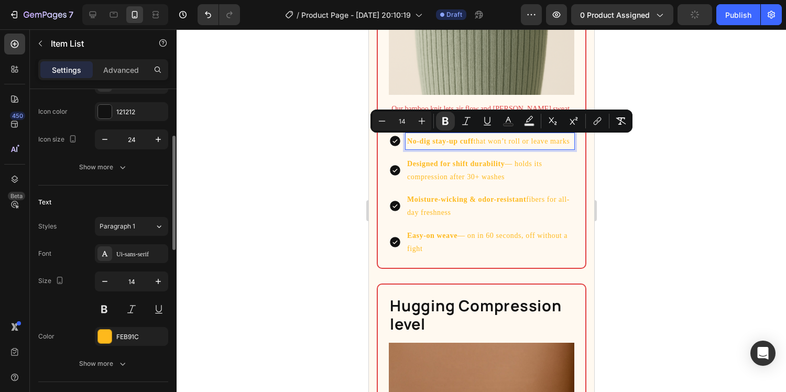
scroll to position [133, 0]
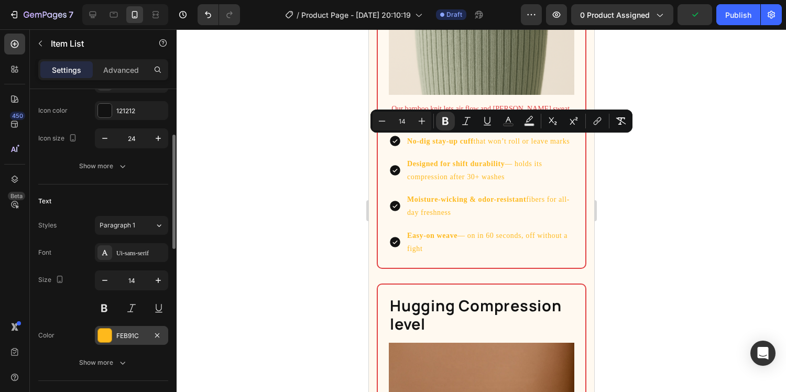
click at [126, 338] on div "FEB91C" at bounding box center [131, 335] width 30 height 9
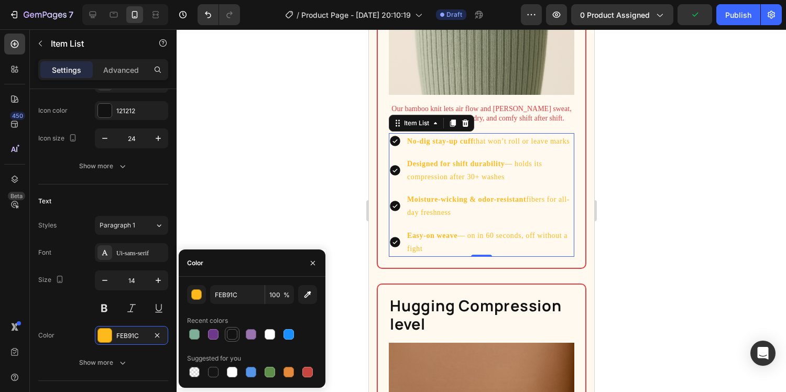
click at [234, 338] on div at bounding box center [232, 334] width 10 height 10
type input "121212"
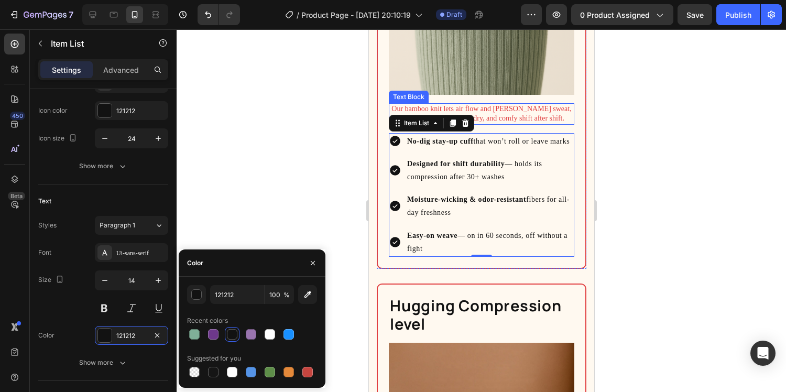
click at [507, 112] on p "Our bamboo knit lets air flow and [PERSON_NAME] sweat, so wide calves stay cool…" at bounding box center [480, 113] width 183 height 19
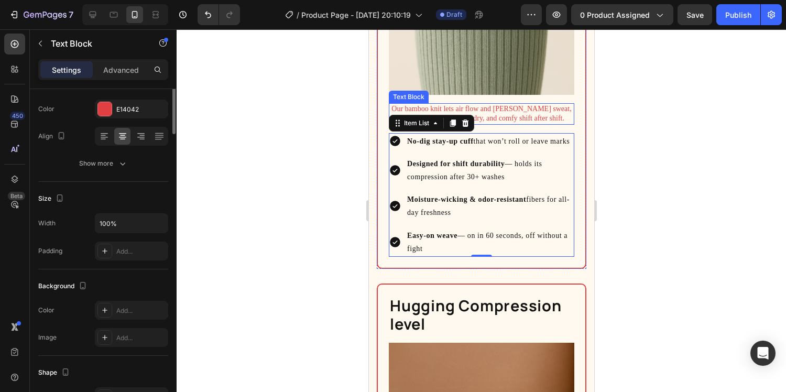
scroll to position [0, 0]
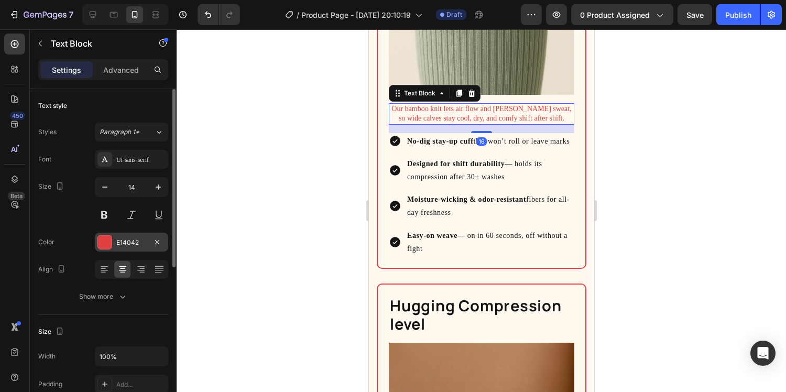
click at [121, 241] on div "E14042" at bounding box center [131, 242] width 30 height 9
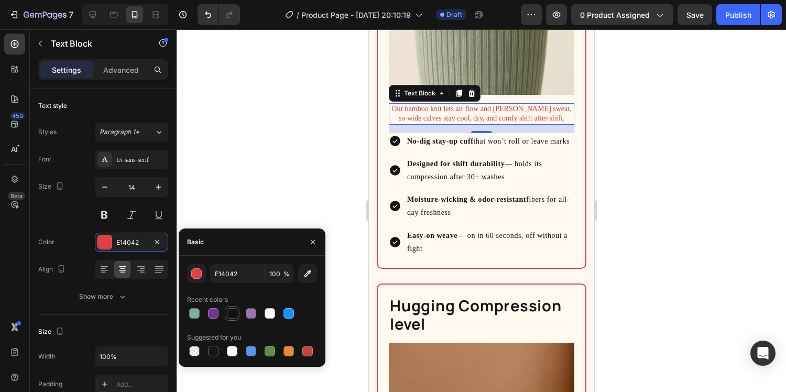
click at [236, 312] on div at bounding box center [232, 313] width 10 height 10
type input "121212"
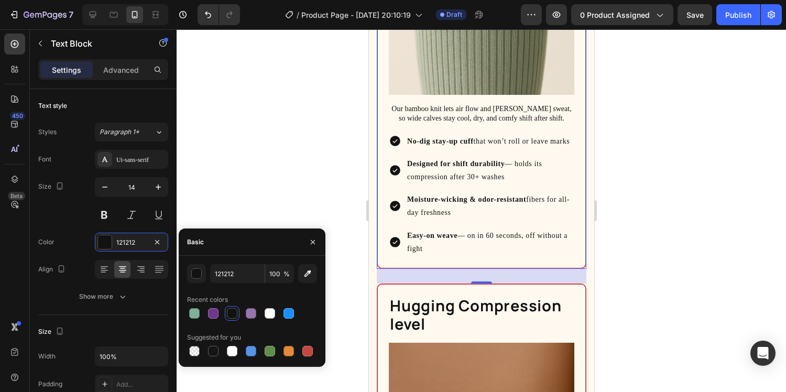
click at [381, 178] on div "Breathable Bamboo Blend Heading Image Our bamboo knit lets air flow and [PERSON…" at bounding box center [481, 60] width 208 height 416
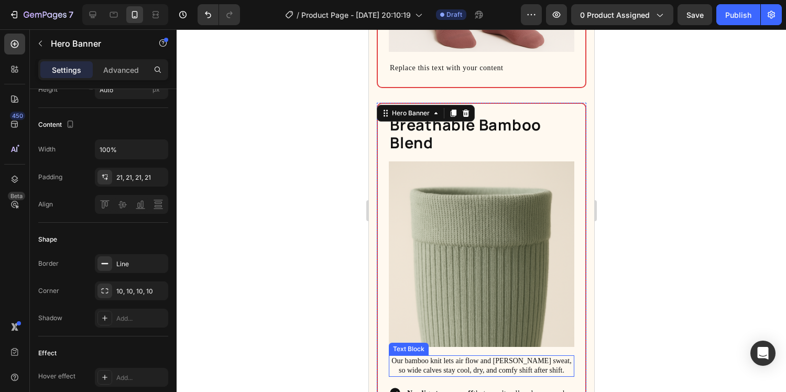
scroll to position [1380, 0]
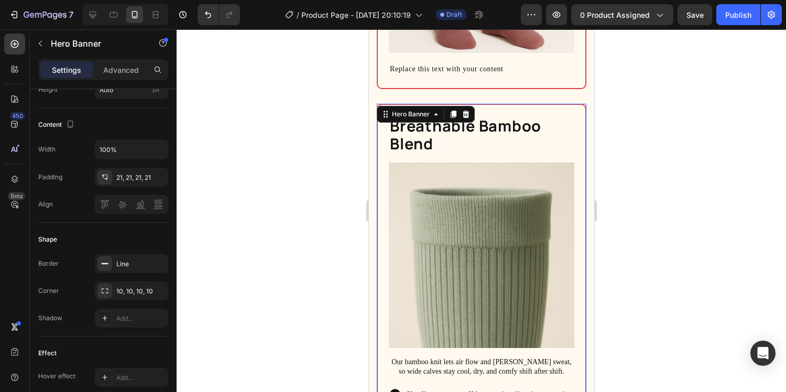
click at [380, 130] on div "Breathable Bamboo Blend Heading Image Our bamboo knit lets air flow and [PERSON…" at bounding box center [481, 313] width 208 height 416
click at [371, 131] on div "Verdura Compresion socks Heading Row Easy Strech For On and Off Heading Image R…" at bounding box center [480, 281] width 225 height 1115
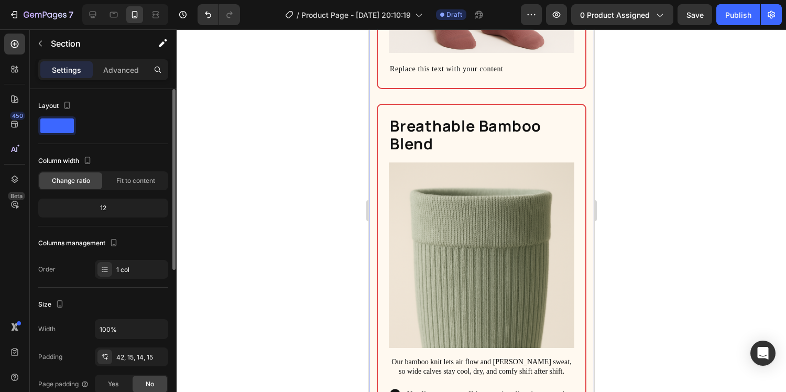
click at [371, 131] on div "Verdura Compresion socks Heading Row Easy Strech For On and Off Heading Image R…" at bounding box center [480, 281] width 225 height 1115
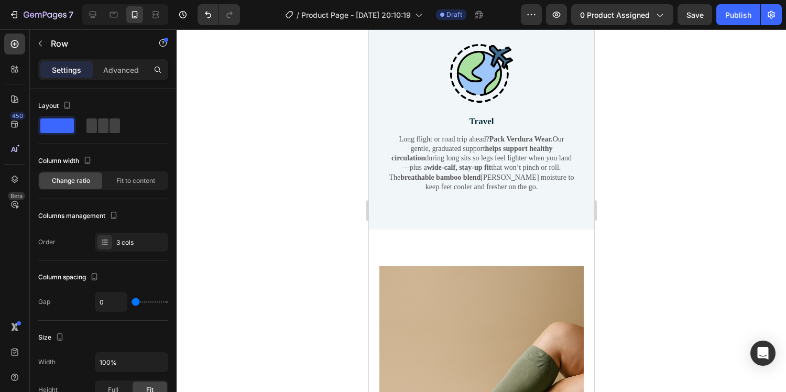
scroll to position [2353, 0]
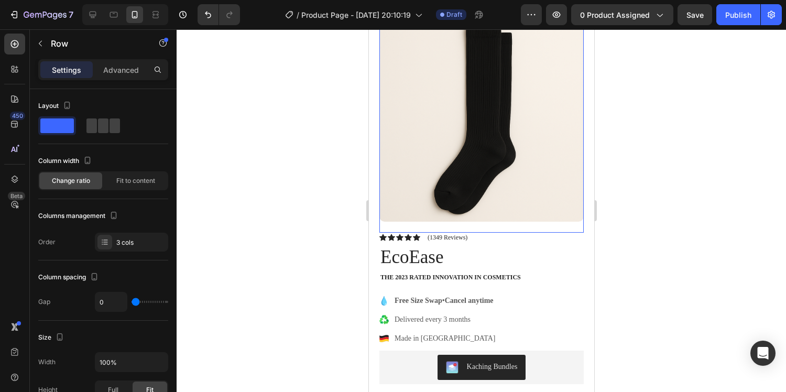
scroll to position [66, 0]
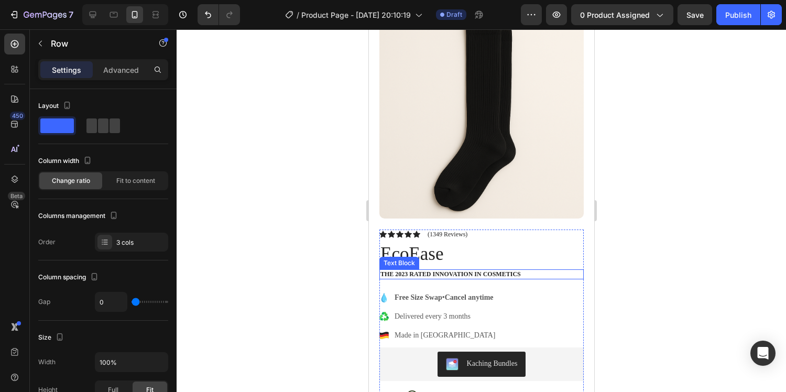
click at [461, 275] on p "The 2023 Rated Innovation in Cosmetics" at bounding box center [481, 274] width 202 height 8
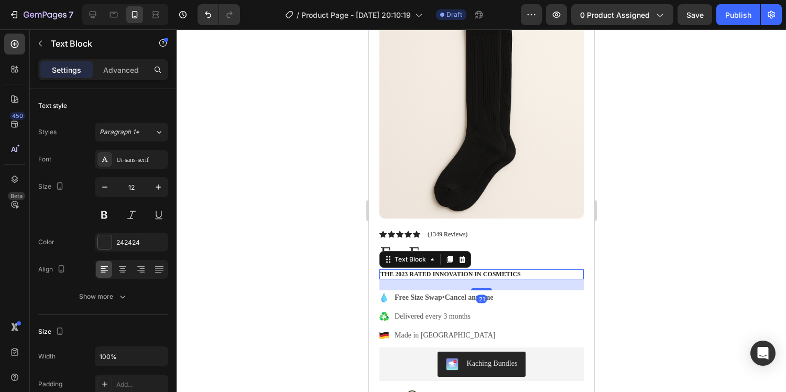
click at [461, 275] on p "The 2023 Rated Innovation in Cosmetics" at bounding box center [481, 274] width 202 height 8
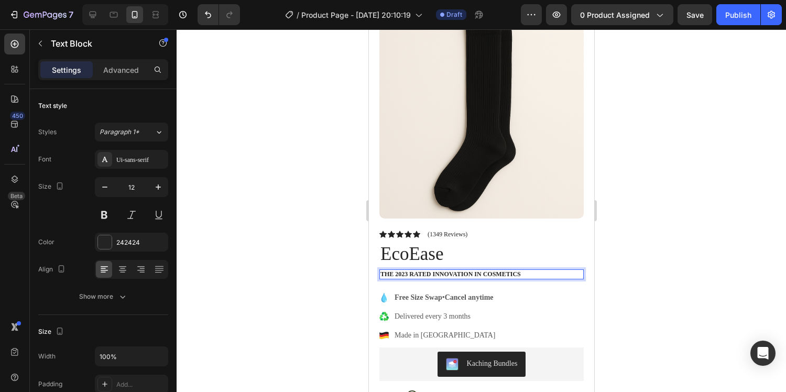
click at [536, 272] on p "The 2023 Rated Innovation in Cosmetics" at bounding box center [481, 274] width 202 height 8
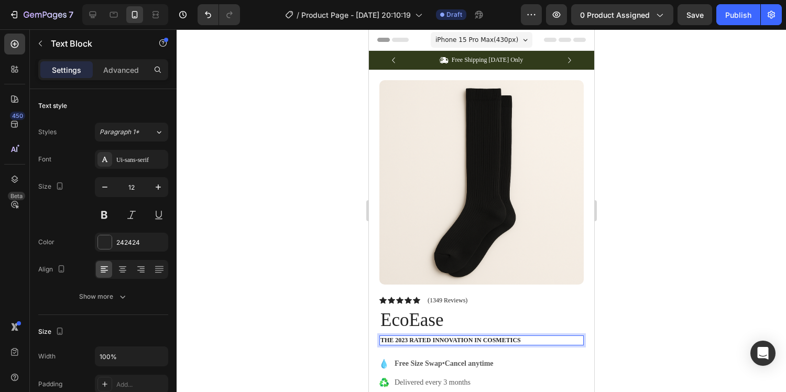
click at [698, 26] on div "7 Version history / Product Page - [DATE] 20:10:19 Draft Preview 0 product assi…" at bounding box center [393, 15] width 786 height 30
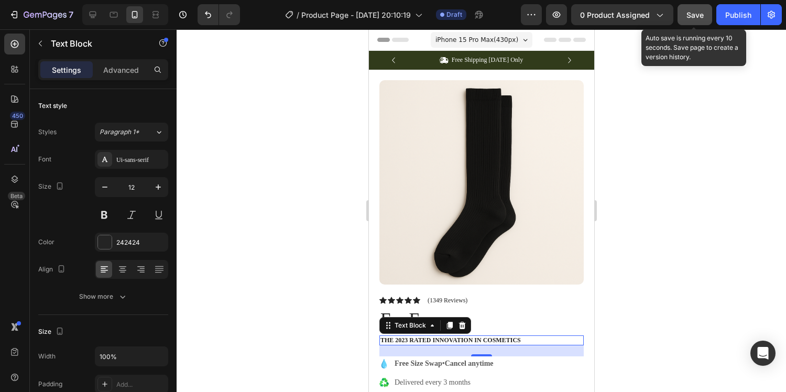
click at [698, 17] on span "Save" at bounding box center [695, 14] width 17 height 9
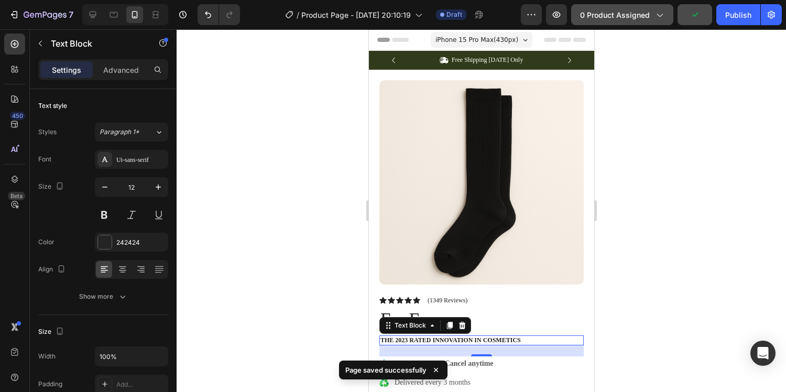
click at [633, 21] on button "0 product assigned" at bounding box center [622, 14] width 102 height 21
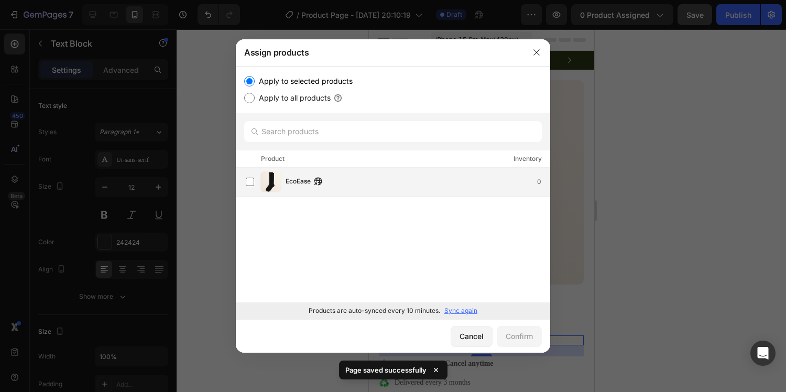
click at [276, 179] on img at bounding box center [270, 181] width 21 height 21
click at [515, 334] on div "Confirm" at bounding box center [519, 336] width 27 height 11
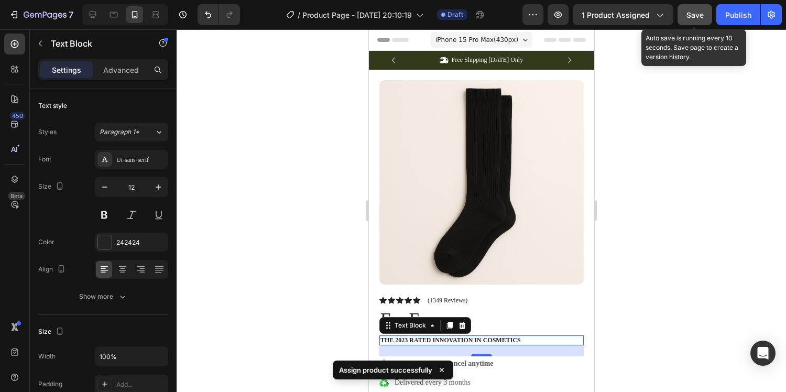
click at [701, 17] on span "Save" at bounding box center [695, 14] width 17 height 9
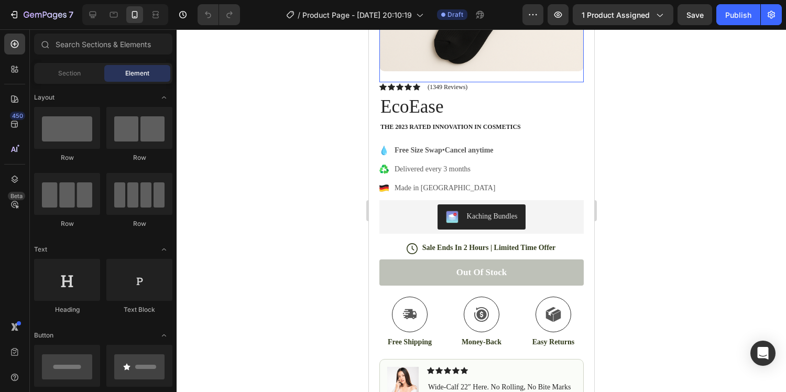
scroll to position [220, 0]
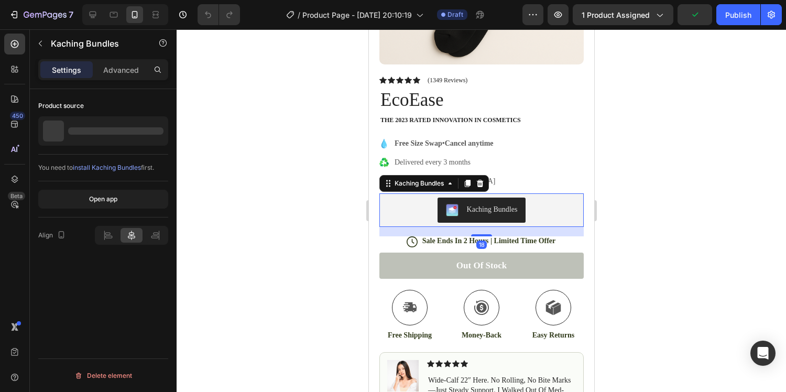
click at [497, 208] on div "Kaching Bundles" at bounding box center [491, 209] width 51 height 11
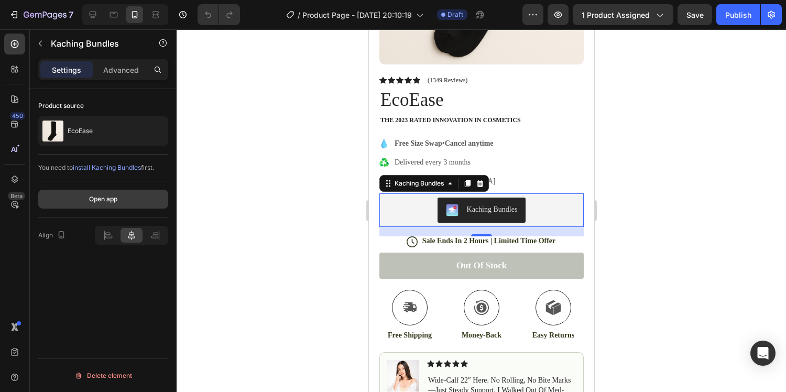
click at [117, 203] on div "Open app" at bounding box center [103, 198] width 28 height 9
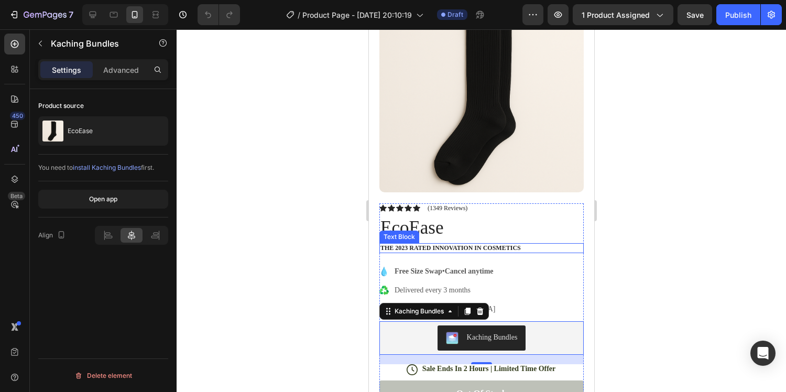
scroll to position [103, 0]
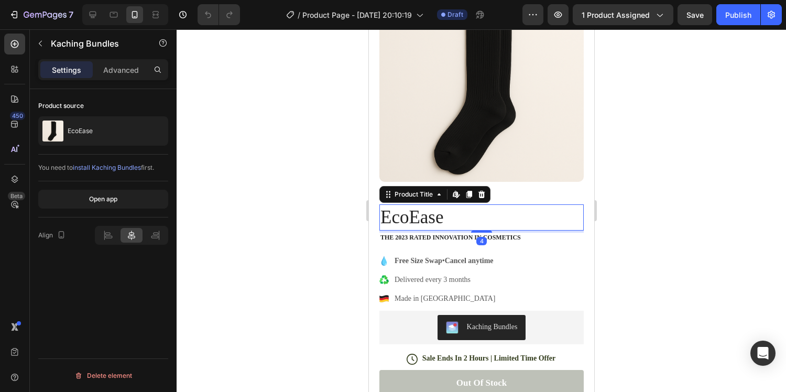
click at [436, 213] on h1 "EcoEase" at bounding box center [481, 217] width 204 height 26
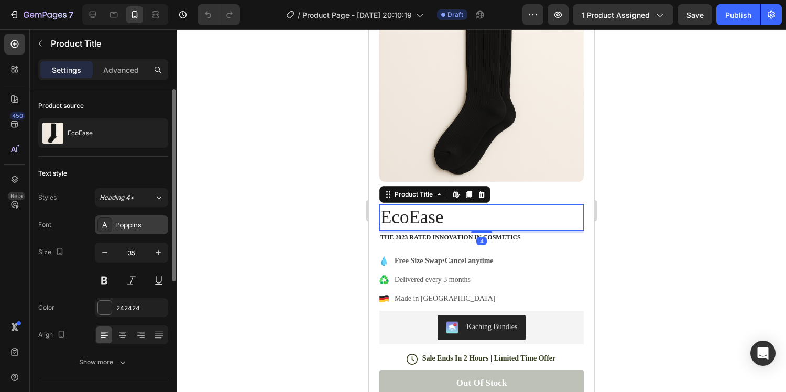
click at [114, 233] on div "Poppins" at bounding box center [131, 224] width 73 height 19
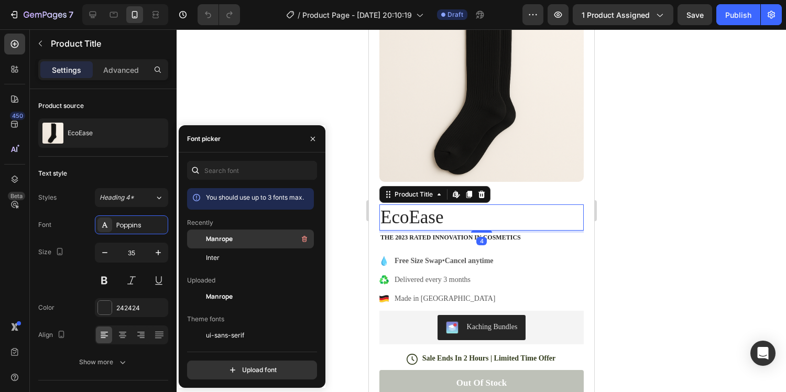
click at [234, 237] on div "Manrope" at bounding box center [259, 239] width 106 height 13
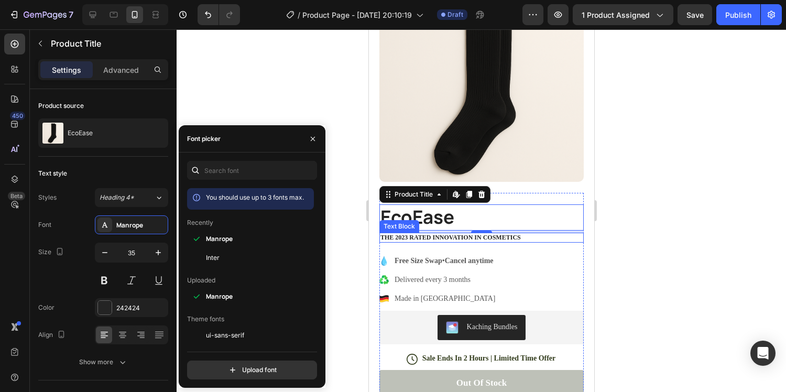
click at [411, 235] on p "The 2023 Rated Innovation in Cosmetics" at bounding box center [481, 238] width 202 height 8
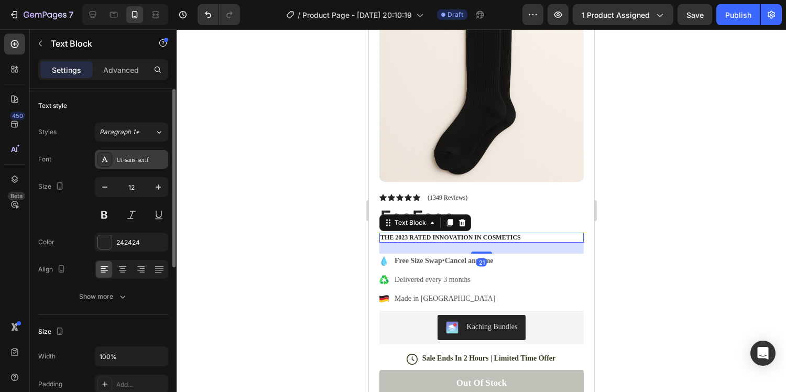
click at [129, 162] on div "Ui-sans-serif" at bounding box center [140, 159] width 49 height 9
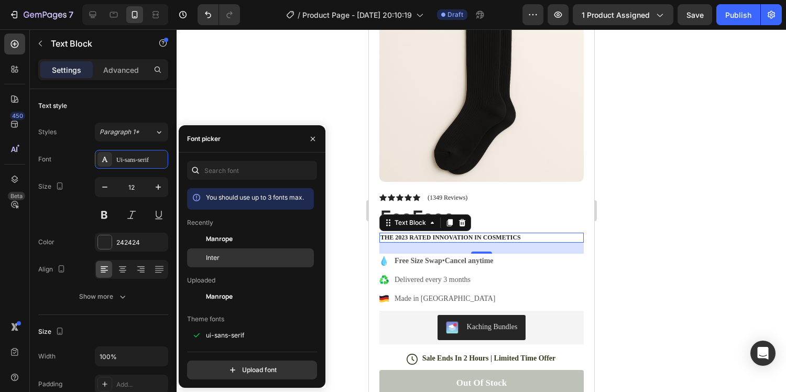
click at [240, 263] on div "Inter" at bounding box center [250, 257] width 127 height 19
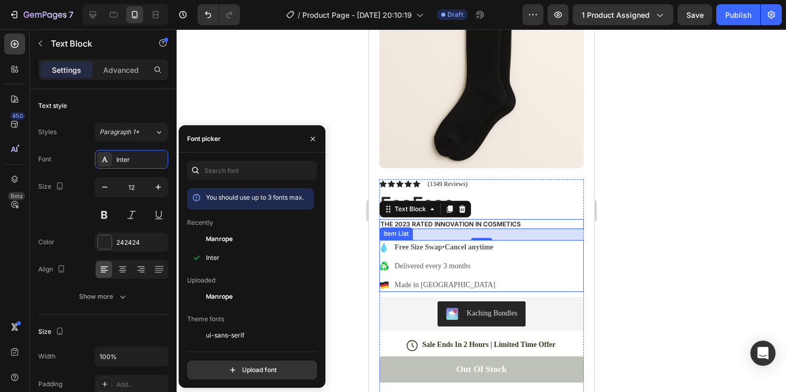
scroll to position [117, 0]
click at [454, 248] on strong "Cancel anytime" at bounding box center [468, 247] width 49 height 8
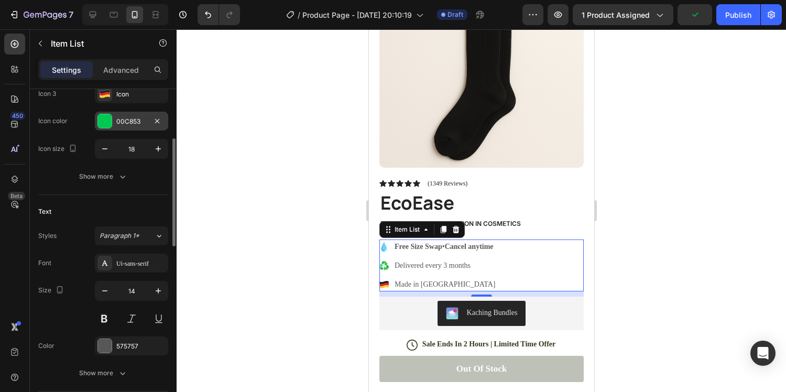
scroll to position [182, 0]
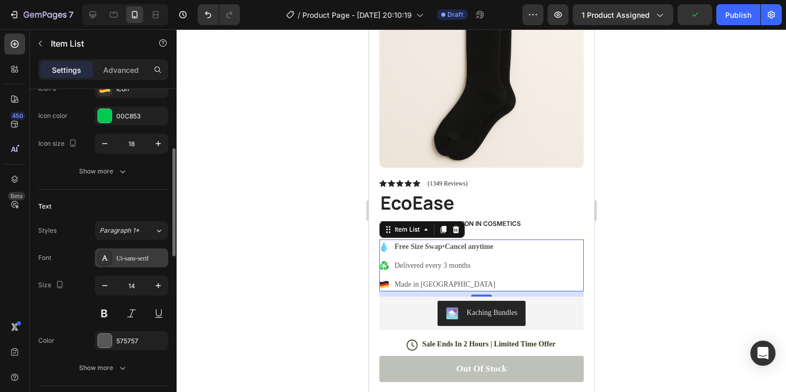
click at [129, 257] on div "Ui-sans-serif" at bounding box center [140, 258] width 49 height 9
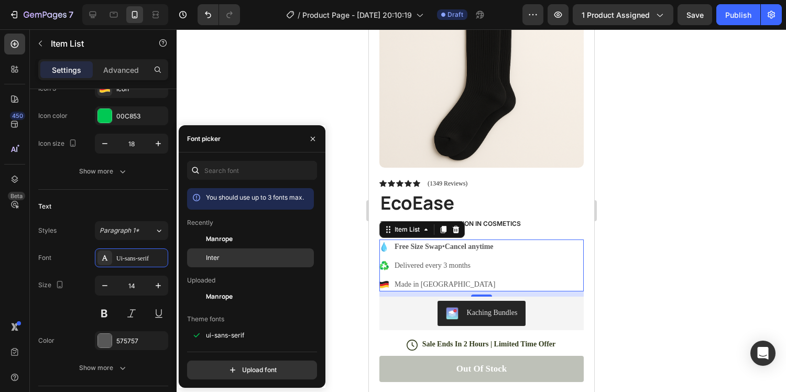
click at [223, 263] on div "Inter" at bounding box center [250, 257] width 127 height 19
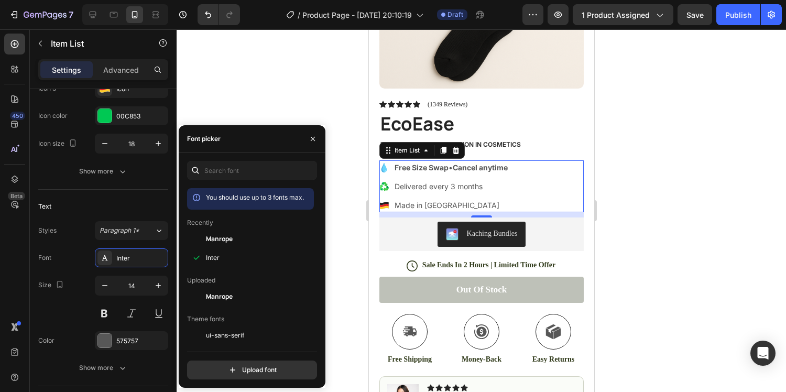
scroll to position [195, 0]
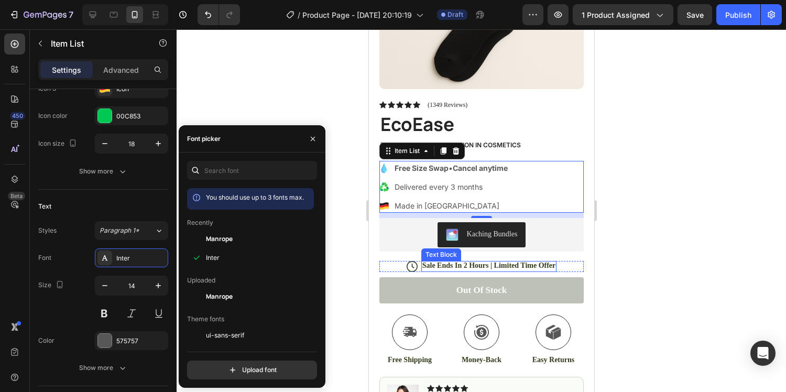
click at [441, 268] on p "Sale Ends In 2 Hours | Limited Time Offer" at bounding box center [489, 265] width 134 height 9
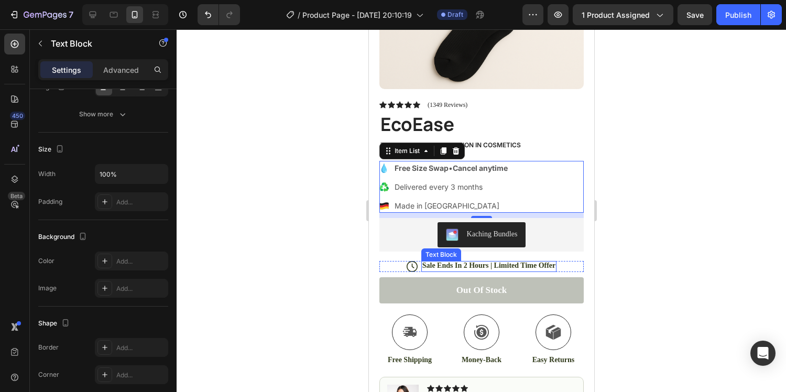
scroll to position [0, 0]
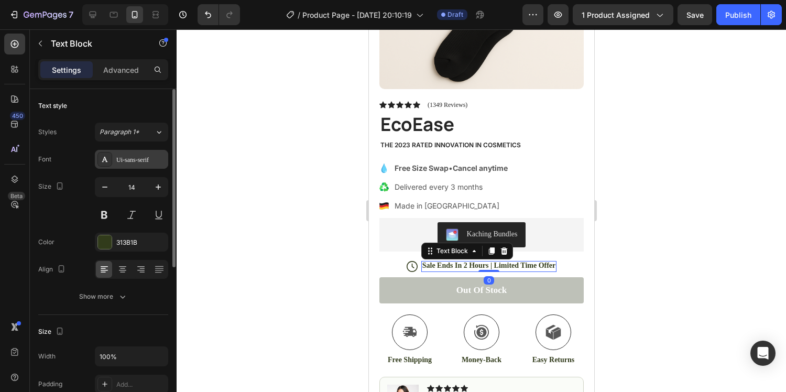
click at [129, 165] on div "Ui-sans-serif" at bounding box center [131, 159] width 73 height 19
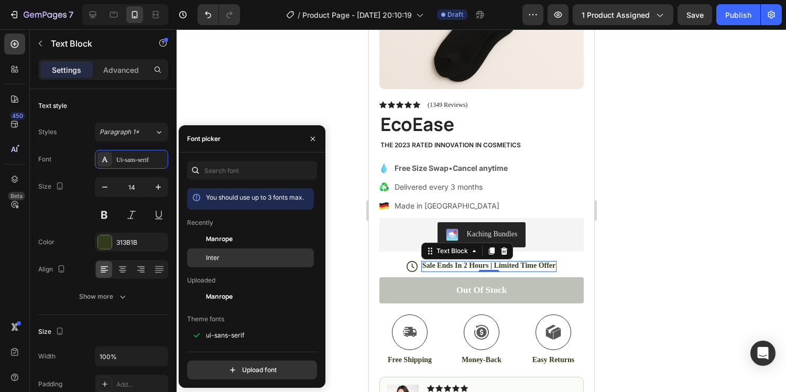
click at [220, 262] on div "Inter" at bounding box center [259, 257] width 106 height 9
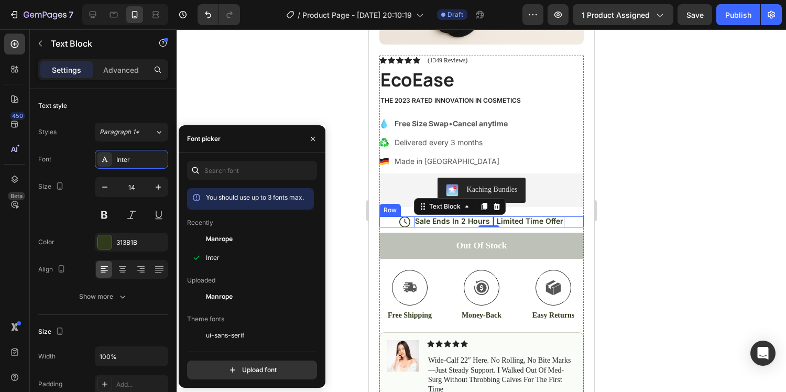
scroll to position [312, 0]
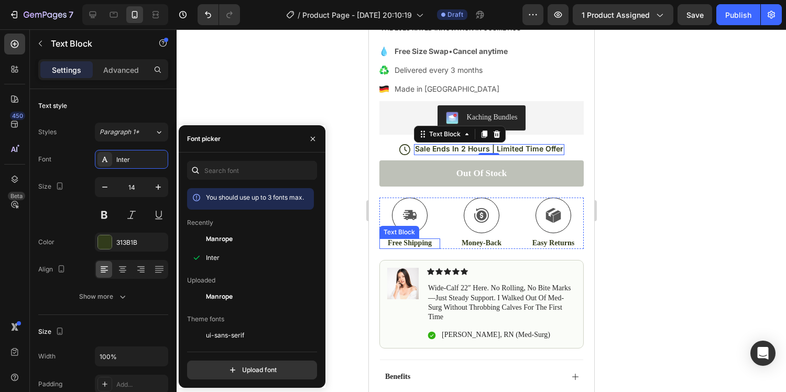
click at [405, 242] on p "Free Shipping" at bounding box center [409, 242] width 59 height 9
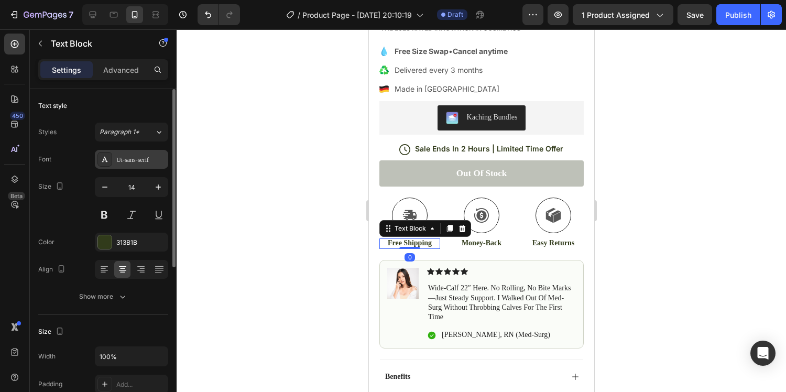
click at [130, 164] on div "Ui-sans-serif" at bounding box center [140, 159] width 49 height 9
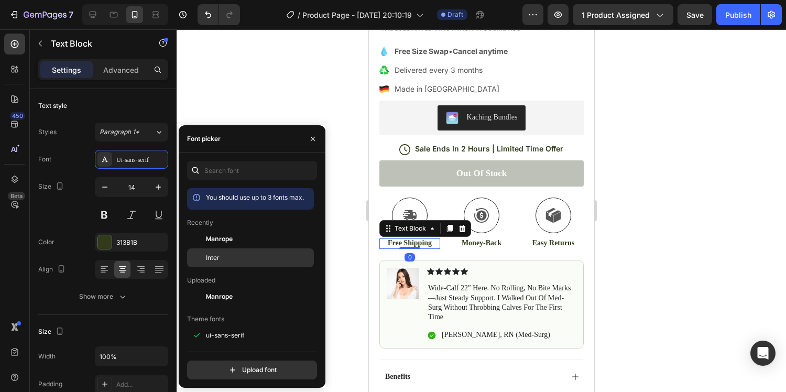
click at [214, 265] on div "Inter" at bounding box center [250, 257] width 127 height 19
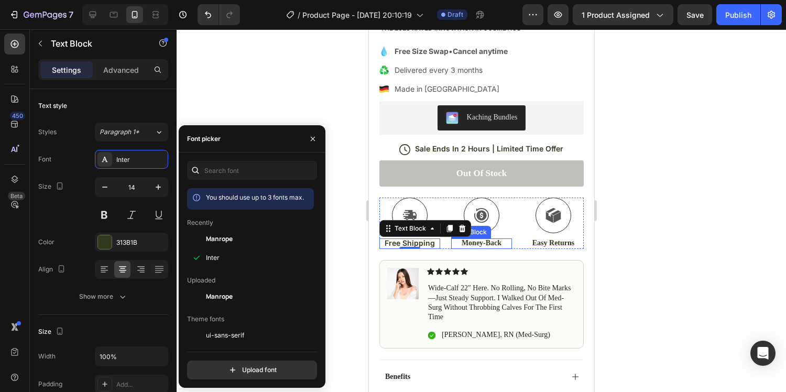
click at [497, 242] on p "Money-Back" at bounding box center [481, 242] width 59 height 9
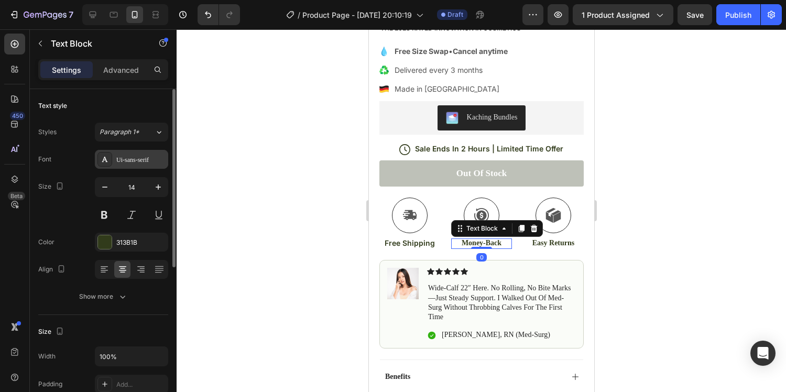
click at [133, 166] on div "Ui-sans-serif" at bounding box center [131, 159] width 73 height 19
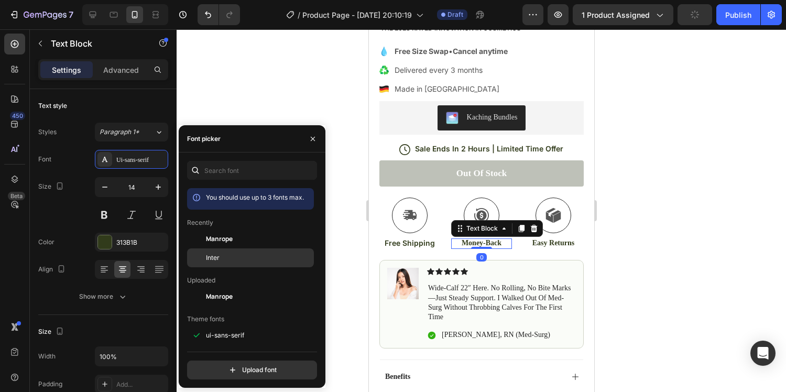
click at [242, 258] on div "Inter" at bounding box center [259, 257] width 106 height 9
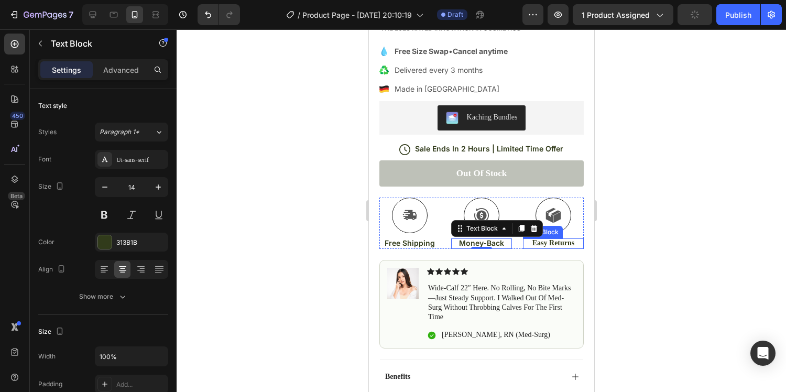
click at [561, 237] on div "Icon Easy Returns Text Block" at bounding box center [553, 223] width 61 height 51
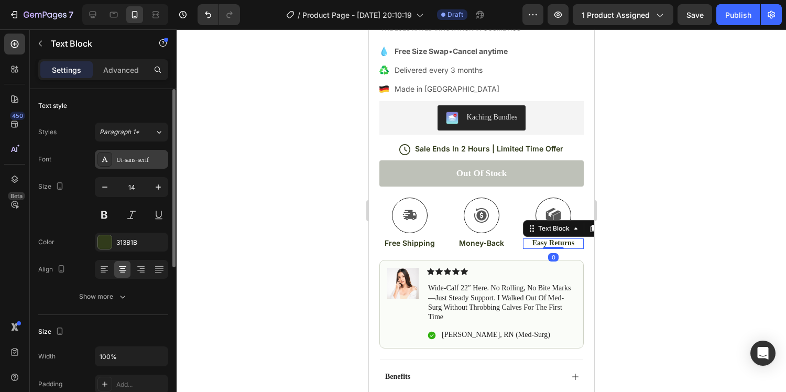
click at [107, 157] on icon at bounding box center [105, 159] width 8 height 8
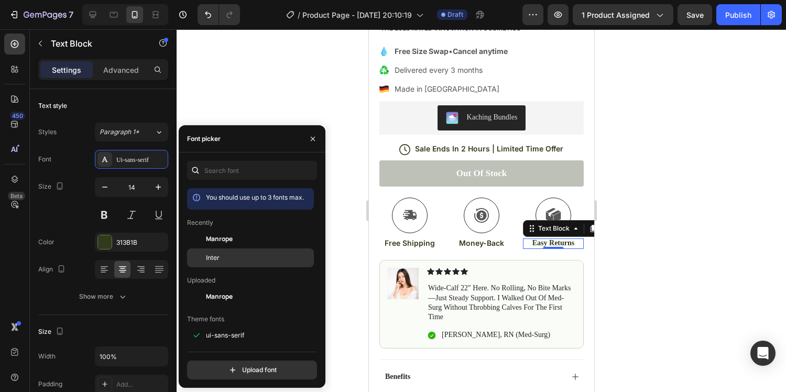
click at [215, 260] on span "Inter" at bounding box center [213, 257] width 14 height 9
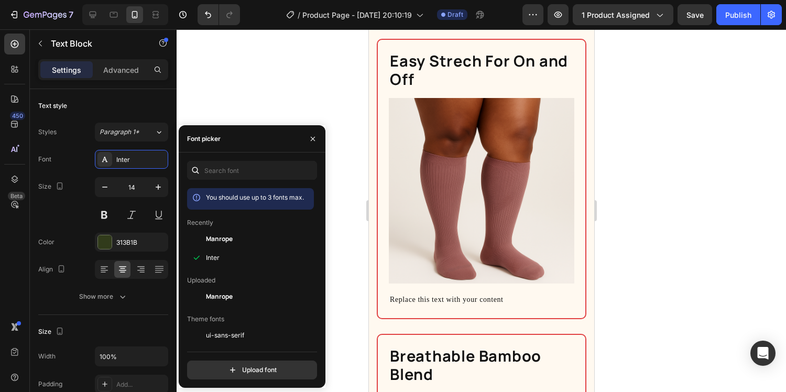
scroll to position [934, 0]
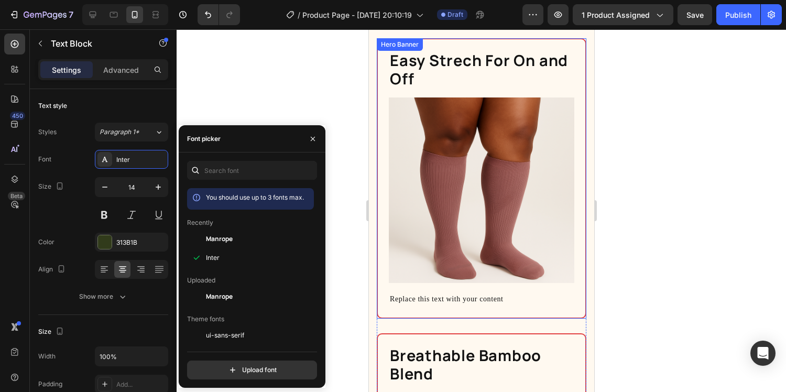
click at [377, 120] on div "Easy Strech For On and Off Heading Image Replace this text with your content Te…" at bounding box center [481, 178] width 208 height 278
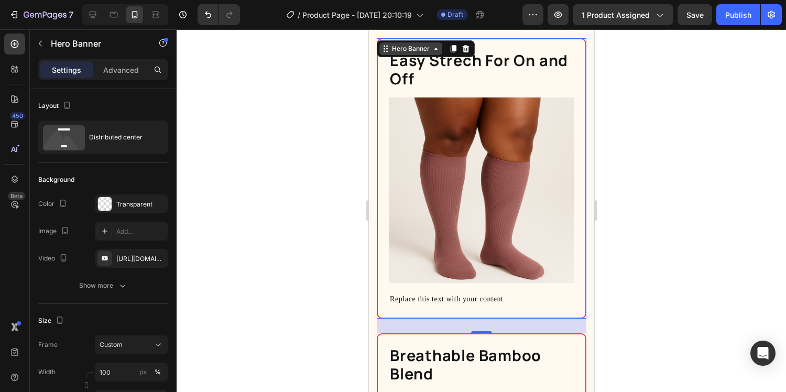
click at [437, 53] on div "Hero Banner" at bounding box center [410, 48] width 63 height 13
click at [549, 41] on div "Easy Strech For On and Off Heading Image Replace this text with your content Te…" at bounding box center [481, 178] width 208 height 278
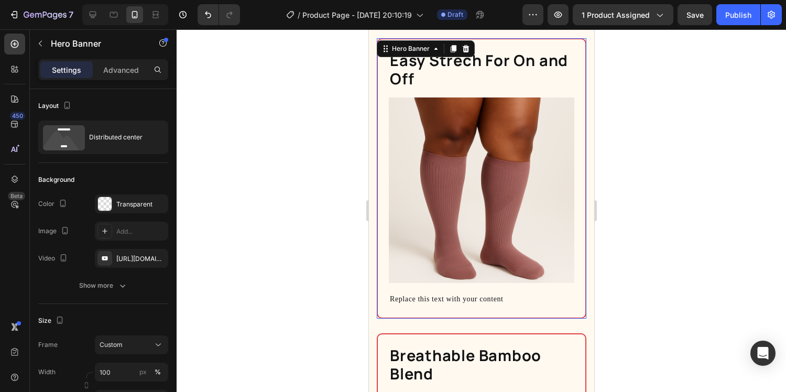
click at [583, 45] on div "Easy Strech For On and Off Heading Image Replace this text with your content Te…" at bounding box center [481, 178] width 208 height 278
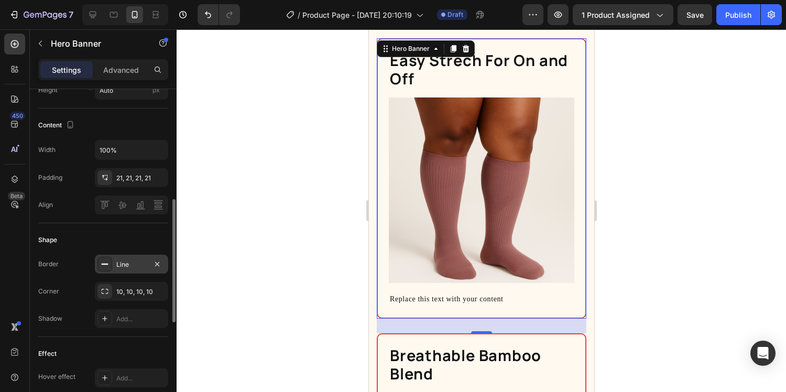
scroll to position [309, 0]
click at [132, 266] on div "Line" at bounding box center [131, 264] width 30 height 9
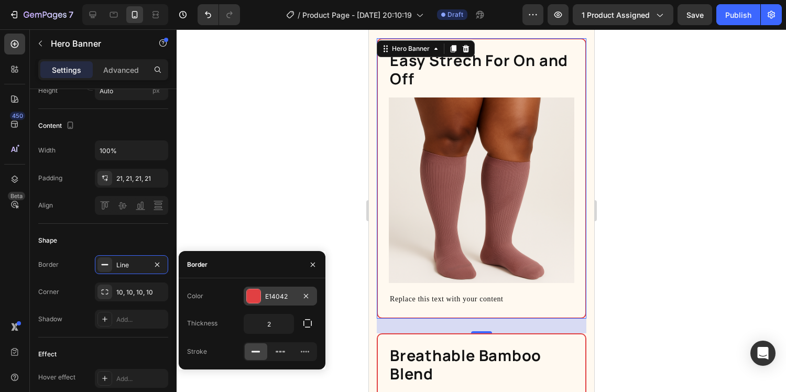
click at [250, 292] on div at bounding box center [254, 296] width 14 height 14
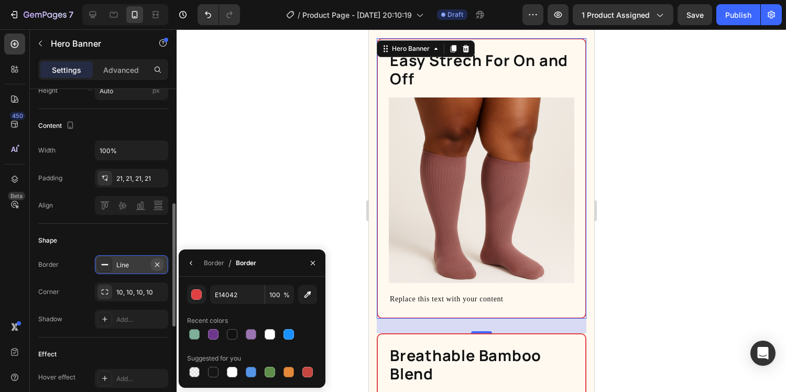
click at [155, 263] on icon "button" at bounding box center [157, 264] width 4 height 4
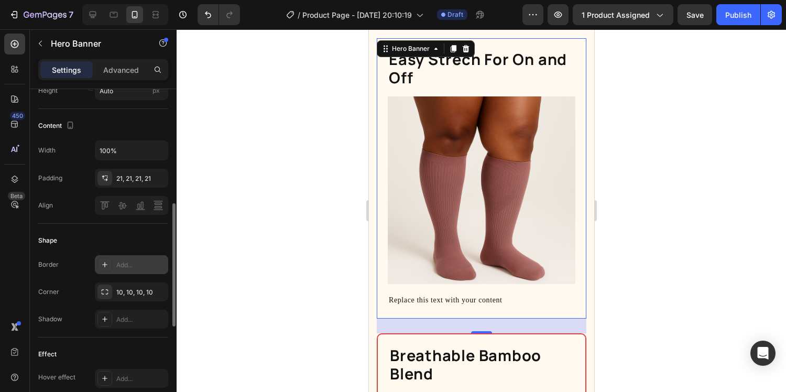
click at [269, 216] on div at bounding box center [482, 210] width 610 height 363
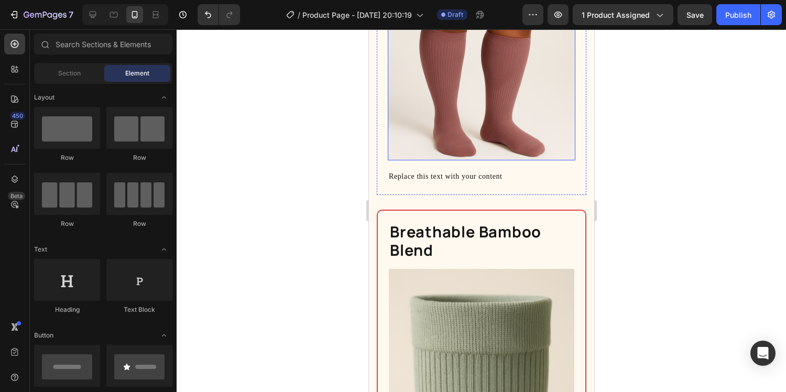
scroll to position [1084, 0]
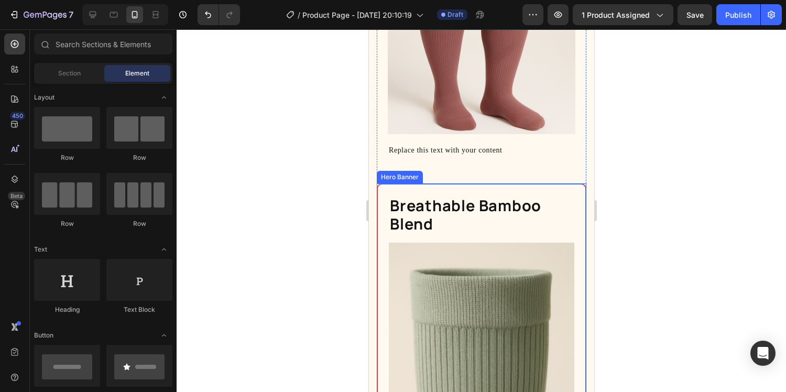
click at [553, 183] on div "Breathable Bamboo Blend Heading Image Our bamboo knit lets air flow and [PERSON…" at bounding box center [481, 392] width 210 height 418
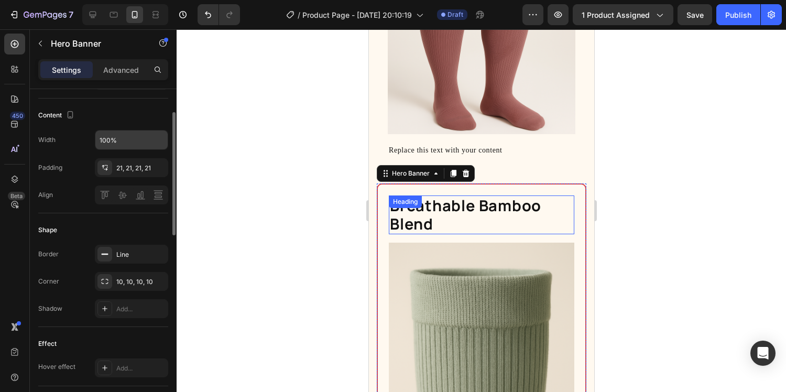
scroll to position [386, 0]
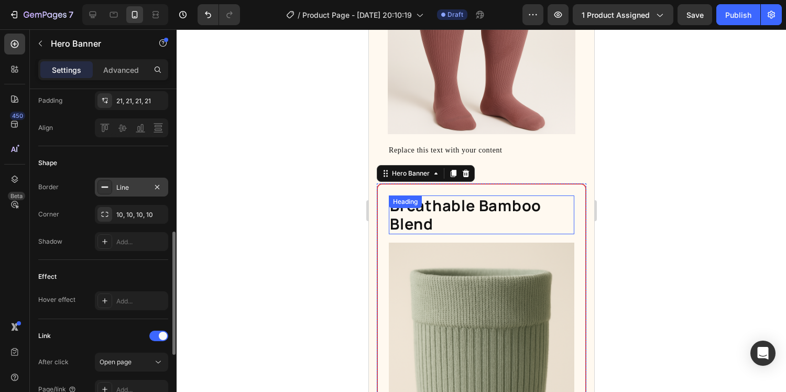
click at [136, 192] on div "Line" at bounding box center [131, 187] width 30 height 9
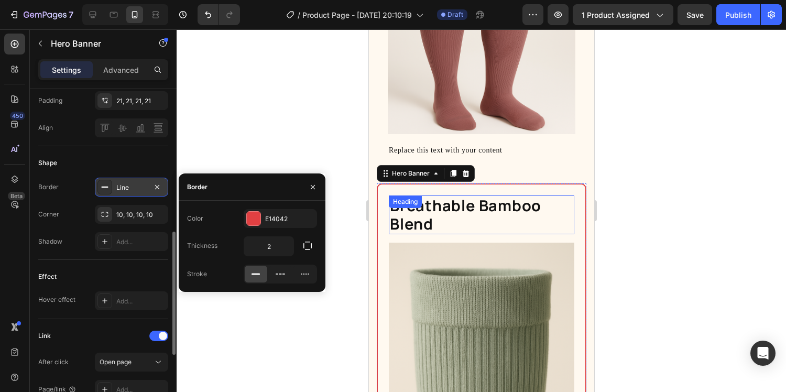
click at [165, 189] on div "Line" at bounding box center [131, 187] width 73 height 19
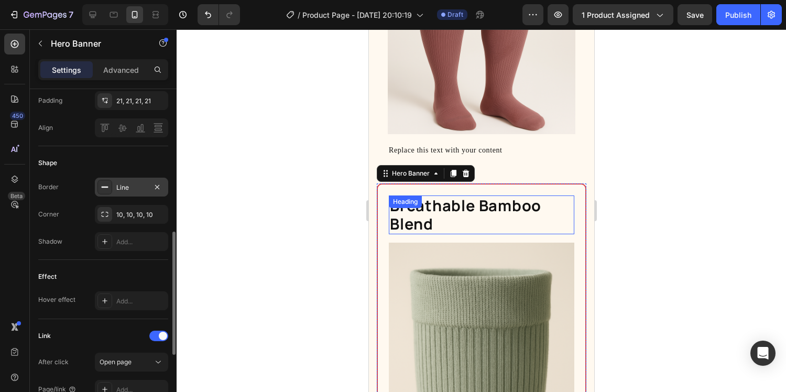
click at [114, 191] on div "Line" at bounding box center [131, 187] width 73 height 19
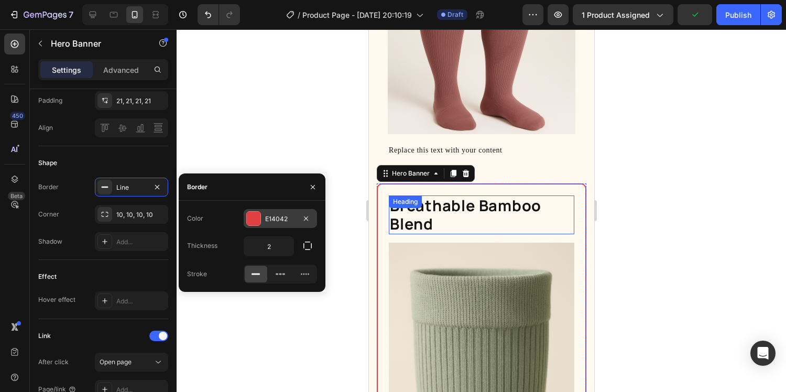
click at [313, 219] on div "E14042" at bounding box center [280, 218] width 73 height 19
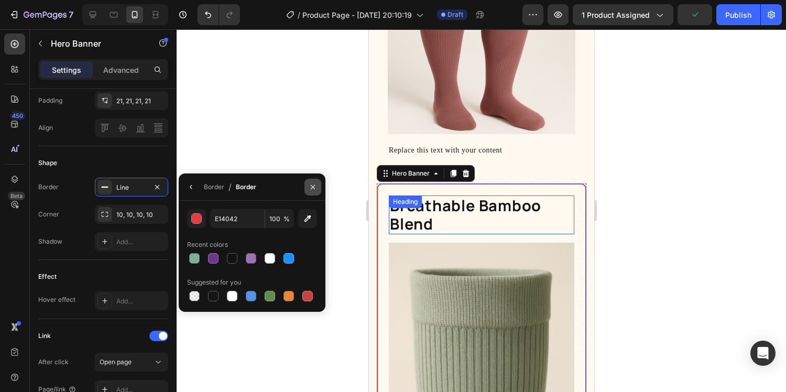
click at [311, 192] on button "button" at bounding box center [312, 187] width 17 height 17
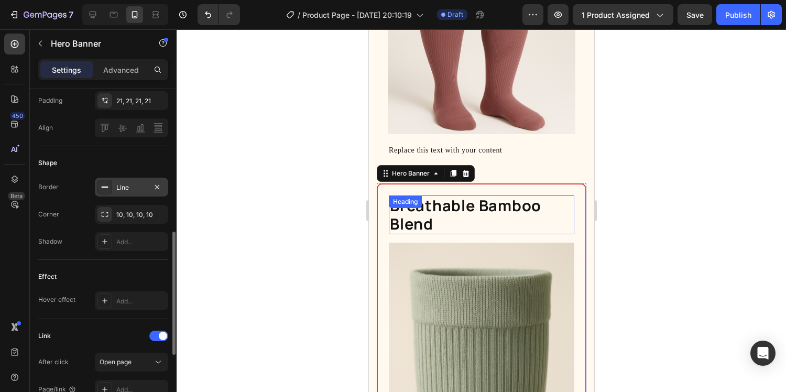
click at [128, 187] on div "Line" at bounding box center [131, 187] width 30 height 9
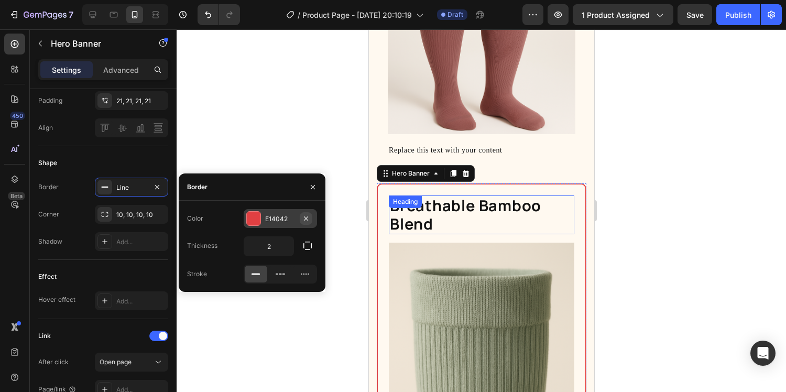
click at [306, 215] on icon "button" at bounding box center [306, 218] width 8 height 8
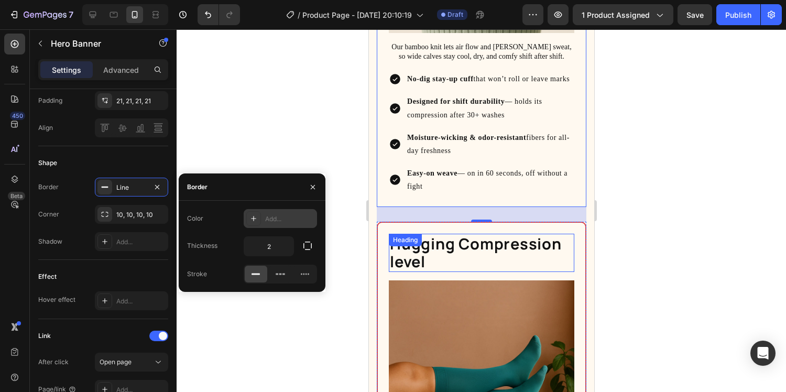
scroll to position [1481, 0]
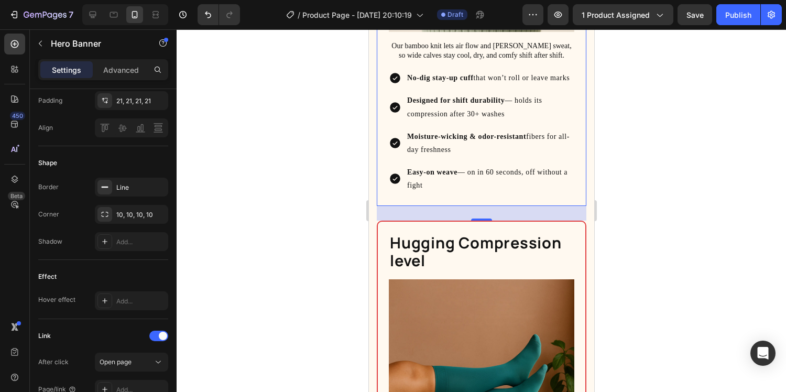
click at [497, 219] on div "28" at bounding box center [481, 213] width 210 height 15
click at [497, 224] on div "Hugging Compression level Heading Image Replace this text with your content Tex…" at bounding box center [481, 361] width 208 height 278
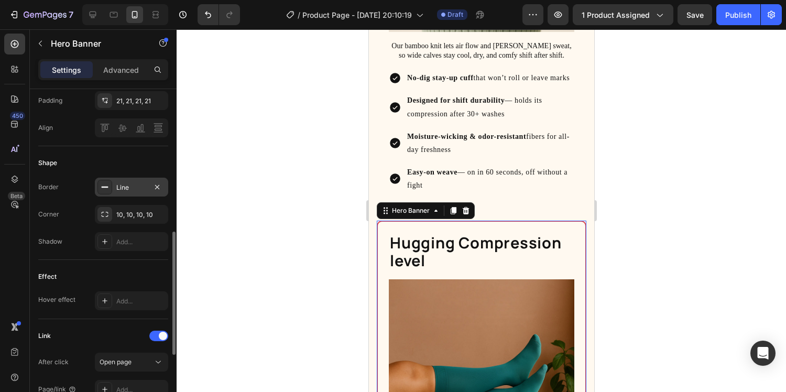
click at [133, 195] on div "Line" at bounding box center [131, 187] width 73 height 19
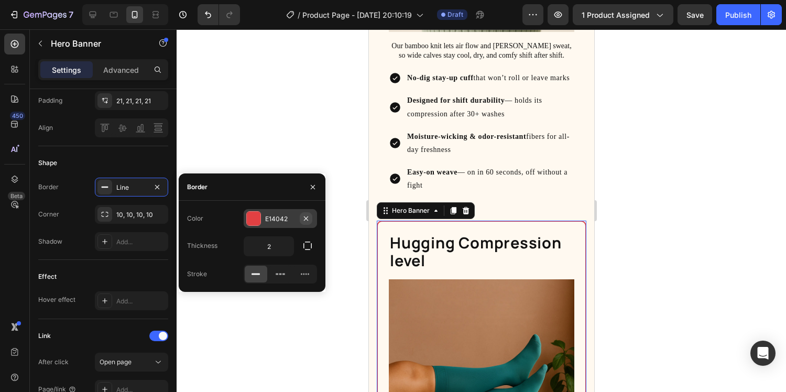
click at [308, 220] on icon "button" at bounding box center [306, 218] width 8 height 8
click at [357, 200] on div at bounding box center [482, 210] width 610 height 363
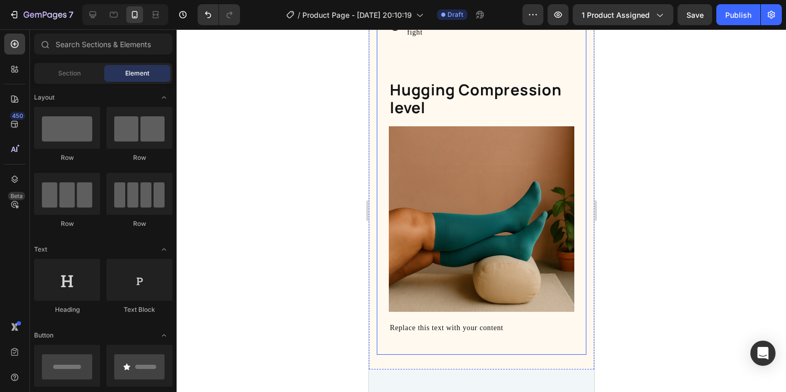
scroll to position [1569, 0]
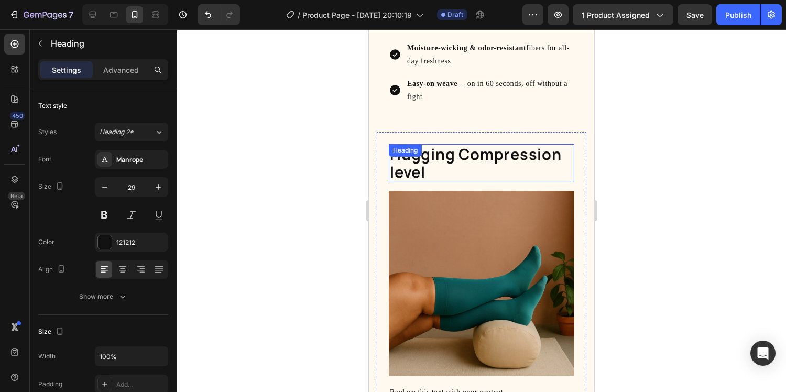
click at [432, 177] on h2 "Hugging Compression level" at bounding box center [481, 163] width 186 height 39
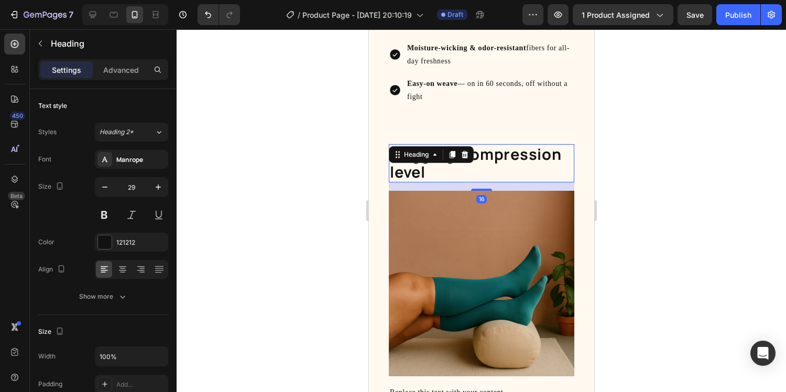
click at [434, 179] on h2 "Hugging Compression level" at bounding box center [481, 163] width 186 height 39
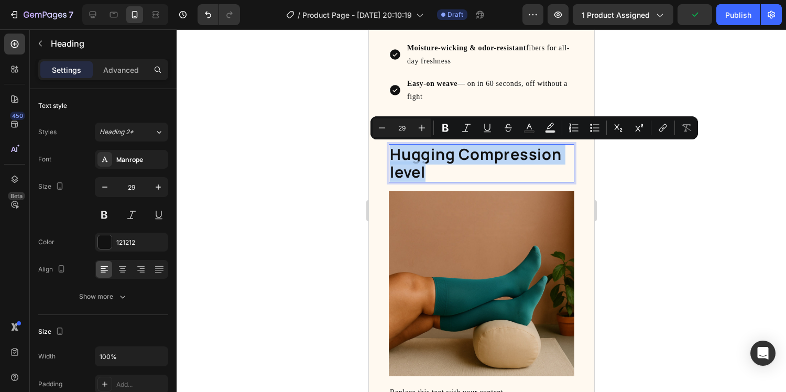
drag, startPoint x: 431, startPoint y: 175, endPoint x: 396, endPoint y: 157, distance: 39.4
click at [394, 156] on p "Hugging Compression level" at bounding box center [480, 163] width 183 height 37
copy p "Hugging Compression level"
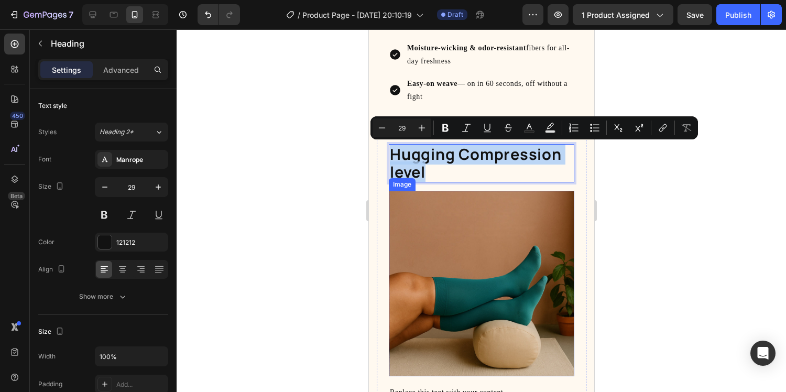
scroll to position [1618, 0]
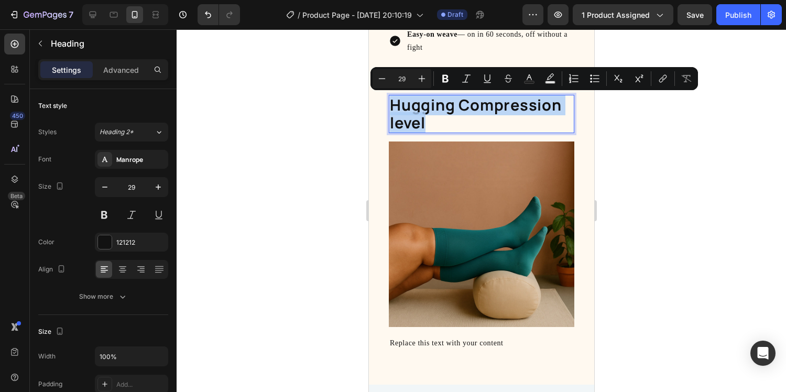
copy p "Hugging Compression level"
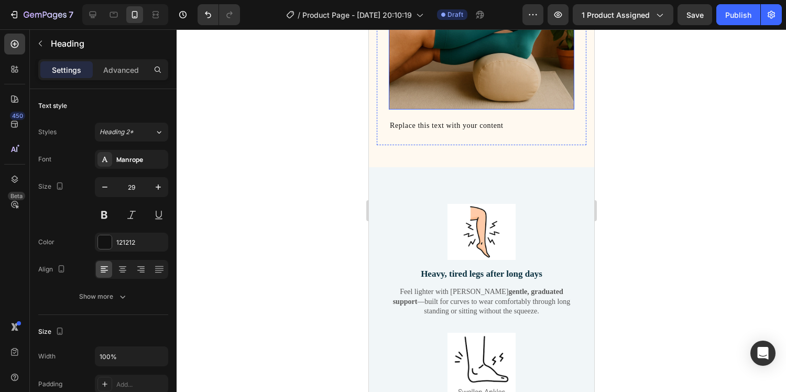
type input "16"
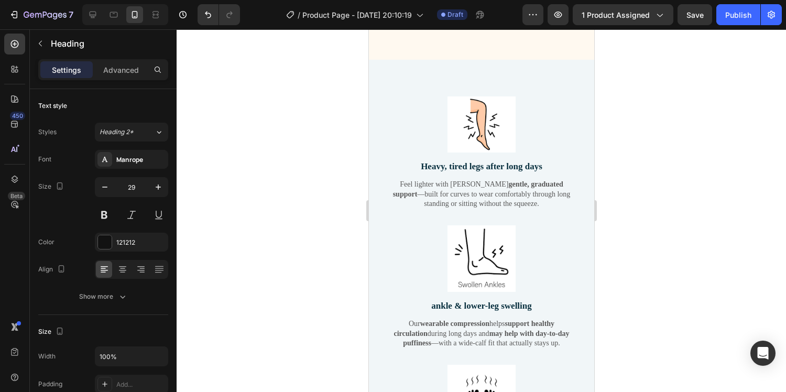
scroll to position [1977, 0]
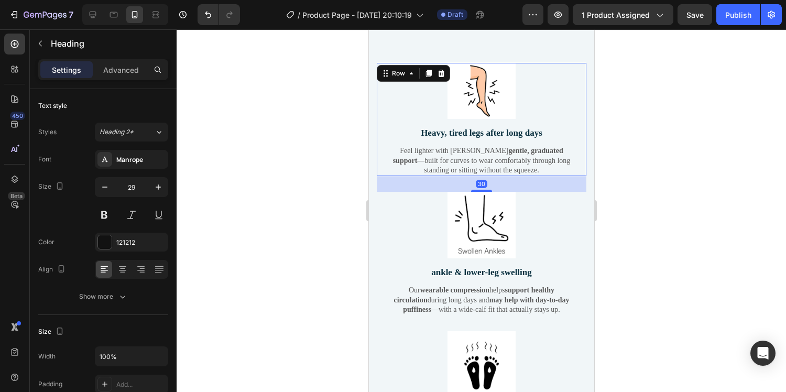
click at [384, 109] on div "Image Heavy, tired legs after long days Text Block Feel lighter with [PERSON_NA…" at bounding box center [481, 119] width 210 height 113
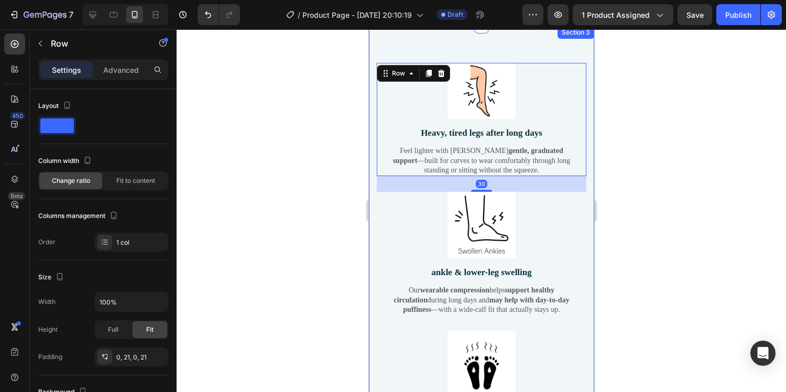
click at [371, 106] on div "Image Heavy, tired legs after long days Text Block Feel lighter with [PERSON_NA…" at bounding box center [480, 344] width 225 height 636
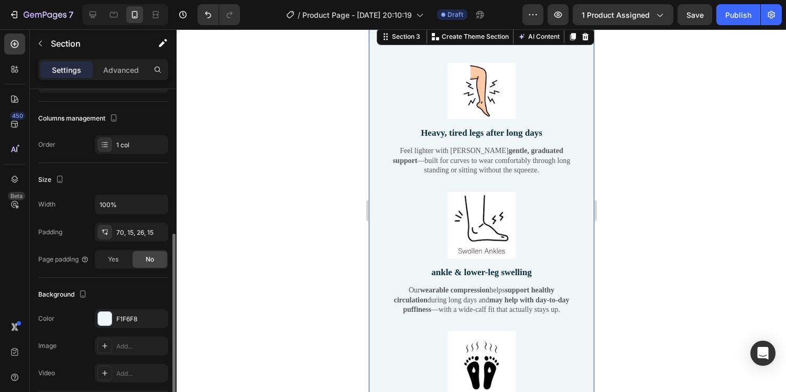
scroll to position [175, 0]
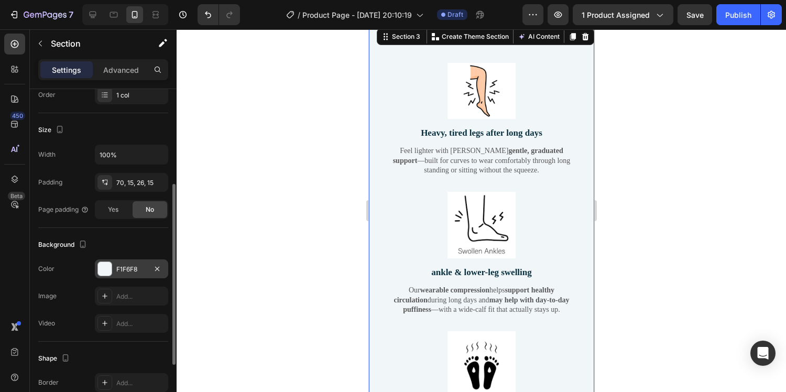
click at [125, 273] on div "F1F6F8" at bounding box center [131, 269] width 30 height 9
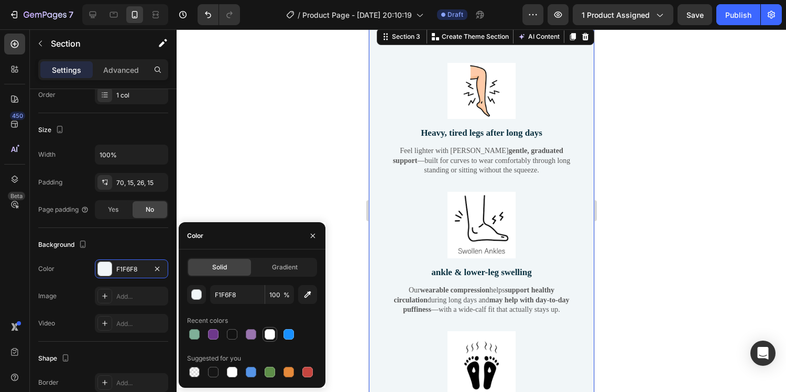
click at [273, 334] on div at bounding box center [270, 334] width 10 height 10
type input "FFFFFF"
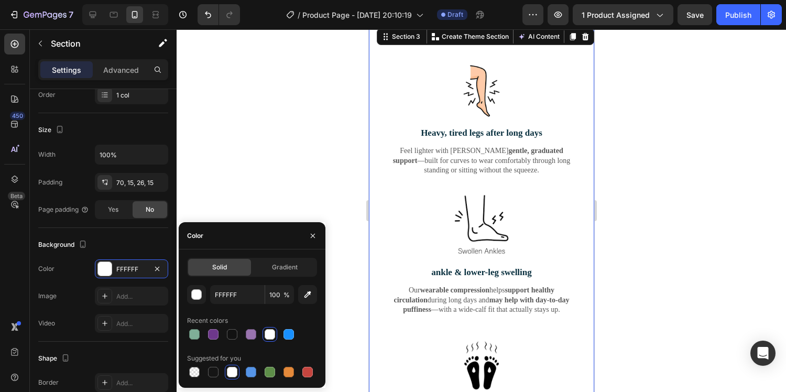
click at [616, 220] on div at bounding box center [482, 210] width 610 height 363
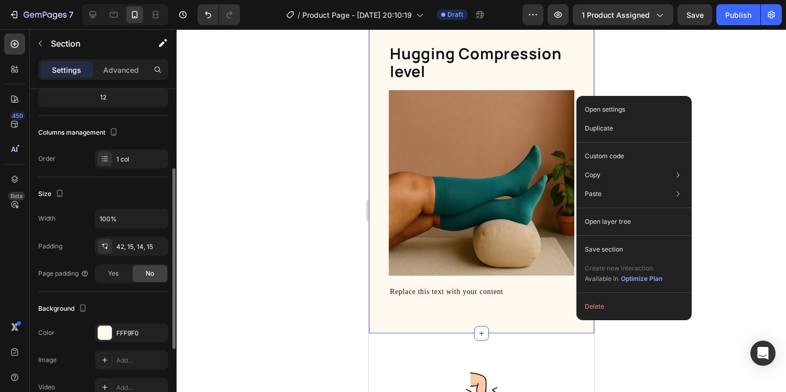
scroll to position [234, 0]
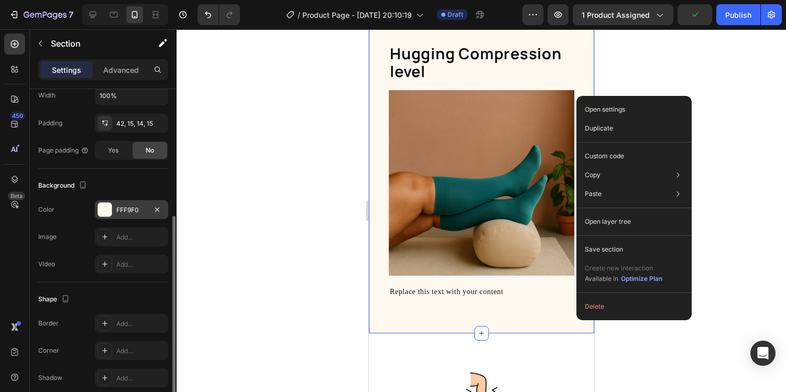
click at [131, 212] on div "FFF9F0" at bounding box center [131, 209] width 30 height 9
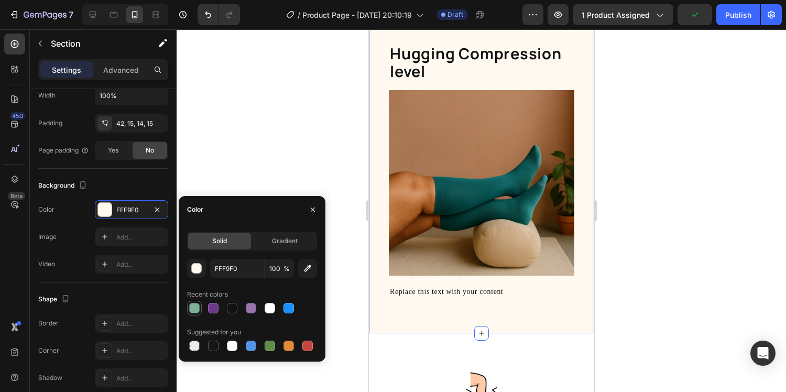
click at [192, 308] on div at bounding box center [194, 308] width 10 height 10
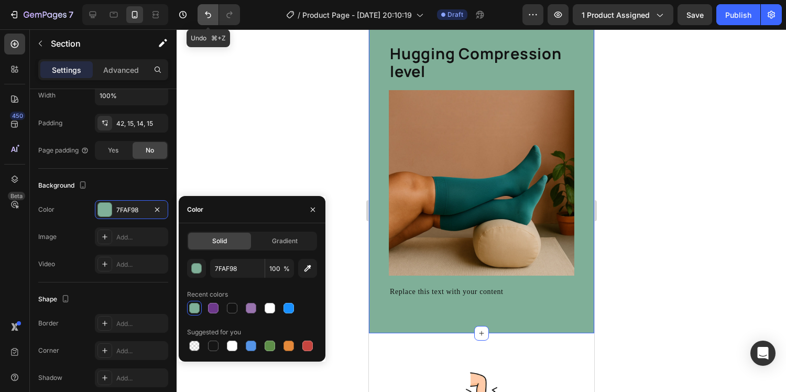
click at [205, 12] on icon "Undo/Redo" at bounding box center [208, 14] width 10 height 10
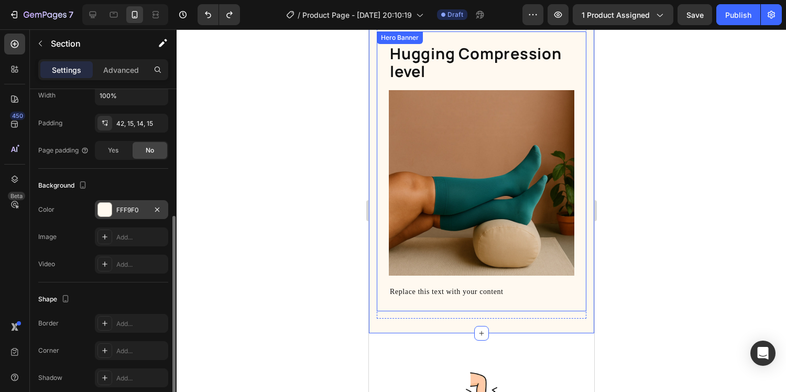
click at [122, 206] on div "FFF9F0" at bounding box center [131, 209] width 30 height 9
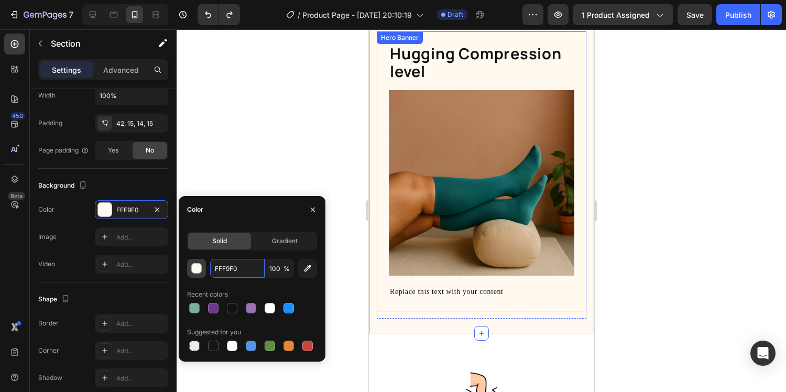
drag, startPoint x: 246, startPoint y: 268, endPoint x: 199, endPoint y: 268, distance: 47.2
click at [199, 268] on div "FFF9F0 100 %" at bounding box center [252, 268] width 130 height 19
drag, startPoint x: 239, startPoint y: 266, endPoint x: 205, endPoint y: 266, distance: 34.1
click at [205, 266] on div "FFF9F0 100 %" at bounding box center [252, 268] width 130 height 19
click at [270, 343] on div at bounding box center [270, 346] width 10 height 10
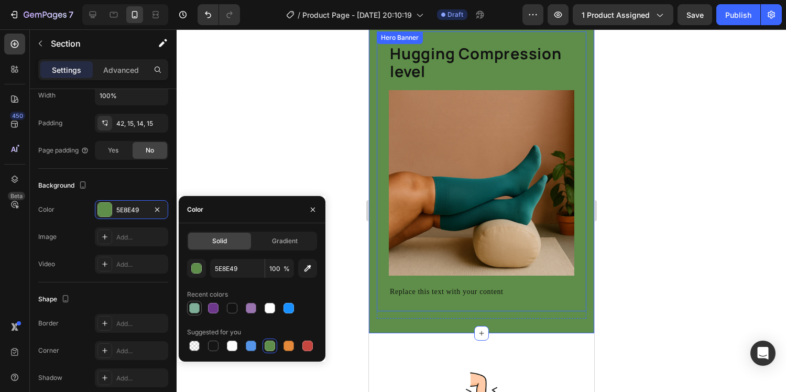
click at [194, 306] on div at bounding box center [194, 308] width 10 height 10
type input "7FAF98"
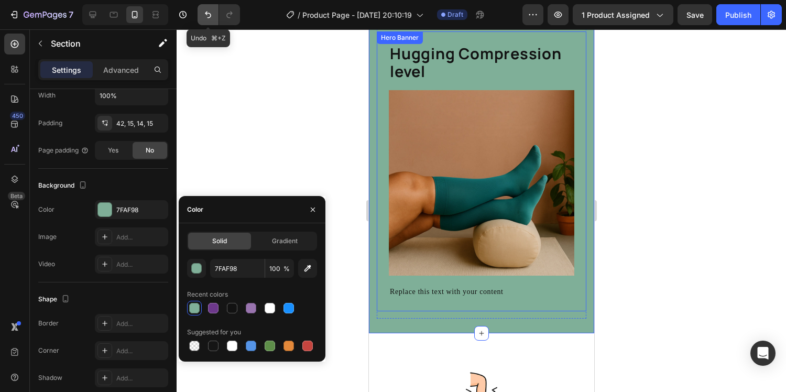
click at [212, 14] on icon "Undo/Redo" at bounding box center [208, 14] width 10 height 10
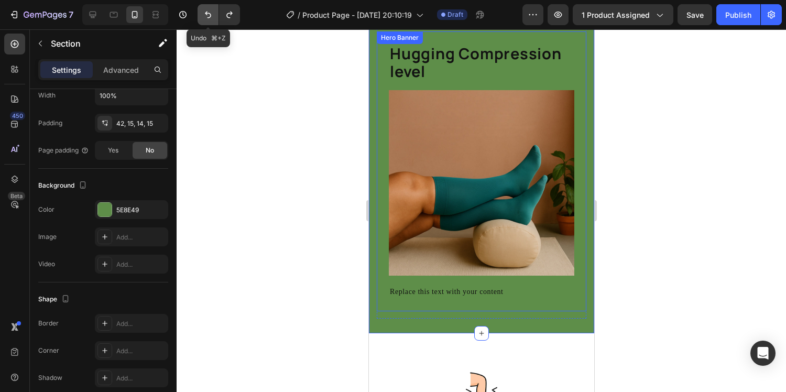
click at [206, 10] on icon "Undo/Redo" at bounding box center [208, 14] width 10 height 10
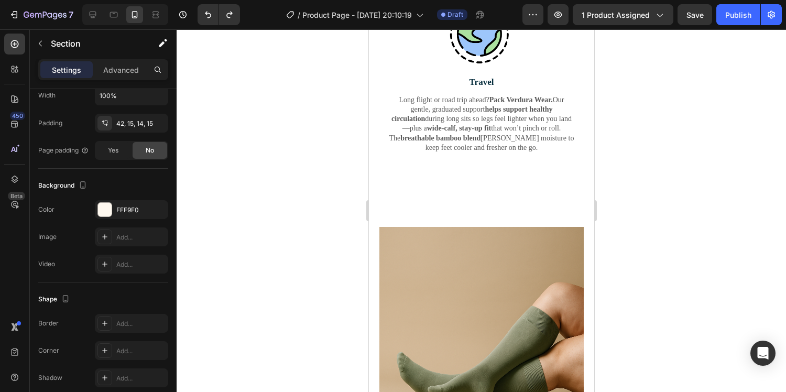
scroll to position [2526, 0]
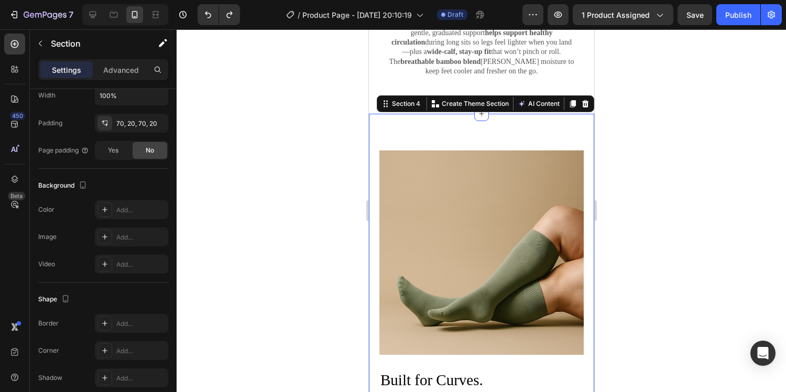
click at [373, 175] on div "Built for Curves. Not Just Sizes. Heading Built around shape, not squeezed into…" at bounding box center [480, 317] width 225 height 407
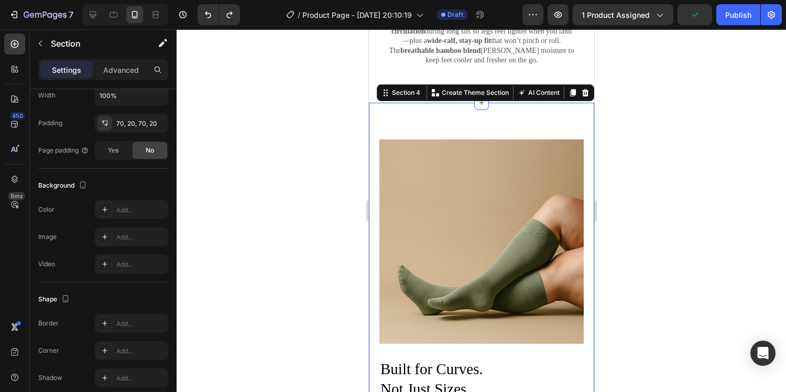
scroll to position [2493, 0]
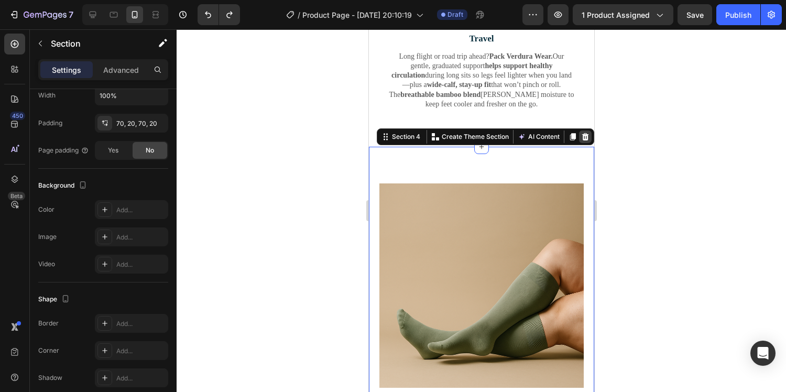
click at [585, 138] on icon at bounding box center [585, 136] width 7 height 7
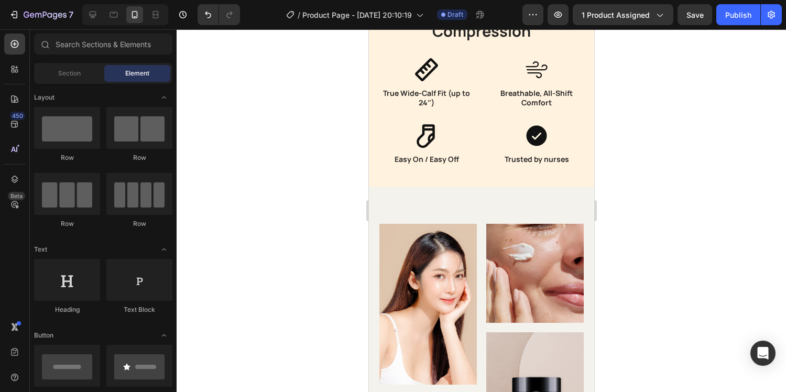
scroll to position [2605, 0]
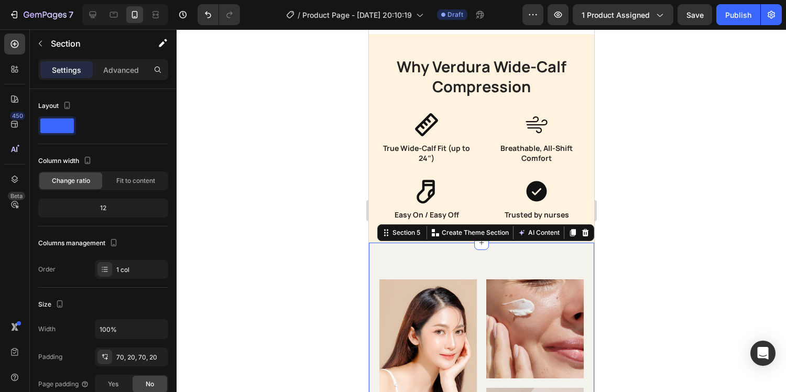
click at [584, 231] on icon at bounding box center [585, 232] width 7 height 7
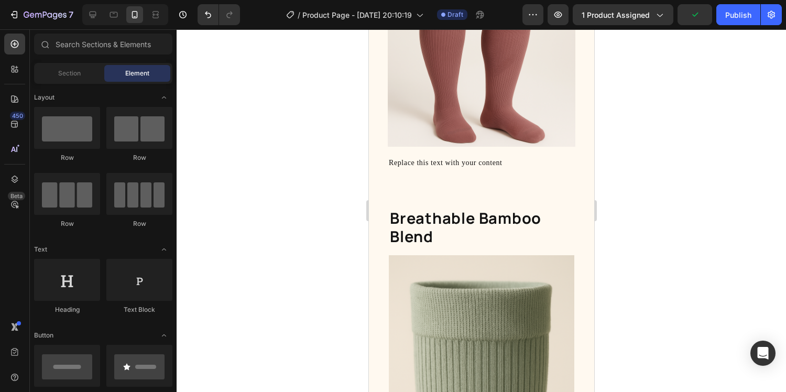
scroll to position [1073, 0]
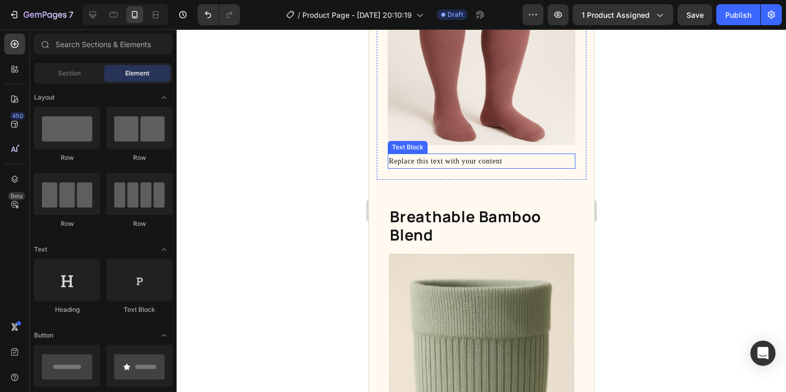
click at [500, 162] on div "Replace this text with your content" at bounding box center [481, 161] width 188 height 15
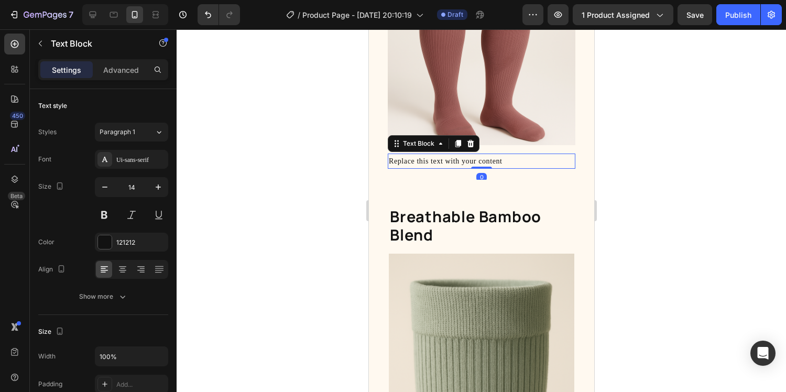
click at [509, 162] on div "Replace this text with your content" at bounding box center [481, 161] width 188 height 15
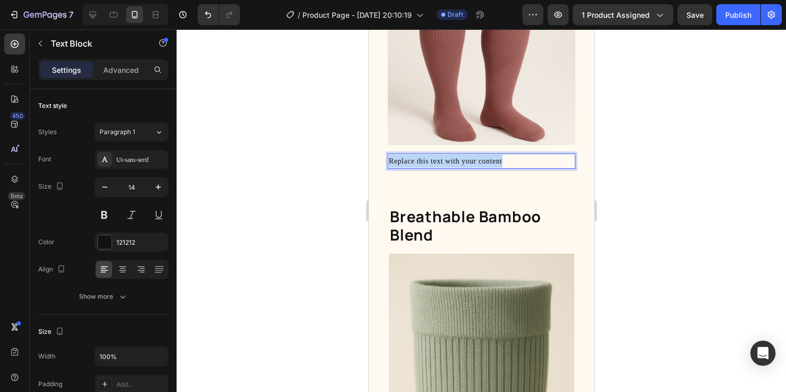
drag, startPoint x: 517, startPoint y: 162, endPoint x: 387, endPoint y: 162, distance: 129.4
click at [387, 162] on div "Replace this text with your content" at bounding box center [481, 161] width 188 height 15
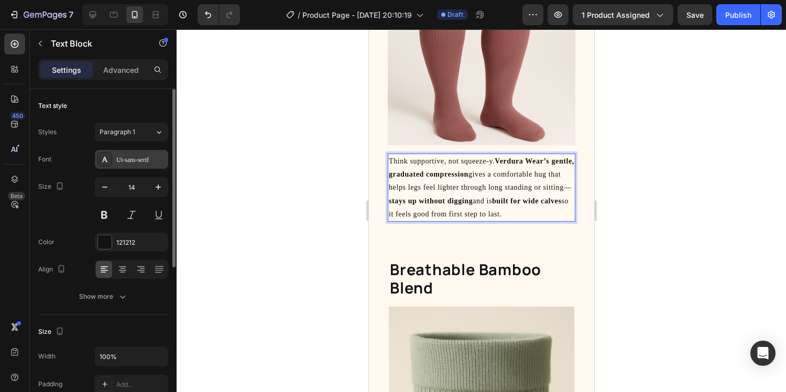
click at [138, 162] on div "Ui-sans-serif" at bounding box center [140, 159] width 49 height 9
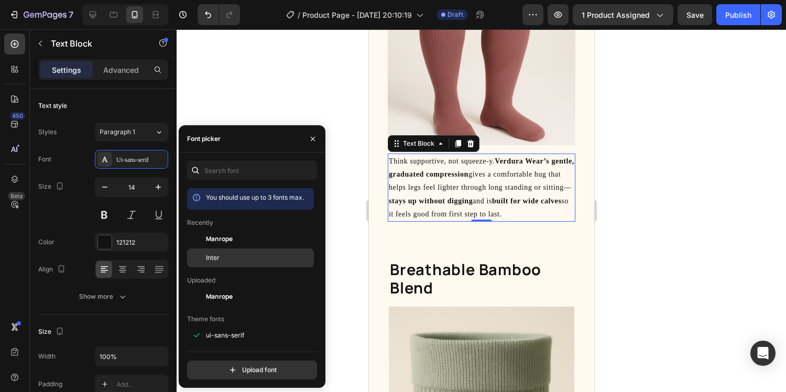
click at [243, 259] on div "Inter" at bounding box center [259, 257] width 106 height 9
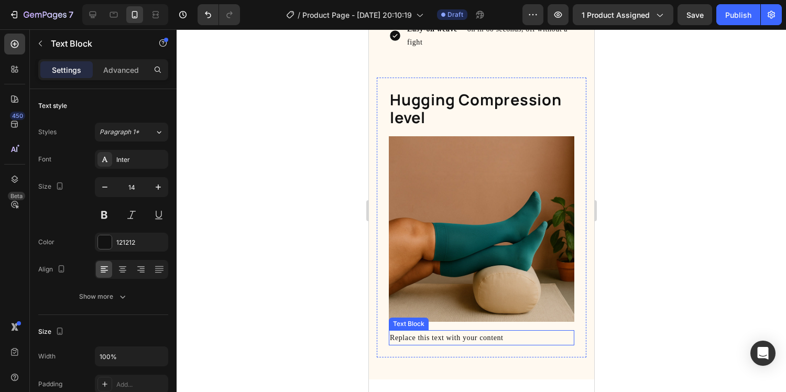
scroll to position [1656, 0]
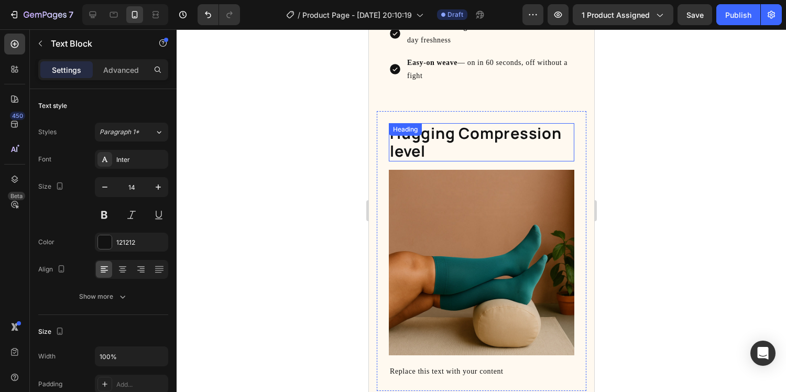
click at [431, 144] on h2 "Hugging Compression level" at bounding box center [481, 142] width 186 height 39
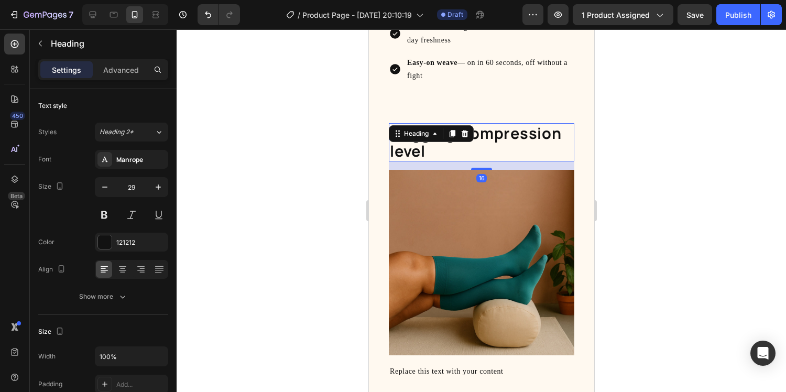
click at [435, 159] on h2 "Hugging Compression level" at bounding box center [481, 142] width 186 height 39
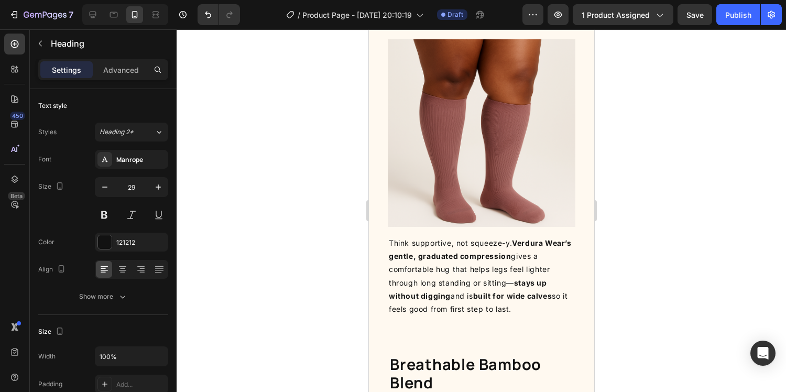
scroll to position [958, 0]
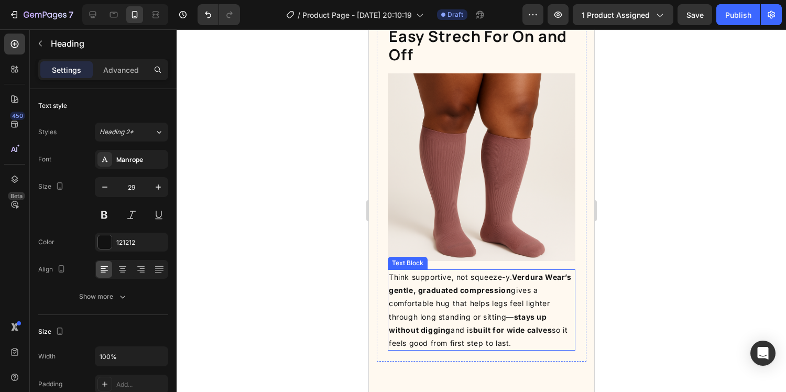
click at [455, 303] on p "Think supportive, not squeeze-[PERSON_NAME] Wear’s gentle, graduated compressio…" at bounding box center [481, 309] width 186 height 79
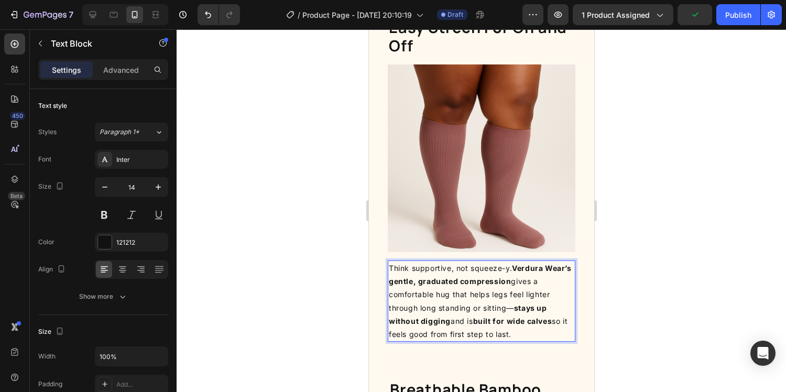
drag, startPoint x: 518, startPoint y: 335, endPoint x: 389, endPoint y: 267, distance: 146.5
click at [389, 267] on p "Think supportive, not squeeze-[PERSON_NAME] Wear’s gentle, graduated compressio…" at bounding box center [481, 301] width 186 height 79
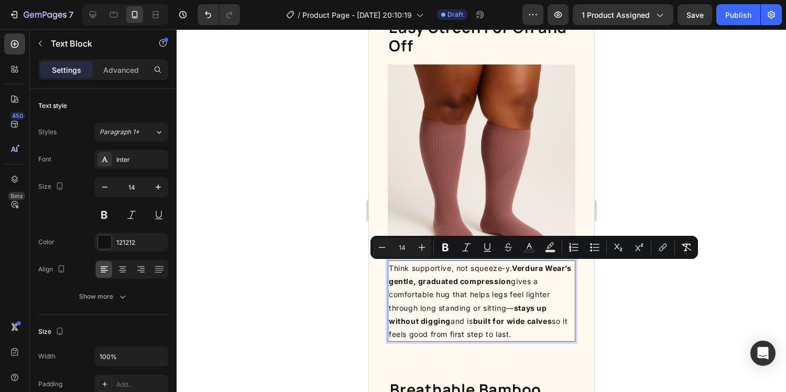
copy p "Think supportive, not squeeze-[PERSON_NAME] Wear’s gentle, graduated compressio…"
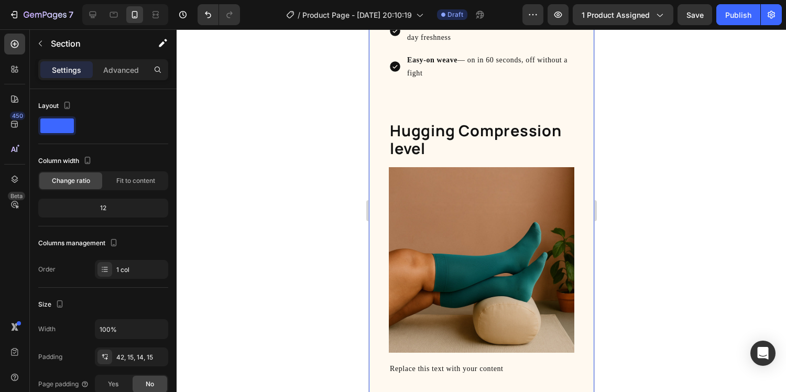
scroll to position [1759, 0]
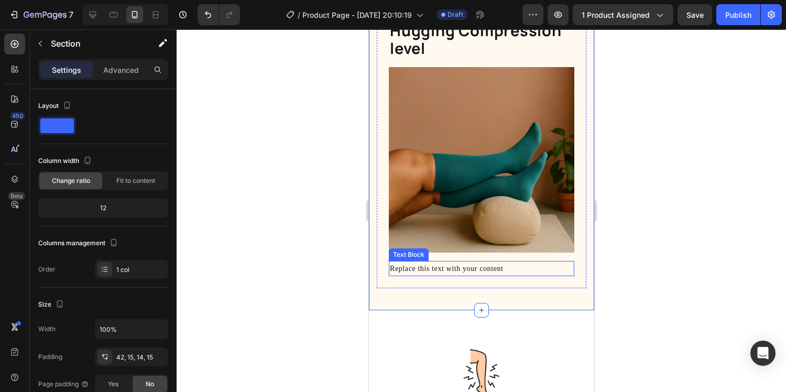
click at [501, 266] on div "Replace this text with your content" at bounding box center [481, 268] width 186 height 15
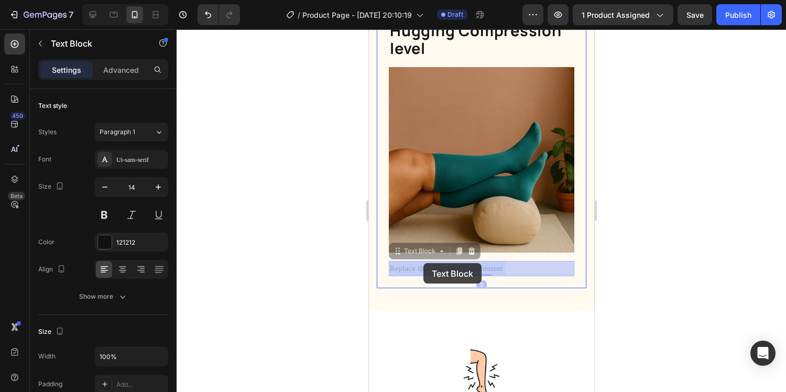
drag, startPoint x: 518, startPoint y: 266, endPoint x: 423, endPoint y: 263, distance: 95.4
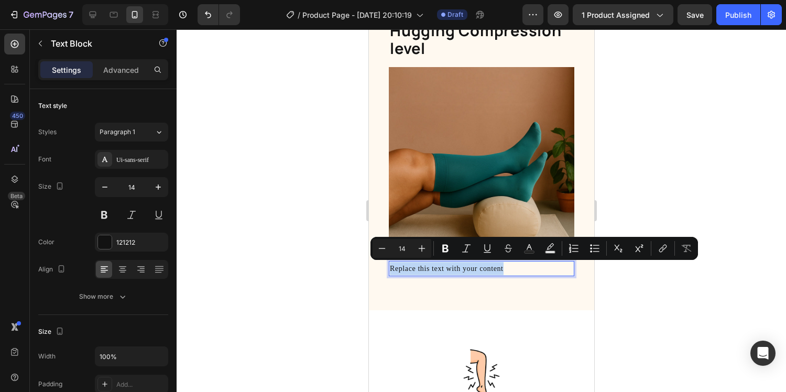
drag, startPoint x: 515, startPoint y: 269, endPoint x: 388, endPoint y: 271, distance: 126.8
click at [388, 271] on div "Replace this text with your content" at bounding box center [481, 268] width 186 height 15
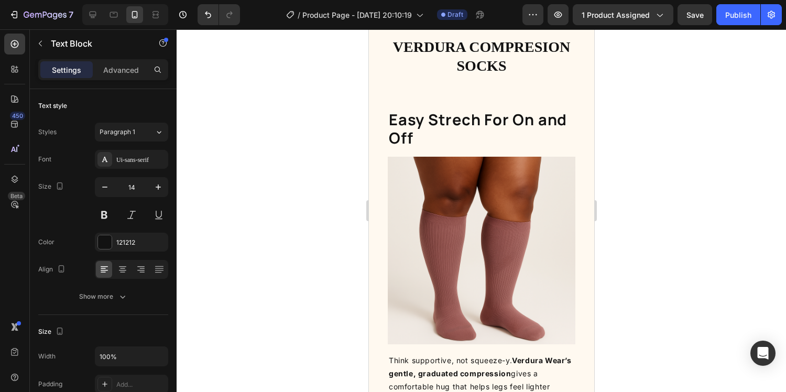
scroll to position [740, 0]
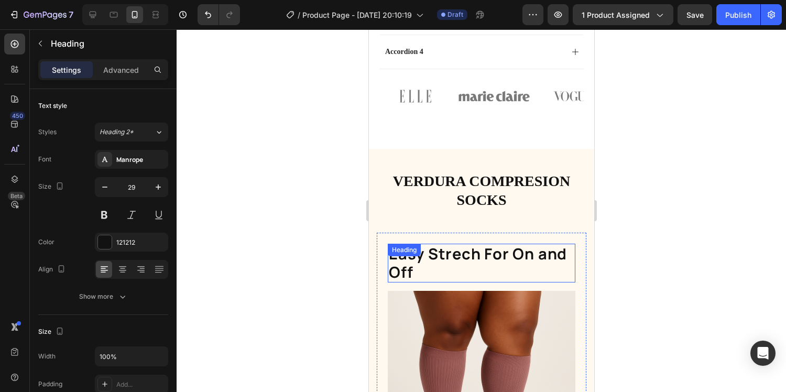
click at [442, 252] on div "Easy Strech For On and Off Heading" at bounding box center [481, 263] width 188 height 39
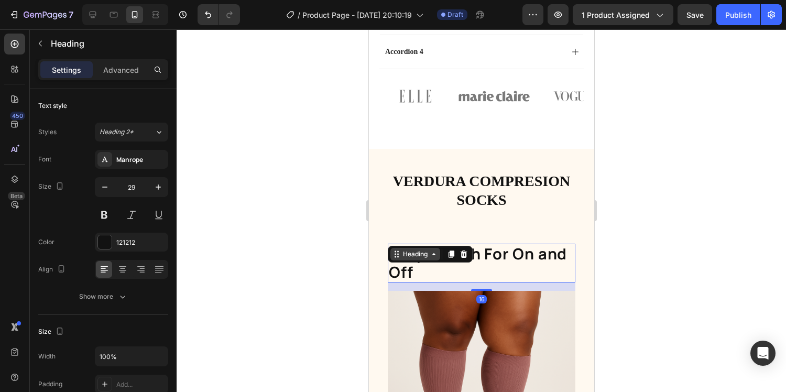
click at [439, 255] on div "Heading" at bounding box center [415, 254] width 50 height 13
click at [439, 269] on h2 "Easy Strech For On and Off" at bounding box center [481, 263] width 188 height 39
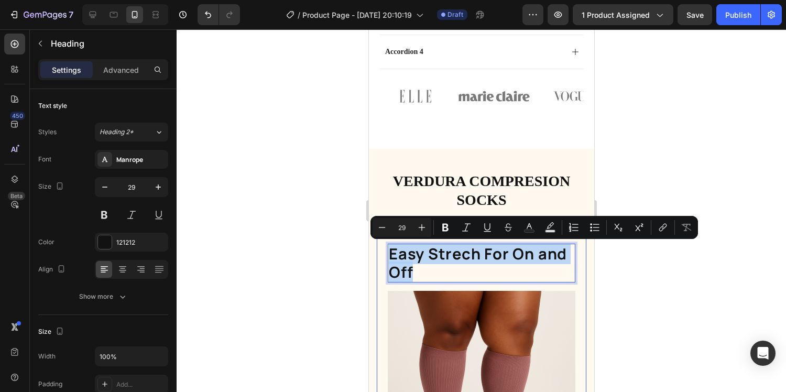
drag, startPoint x: 445, startPoint y: 275, endPoint x: 385, endPoint y: 256, distance: 63.2
copy p "Easy Strech For On and Off"
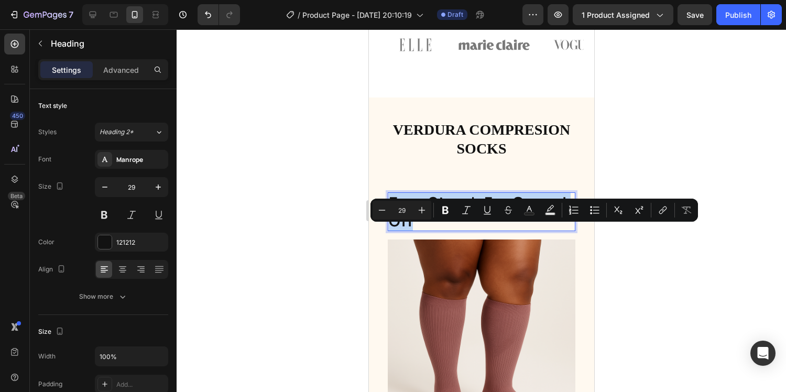
scroll to position [1002, 0]
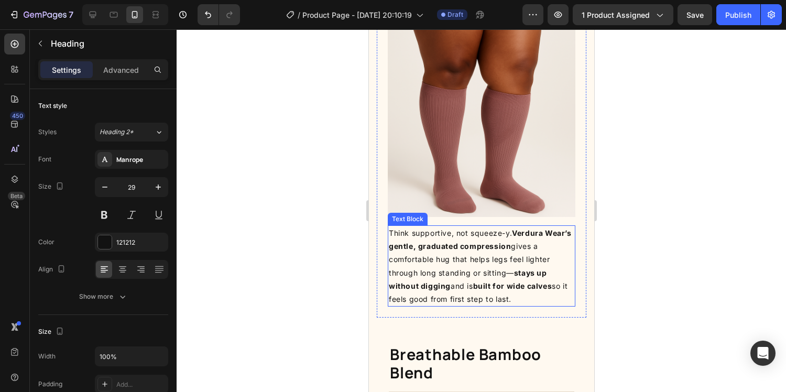
click at [460, 265] on p "Think supportive, not squeeze-[PERSON_NAME] Wear’s gentle, graduated compressio…" at bounding box center [481, 265] width 186 height 79
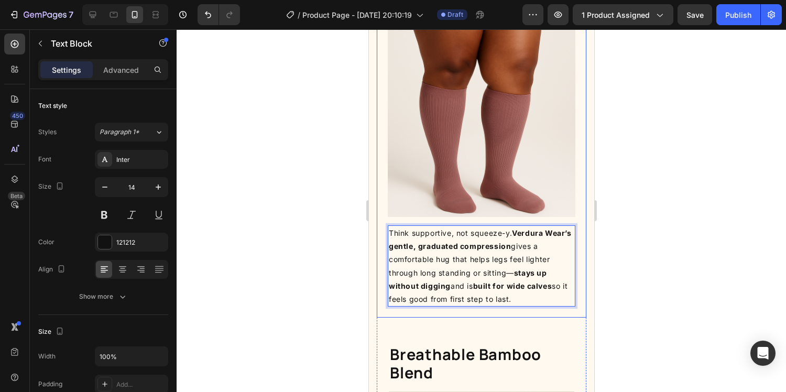
drag, startPoint x: 516, startPoint y: 299, endPoint x: 384, endPoint y: 235, distance: 147.0
click at [384, 235] on div "Easy Strech For On and Off Heading Image Think supportive, not squeeze-[PERSON_…" at bounding box center [481, 144] width 210 height 346
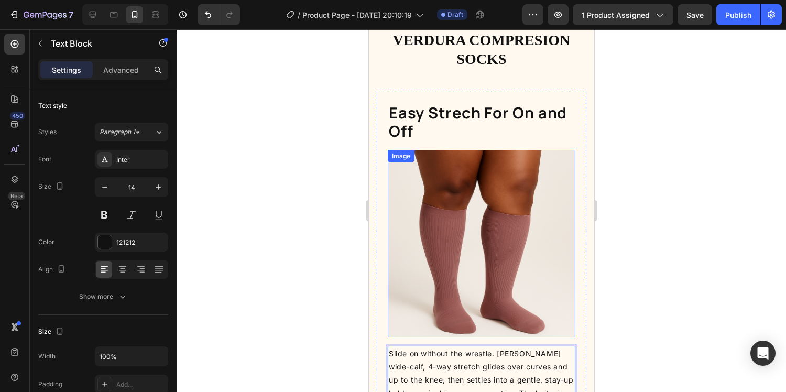
scroll to position [695, 0]
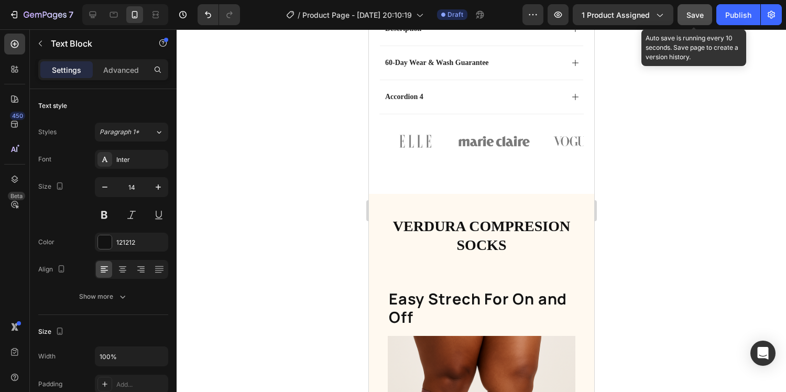
click at [694, 18] on span "Save" at bounding box center [695, 14] width 17 height 9
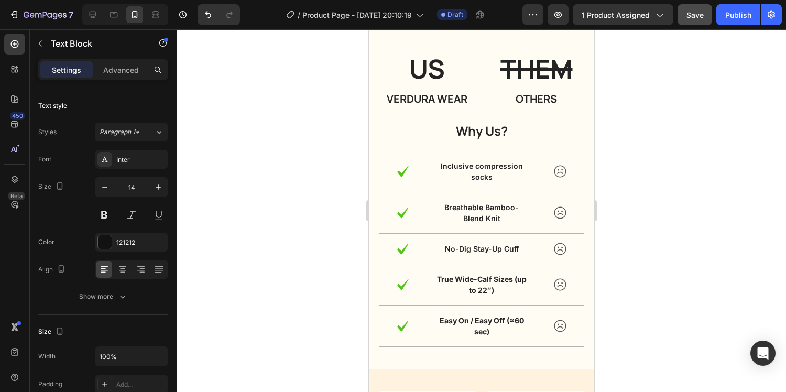
scroll to position [2923, 0]
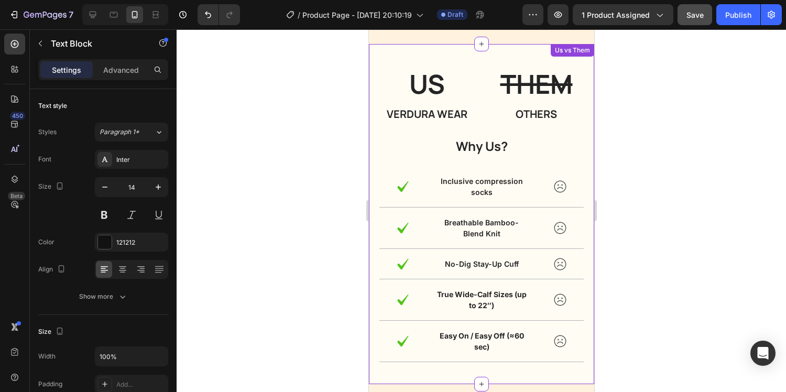
click at [493, 296] on strong "True Wide-Calf Sizes (up to 22″)" at bounding box center [482, 300] width 90 height 20
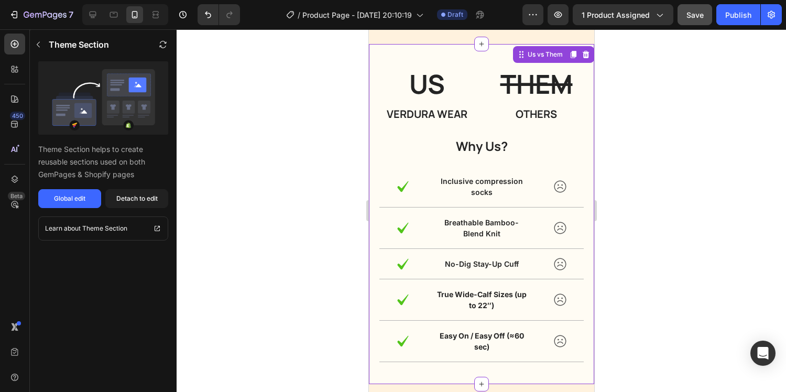
click at [488, 303] on strong "True Wide-Calf Sizes (up to 22″)" at bounding box center [482, 300] width 90 height 20
click at [481, 288] on div "True Wide-Calf Sizes (up to 22″)" at bounding box center [481, 300] width 95 height 24
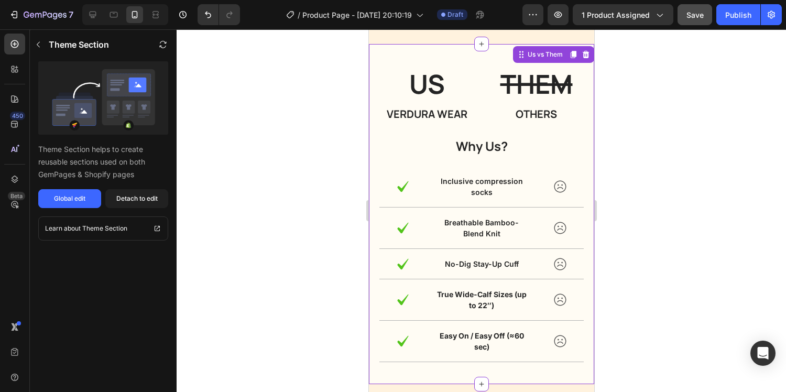
click at [481, 288] on div "True Wide-Calf Sizes (up to 22″)" at bounding box center [481, 300] width 95 height 24
click at [481, 293] on strong "True Wide-Calf Sizes (up to 22″)" at bounding box center [482, 300] width 90 height 20
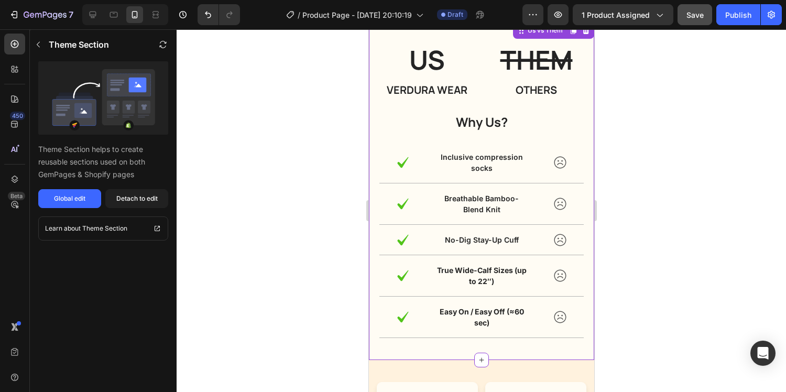
click at [484, 275] on p "True Wide-Calf Sizes (up to 22″)" at bounding box center [481, 276] width 93 height 22
click at [150, 198] on div "Detach to edit" at bounding box center [136, 198] width 41 height 9
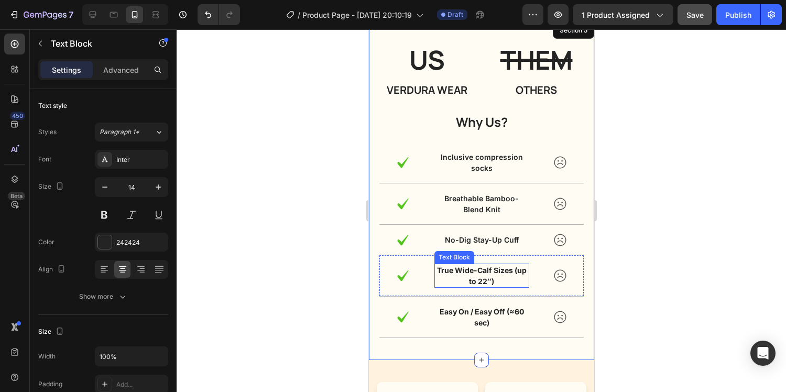
click at [477, 281] on strong "True Wide-Calf Sizes (up to 22″)" at bounding box center [482, 276] width 90 height 20
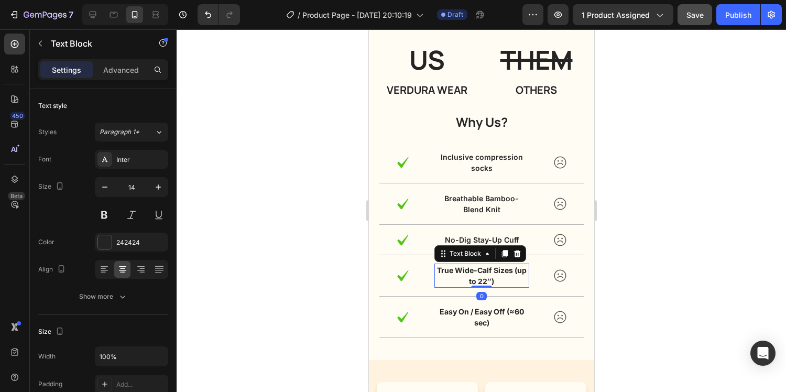
click at [486, 281] on strong "True Wide-Calf Sizes (up to 22″)" at bounding box center [482, 276] width 90 height 20
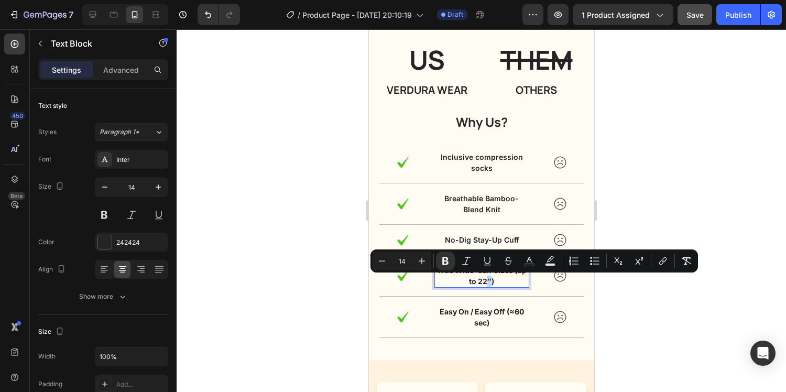
click at [486, 281] on strong "True Wide-Calf Sizes (up to 22″)" at bounding box center [482, 276] width 90 height 20
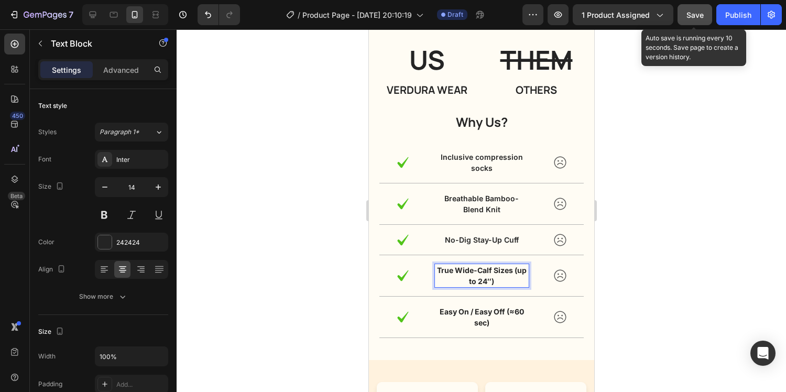
click at [693, 18] on span "Save" at bounding box center [695, 14] width 17 height 9
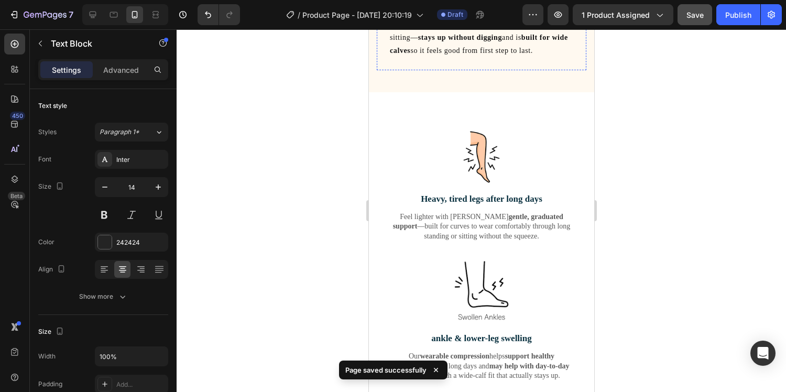
scroll to position [2118, 0]
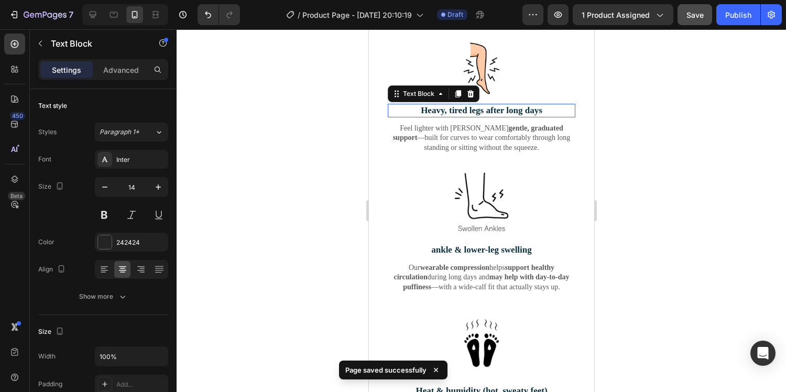
click at [495, 111] on p "Heavy, tired legs after long days" at bounding box center [481, 111] width 186 height 12
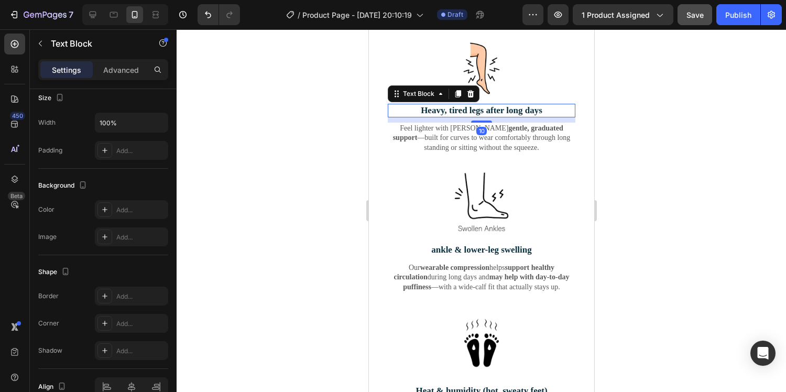
click at [430, 110] on p "Heavy, tired legs after long days" at bounding box center [481, 111] width 186 height 12
click at [37, 44] on icon "button" at bounding box center [40, 43] width 8 height 8
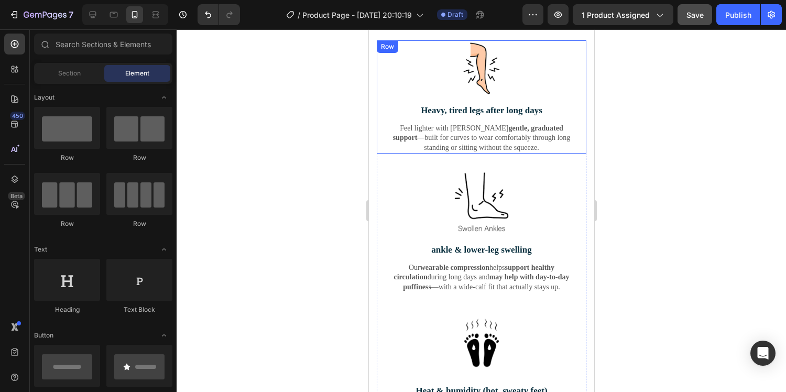
click at [455, 129] on p "Feel lighter with [PERSON_NAME] gentle, graduated support —built for curves to …" at bounding box center [481, 138] width 186 height 29
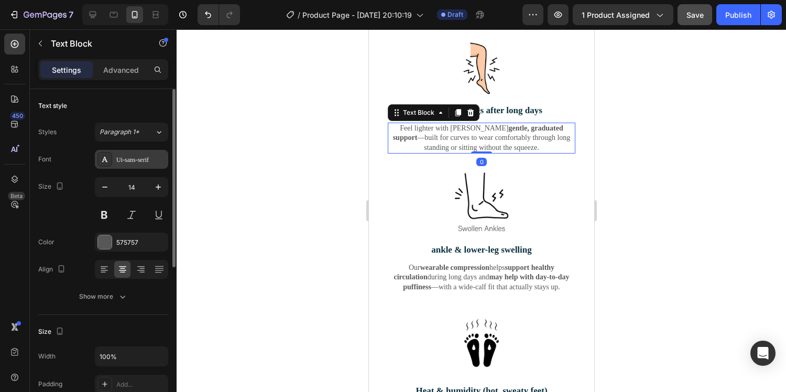
click at [139, 155] on div "Ui-sans-serif" at bounding box center [140, 159] width 49 height 9
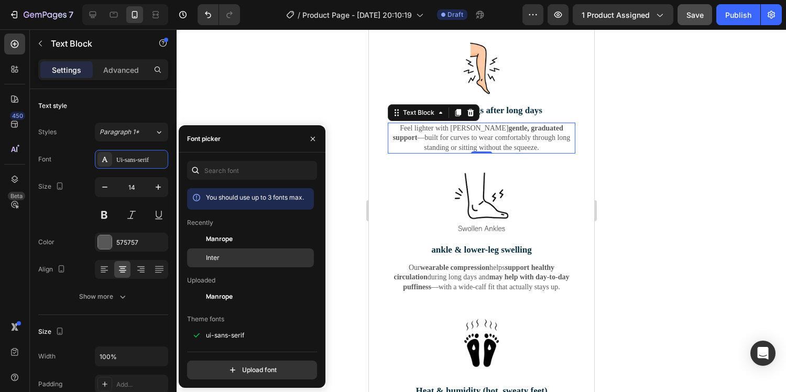
click at [251, 258] on div "Inter" at bounding box center [259, 257] width 106 height 9
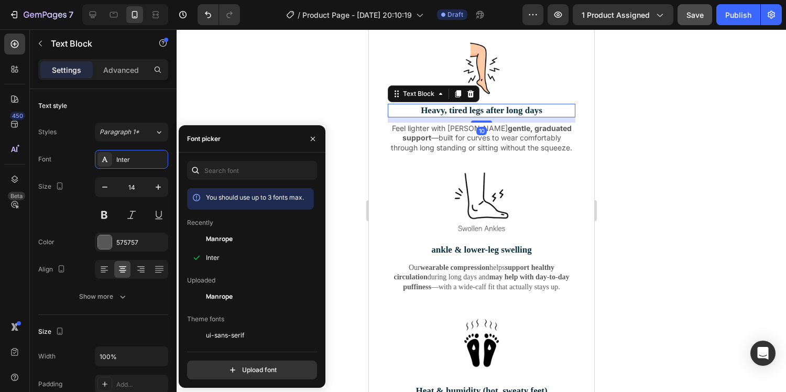
click at [512, 107] on p "Heavy, tired legs after long days" at bounding box center [481, 111] width 186 height 12
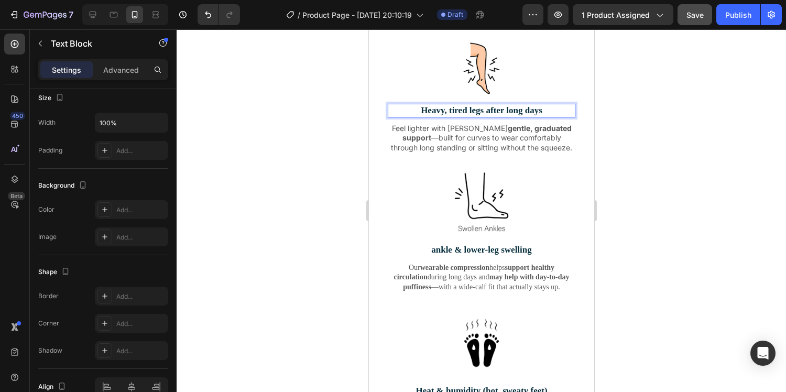
click at [441, 113] on p "Heavy, tired legs after long days" at bounding box center [481, 111] width 186 height 12
click at [455, 107] on p "Heavy, tired legs after long days" at bounding box center [481, 111] width 186 height 12
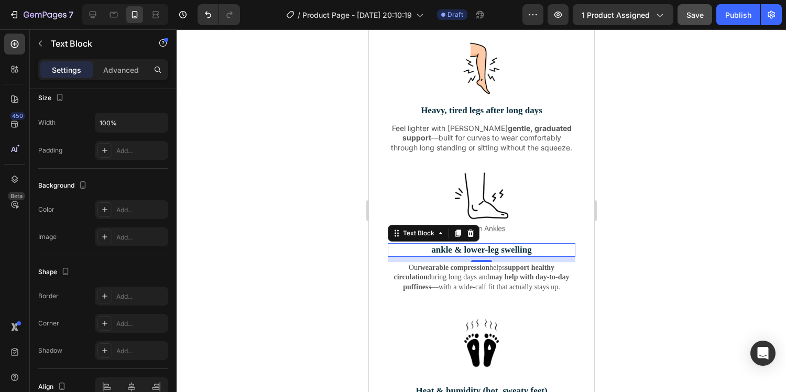
click at [461, 245] on p "ankle & lower-leg swelling" at bounding box center [481, 250] width 186 height 12
click at [461, 248] on p "ankle & lower-leg swelling" at bounding box center [481, 250] width 186 height 12
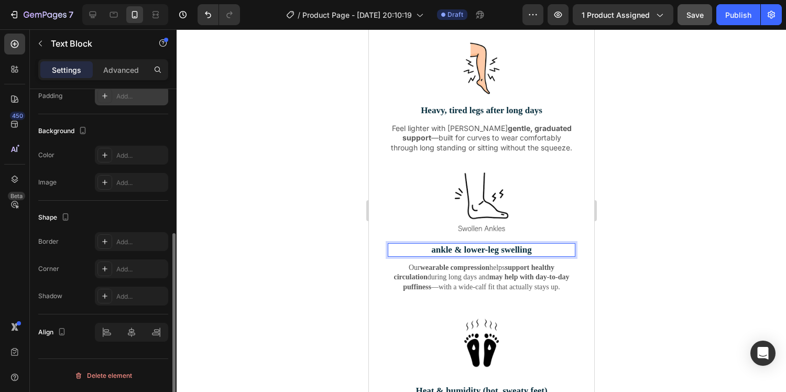
scroll to position [0, 0]
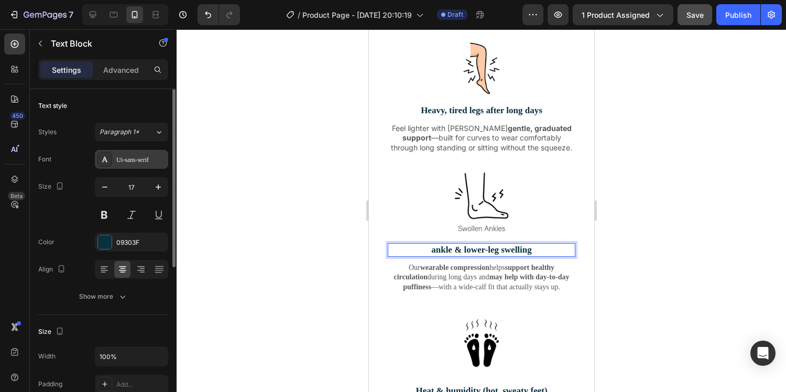
click at [133, 156] on div "Ui-sans-serif" at bounding box center [140, 159] width 49 height 9
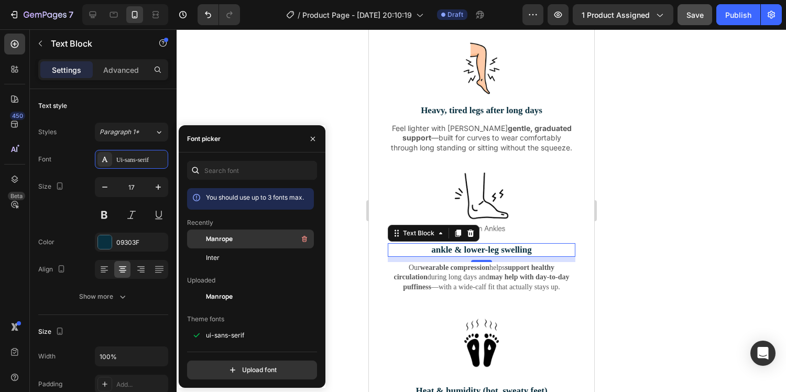
click at [274, 242] on div "Manrope" at bounding box center [259, 239] width 106 height 13
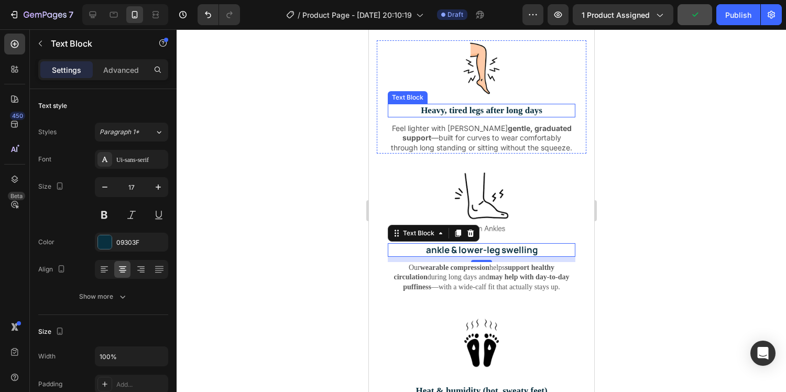
click at [523, 113] on p "Heavy, tired legs after long days" at bounding box center [481, 111] width 186 height 12
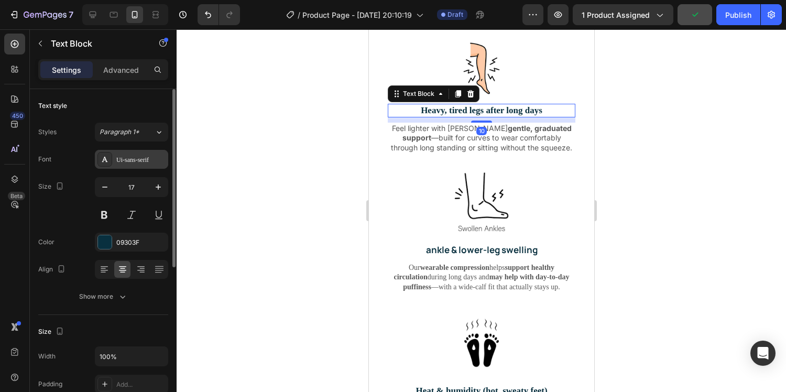
click at [125, 150] on div "Ui-sans-serif" at bounding box center [131, 159] width 73 height 19
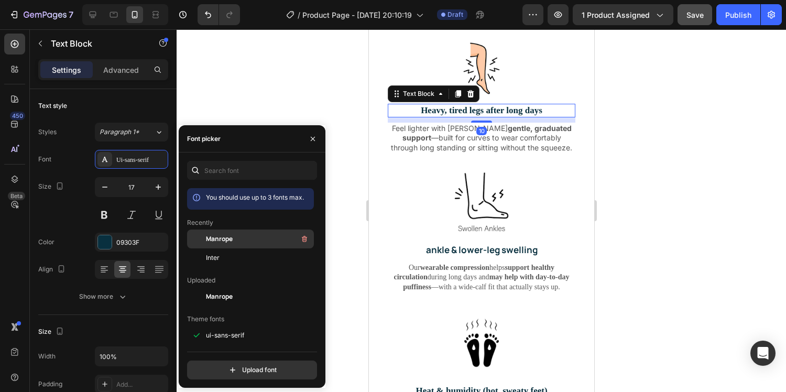
click at [244, 237] on div "Manrope" at bounding box center [259, 239] width 106 height 13
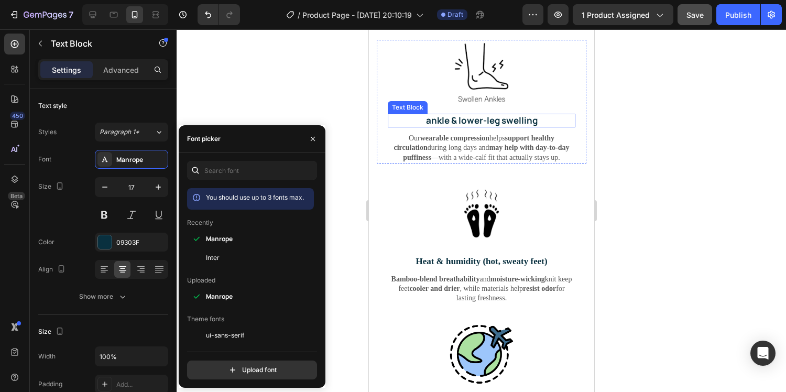
scroll to position [2292, 0]
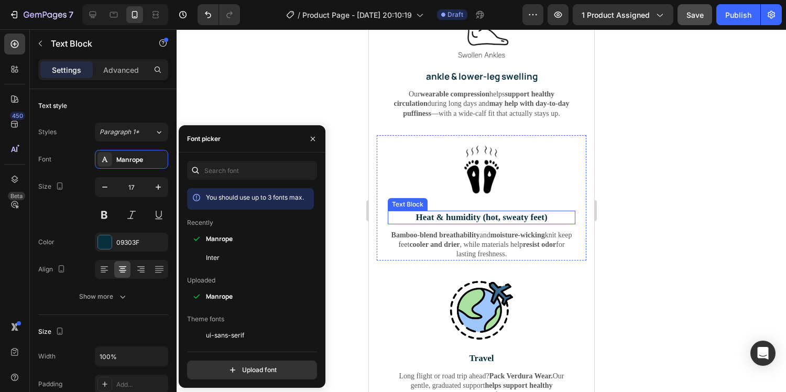
click at [481, 215] on p "Heat & humidity (hot, sweaty feet)" at bounding box center [481, 218] width 186 height 12
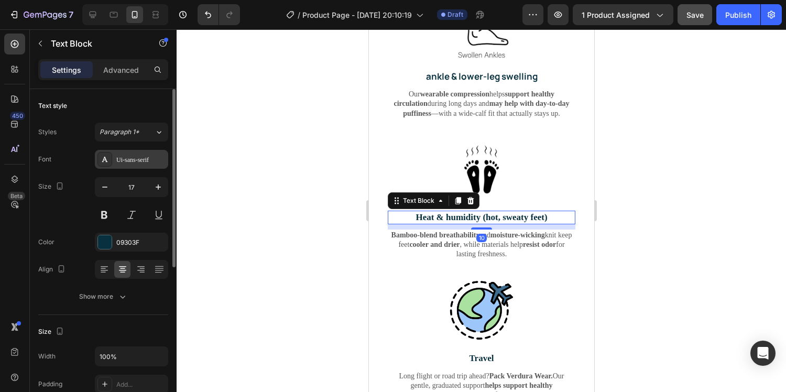
click at [123, 165] on div "Ui-sans-serif" at bounding box center [131, 159] width 73 height 19
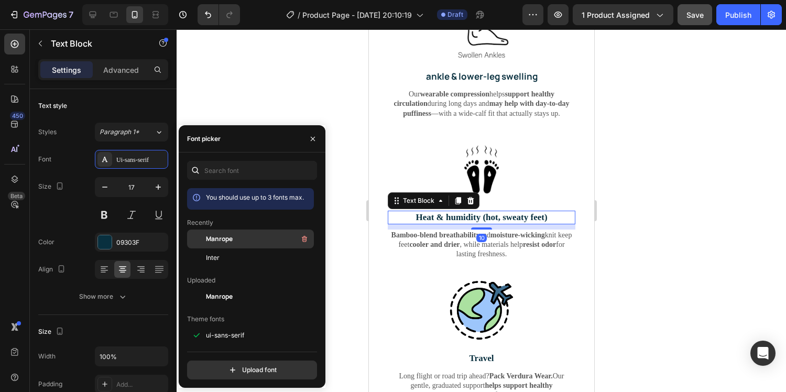
click at [244, 235] on div "Manrope" at bounding box center [259, 239] width 106 height 13
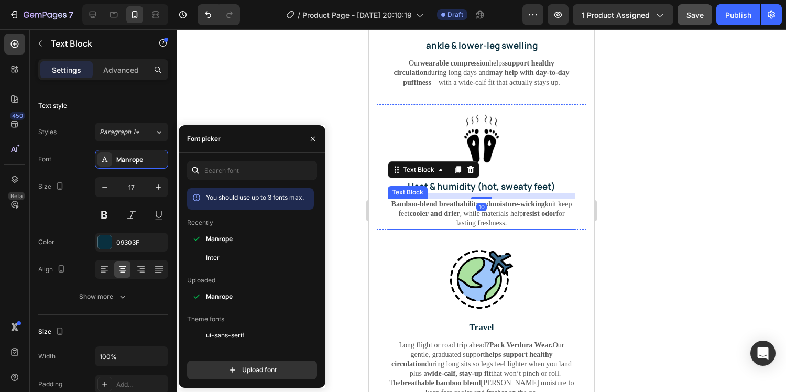
scroll to position [2399, 0]
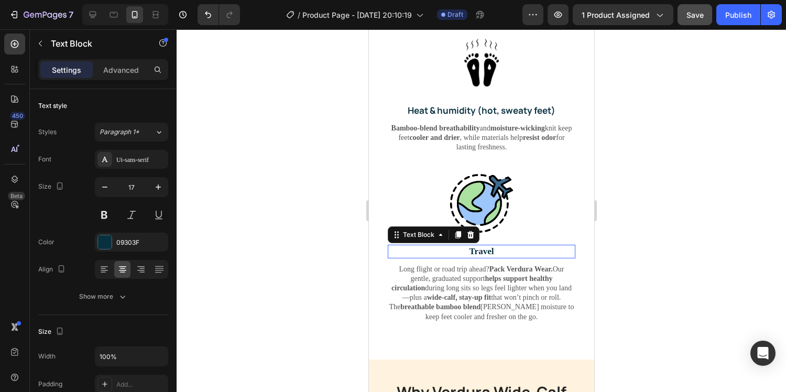
click at [480, 248] on strong "Travel" at bounding box center [481, 251] width 25 height 10
click at [127, 171] on div "Font Ui-sans-serif Size 17 Color 09303F Align Show more" at bounding box center [103, 228] width 130 height 156
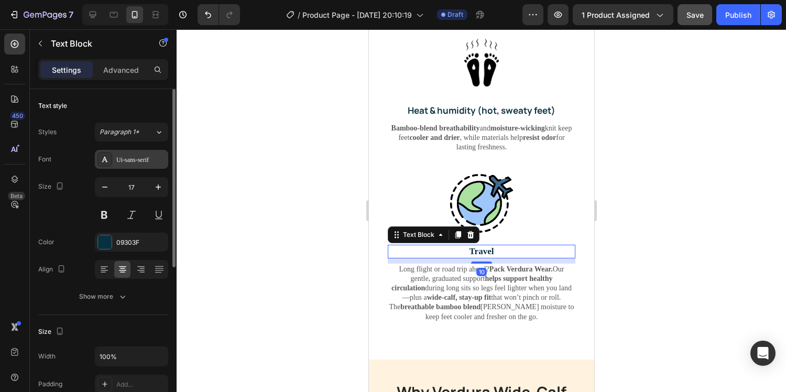
click at [128, 162] on div "Ui-sans-serif" at bounding box center [140, 159] width 49 height 9
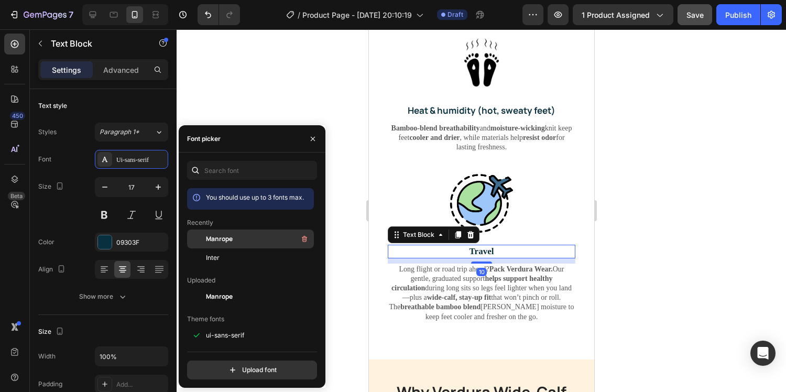
drag, startPoint x: 228, startPoint y: 247, endPoint x: 47, endPoint y: 227, distance: 182.5
click at [228, 247] on div "Manrope" at bounding box center [250, 239] width 127 height 19
click at [439, 279] on p "Long flight or road trip ahead? Pack Verdura Wear. Our gentle, graduated suppor…" at bounding box center [481, 293] width 186 height 57
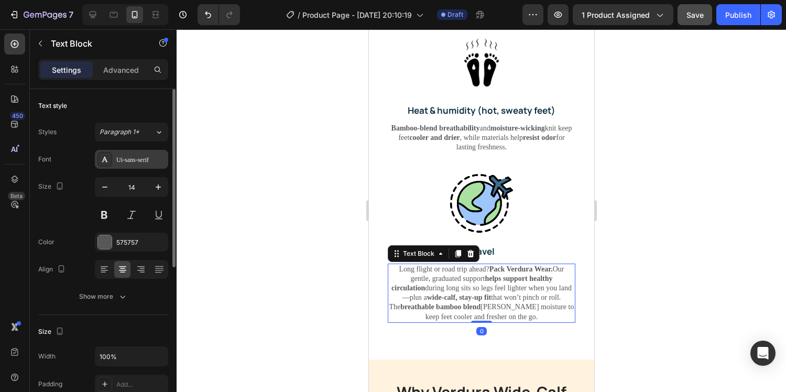
click at [132, 163] on div "Ui-sans-serif" at bounding box center [140, 159] width 49 height 9
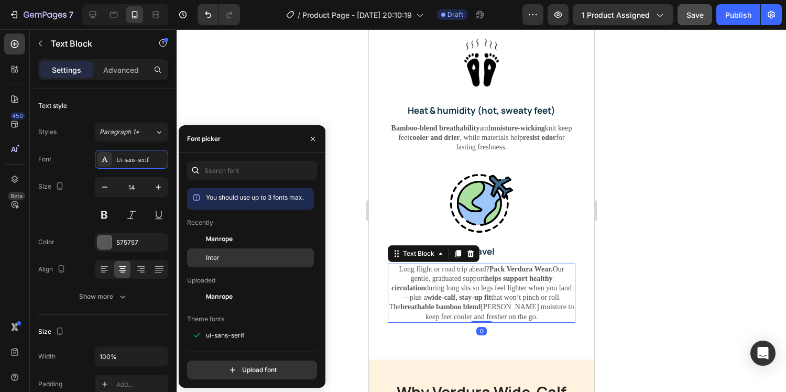
click at [215, 252] on div "Inter" at bounding box center [250, 257] width 127 height 19
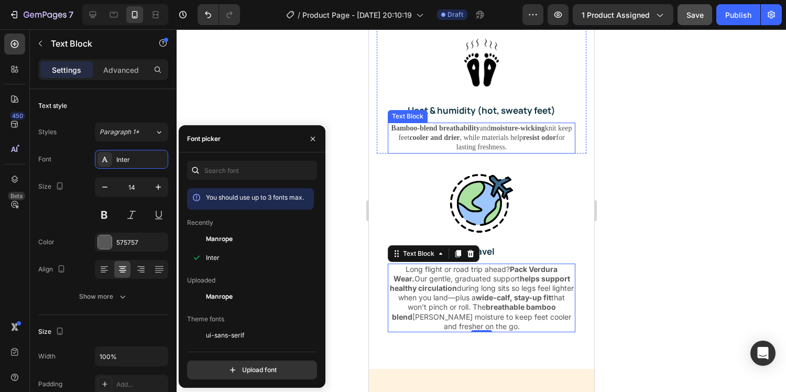
click at [462, 133] on p "Bamboo-blend breathability and moisture-wicking knit keep feet cooler and drier…" at bounding box center [481, 138] width 186 height 29
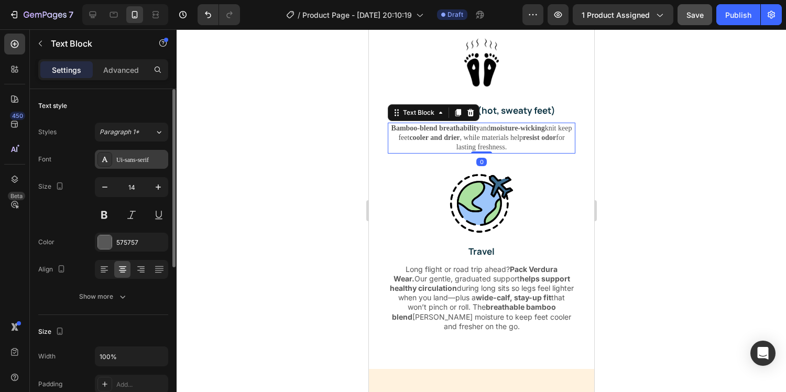
click at [132, 165] on div "Ui-sans-serif" at bounding box center [131, 159] width 73 height 19
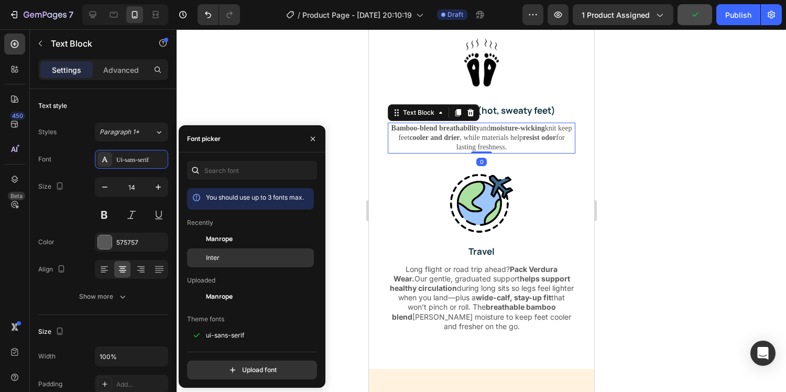
click at [237, 253] on div "Inter" at bounding box center [259, 257] width 106 height 9
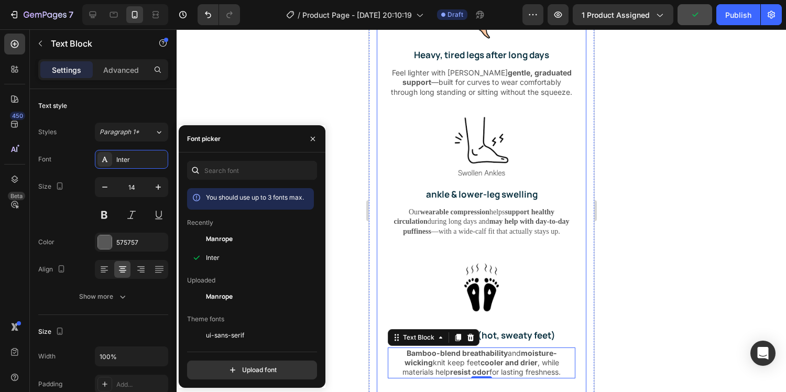
scroll to position [2116, 0]
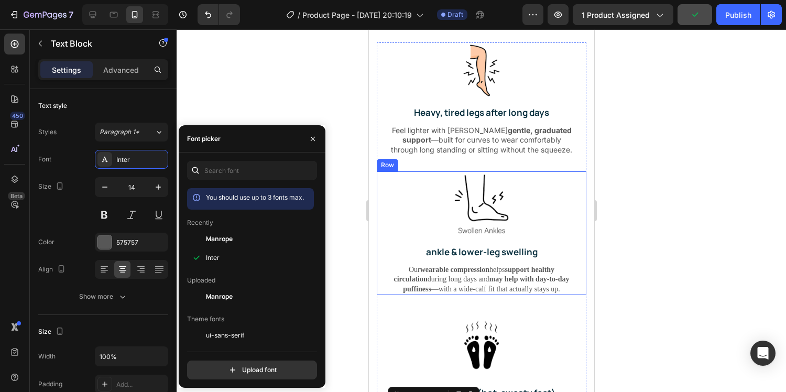
click at [469, 262] on div "Image ankle & [MEDICAL_DATA] swelling Text Block Our wearable compression helps…" at bounding box center [481, 233] width 188 height 124
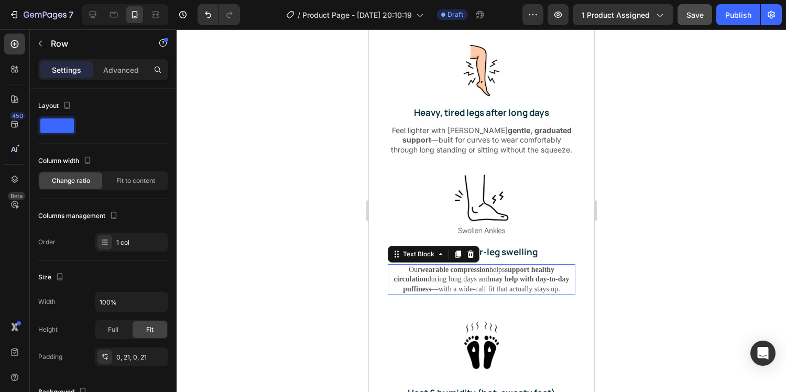
click at [438, 278] on p "Our wearable compression helps support healthy circulation during long days and…" at bounding box center [481, 279] width 186 height 29
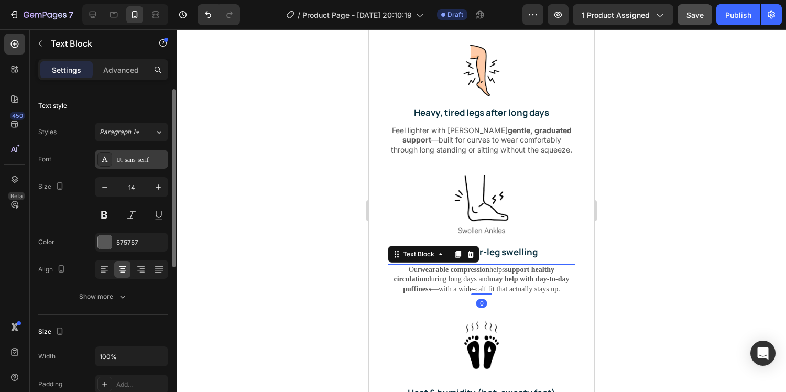
click at [134, 156] on div "Ui-sans-serif" at bounding box center [140, 159] width 49 height 9
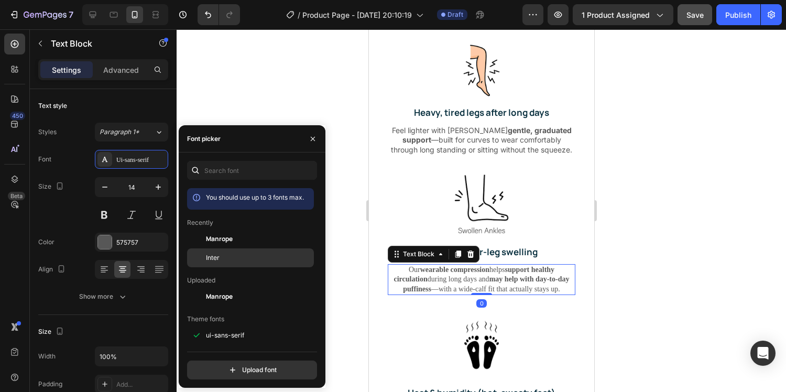
click at [265, 261] on div "Inter" at bounding box center [259, 257] width 106 height 9
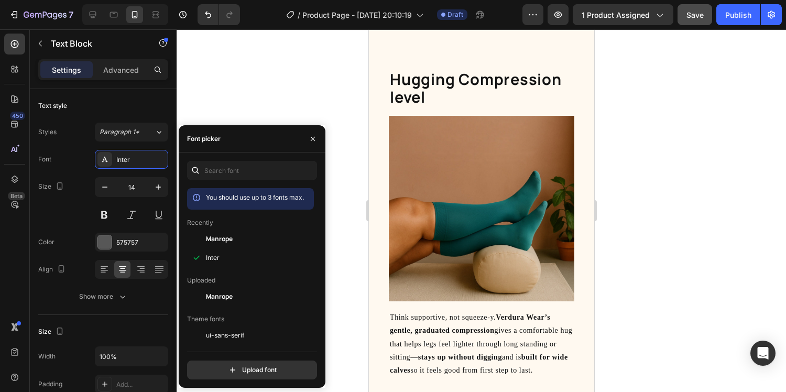
scroll to position [1694, 0]
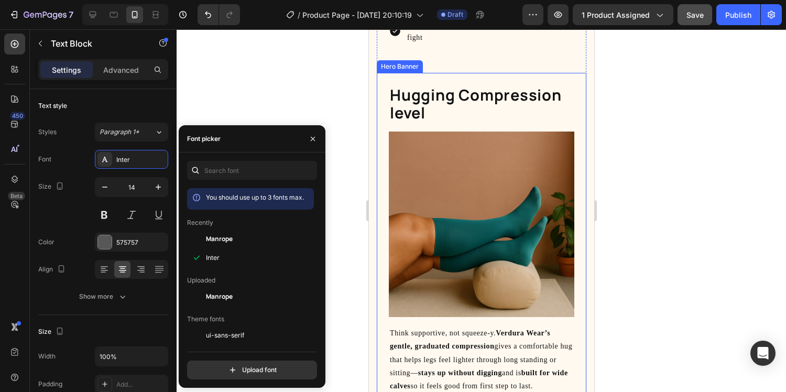
click at [458, 343] on strong "Verdura Wear’s gentle, graduated compression" at bounding box center [469, 339] width 160 height 21
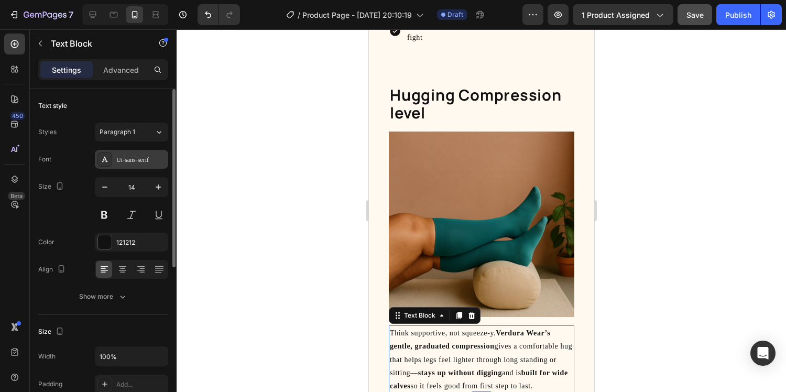
click at [124, 163] on div "Ui-sans-serif" at bounding box center [140, 159] width 49 height 9
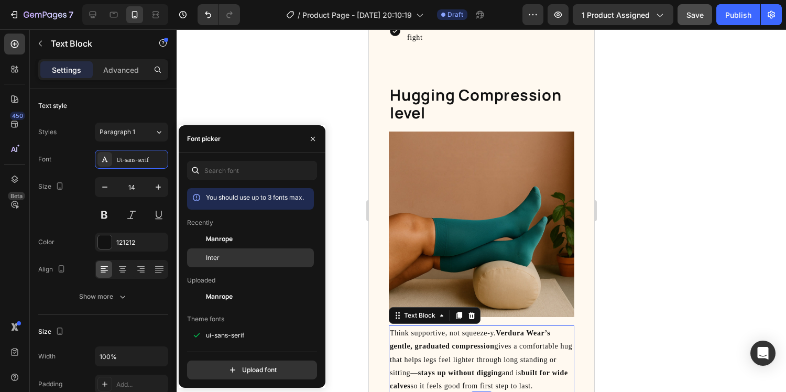
drag, startPoint x: 226, startPoint y: 264, endPoint x: 14, endPoint y: 235, distance: 213.8
click at [226, 264] on div "Inter" at bounding box center [250, 257] width 127 height 19
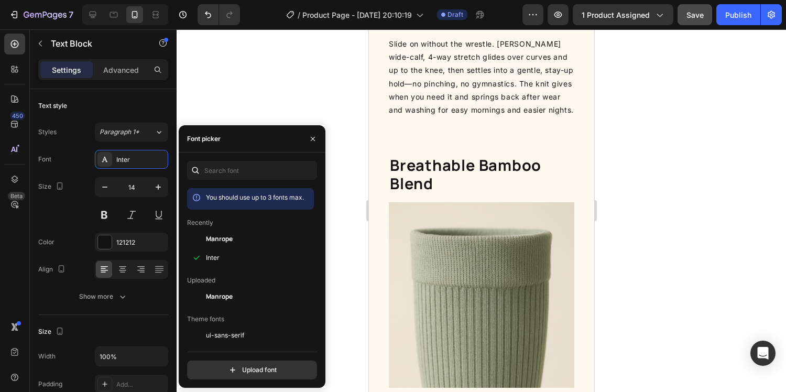
scroll to position [1134, 0]
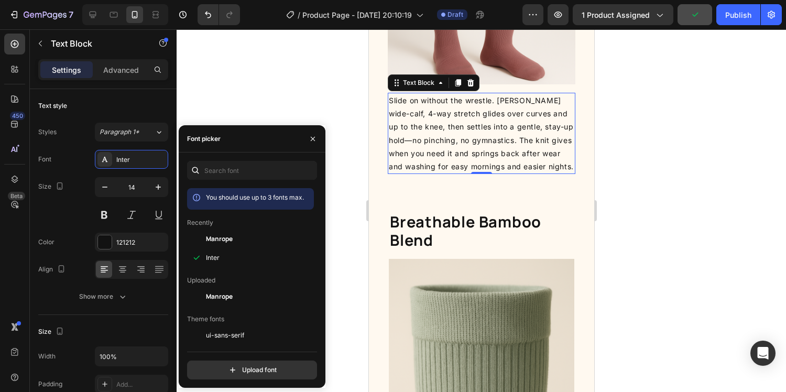
click at [466, 121] on p "Slide on without the wrestle. [PERSON_NAME] wide-calf, 4-way stretch glides ove…" at bounding box center [481, 133] width 186 height 79
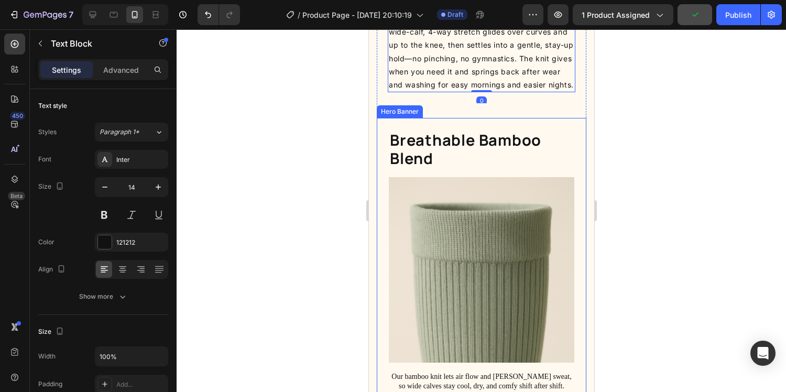
scroll to position [1375, 0]
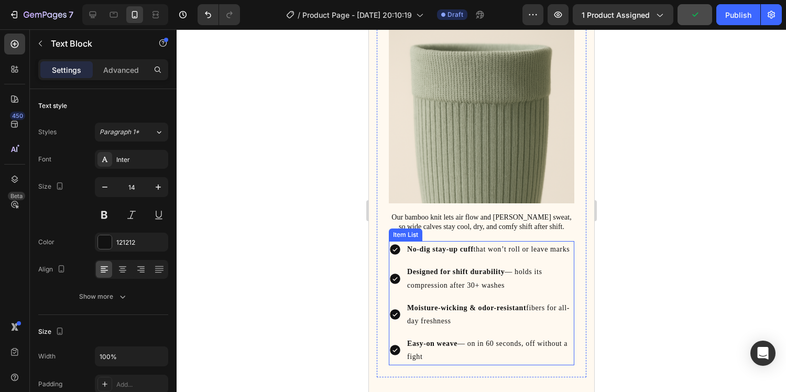
click at [480, 304] on strong "Moisture-wicking & odor-resistant" at bounding box center [466, 308] width 119 height 8
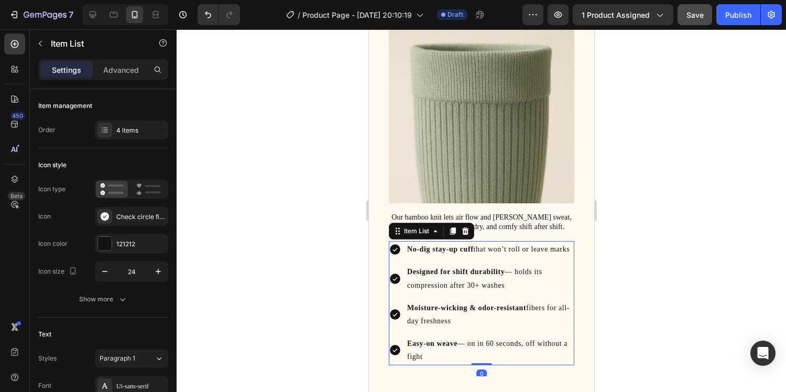
click at [481, 273] on strong "Designed for shift durability" at bounding box center [455, 272] width 97 height 8
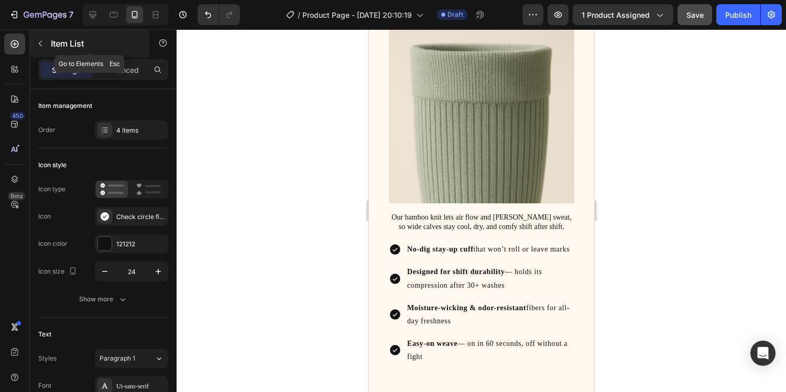
click at [48, 48] on button "button" at bounding box center [40, 43] width 17 height 17
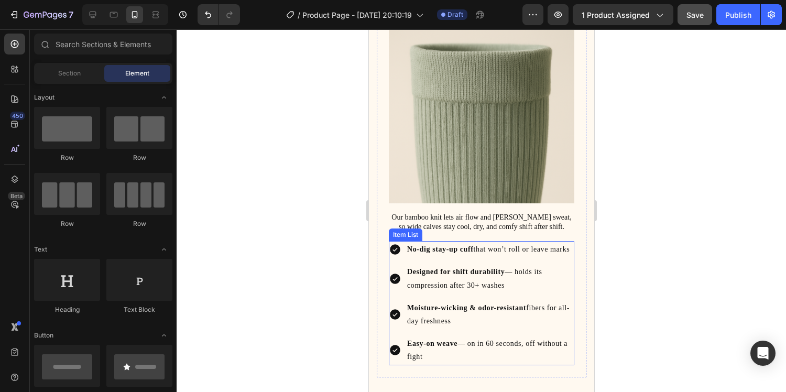
click at [456, 257] on div "No-dig stay-up cuff that won’t roll or leave marks" at bounding box center [489, 249] width 169 height 16
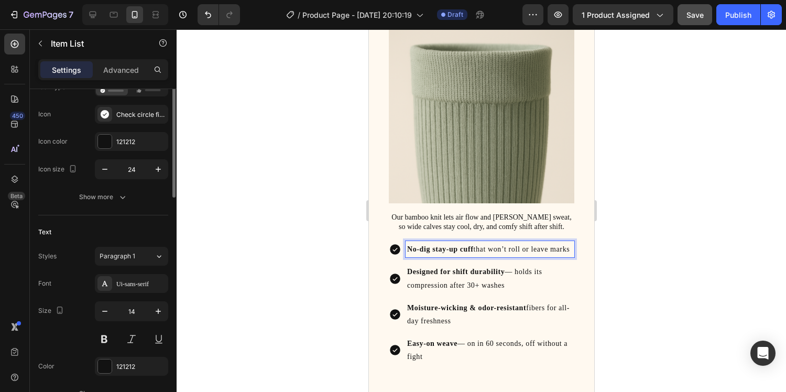
scroll to position [63, 0]
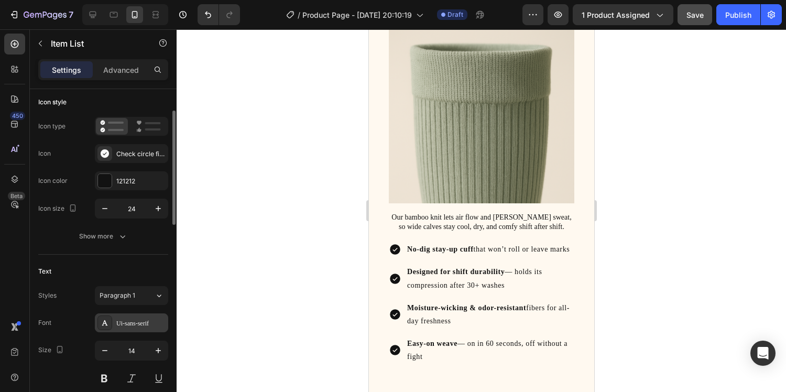
click at [146, 325] on div "Ui-sans-serif" at bounding box center [140, 323] width 49 height 9
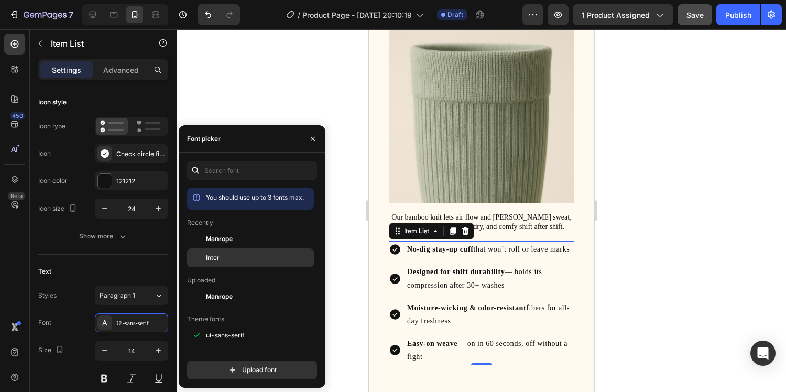
click at [248, 261] on div "Inter" at bounding box center [259, 257] width 106 height 9
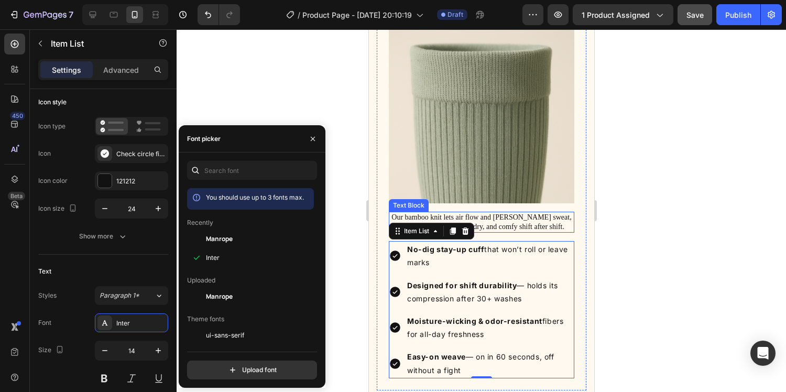
click at [504, 224] on p "Our bamboo knit lets air flow and [PERSON_NAME] sweat, so wide calves stay cool…" at bounding box center [480, 222] width 183 height 19
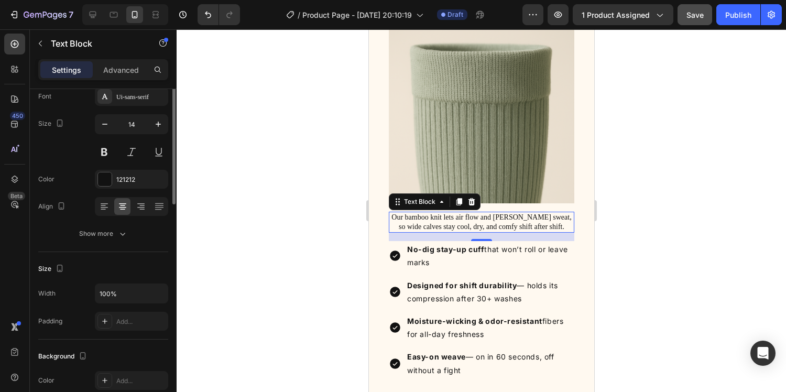
scroll to position [0, 0]
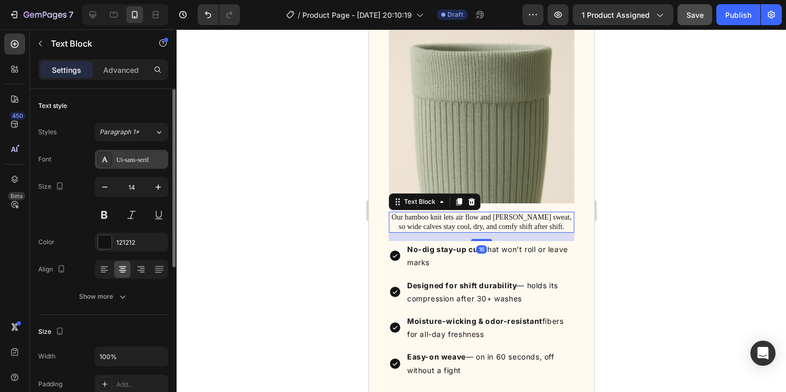
click at [139, 159] on div "Ui-sans-serif" at bounding box center [140, 159] width 49 height 9
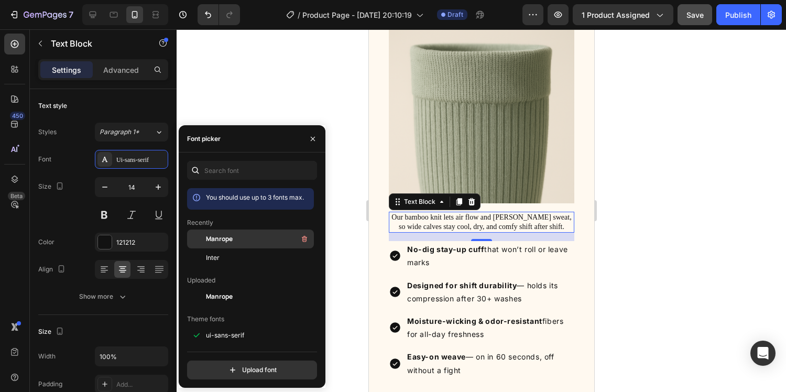
click at [236, 237] on div "Manrope" at bounding box center [259, 239] width 106 height 13
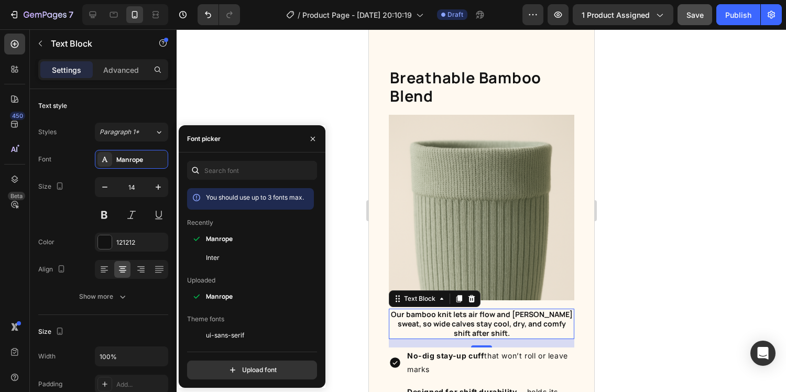
scroll to position [1292, 0]
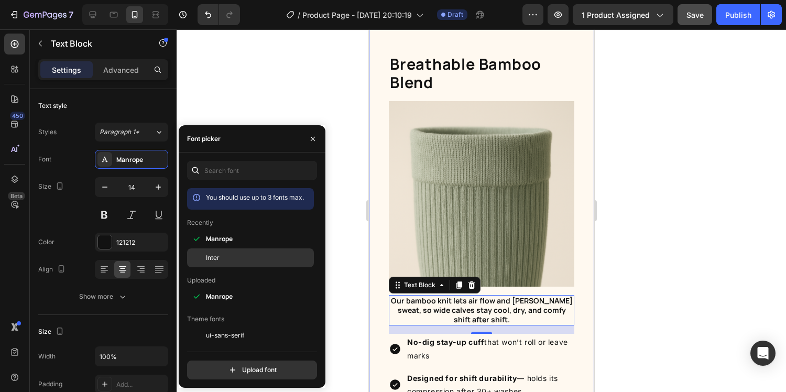
click at [267, 260] on div "Inter" at bounding box center [259, 257] width 106 height 9
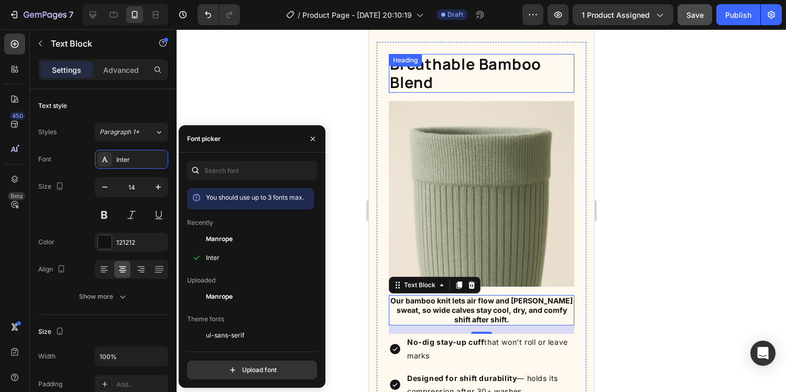
click at [444, 66] on div "Breathable Bamboo Blend Heading" at bounding box center [481, 73] width 186 height 39
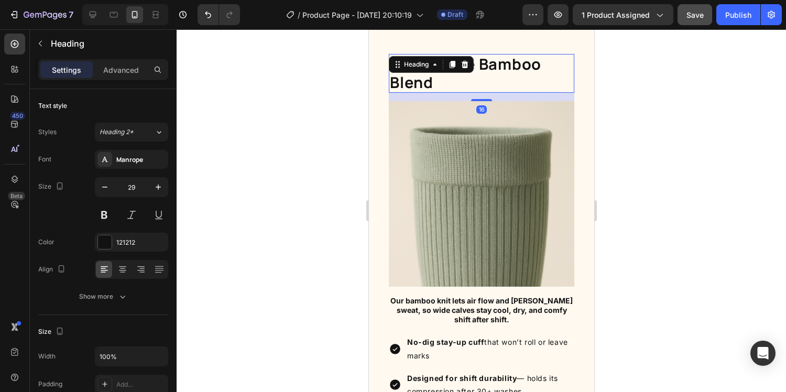
click at [312, 203] on div at bounding box center [482, 210] width 610 height 363
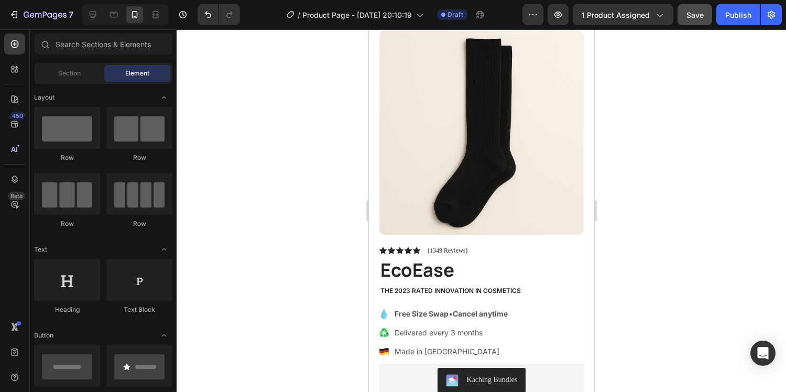
scroll to position [0, 0]
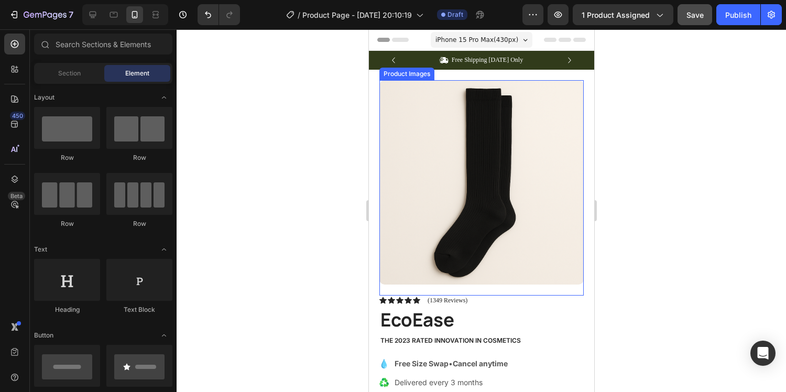
click at [483, 170] on img at bounding box center [481, 182] width 204 height 204
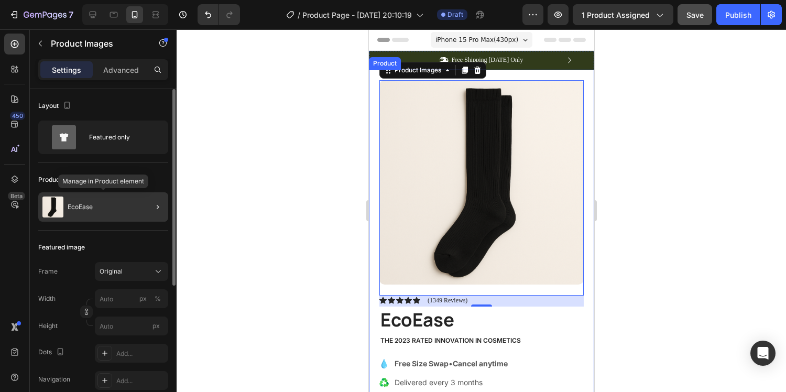
click at [108, 201] on div "EcoEase" at bounding box center [103, 206] width 130 height 29
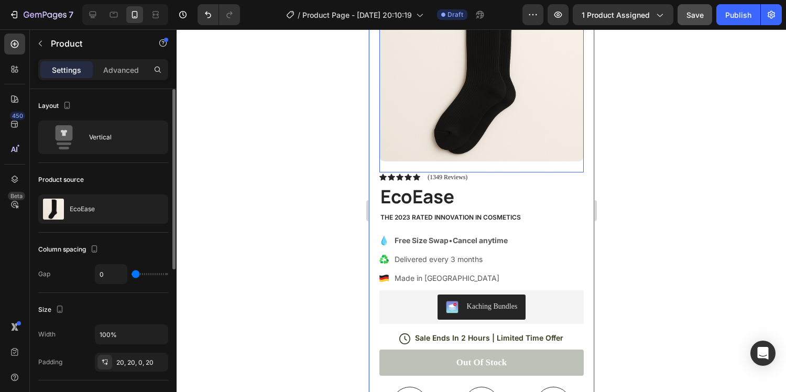
scroll to position [161, 0]
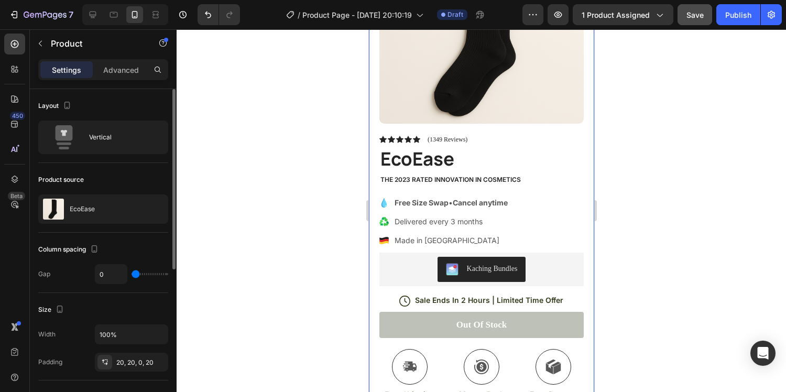
click at [648, 162] on div at bounding box center [482, 210] width 610 height 363
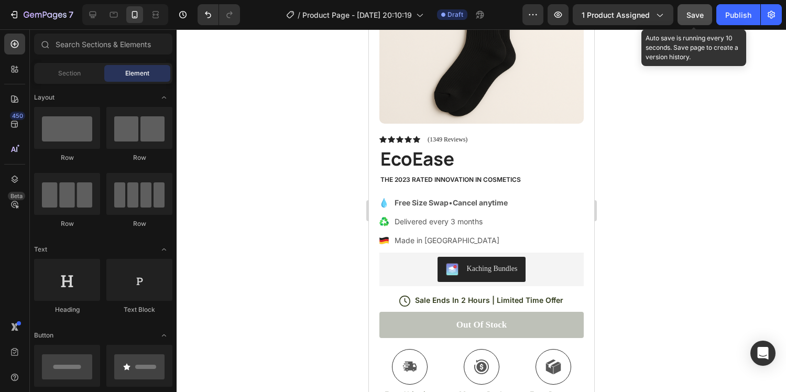
click at [699, 17] on span "Save" at bounding box center [695, 14] width 17 height 9
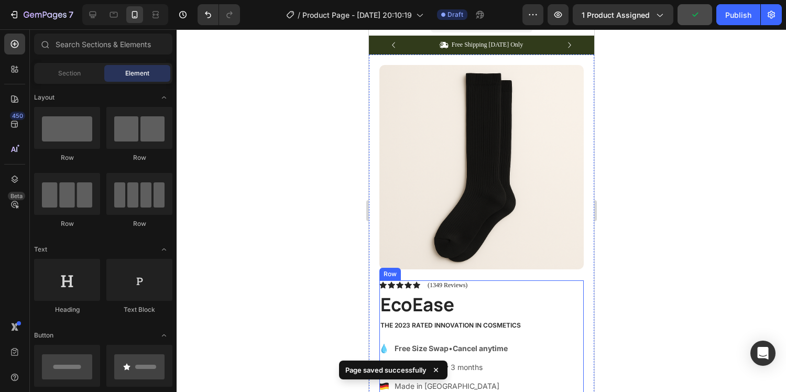
scroll to position [0, 0]
